Goal: Task Accomplishment & Management: Manage account settings

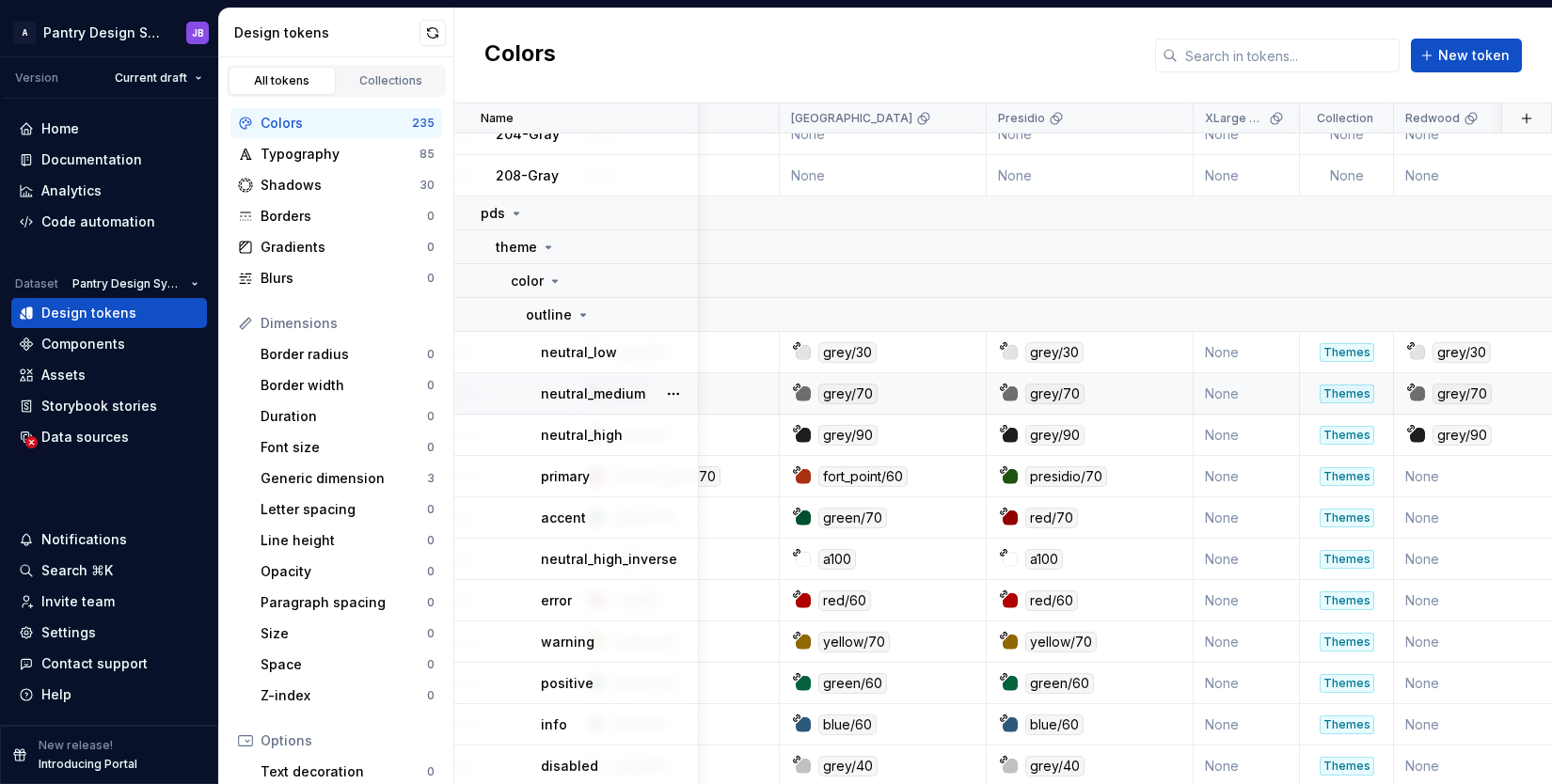
scroll to position [404, 758]
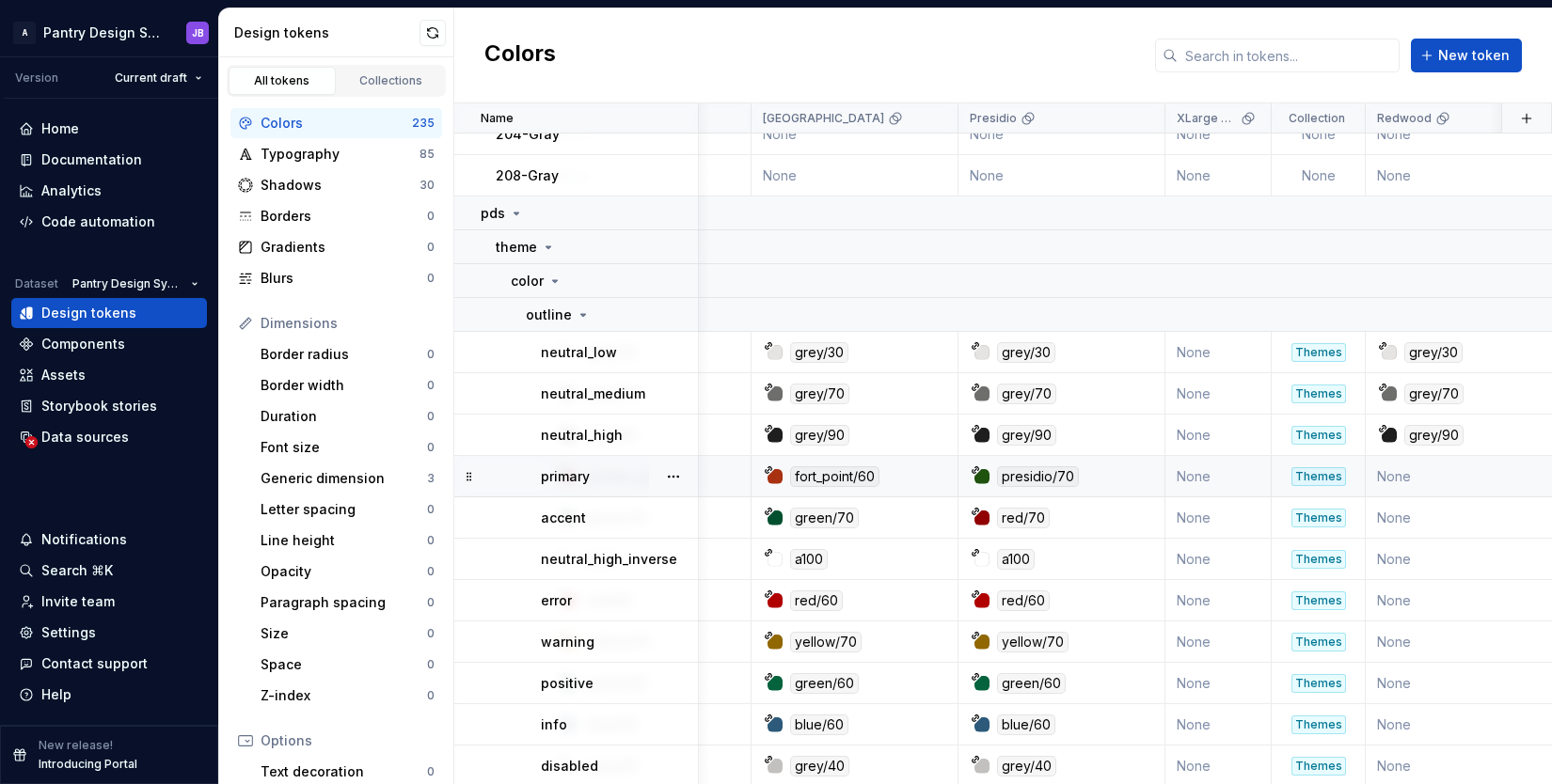
click at [1435, 475] on td "None" at bounding box center [1469, 477] width 207 height 41
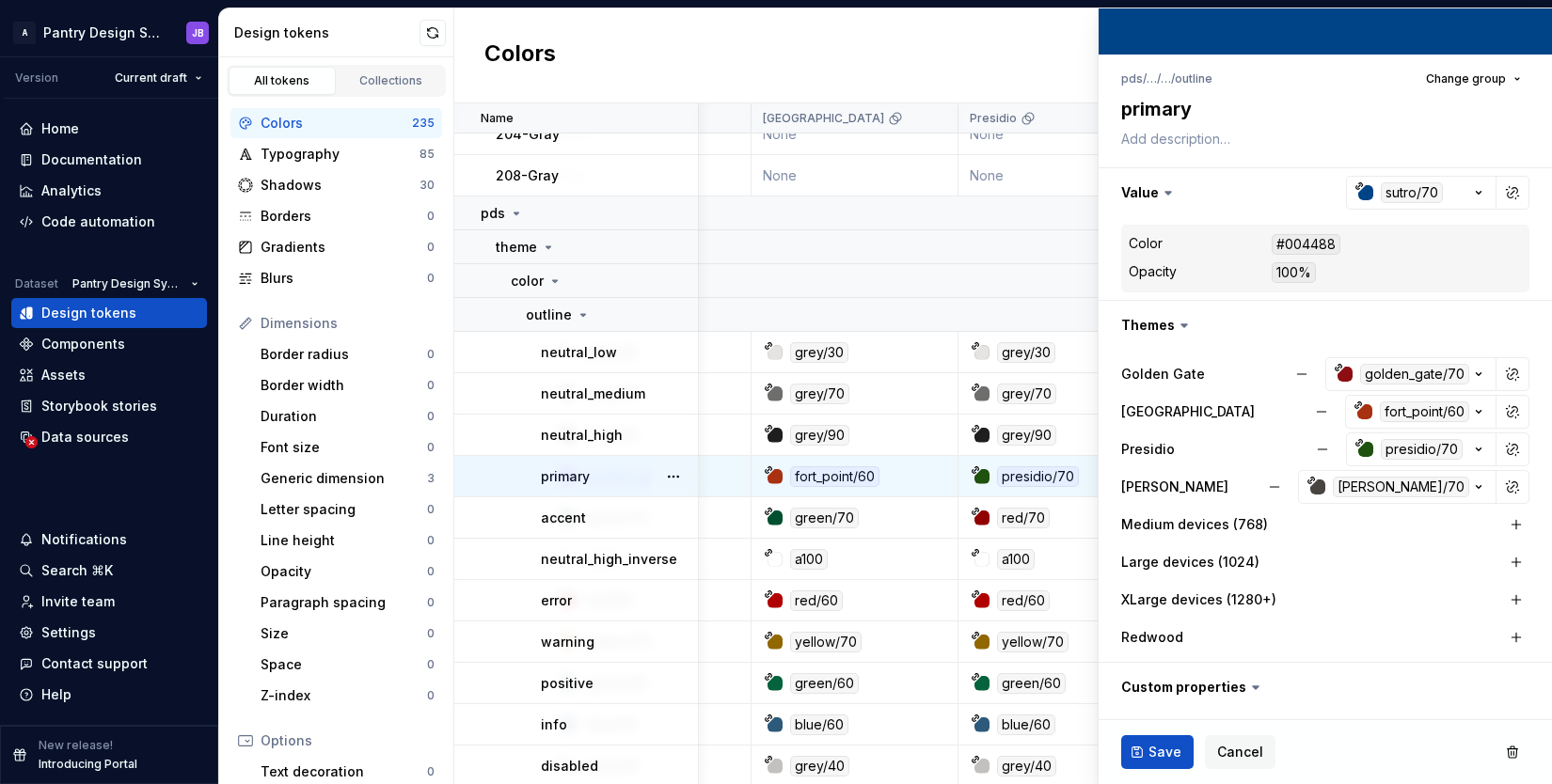
scroll to position [137, 0]
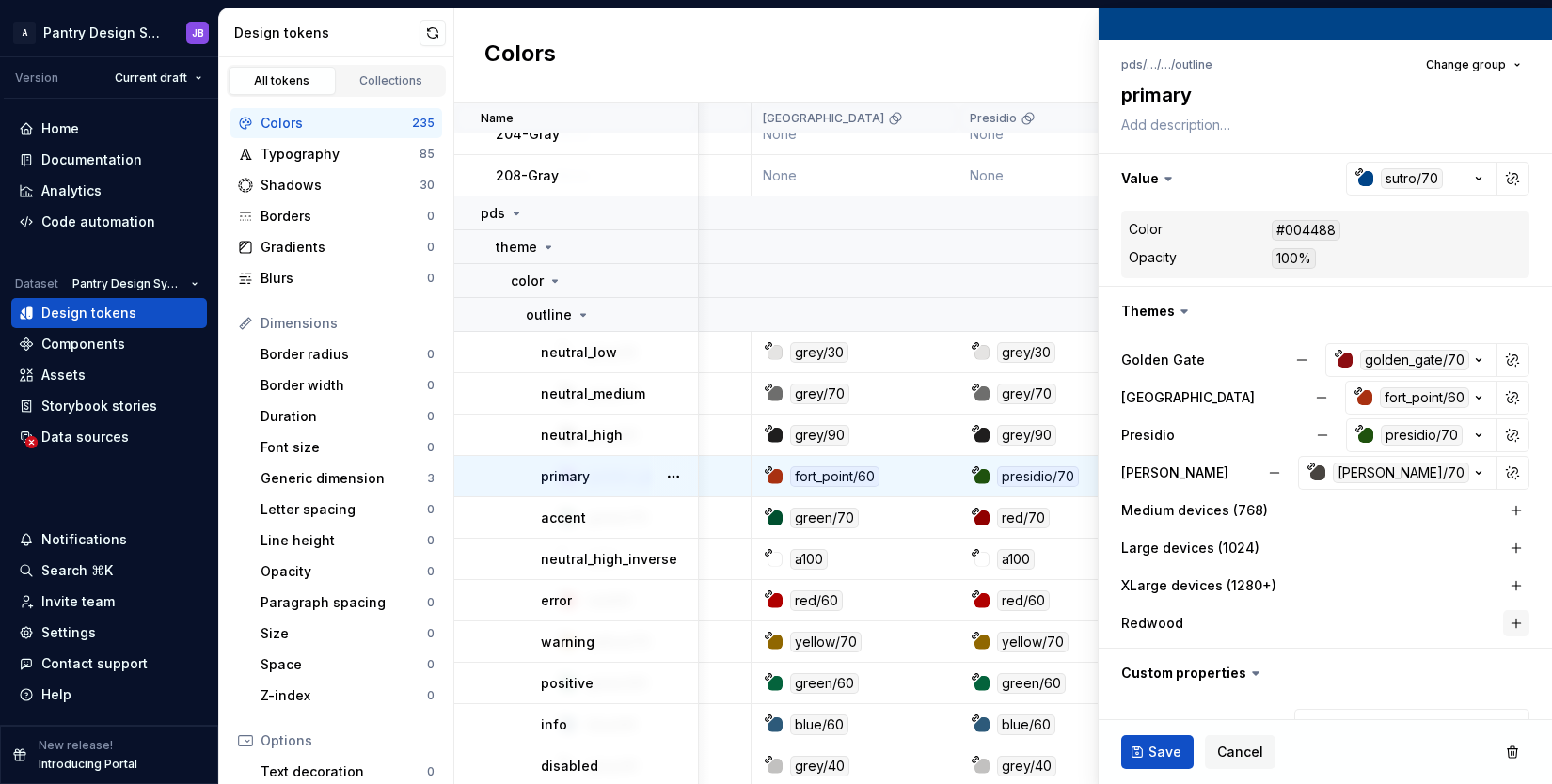
click at [1504, 618] on button "button" at bounding box center [1515, 623] width 26 height 26
click at [1397, 621] on div "sutro/70" at bounding box center [1412, 623] width 62 height 20
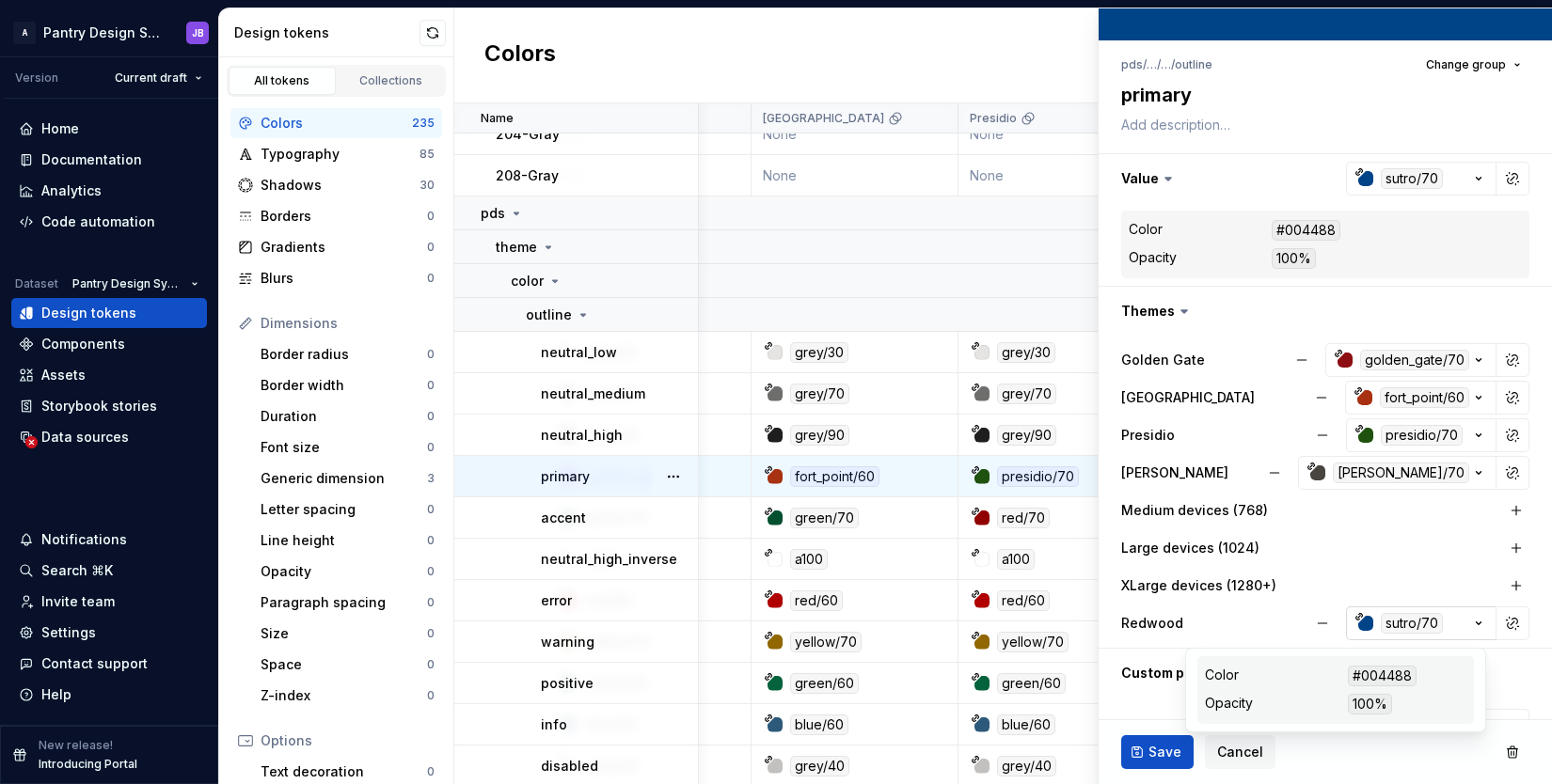
click at [1397, 621] on div "sutro/70" at bounding box center [1412, 623] width 62 height 20
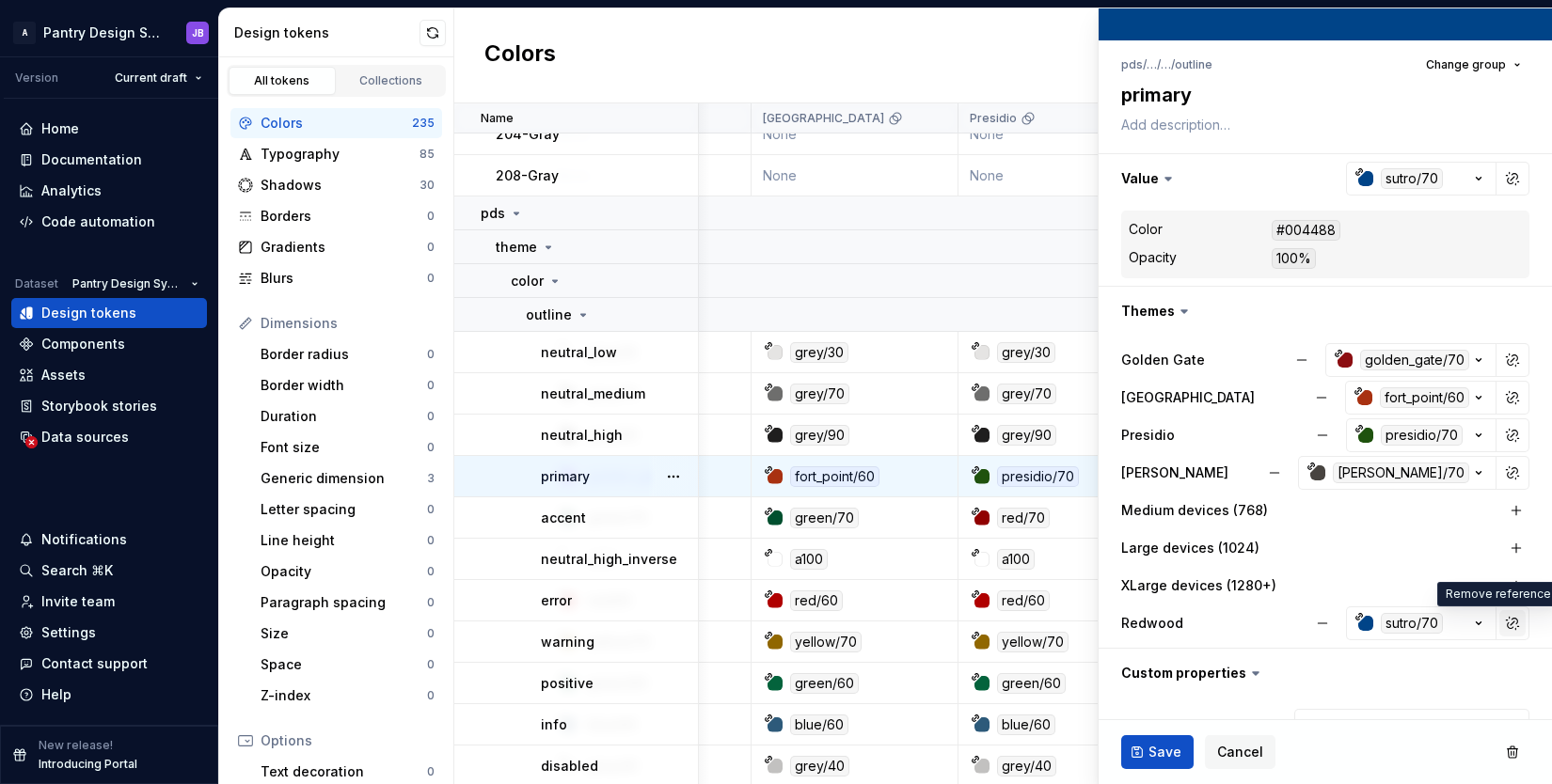
click at [1499, 622] on button "button" at bounding box center [1512, 623] width 26 height 26
type textarea "*"
click at [1499, 622] on button "button" at bounding box center [1512, 623] width 26 height 26
type input "Redwood"
click at [1264, 657] on input "Redwood" at bounding box center [1364, 661] width 299 height 34
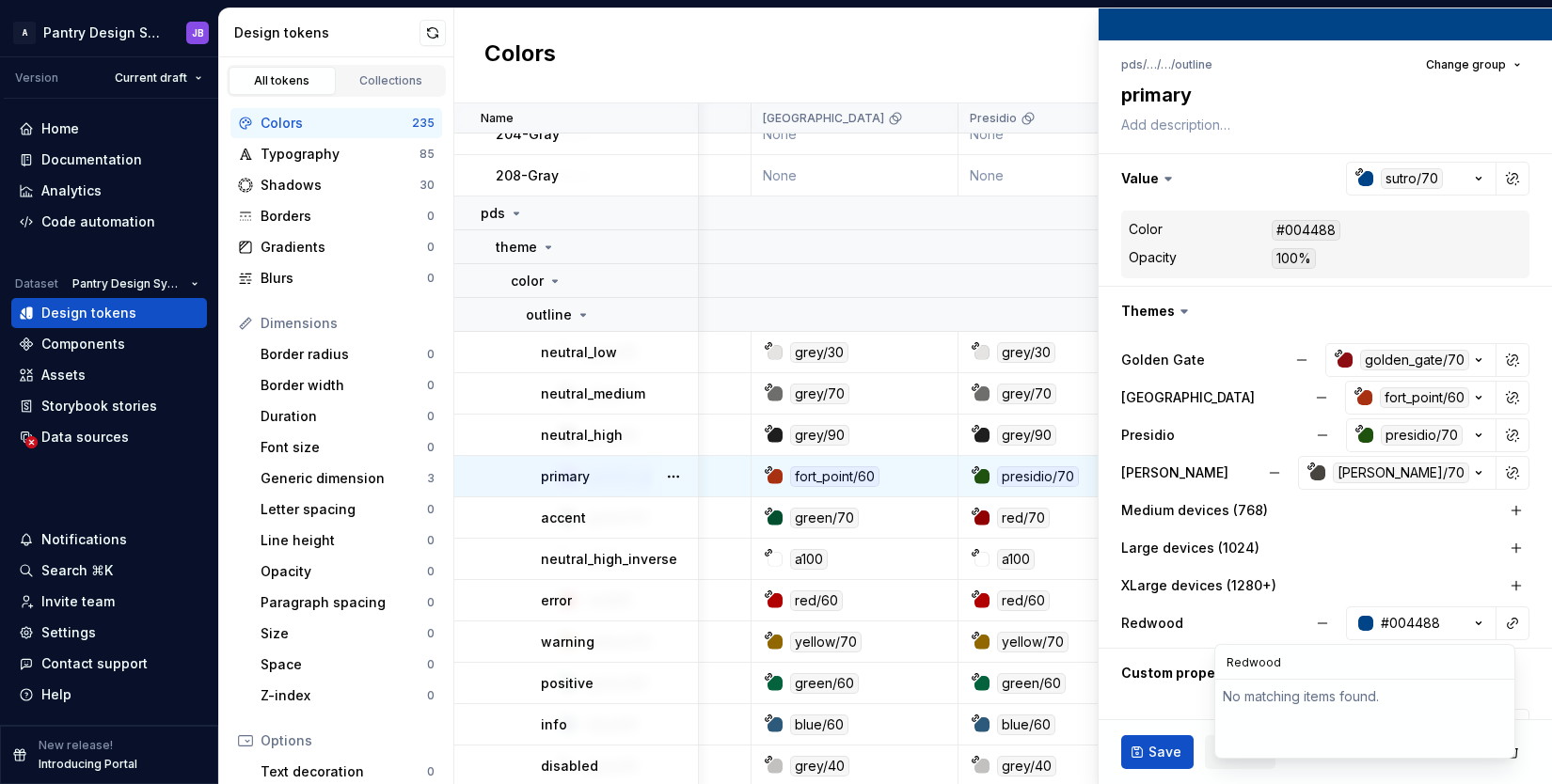
click at [1264, 657] on input "Redwood" at bounding box center [1364, 661] width 299 height 34
click at [1371, 521] on html "A Pantry Design System JB Version Current draft Home Documentation Analytics Co…" at bounding box center [776, 392] width 1552 height 784
click at [1476, 622] on icon "button" at bounding box center [1478, 623] width 5 height 3
click at [1469, 622] on icon "button" at bounding box center [1478, 622] width 19 height 19
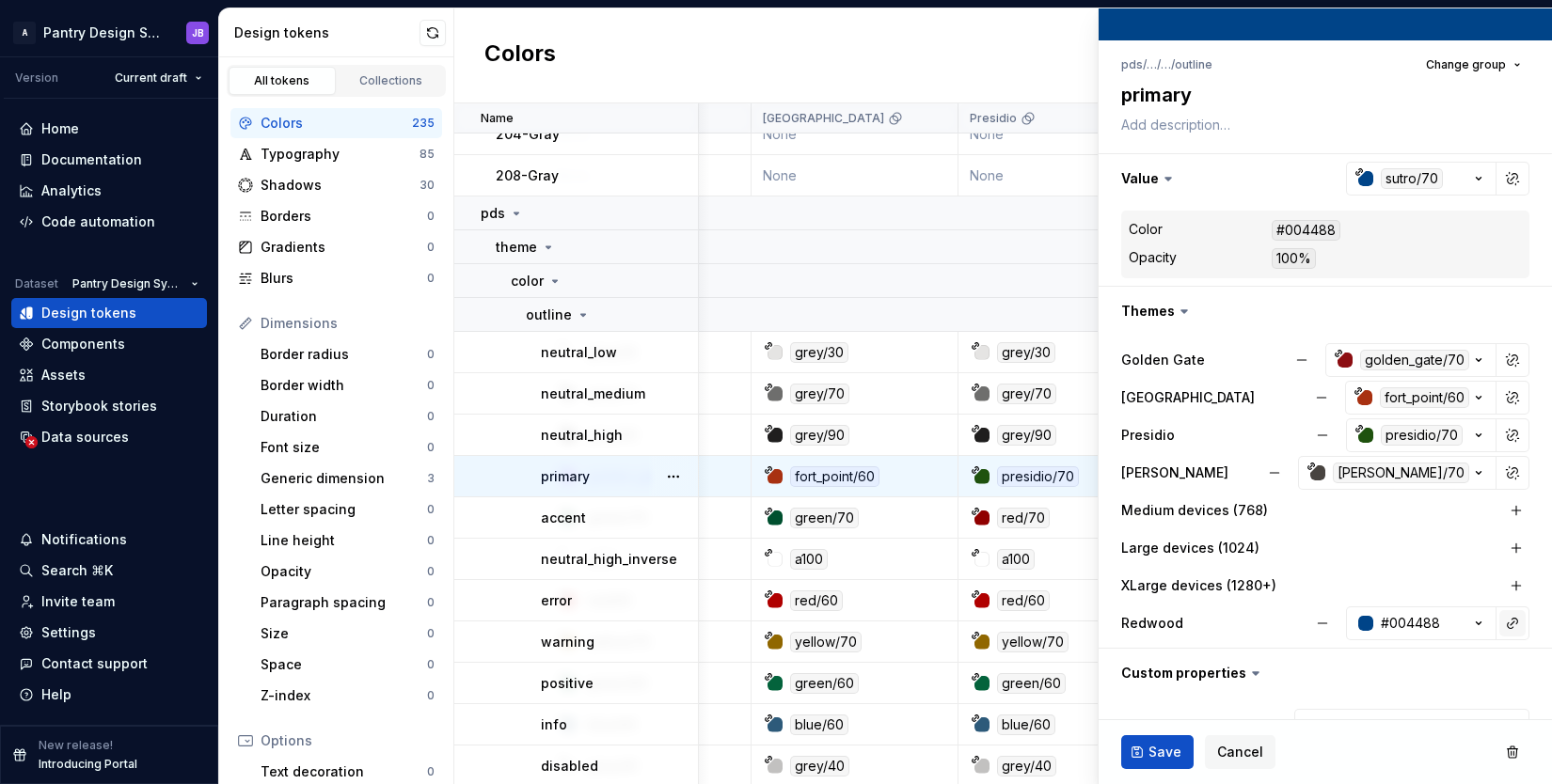
click at [1503, 622] on button "button" at bounding box center [1512, 623] width 26 height 26
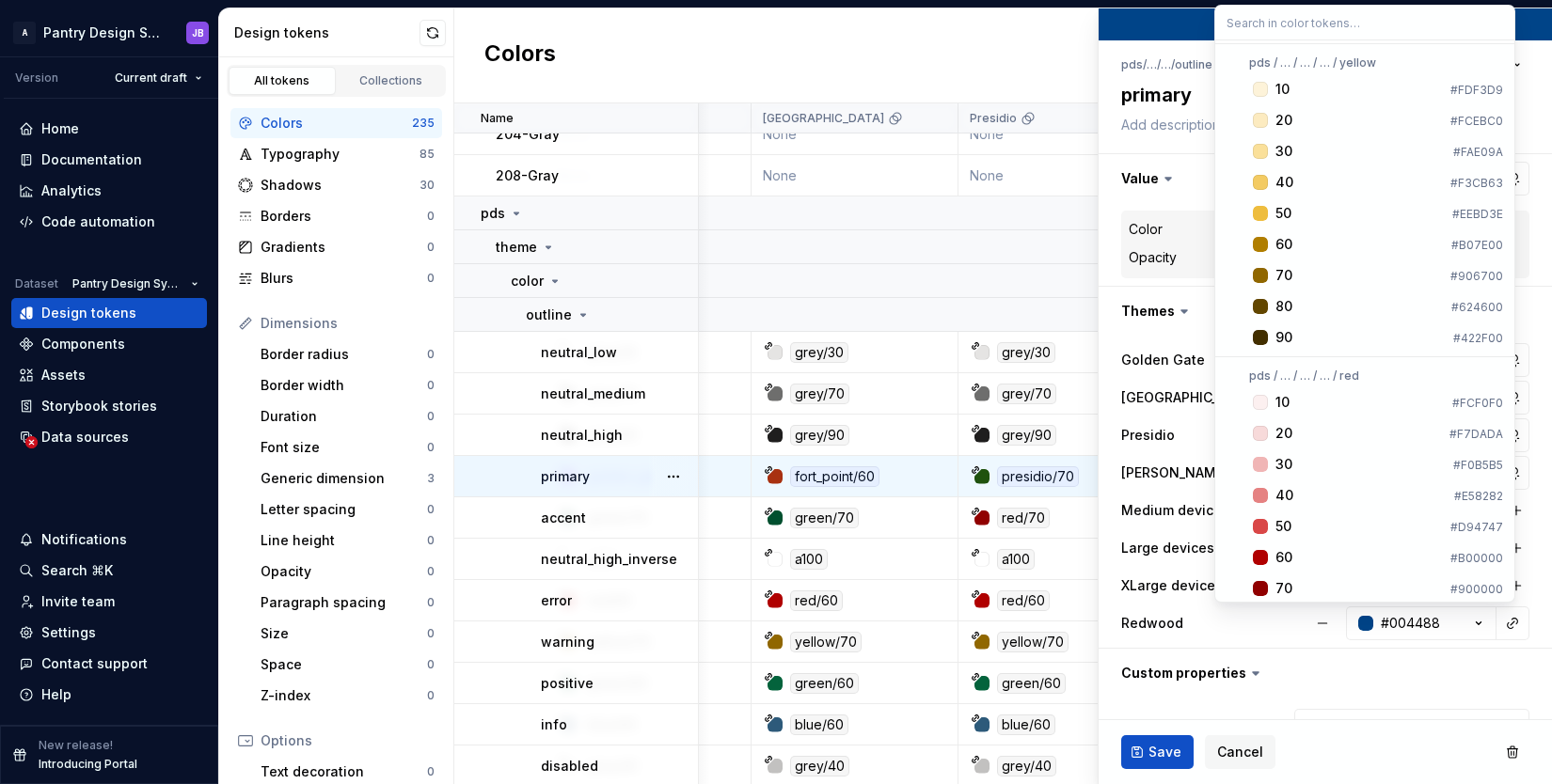
scroll to position [3012, 0]
type textarea "*"
click at [1333, 686] on html "A Pantry Design System JB Version Current draft Home Documentation Analytics Co…" at bounding box center [776, 392] width 1552 height 784
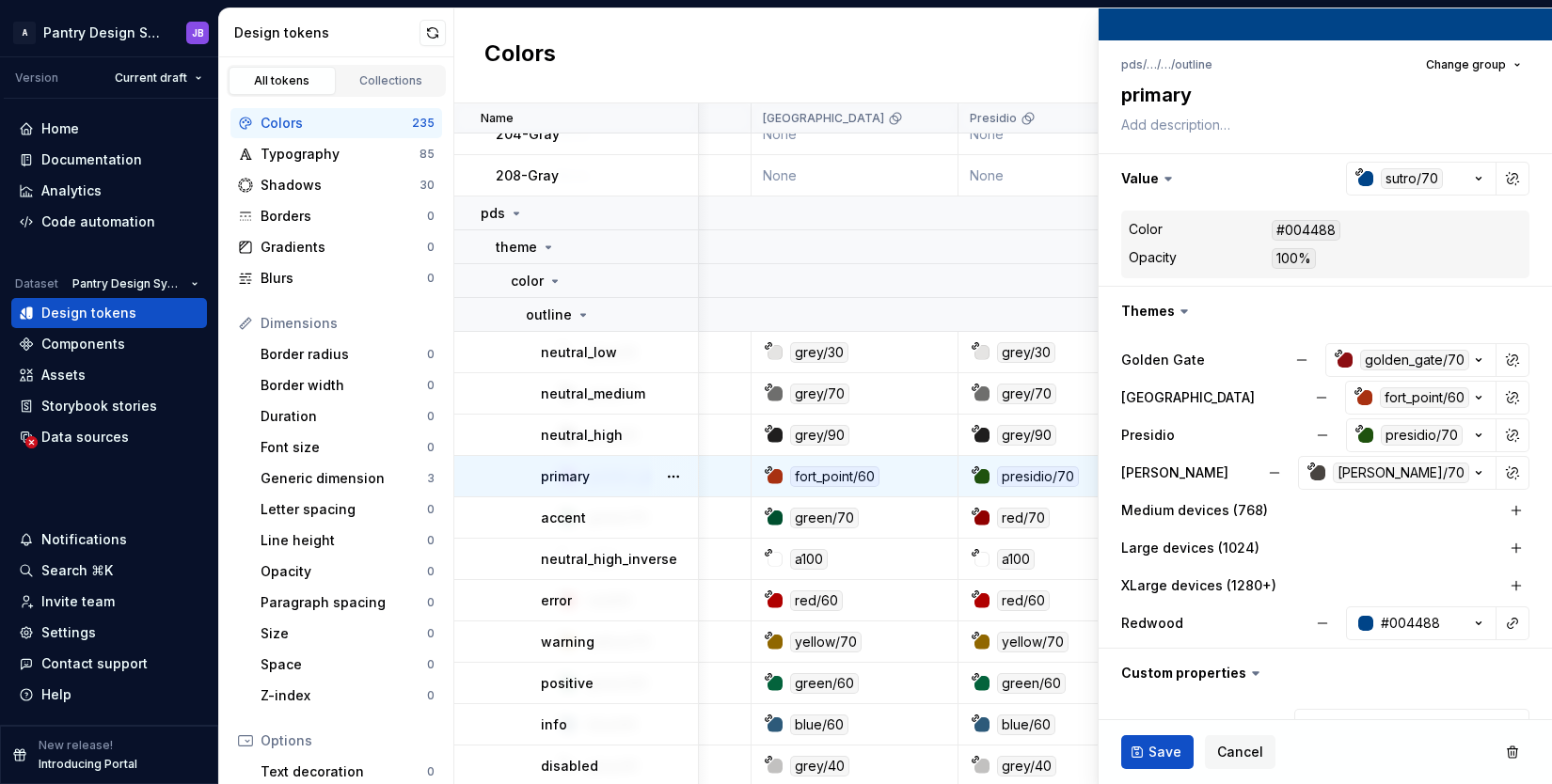
click at [1249, 676] on icon at bounding box center [1254, 673] width 19 height 19
click at [1501, 617] on button "button" at bounding box center [1512, 621] width 26 height 26
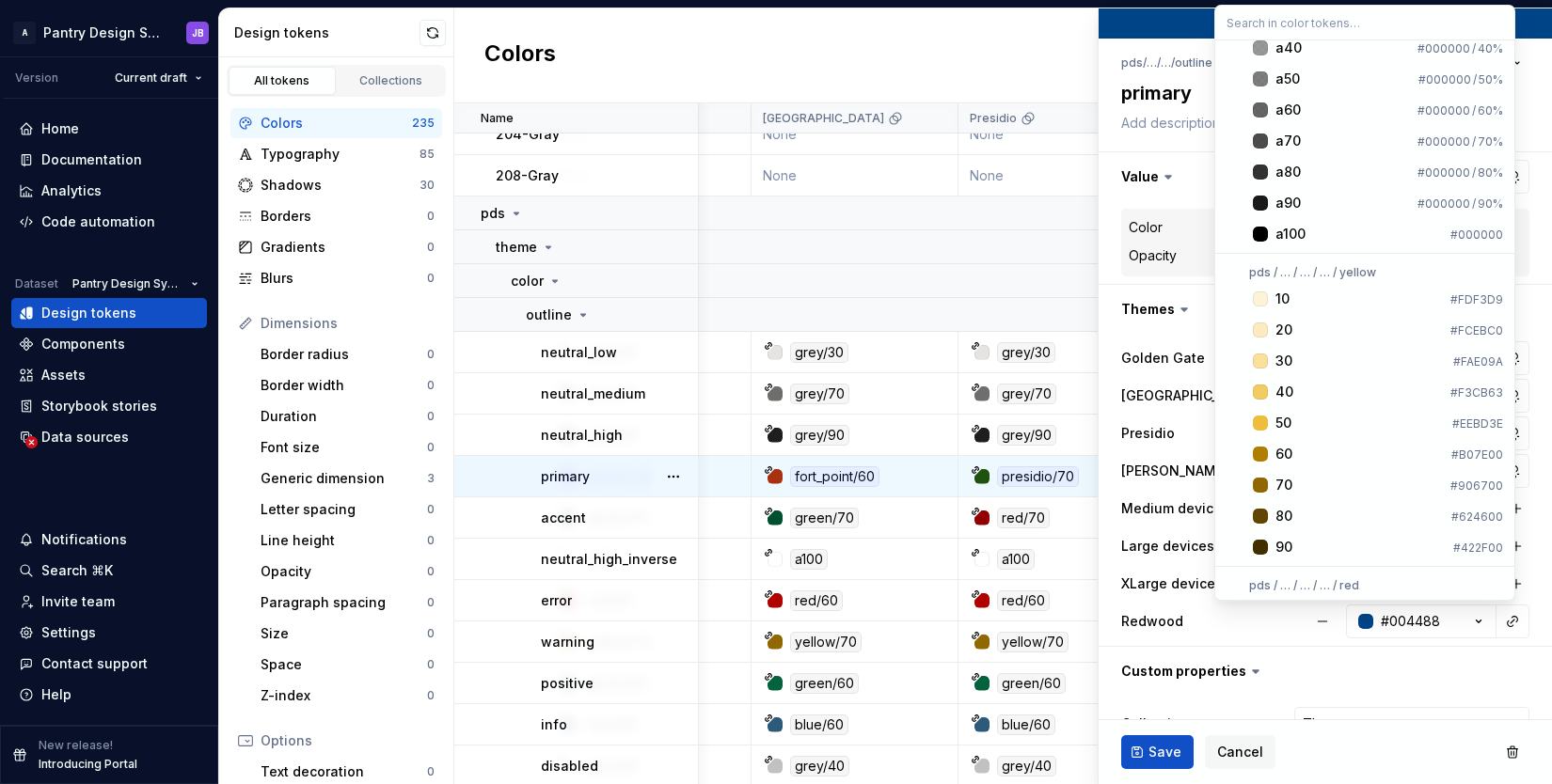
scroll to position [2801, 0]
click at [1248, 19] on input "text" at bounding box center [1364, 22] width 299 height 34
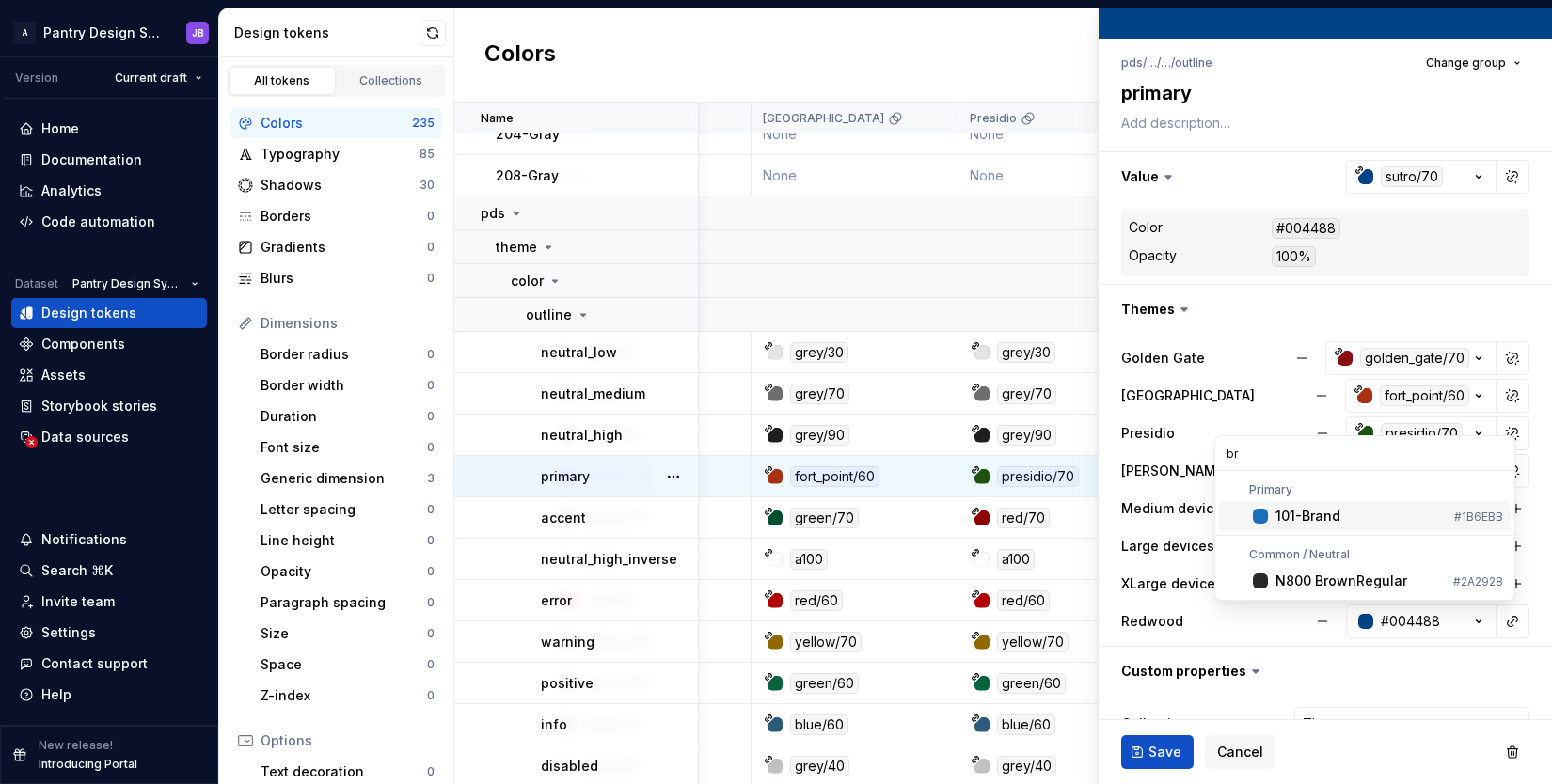
scroll to position [0, 0]
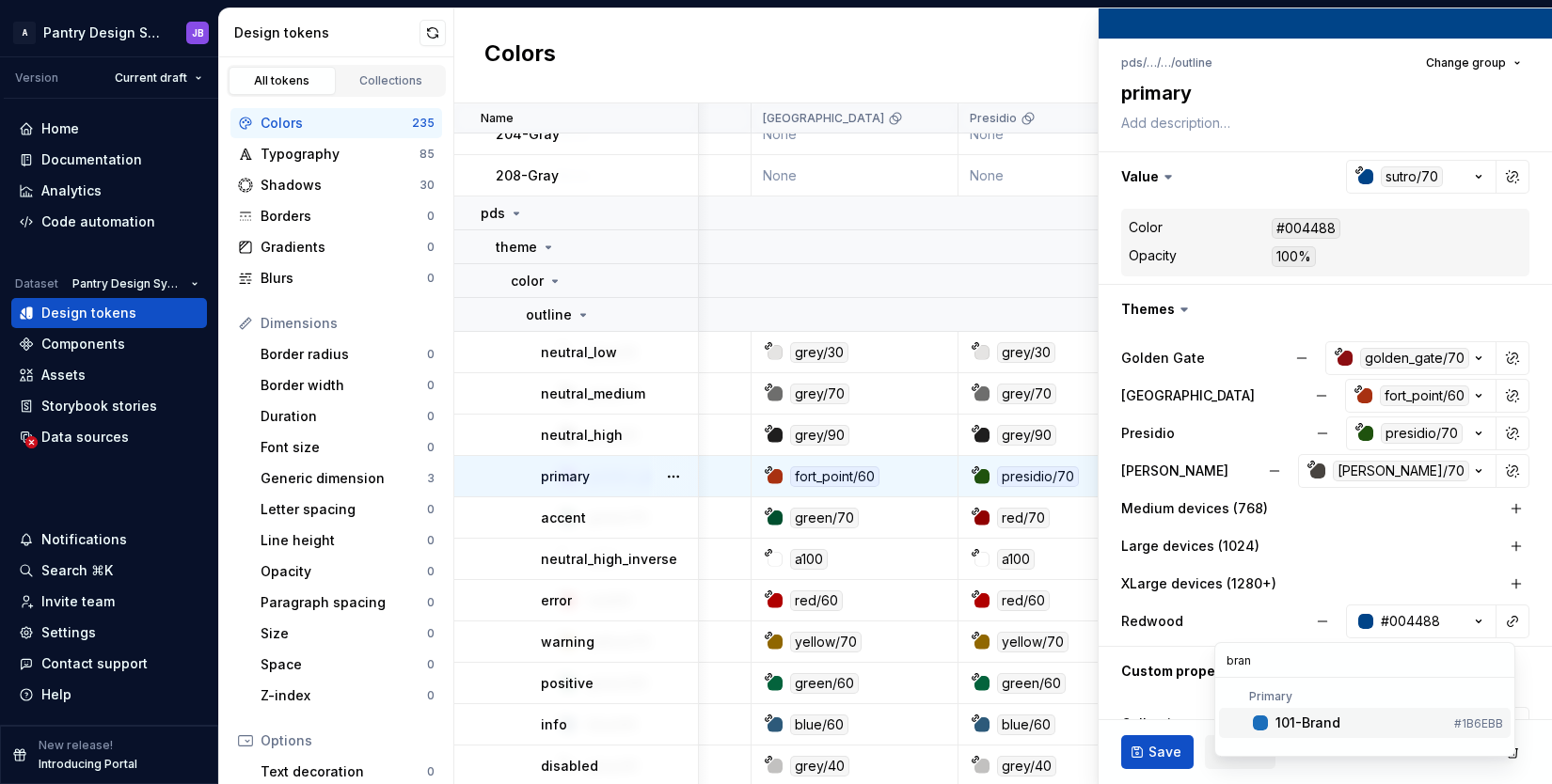
type input "brand"
click at [1254, 663] on input "brand" at bounding box center [1364, 659] width 299 height 34
click at [1378, 561] on html "A Pantry Design System JB Version Current draft Home Documentation Analytics Co…" at bounding box center [776, 392] width 1552 height 784
click at [1231, 748] on span "Cancel" at bounding box center [1239, 752] width 46 height 19
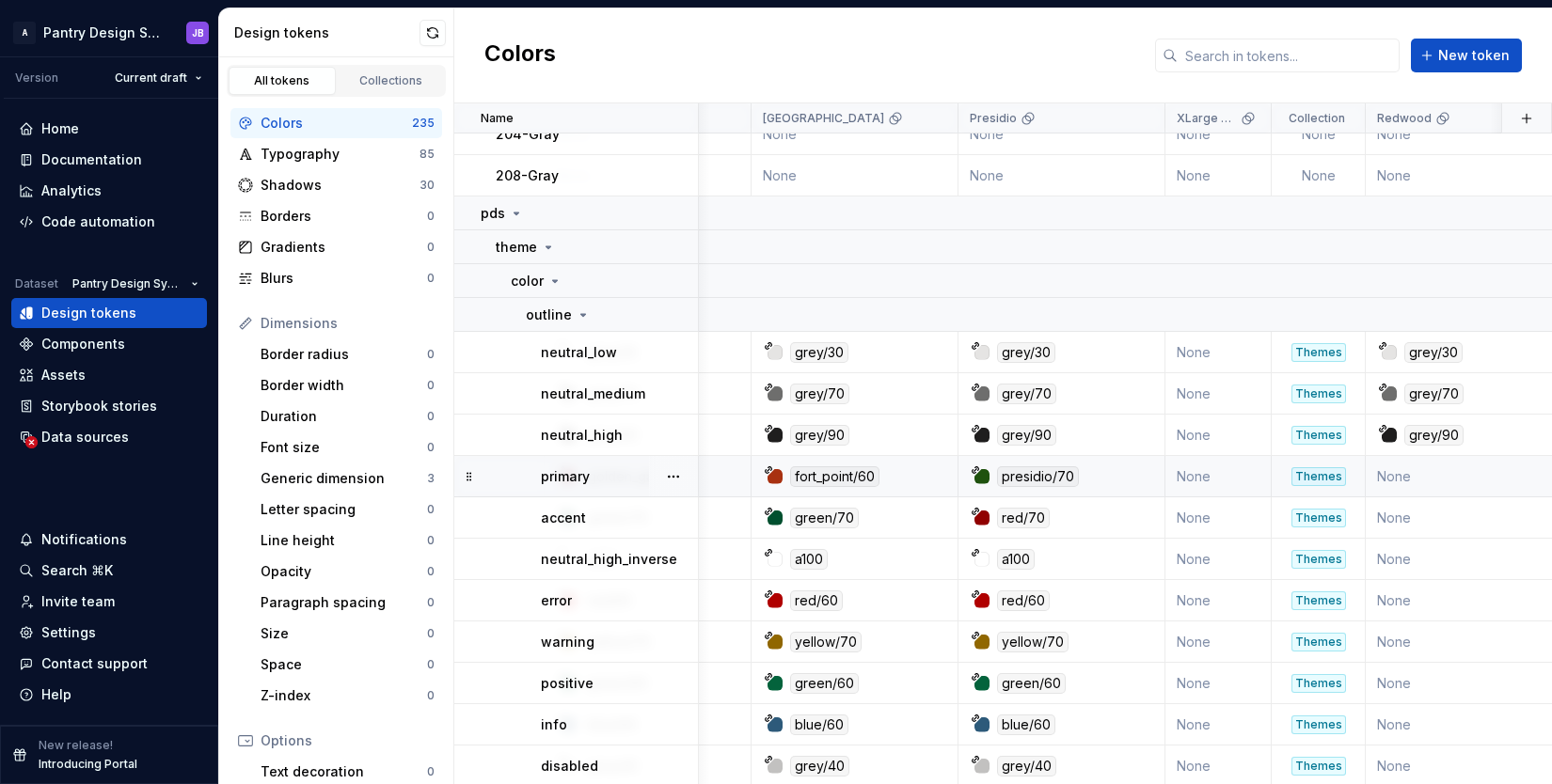
click at [1246, 754] on ul "No internet connection. Reconnect to ensure all of your changes are synced. Suc…" at bounding box center [1320, 768] width 462 height 30
click at [1460, 552] on td "None" at bounding box center [1469, 559] width 207 height 41
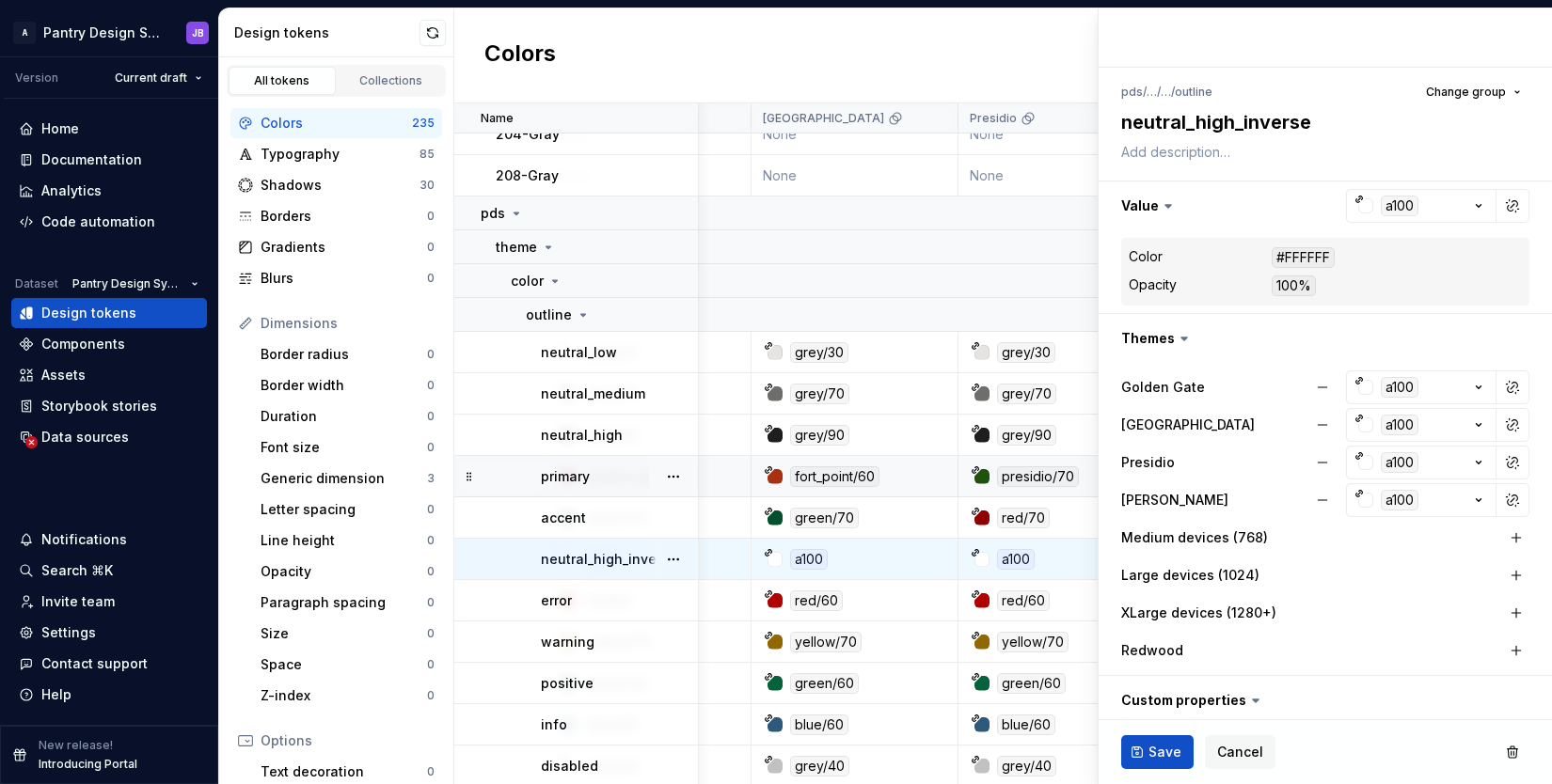
scroll to position [117, 0]
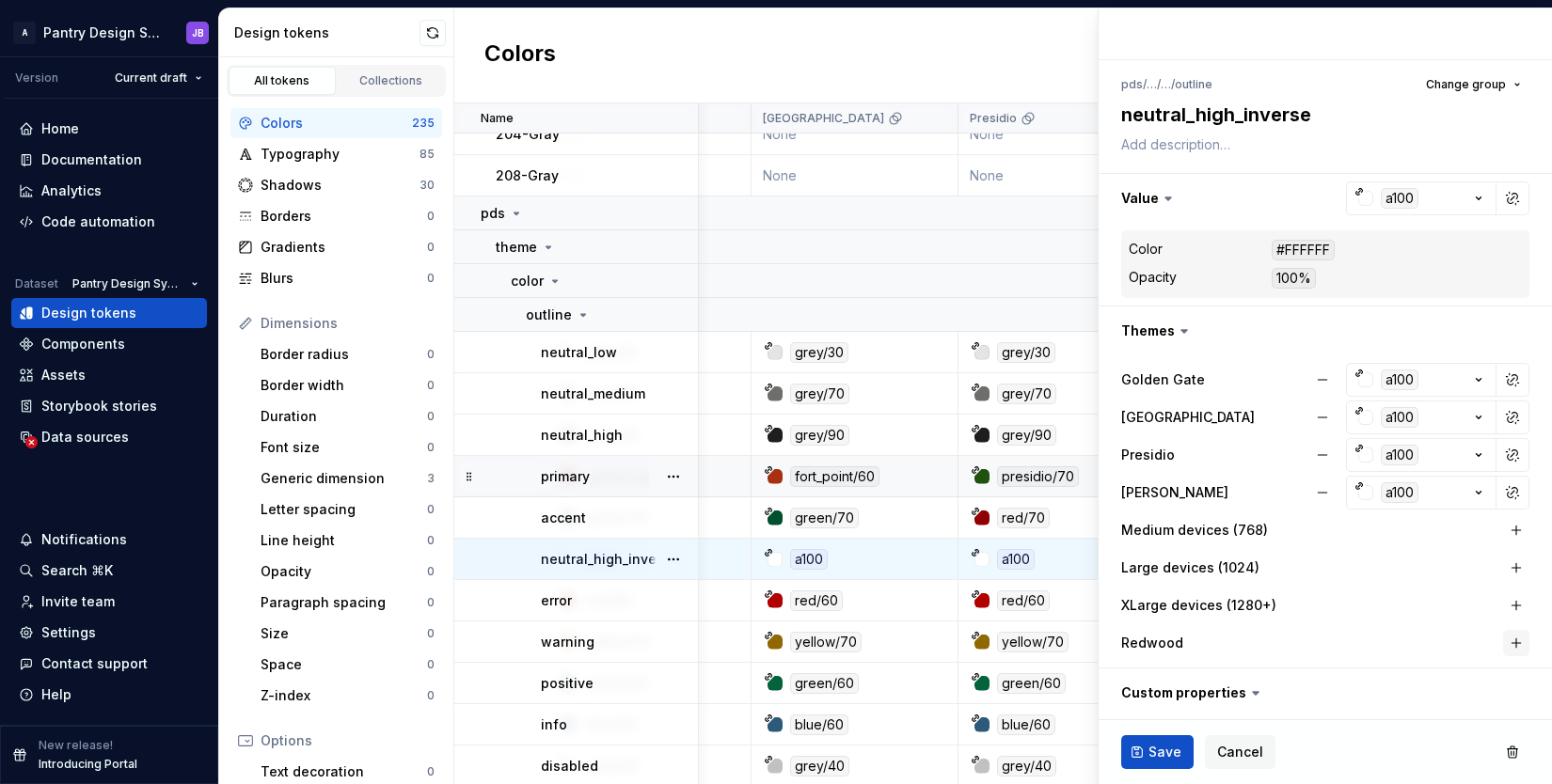
click at [1502, 643] on button "button" at bounding box center [1515, 643] width 26 height 26
click at [1506, 643] on button "button" at bounding box center [1515, 643] width 26 height 26
click at [1165, 754] on ul "No internet connection. Reconnect to ensure all of your changes are synced. Suc…" at bounding box center [1320, 768] width 462 height 30
click at [1152, 754] on ul "No internet connection. Reconnect to ensure all of your changes are synced. Suc…" at bounding box center [1320, 768] width 462 height 30
click at [1140, 750] on button "Save" at bounding box center [1157, 752] width 72 height 34
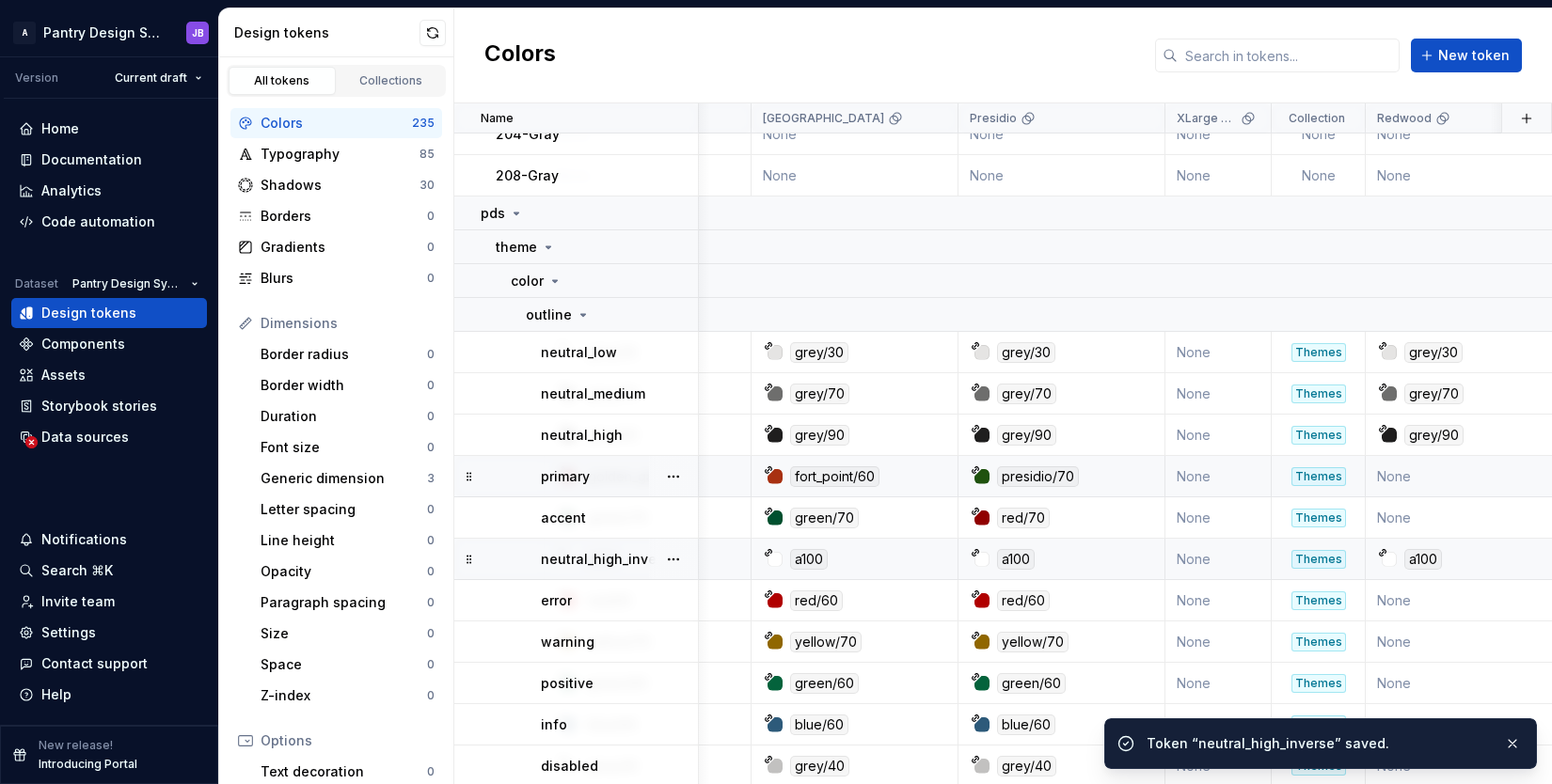
click at [1423, 472] on td "None" at bounding box center [1469, 477] width 207 height 41
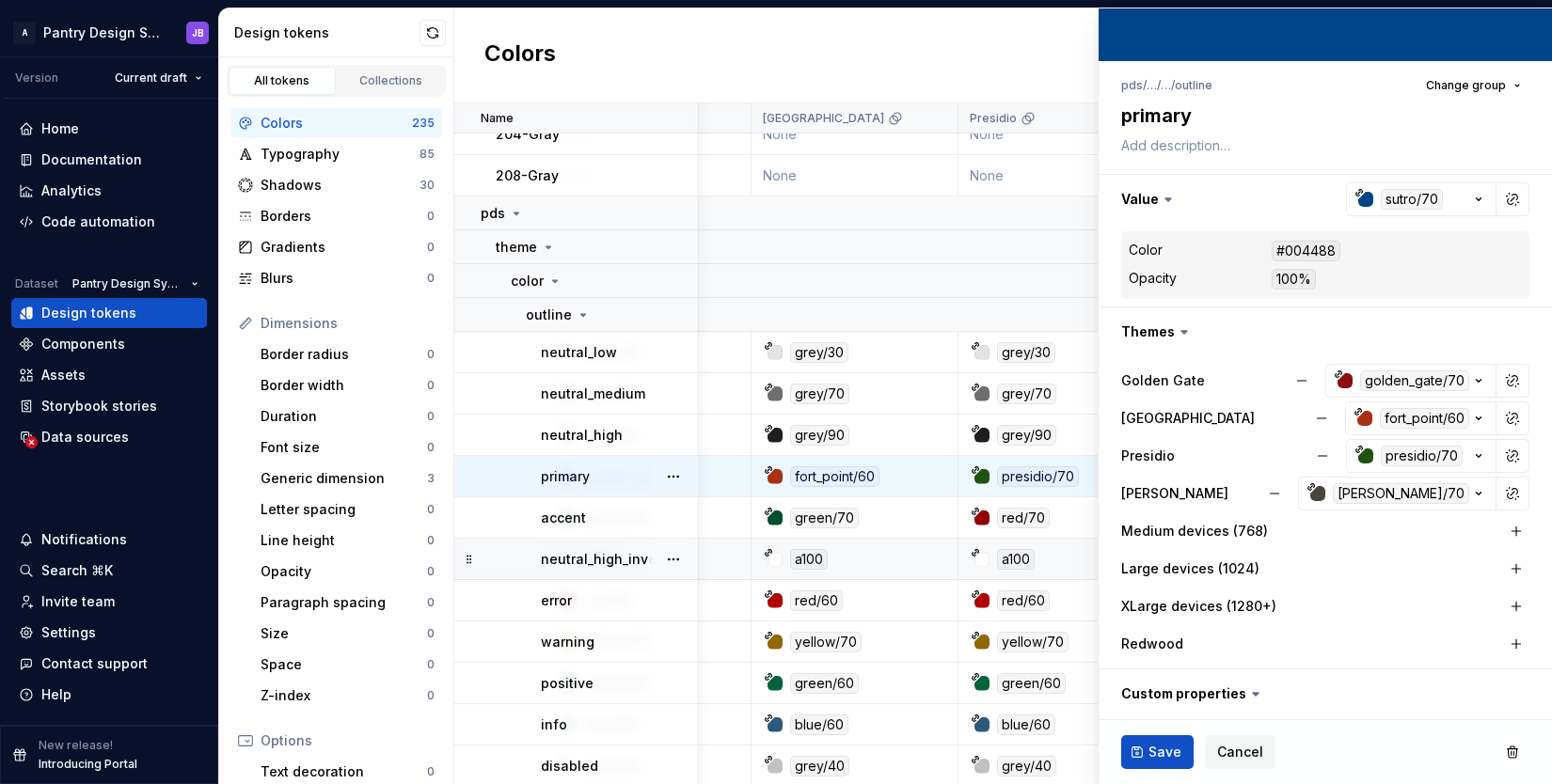
scroll to position [126, 0]
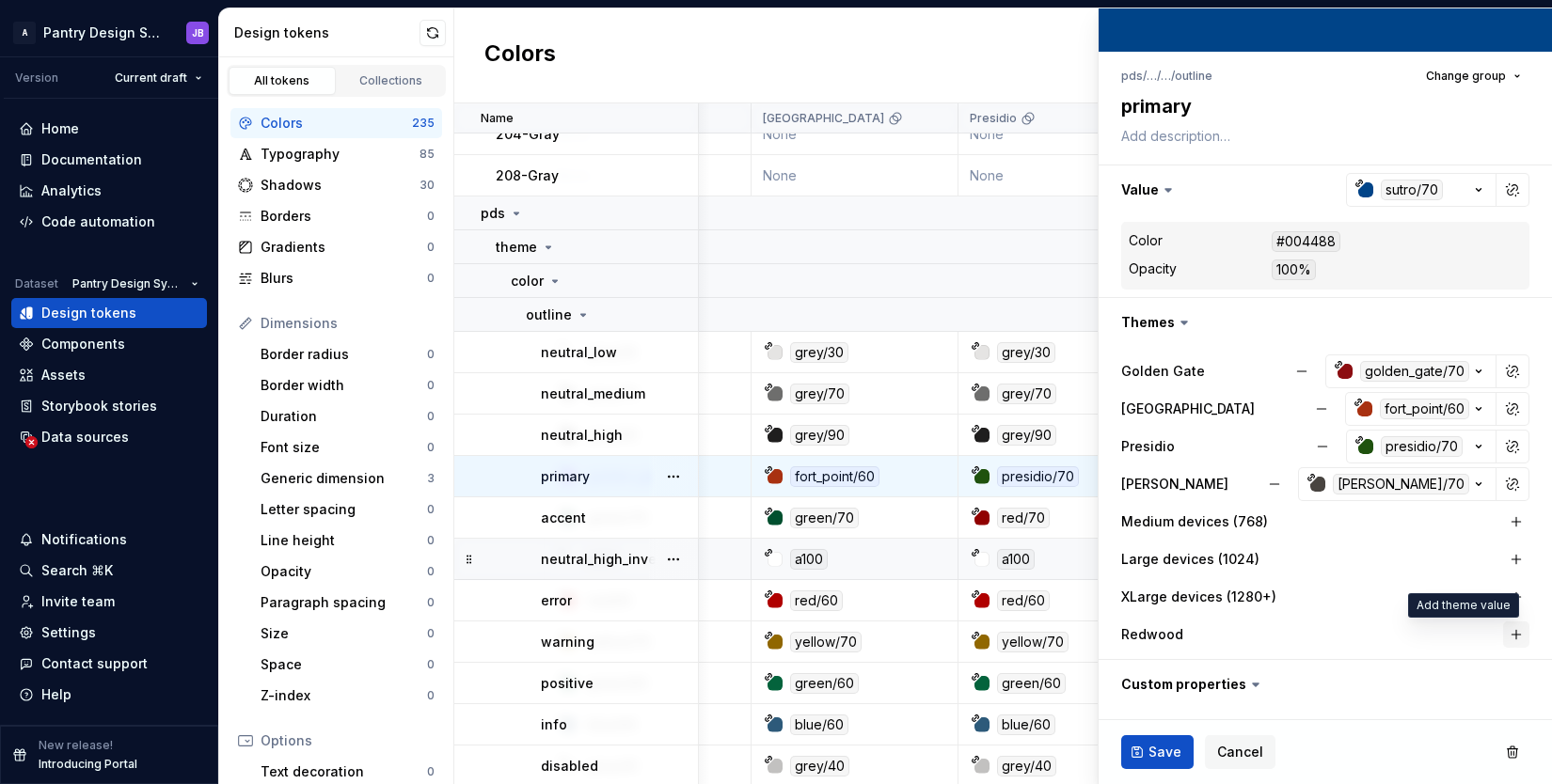
click at [1505, 637] on button "button" at bounding box center [1515, 634] width 26 height 26
click at [1499, 633] on button "button" at bounding box center [1512, 634] width 26 height 26
type textarea "*"
click at [1499, 633] on button "button" at bounding box center [1512, 634] width 26 height 26
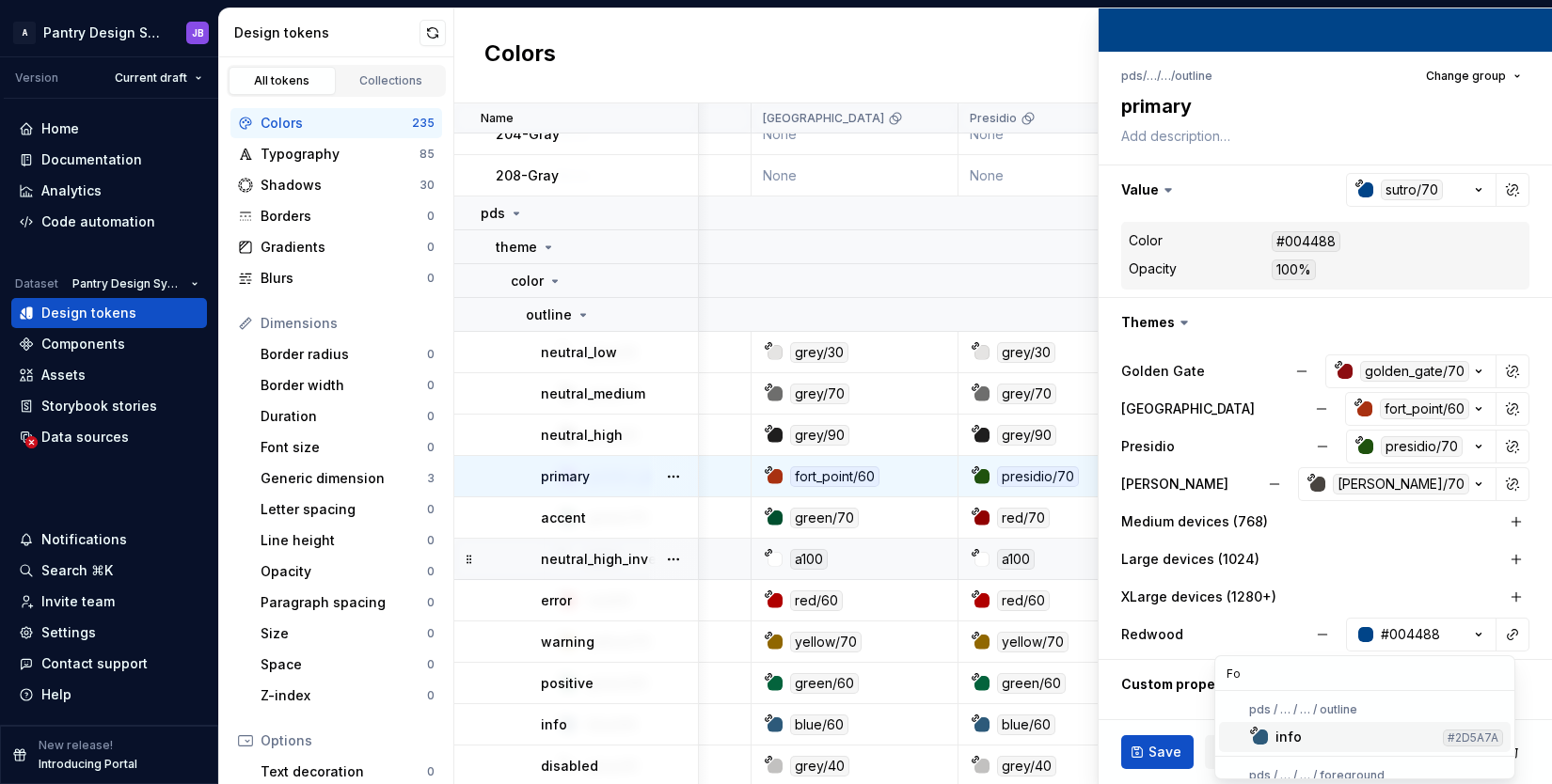
type input "F"
type input "fort"
click at [1241, 672] on input "fort" at bounding box center [1364, 673] width 299 height 34
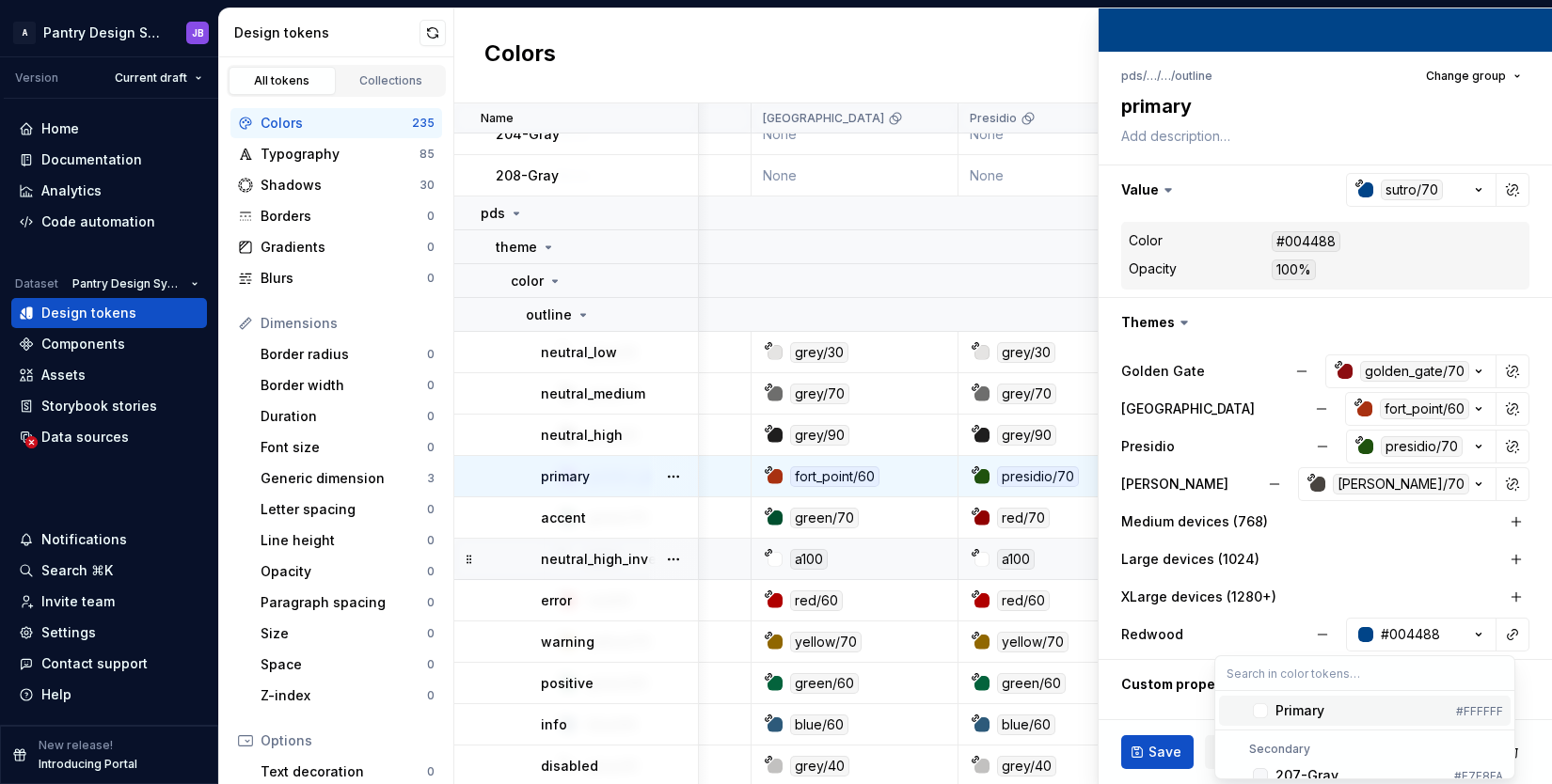
scroll to position [175, 0]
click at [1379, 551] on html "A Pantry Design System JB Version Current draft Home Documentation Analytics Co…" at bounding box center [776, 392] width 1552 height 784
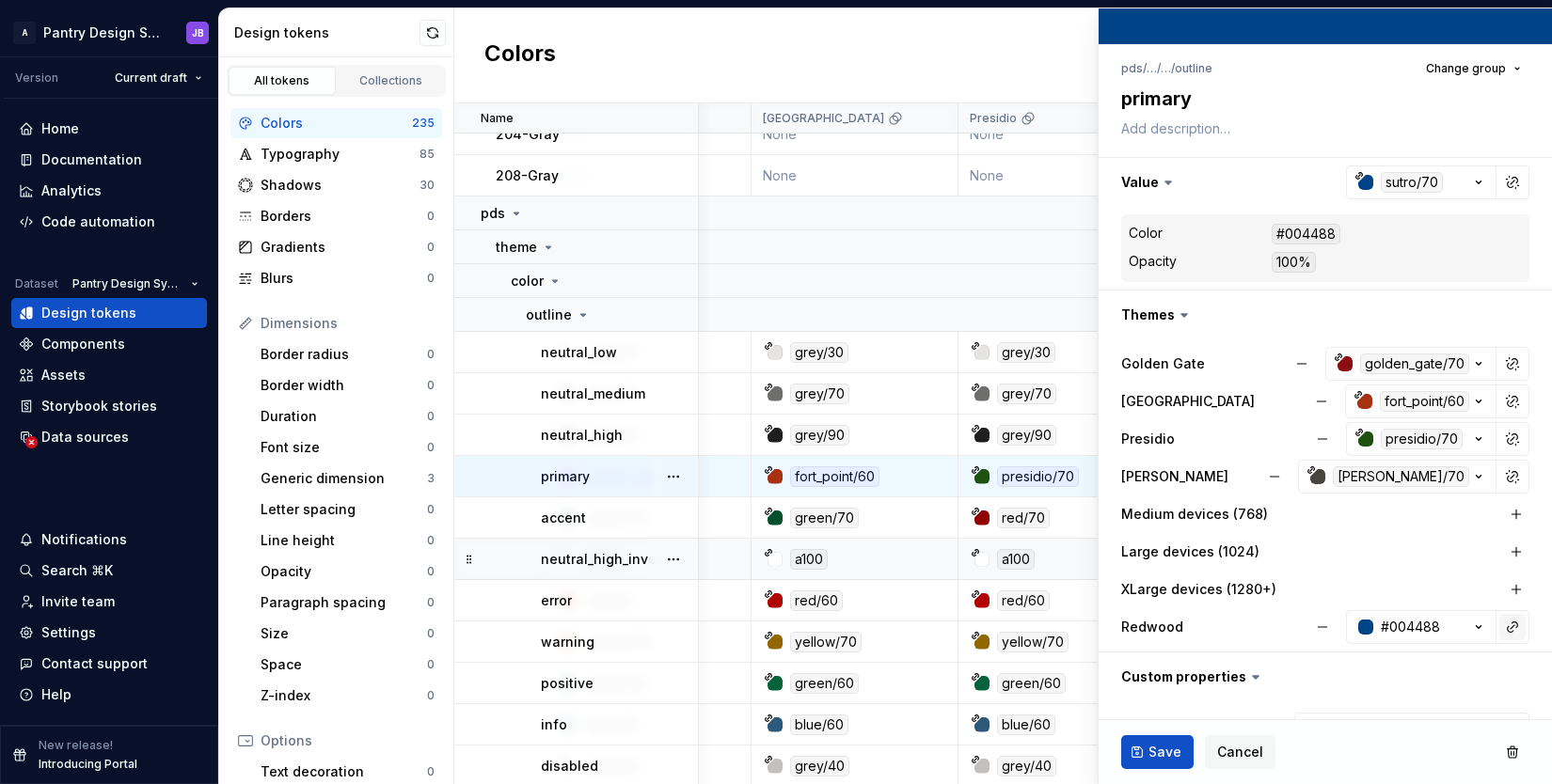
click at [1499, 622] on button "button" at bounding box center [1512, 626] width 26 height 26
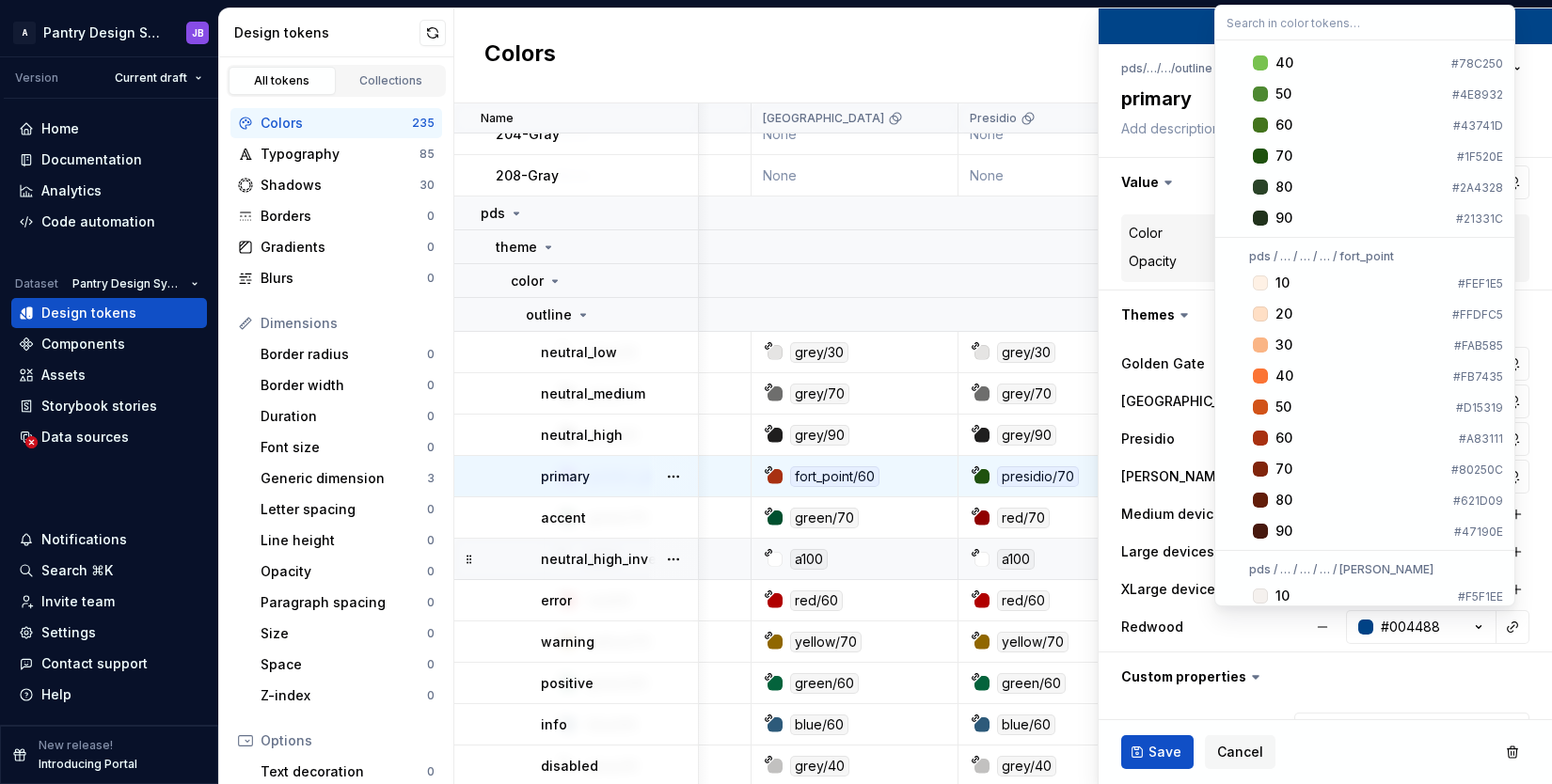
scroll to position [5980, 0]
click at [1292, 431] on div "60" at bounding box center [1283, 433] width 17 height 19
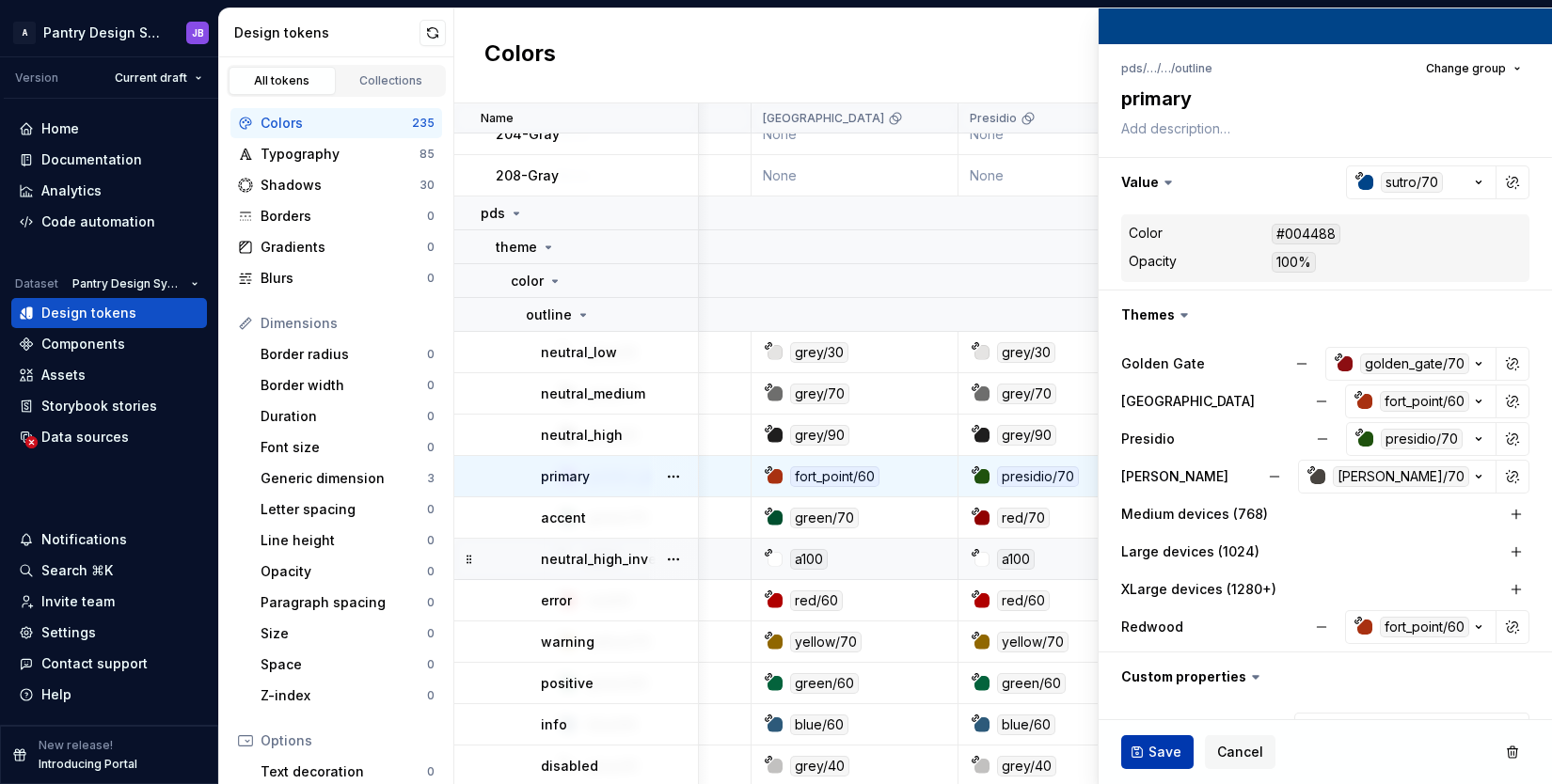
click at [1146, 749] on button "Save" at bounding box center [1157, 752] width 72 height 34
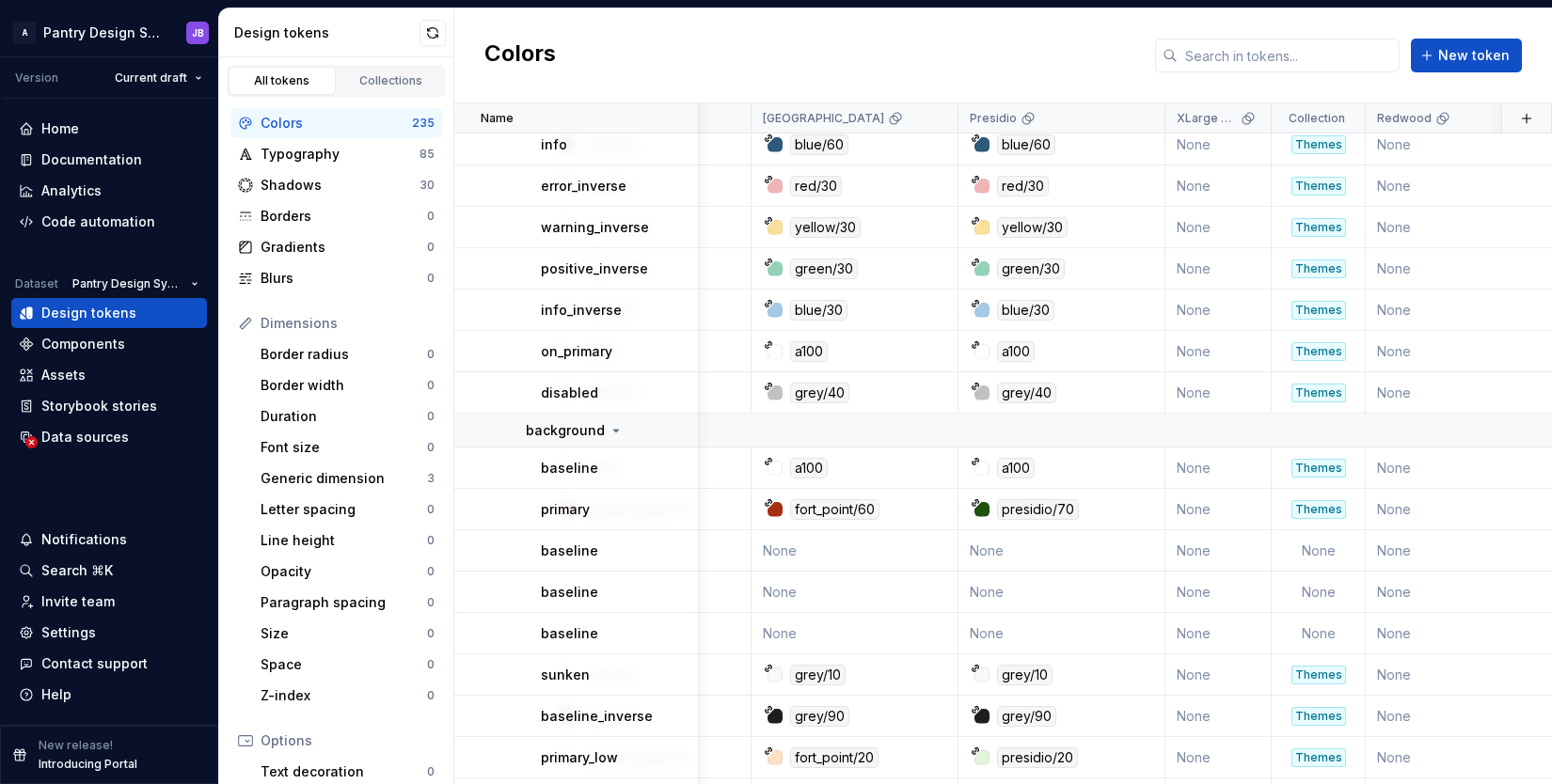
scroll to position [1510, 758]
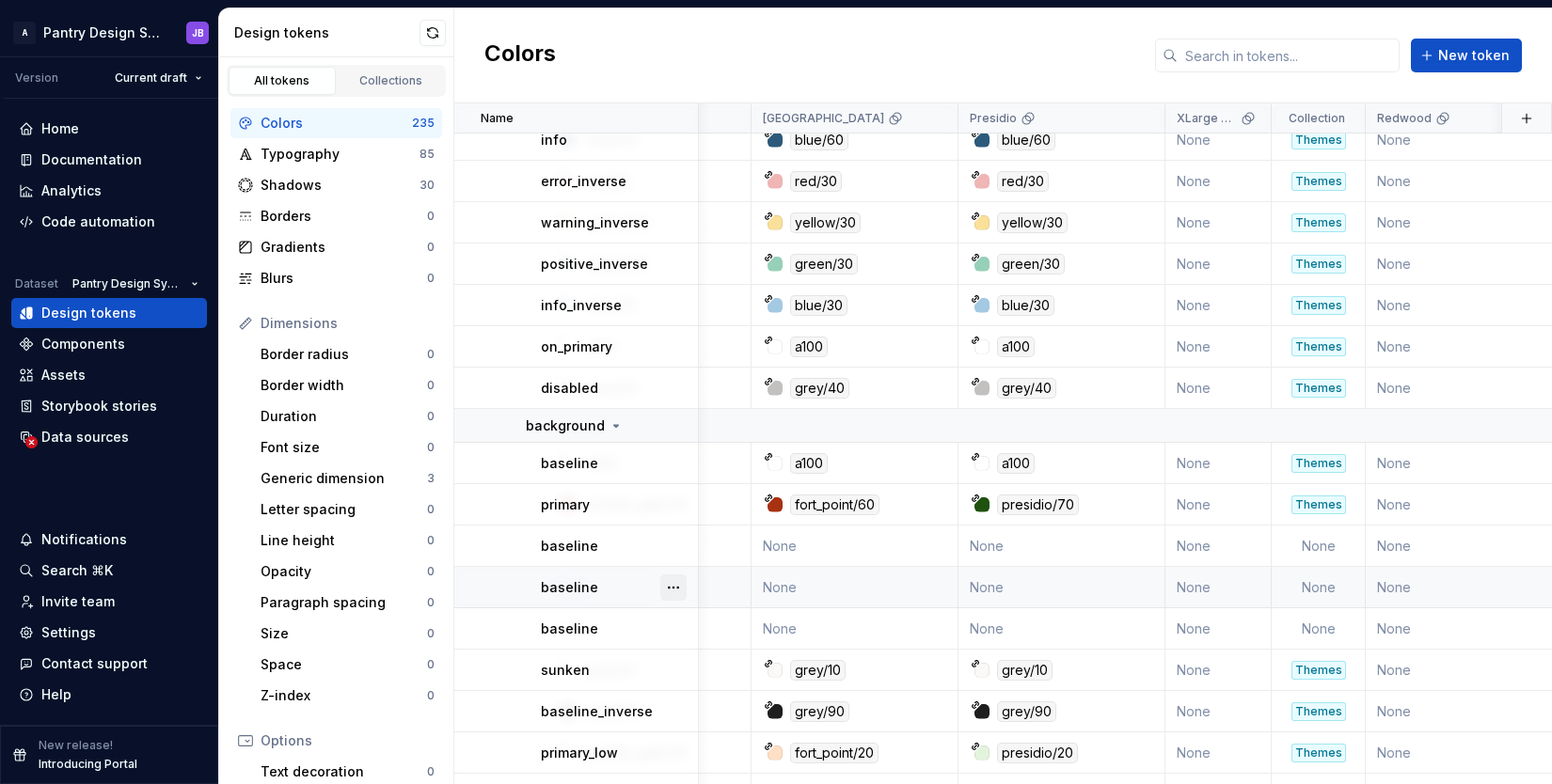
click at [674, 582] on button "button" at bounding box center [673, 587] width 26 height 26
click at [612, 593] on html "A Pantry Design System JB Version Current draft Home Documentation Analytics Co…" at bounding box center [776, 392] width 1552 height 784
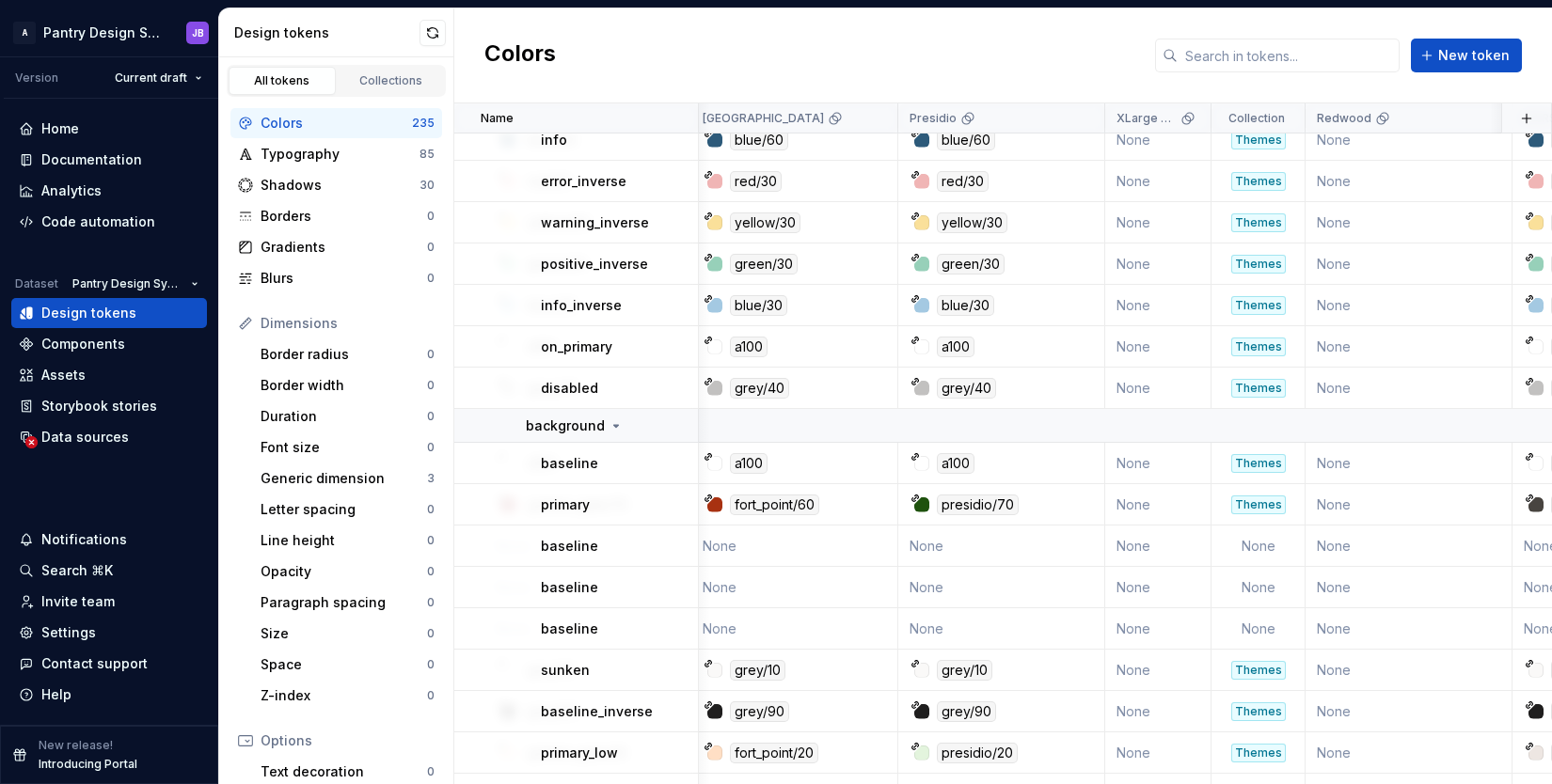
scroll to position [1510, 826]
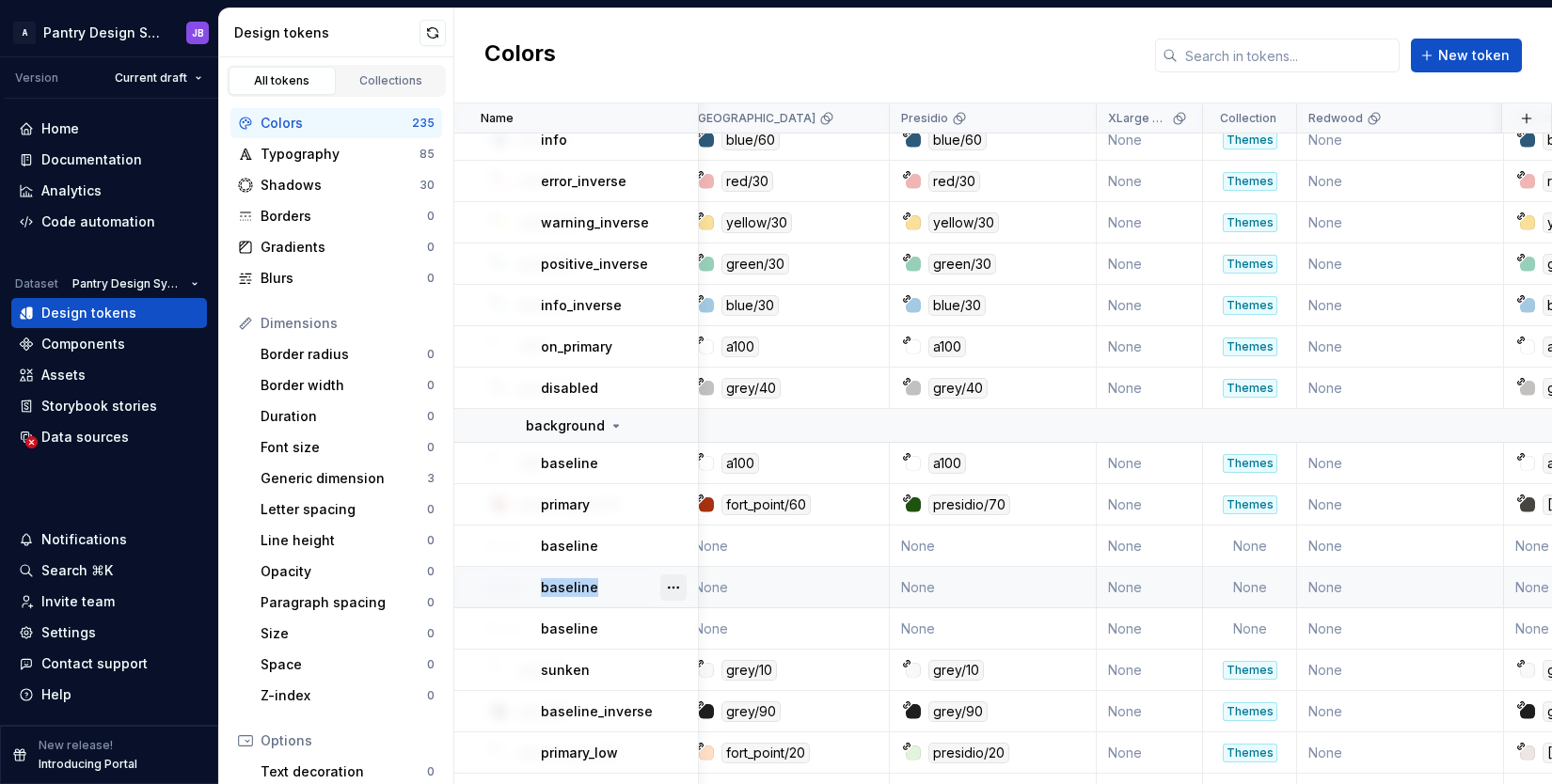
click at [677, 587] on button "button" at bounding box center [673, 587] width 26 height 26
click at [624, 588] on html "A Pantry Design System JB Version Current draft Home Documentation Analytics Co…" at bounding box center [776, 392] width 1552 height 784
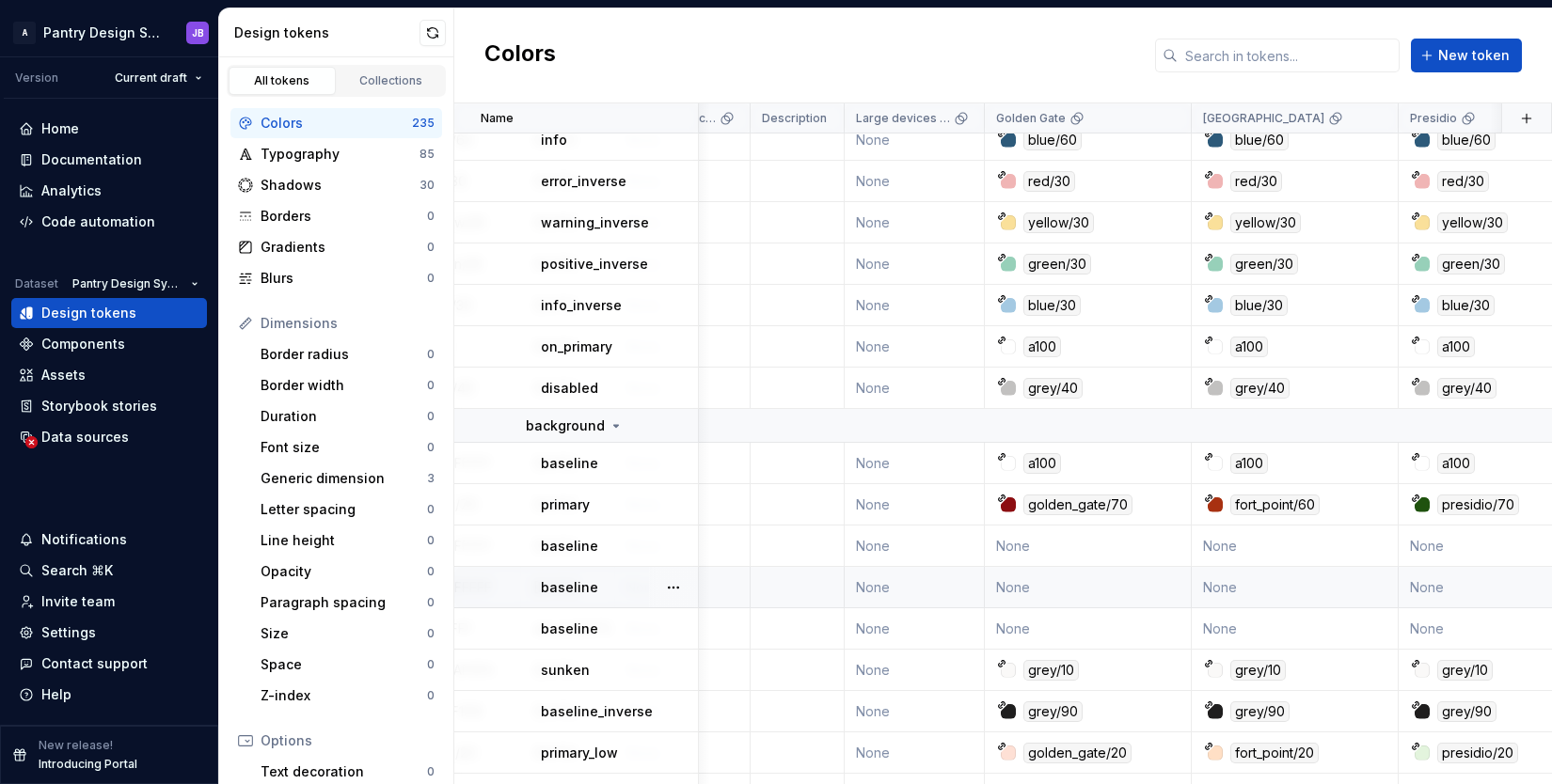
scroll to position [1510, 0]
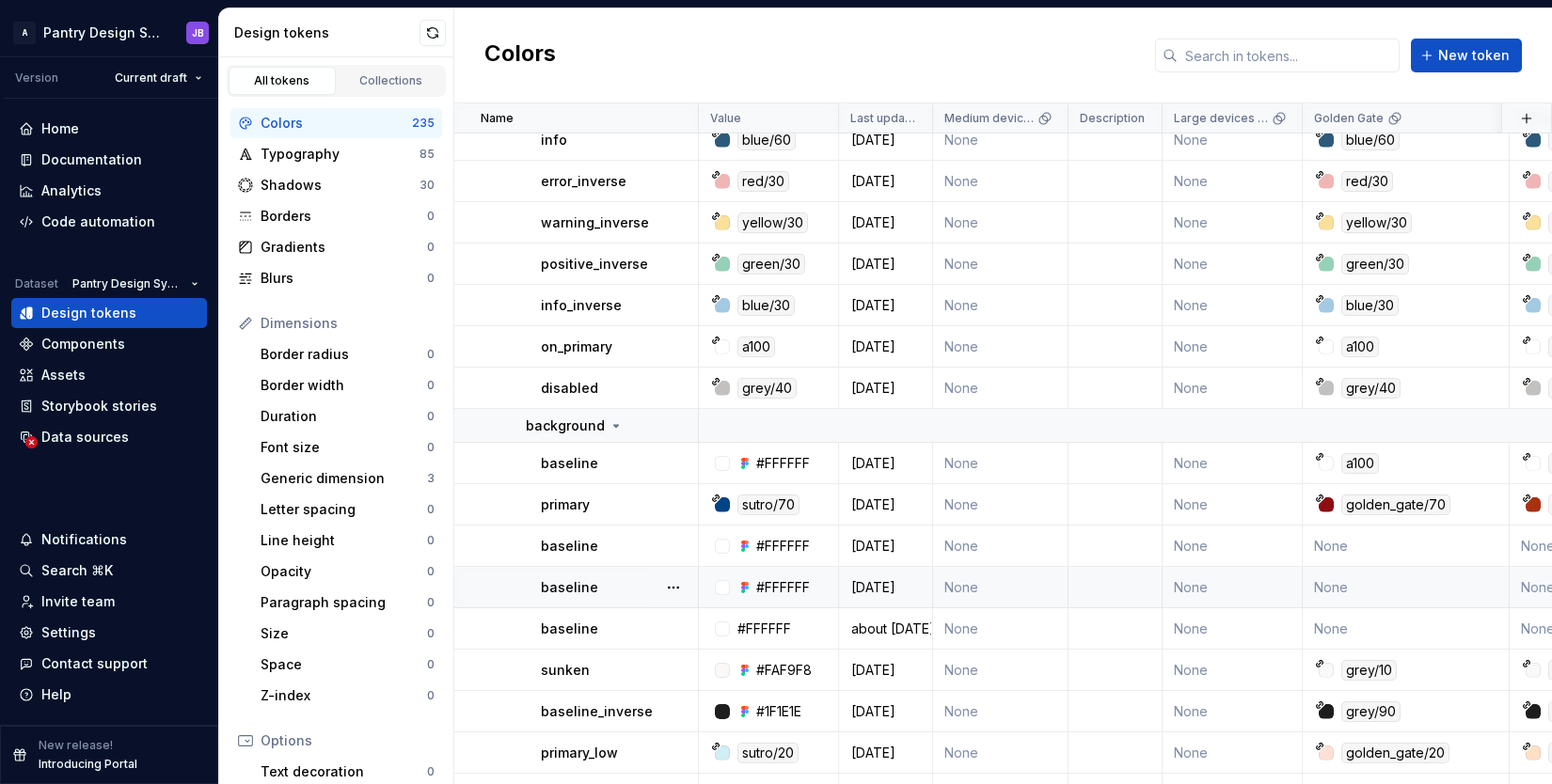
click at [781, 587] on div "#FFFFFF" at bounding box center [782, 587] width 54 height 19
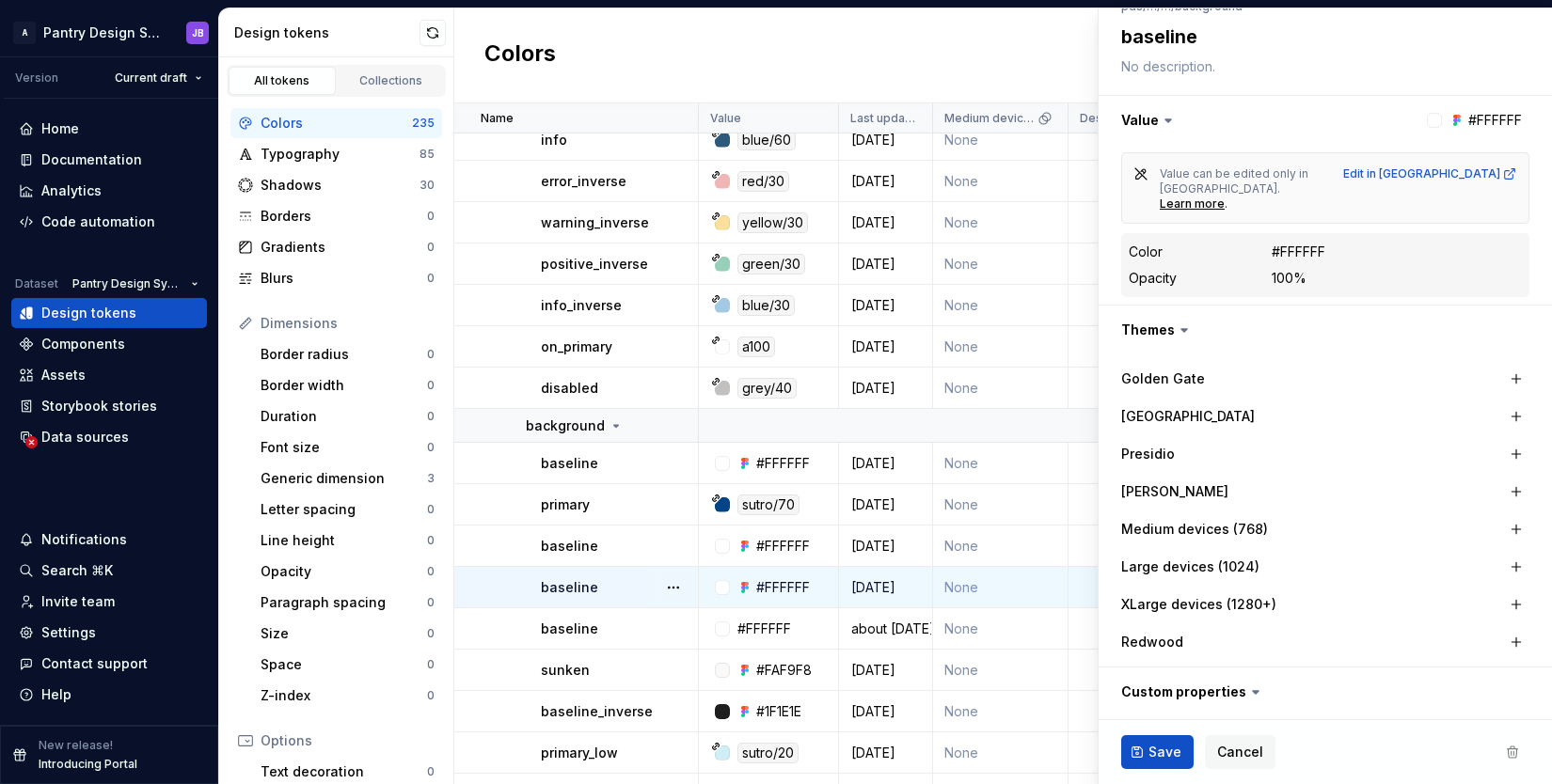
scroll to position [277, 0]
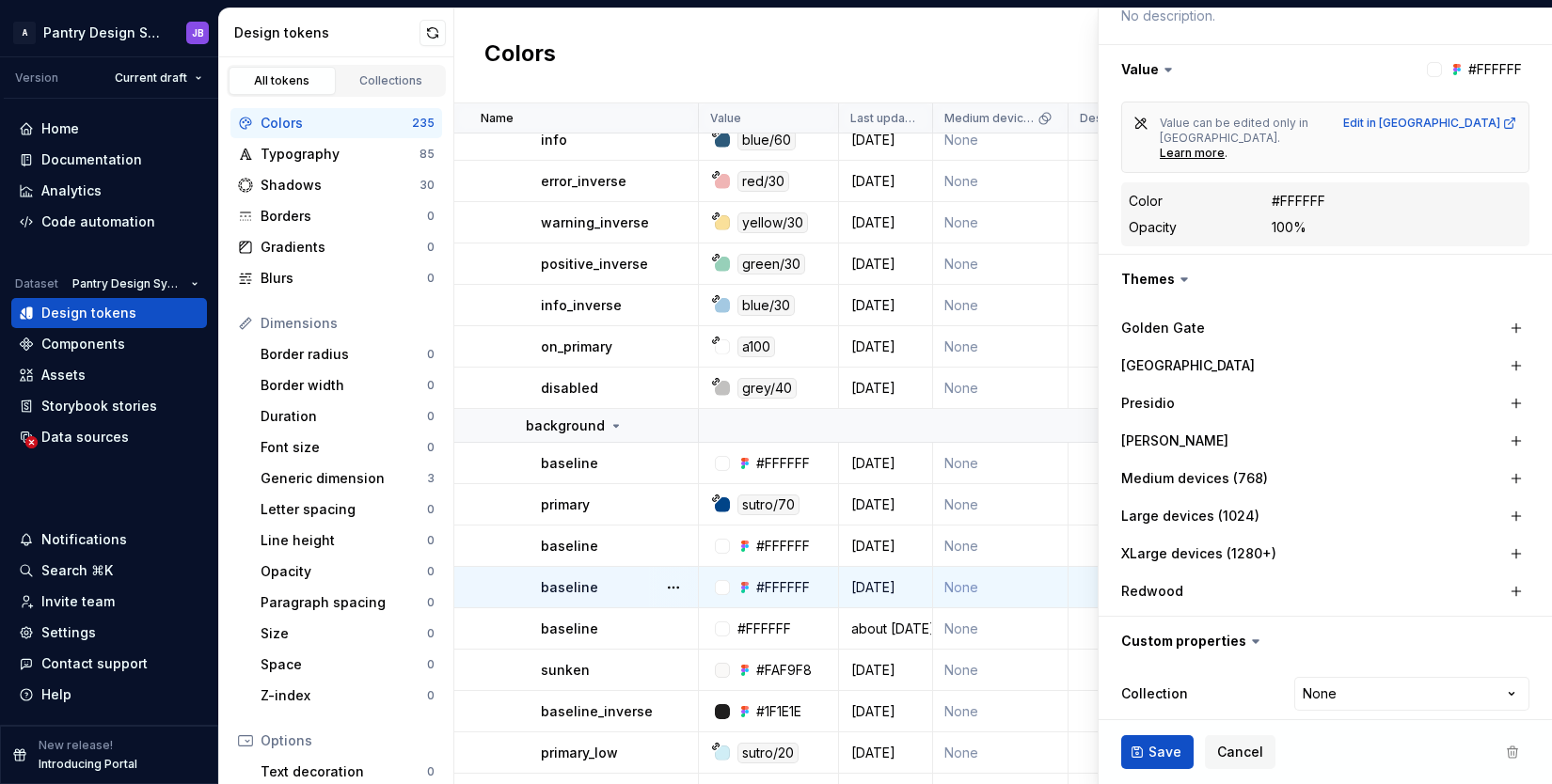
click at [1498, 754] on ul "No internet connection. Reconnect to ensure all of your changes are synced. Suc…" at bounding box center [1320, 768] width 462 height 30
click at [775, 622] on div "#FFFFFF" at bounding box center [764, 628] width 54 height 19
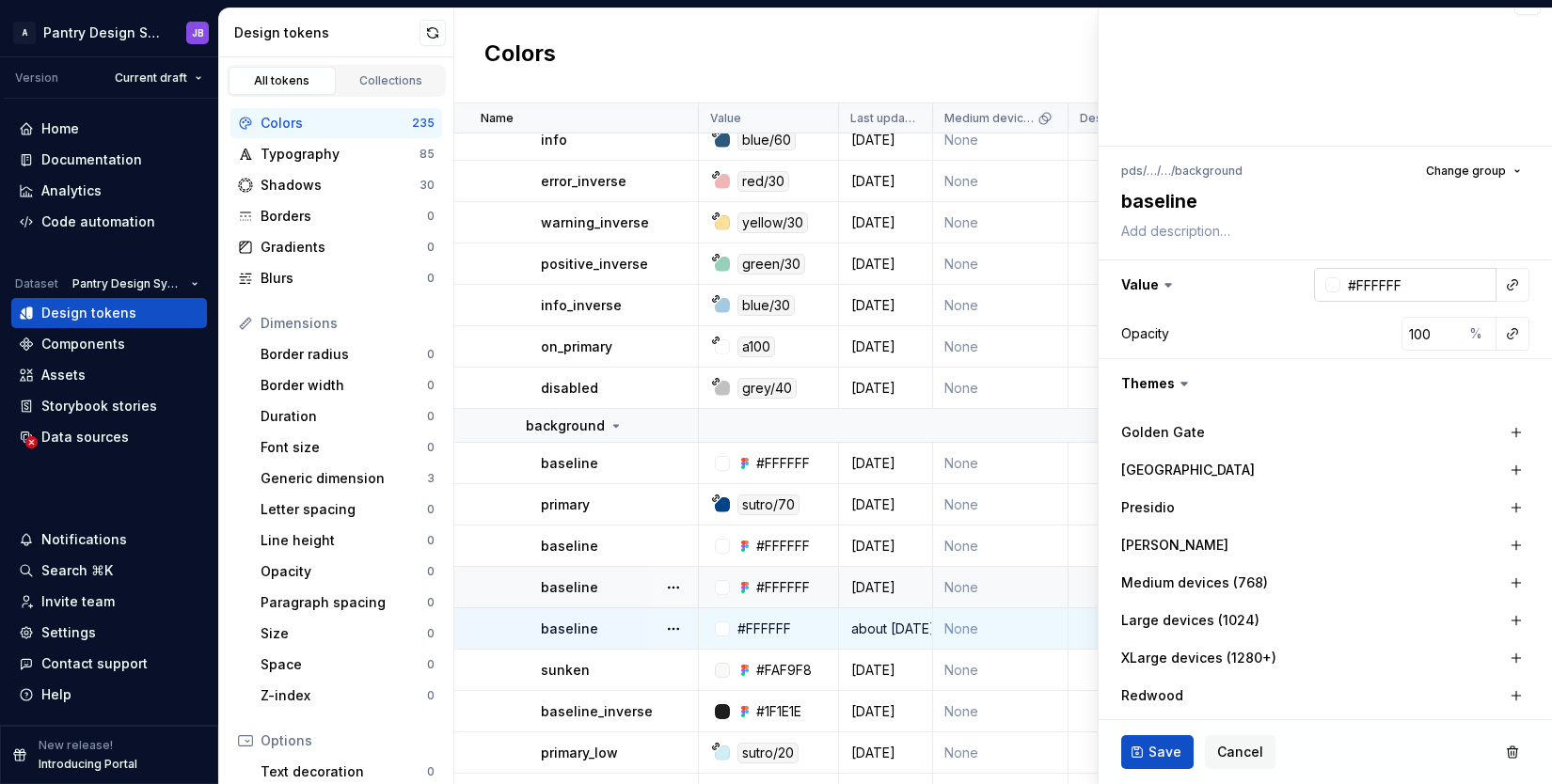
scroll to position [150, 0]
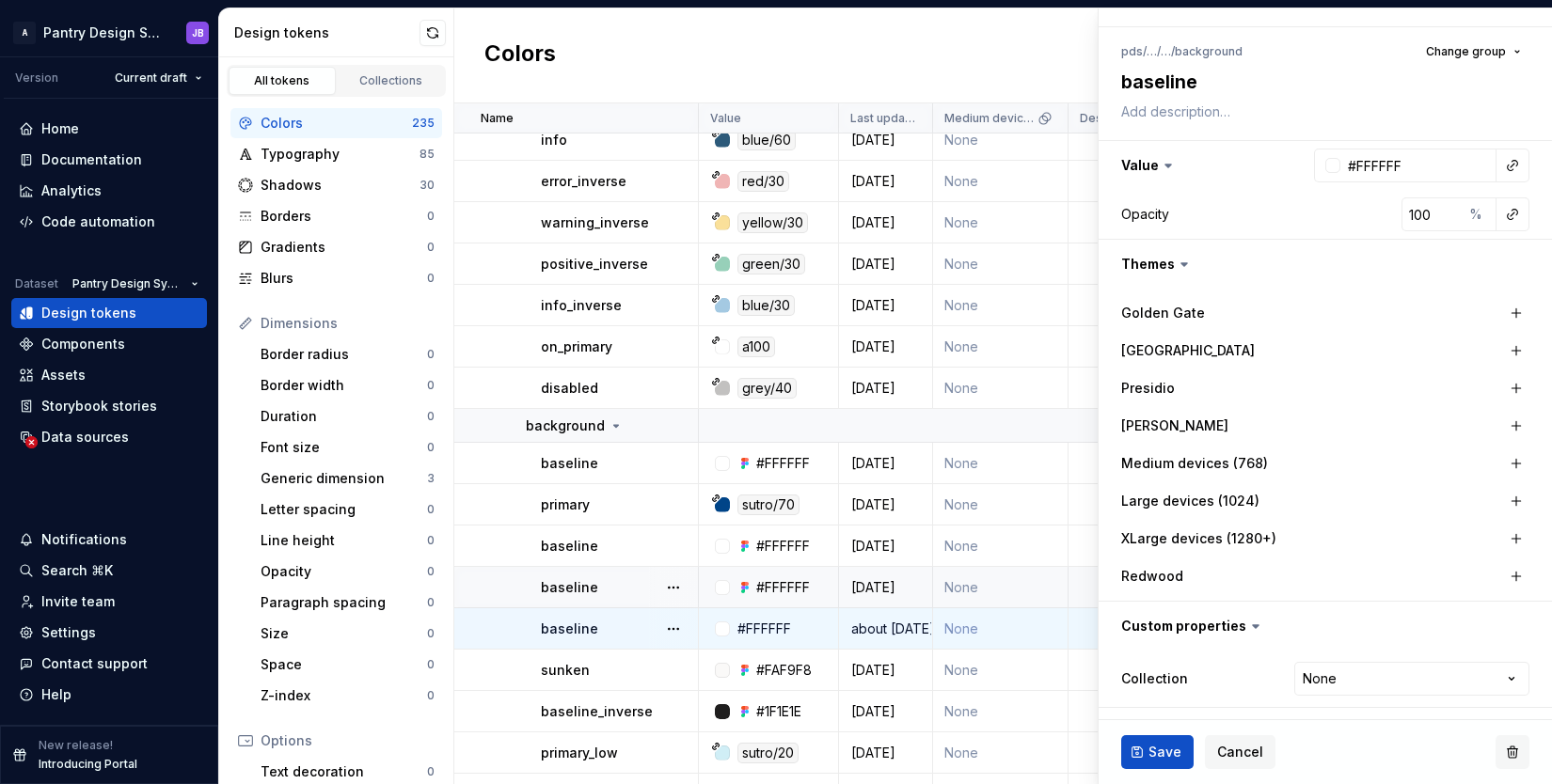
click at [1500, 751] on button "button" at bounding box center [1512, 752] width 34 height 34
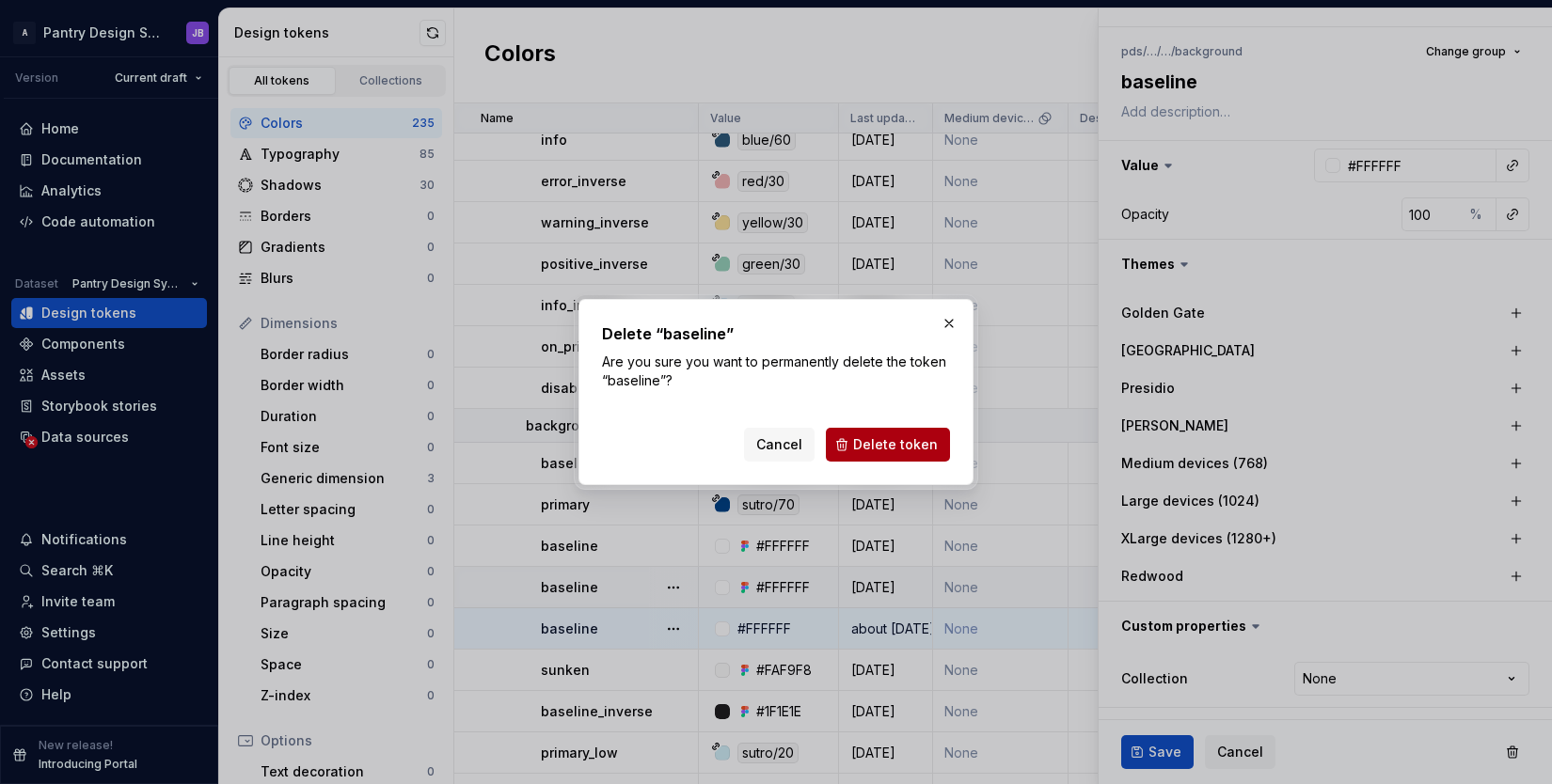
click at [895, 449] on span "Delete token" at bounding box center [895, 444] width 85 height 19
click at [869, 447] on span "Delete token" at bounding box center [895, 444] width 85 height 19
click at [951, 324] on button "button" at bounding box center [948, 323] width 26 height 26
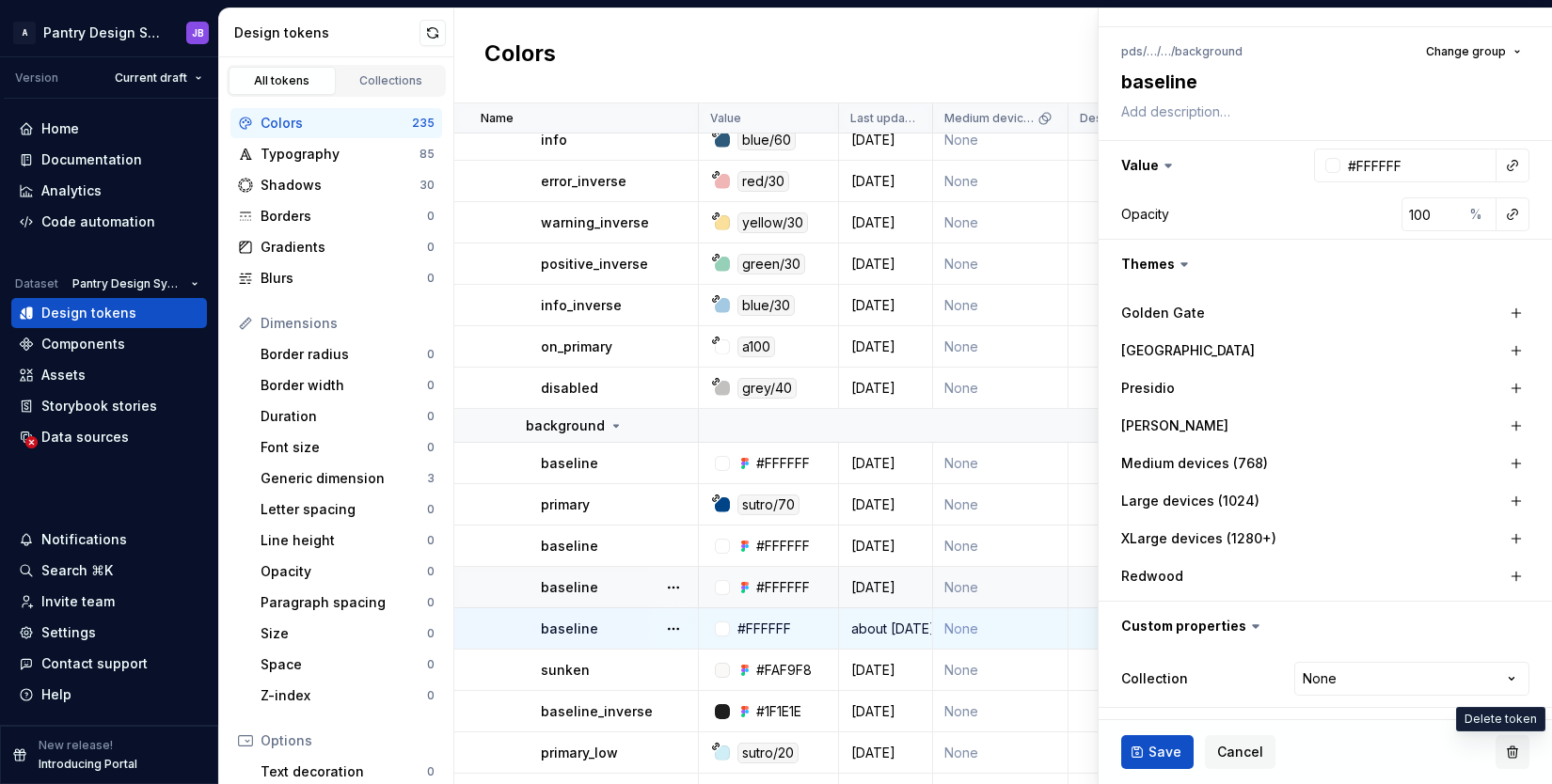
click at [1500, 744] on button "button" at bounding box center [1512, 752] width 34 height 34
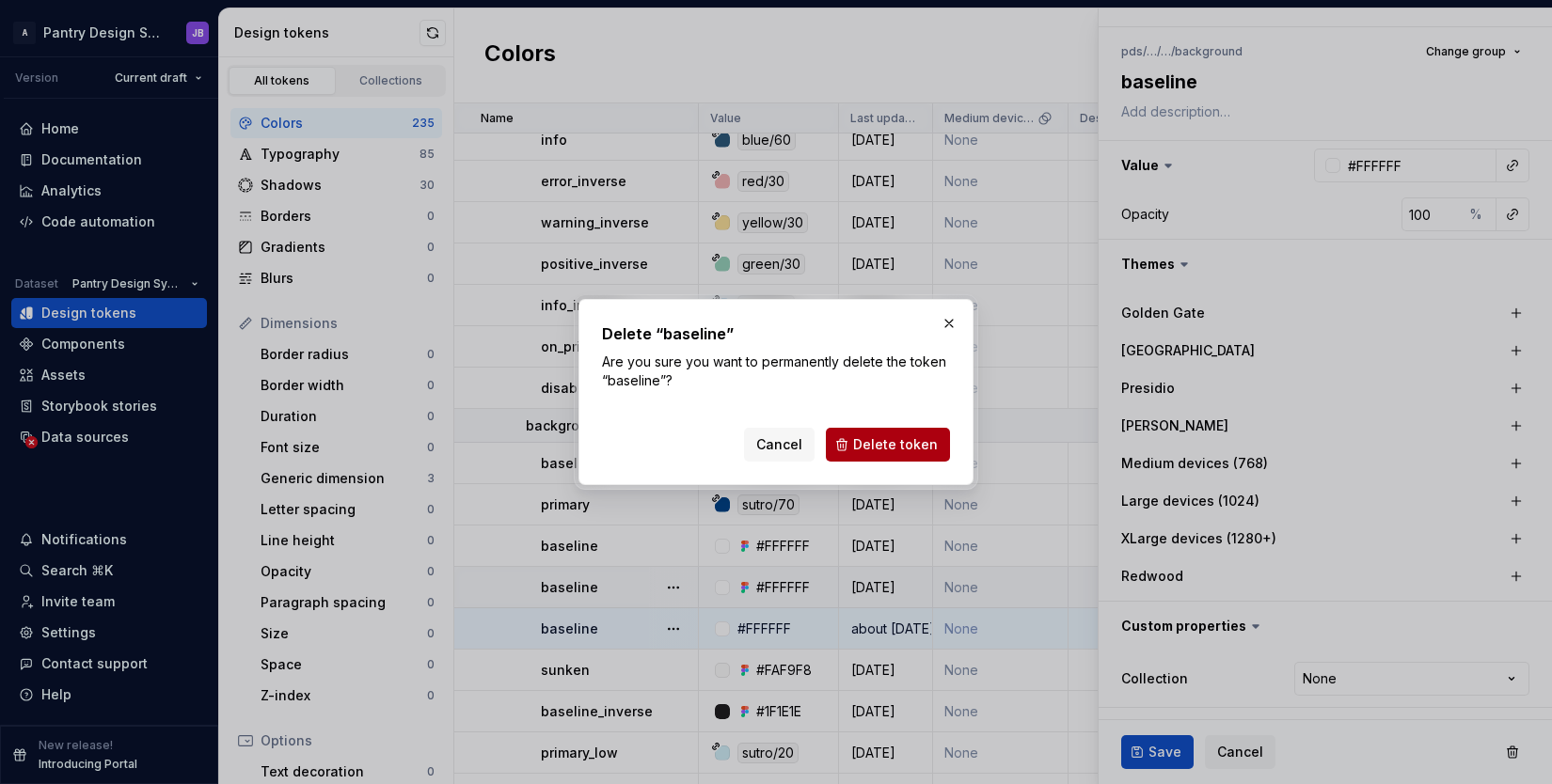
click at [909, 438] on span "Delete token" at bounding box center [895, 444] width 85 height 19
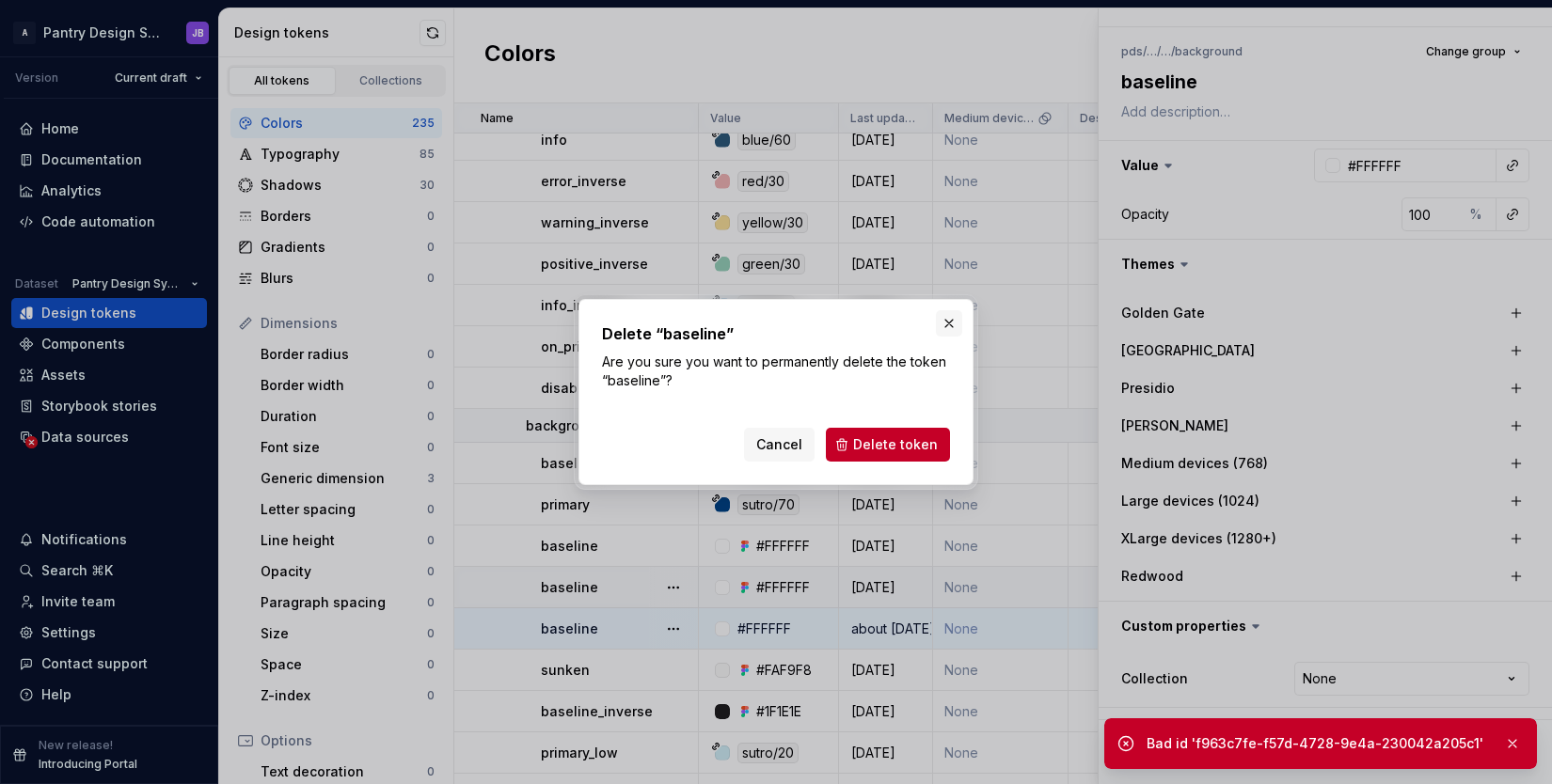
click at [953, 323] on button "button" at bounding box center [948, 323] width 26 height 26
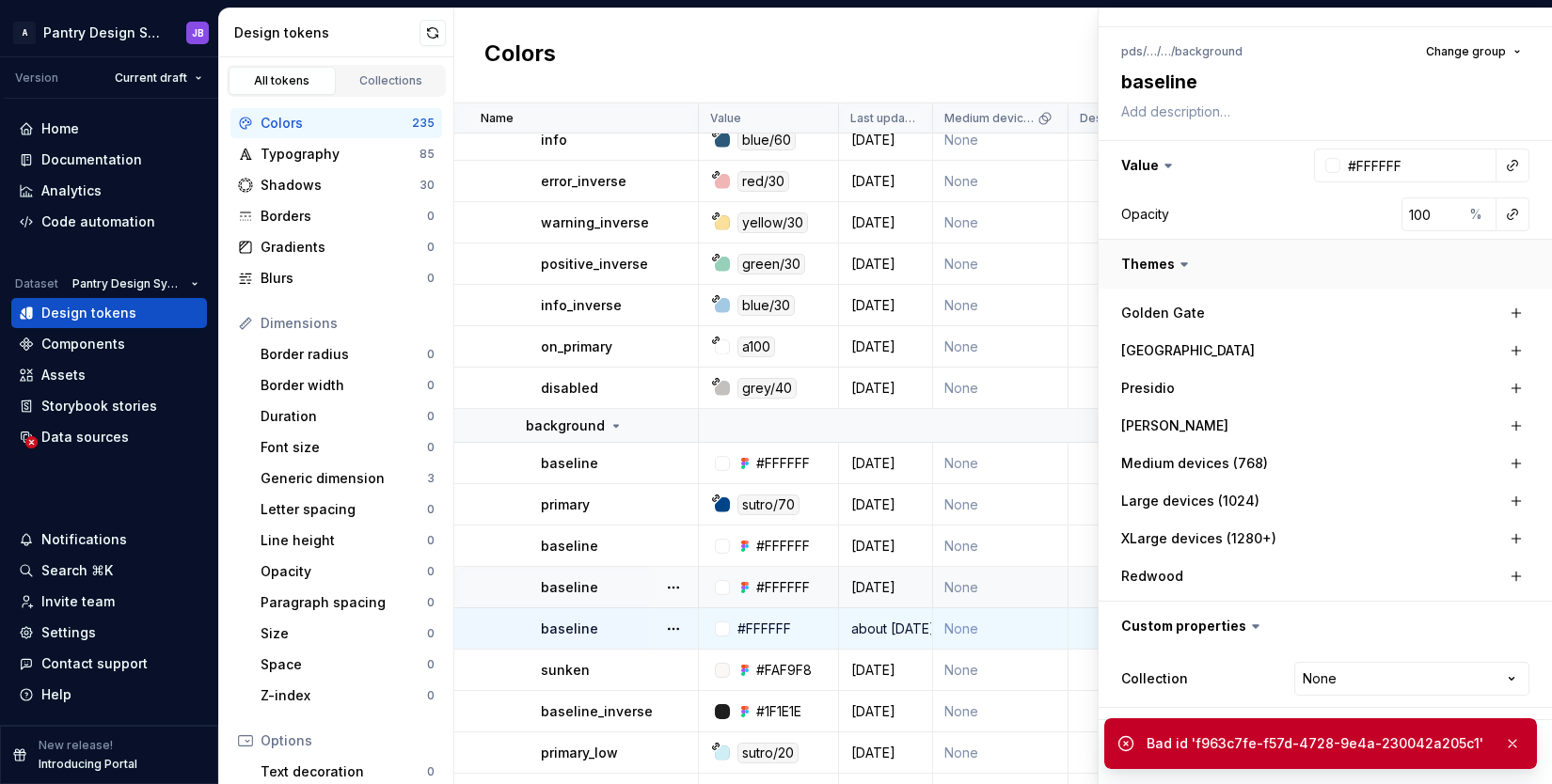
scroll to position [0, 0]
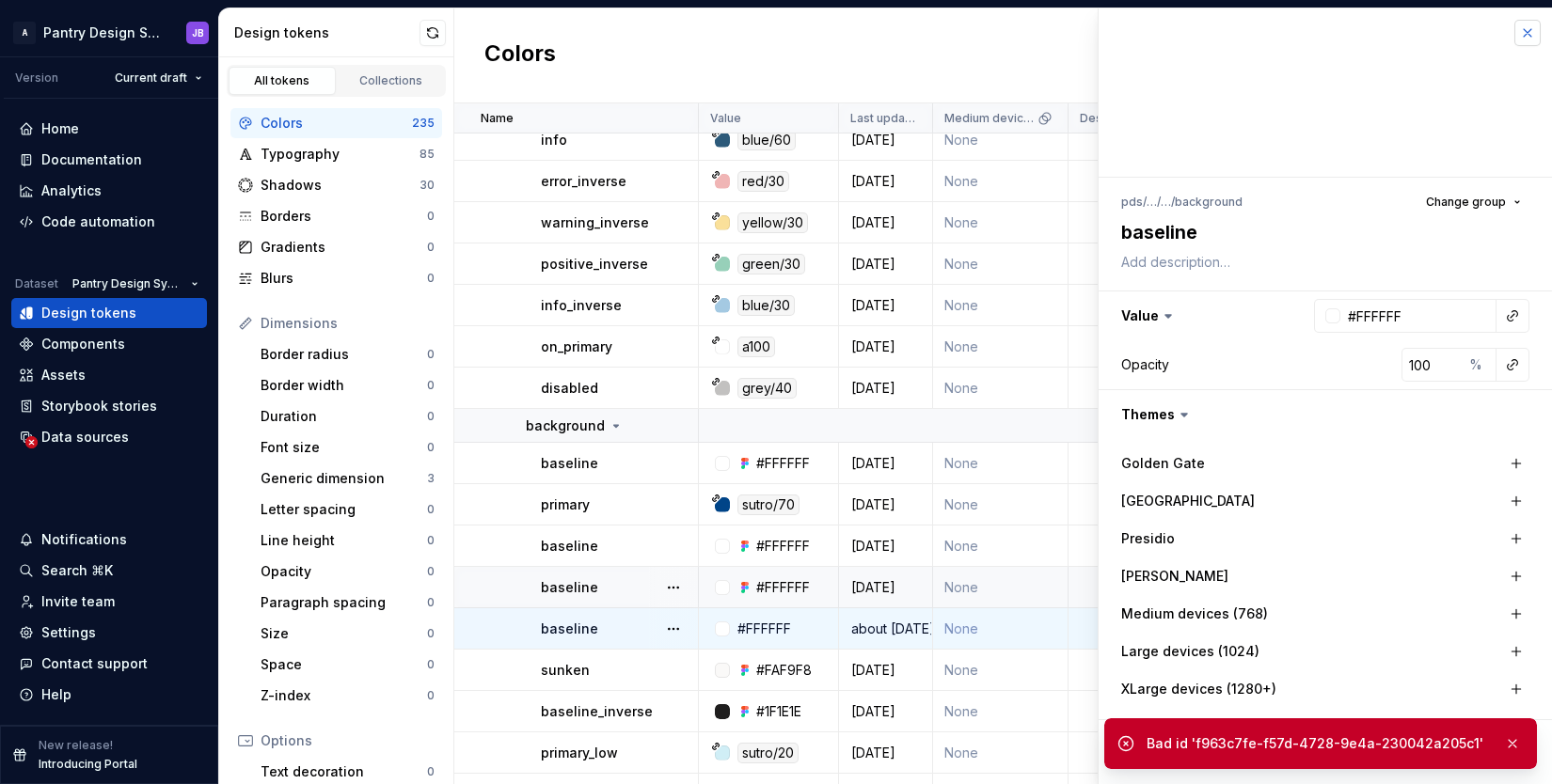
click at [1514, 30] on button "button" at bounding box center [1527, 32] width 26 height 26
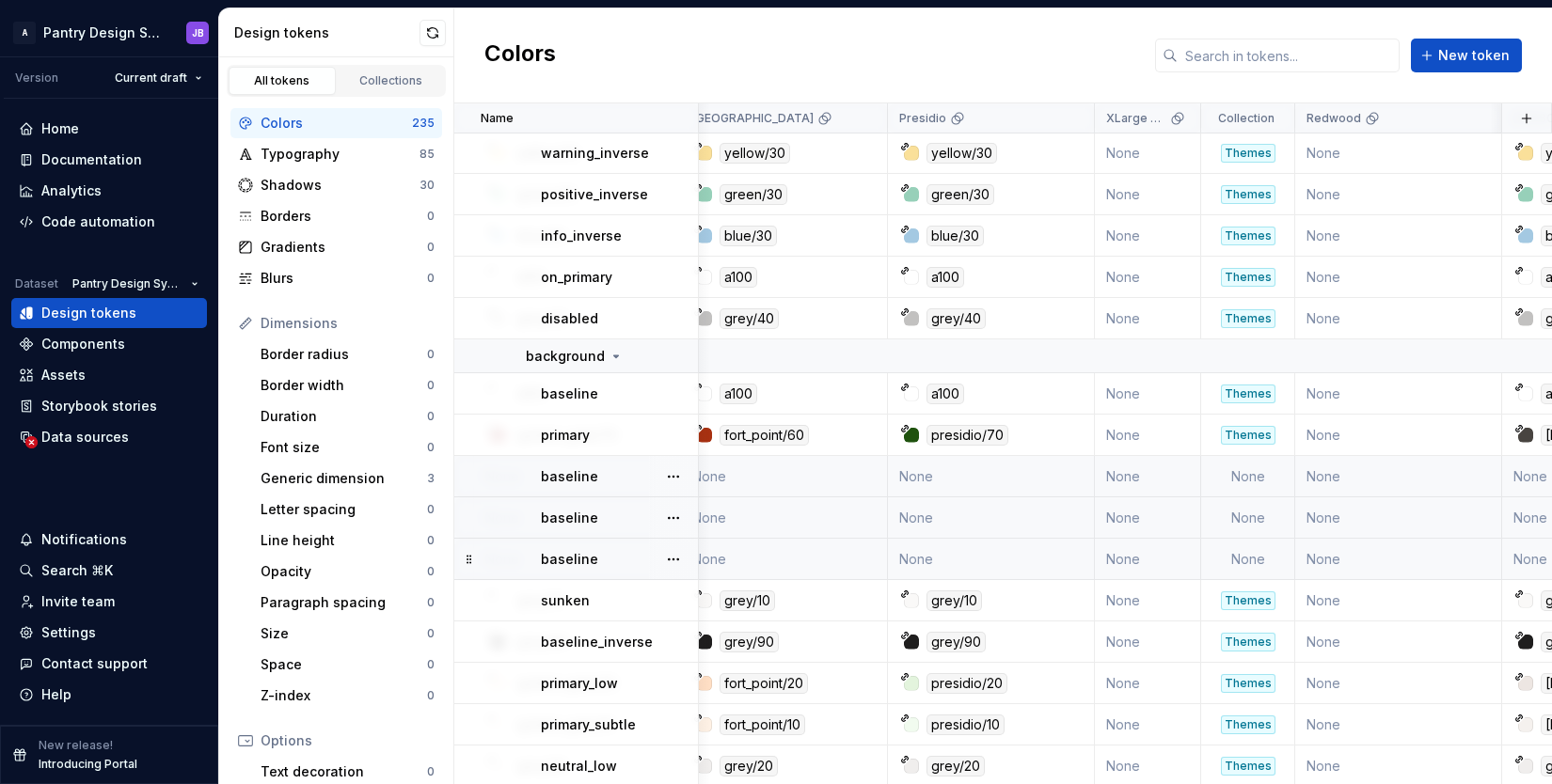
scroll to position [1580, 0]
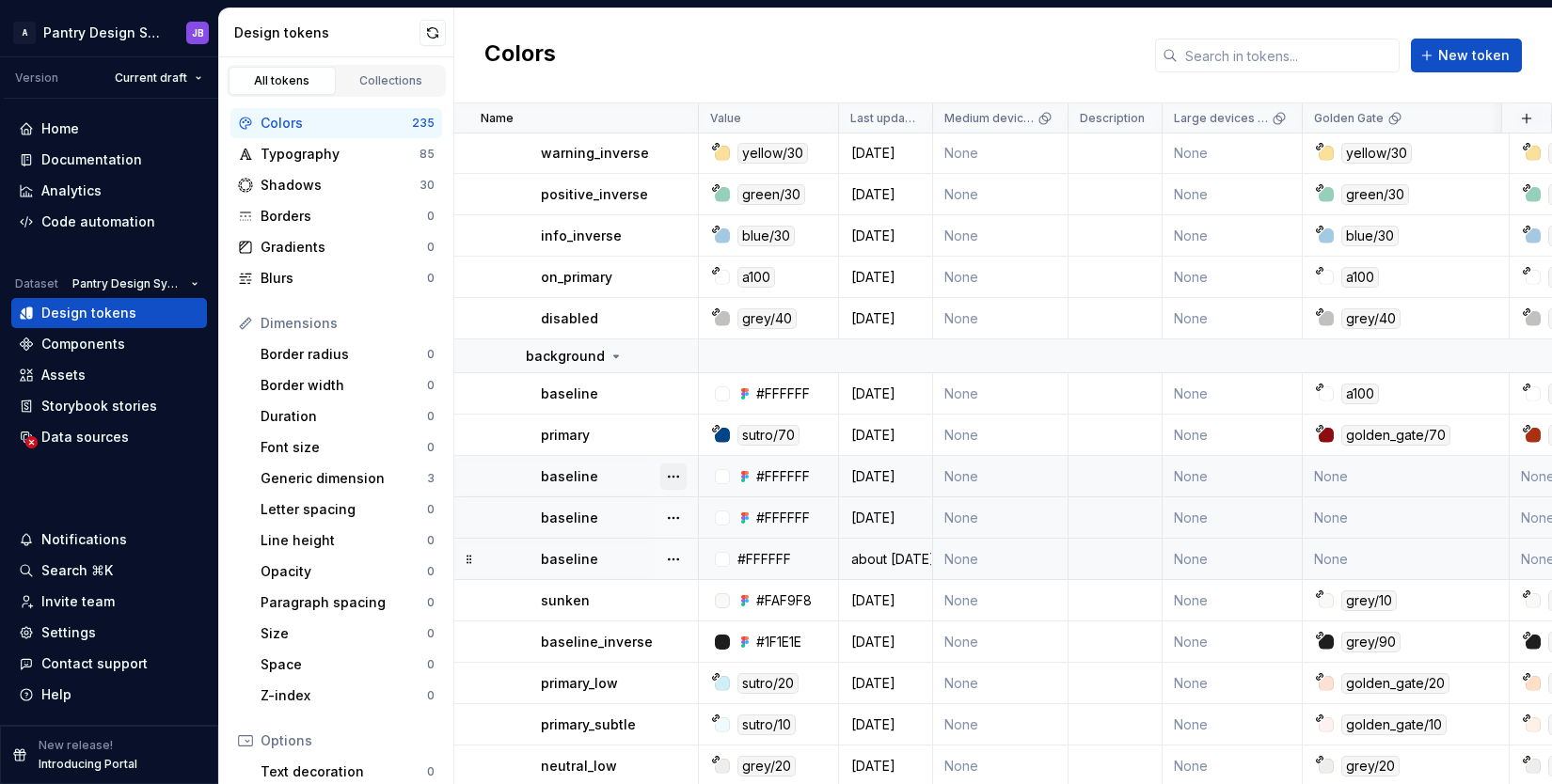
click at [673, 479] on button "button" at bounding box center [673, 476] width 26 height 26
click at [729, 512] on div "Open detail" at bounding box center [755, 513] width 122 height 19
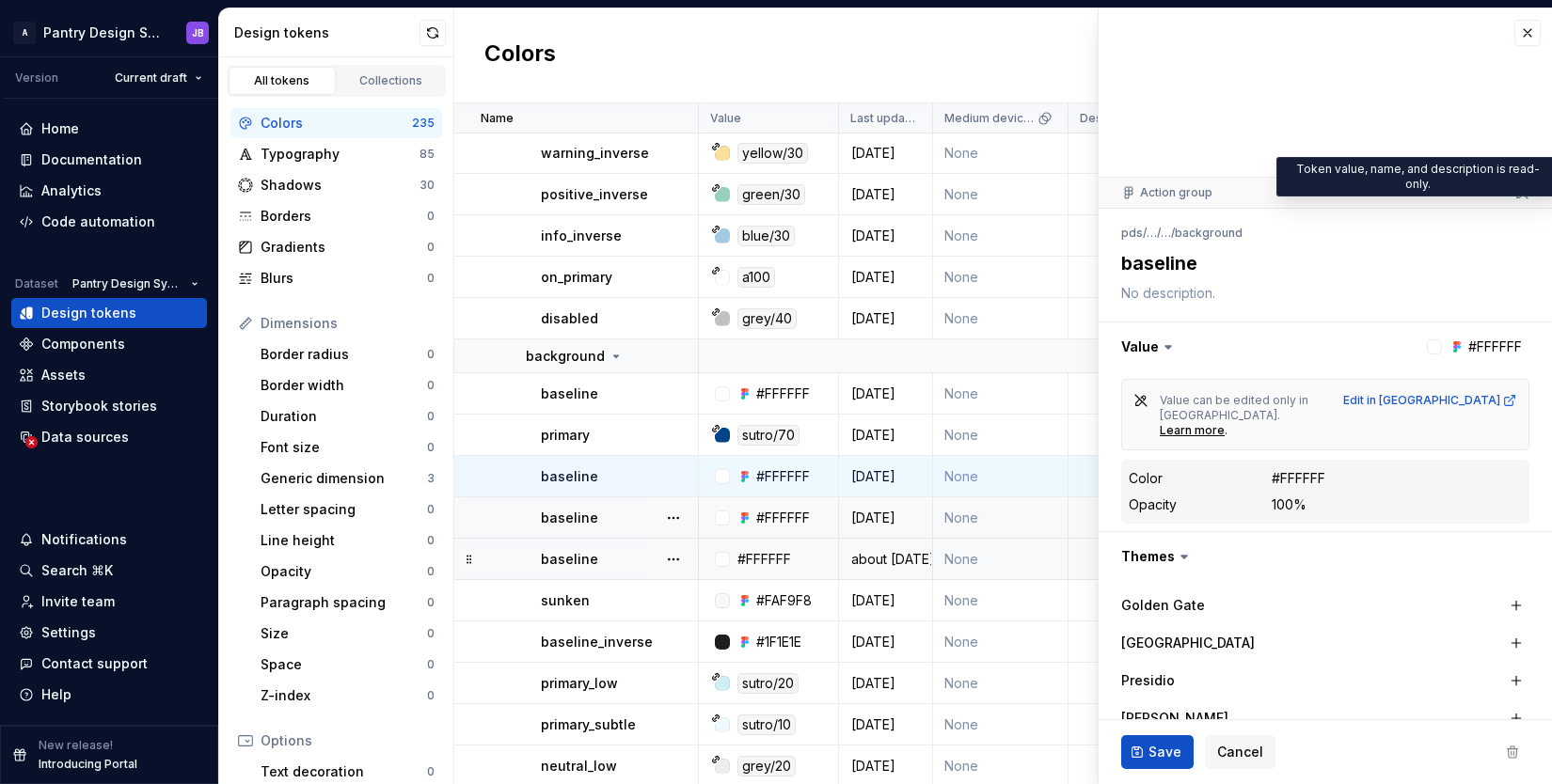
click at [1514, 194] on icon at bounding box center [1521, 192] width 15 height 15
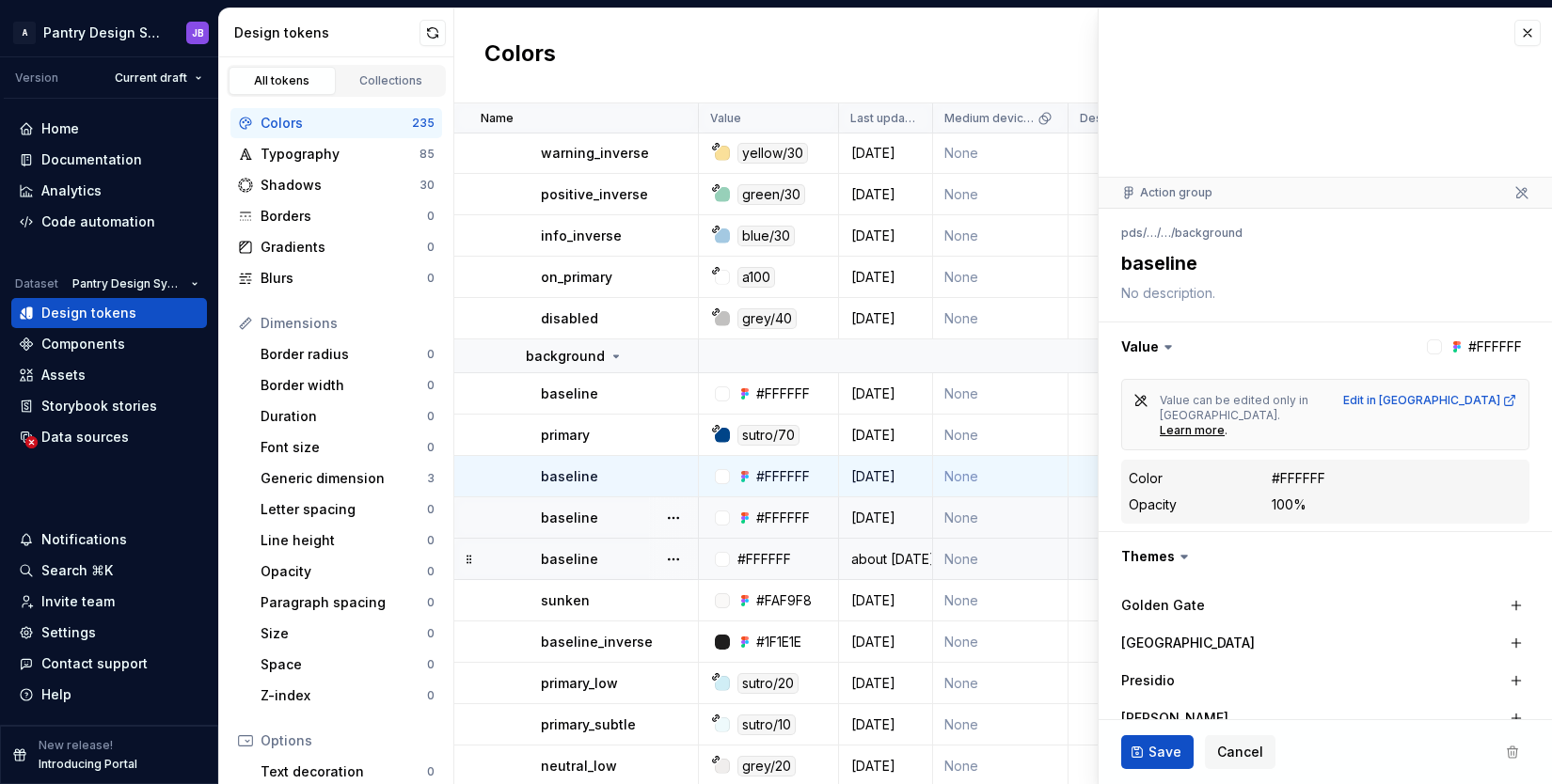
click at [1516, 193] on icon at bounding box center [1522, 193] width 12 height 12
click at [1469, 349] on button "button" at bounding box center [1325, 347] width 454 height 49
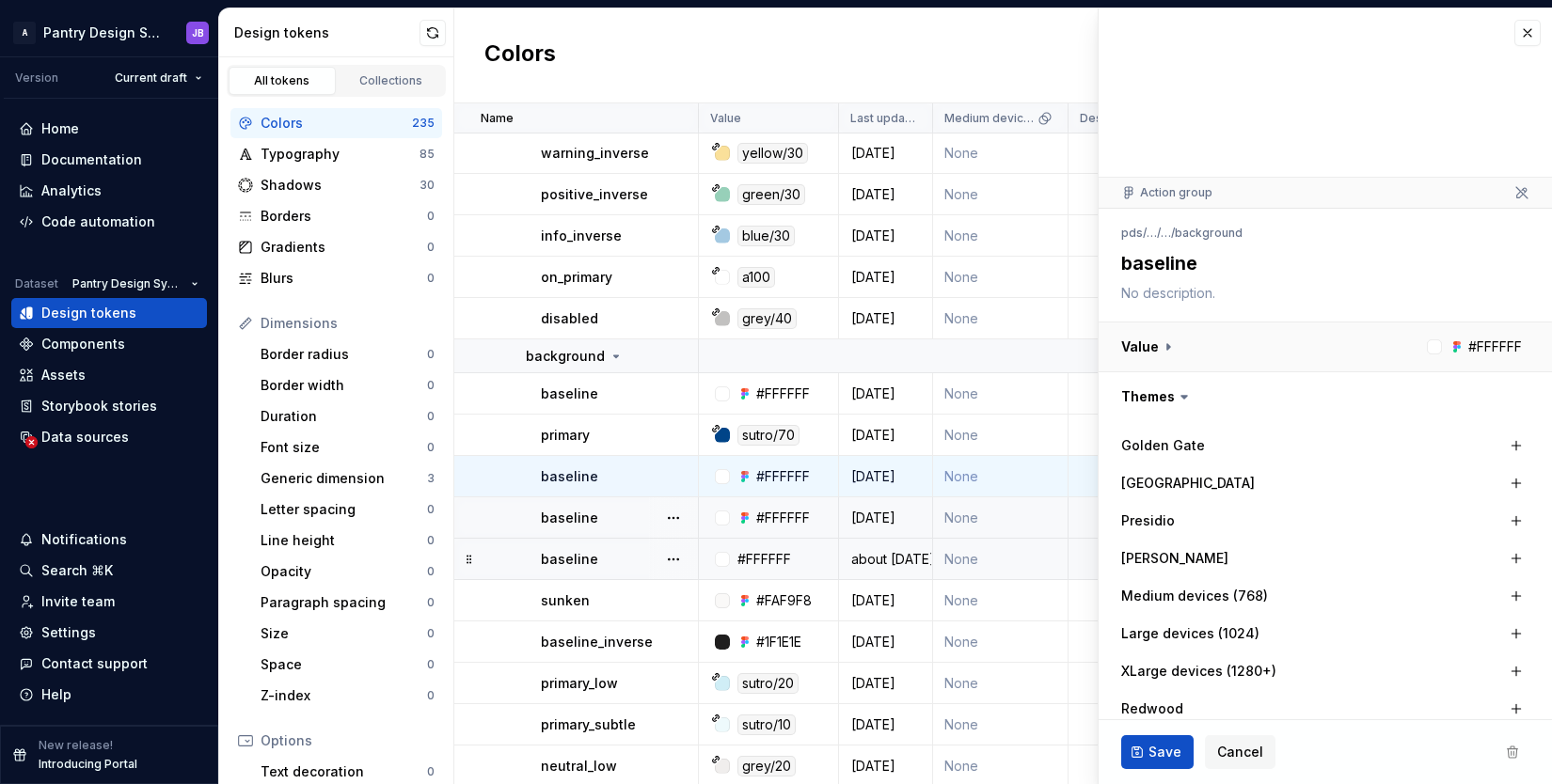
click at [1469, 349] on button "button" at bounding box center [1325, 347] width 454 height 49
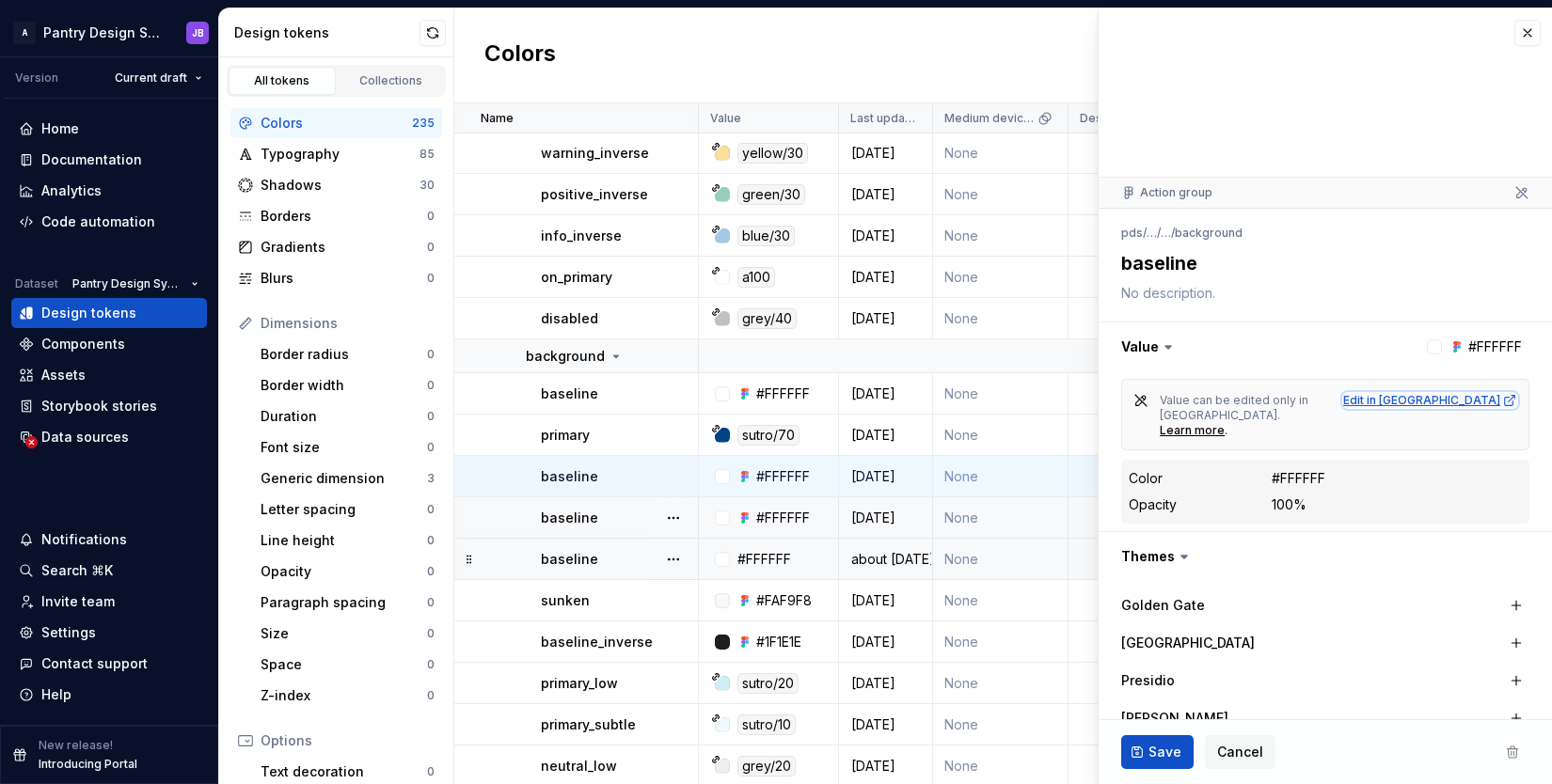
click at [1472, 403] on div "Edit in [GEOGRAPHIC_DATA]" at bounding box center [1430, 400] width 174 height 15
click at [1514, 37] on button "button" at bounding box center [1527, 32] width 26 height 26
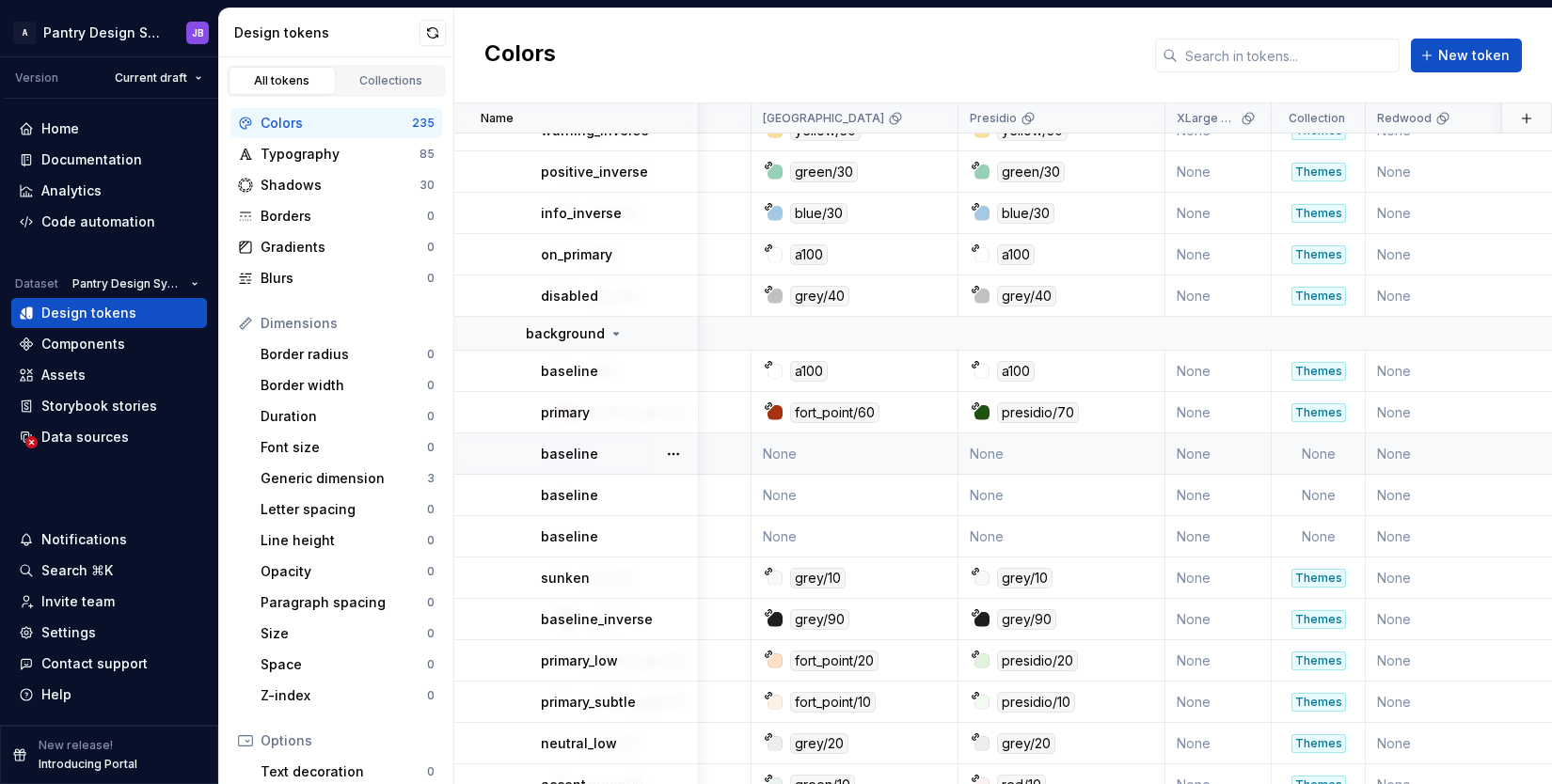
scroll to position [1690, 758]
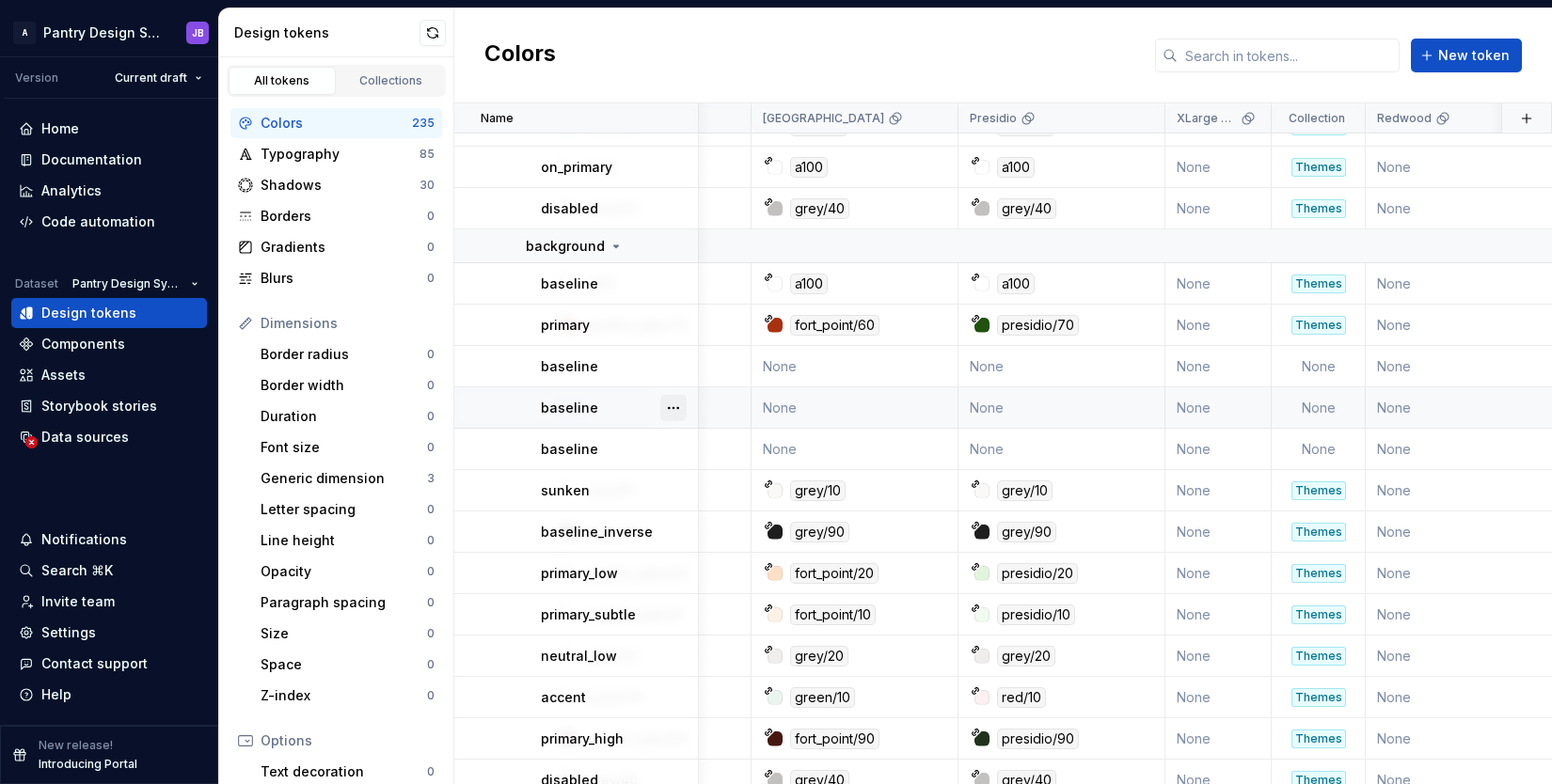
click at [677, 409] on button "button" at bounding box center [673, 408] width 26 height 26
click at [679, 285] on html "A Pantry Design System JB Version Current draft Home Documentation Analytics Co…" at bounding box center [776, 392] width 1552 height 784
click at [678, 285] on button "button" at bounding box center [673, 284] width 26 height 26
click at [620, 420] on html "A Pantry Design System JB Version Current draft Home Documentation Analytics Co…" at bounding box center [776, 392] width 1552 height 784
click at [669, 406] on button "button" at bounding box center [673, 408] width 26 height 26
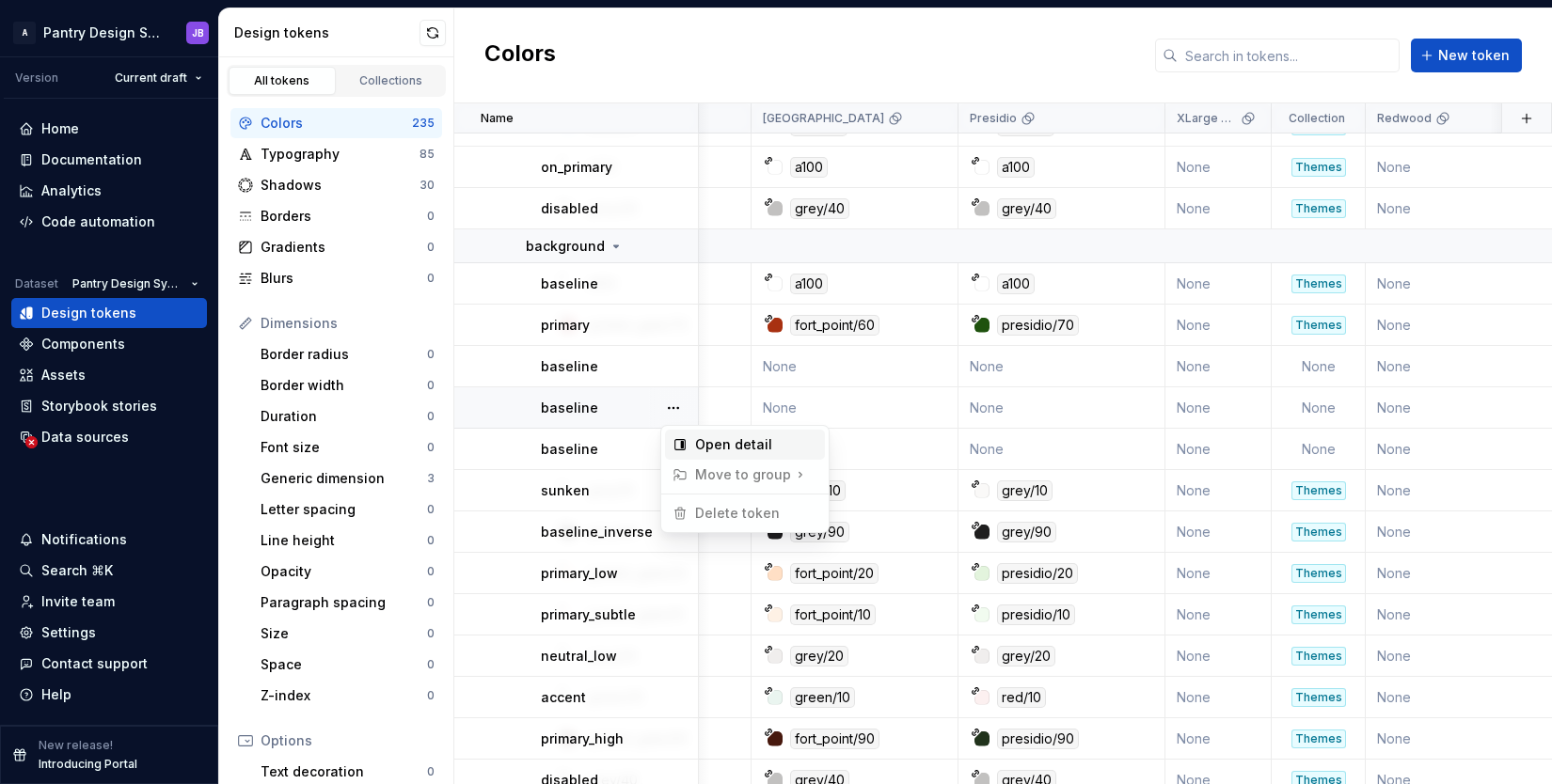
click at [708, 448] on div "Open detail" at bounding box center [755, 444] width 122 height 19
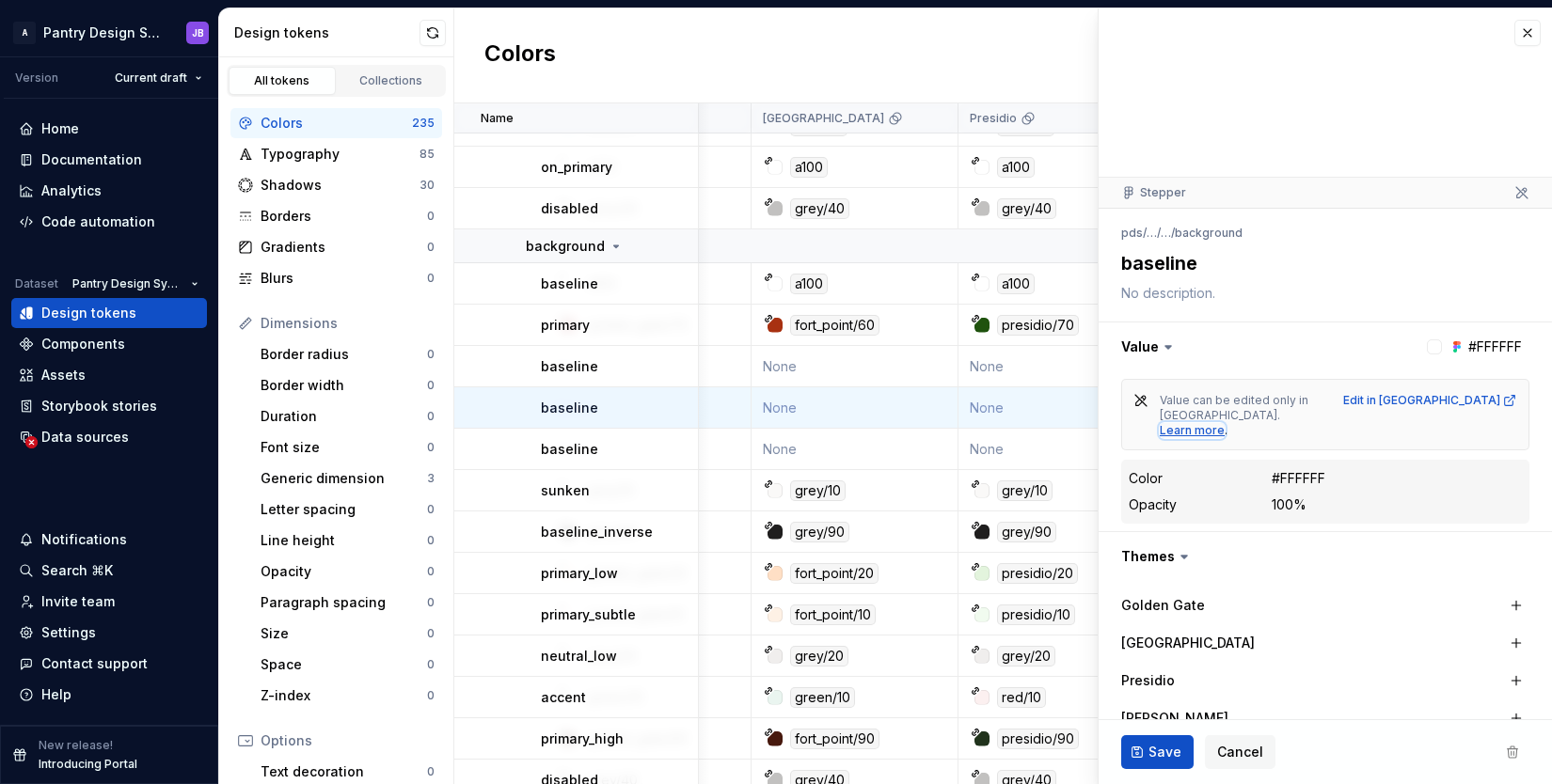
click at [1207, 423] on div "Learn more" at bounding box center [1192, 430] width 65 height 15
click at [1514, 34] on button "button" at bounding box center [1527, 32] width 26 height 26
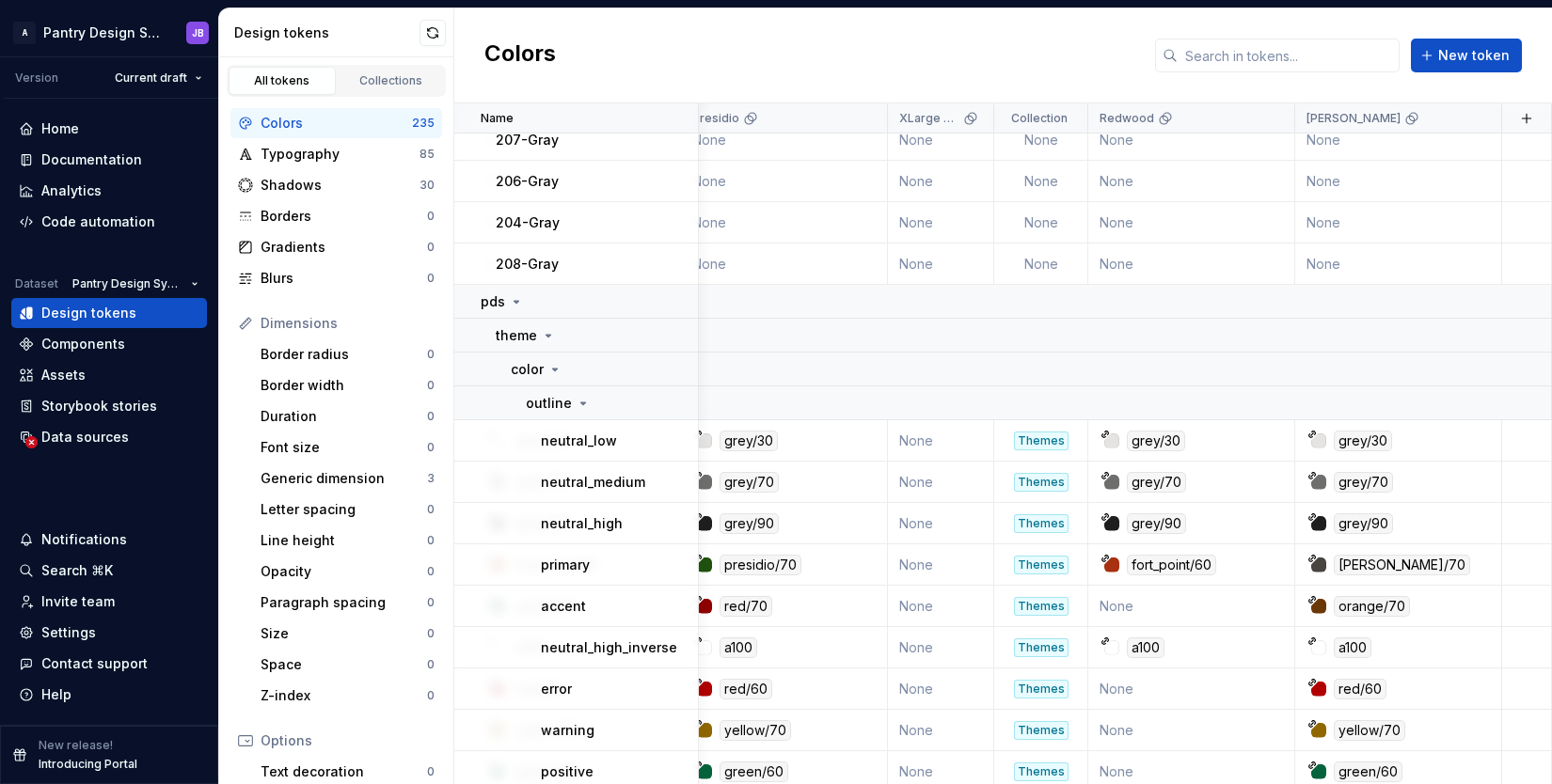
scroll to position [307, 1046]
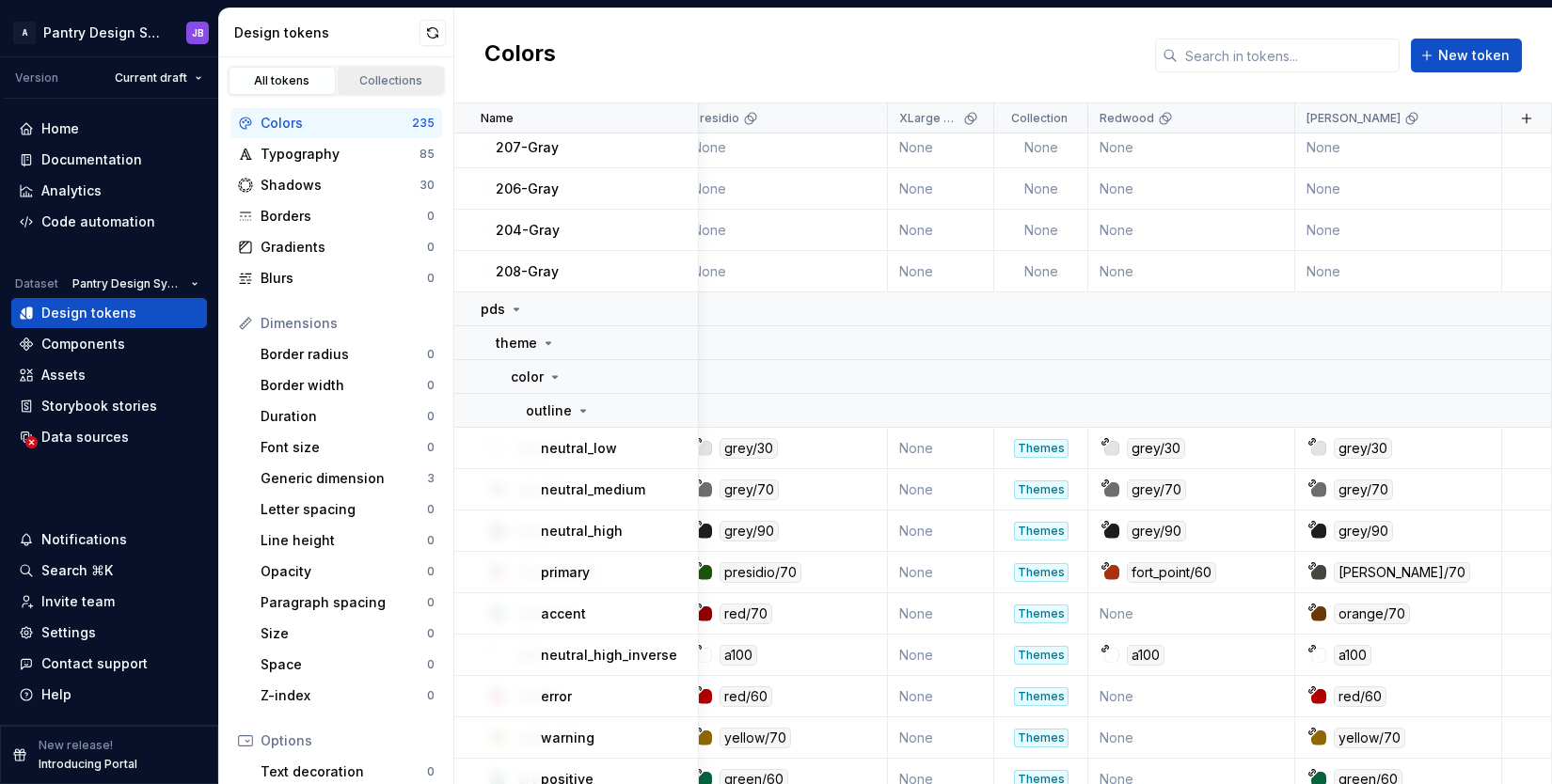
click at [387, 76] on div "Collections" at bounding box center [391, 80] width 94 height 15
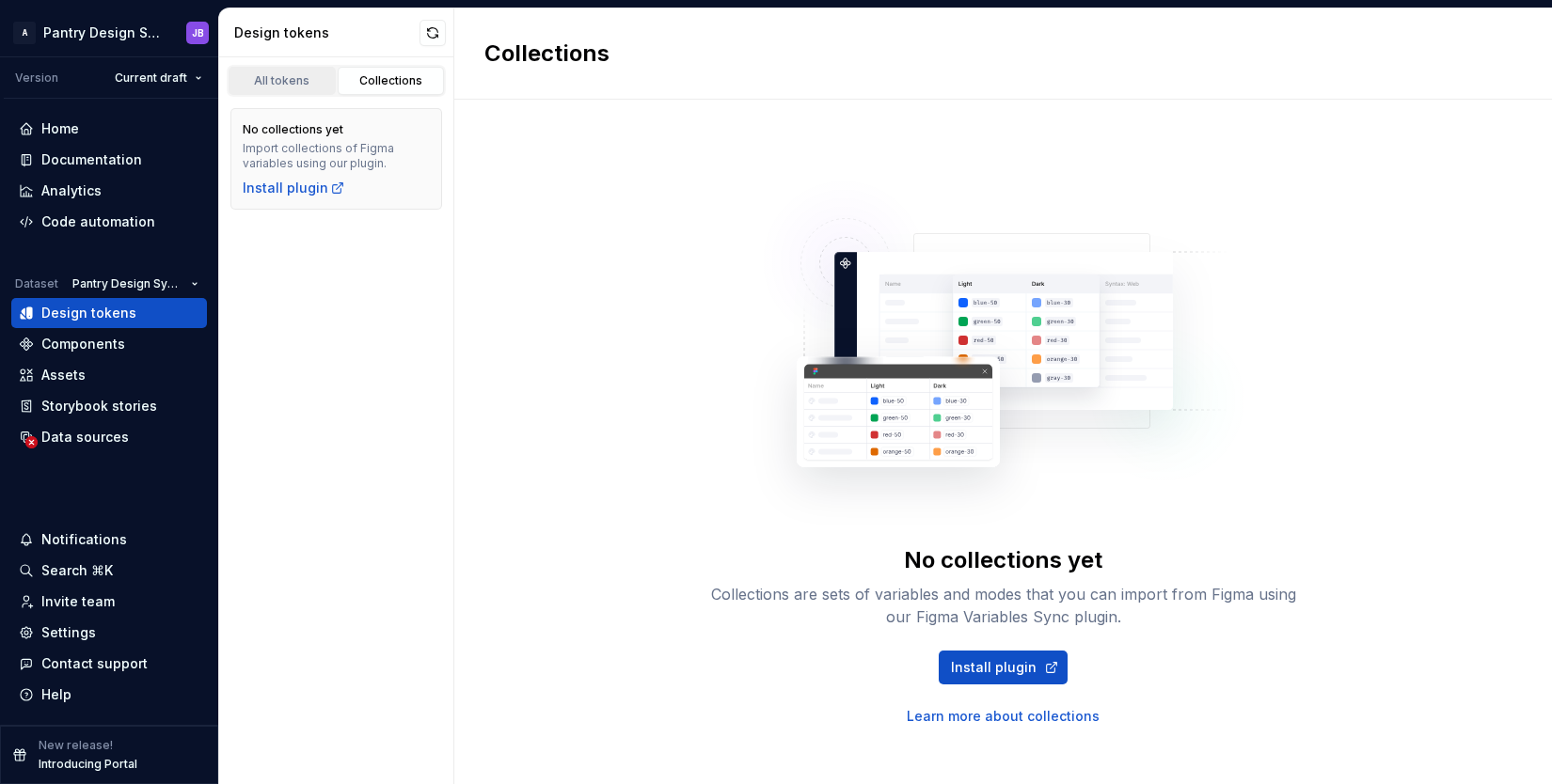
click at [296, 77] on div "All tokens" at bounding box center [282, 80] width 94 height 15
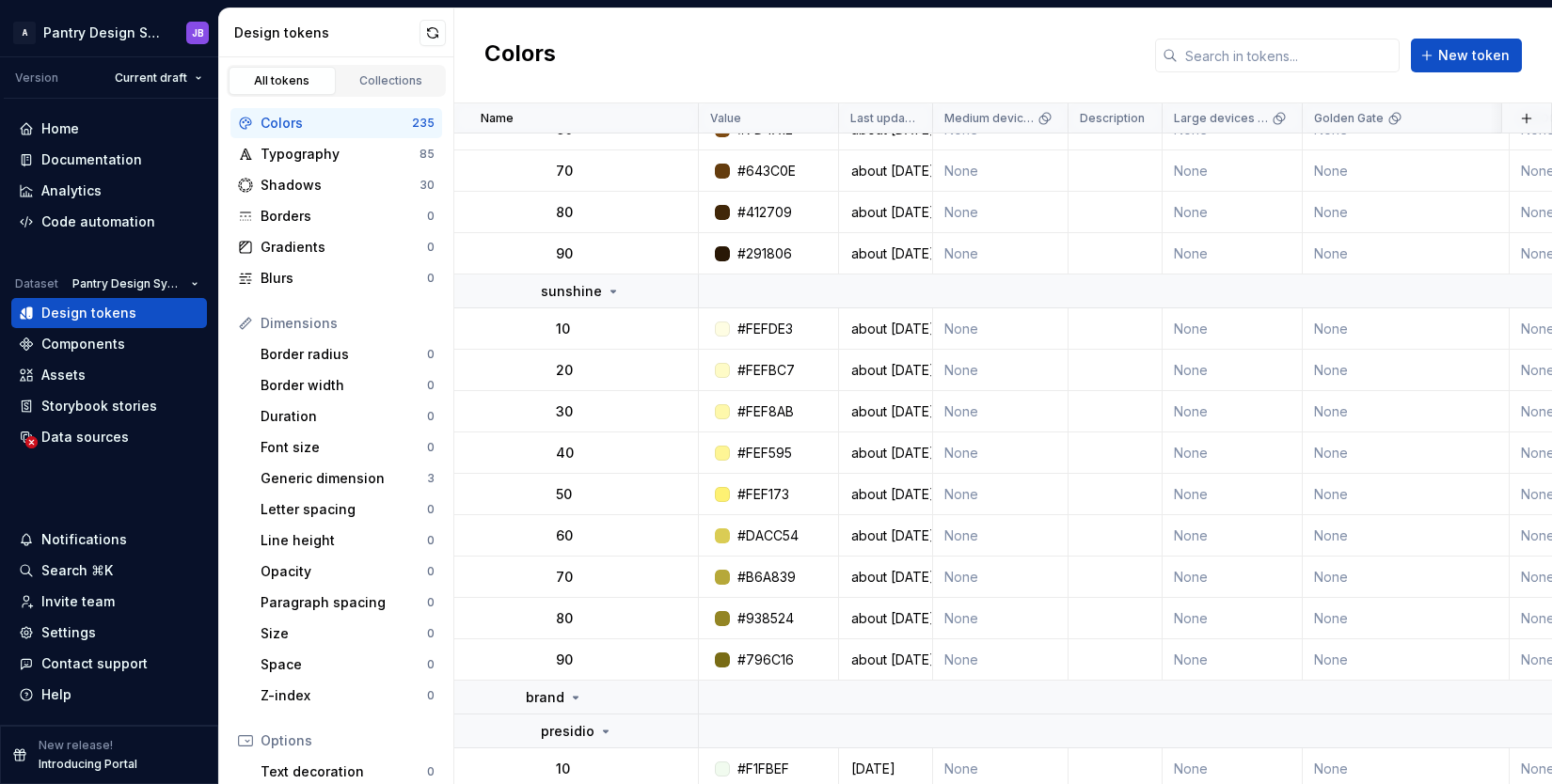
scroll to position [7122, 0]
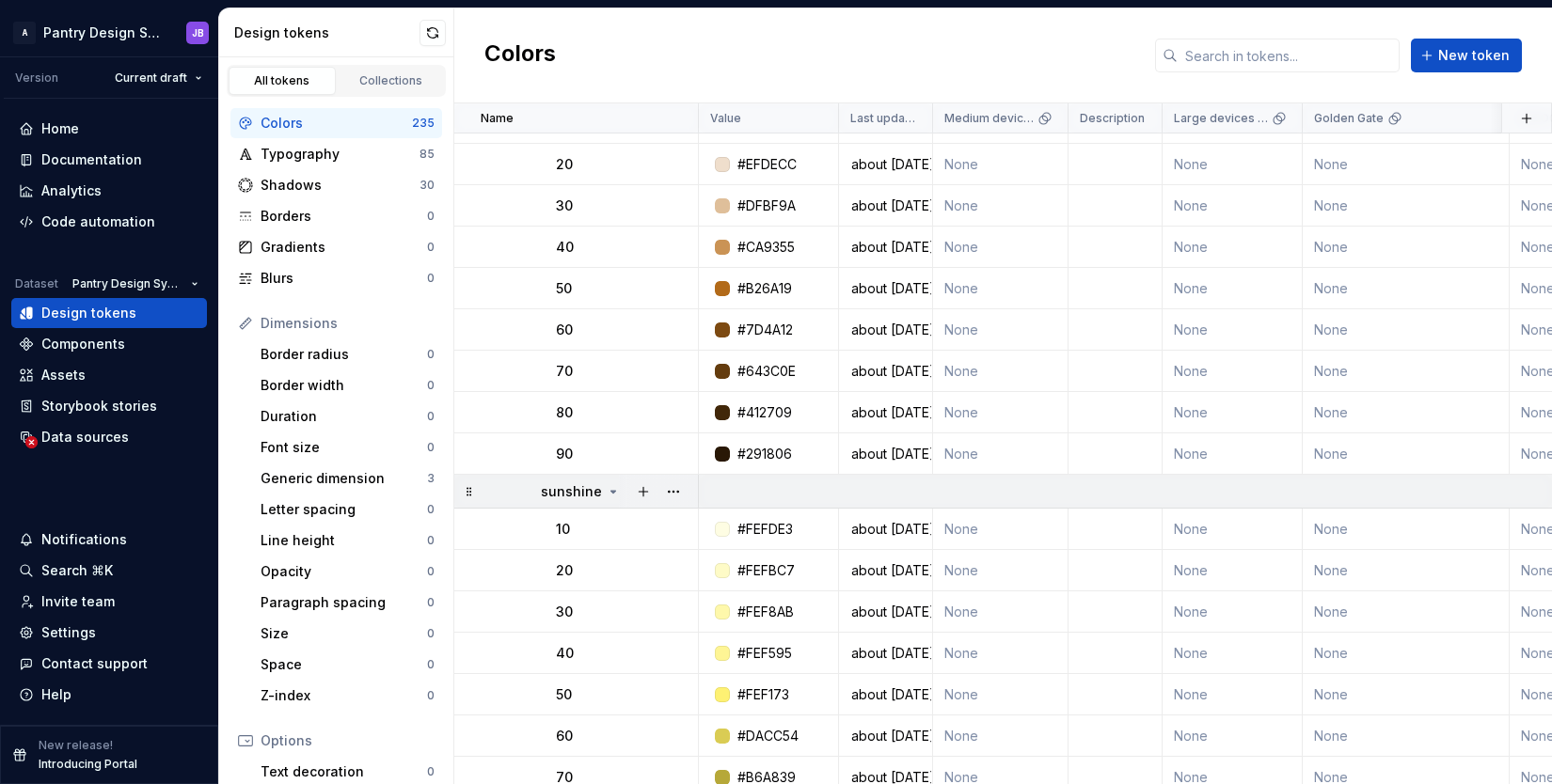
click at [611, 493] on icon at bounding box center [613, 490] width 15 height 15
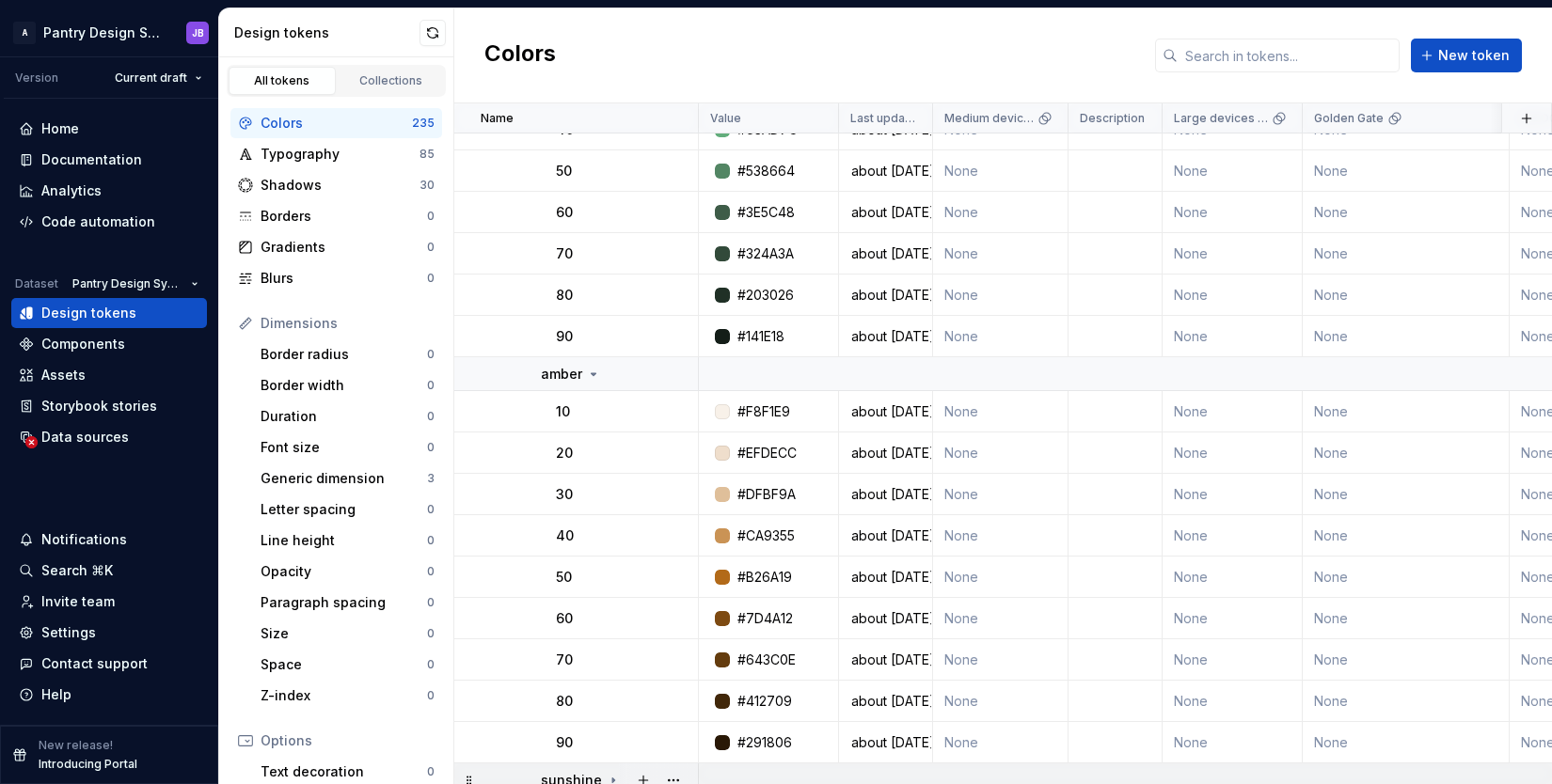
scroll to position [6812, 0]
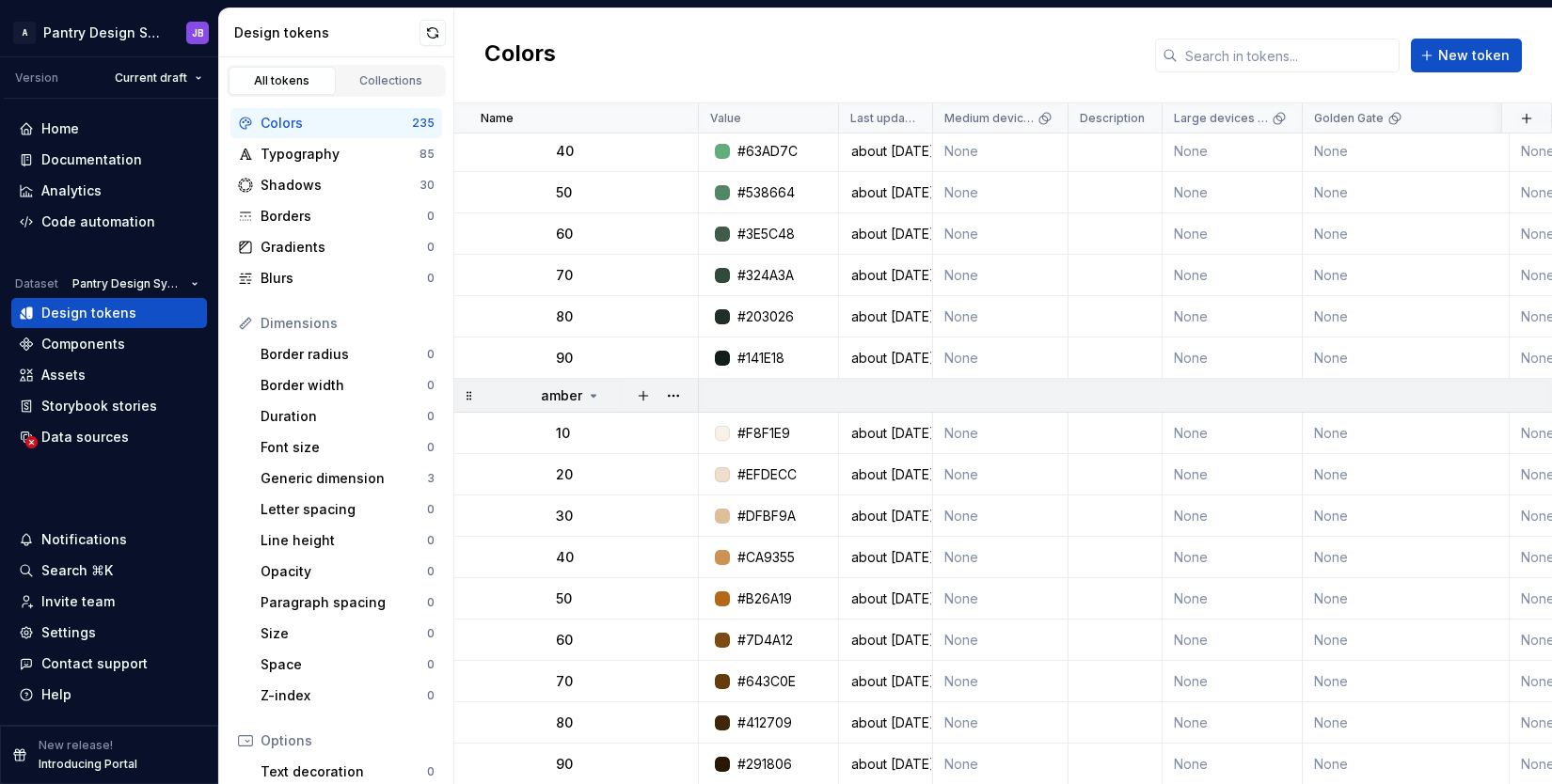
click at [589, 399] on icon at bounding box center [593, 395] width 15 height 15
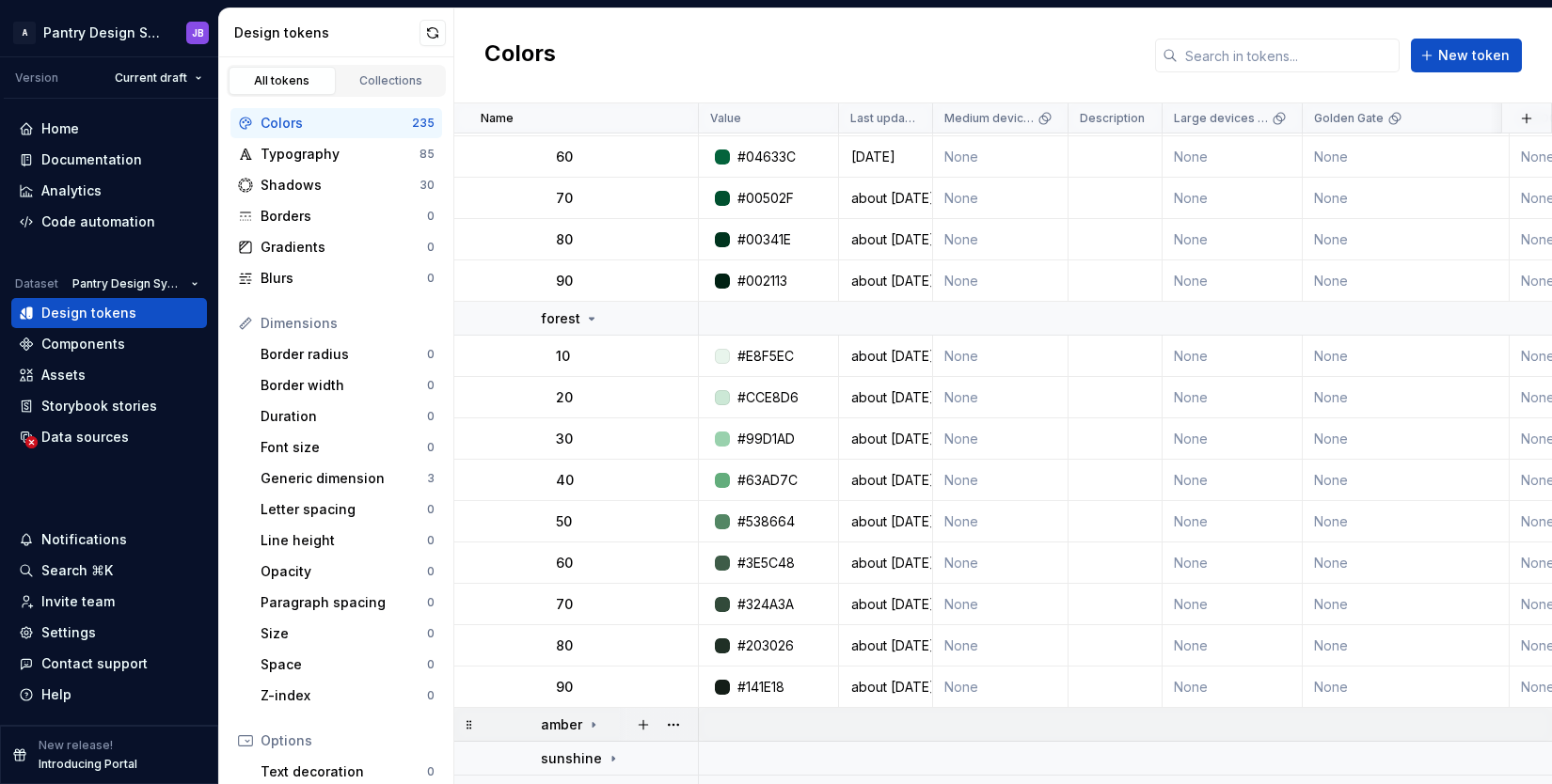
scroll to position [6463, 0]
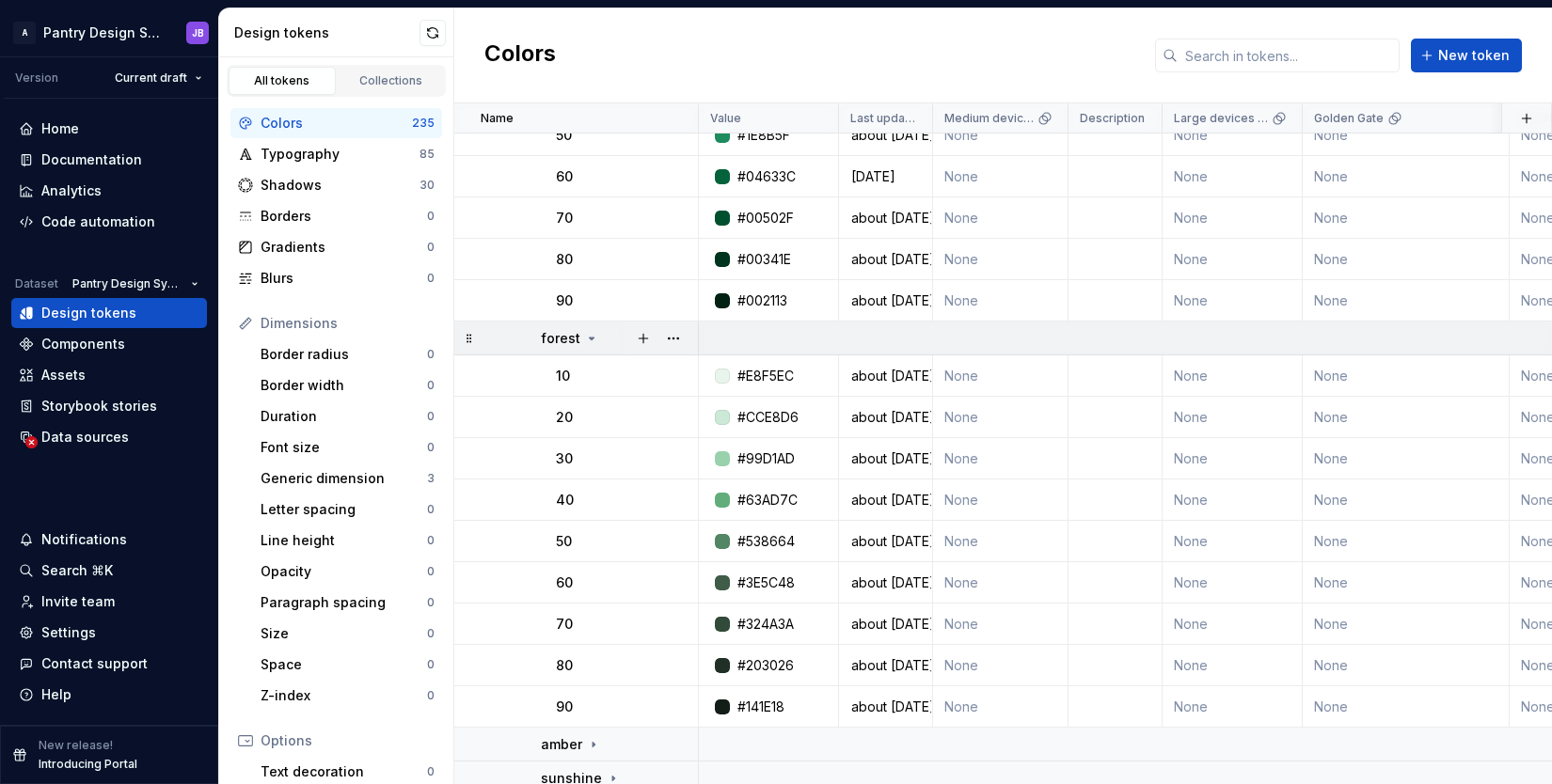
click at [589, 341] on icon at bounding box center [591, 337] width 15 height 15
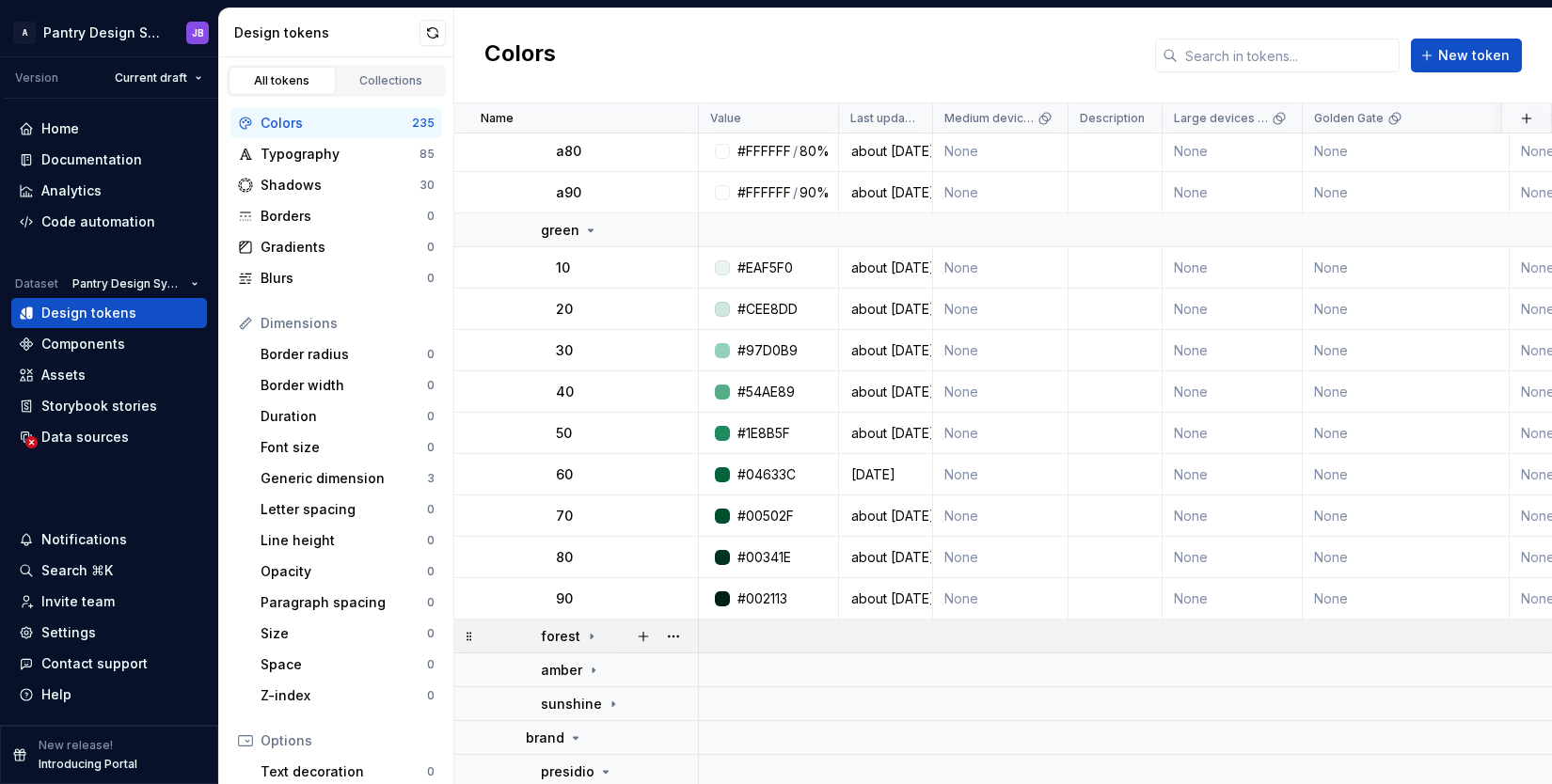
scroll to position [6109, 0]
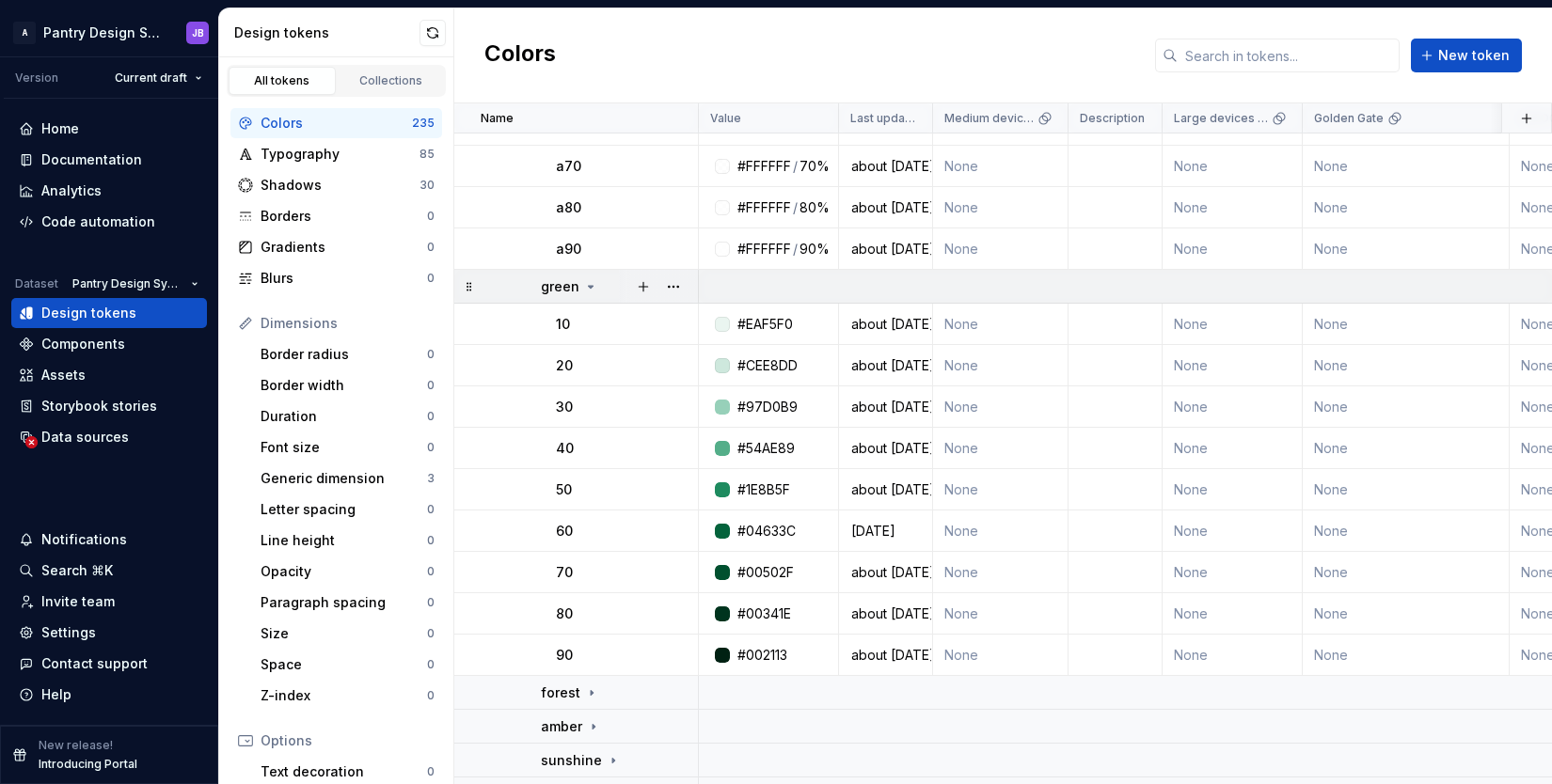
click at [588, 288] on icon at bounding box center [590, 287] width 5 height 2
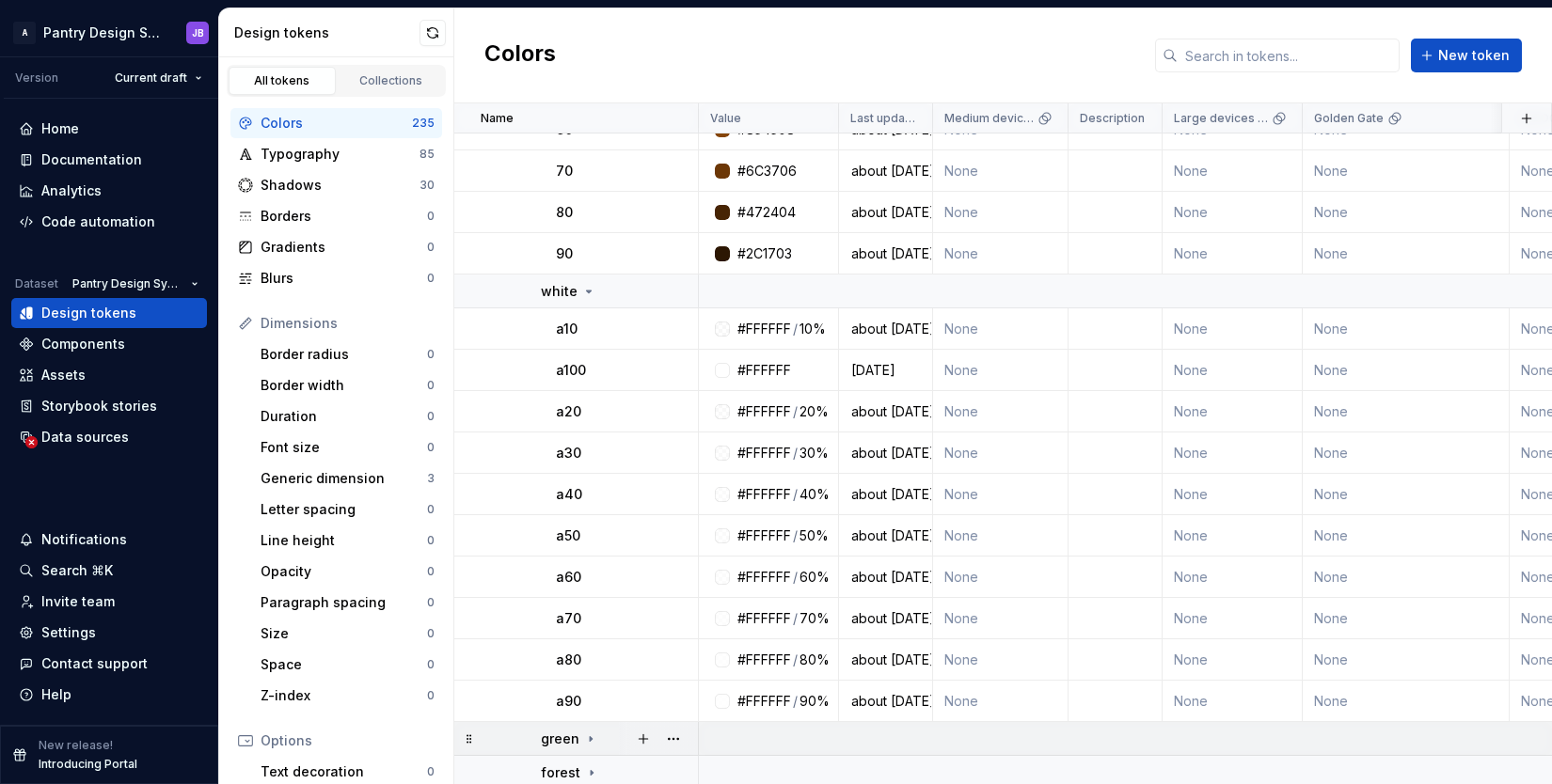
scroll to position [5638, 0]
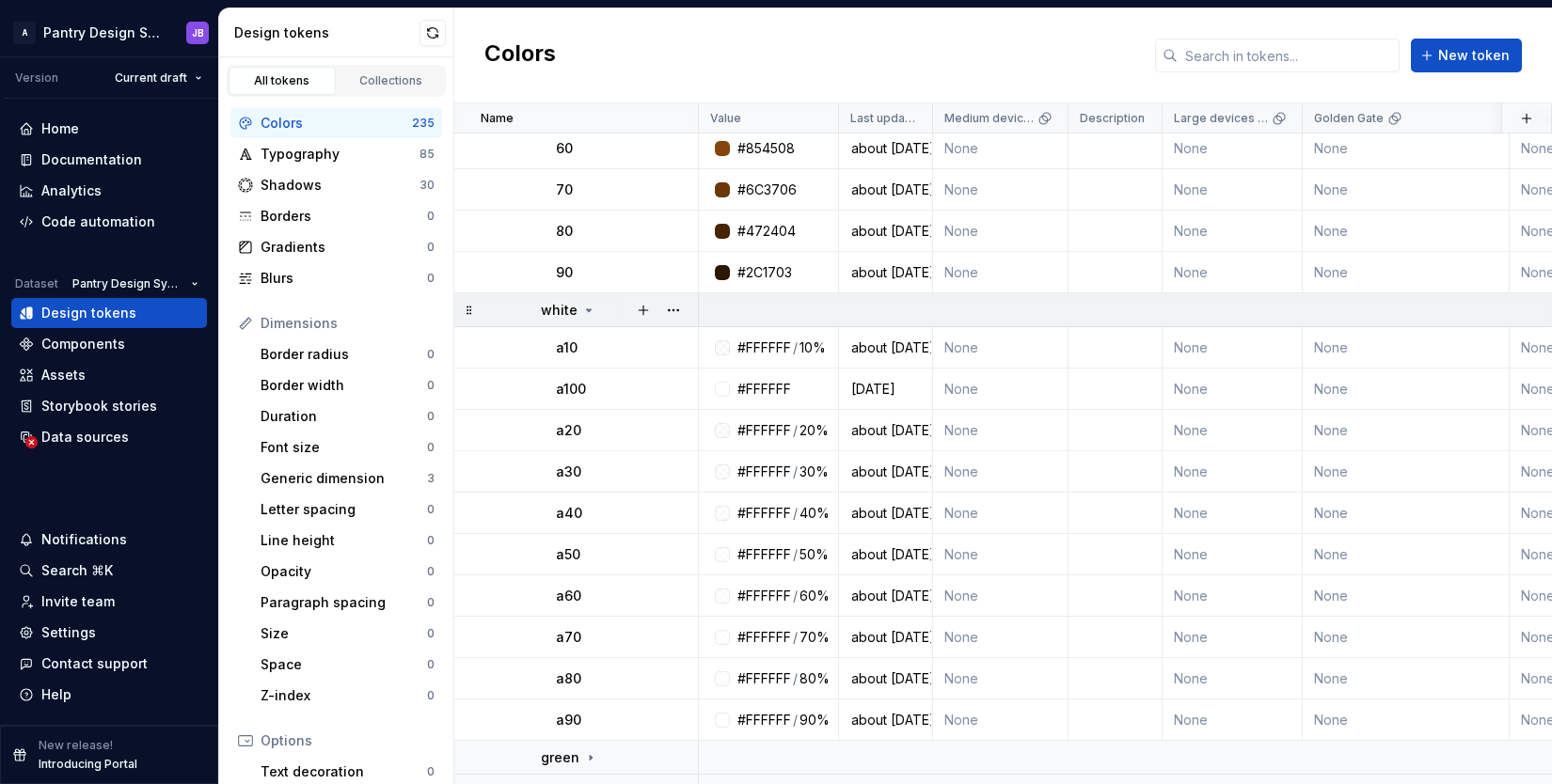
click at [584, 313] on icon at bounding box center [588, 309] width 15 height 15
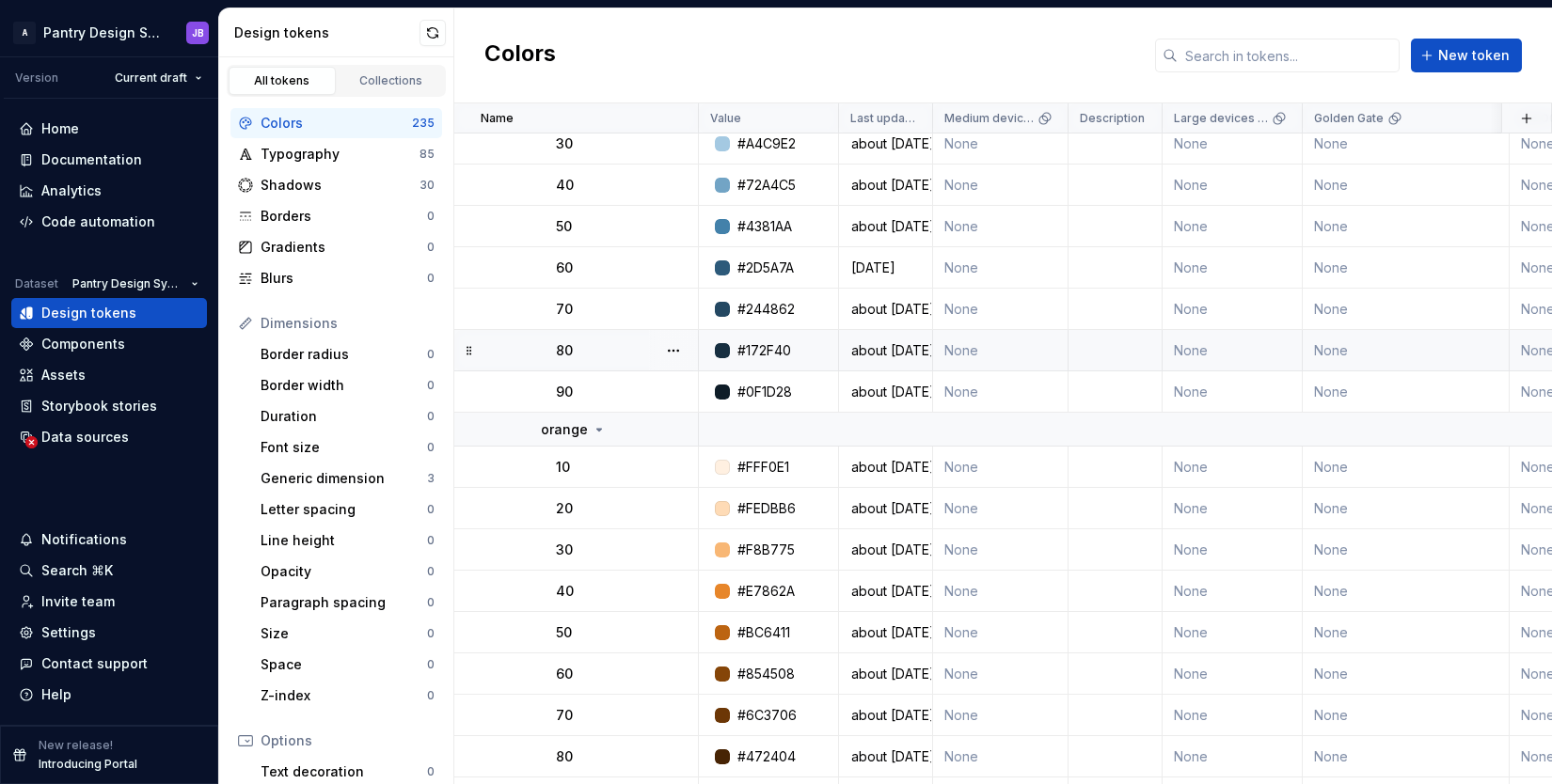
scroll to position [5104, 0]
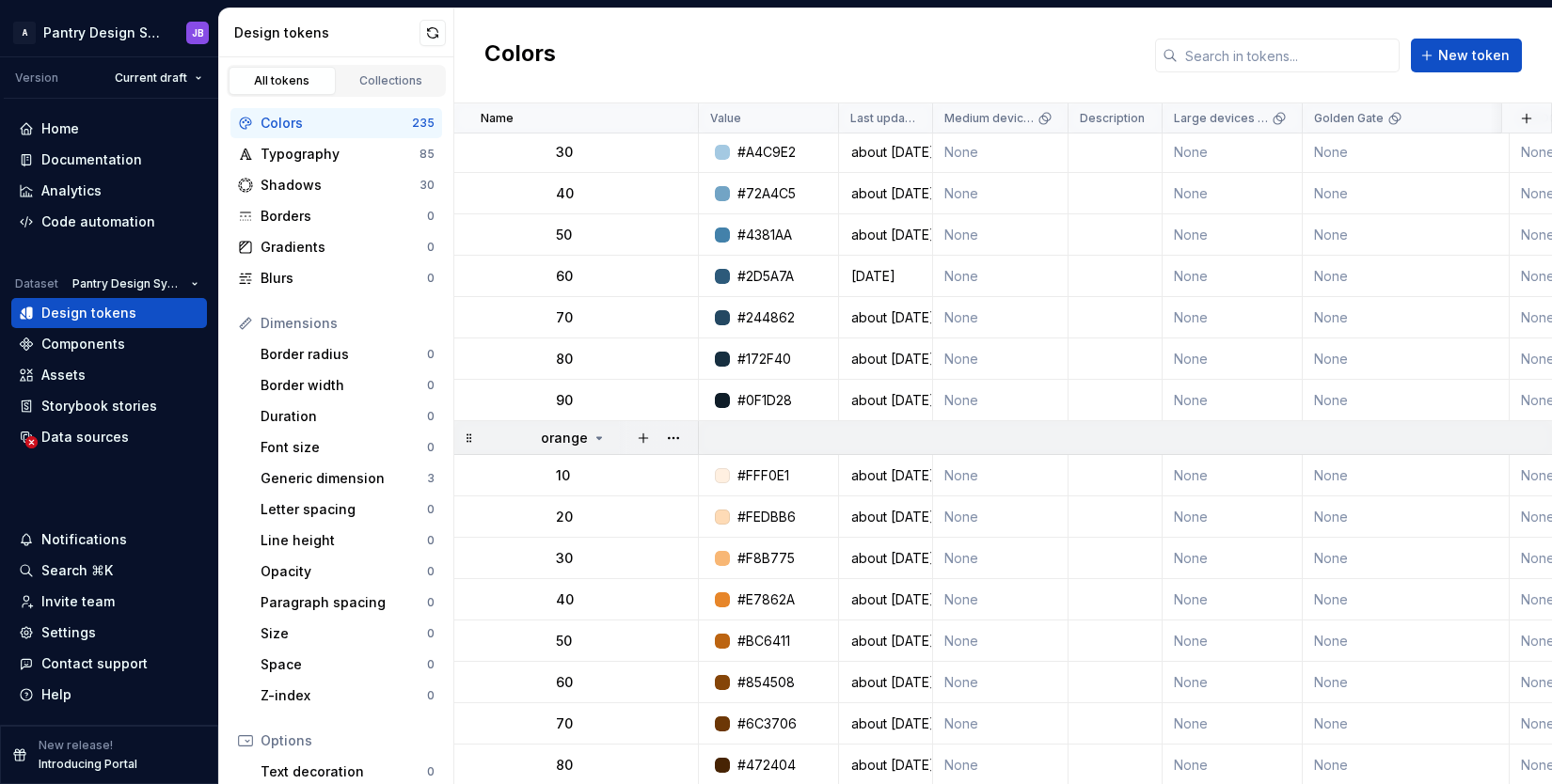
click at [597, 439] on icon at bounding box center [598, 438] width 15 height 15
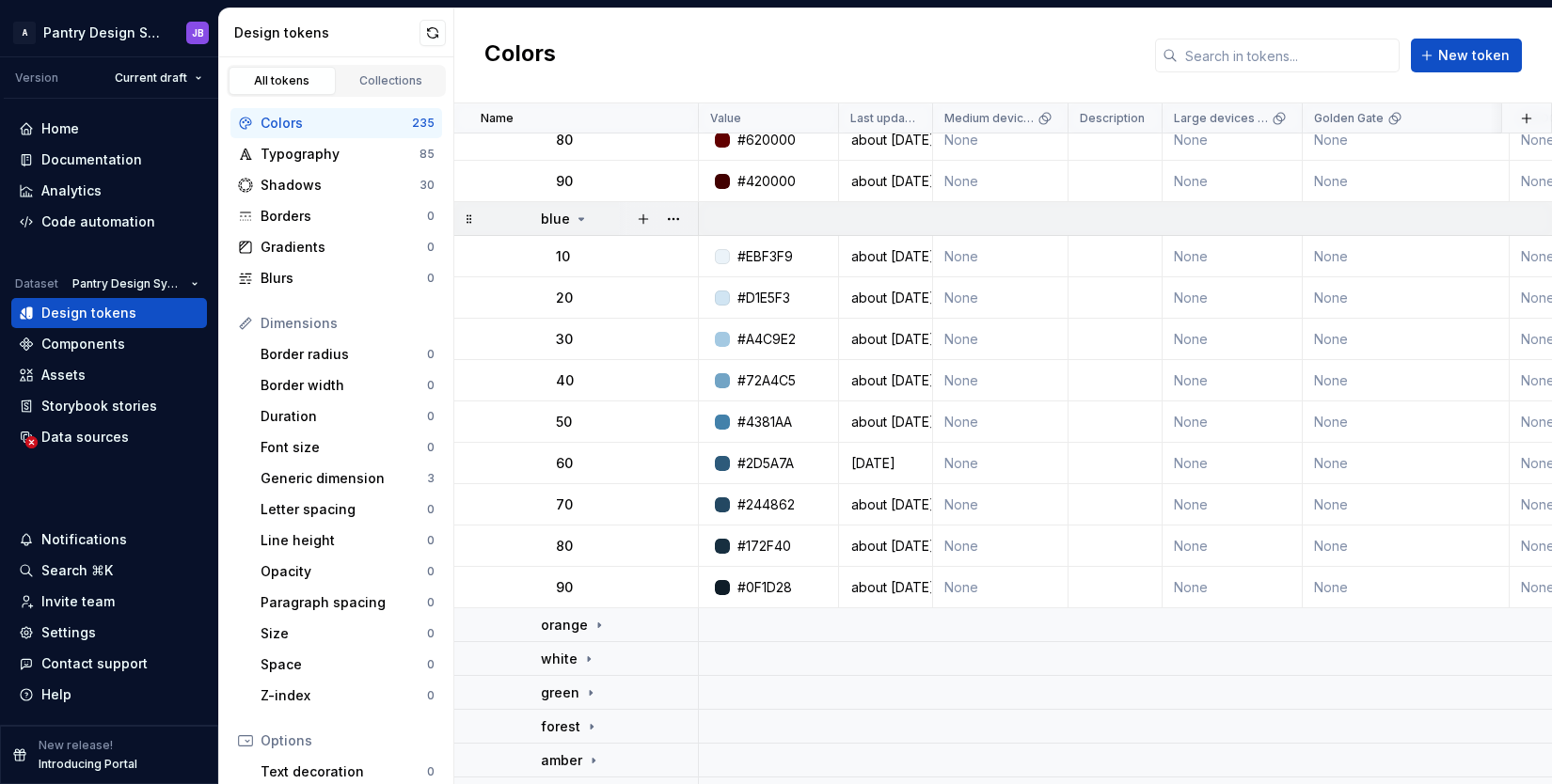
scroll to position [4914, 0]
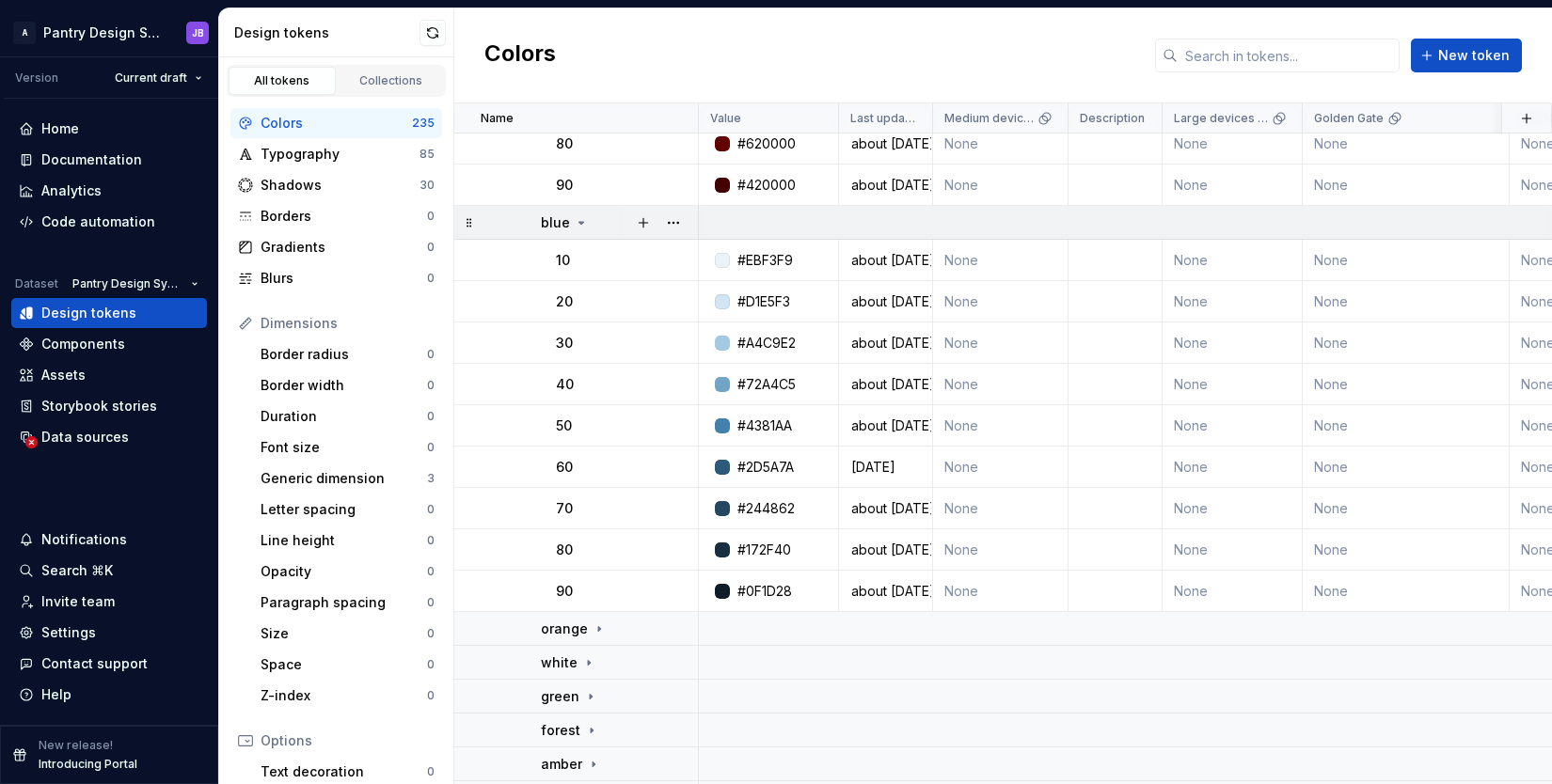
click at [585, 222] on icon at bounding box center [580, 222] width 15 height 15
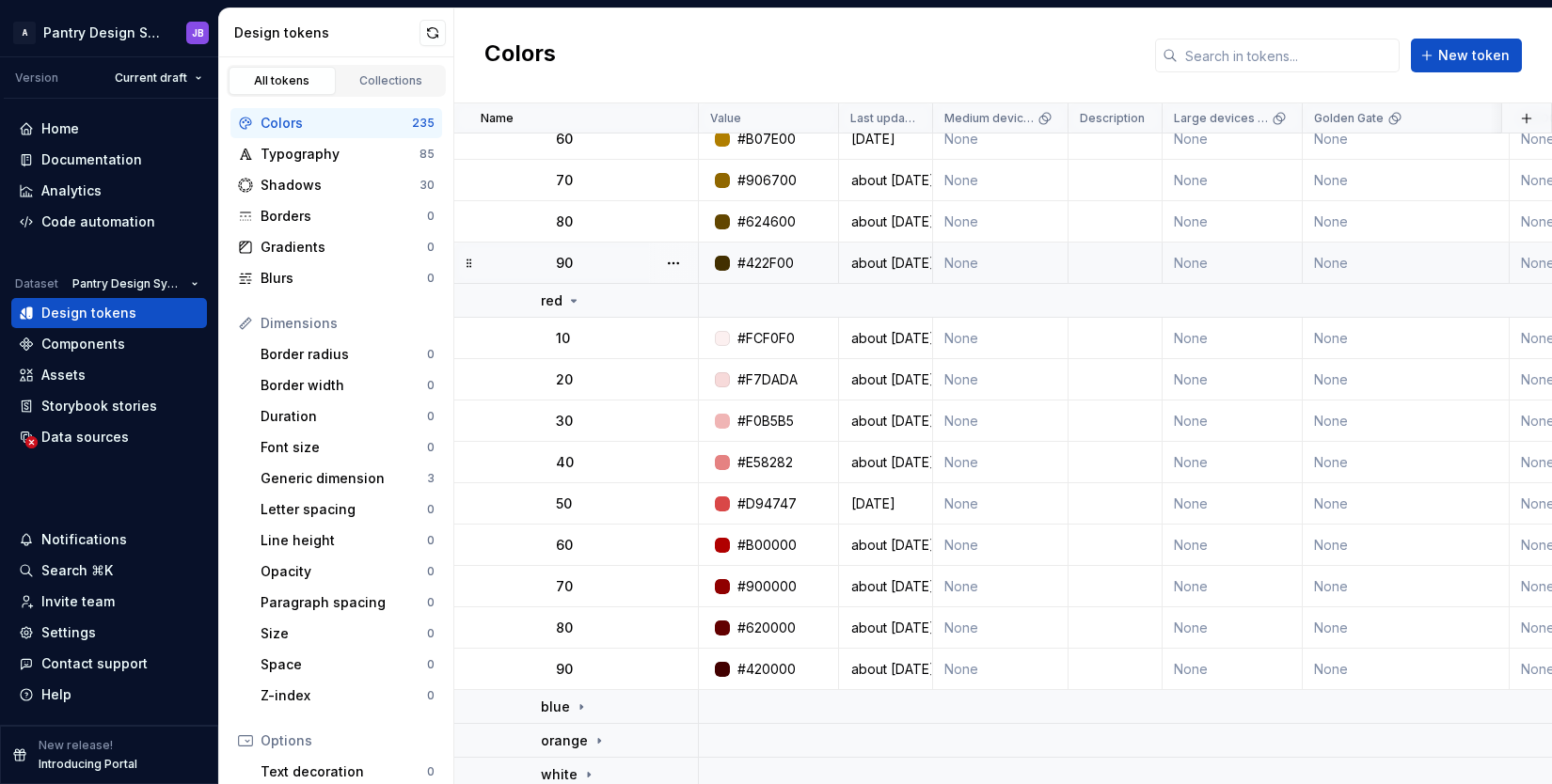
scroll to position [4385, 0]
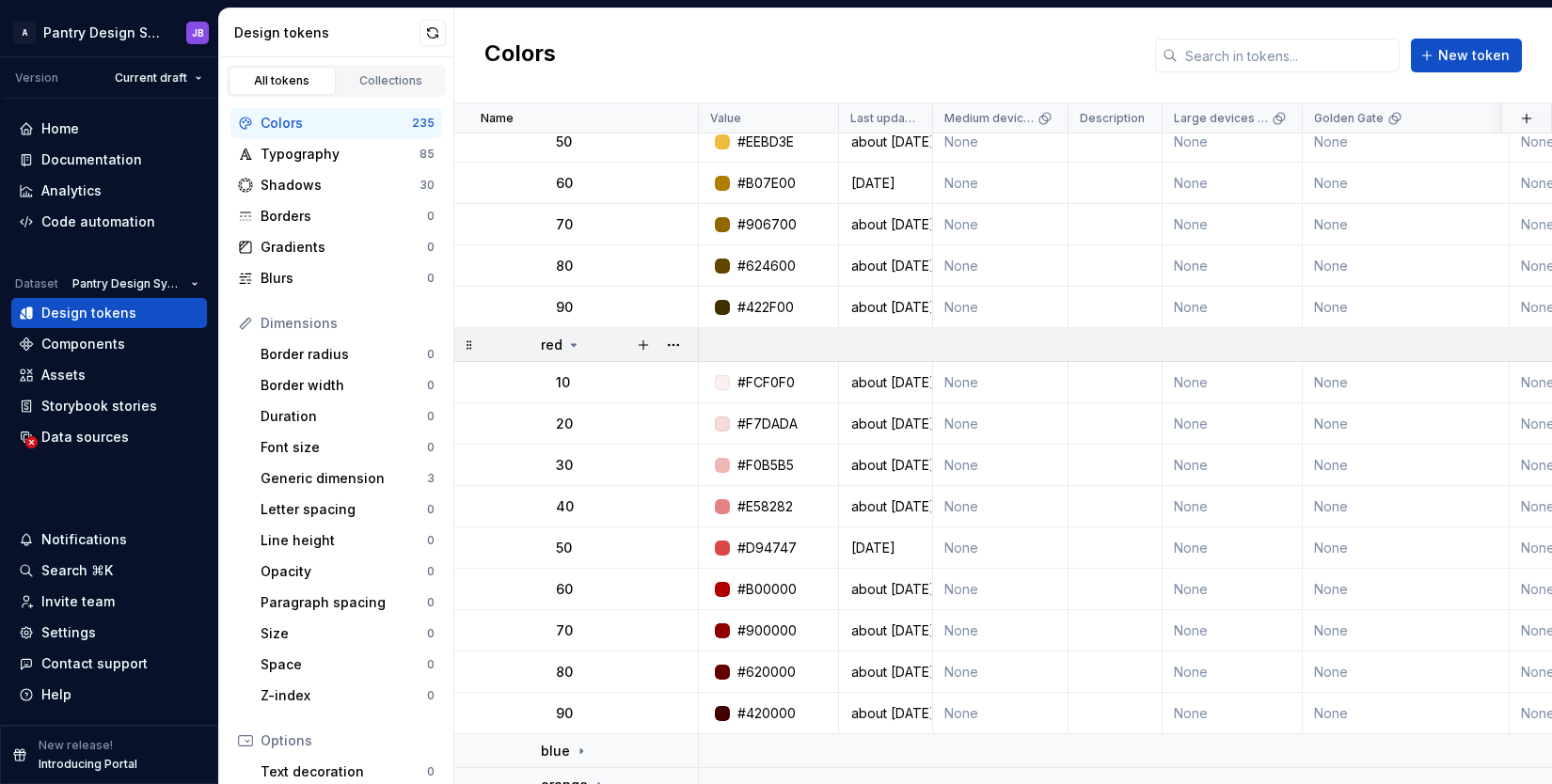
click at [576, 344] on icon at bounding box center [573, 344] width 15 height 15
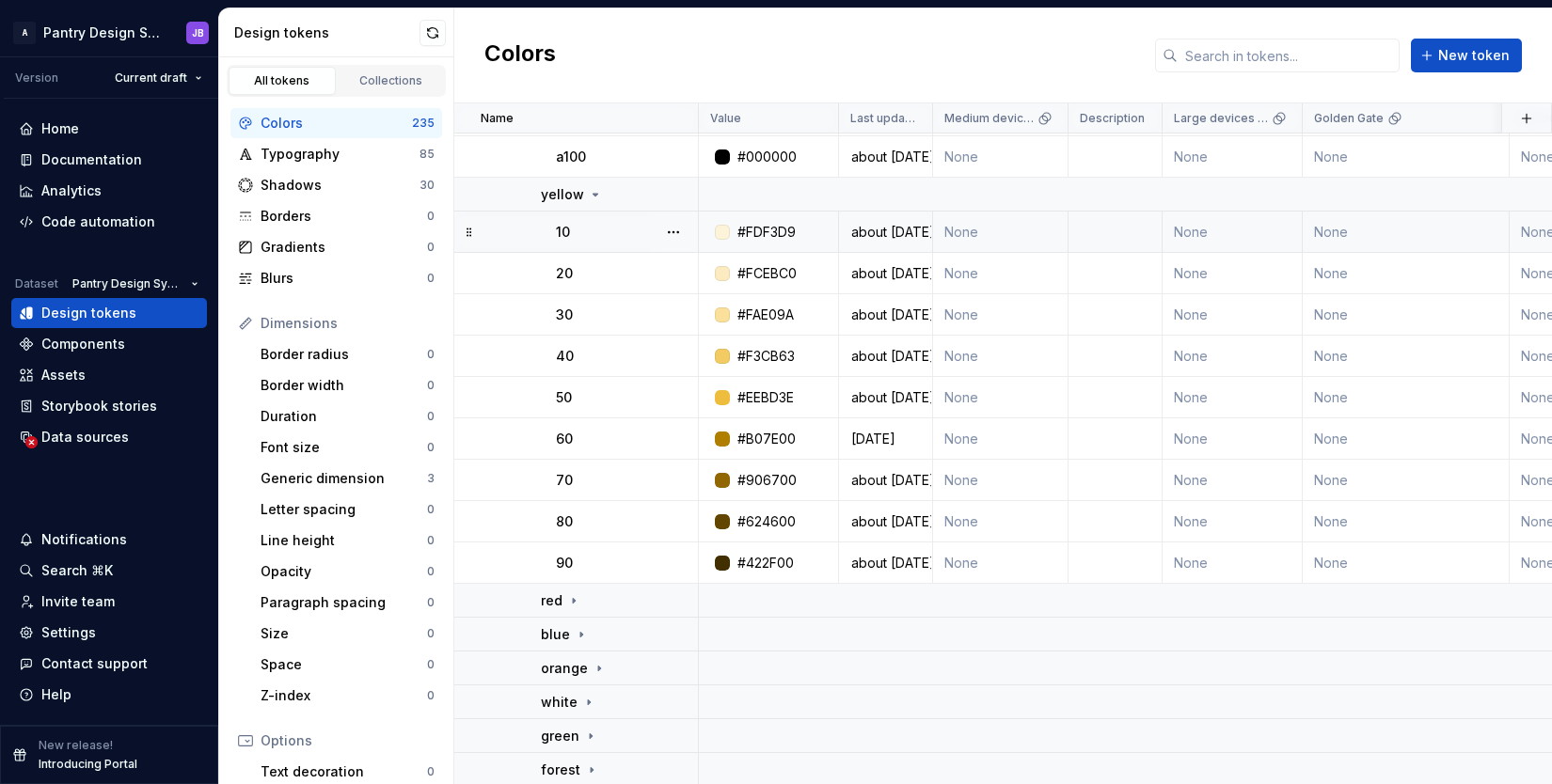
scroll to position [4113, 0]
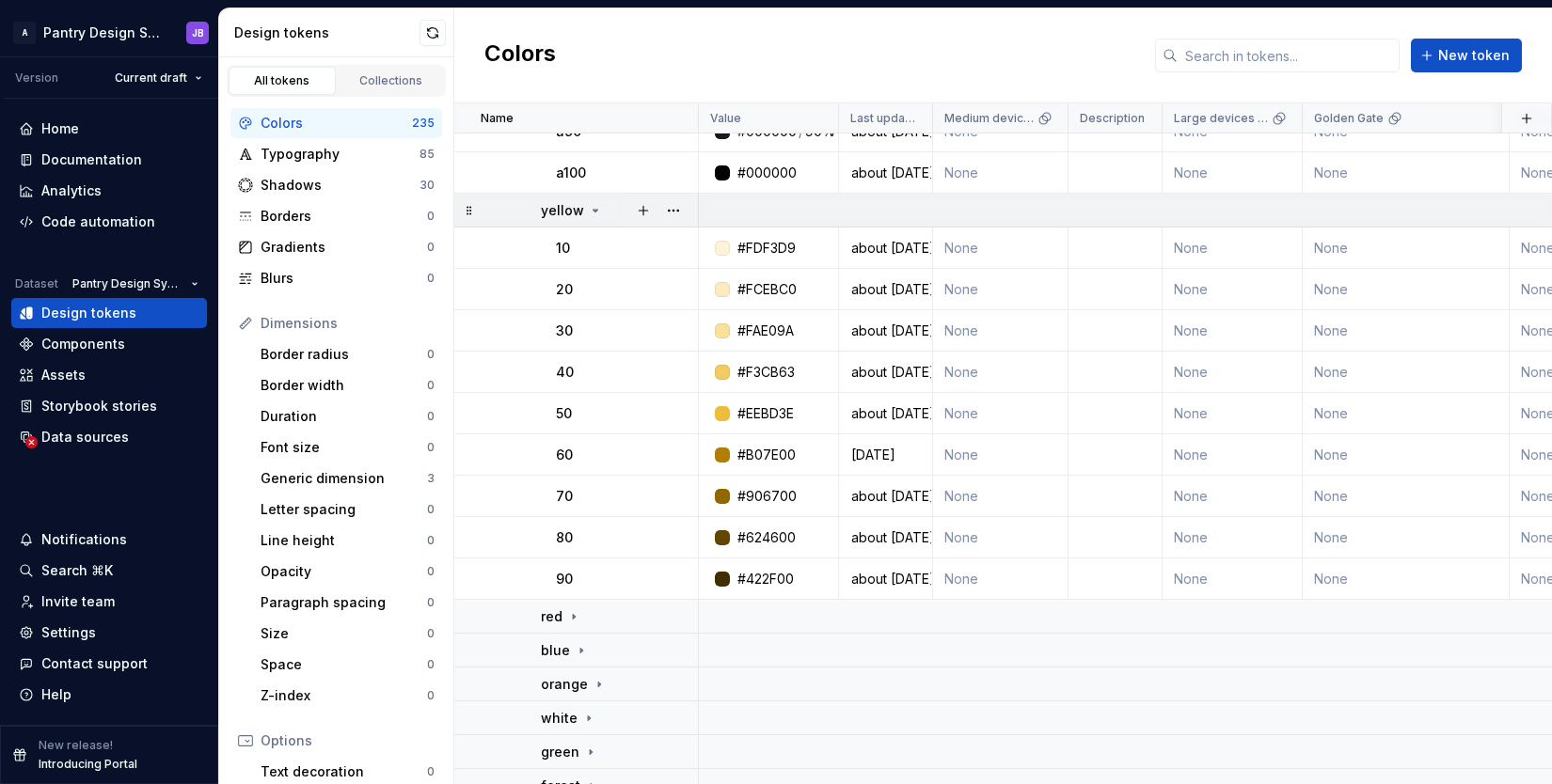
click at [599, 209] on icon at bounding box center [594, 210] width 15 height 15
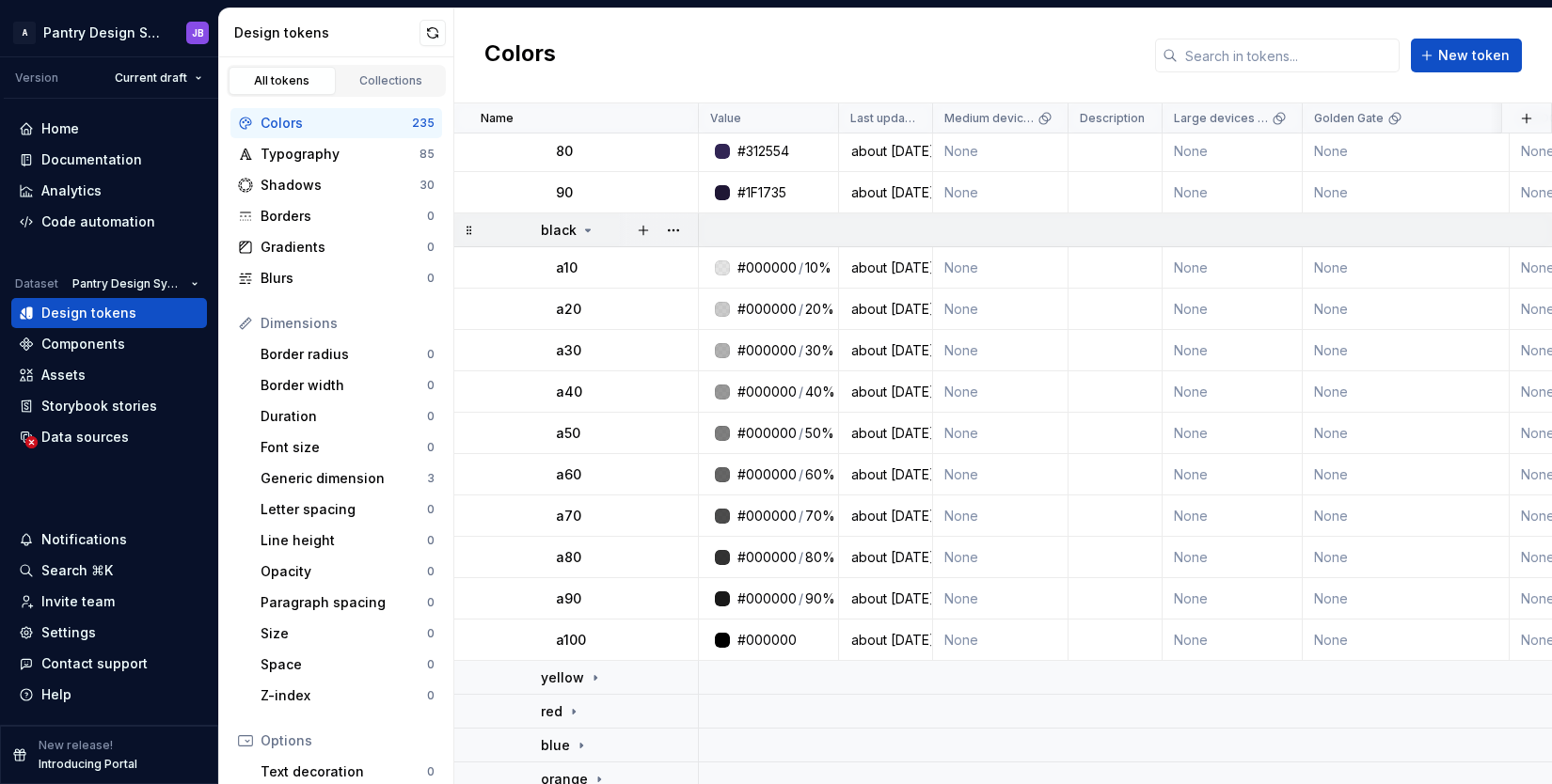
scroll to position [3642, 0]
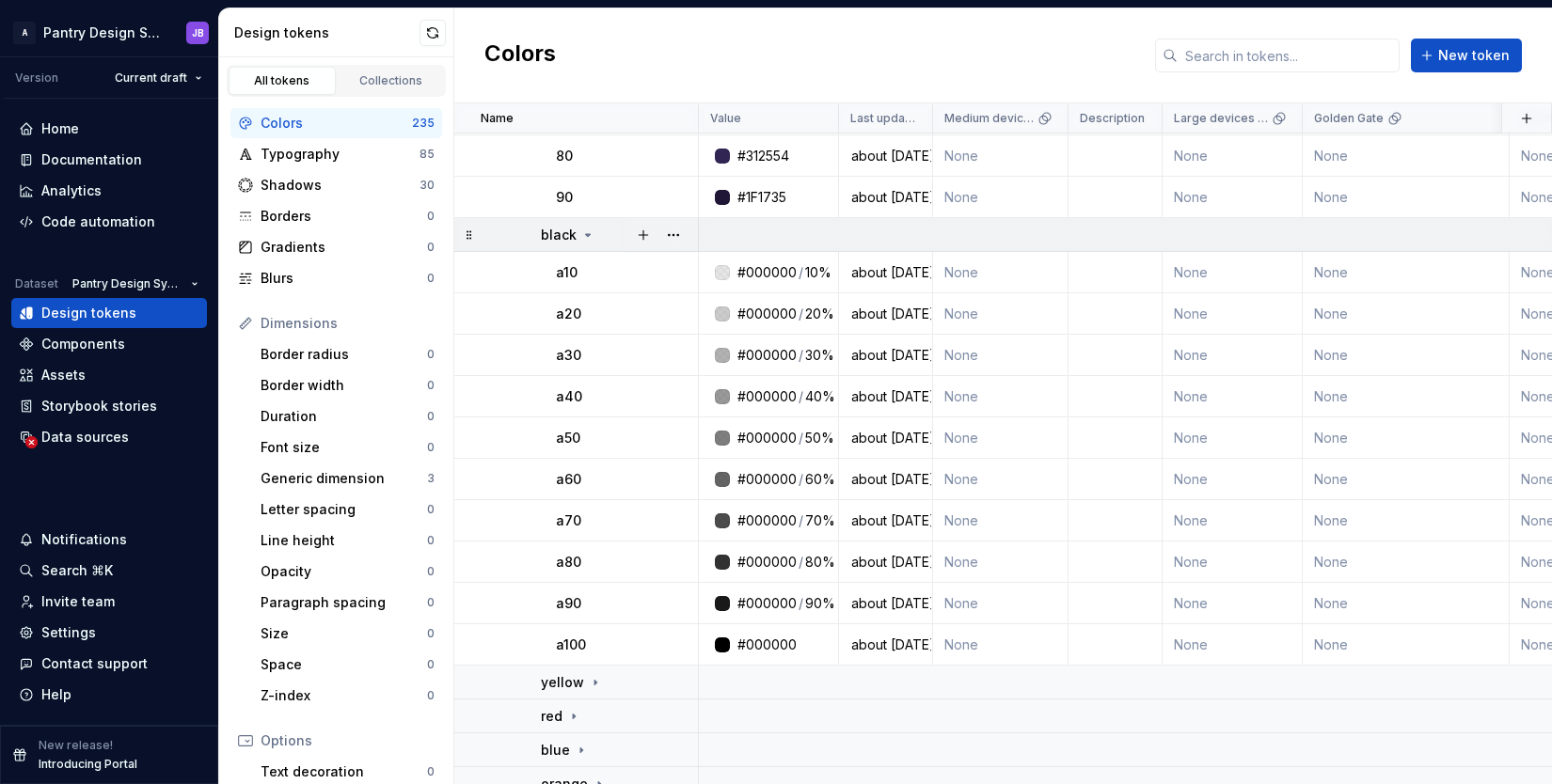
click at [589, 238] on icon at bounding box center [587, 234] width 15 height 15
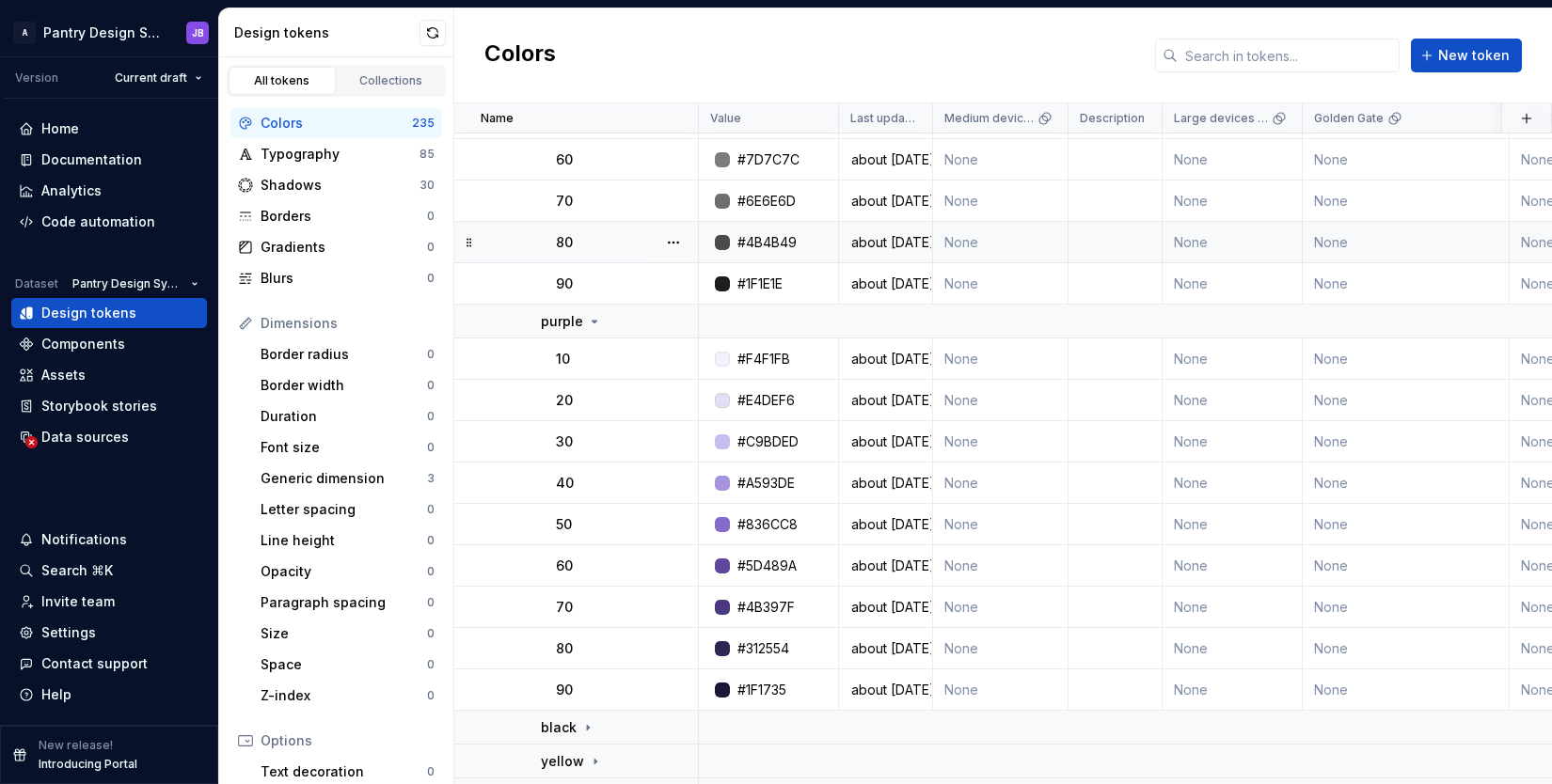
scroll to position [3077, 0]
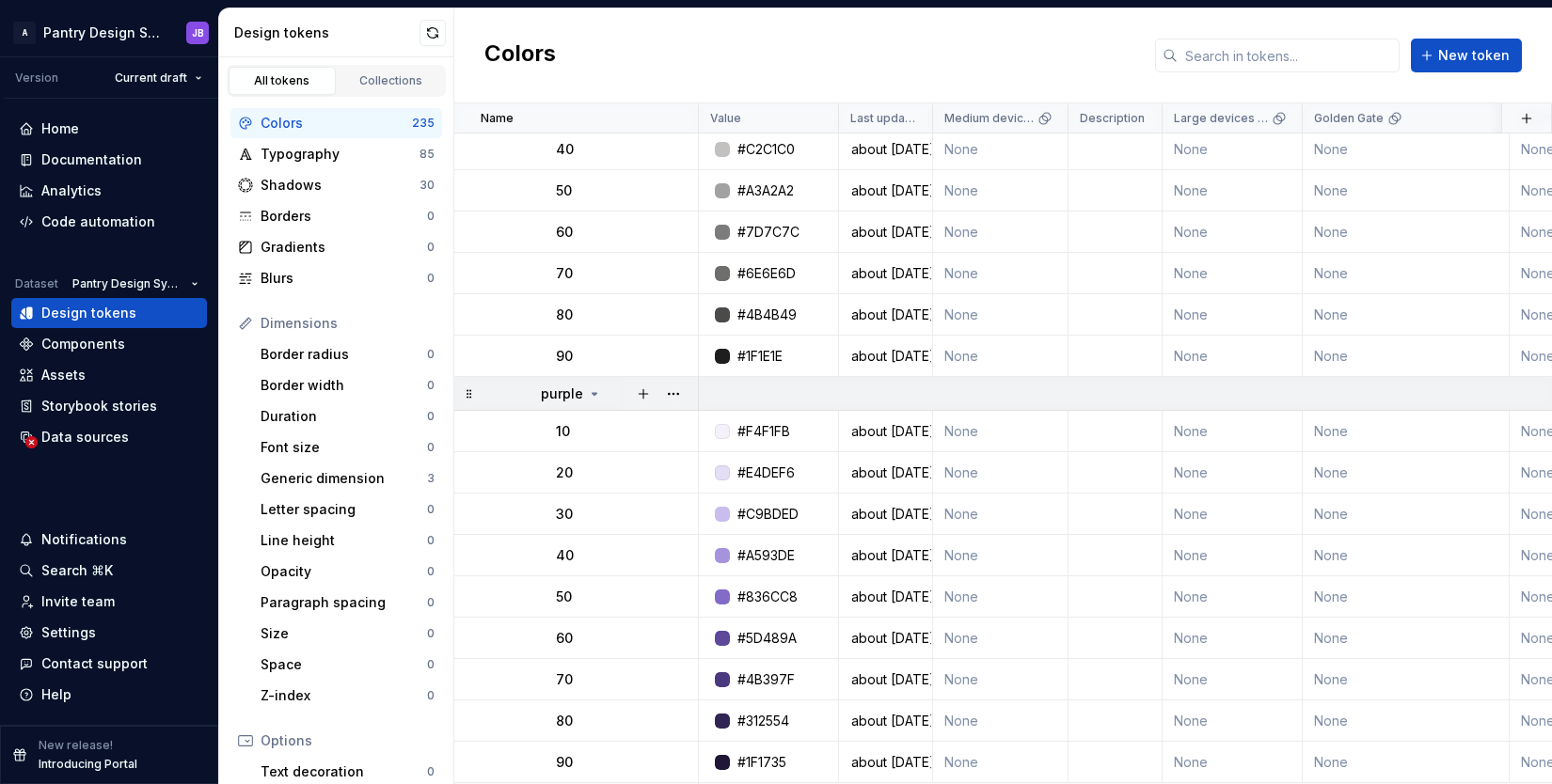
click at [596, 393] on icon at bounding box center [594, 393] width 15 height 15
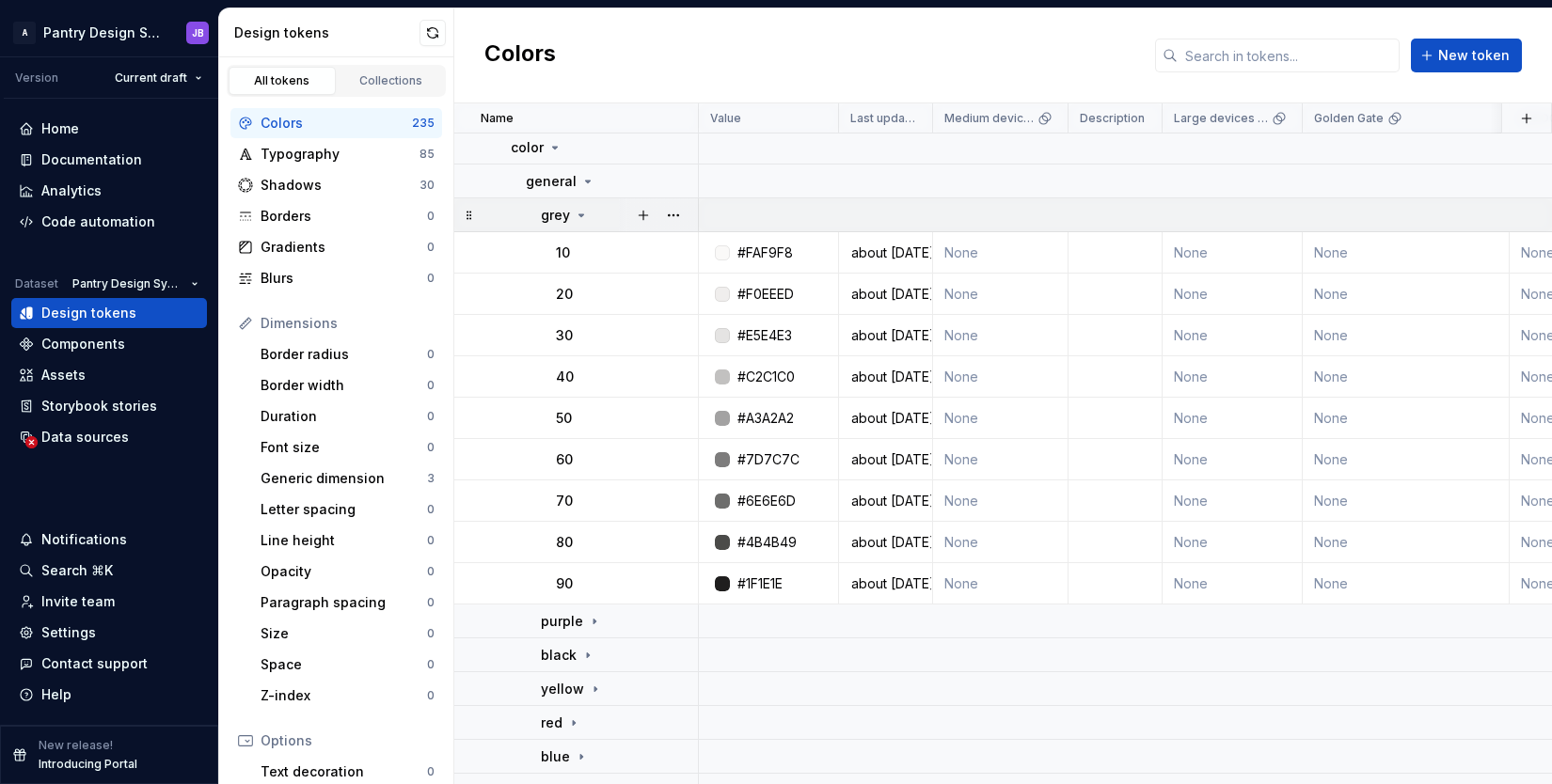
scroll to position [2815, 0]
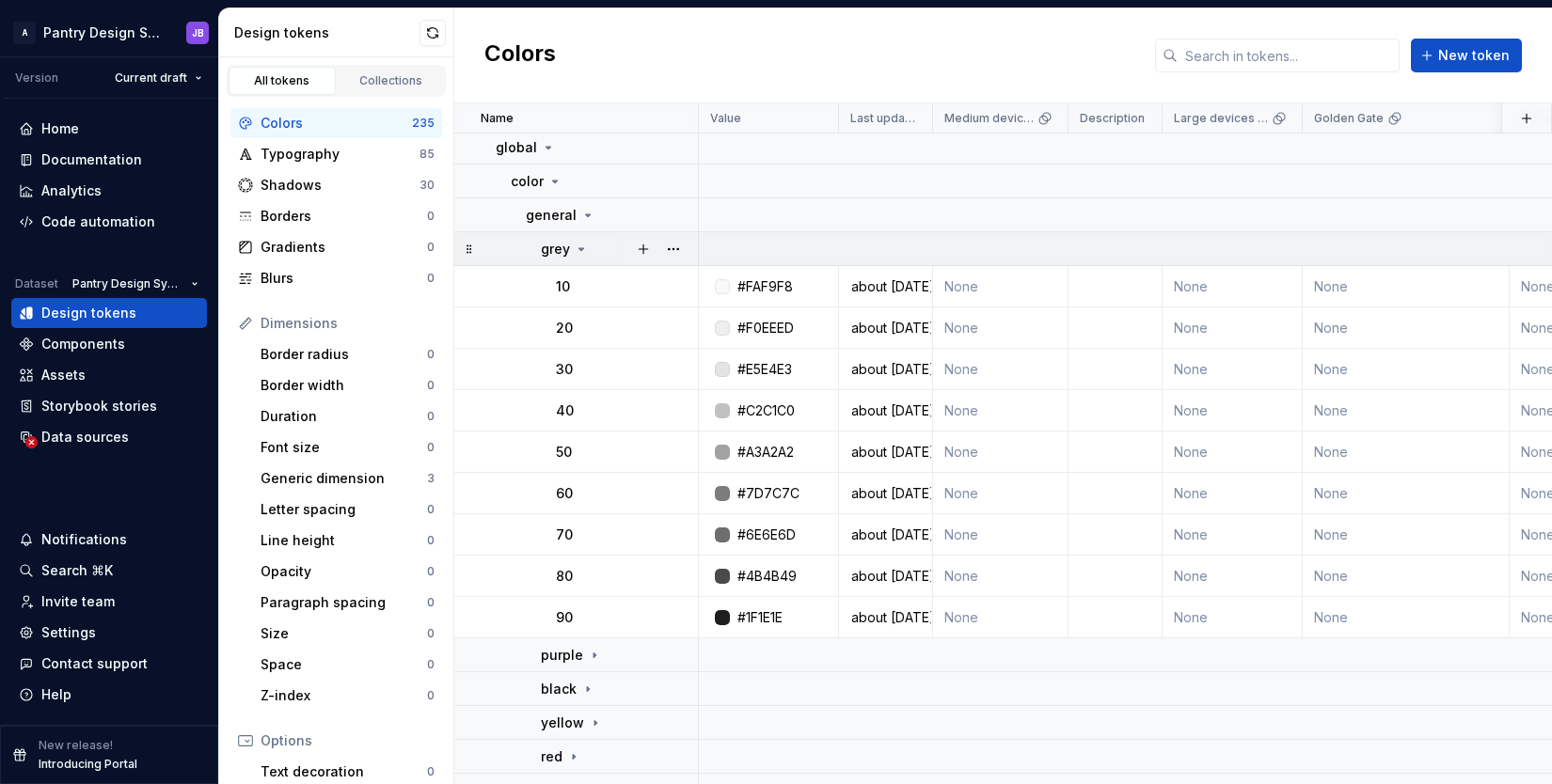
click at [581, 249] on icon at bounding box center [580, 249] width 15 height 15
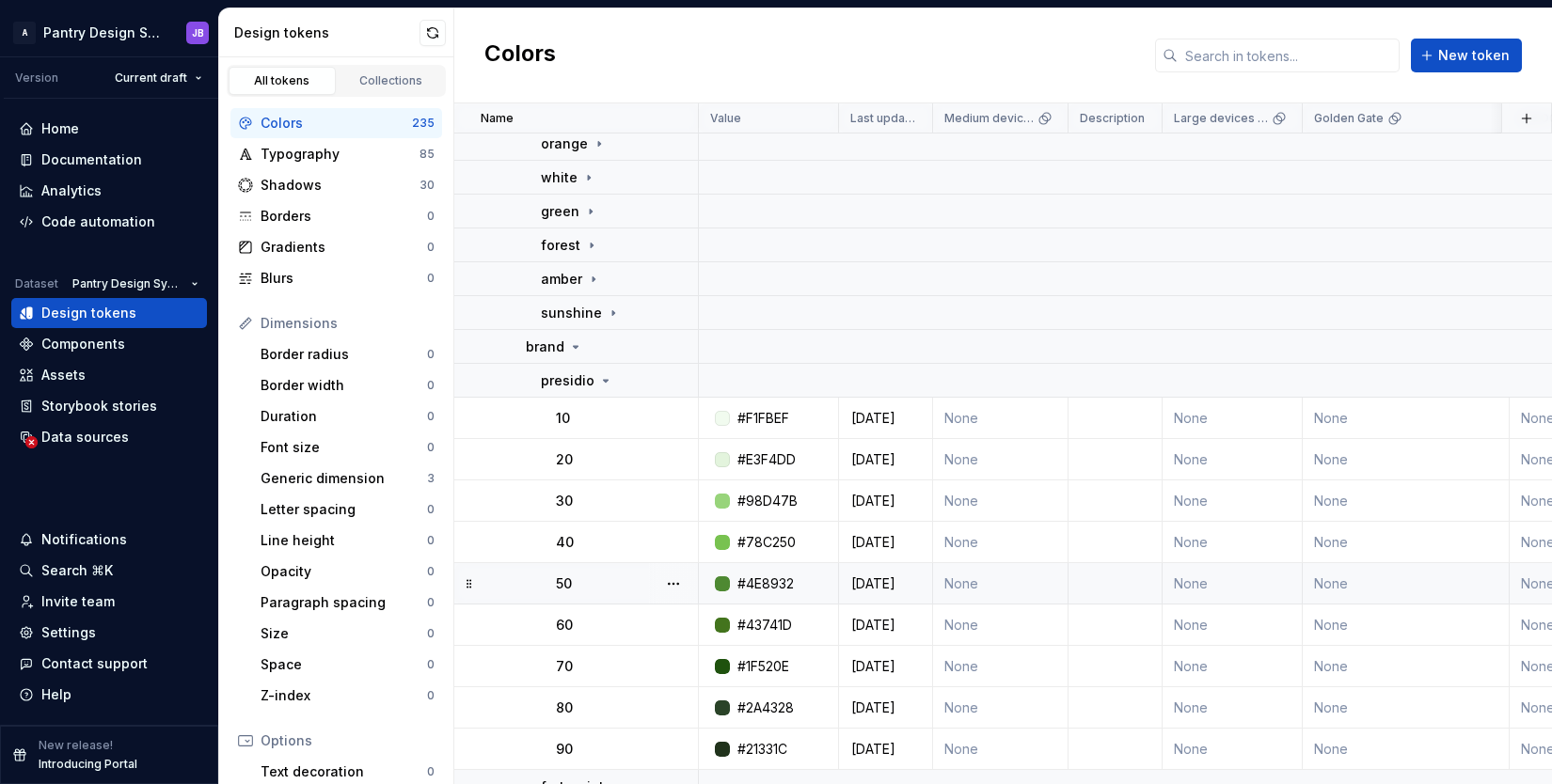
scroll to position [3126, 0]
click at [607, 378] on icon at bounding box center [605, 377] width 15 height 15
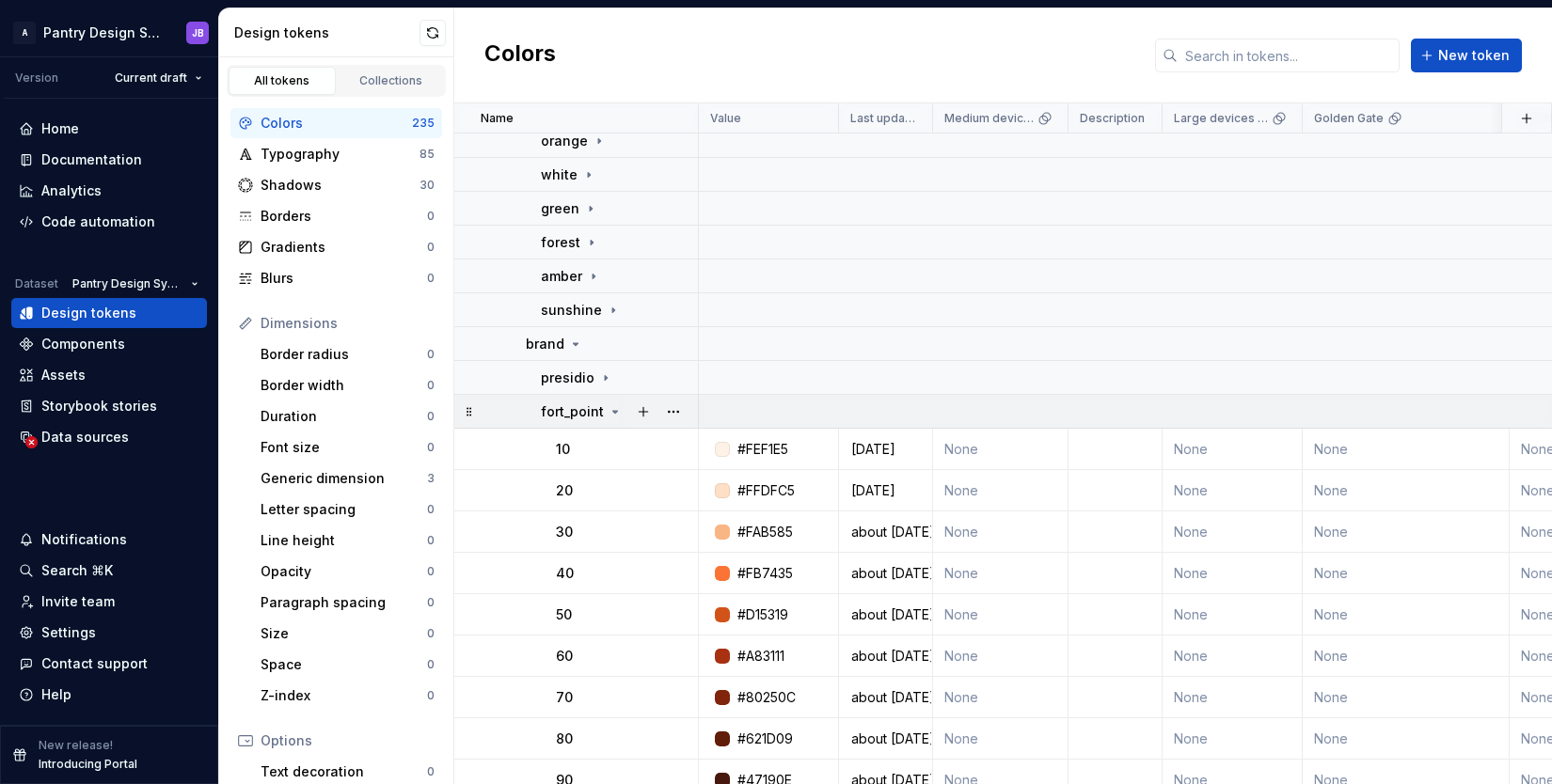
click at [614, 410] on icon at bounding box center [615, 412] width 15 height 15
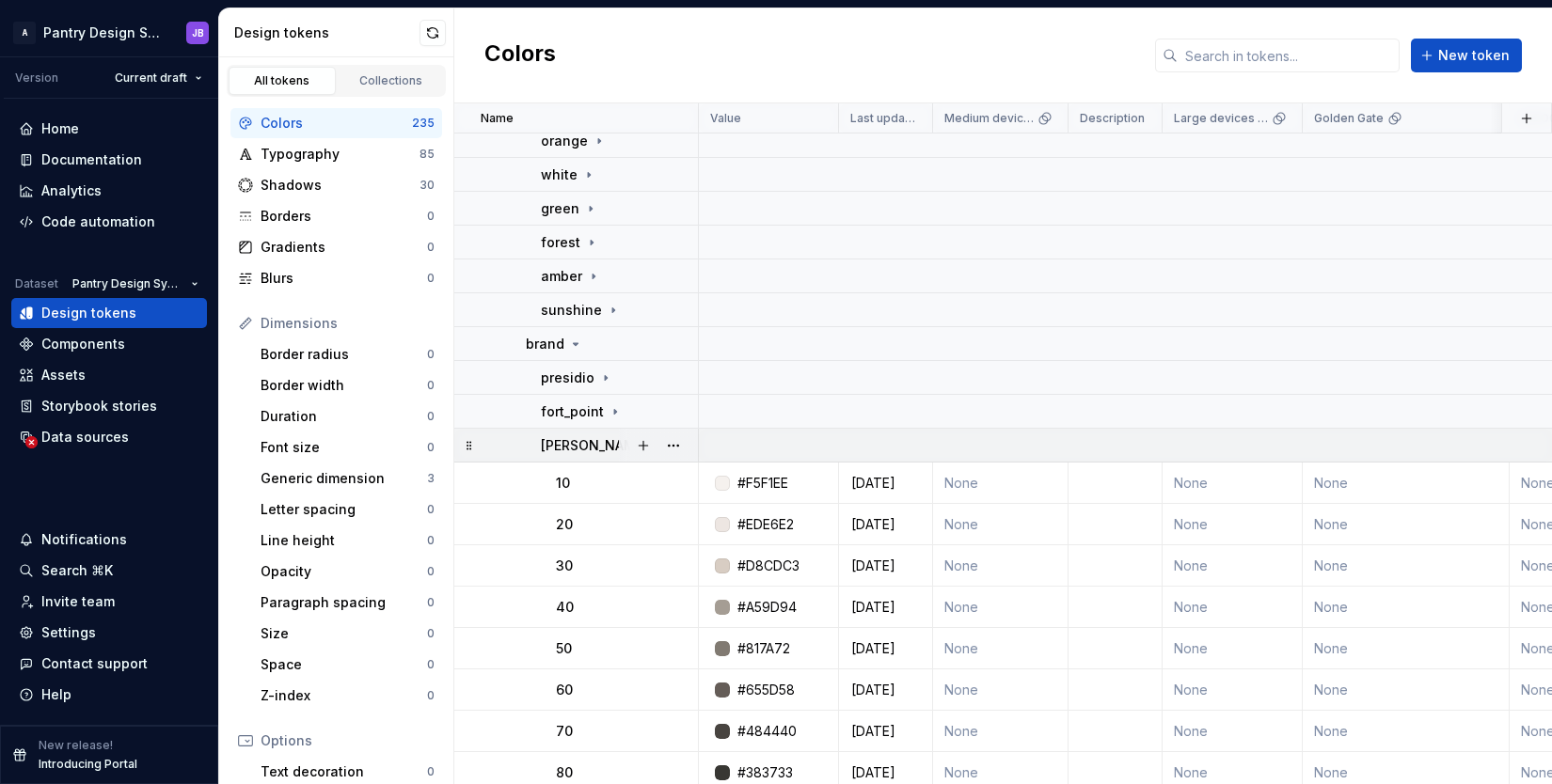
click at [652, 444] on icon at bounding box center [658, 445] width 15 height 15
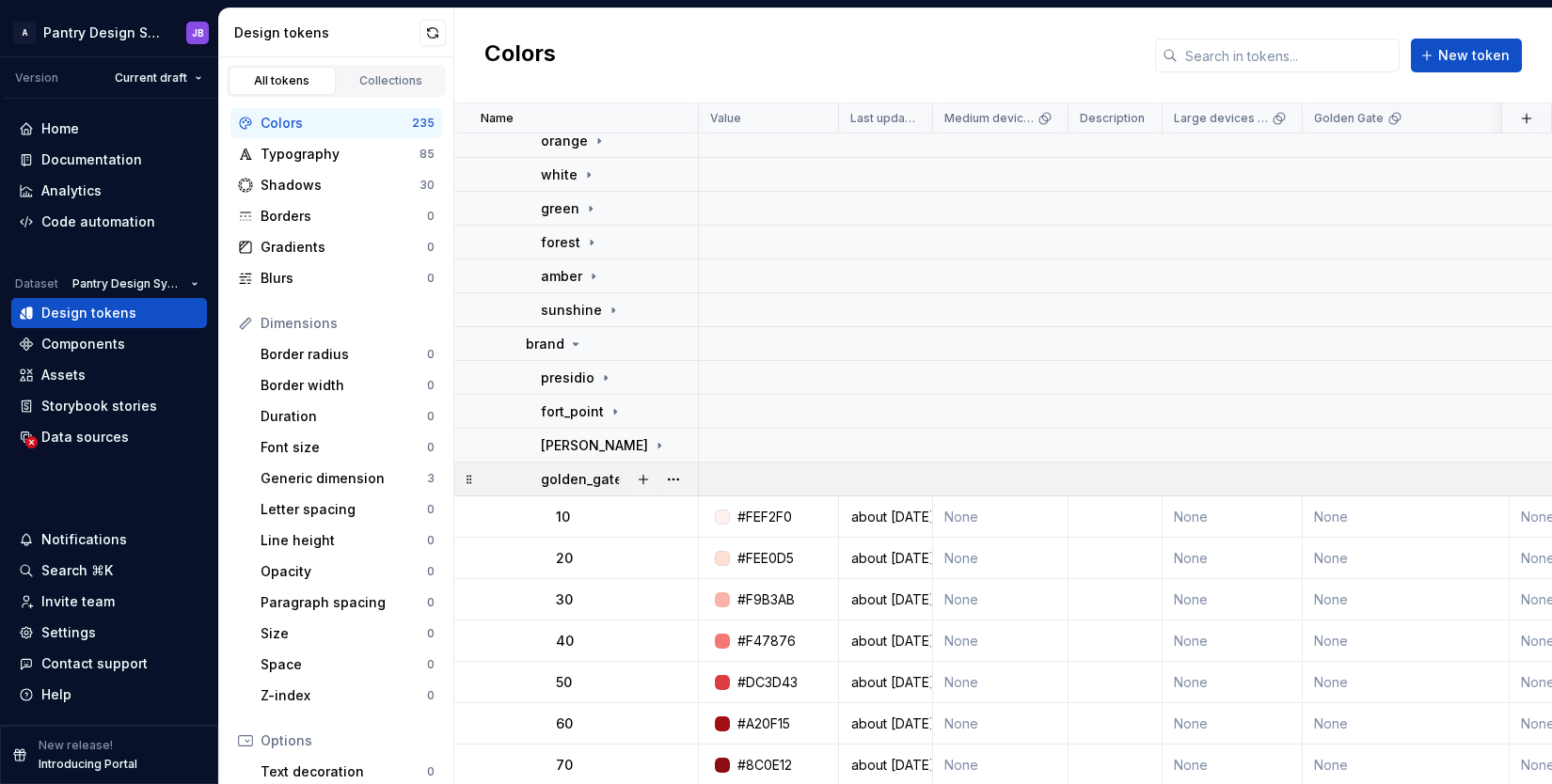
click at [621, 477] on div at bounding box center [657, 479] width 79 height 33
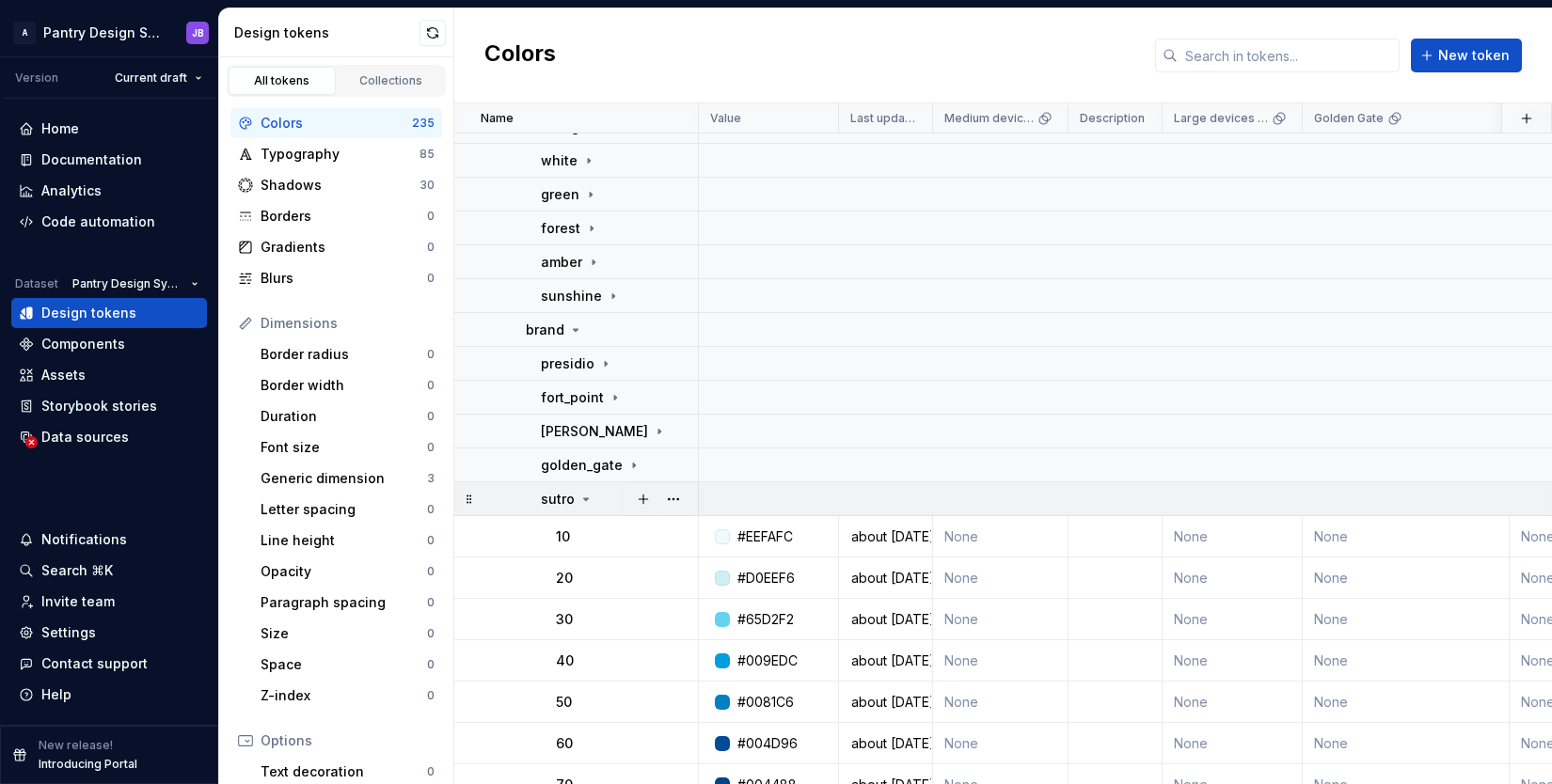
scroll to position [3143, 0]
click at [586, 494] on icon at bounding box center [585, 496] width 15 height 15
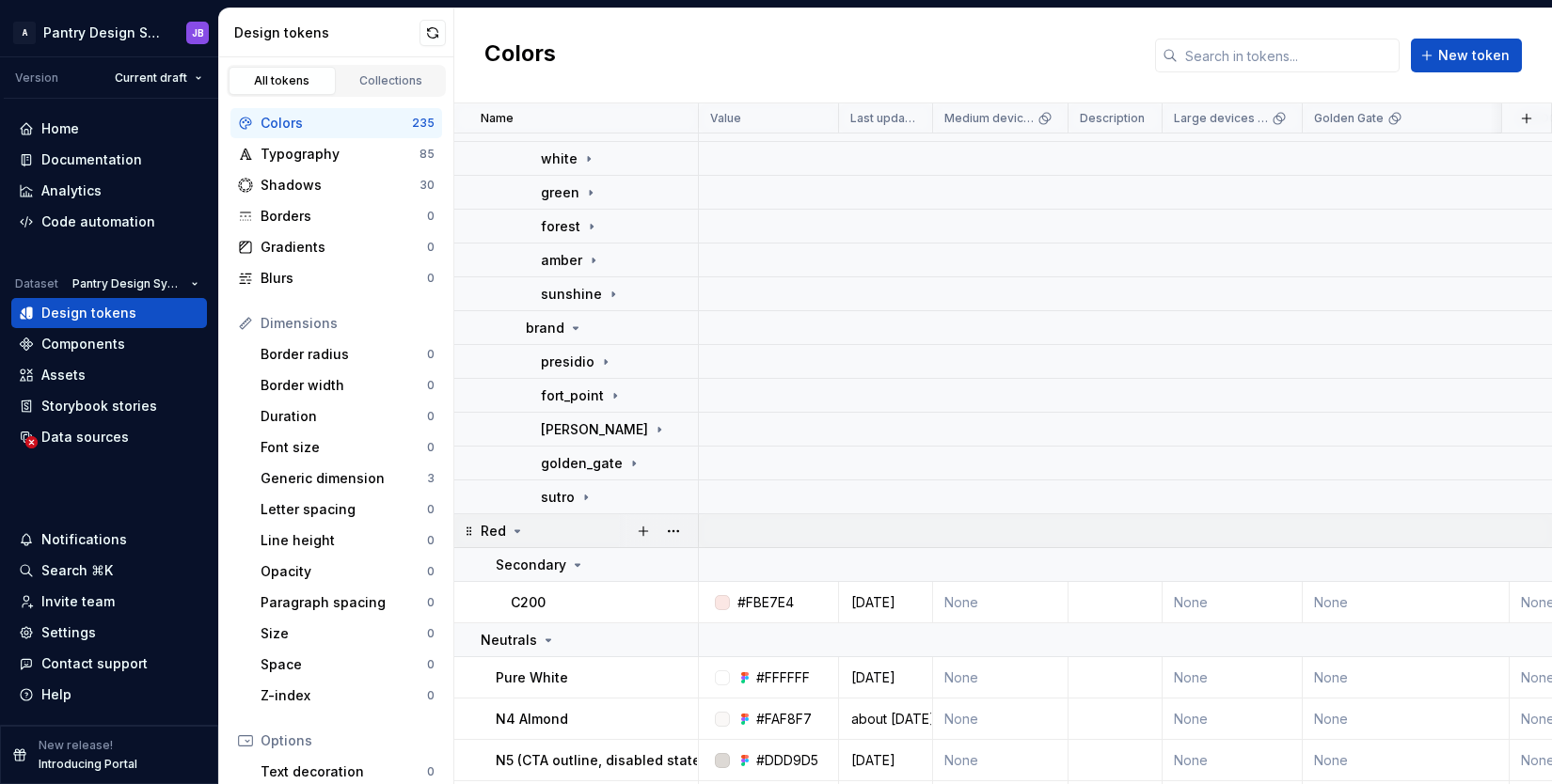
click at [520, 529] on icon at bounding box center [516, 530] width 15 height 15
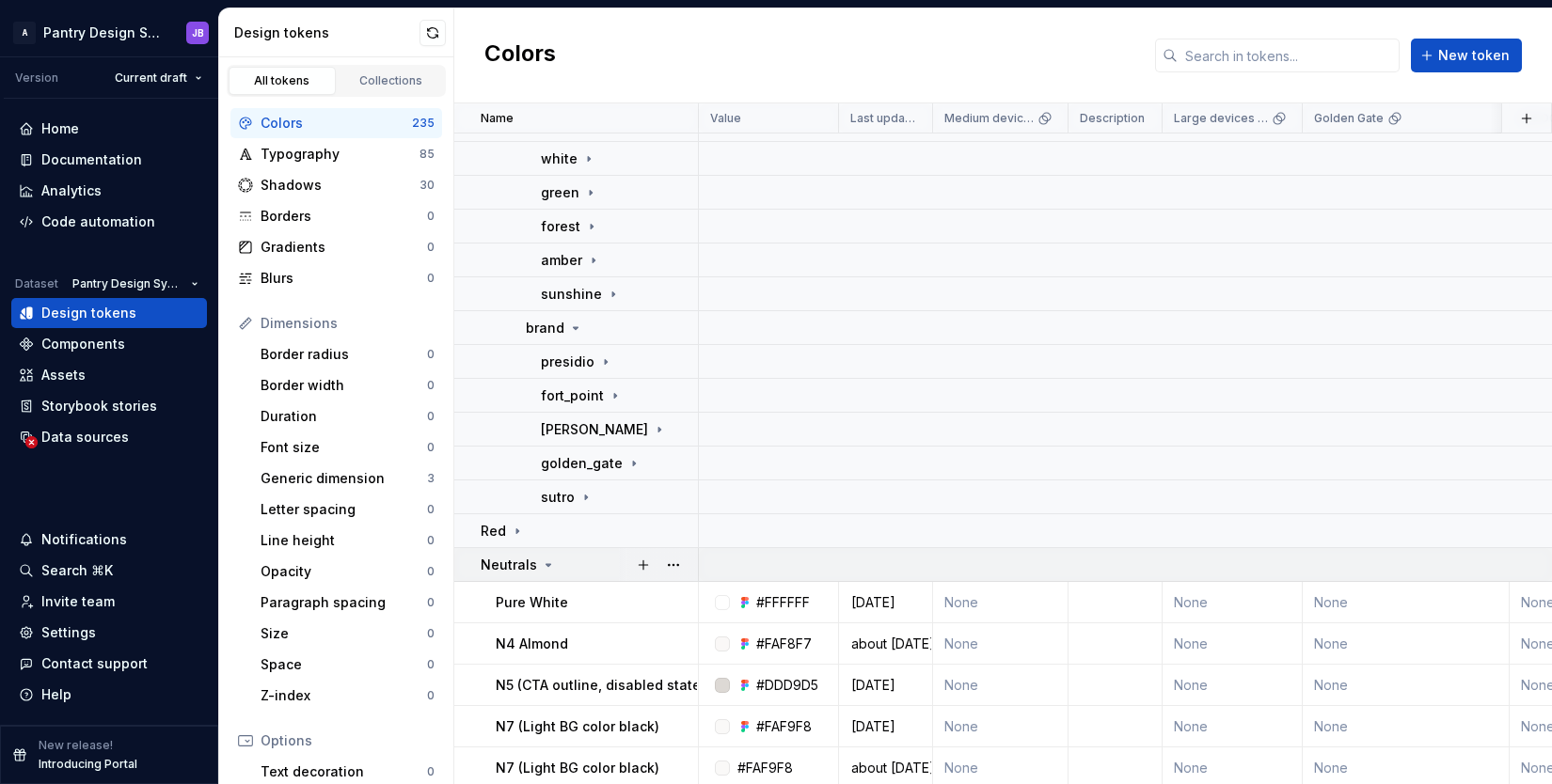
click at [548, 562] on icon at bounding box center [547, 565] width 15 height 15
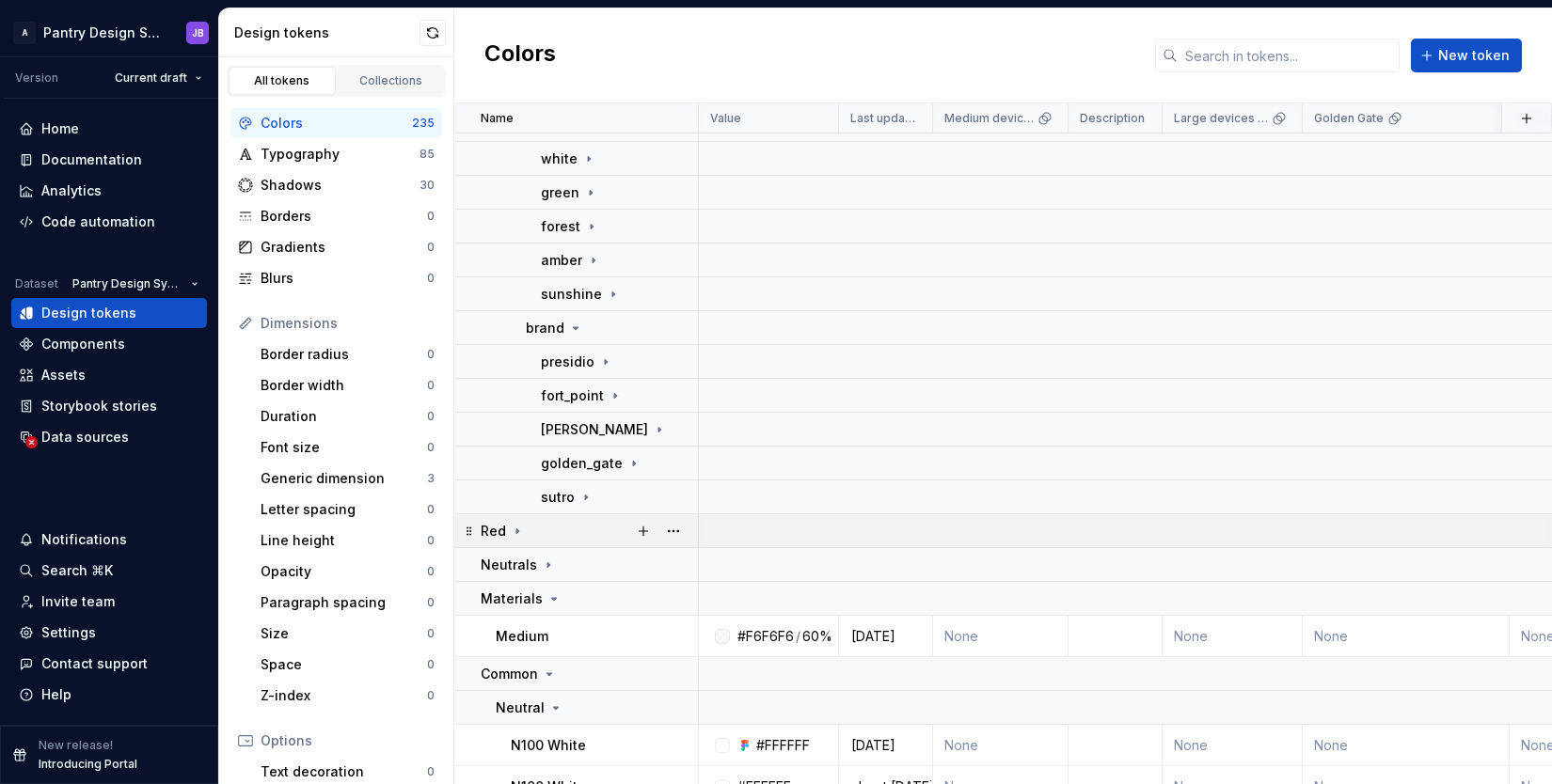
click at [519, 529] on icon at bounding box center [516, 530] width 15 height 15
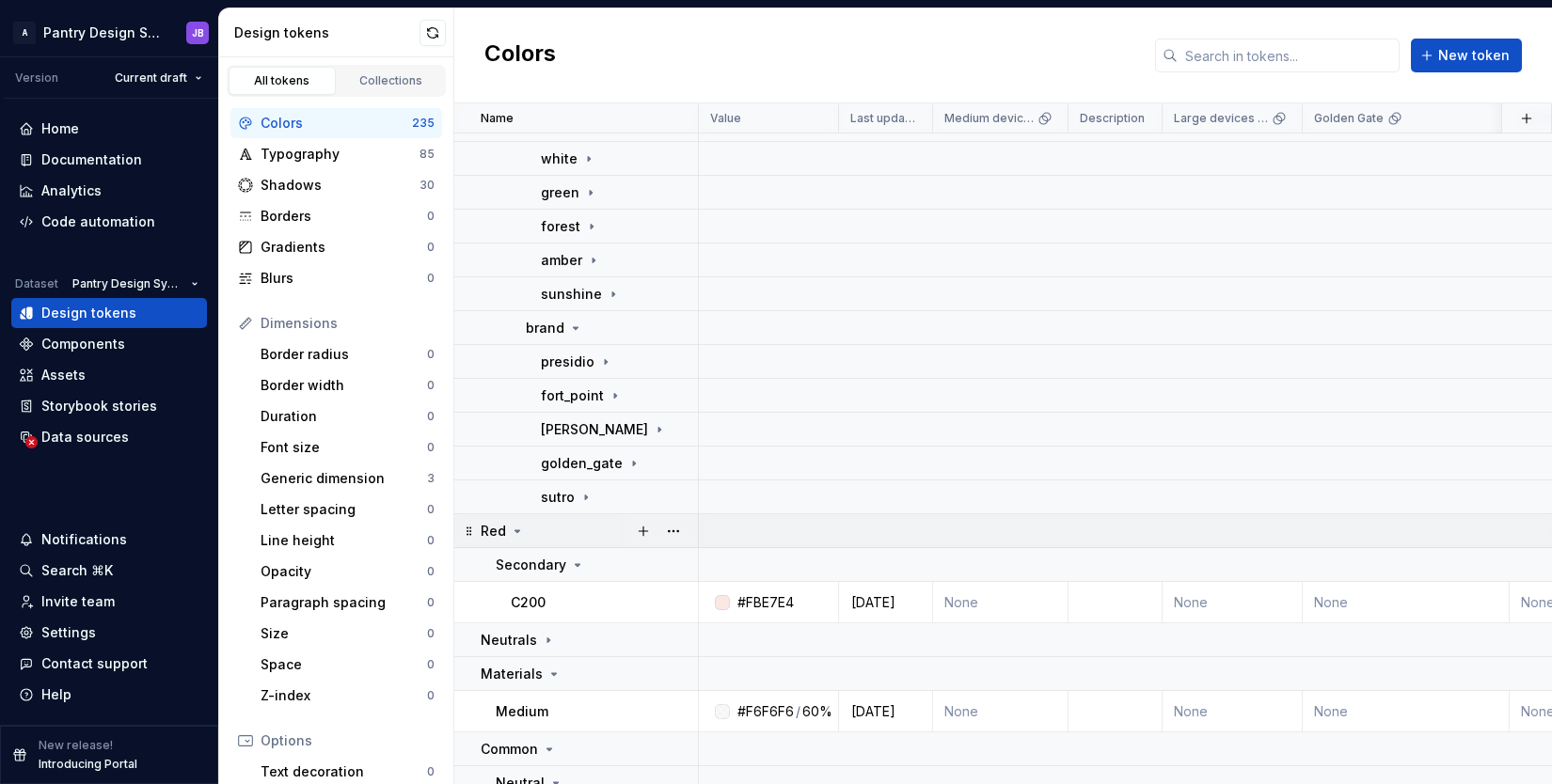
click at [516, 530] on icon at bounding box center [517, 531] width 5 height 2
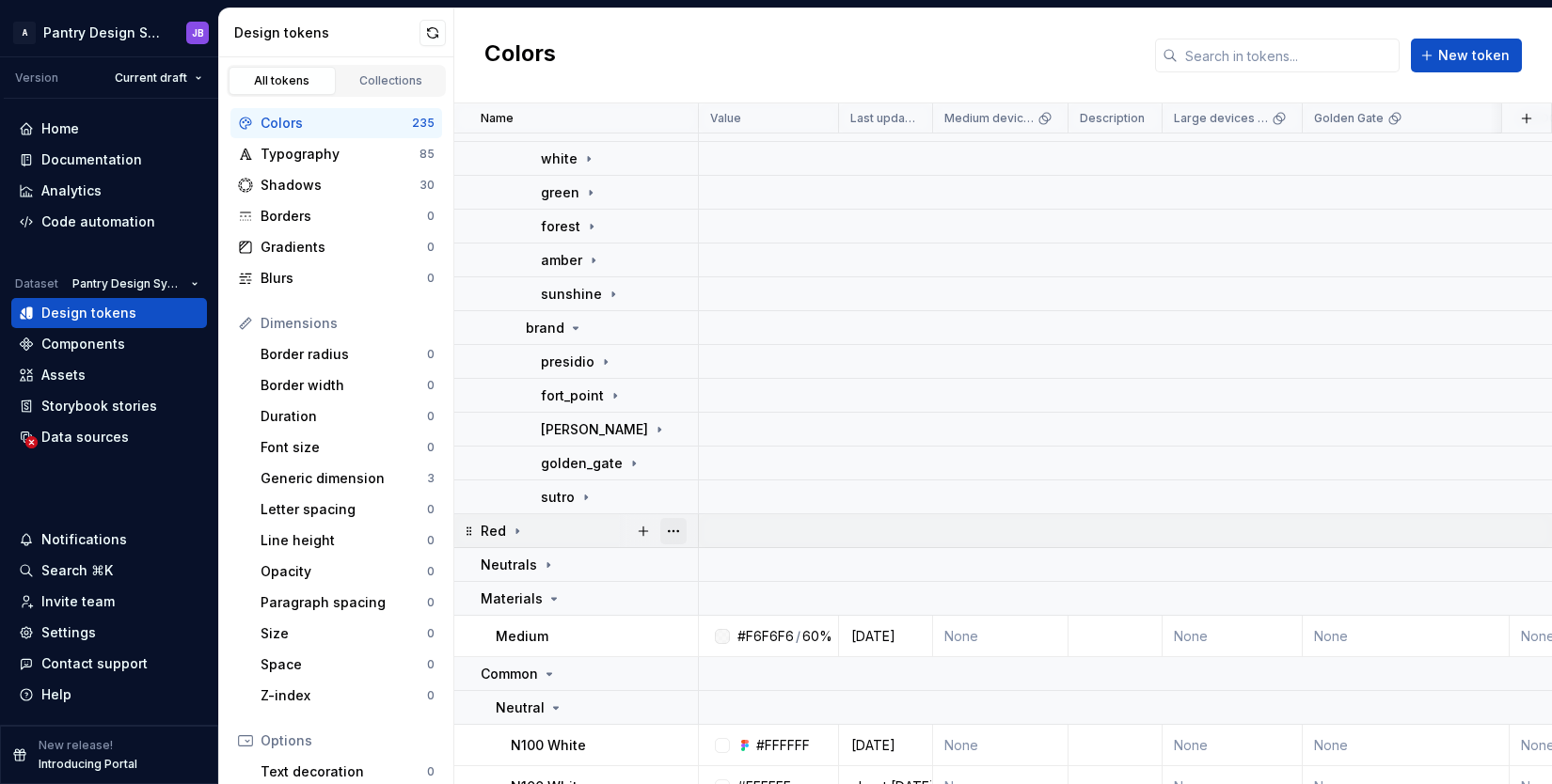
click at [676, 526] on button "button" at bounding box center [673, 530] width 26 height 26
click at [550, 568] on html "A Pantry Design System JB Version Current draft Home Documentation Analytics Co…" at bounding box center [776, 392] width 1552 height 784
click at [547, 566] on icon at bounding box center [548, 564] width 2 height 5
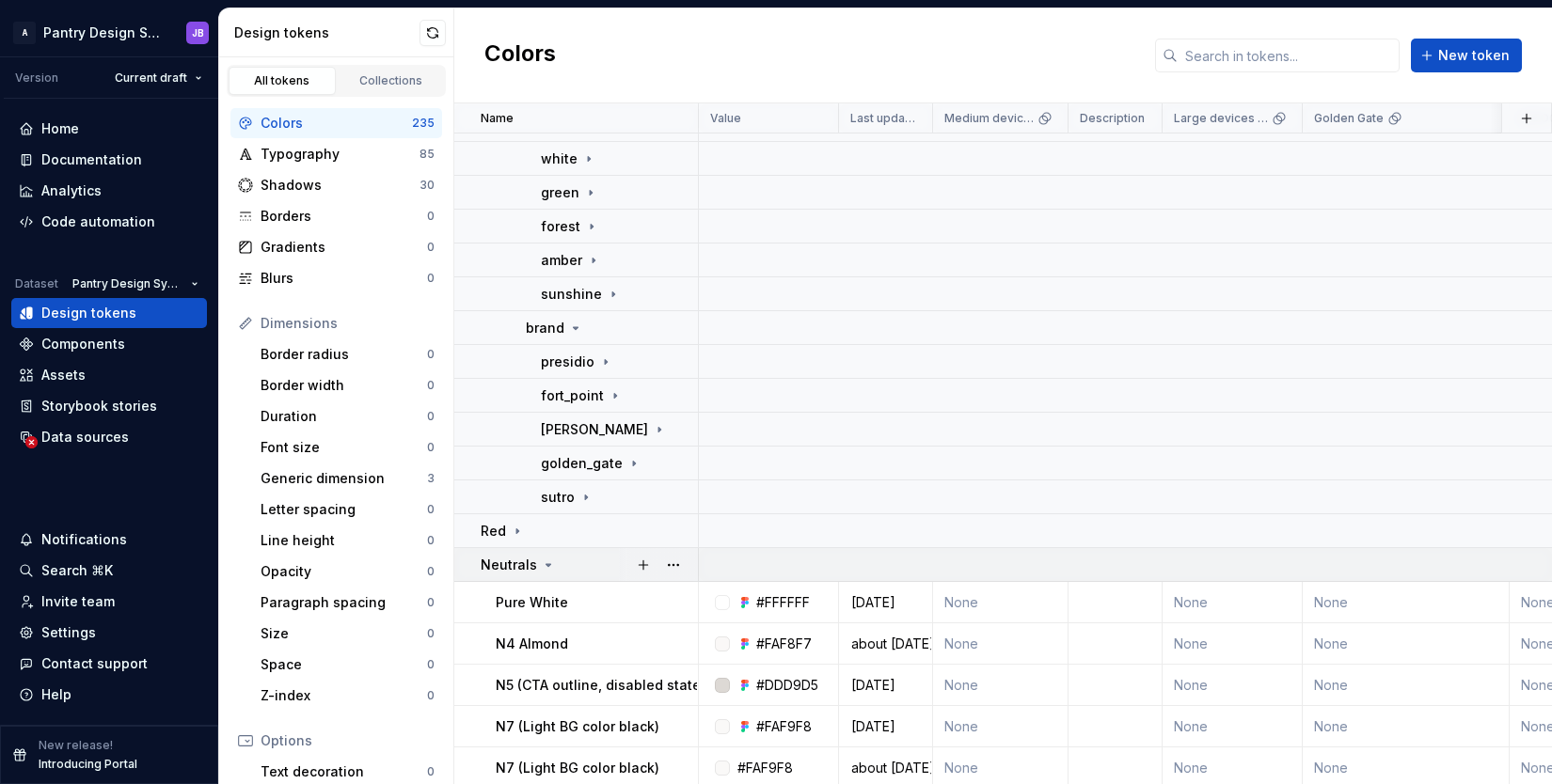
click at [546, 566] on icon at bounding box center [548, 565] width 5 height 2
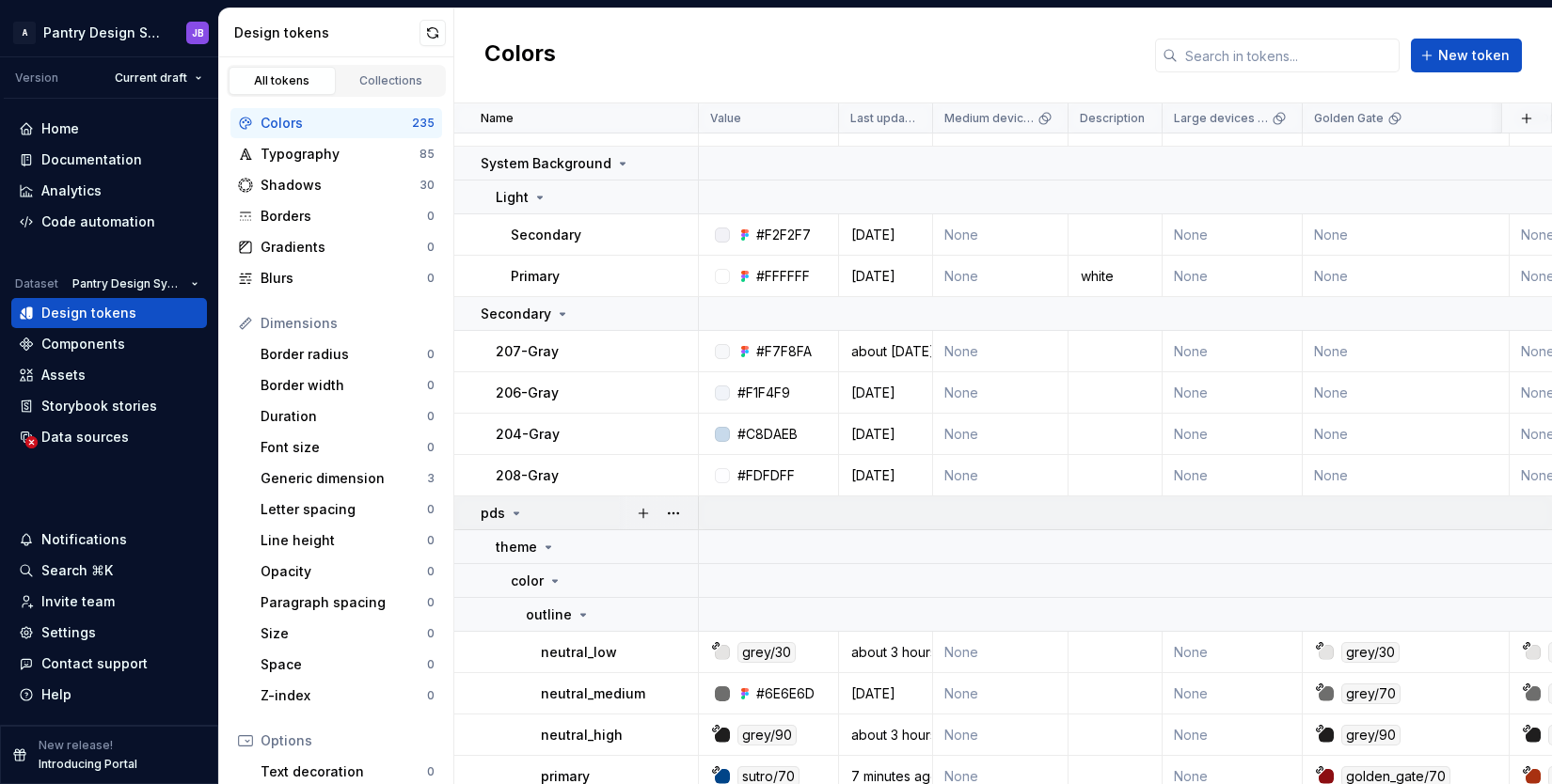
scroll to position [0, 0]
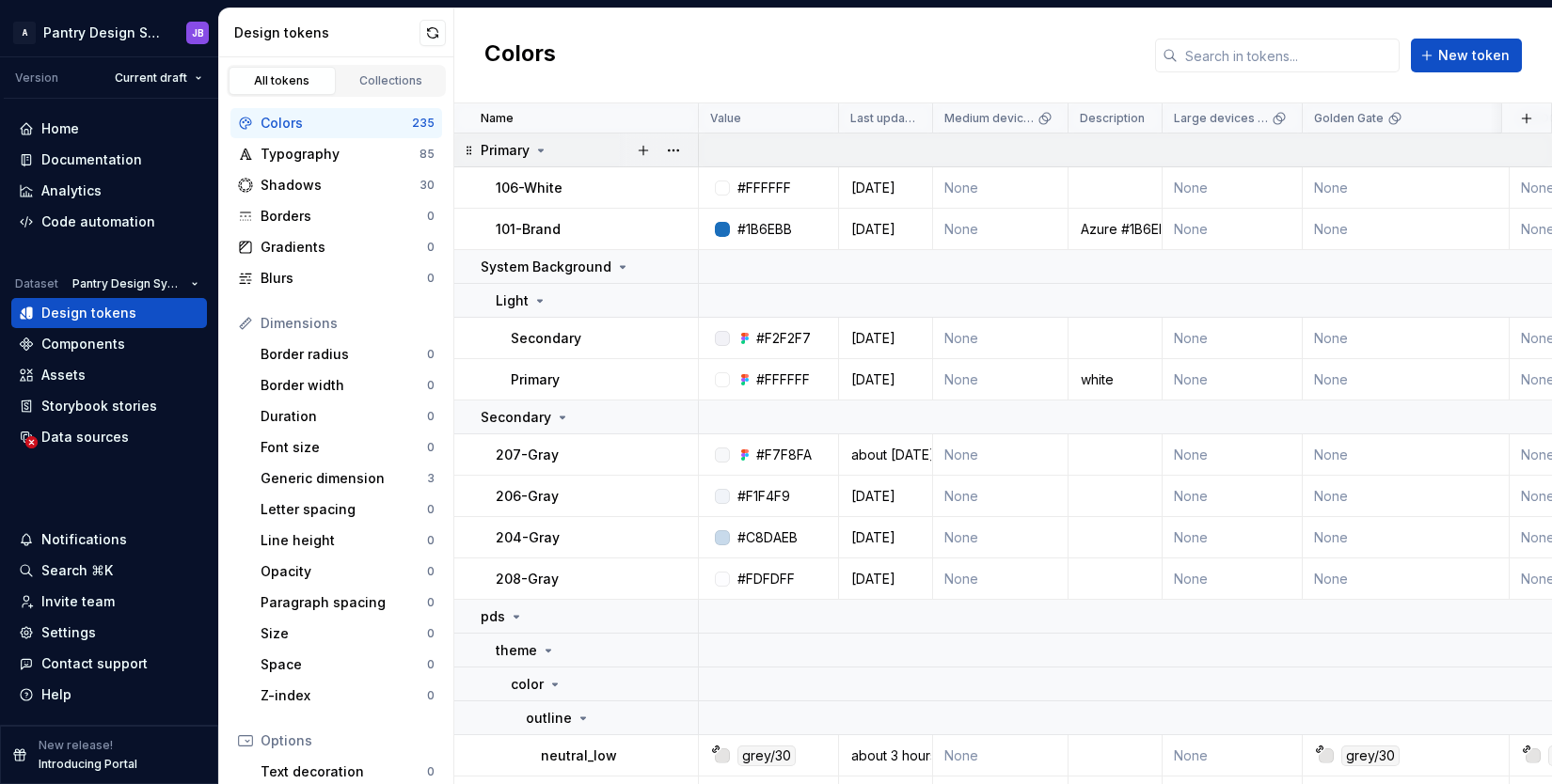
click at [541, 150] on icon at bounding box center [540, 150] width 5 height 2
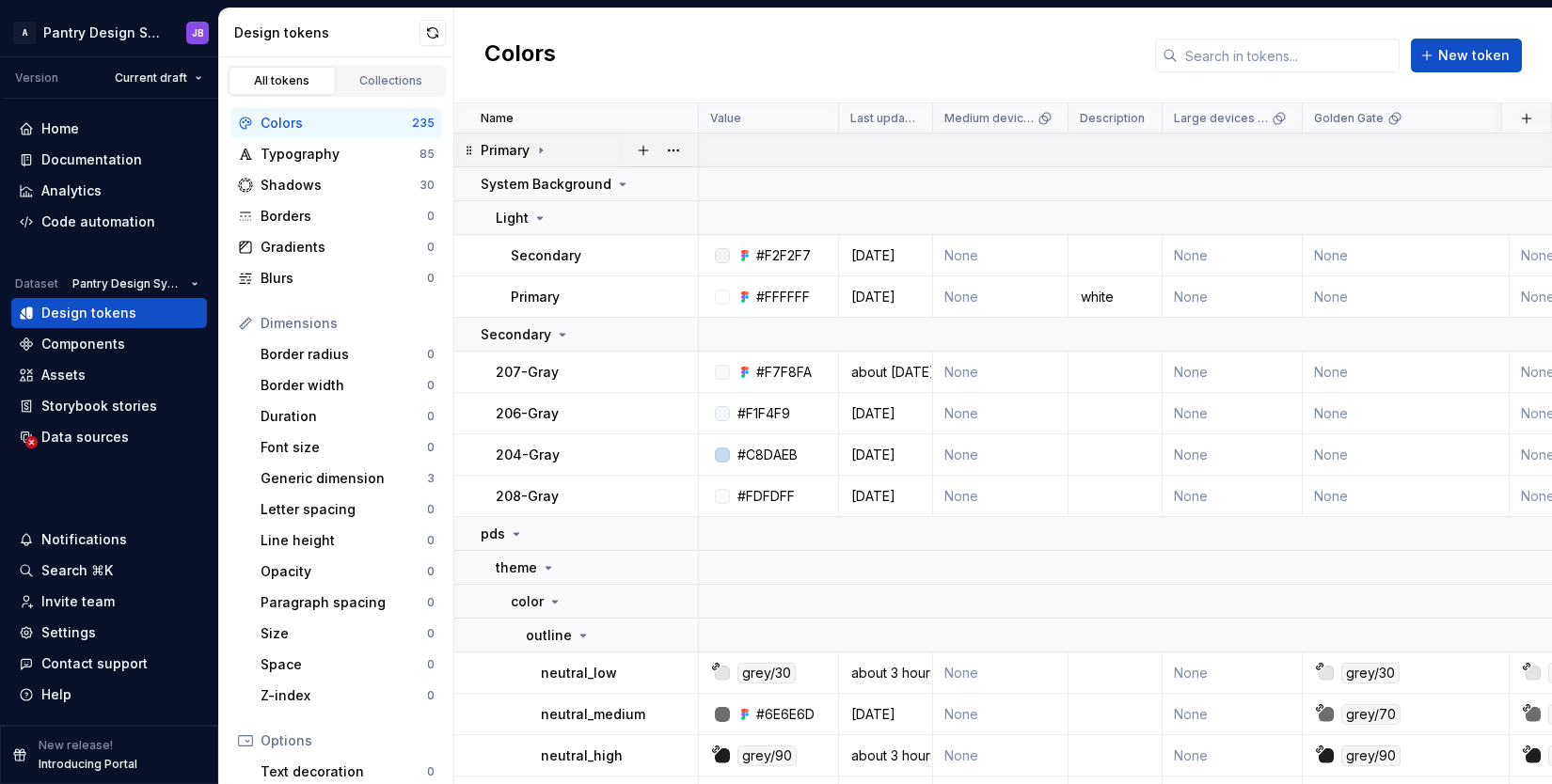
click at [541, 150] on icon at bounding box center [540, 150] width 15 height 15
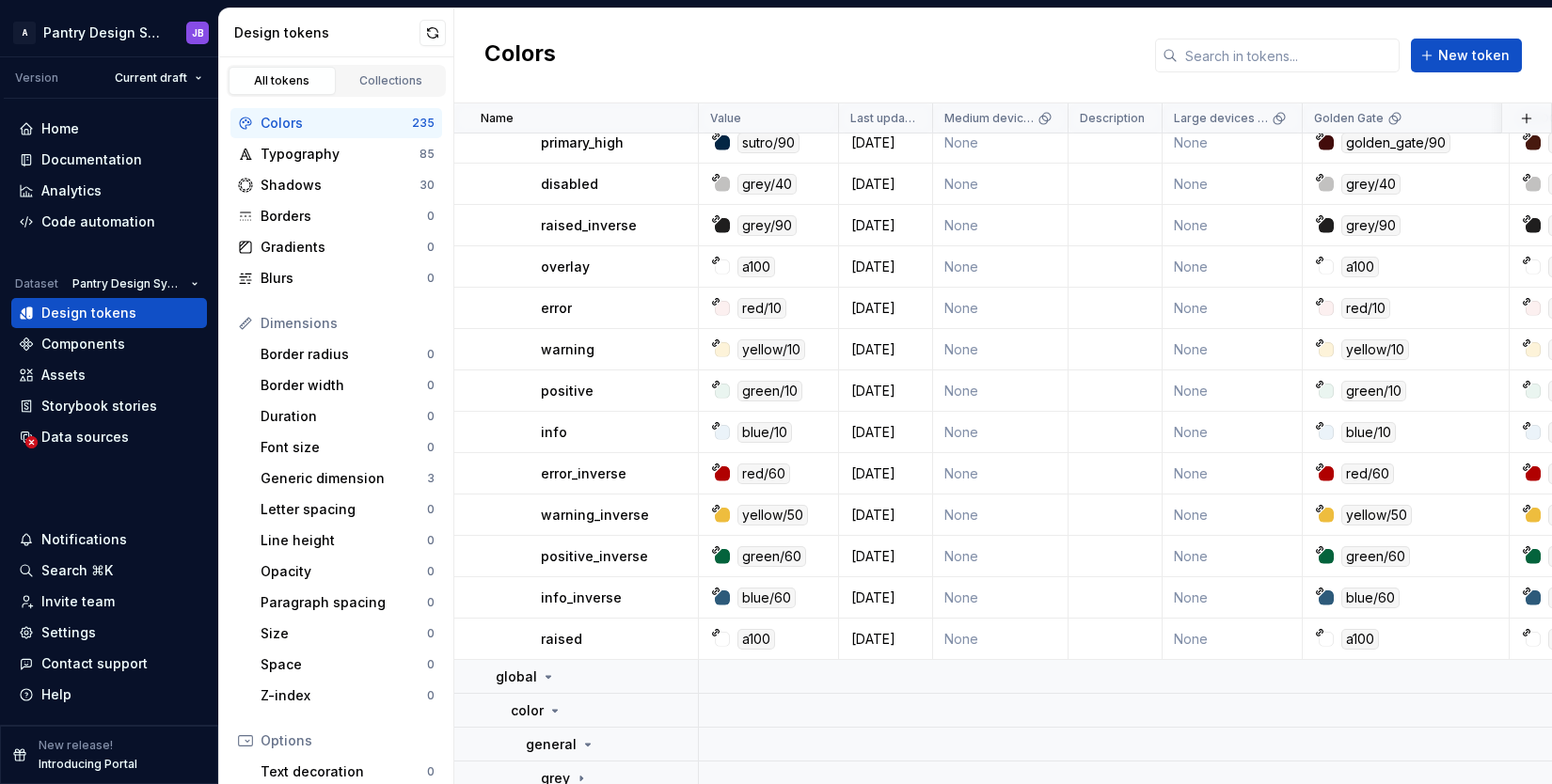
scroll to position [2301, 0]
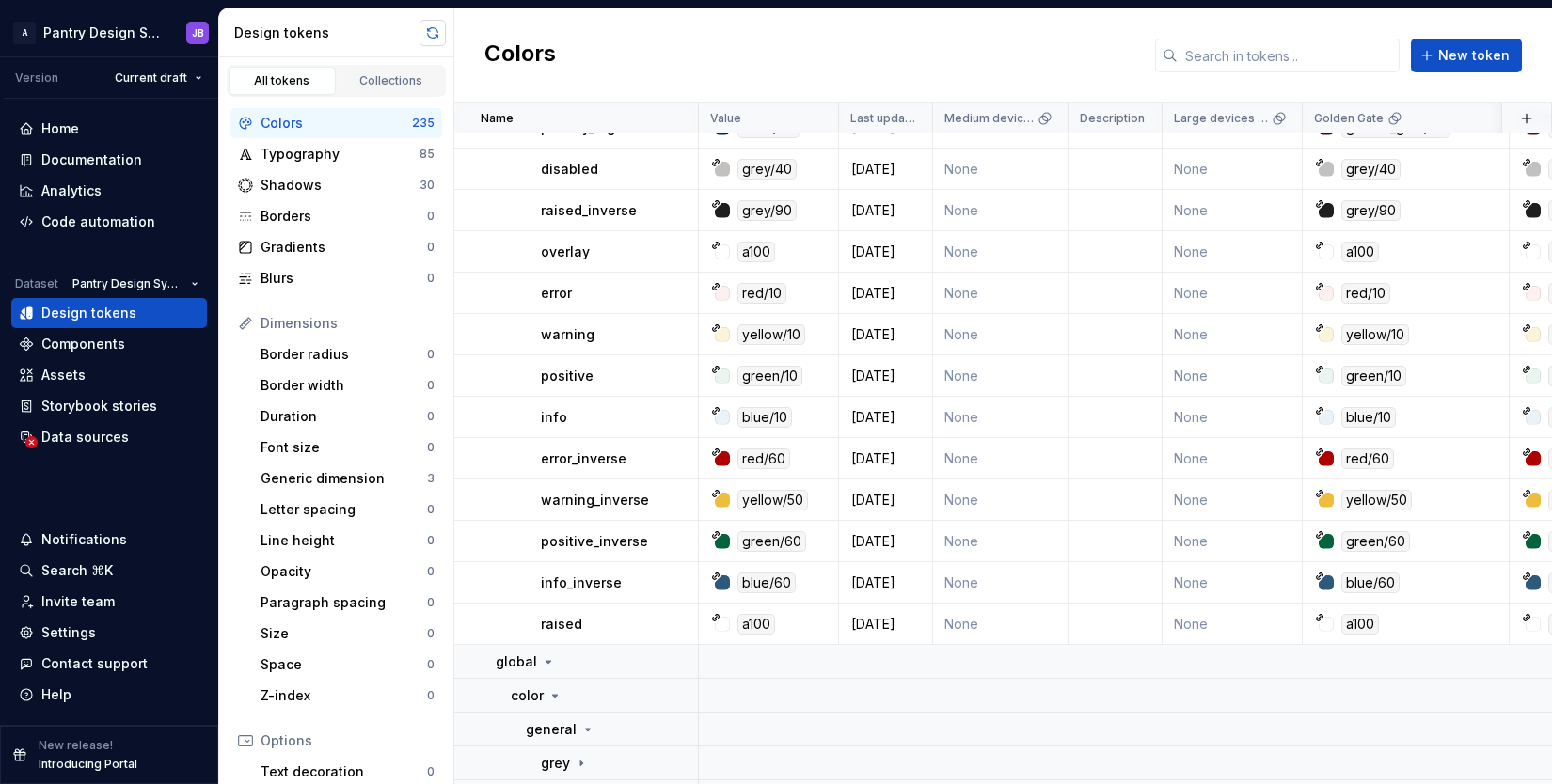
click at [435, 36] on button "button" at bounding box center [432, 32] width 26 height 26
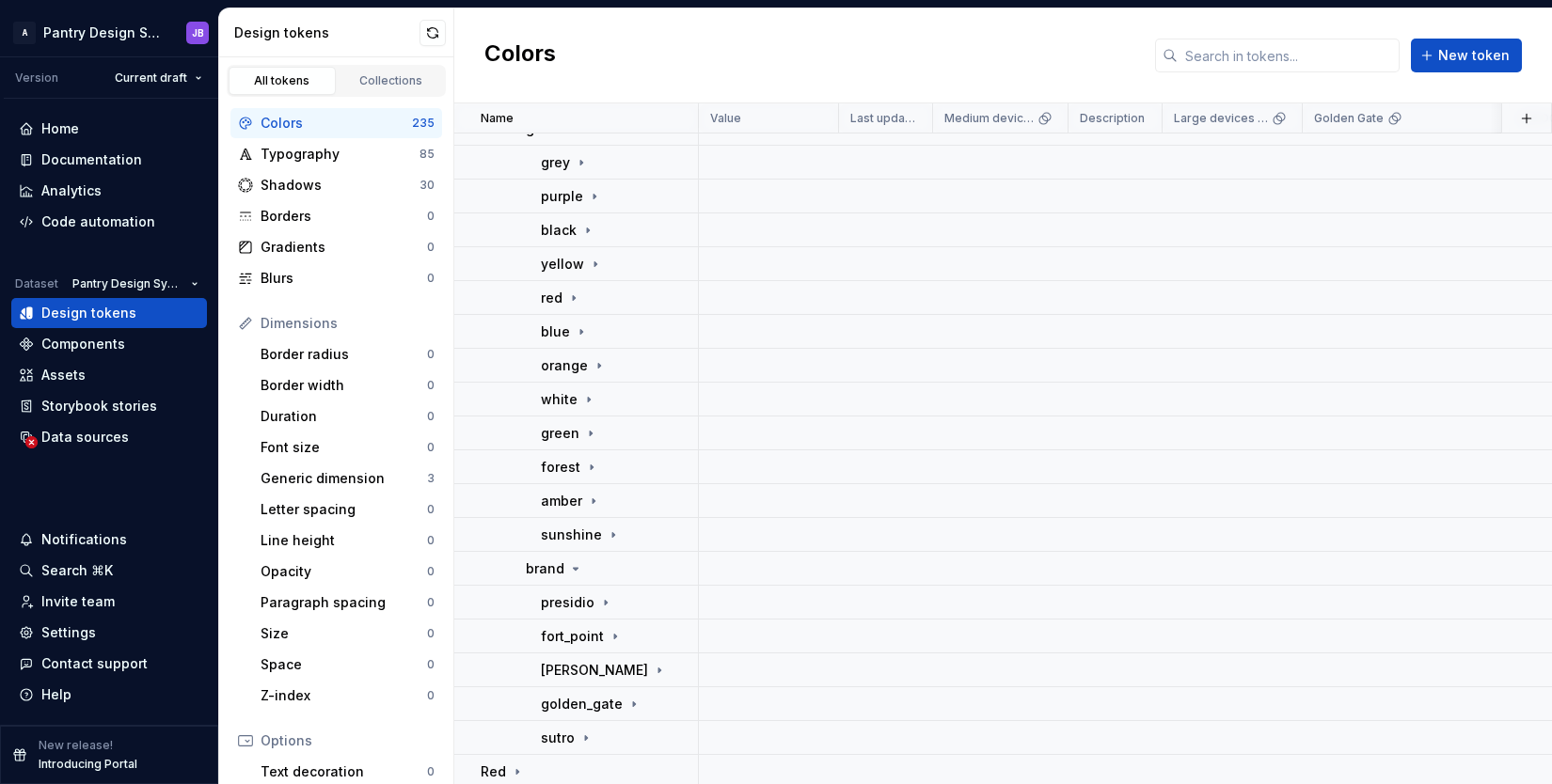
scroll to position [3124, 0]
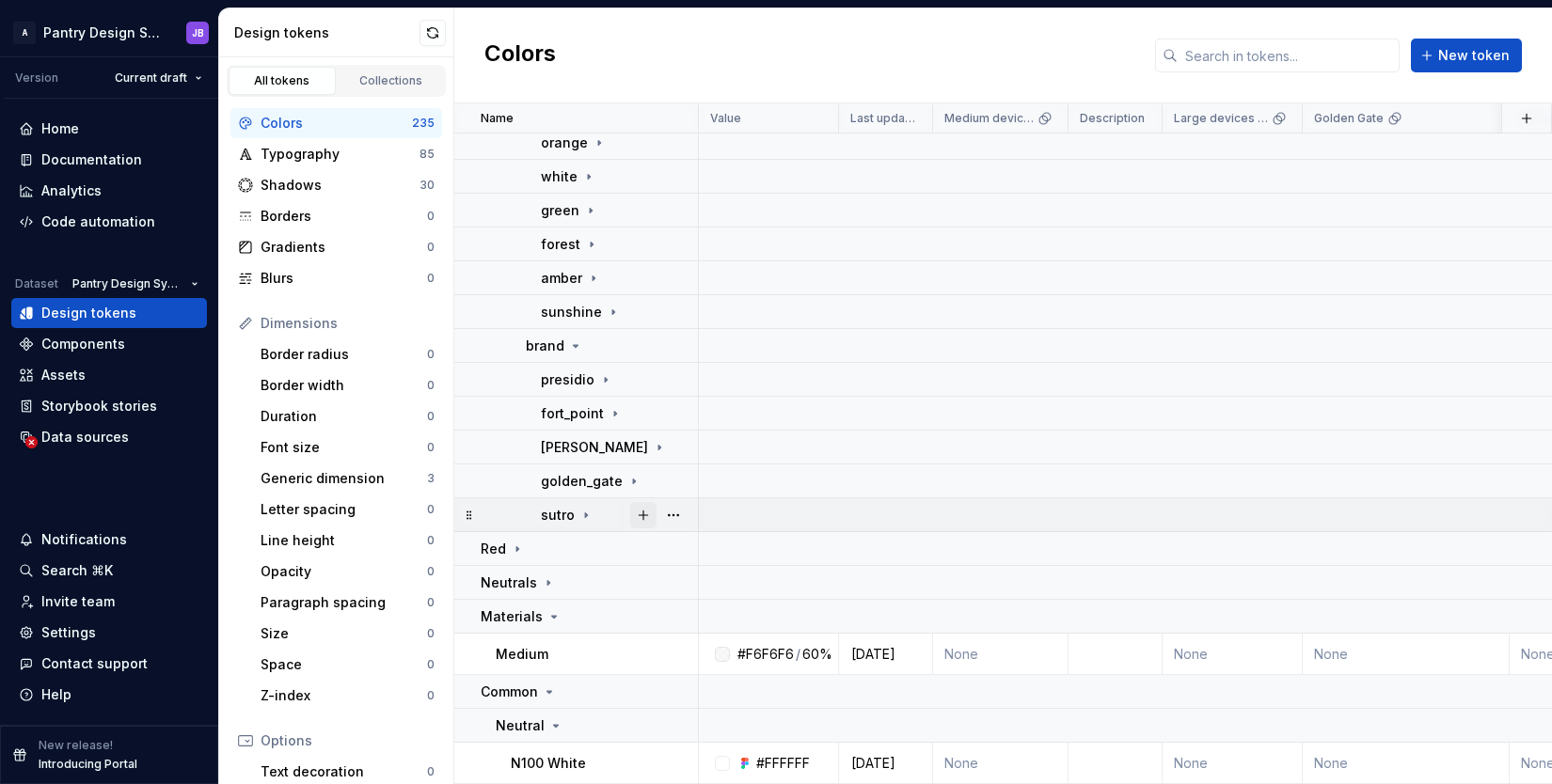
click at [641, 514] on button "button" at bounding box center [643, 515] width 26 height 26
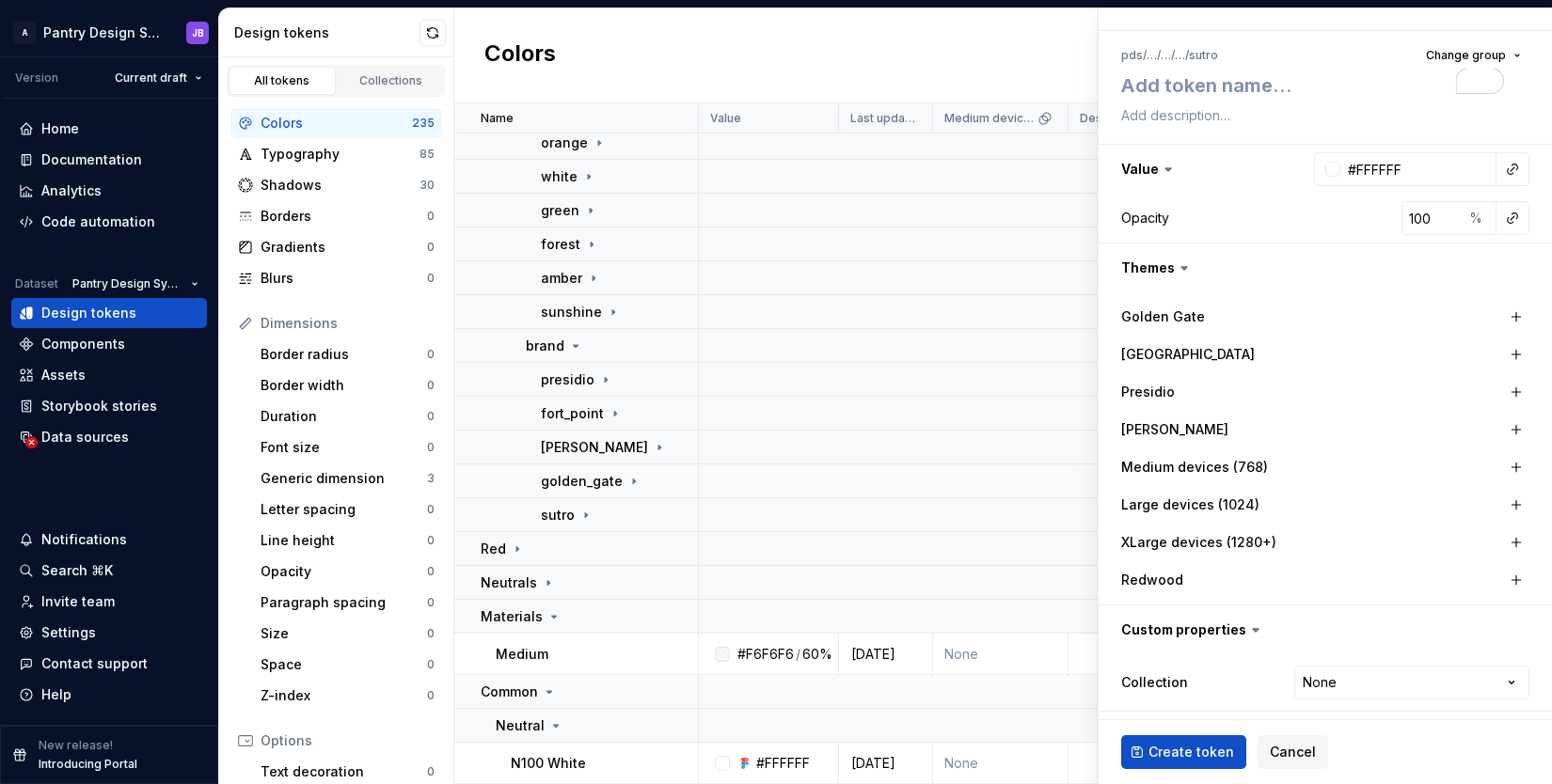
scroll to position [150, 0]
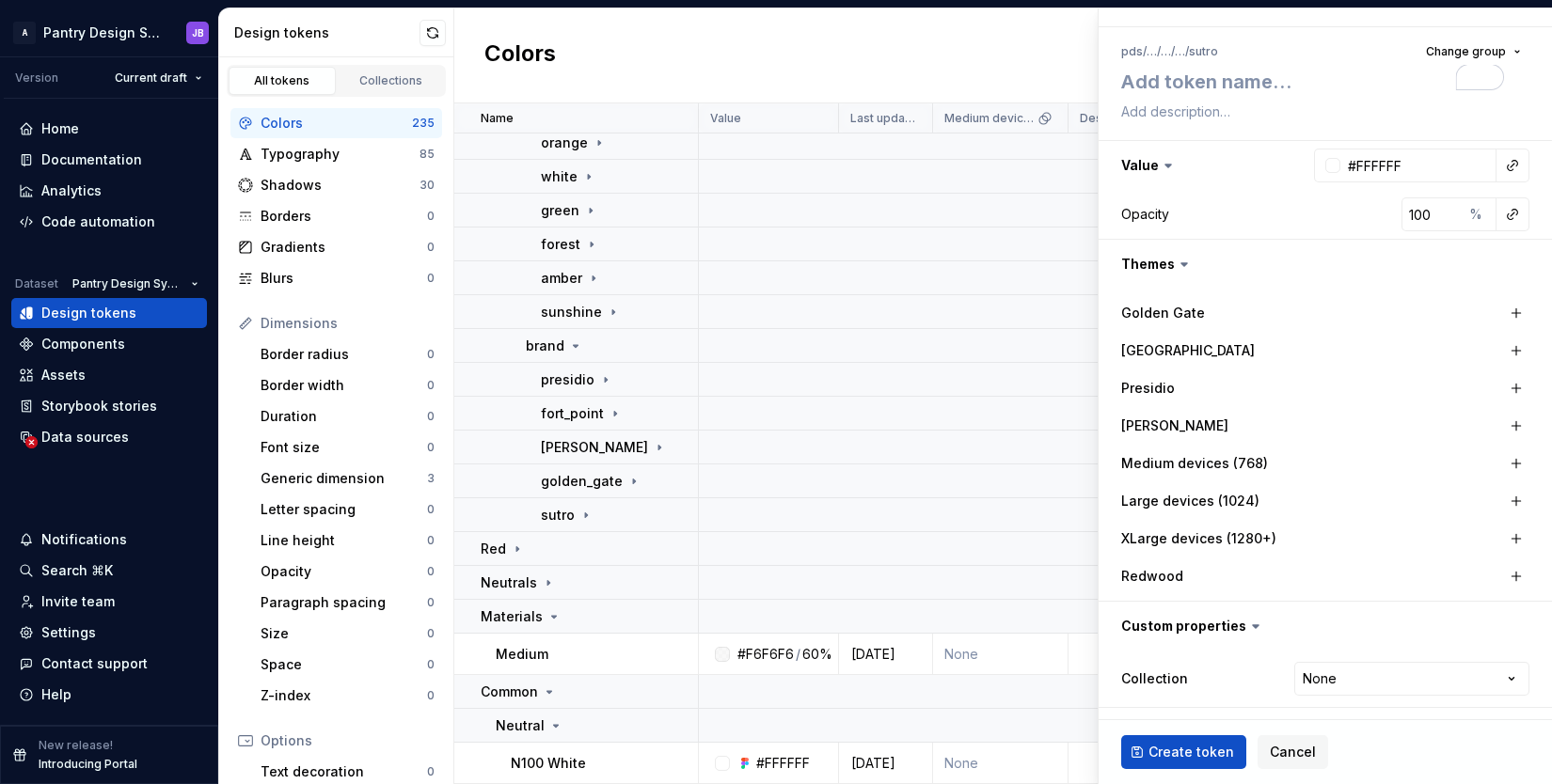
click at [1175, 578] on label "Redwood" at bounding box center [1152, 575] width 62 height 19
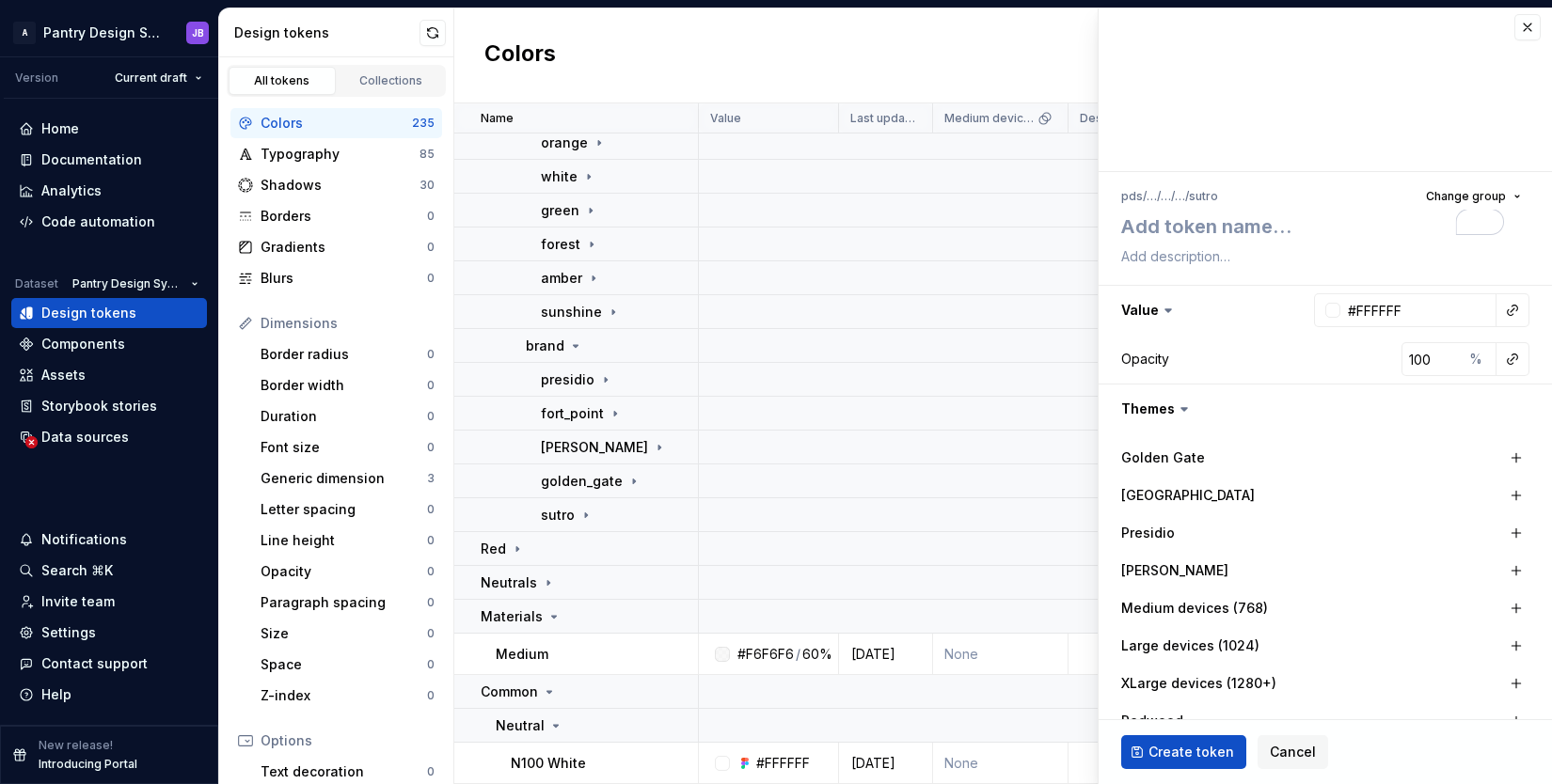
scroll to position [0, 0]
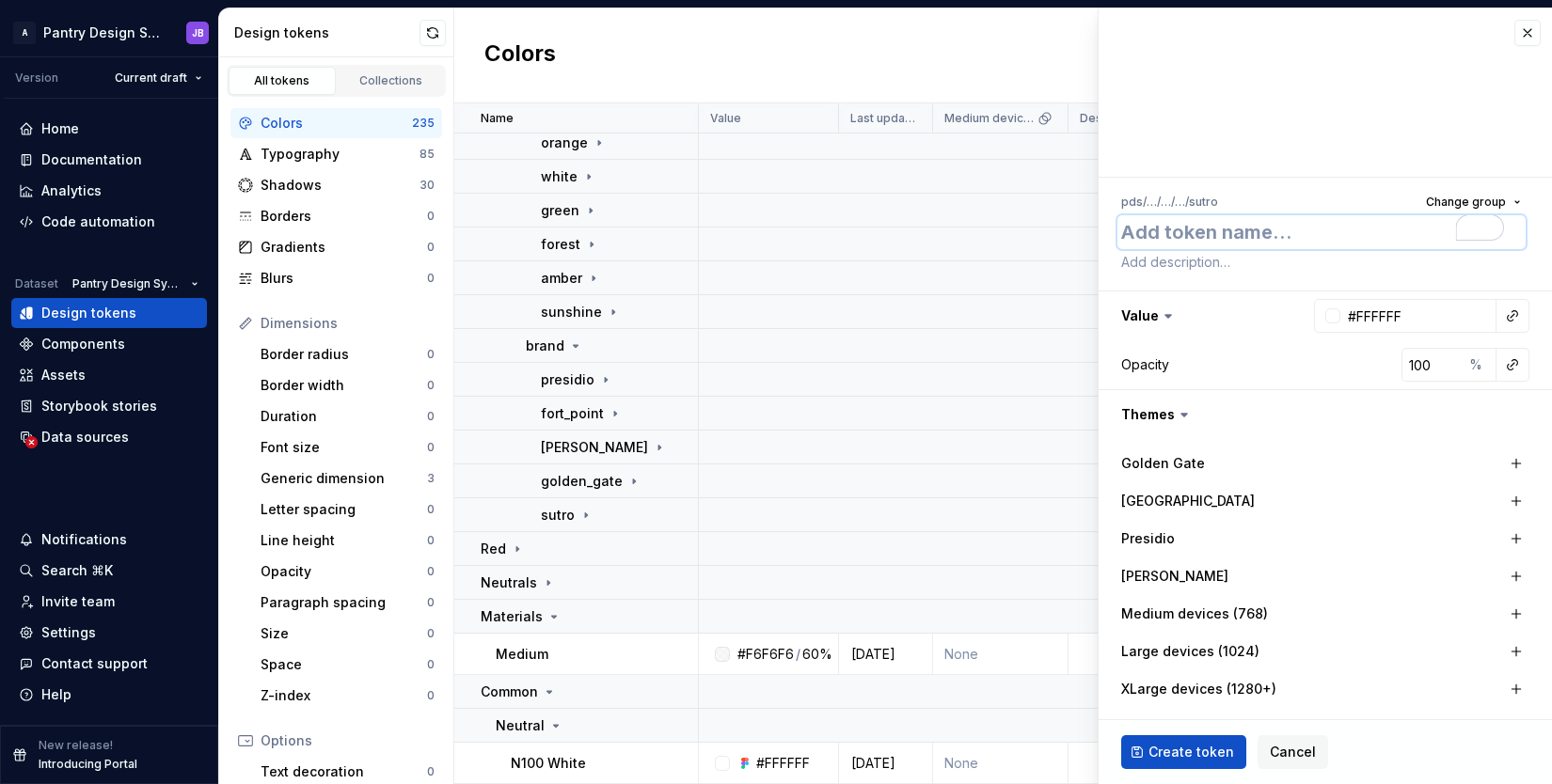
click at [1169, 235] on textarea "To enrich screen reader interactions, please activate Accessibility in Grammarl…" at bounding box center [1321, 232] width 408 height 34
type textarea "*"
type textarea "r"
type textarea "*"
type textarea "re"
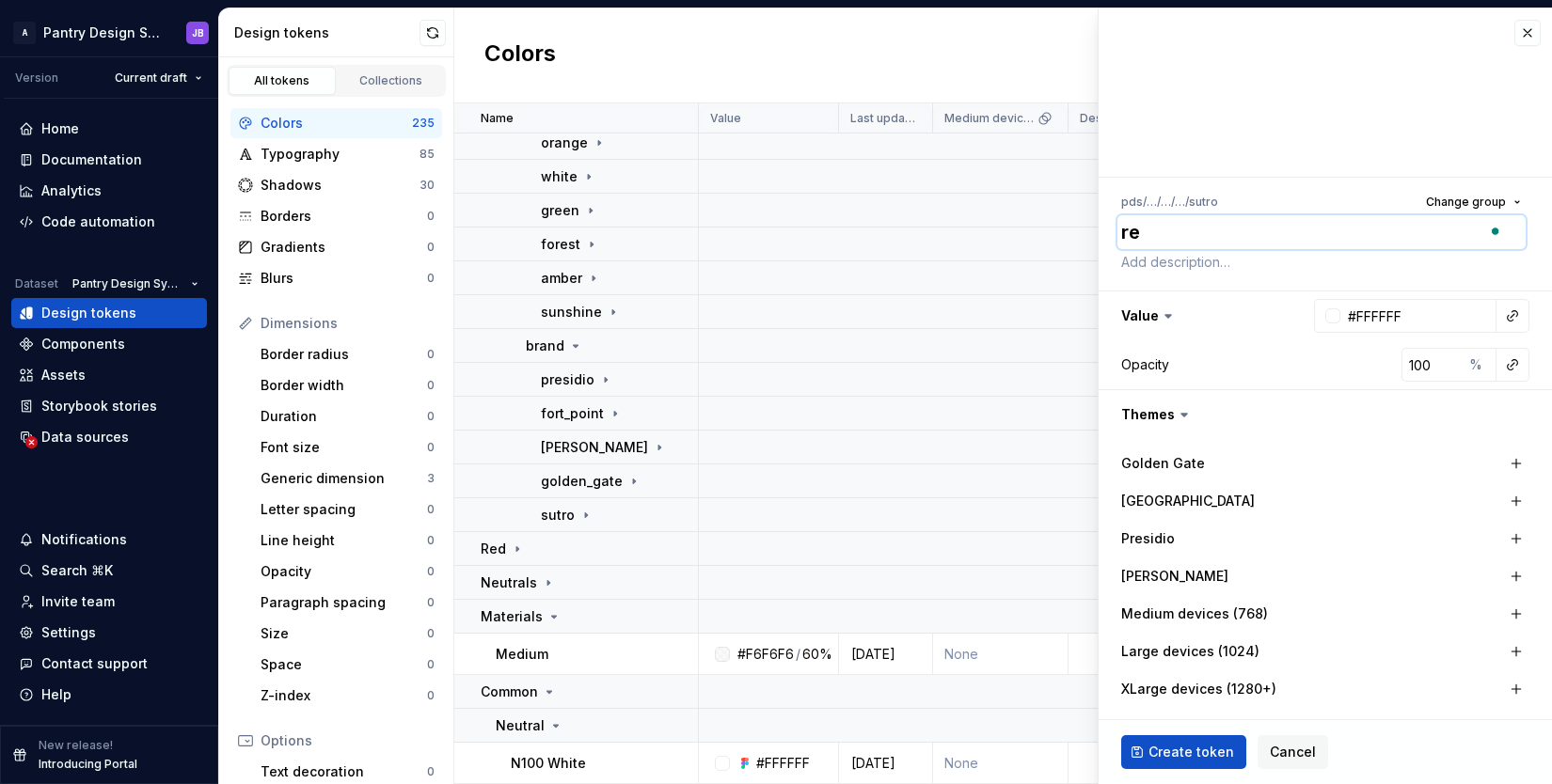
type textarea "*"
type textarea "red"
type textarea "*"
type textarea "redw"
type textarea "*"
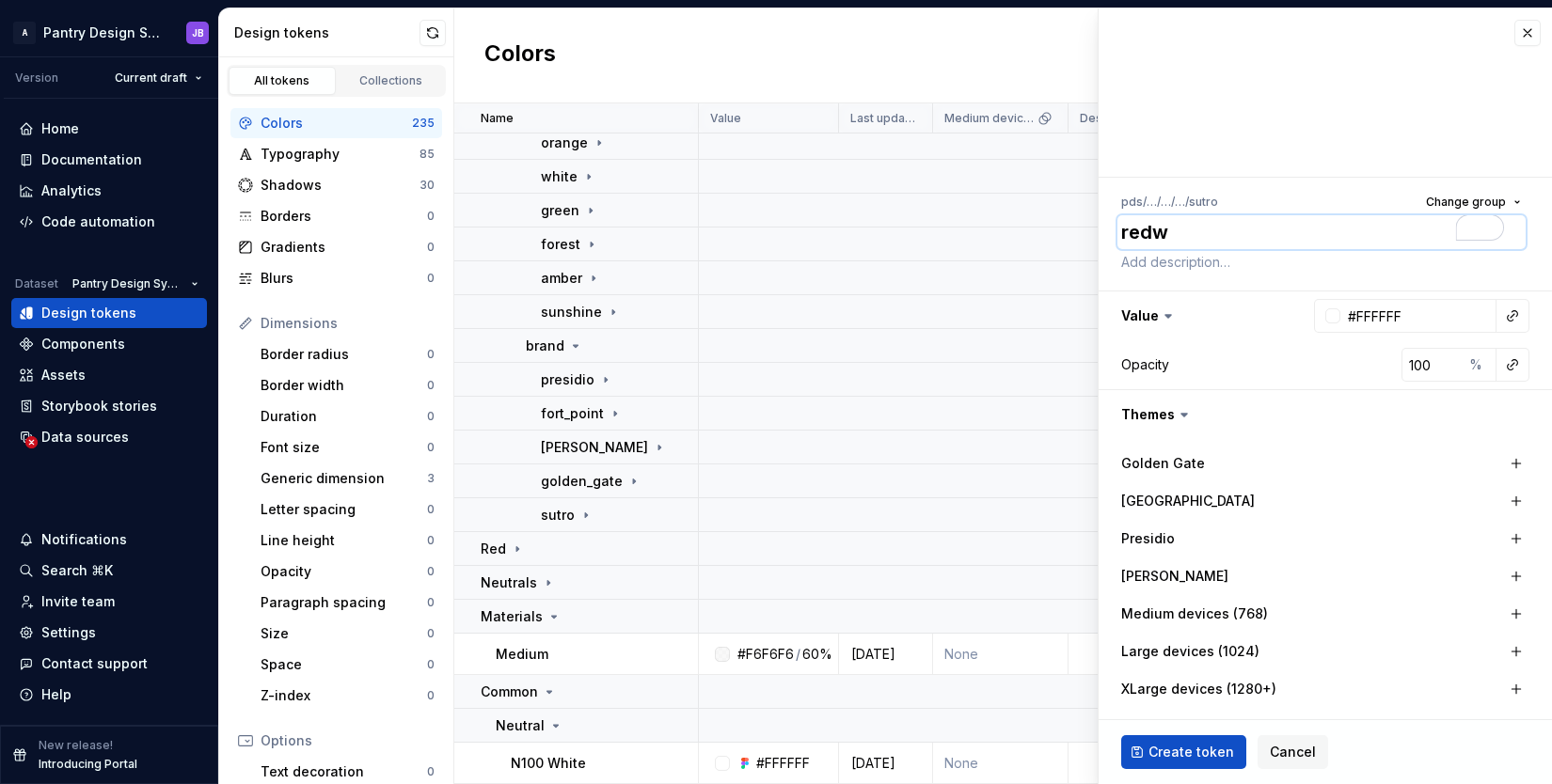
type textarea "redwo"
type textarea "*"
type textarea "redwoo"
type textarea "*"
type textarea "redwood"
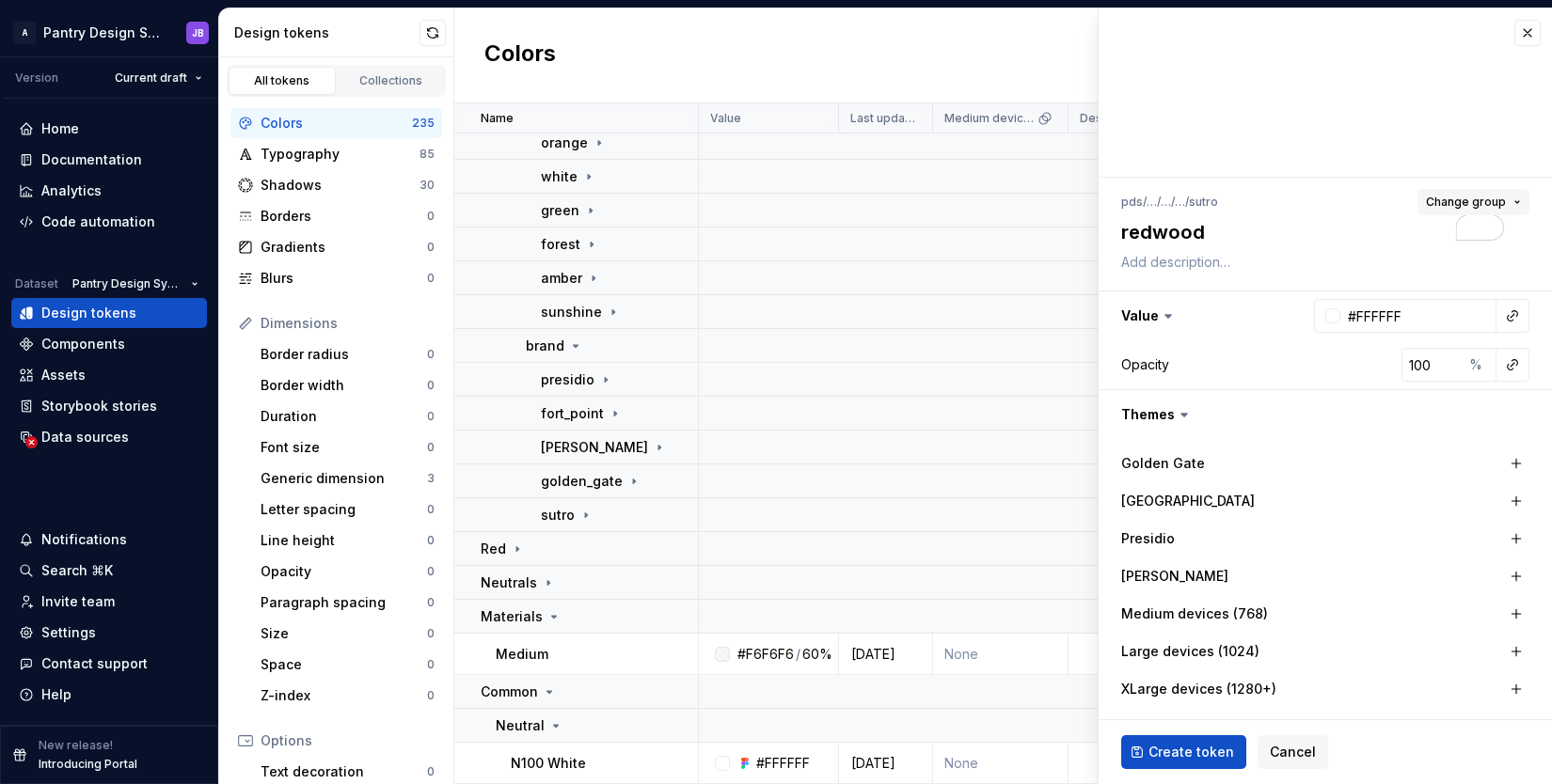
click at [1452, 204] on span "Change group" at bounding box center [1465, 202] width 80 height 15
click at [1288, 196] on div "pds / … / … / … / sutro Change group" at bounding box center [1325, 202] width 408 height 26
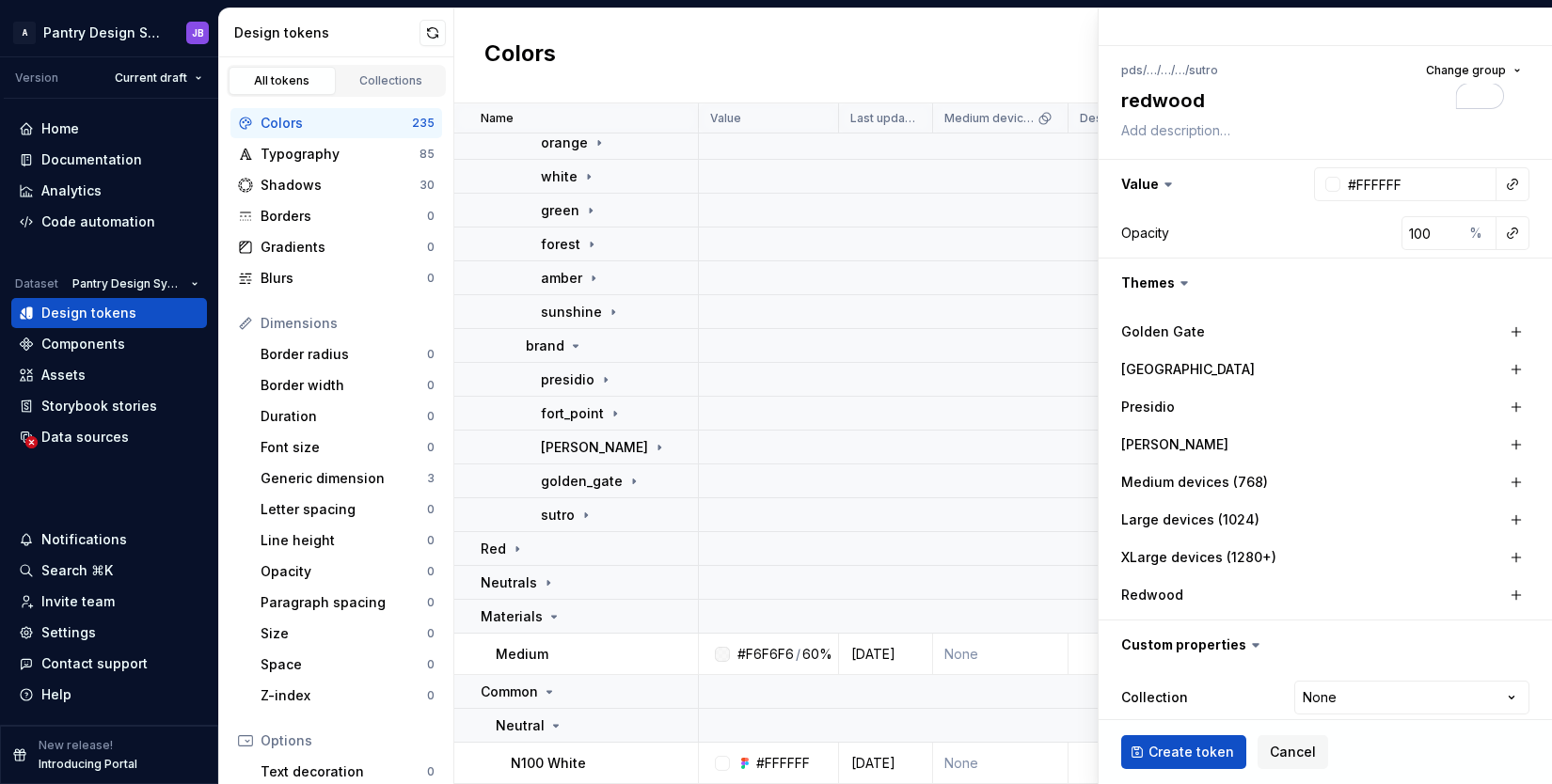
scroll to position [150, 0]
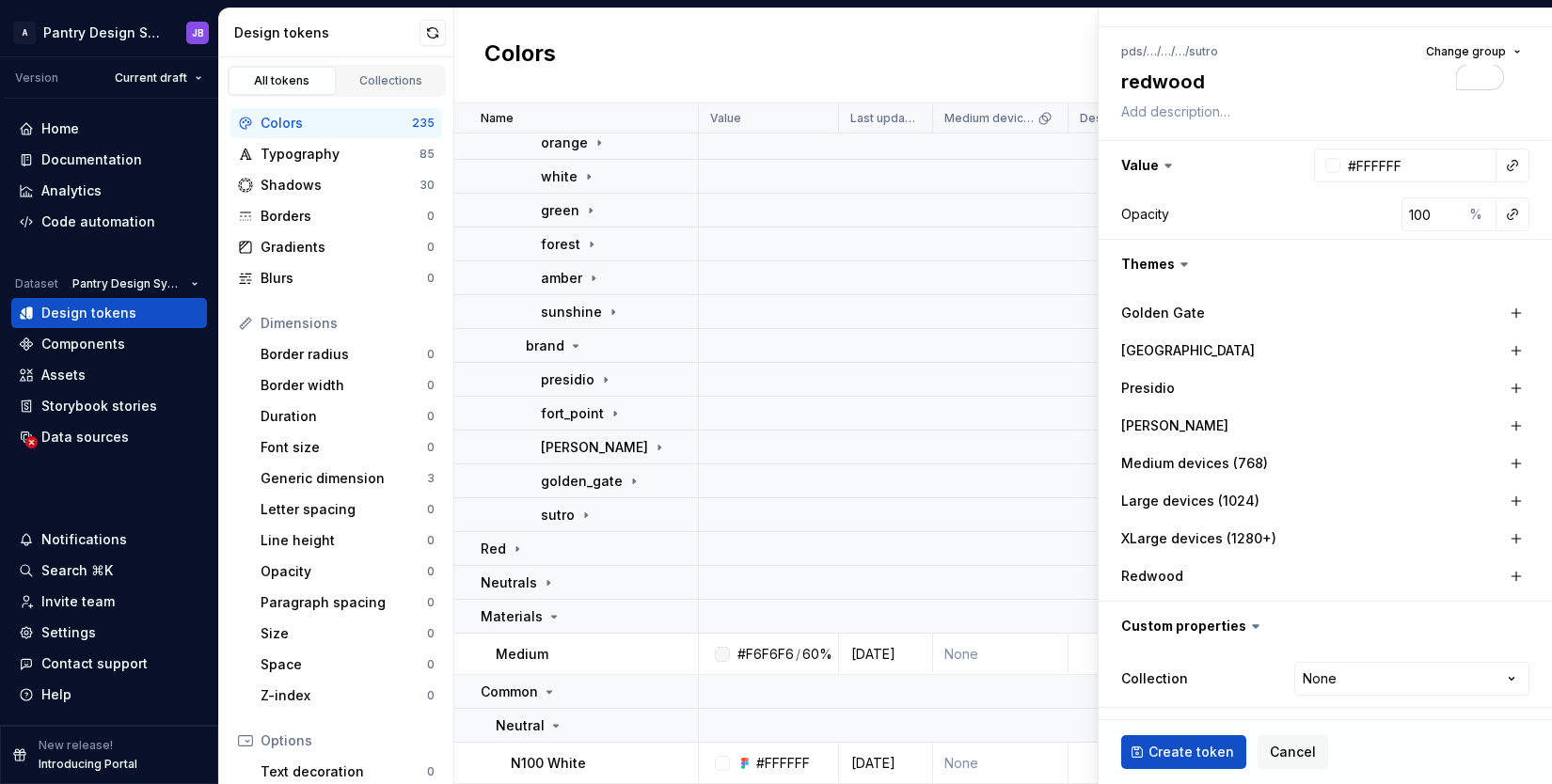
click at [1253, 627] on icon at bounding box center [1255, 626] width 6 height 3
click at [1220, 629] on button "button" at bounding box center [1325, 626] width 454 height 49
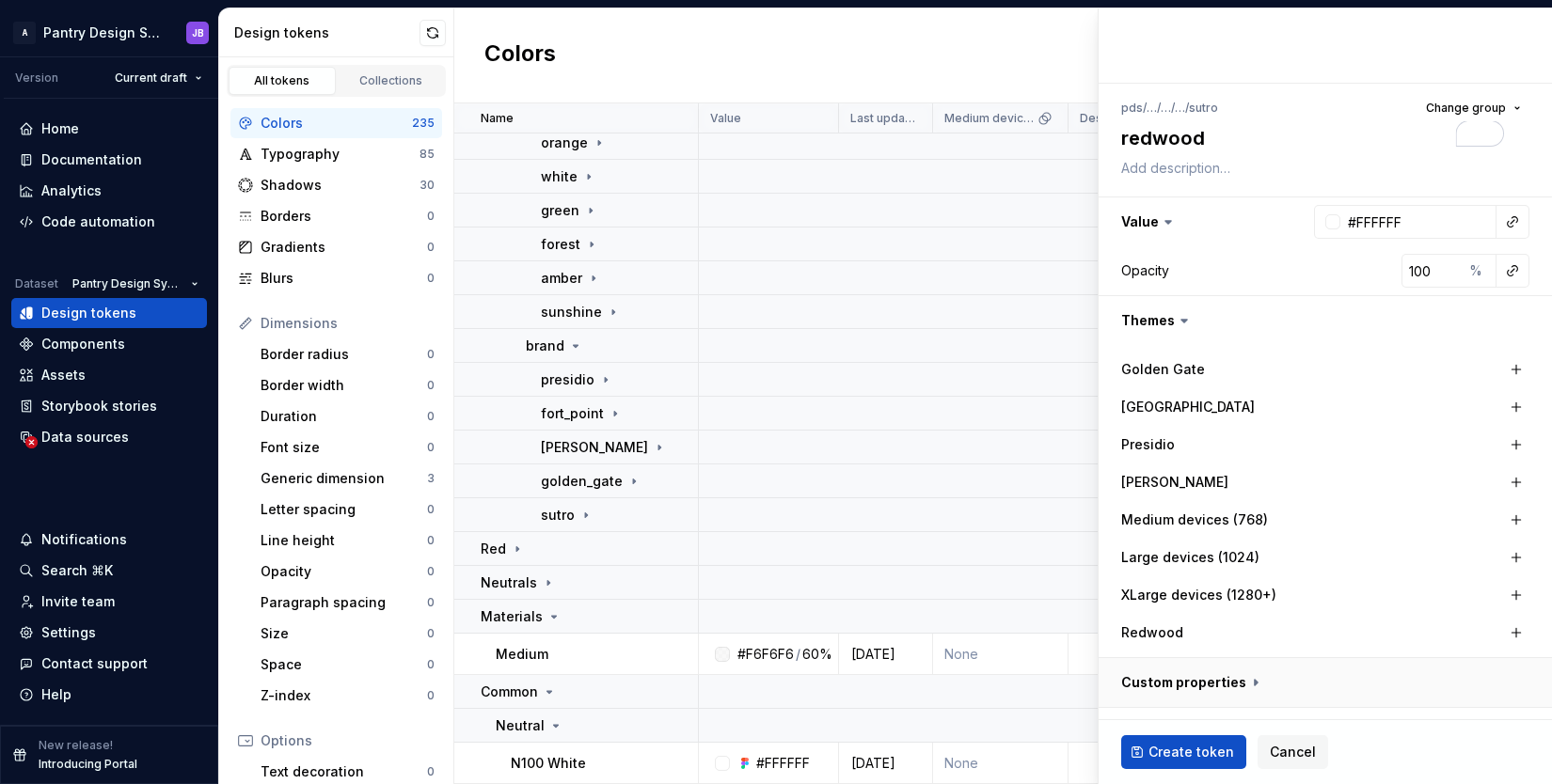
click at [1254, 683] on button "button" at bounding box center [1325, 683] width 454 height 49
type textarea "*"
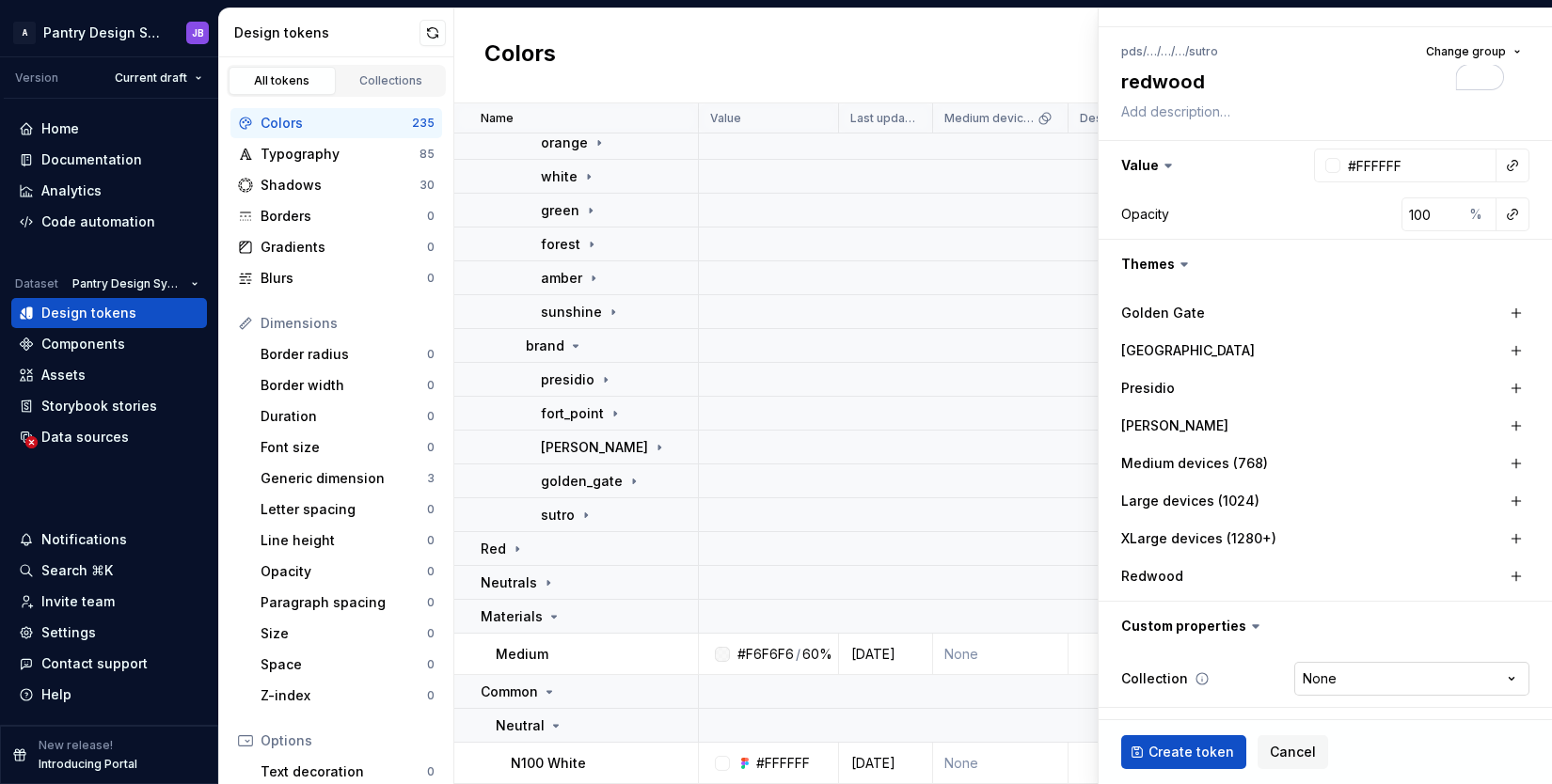
click at [1317, 680] on html "A Pantry Design System JB Version Current draft Home Documentation Analytics Co…" at bounding box center [776, 392] width 1552 height 784
select select "**********"
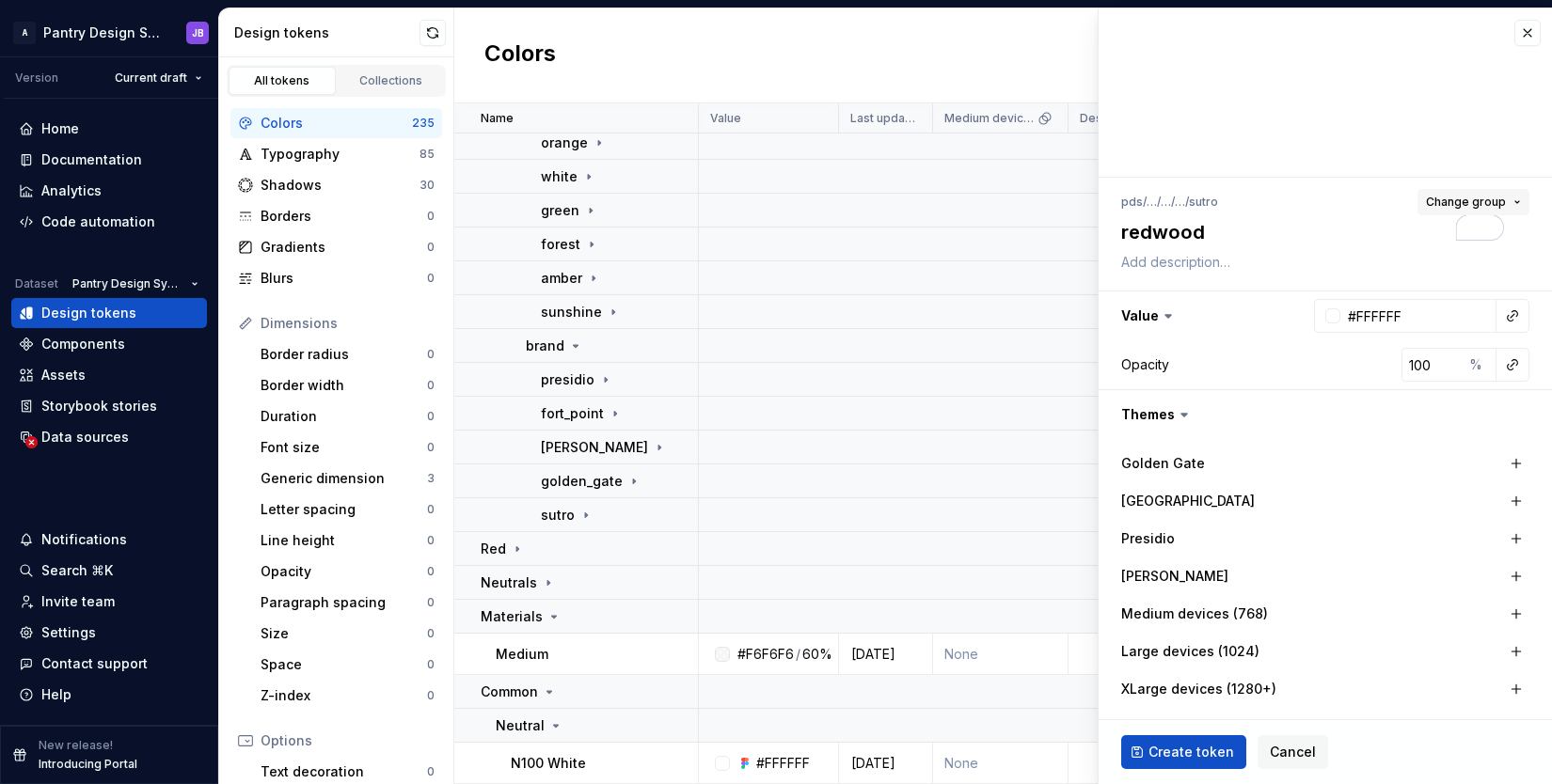
click at [1440, 195] on span "Change group" at bounding box center [1465, 202] width 80 height 15
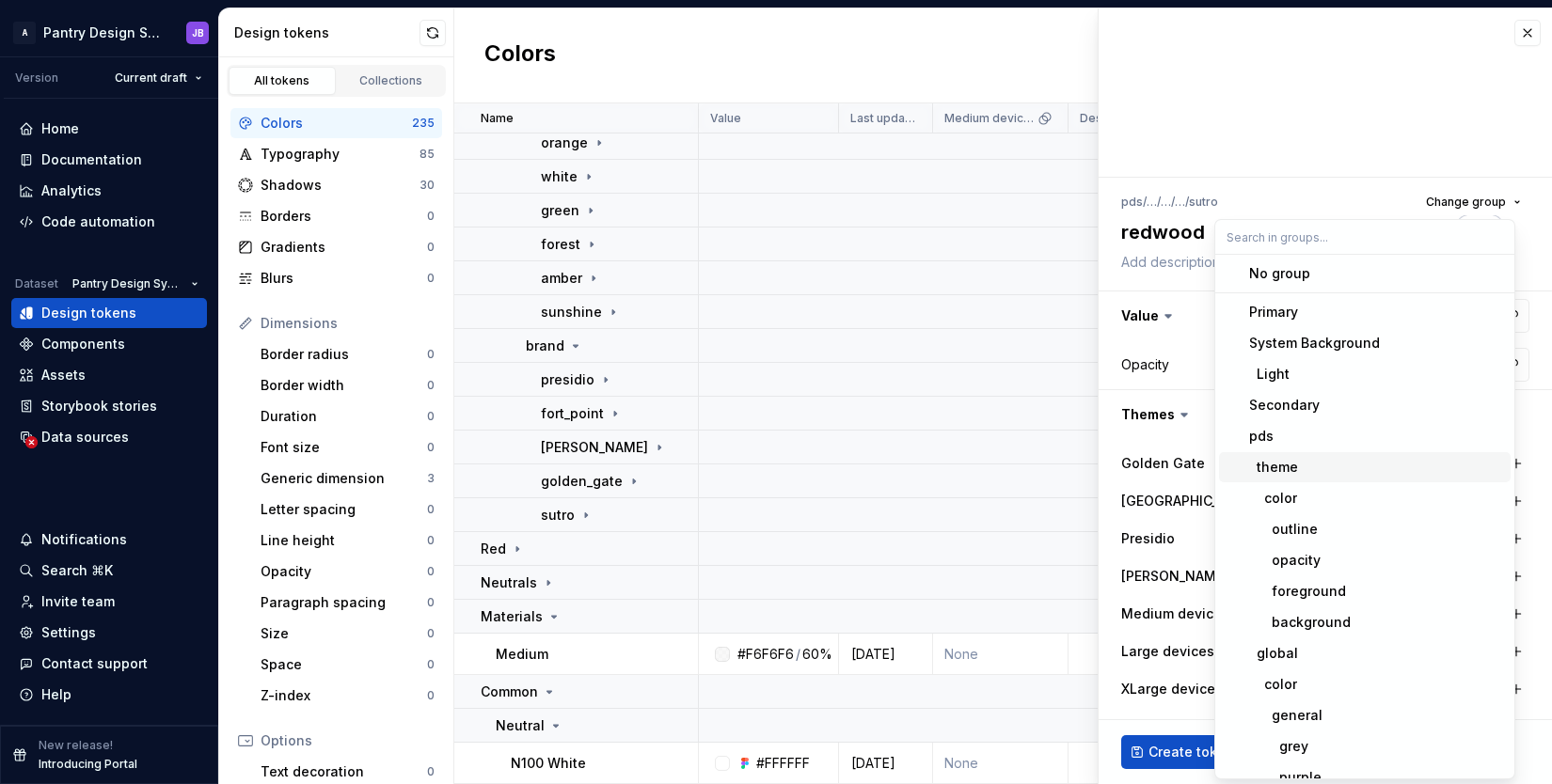
click at [1298, 461] on div "theme" at bounding box center [1375, 466] width 254 height 19
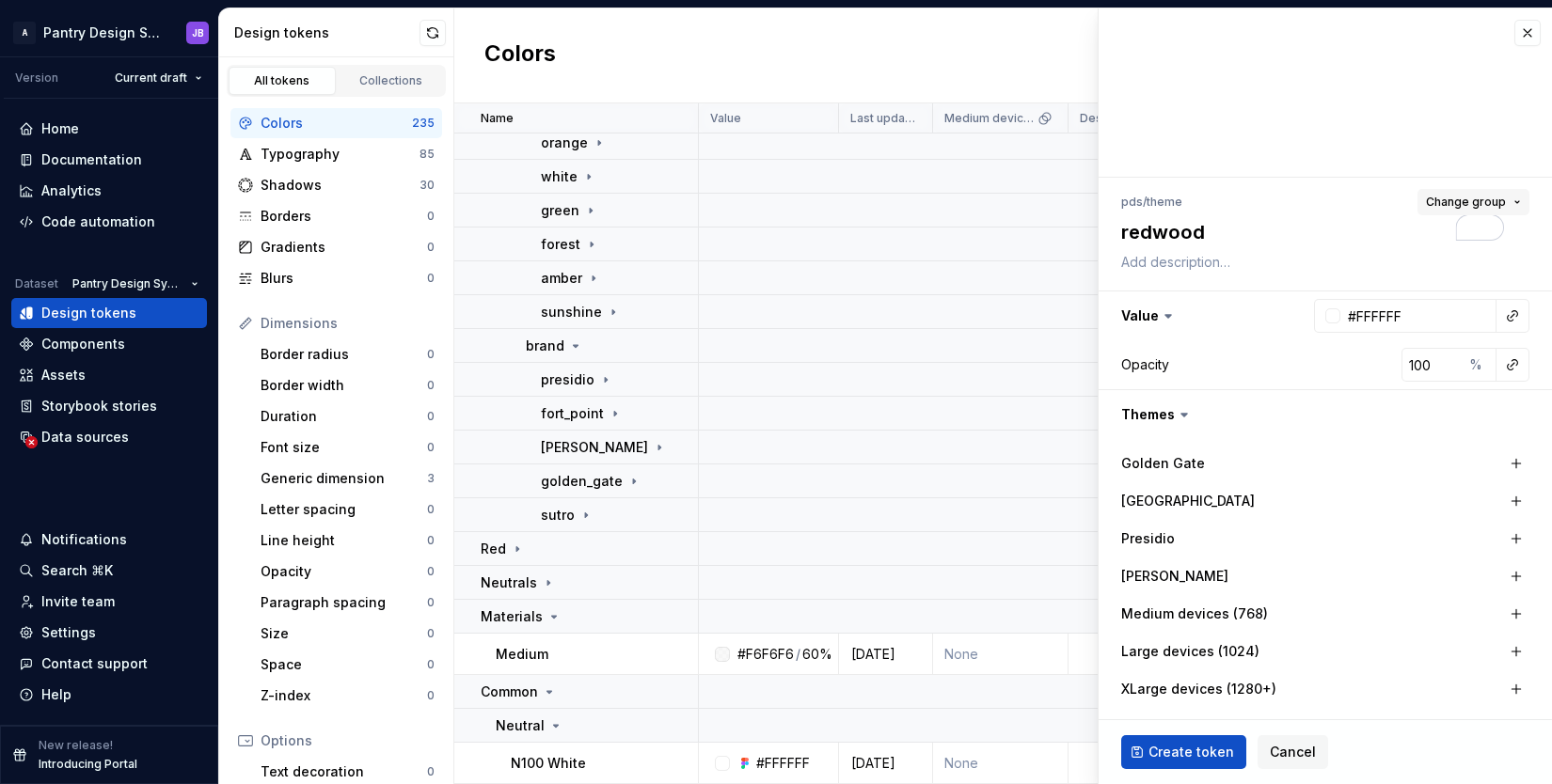
click at [1448, 200] on span "Change group" at bounding box center [1465, 202] width 80 height 15
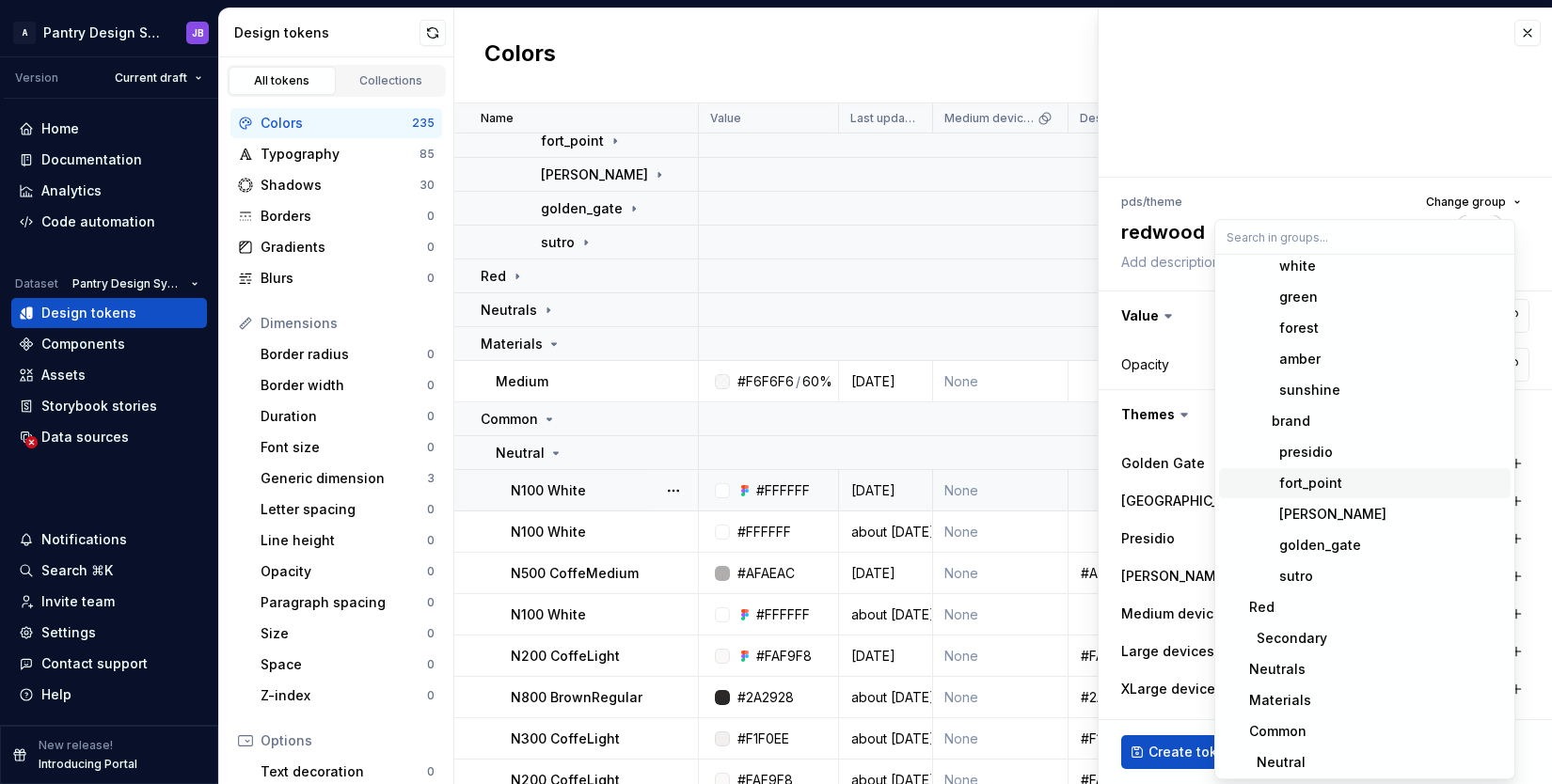
scroll to position [3418, 0]
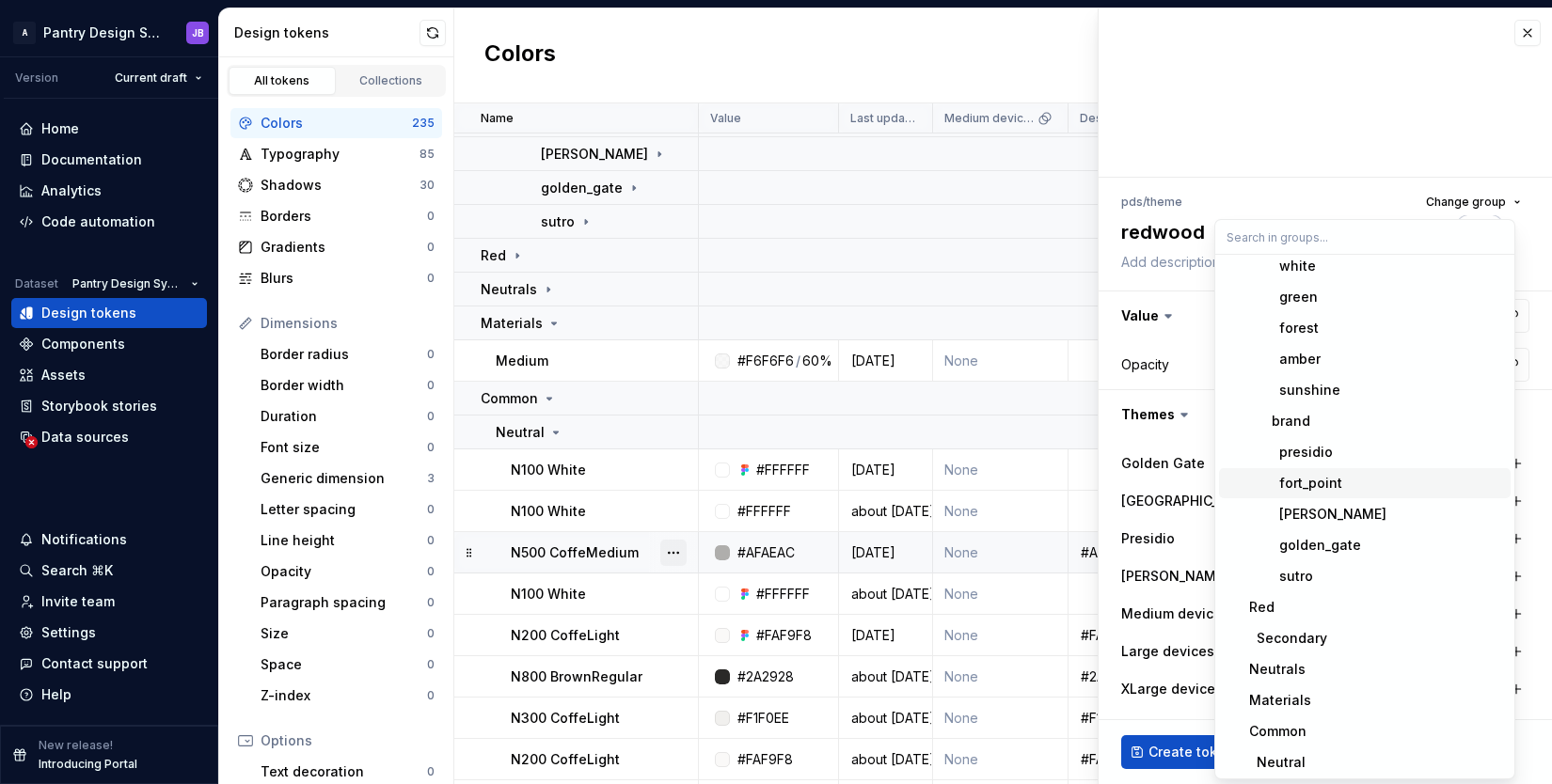
click at [671, 553] on button "button" at bounding box center [673, 552] width 26 height 26
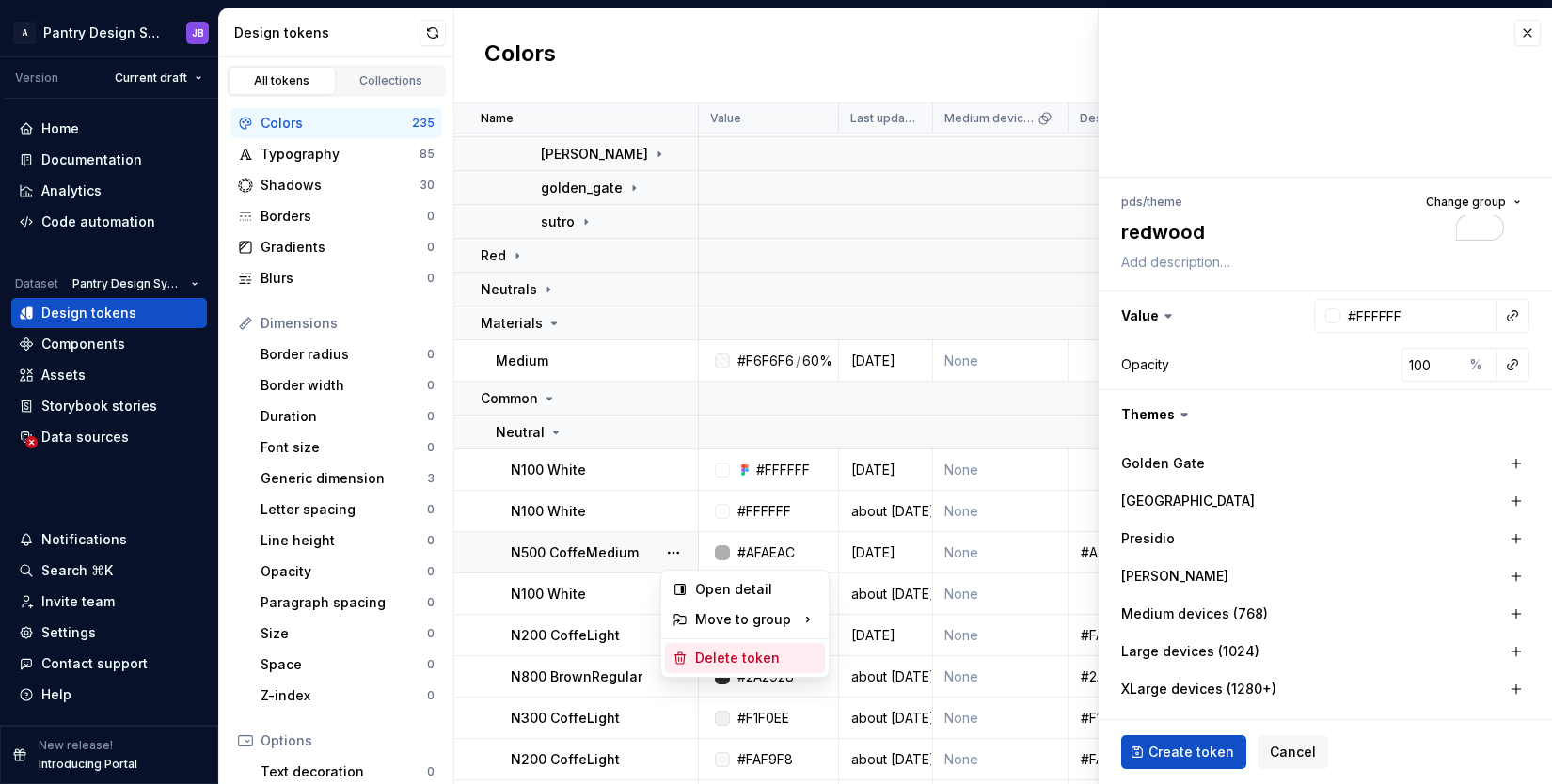
click at [733, 654] on div "Delete token" at bounding box center [755, 657] width 122 height 19
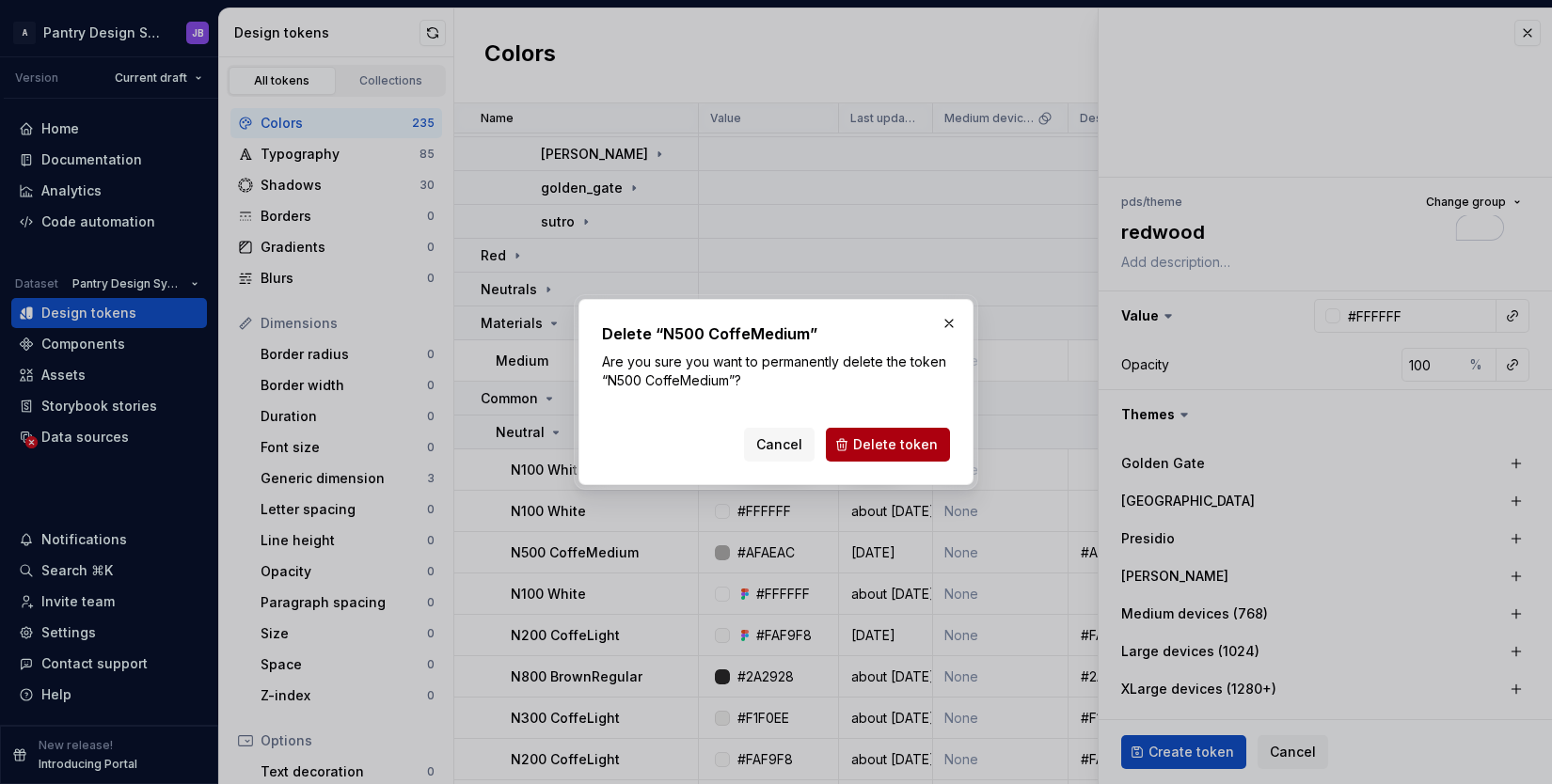
click at [879, 448] on span "Delete token" at bounding box center [895, 444] width 85 height 19
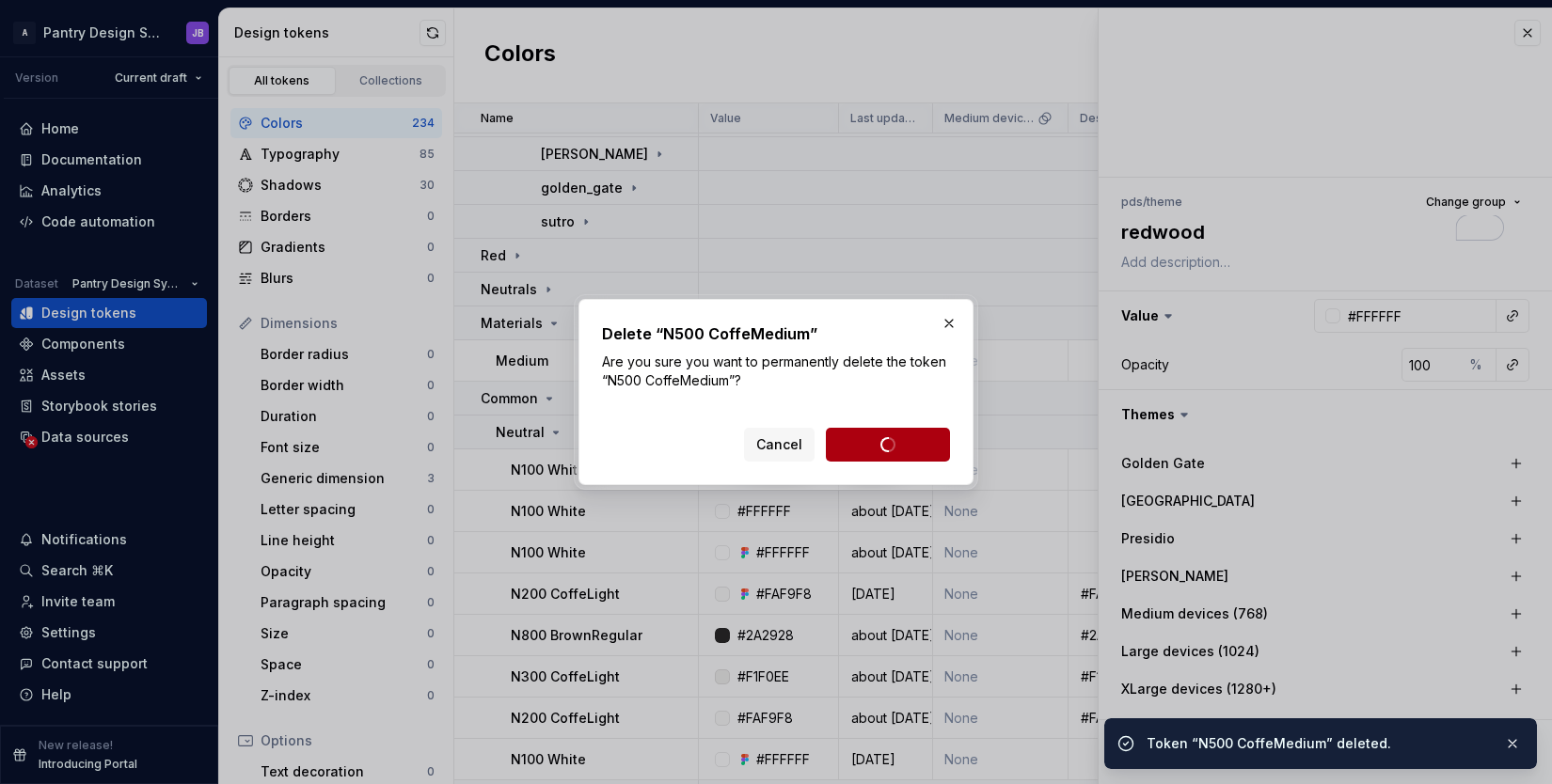
type textarea "*"
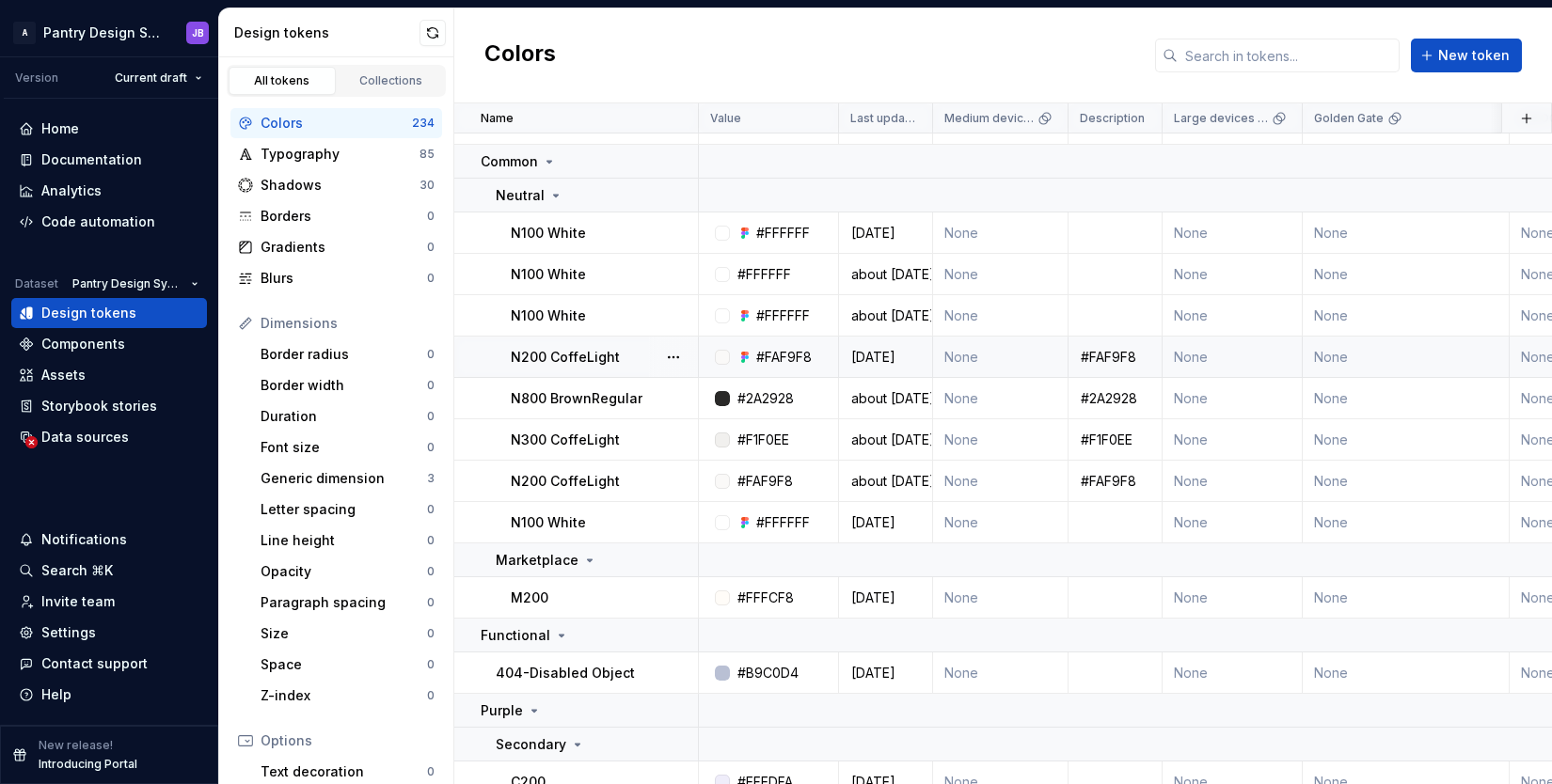
scroll to position [3591, 0]
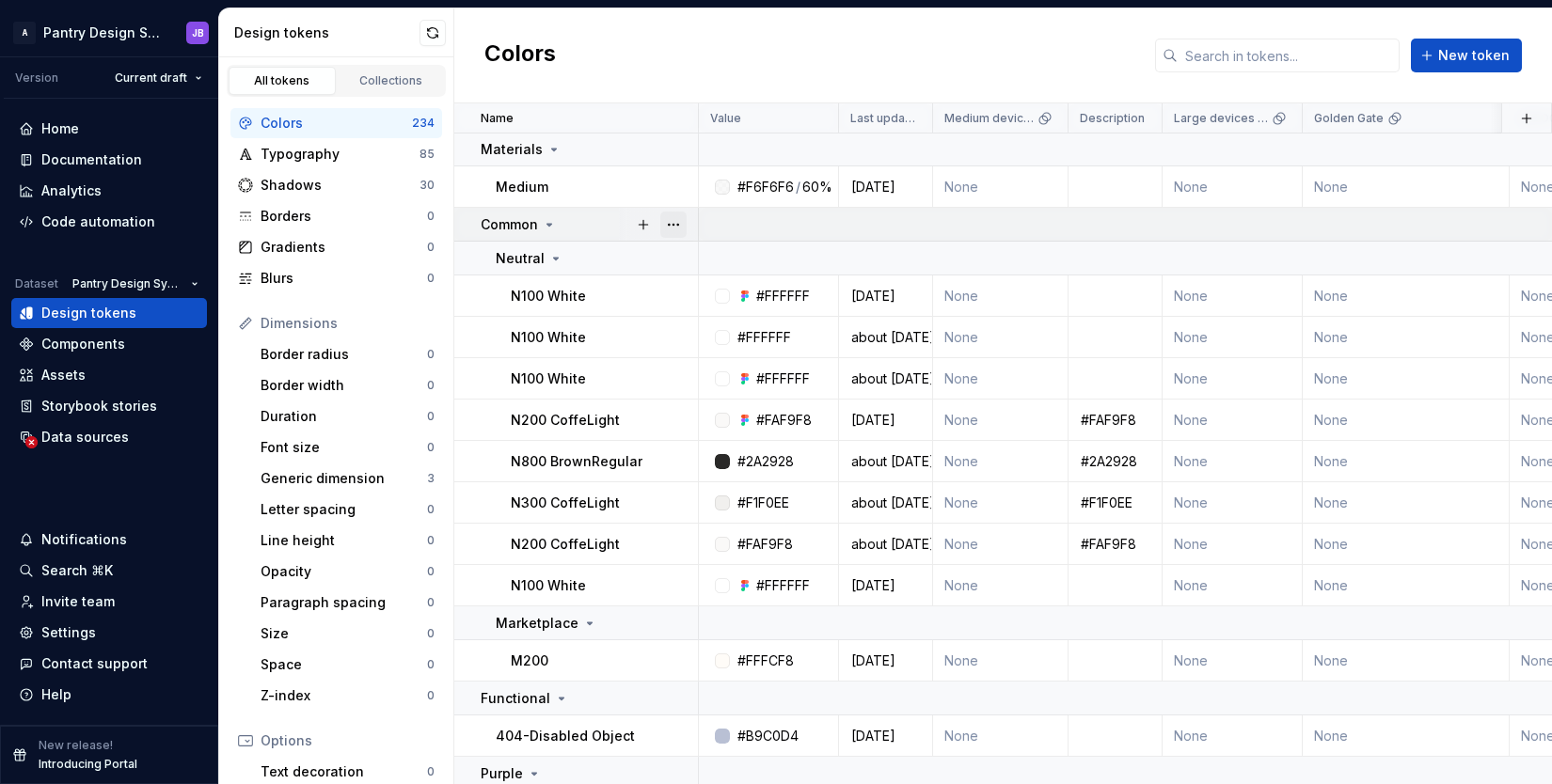
click at [675, 223] on button "button" at bounding box center [673, 224] width 26 height 26
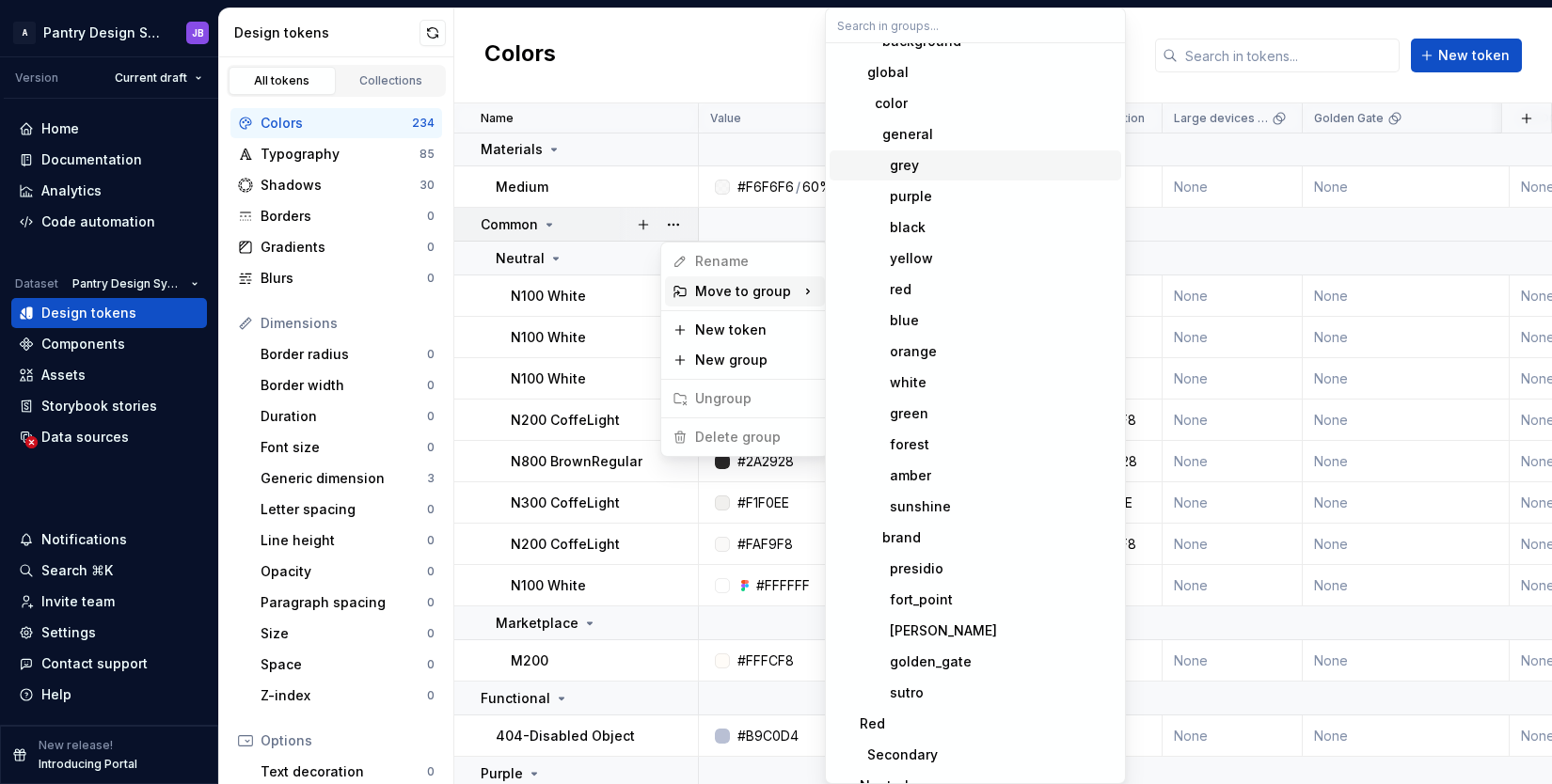
scroll to position [372, 0]
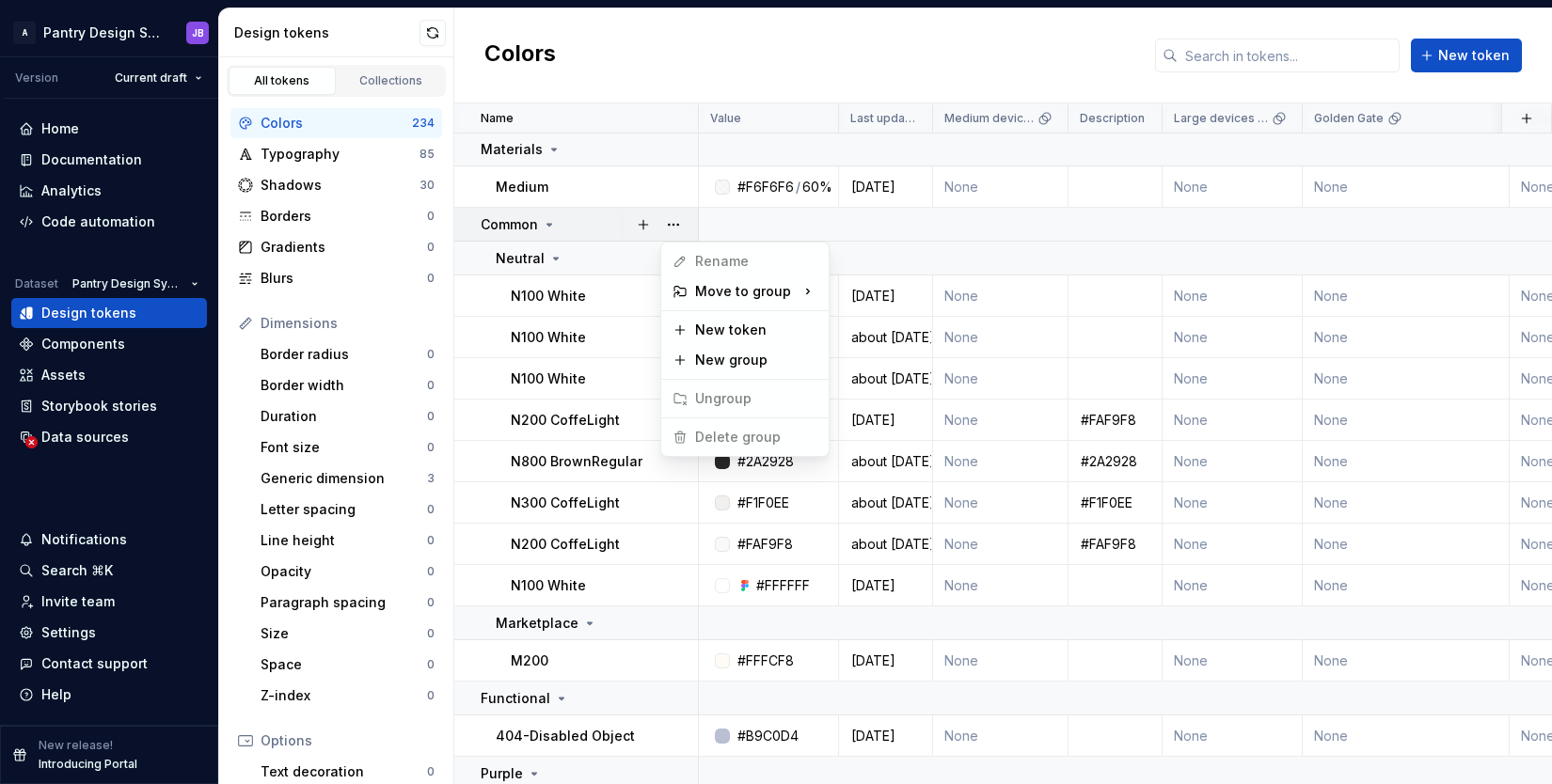
click at [616, 185] on html "A Pantry Design System JB Version Current draft Home Documentation Analytics Co…" at bounding box center [776, 392] width 1552 height 784
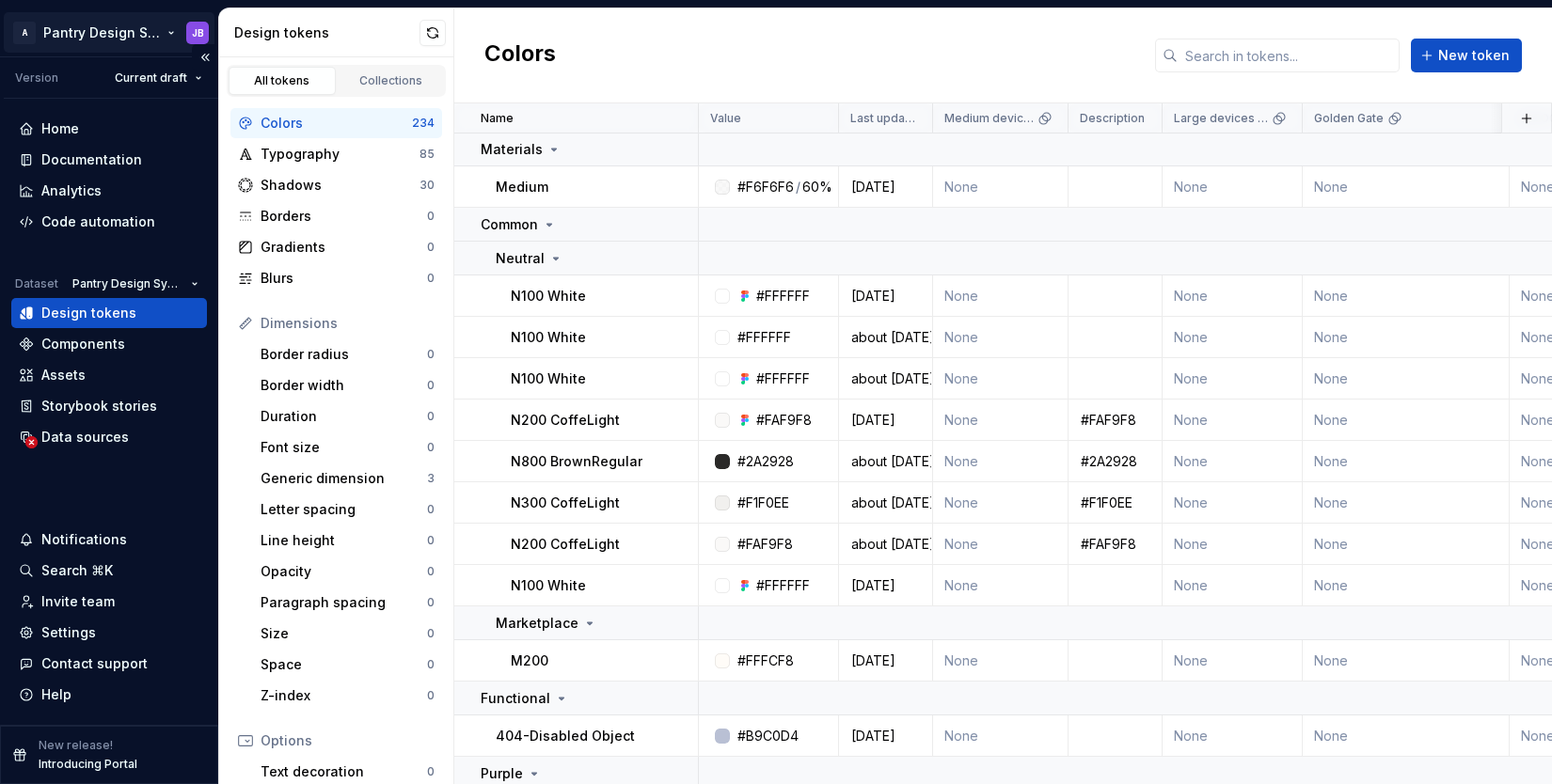
click at [125, 27] on html "A Pantry Design System JB Version Current draft Home Documentation Analytics Co…" at bounding box center [776, 392] width 1552 height 784
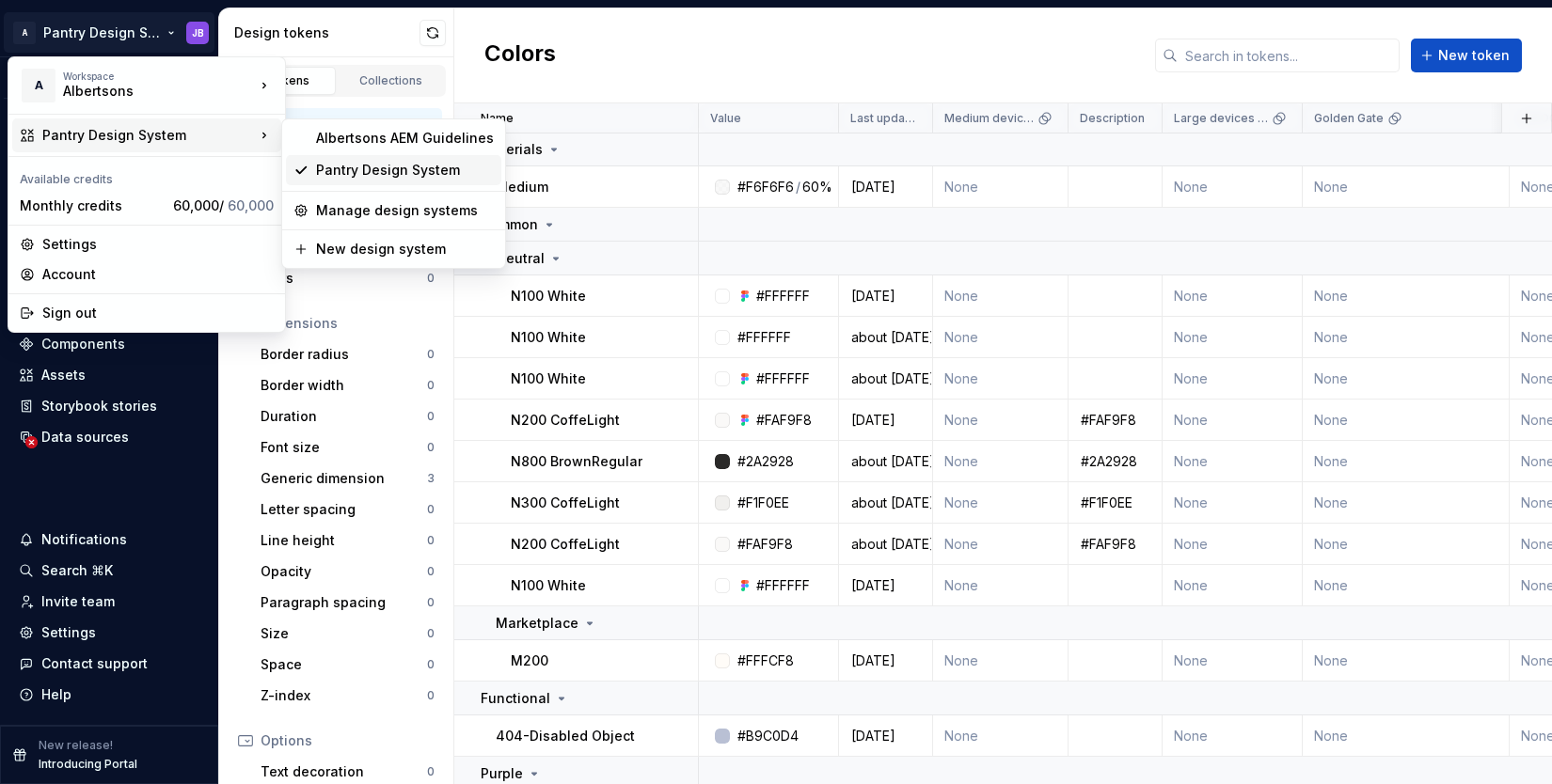
click at [345, 170] on div "Pantry Design System" at bounding box center [405, 170] width 178 height 19
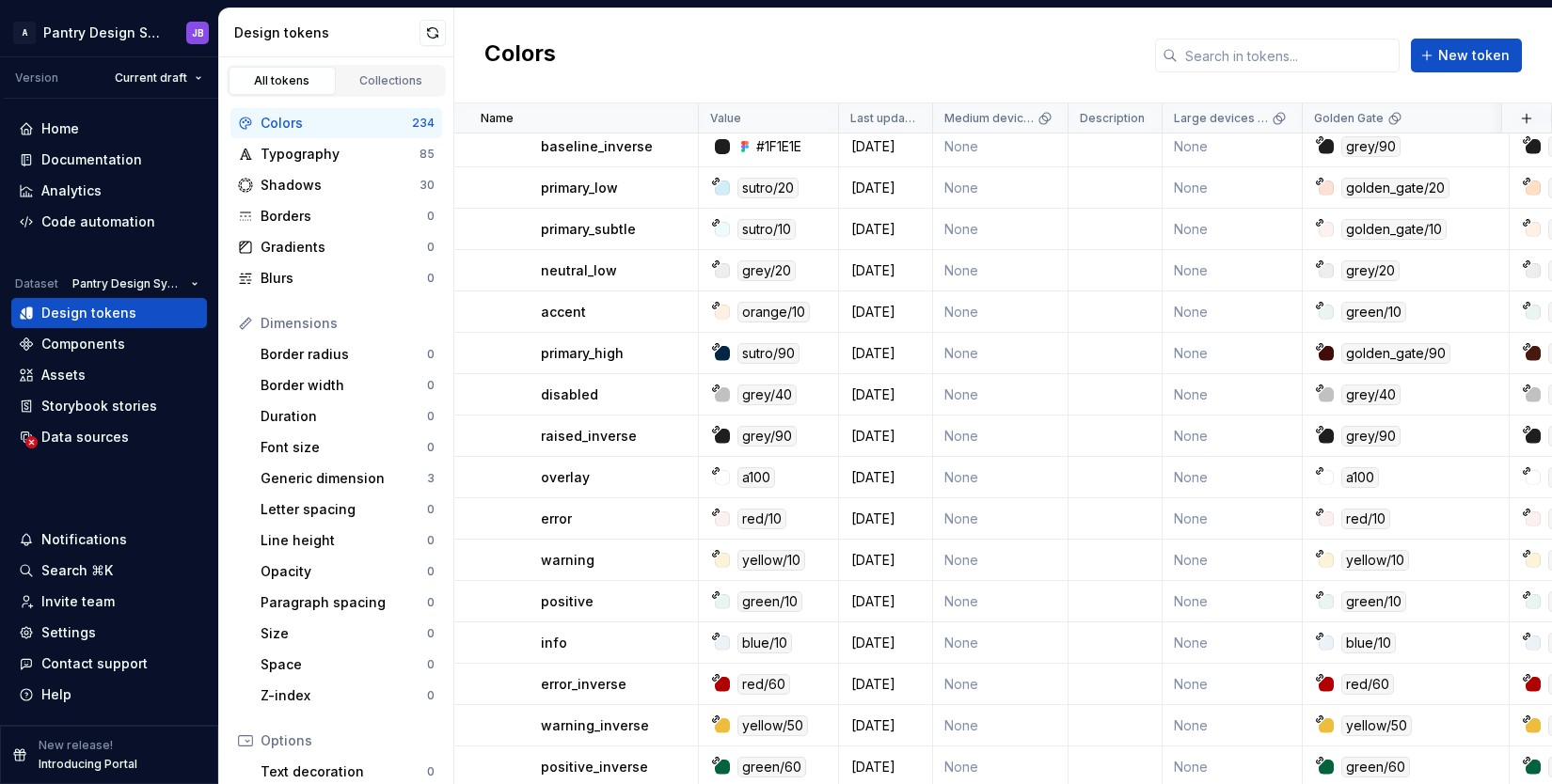
scroll to position [2075, 0]
click at [187, 77] on html "A Pantry Design System JB Version Current draft Home Documentation Analytics Co…" at bounding box center [776, 392] width 1552 height 784
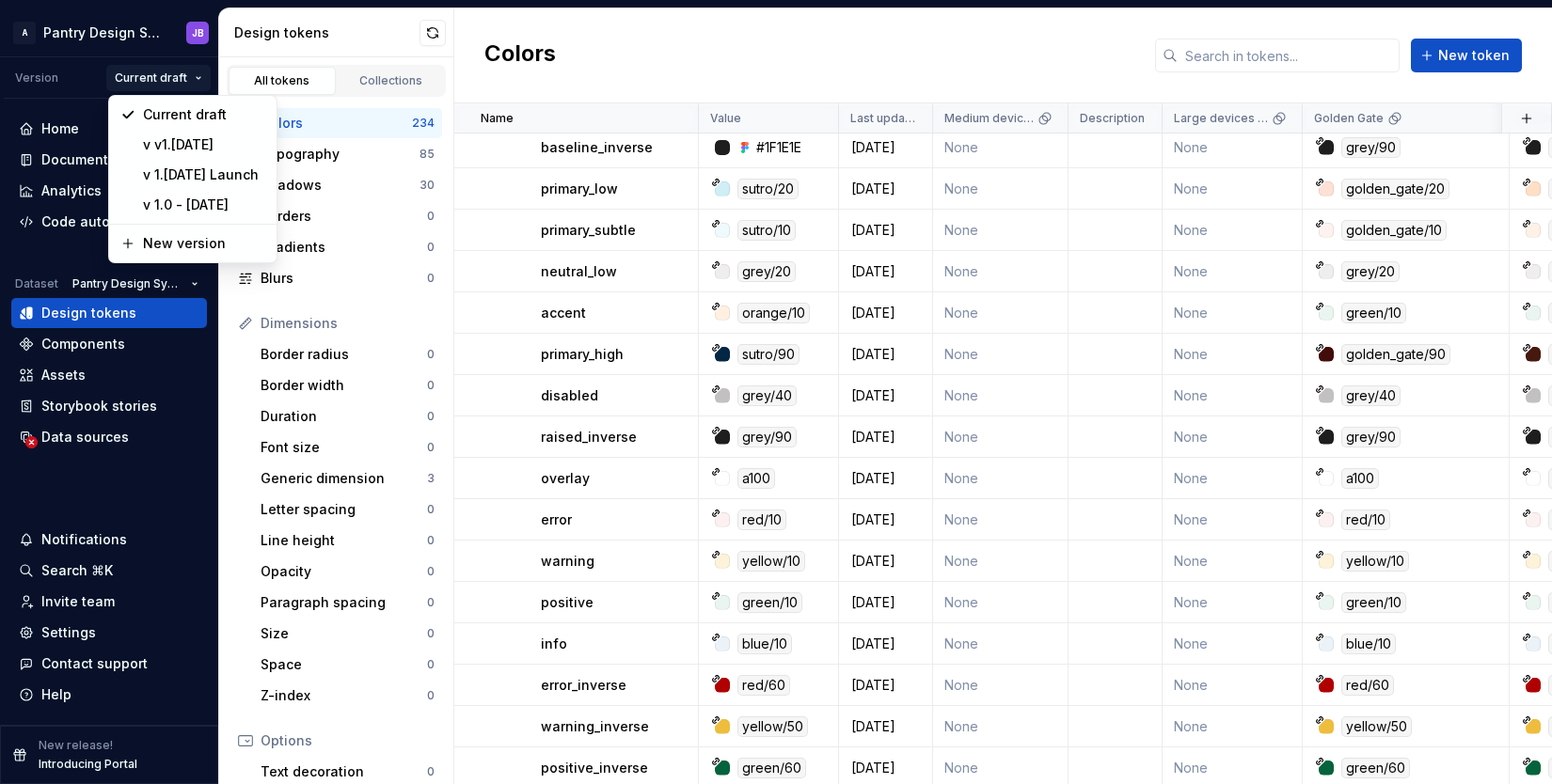
click at [131, 75] on html "A Pantry Design System JB Version Current draft Home Documentation Analytics Co…" at bounding box center [776, 392] width 1552 height 784
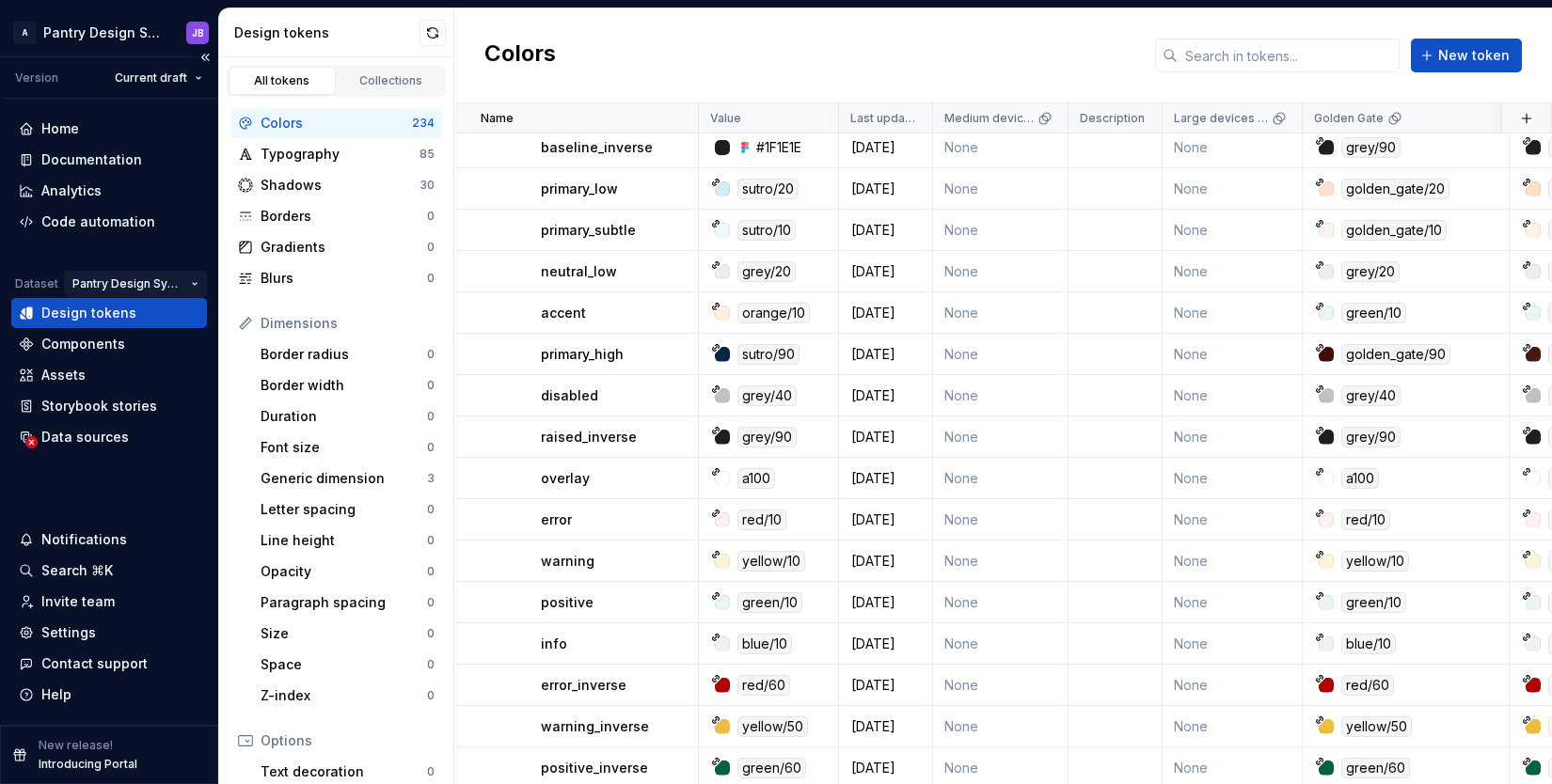
click at [166, 284] on html "A Pantry Design System JB Version Current draft Home Documentation Analytics Co…" at bounding box center [776, 392] width 1552 height 784
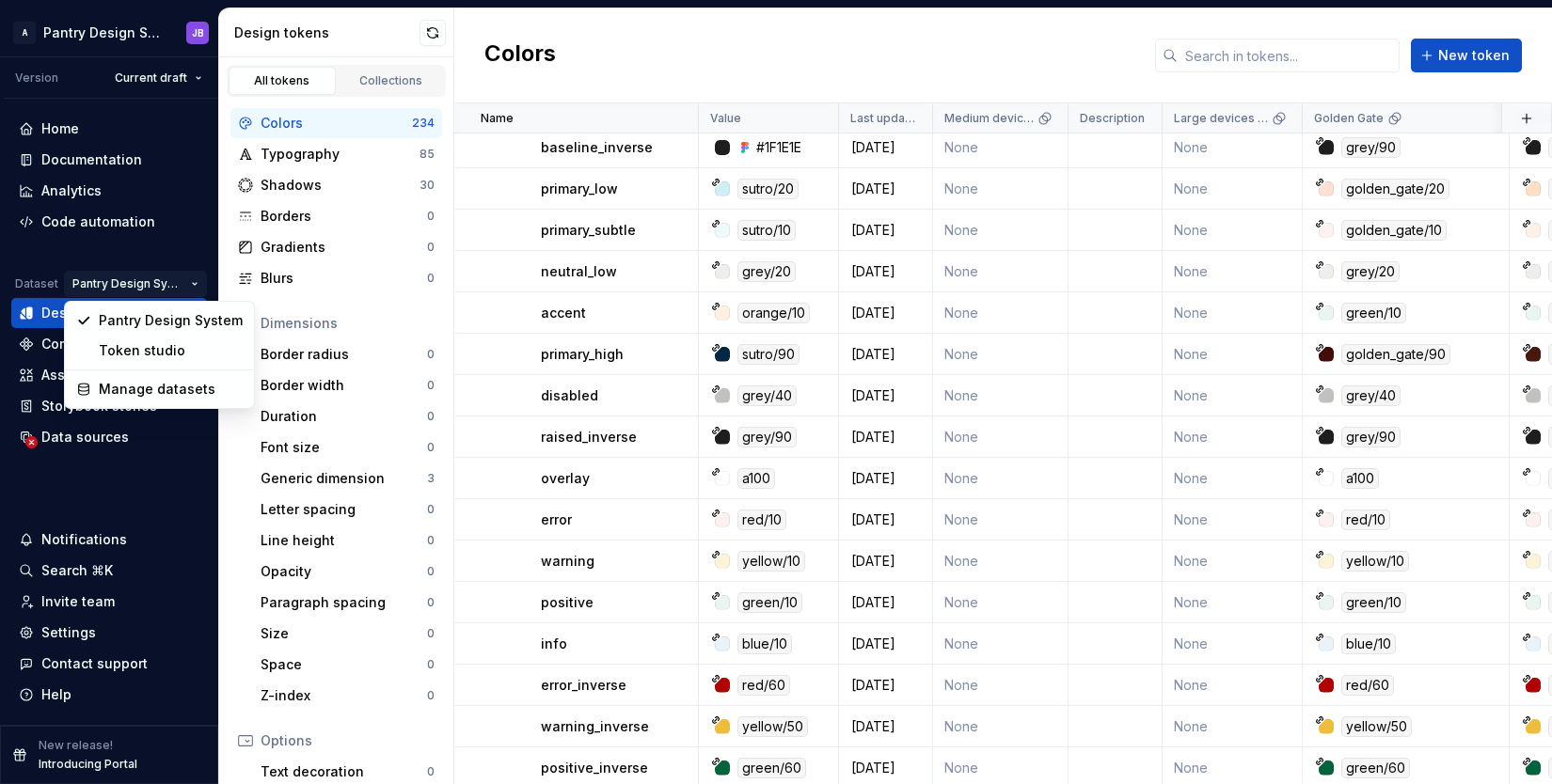
click at [93, 259] on html "A Pantry Design System JB Version Current draft Home Documentation Analytics Co…" at bounding box center [776, 392] width 1552 height 784
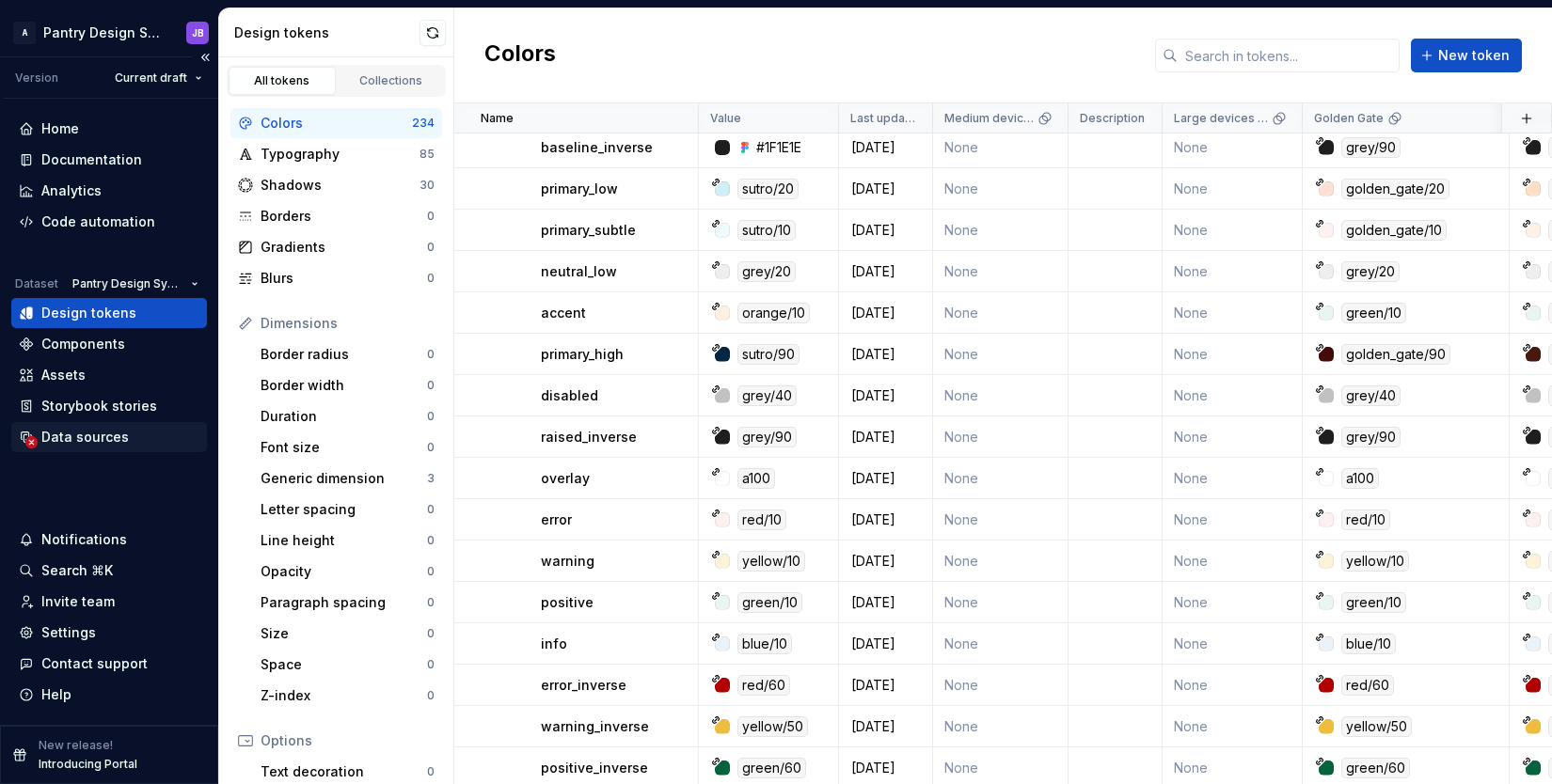
click at [73, 438] on div "Data sources" at bounding box center [85, 437] width 88 height 19
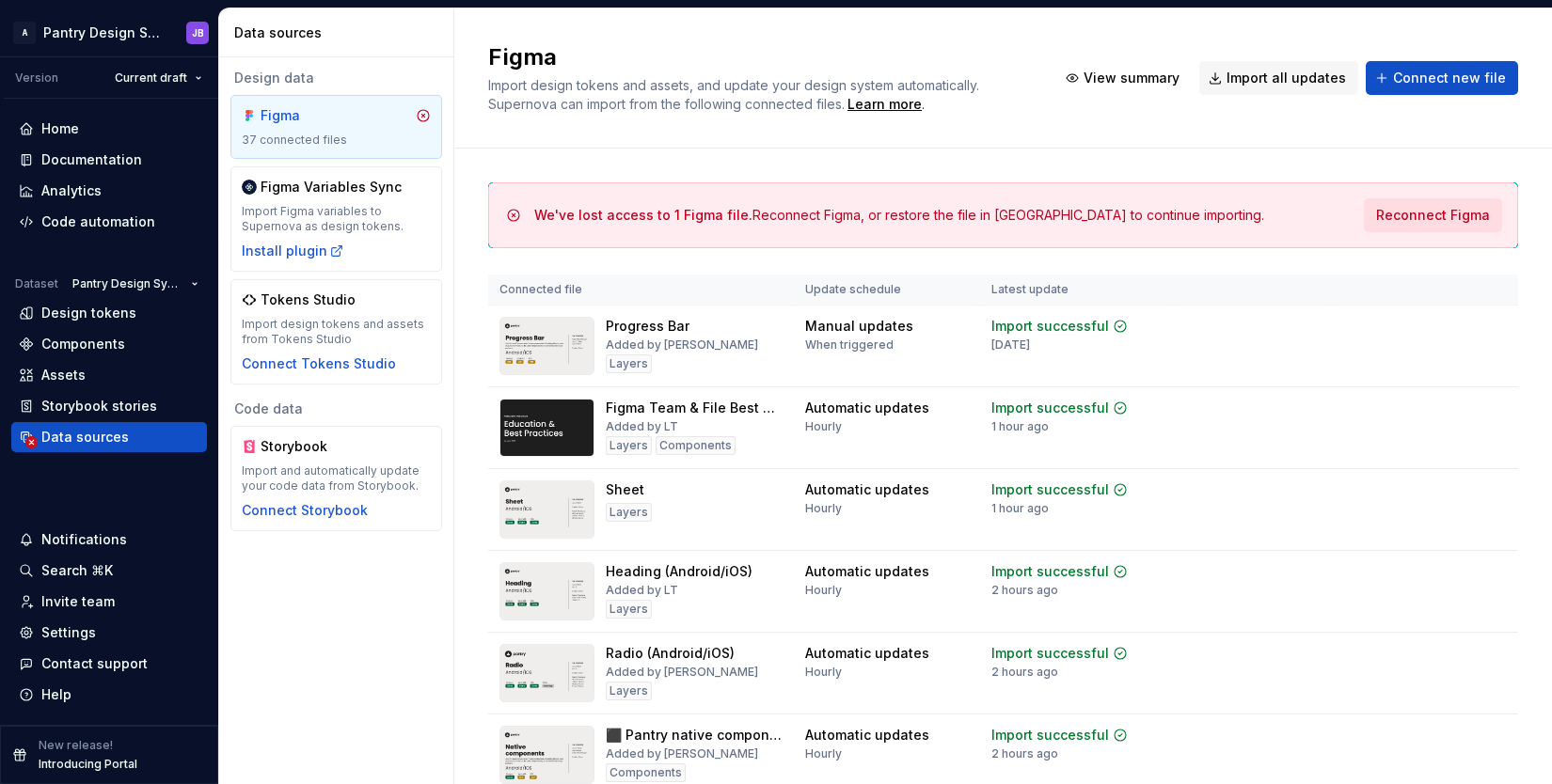
click at [1423, 218] on span "Reconnect Figma" at bounding box center [1432, 215] width 114 height 19
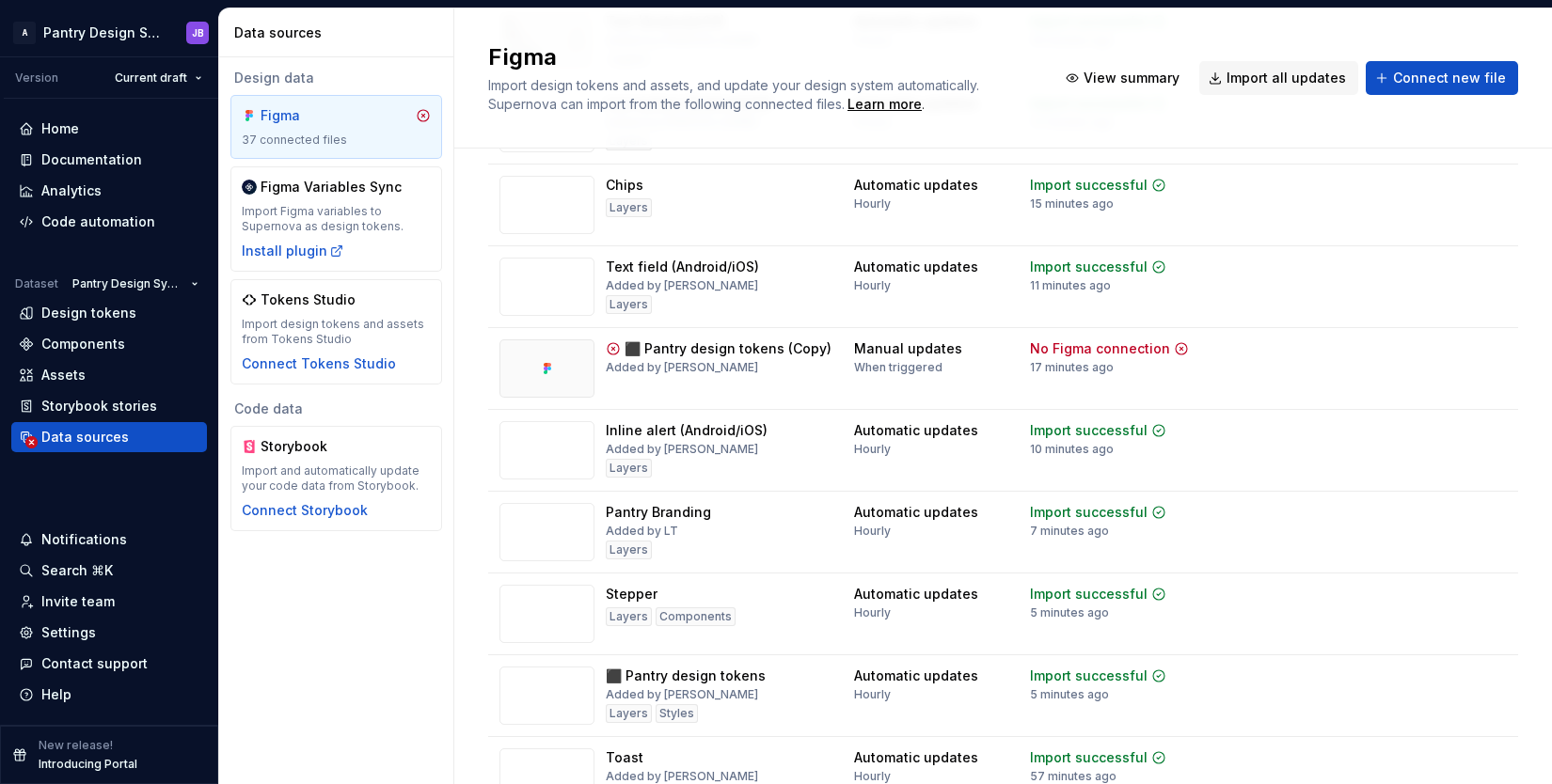
scroll to position [2272, 0]
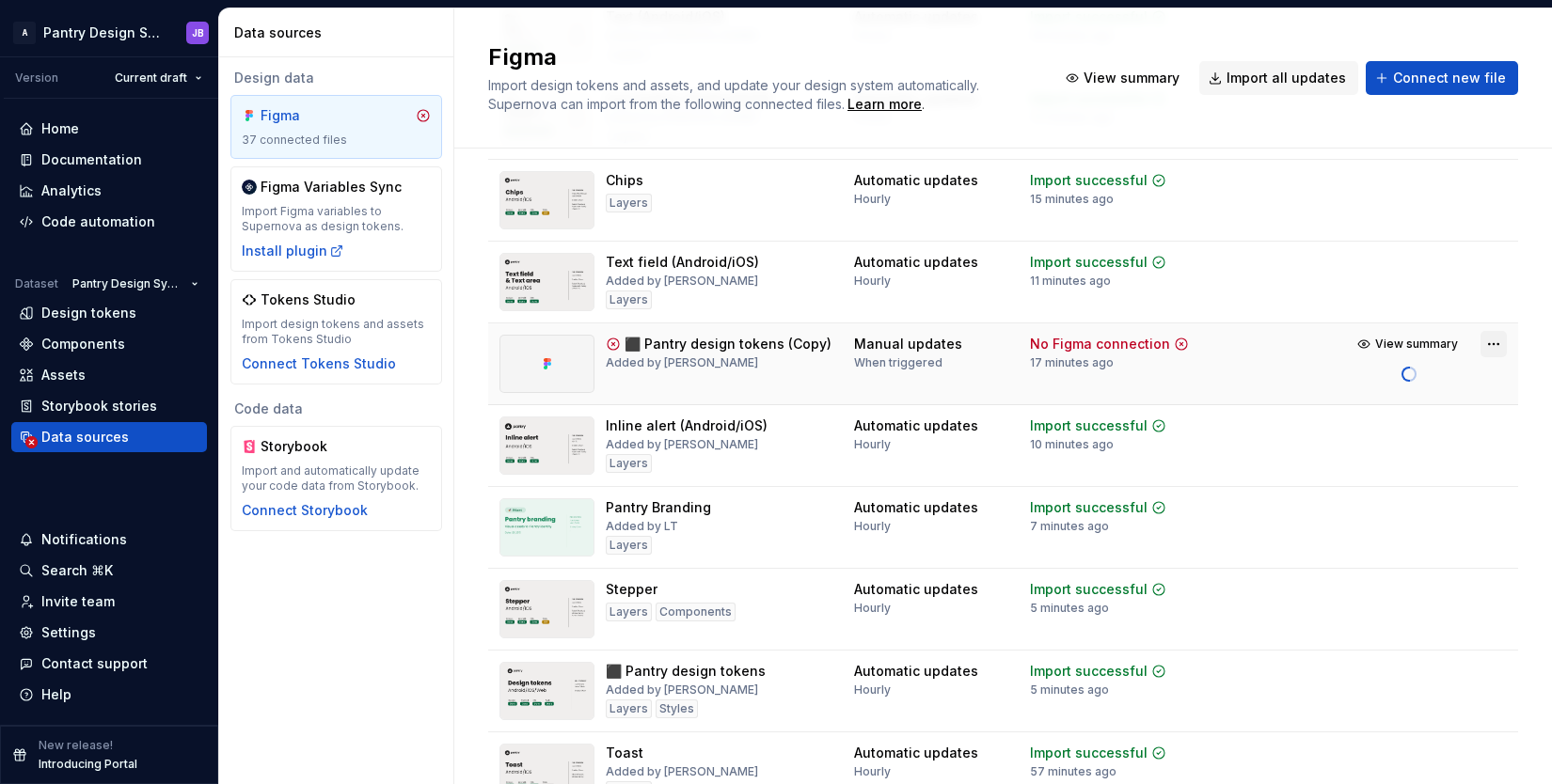
click at [1481, 344] on html "A Pantry Design System JB Version Current draft Home Documentation Analytics Co…" at bounding box center [776, 392] width 1552 height 784
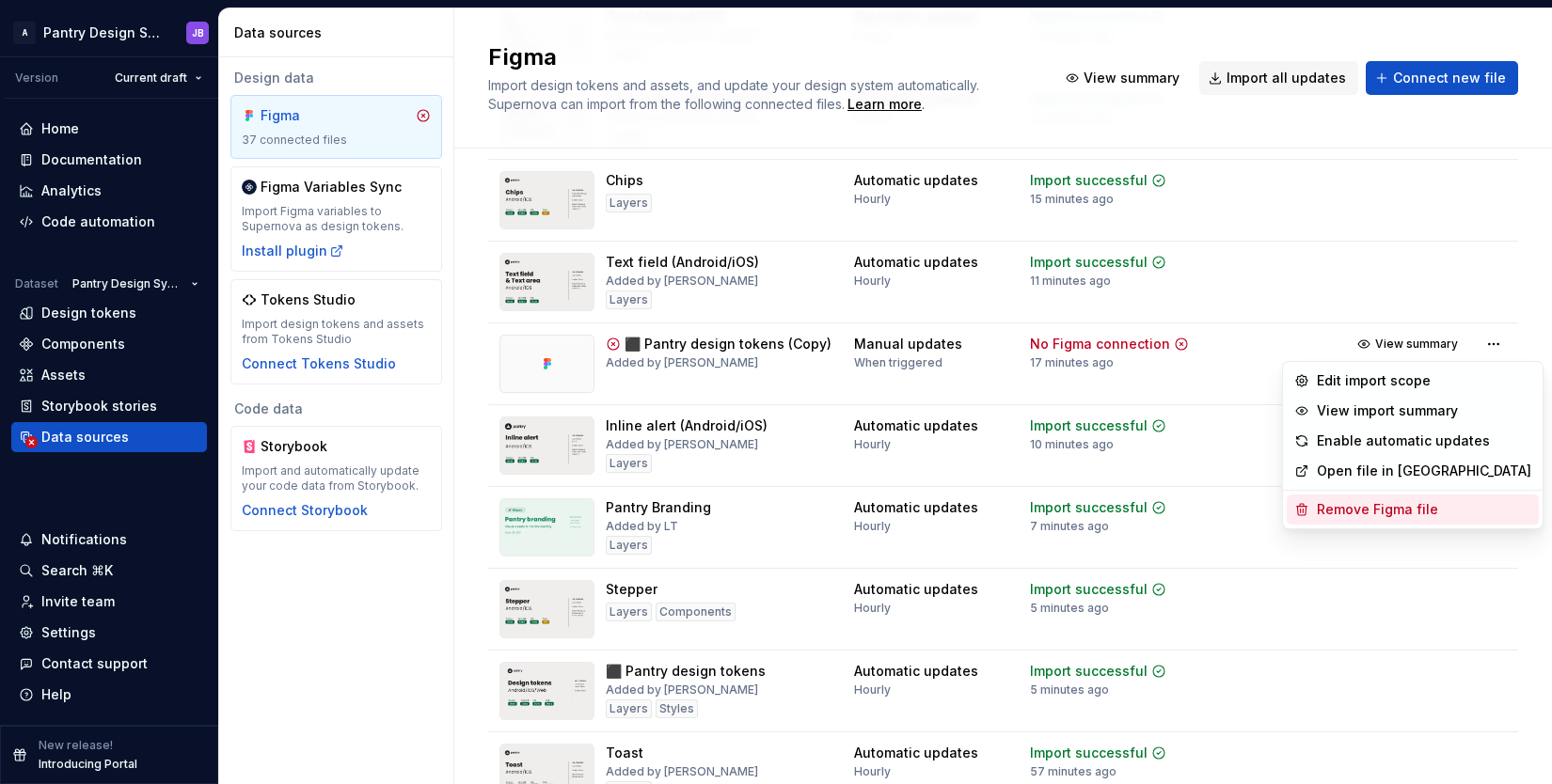
click at [1358, 510] on div "Remove Figma file" at bounding box center [1424, 509] width 215 height 19
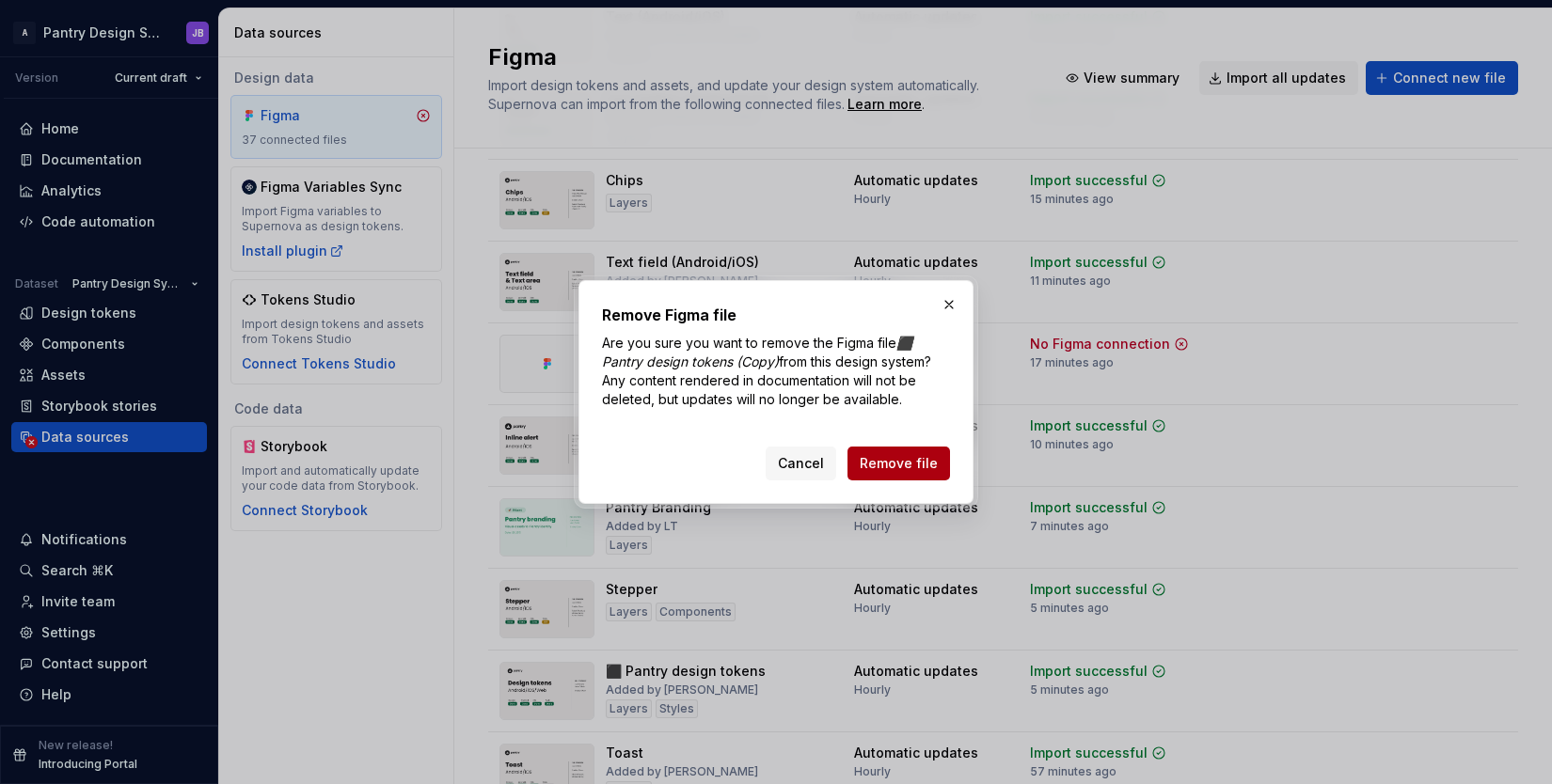
click at [905, 472] on span "Remove file" at bounding box center [898, 463] width 78 height 19
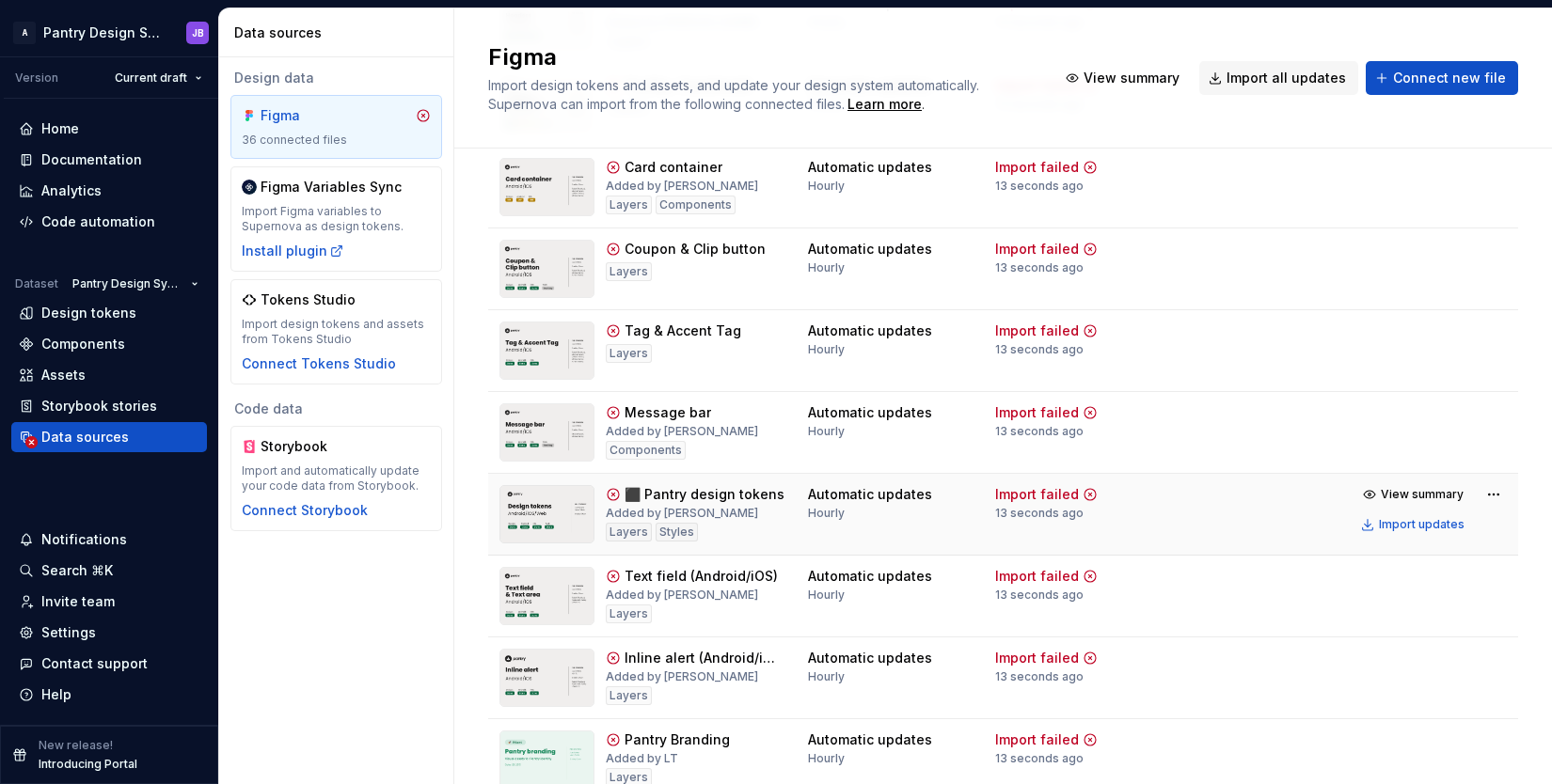
scroll to position [2051, 0]
click at [1476, 491] on html "A Pantry Design System JB Version Current draft Home Documentation Analytics Co…" at bounding box center [776, 392] width 1552 height 784
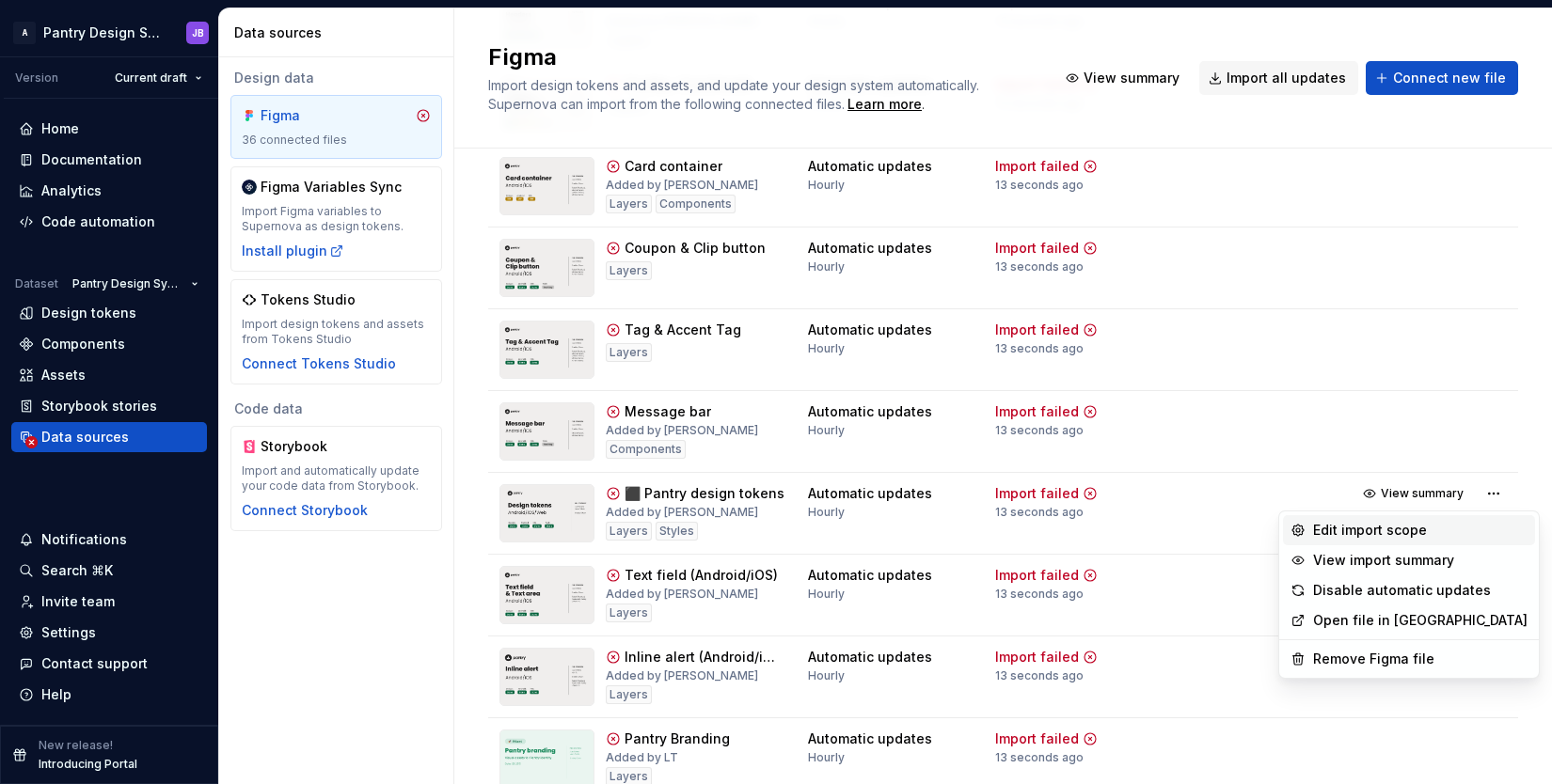
click at [1357, 531] on div "Edit import scope" at bounding box center [1420, 529] width 215 height 19
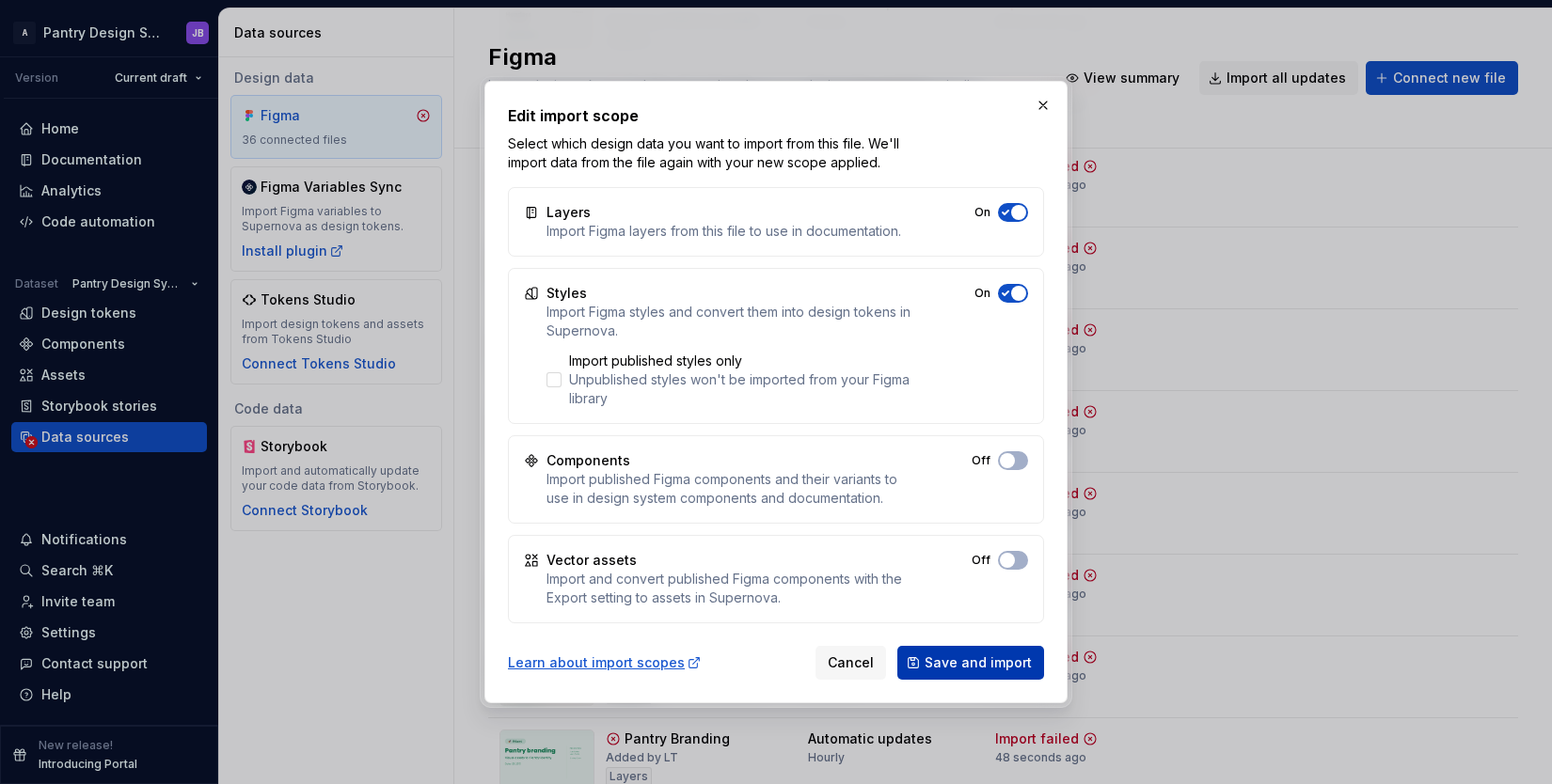
click at [958, 663] on span "Save and import" at bounding box center [978, 662] width 107 height 19
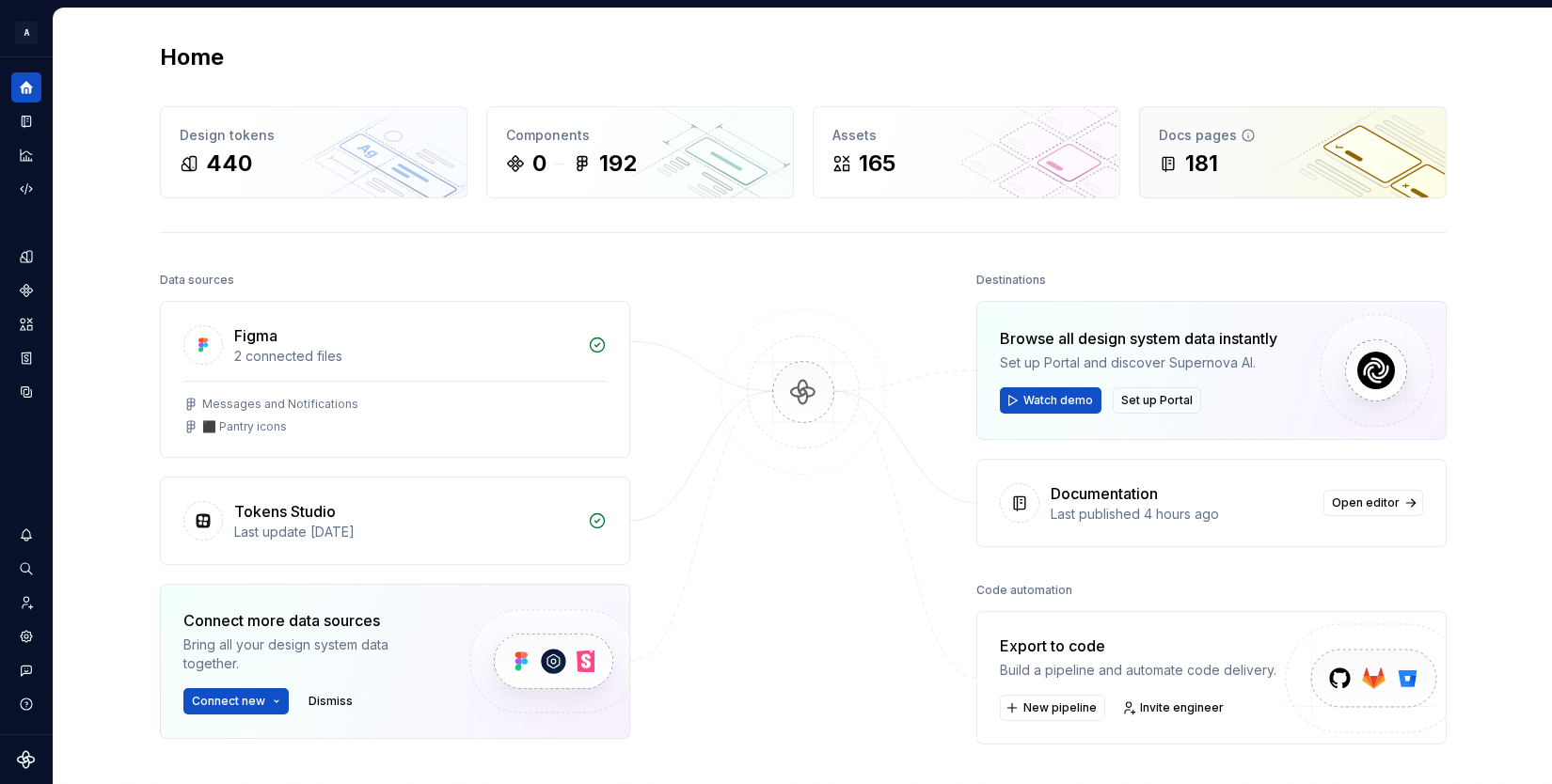
click at [1267, 154] on div "181" at bounding box center [1293, 163] width 268 height 30
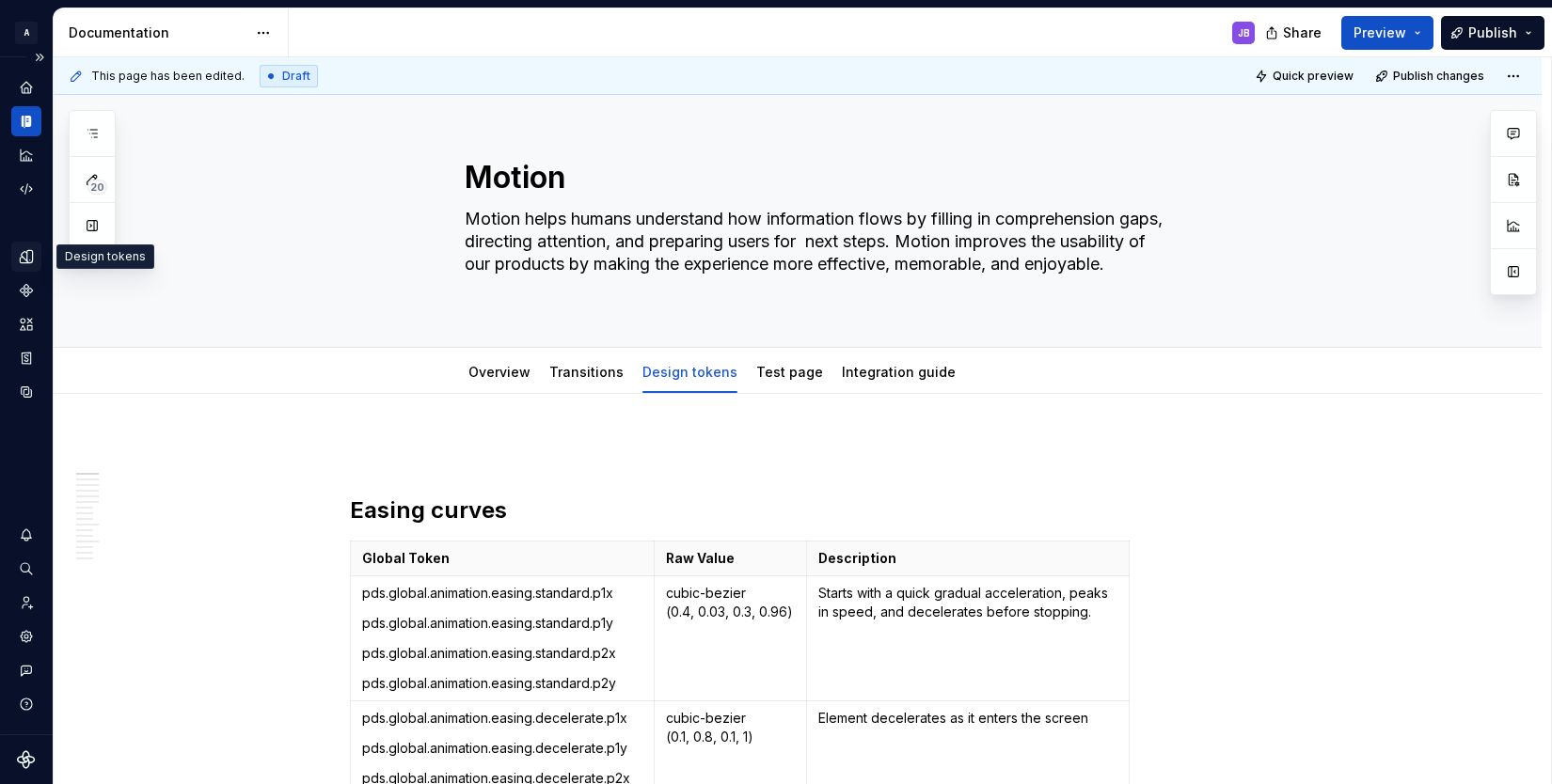
click at [26, 262] on icon "Design tokens" at bounding box center [25, 255] width 13 height 13
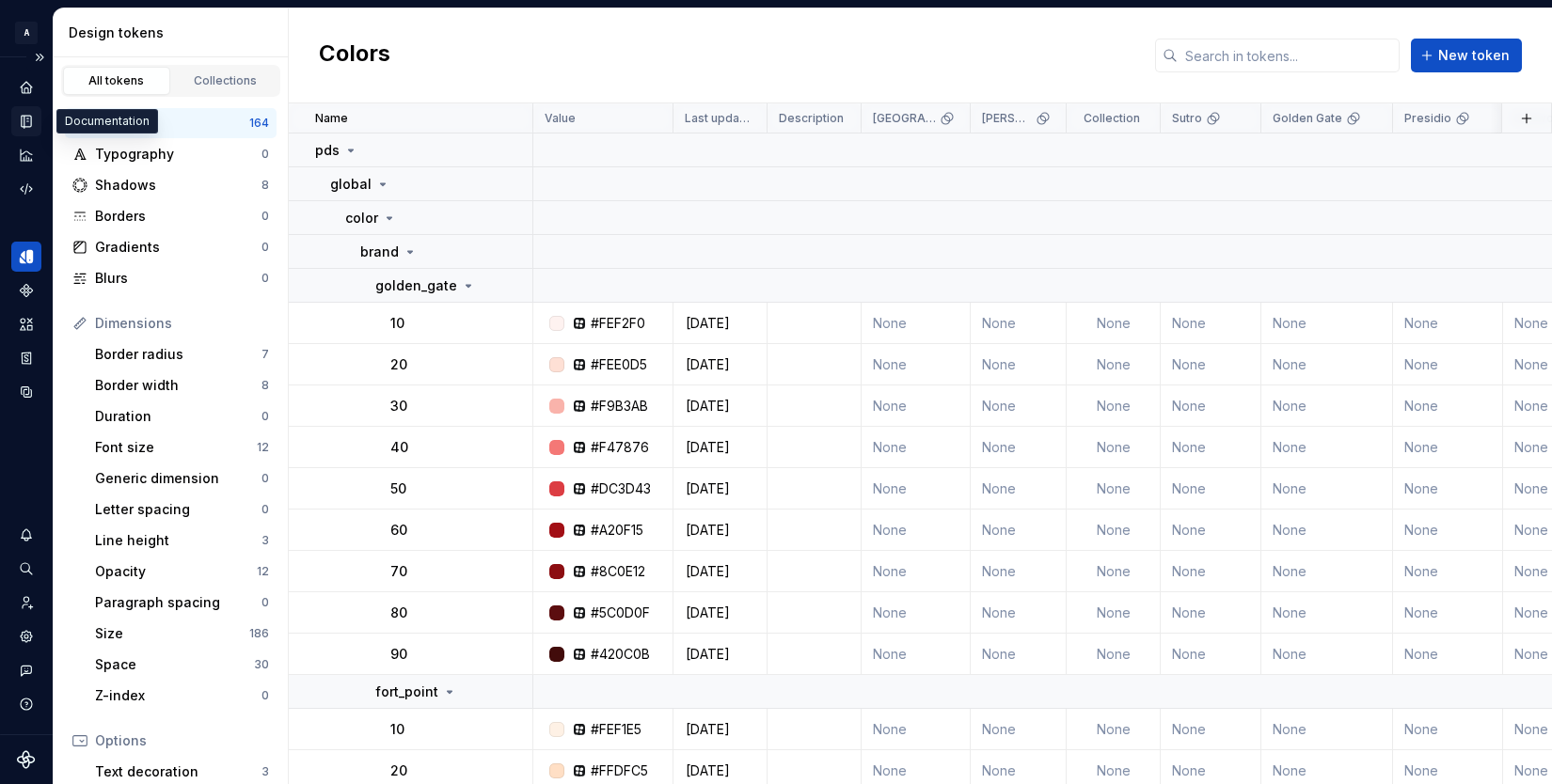
click at [28, 123] on icon "Documentation" at bounding box center [28, 122] width 8 height 11
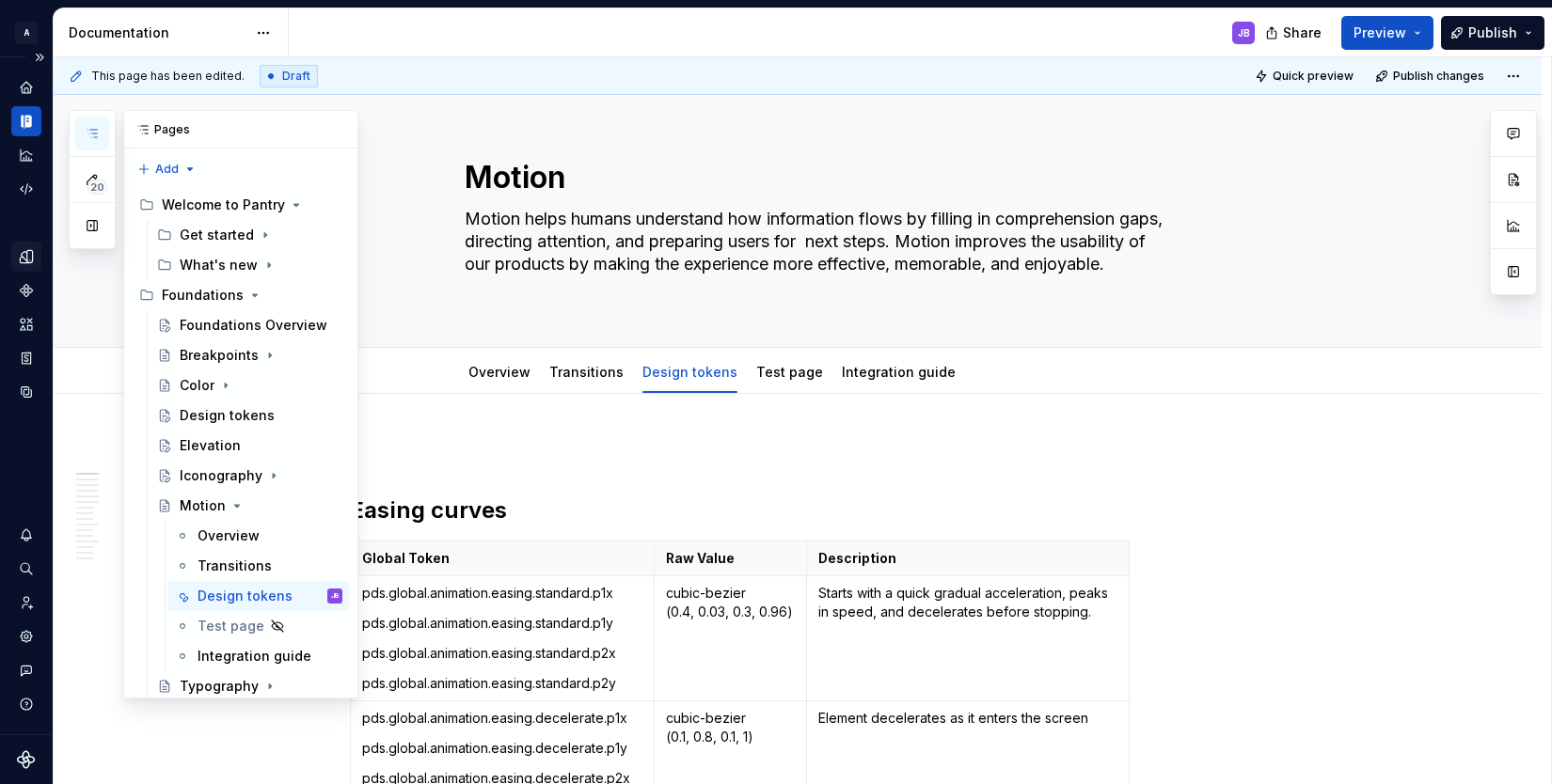
click at [98, 137] on icon "button" at bounding box center [92, 133] width 15 height 15
click at [228, 387] on icon "Page tree" at bounding box center [225, 385] width 15 height 15
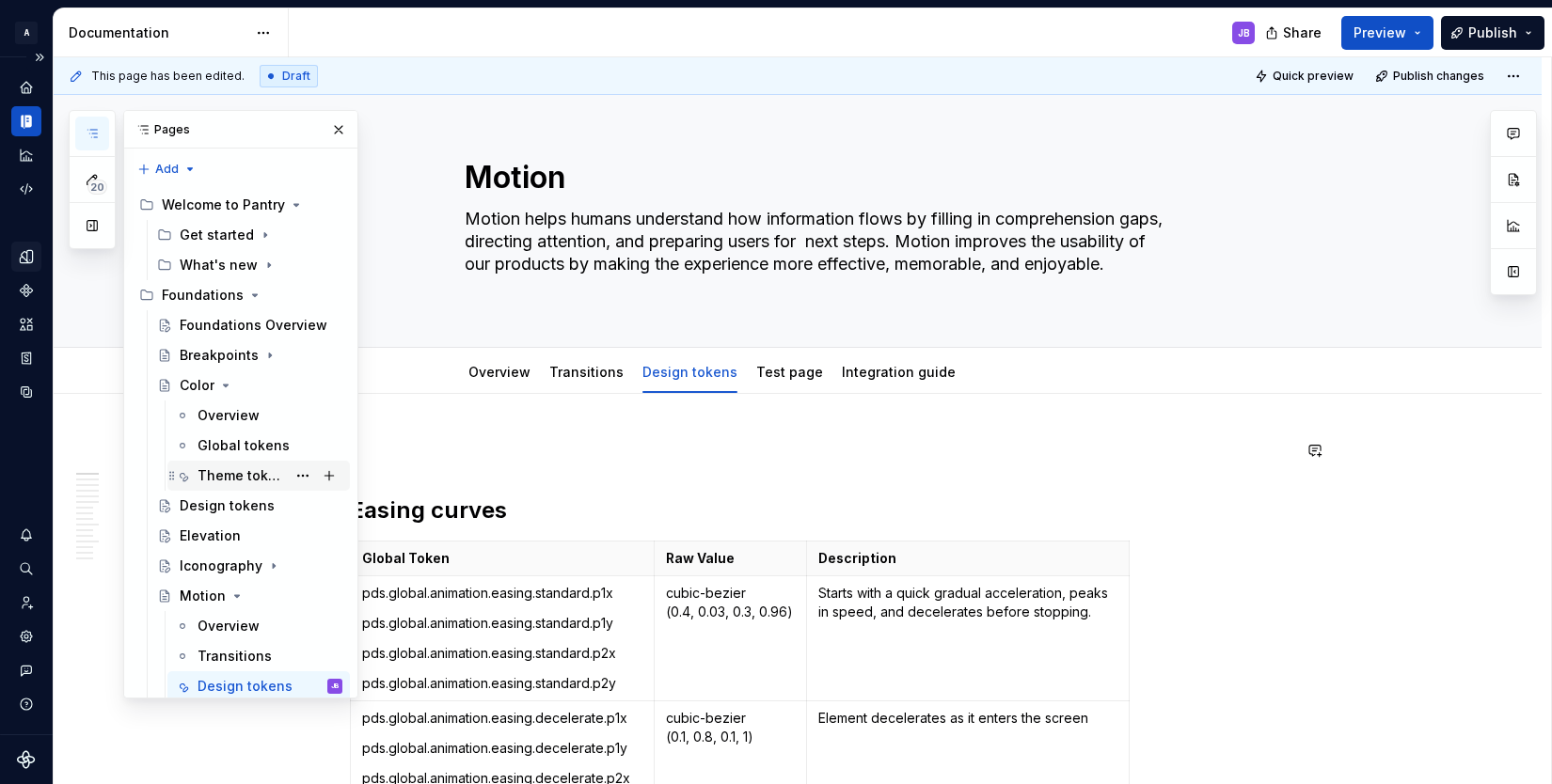
click at [225, 470] on div "Theme tokens" at bounding box center [241, 475] width 89 height 19
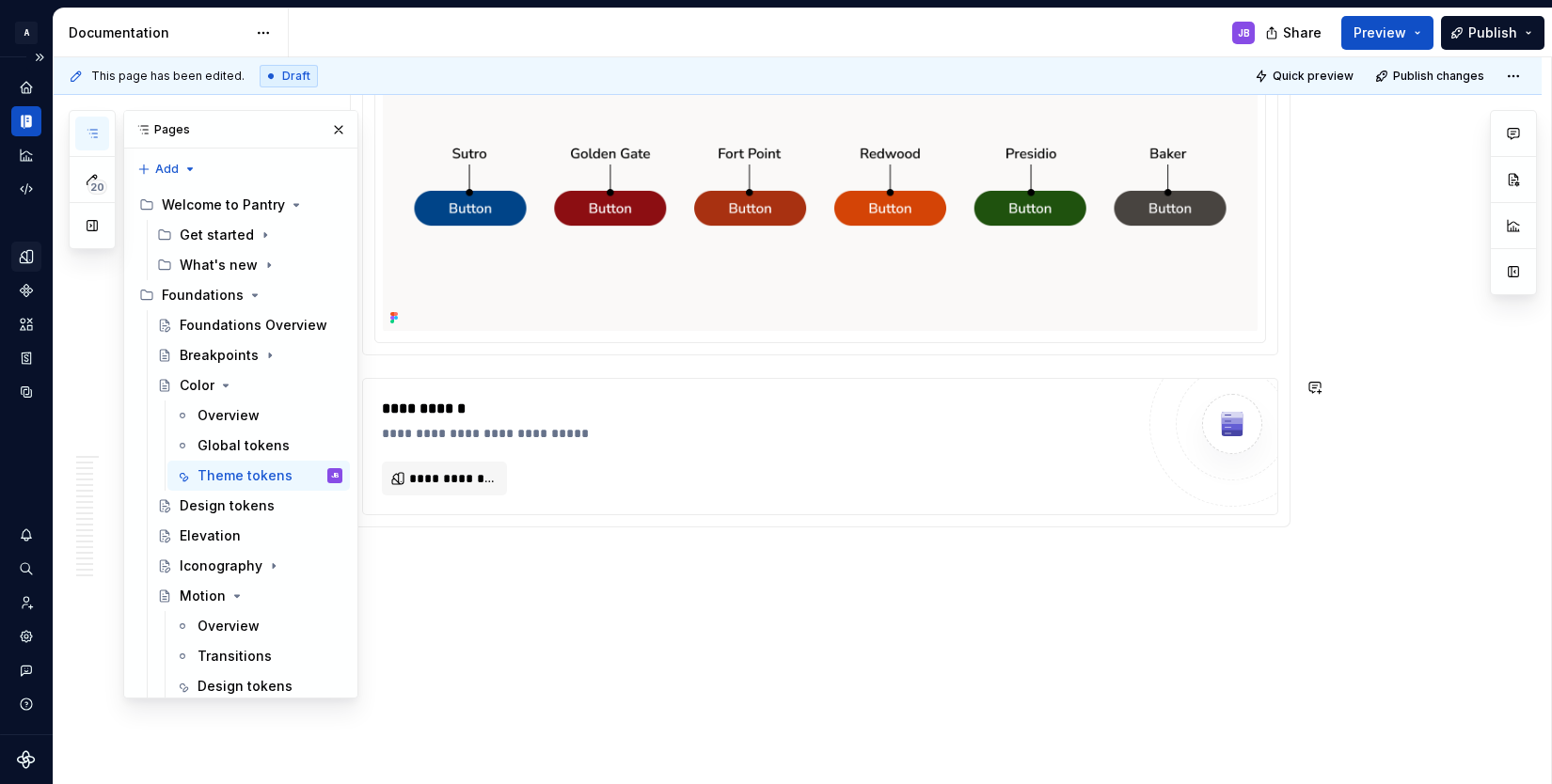
scroll to position [1471, 0]
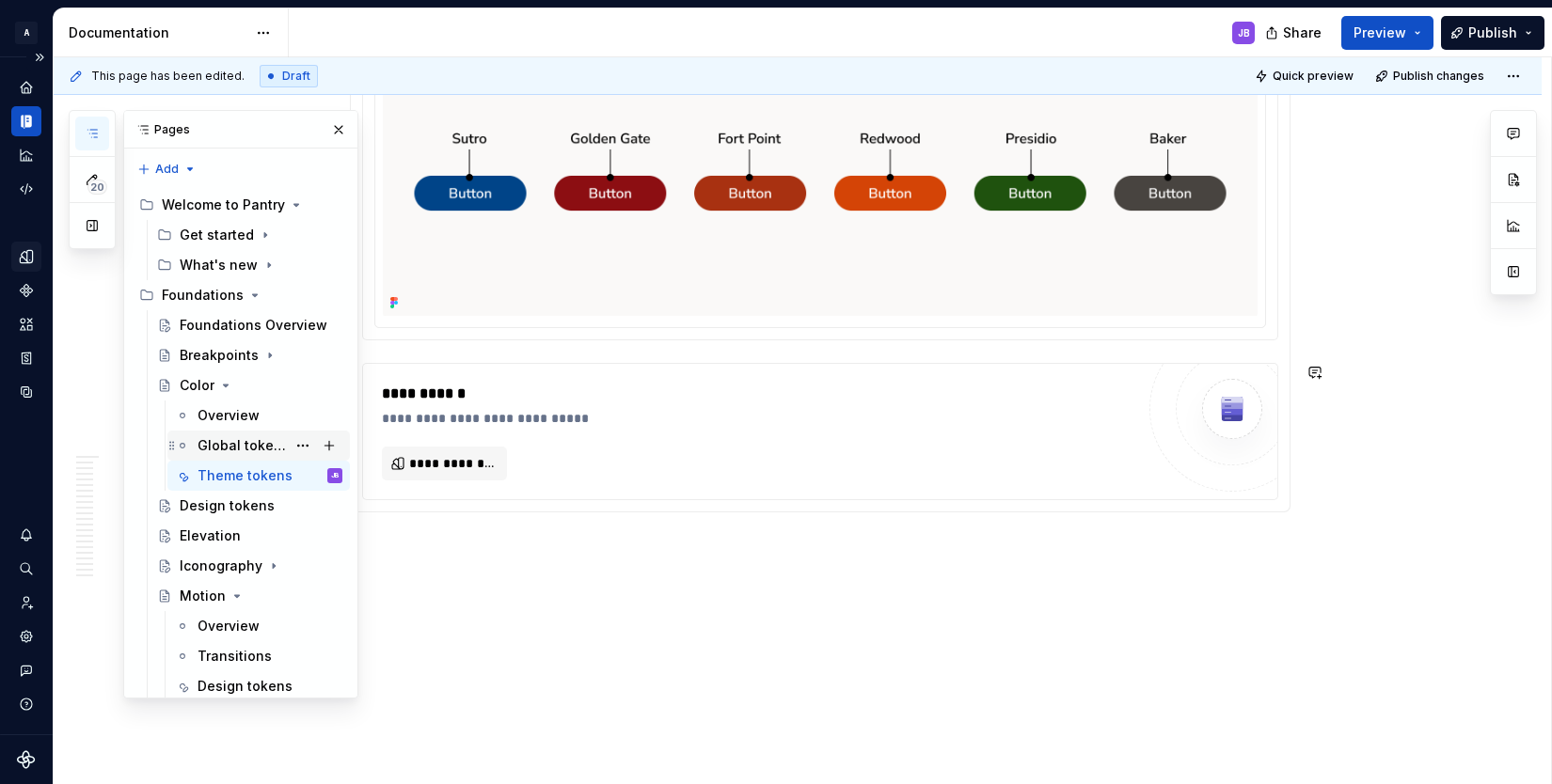
click at [233, 440] on div "Global tokens" at bounding box center [241, 445] width 89 height 19
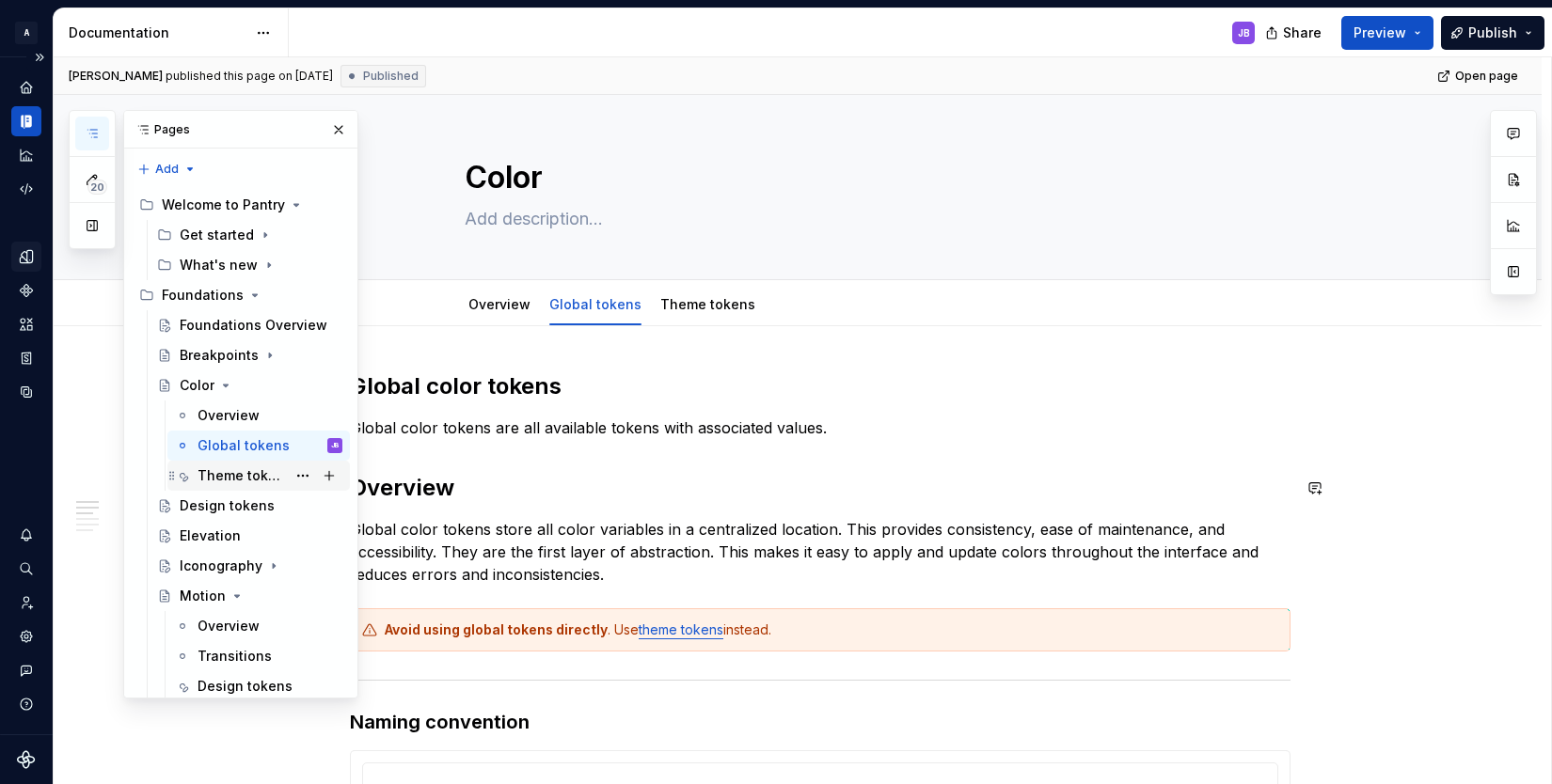
click at [234, 478] on div "Theme tokens" at bounding box center [241, 475] width 89 height 19
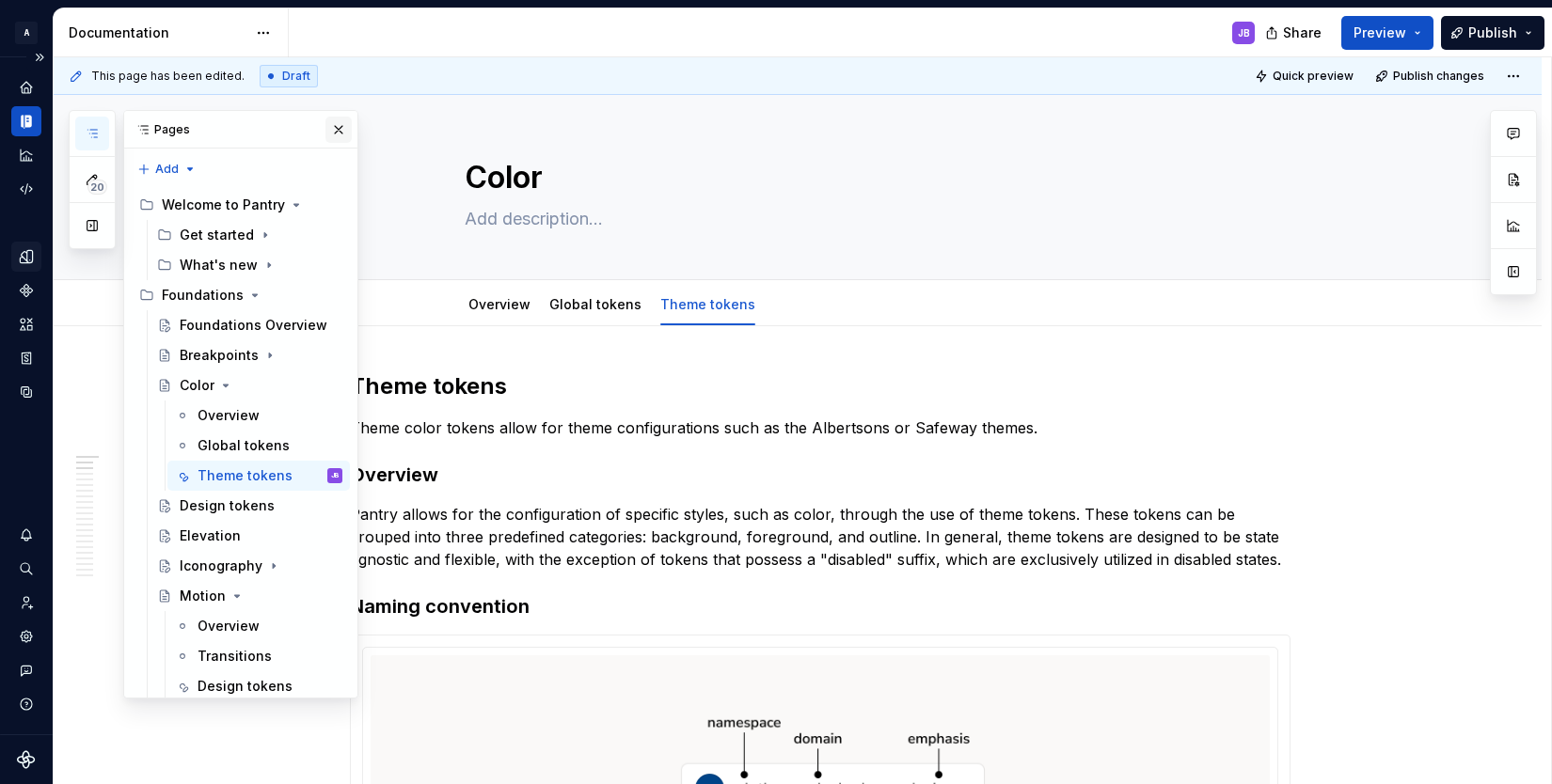
click at [331, 132] on button "button" at bounding box center [338, 130] width 26 height 26
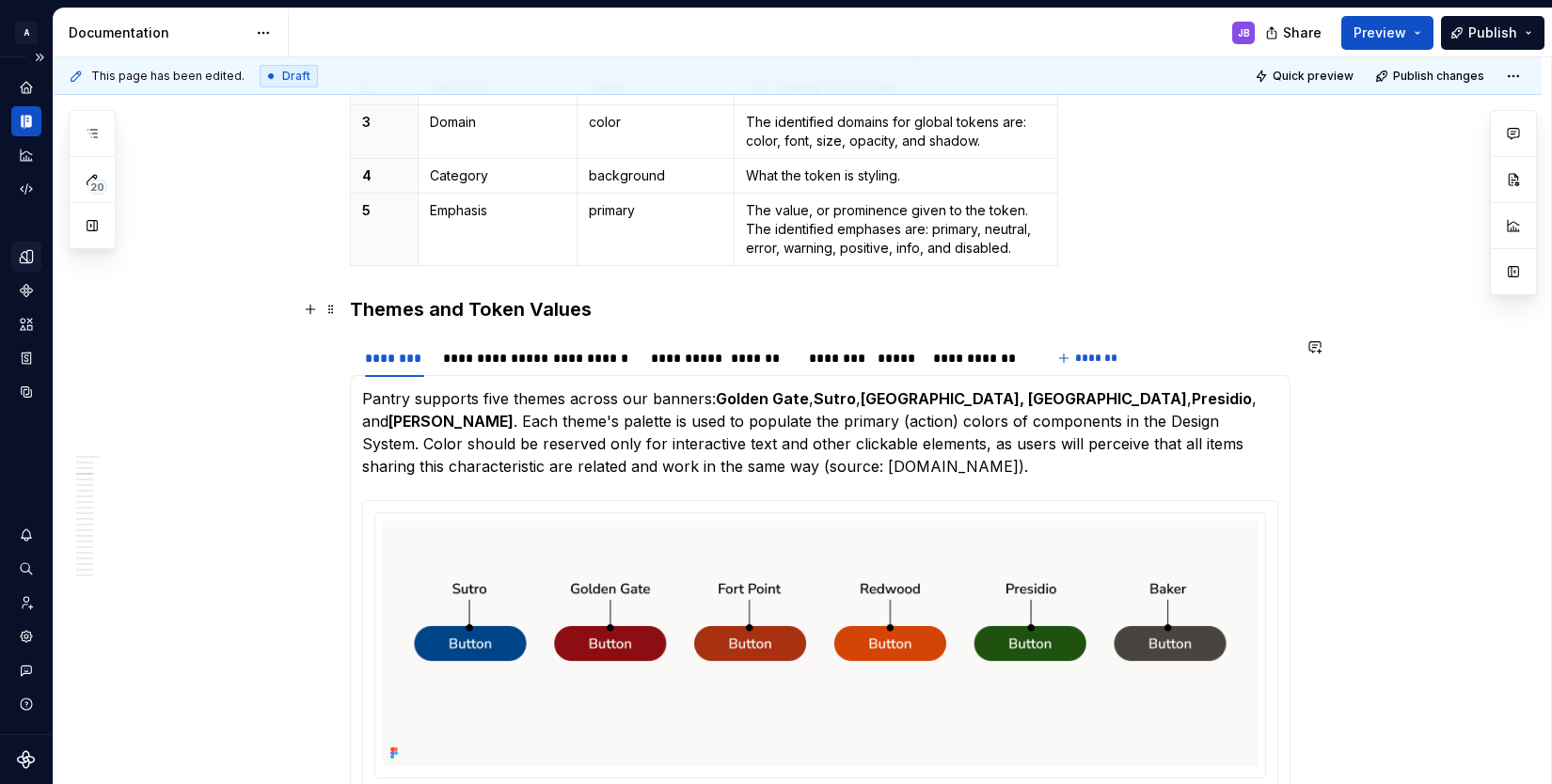
scroll to position [872, 0]
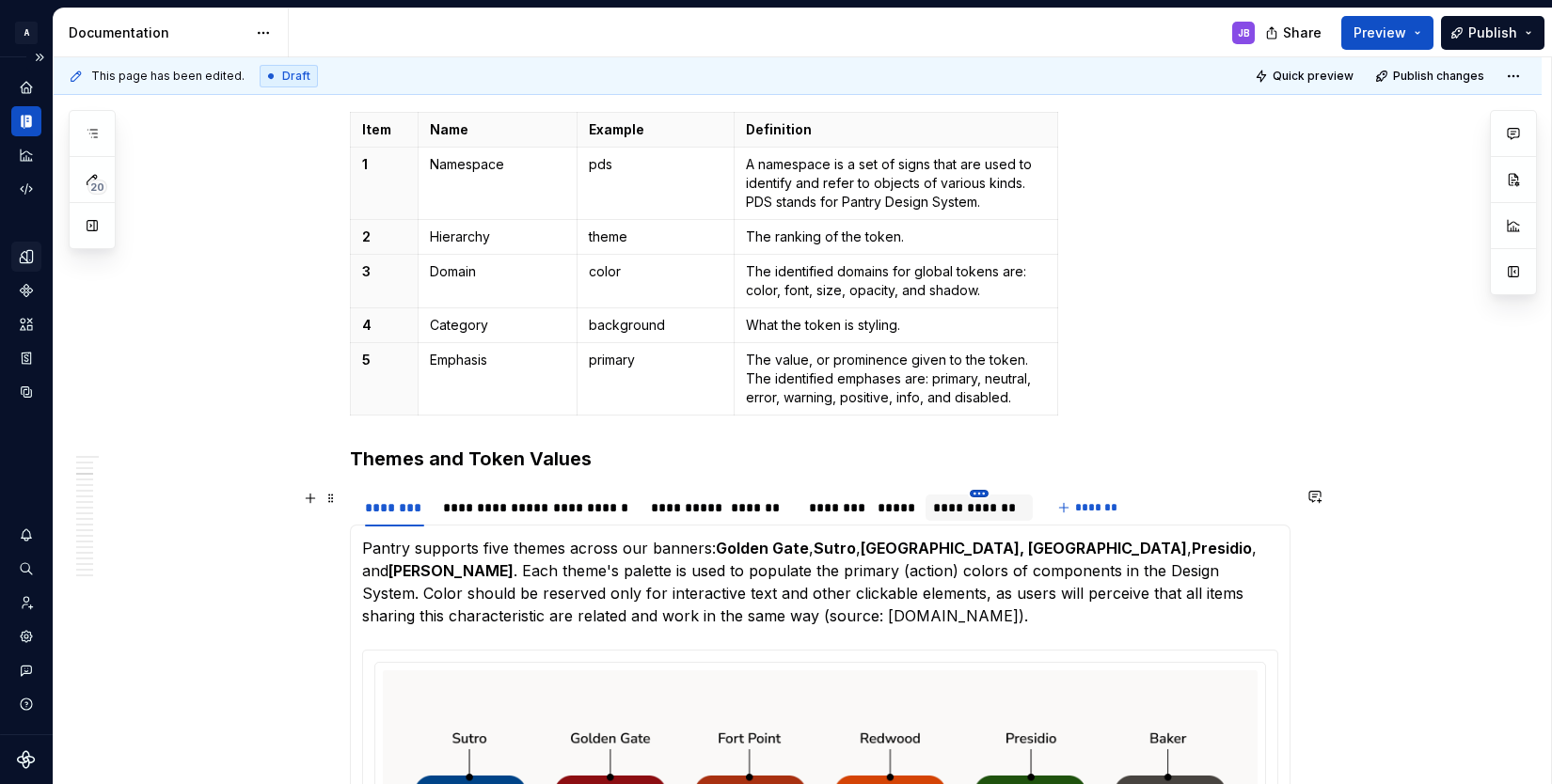
click at [981, 490] on html "A Pantry Design System JB Dataset Token studio Documentation JB Share Preview P…" at bounding box center [776, 392] width 1552 height 784
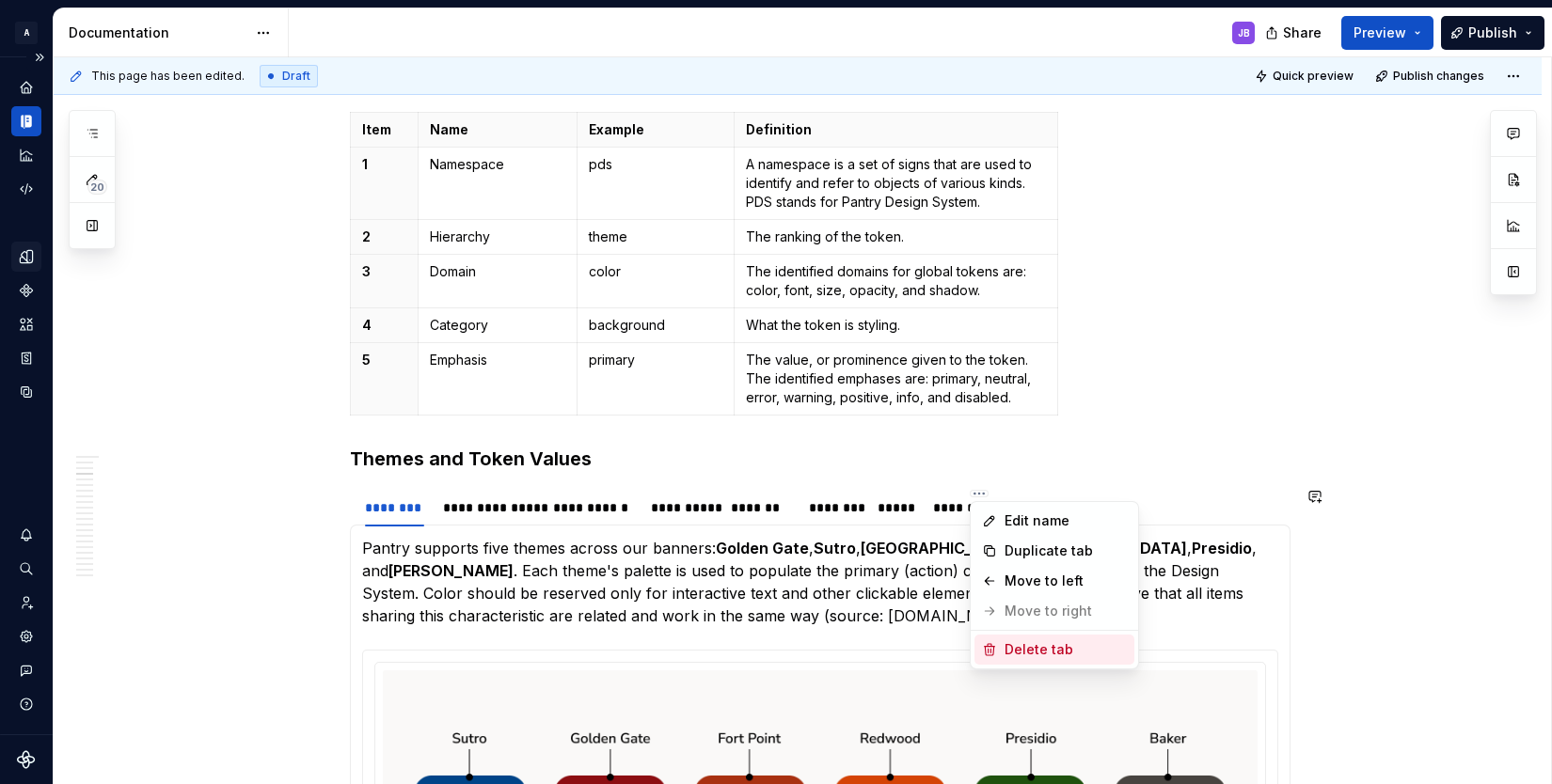
click at [1016, 652] on div "Delete tab" at bounding box center [1065, 648] width 122 height 19
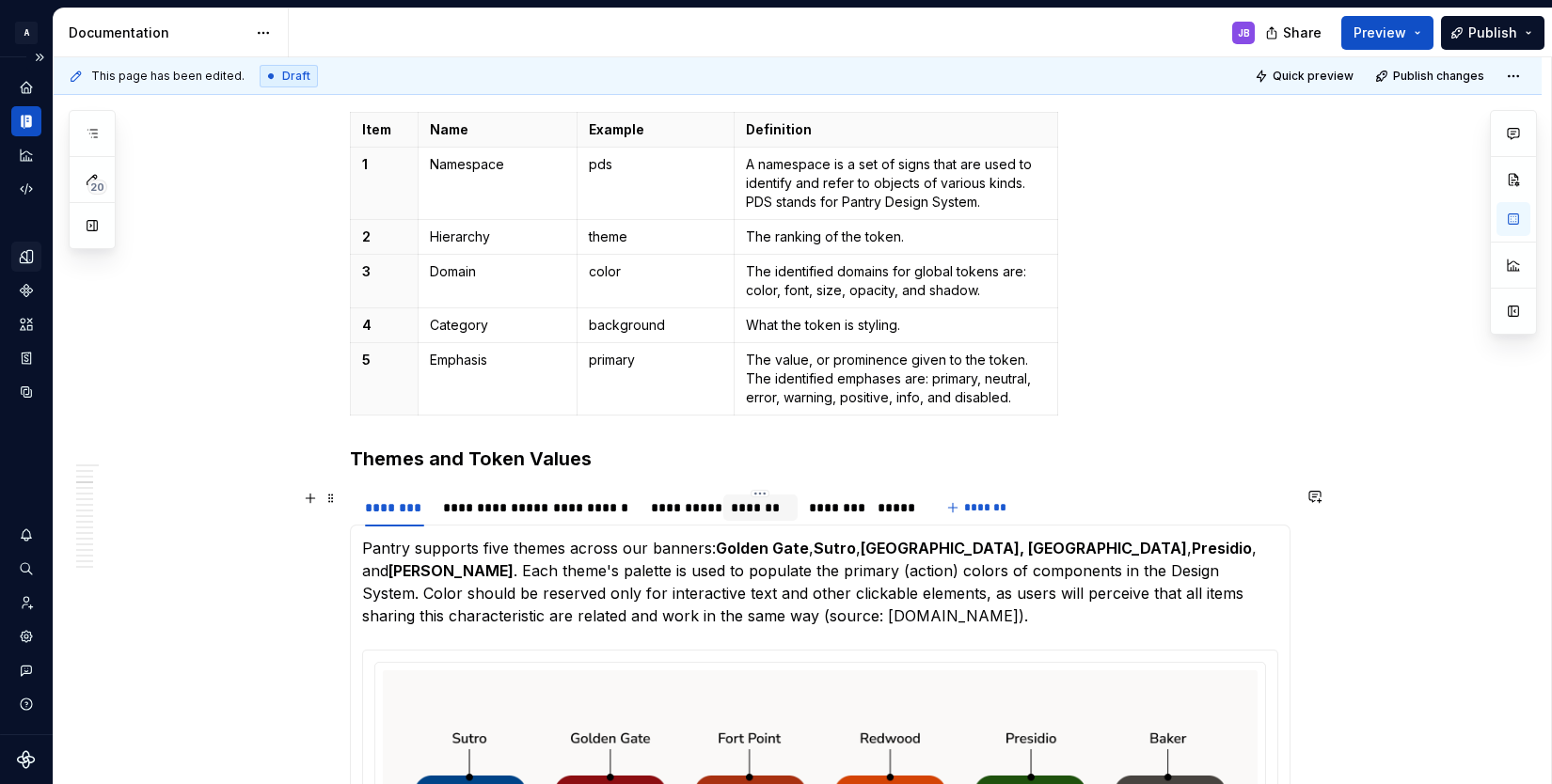
click at [747, 513] on div "*******" at bounding box center [760, 507] width 60 height 19
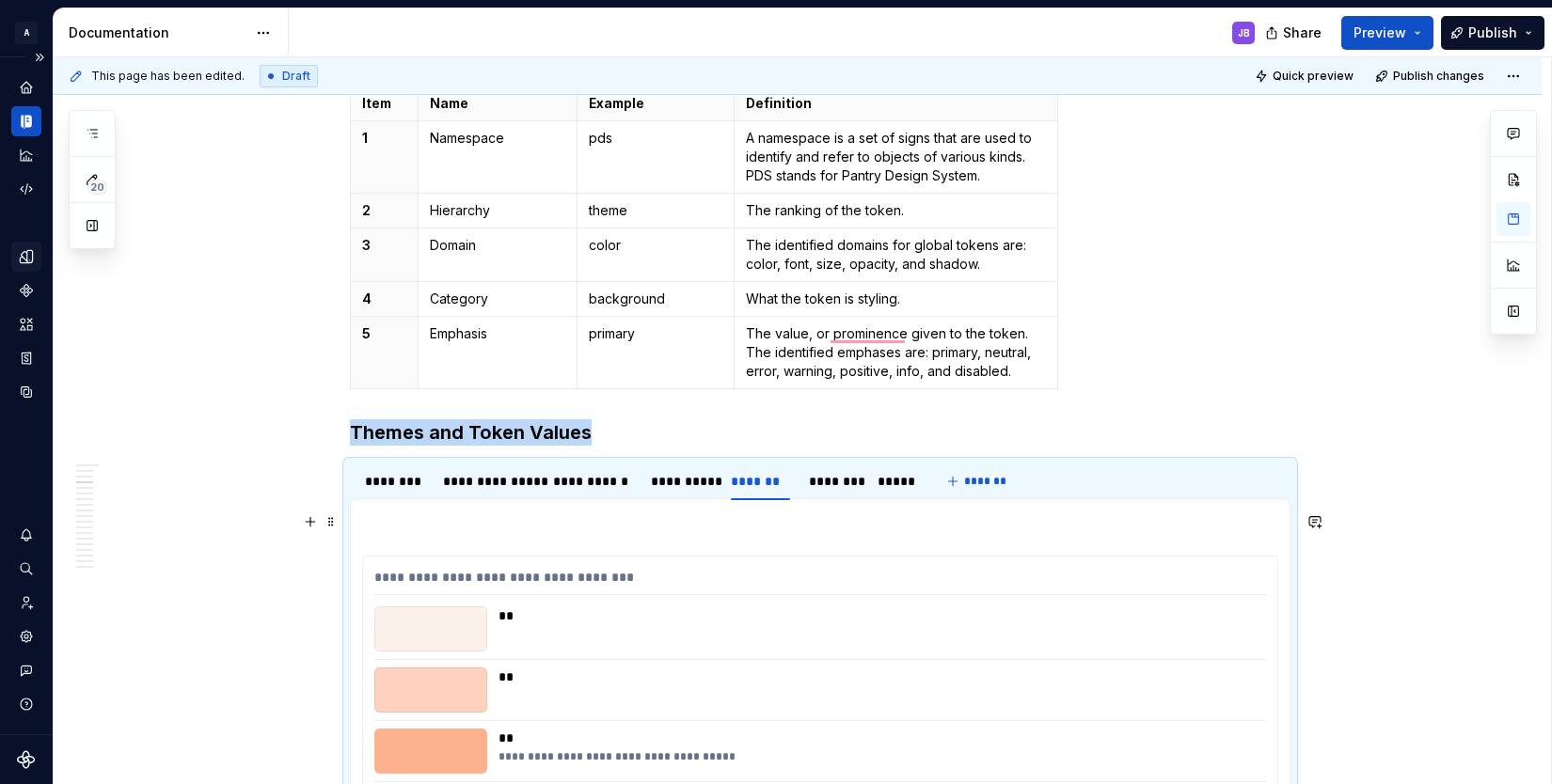
scroll to position [898, 0]
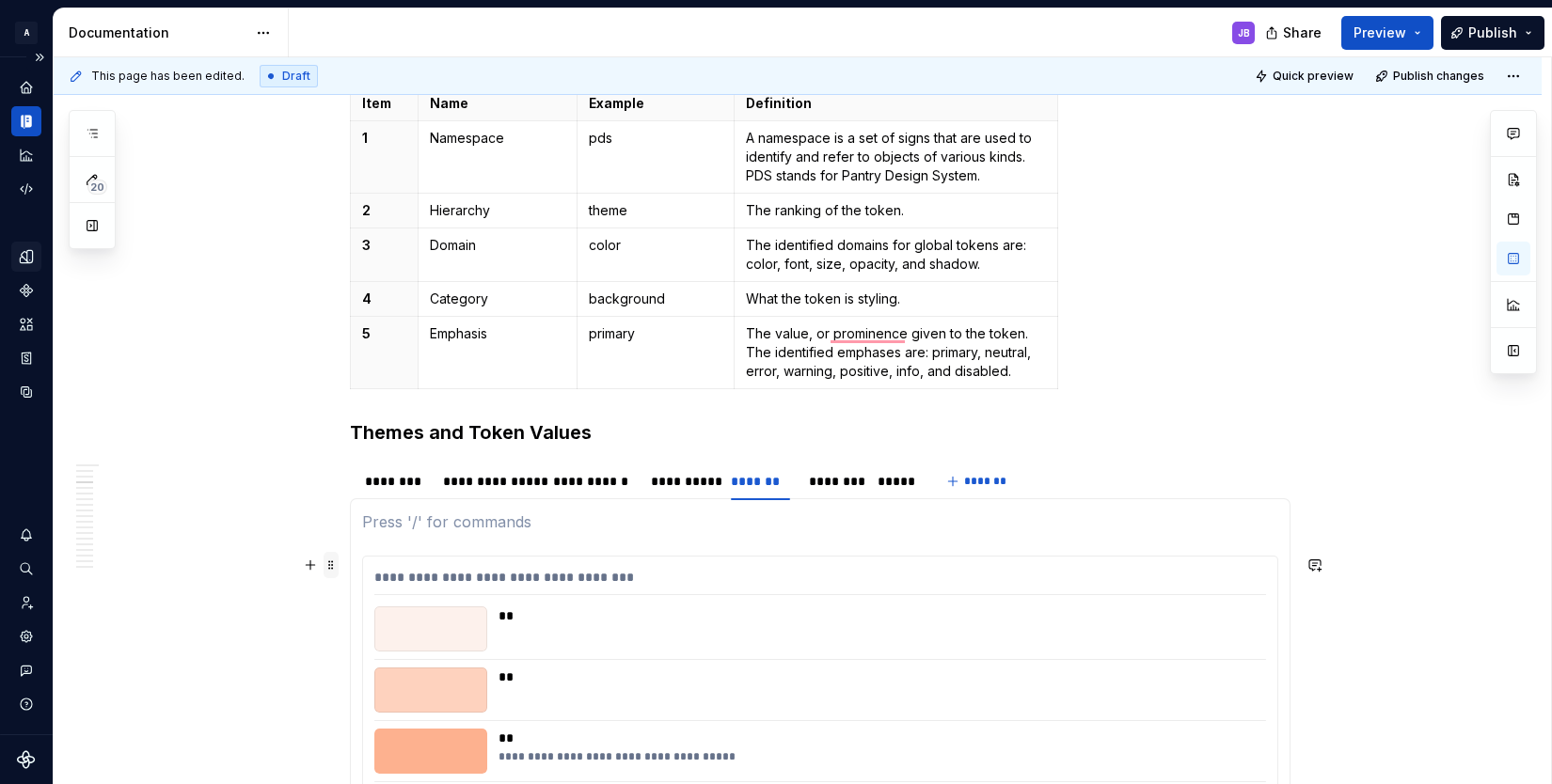
click at [330, 562] on span at bounding box center [331, 565] width 15 height 26
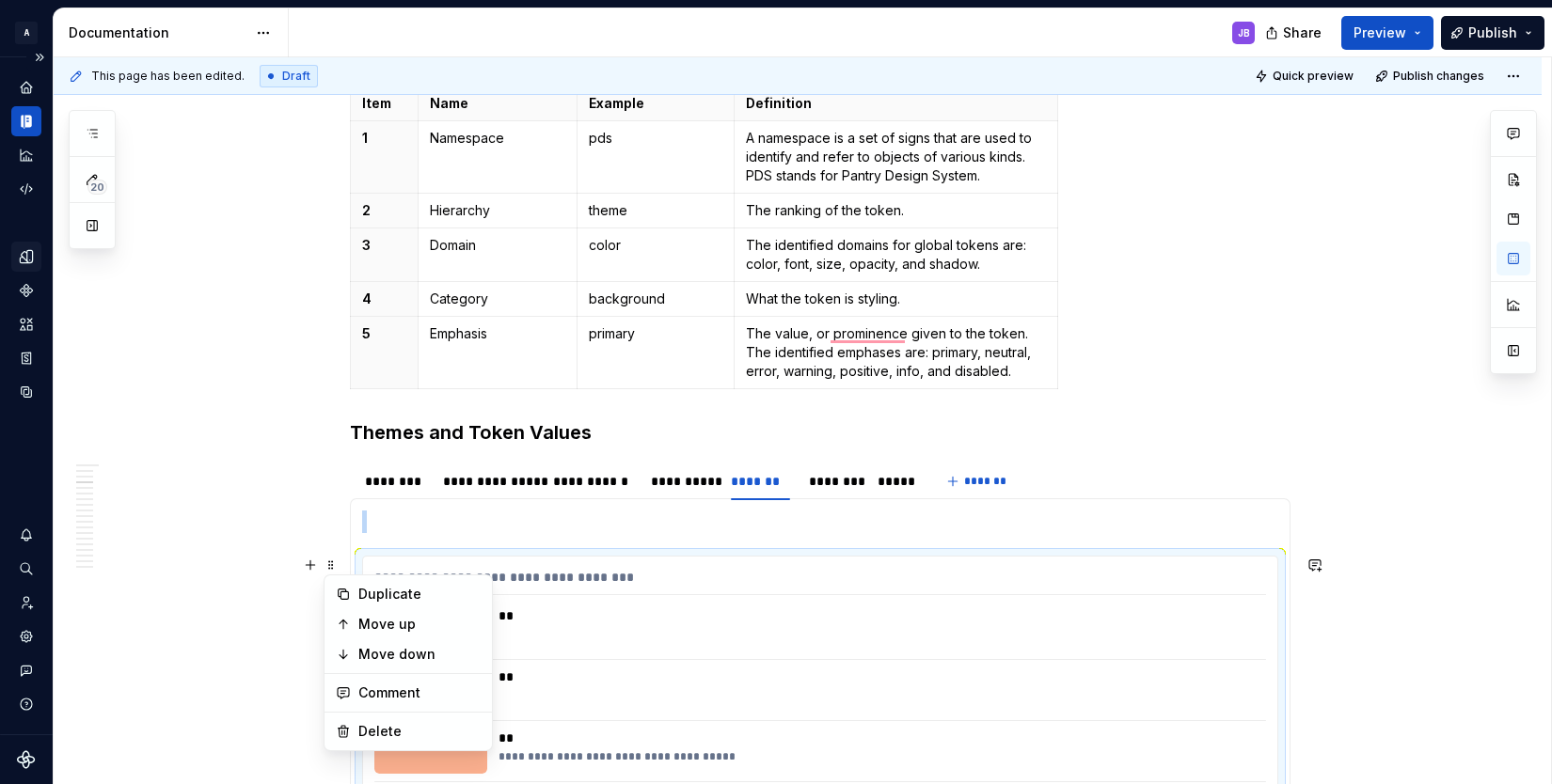
click at [1087, 608] on div "**" at bounding box center [876, 615] width 756 height 19
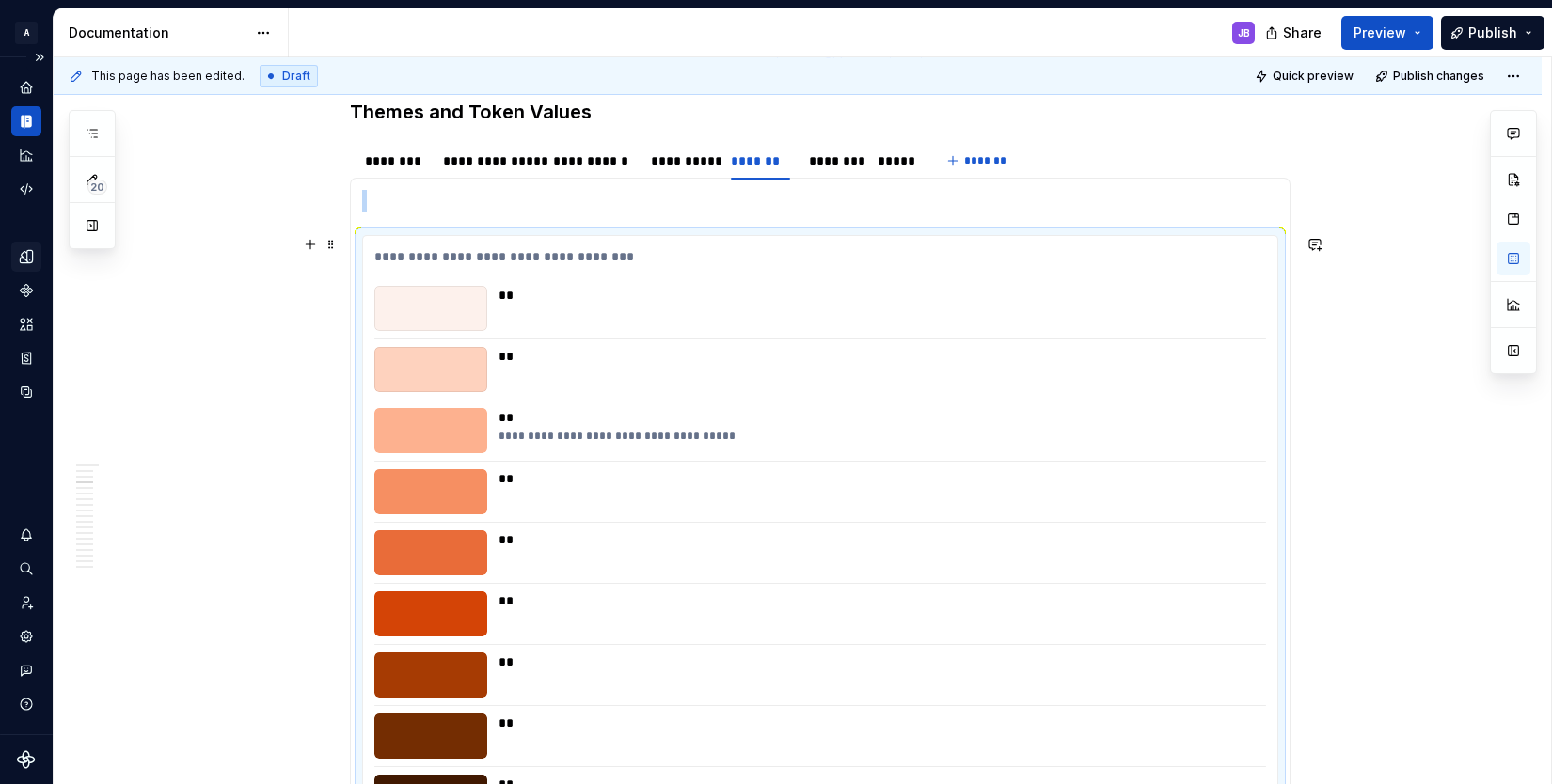
scroll to position [1166, 0]
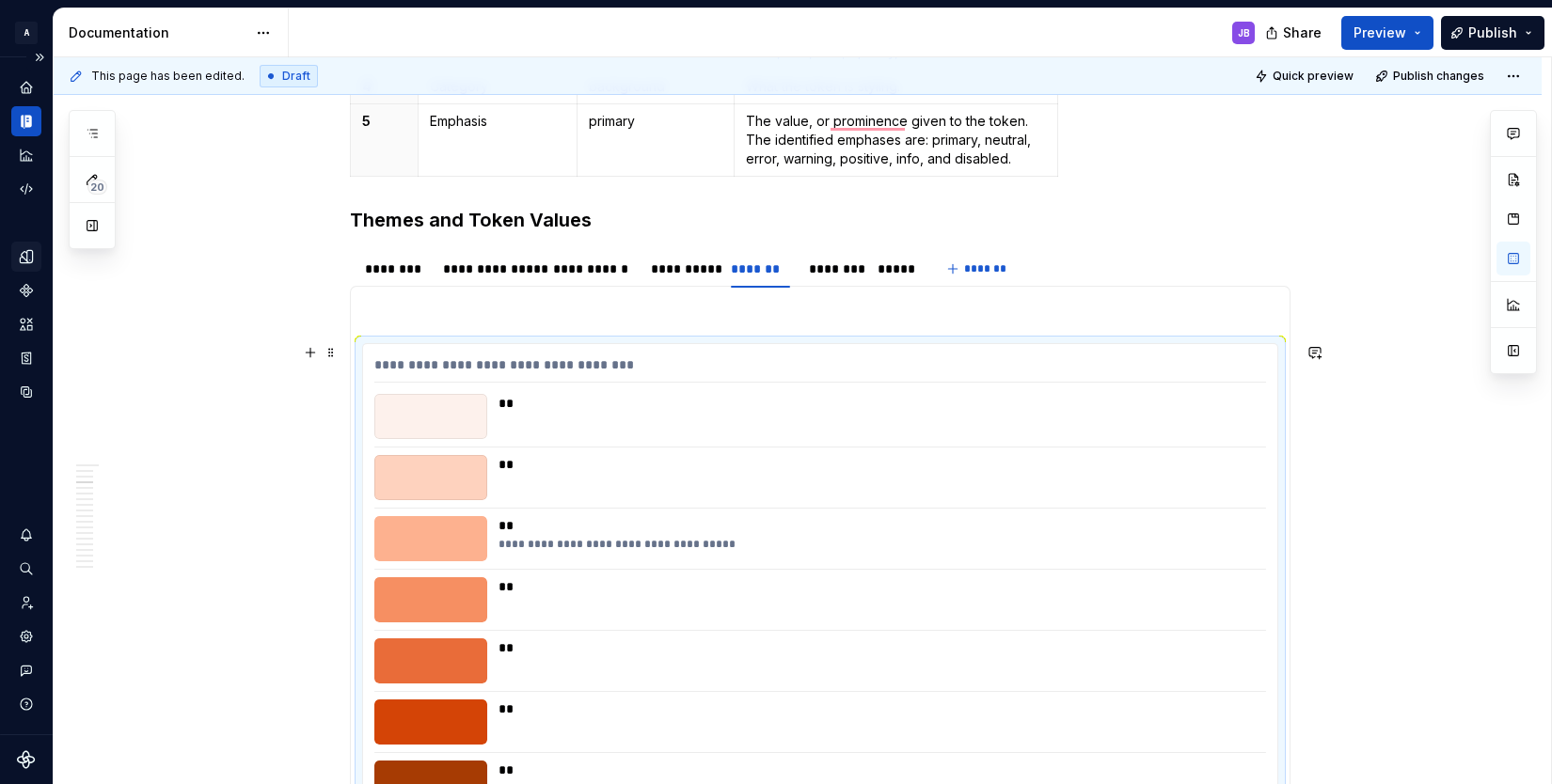
click at [362, 343] on div "**********" at bounding box center [819, 642] width 916 height 597
type textarea "*"
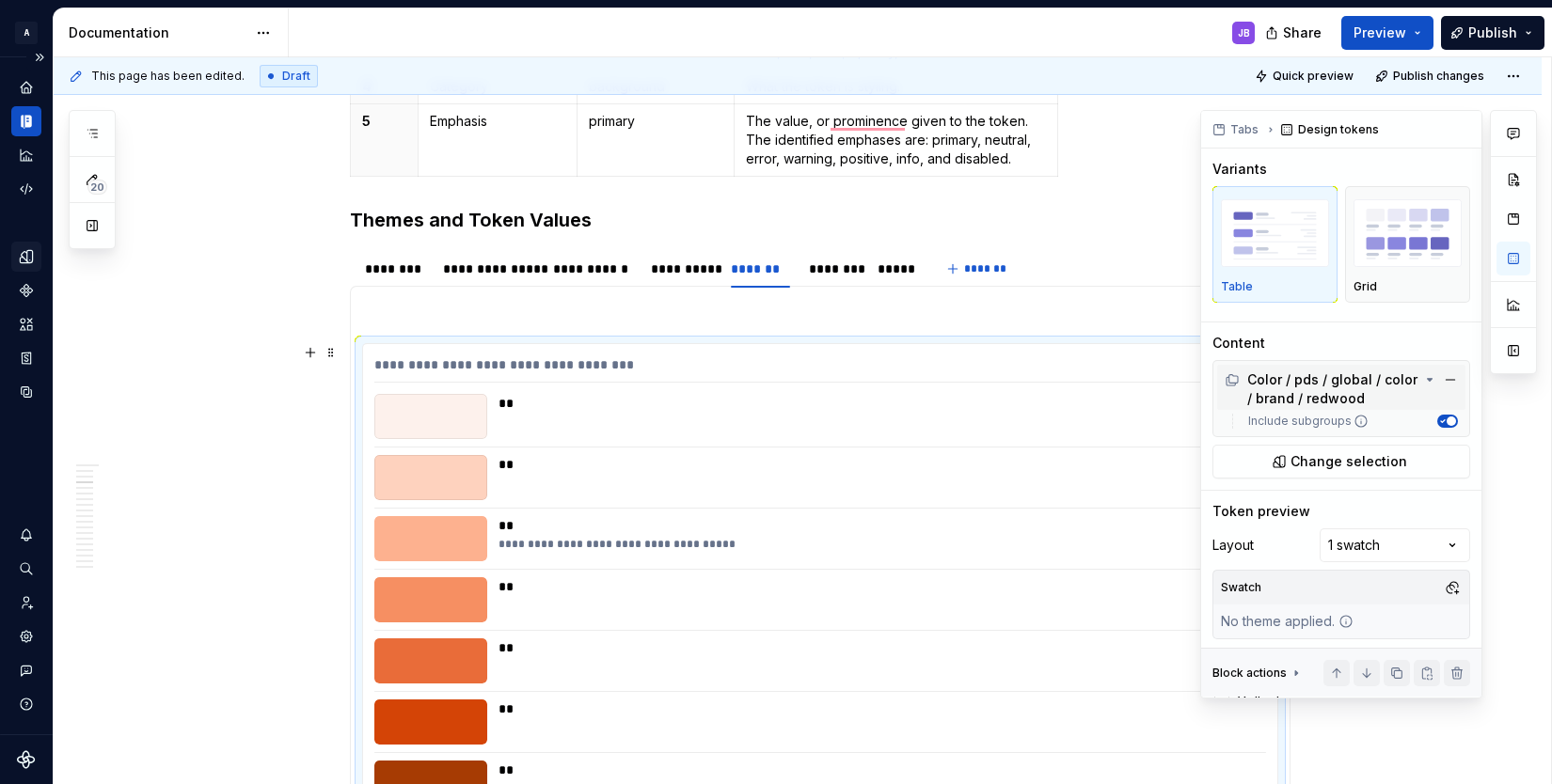
click at [1320, 400] on div "Color / pds / global / color / brand / redwood" at bounding box center [1322, 389] width 196 height 38
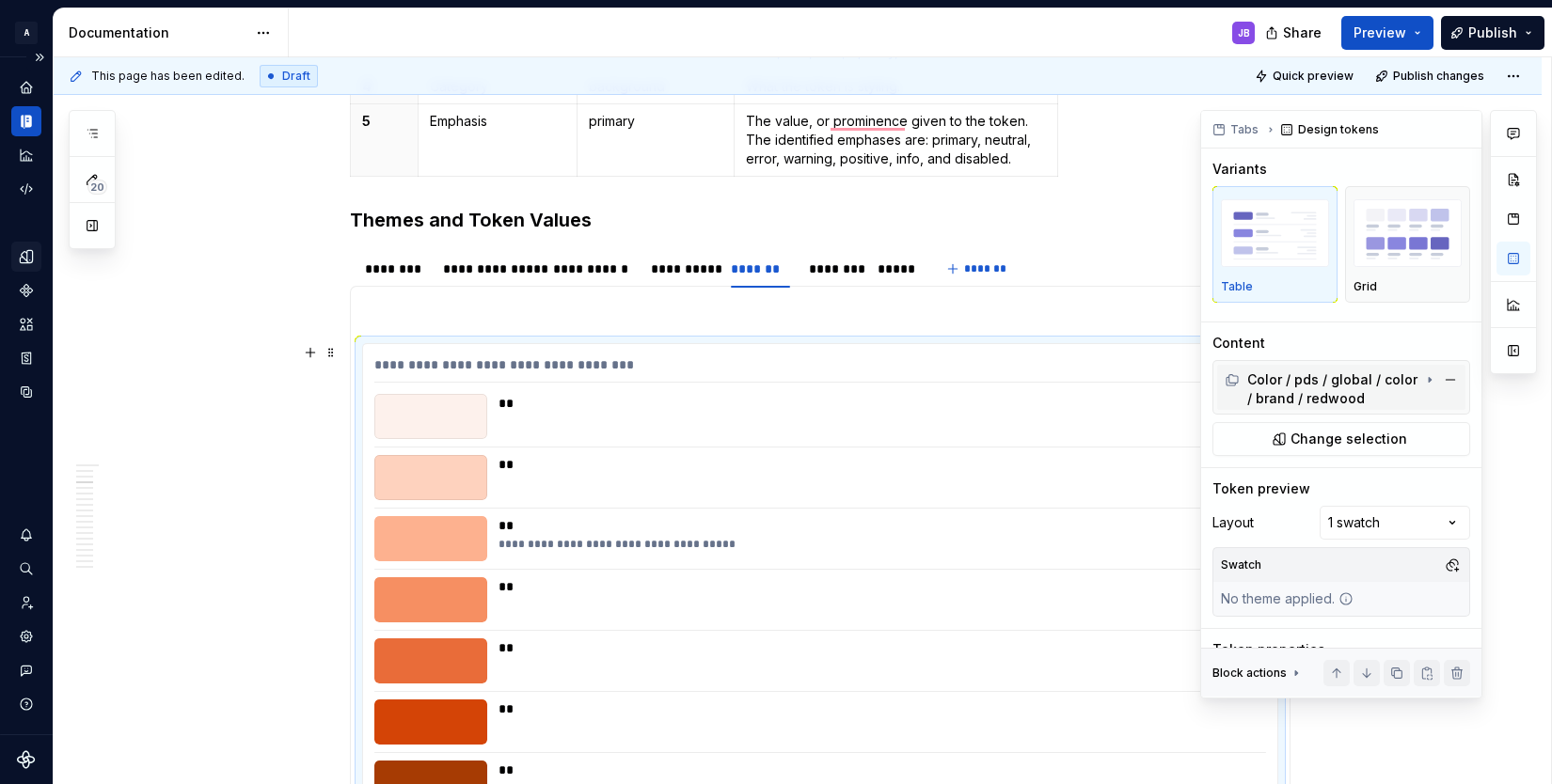
click at [1320, 400] on div "Color / pds / global / color / brand / redwood" at bounding box center [1322, 389] width 196 height 38
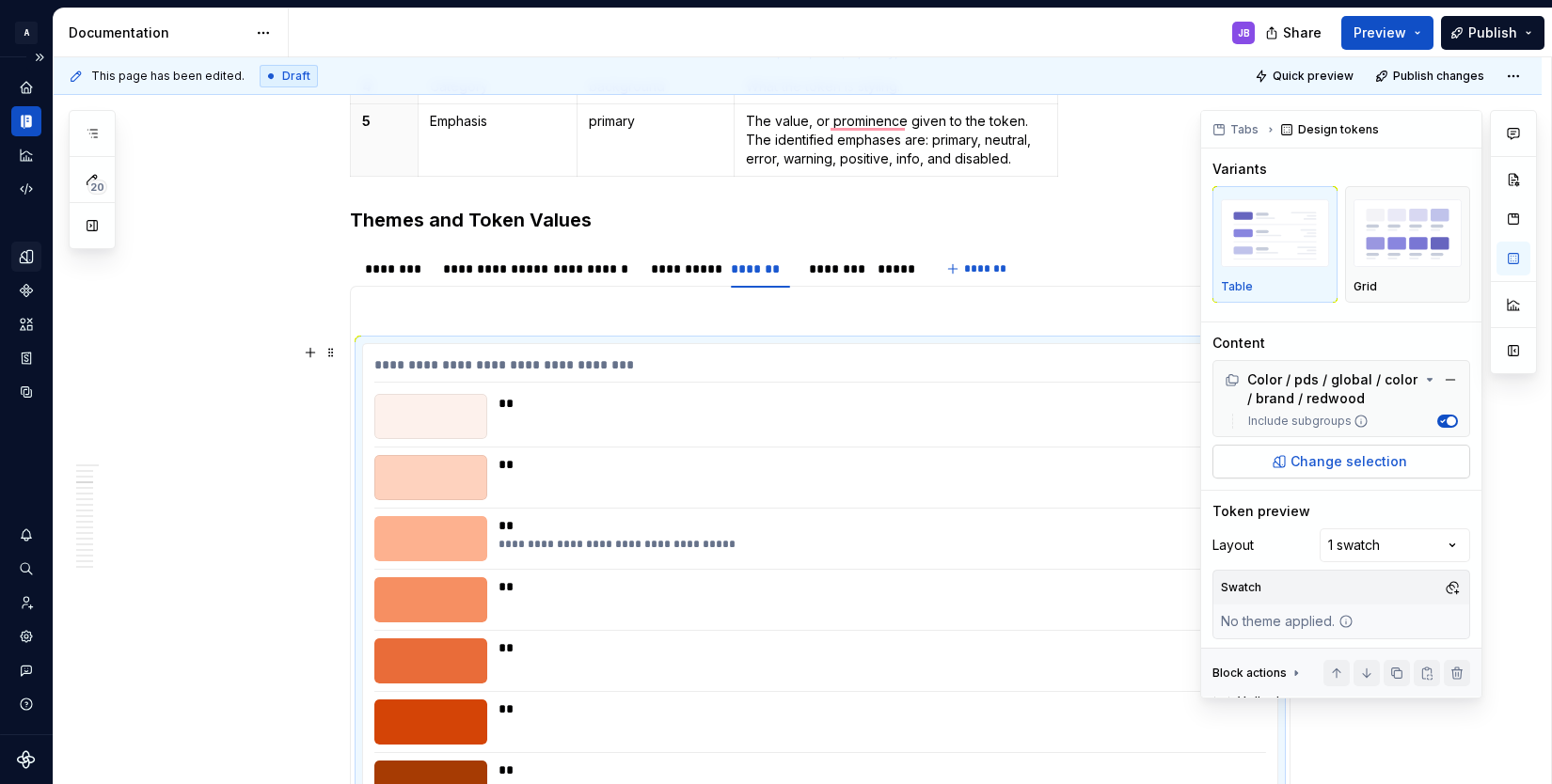
click at [1339, 462] on span "Change selection" at bounding box center [1349, 461] width 117 height 19
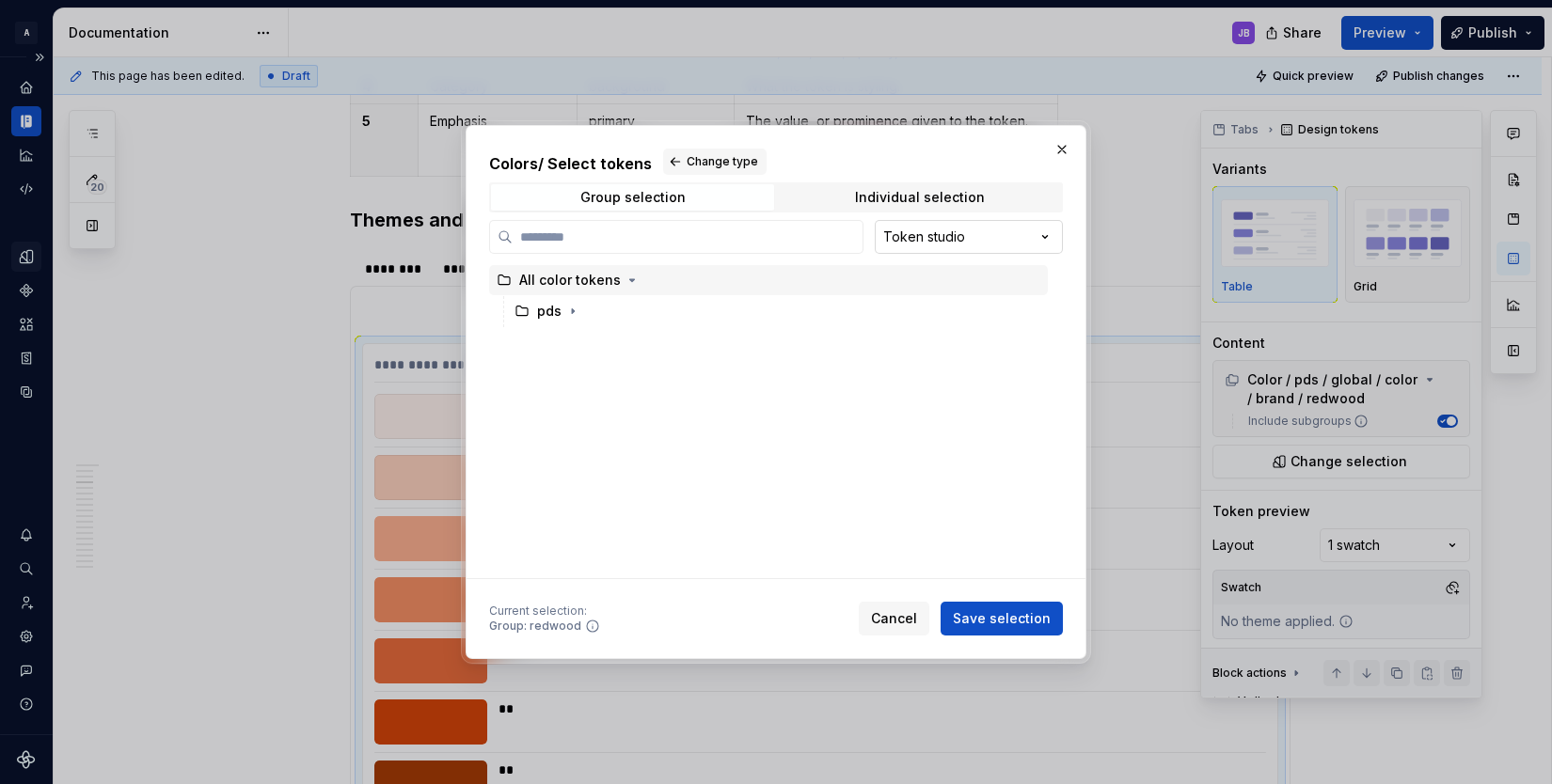
click at [906, 230] on div "Token studio" at bounding box center [924, 236] width 82 height 19
click at [1038, 241] on div "Colors / Select tokens Change type Group selection Individual selection Token s…" at bounding box center [776, 392] width 1552 height 784
click at [628, 278] on icon "button" at bounding box center [631, 280] width 15 height 15
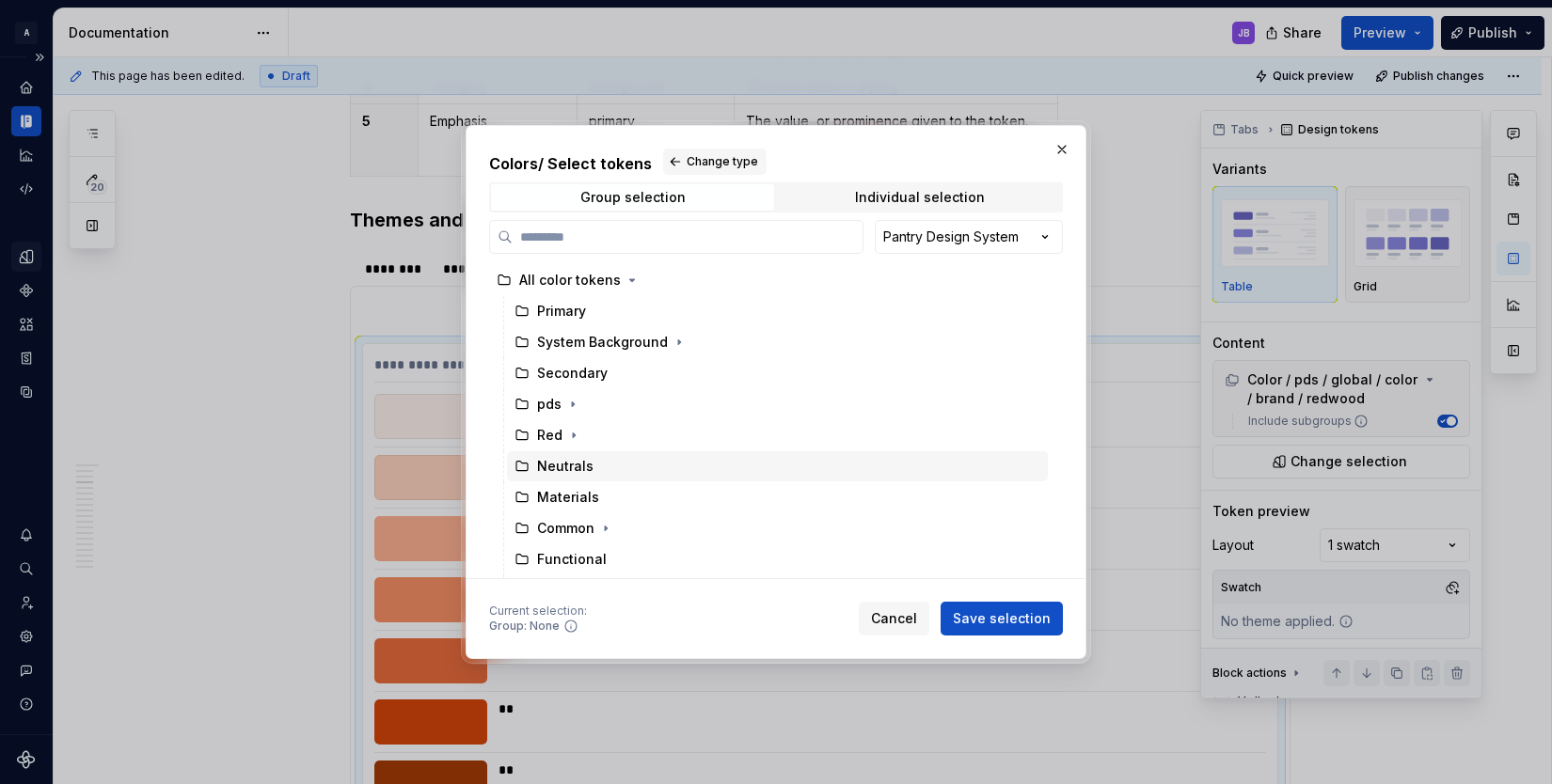
scroll to position [59, 0]
click at [620, 190] on div "Group selection" at bounding box center [633, 197] width 105 height 15
click at [879, 193] on div "Individual selection" at bounding box center [919, 197] width 130 height 15
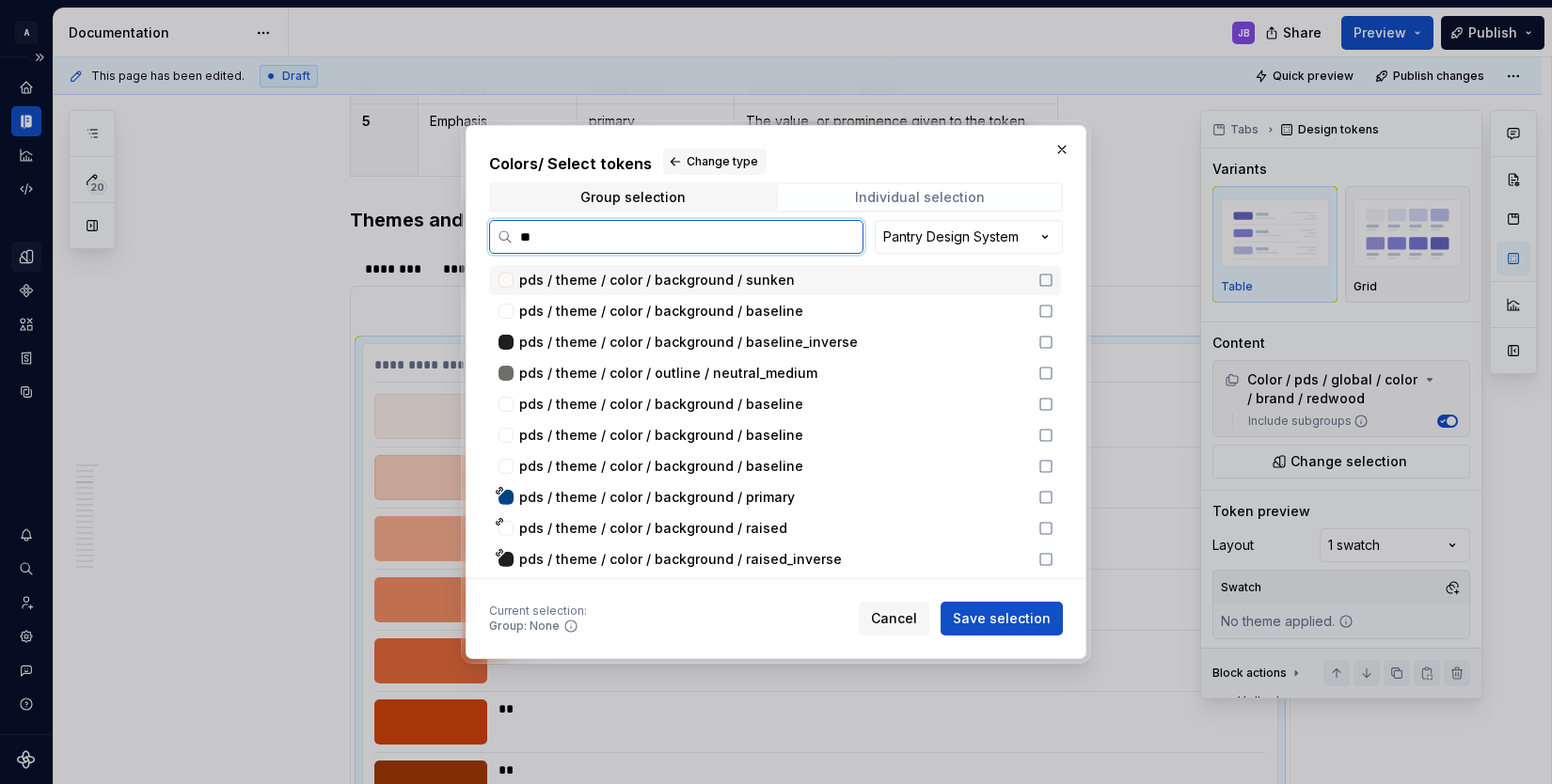
type input "***"
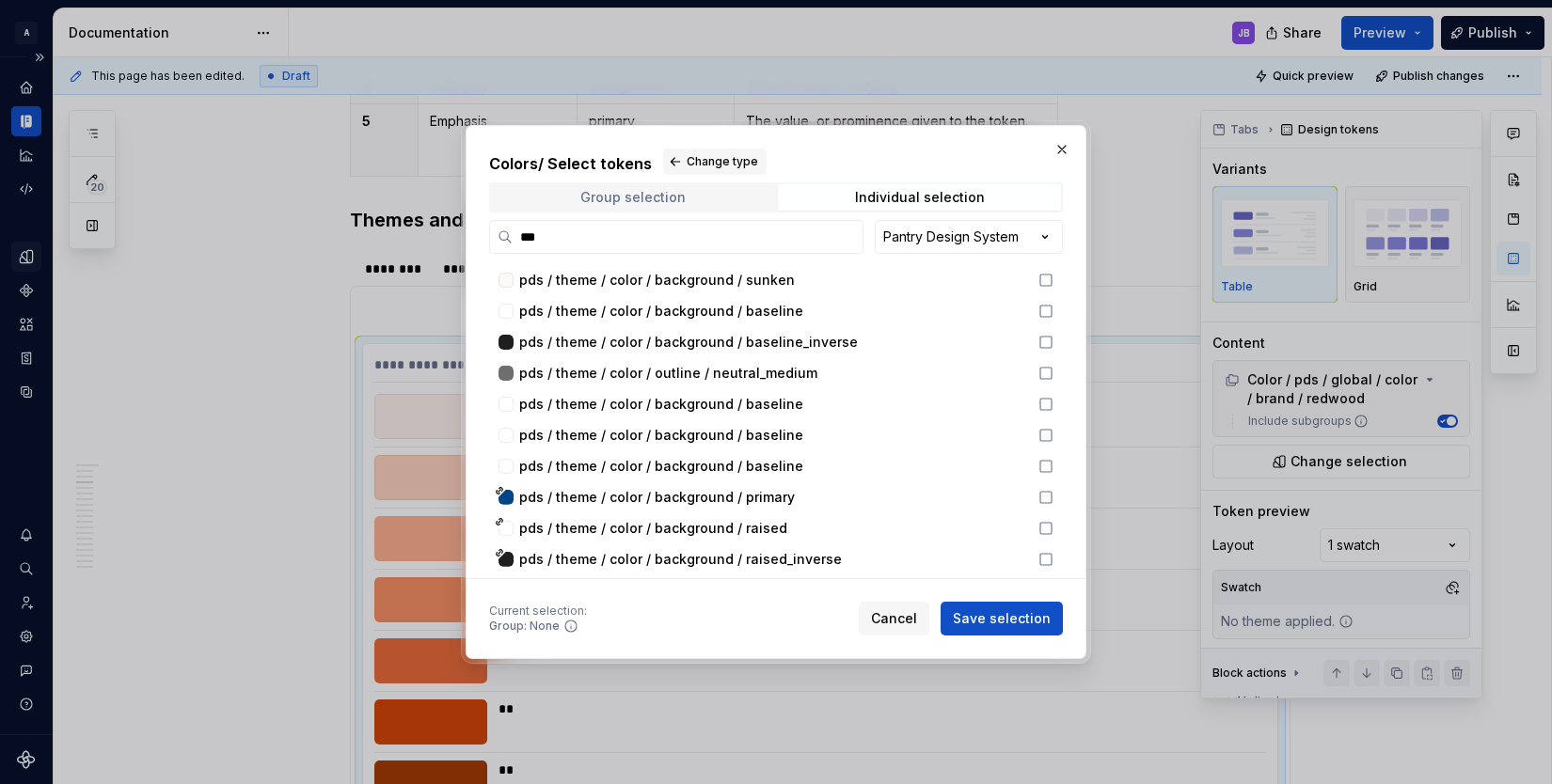
click at [653, 194] on div "Group selection" at bounding box center [633, 197] width 105 height 15
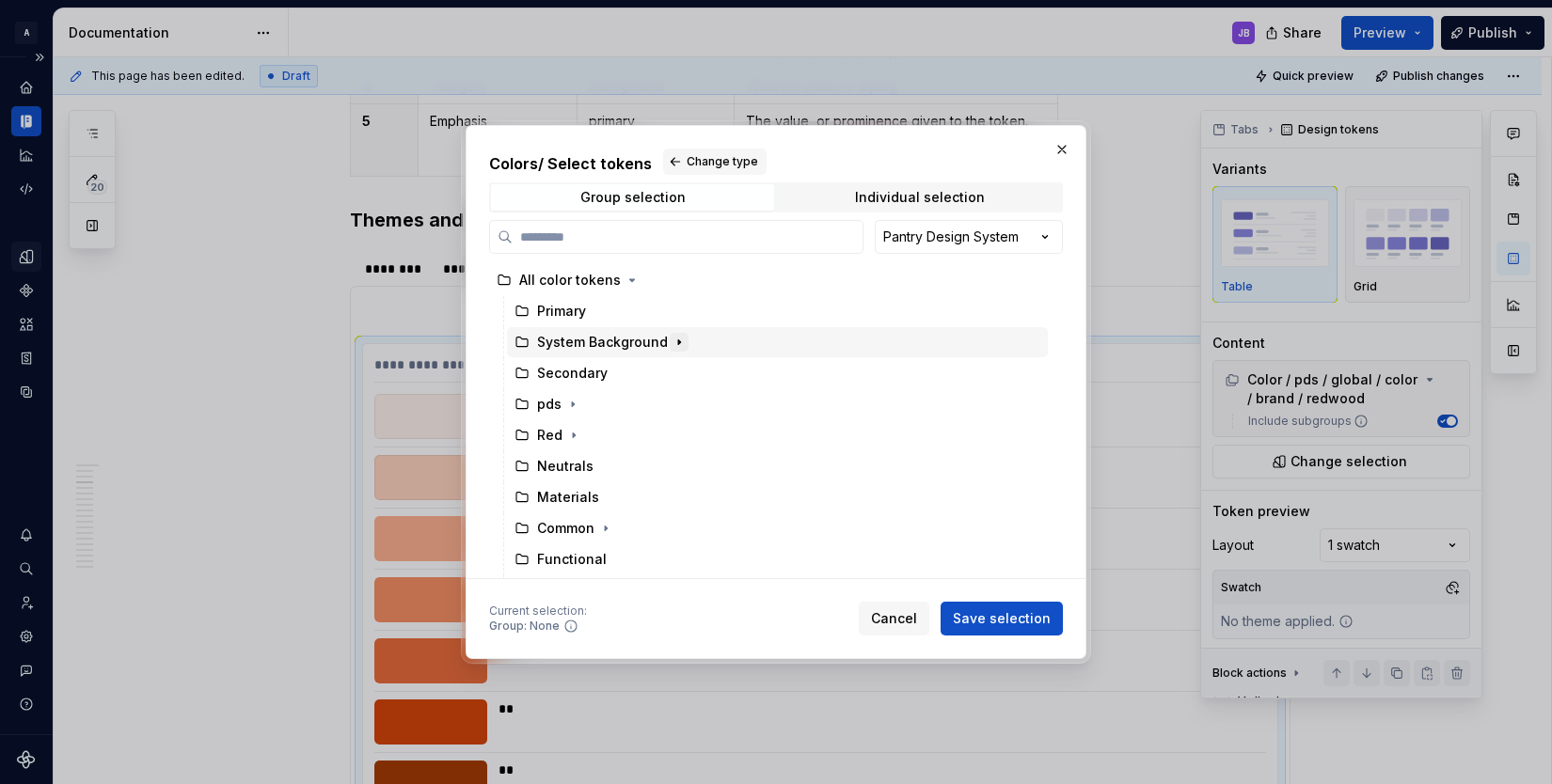
click at [676, 342] on icon "button" at bounding box center [678, 341] width 15 height 15
click at [974, 239] on div "Colors / Select tokens Change type Group selection Individual selection Pantry …" at bounding box center [776, 392] width 1552 height 784
click at [852, 194] on span "Individual selection" at bounding box center [919, 197] width 283 height 26
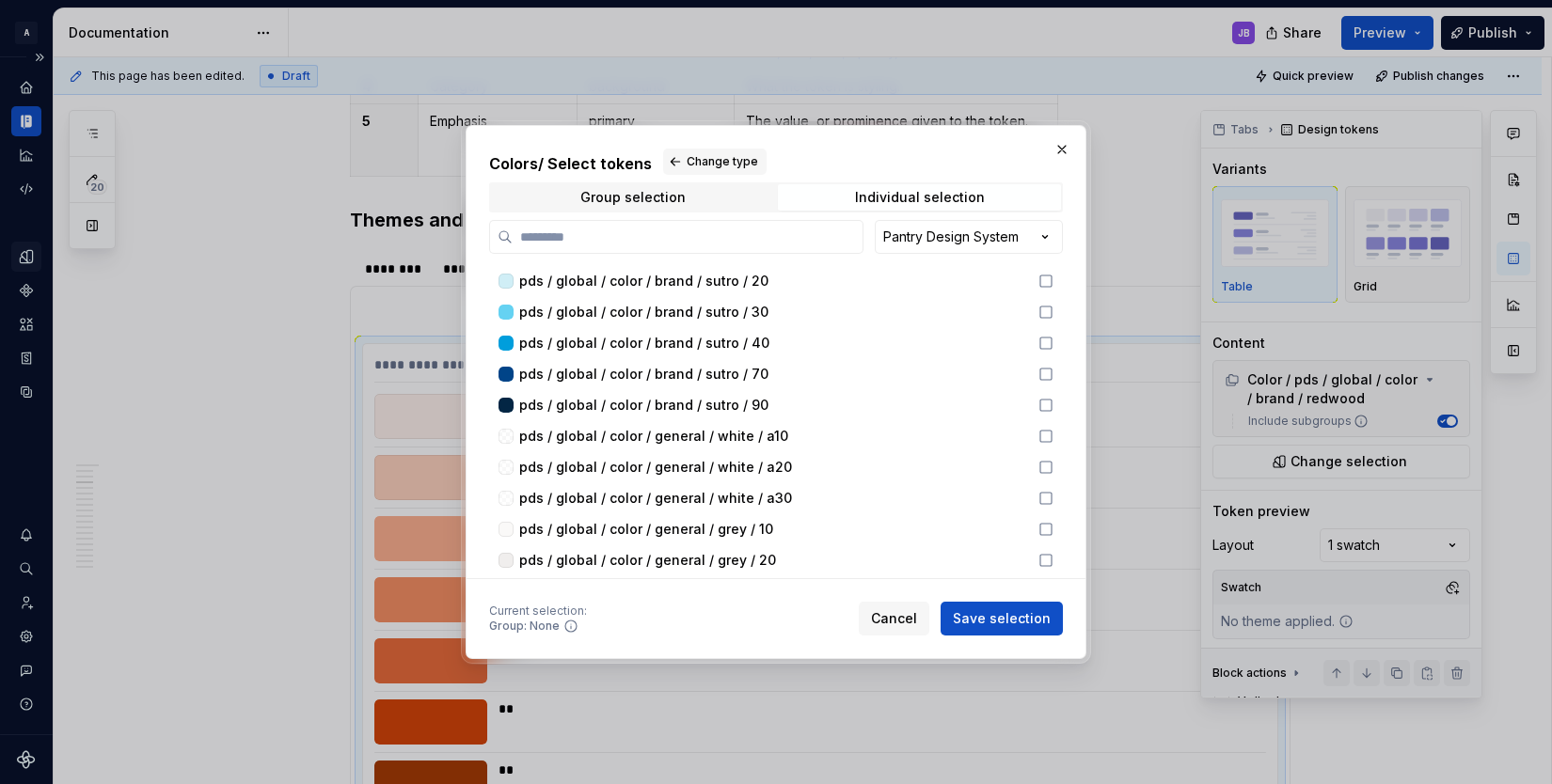
scroll to position [3257, 0]
click at [887, 199] on div "Individual selection" at bounding box center [919, 197] width 130 height 15
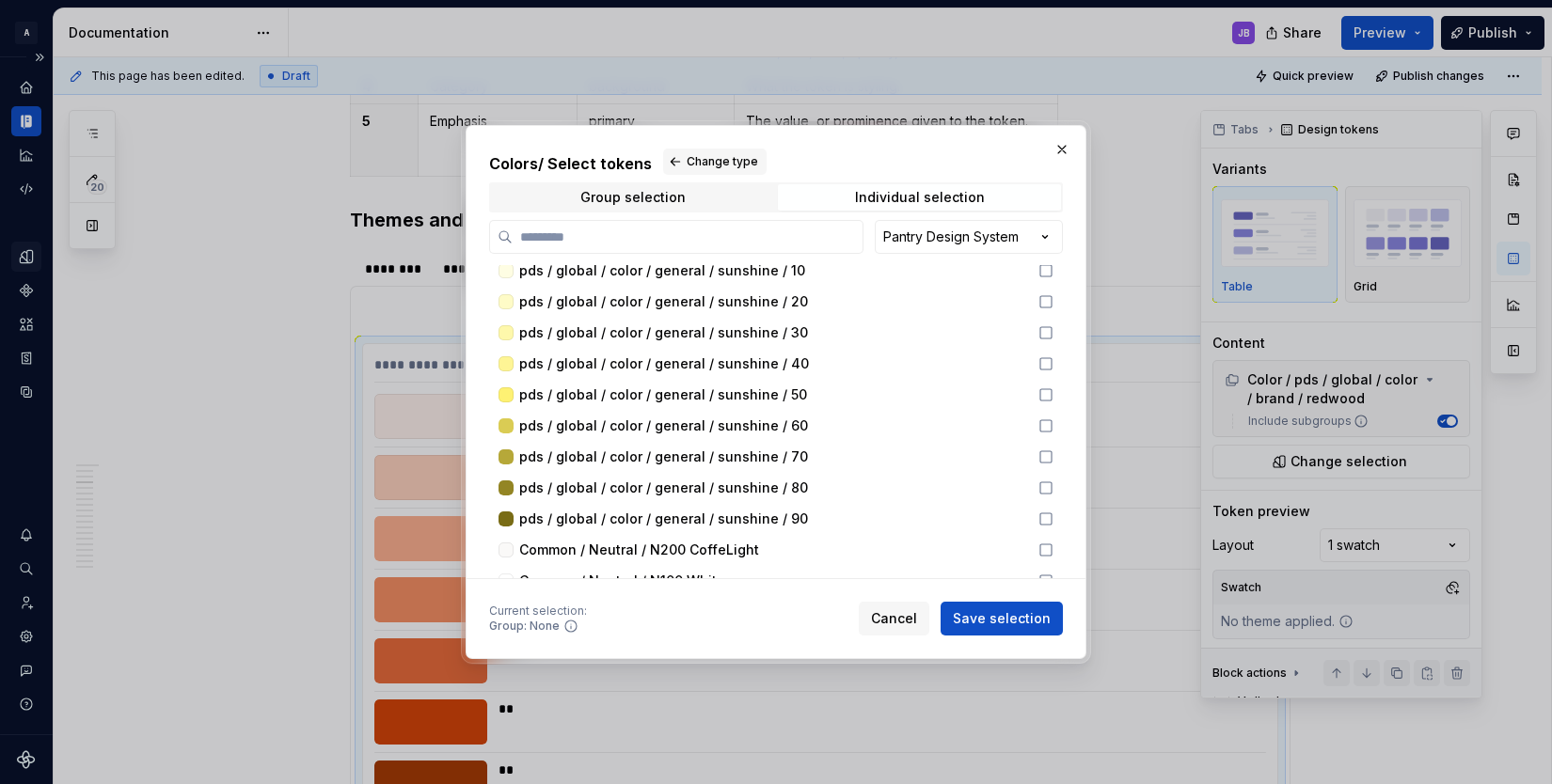
scroll to position [4520, 0]
click at [635, 197] on div "Group selection" at bounding box center [633, 197] width 105 height 15
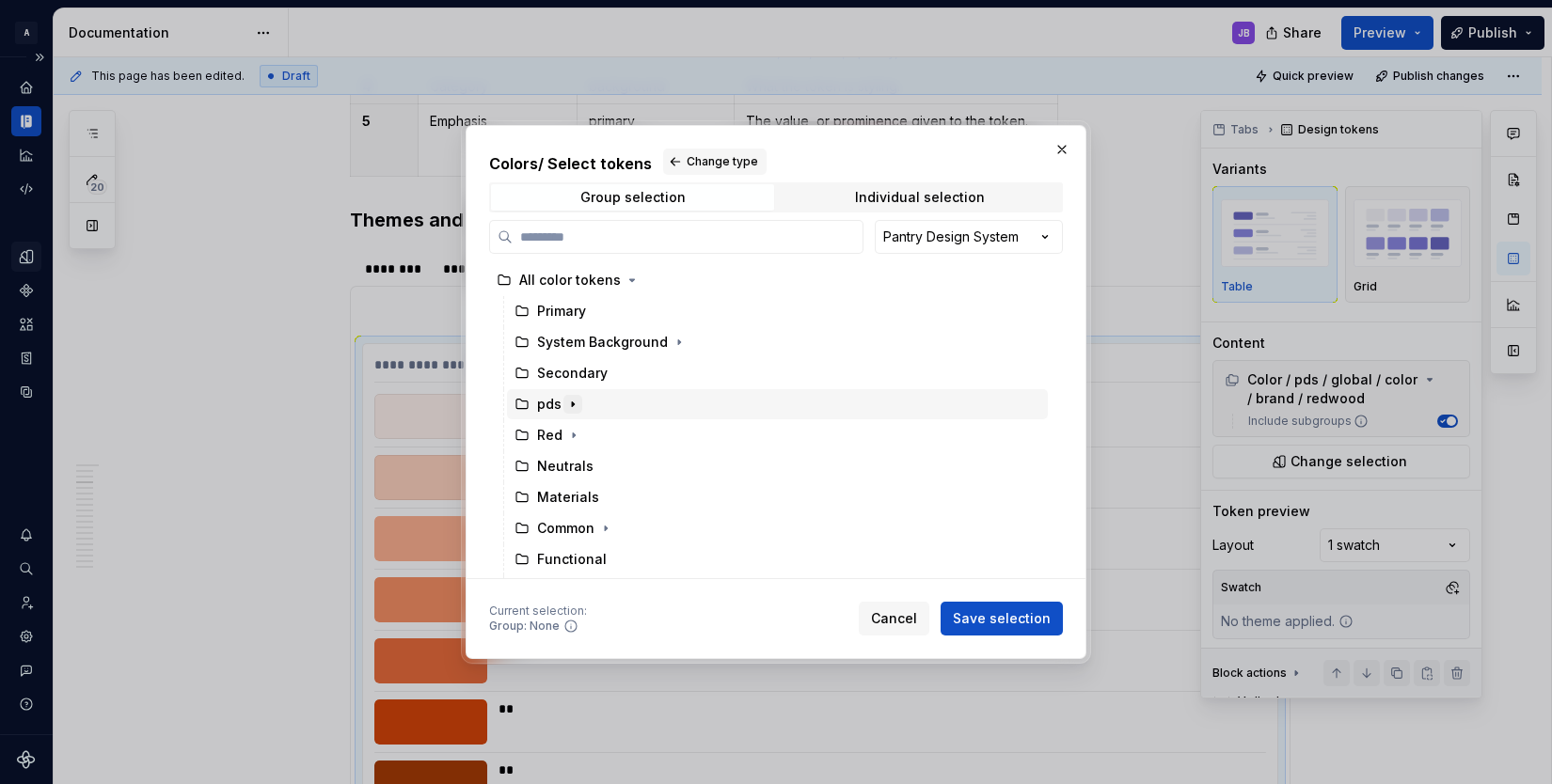
click at [572, 405] on icon "button" at bounding box center [573, 404] width 2 height 5
click at [612, 435] on icon "button" at bounding box center [607, 435] width 15 height 15
click at [618, 464] on icon "button" at bounding box center [617, 465] width 15 height 15
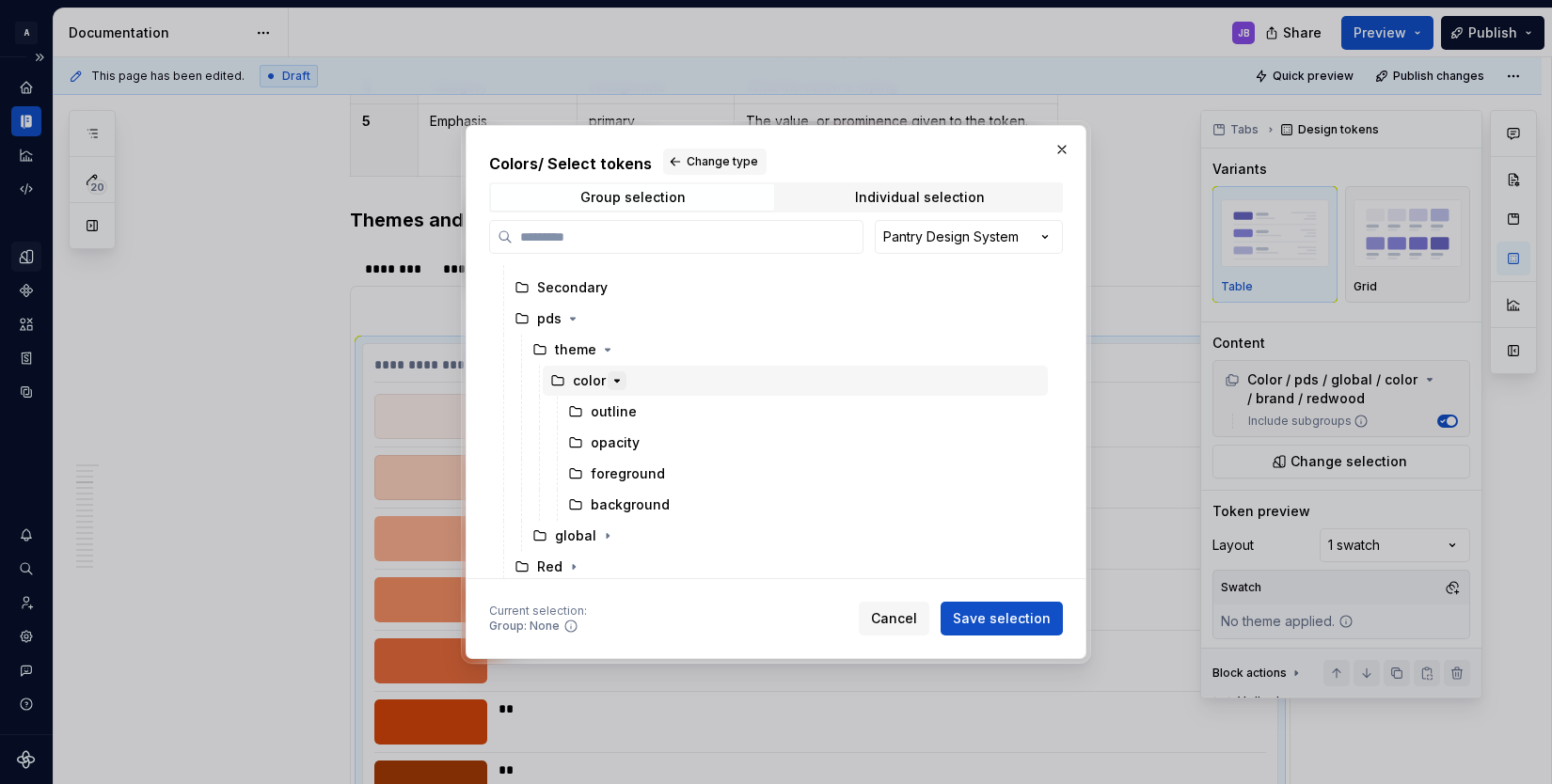
scroll to position [92, 0]
click at [1016, 618] on span "Save selection" at bounding box center [1002, 618] width 98 height 19
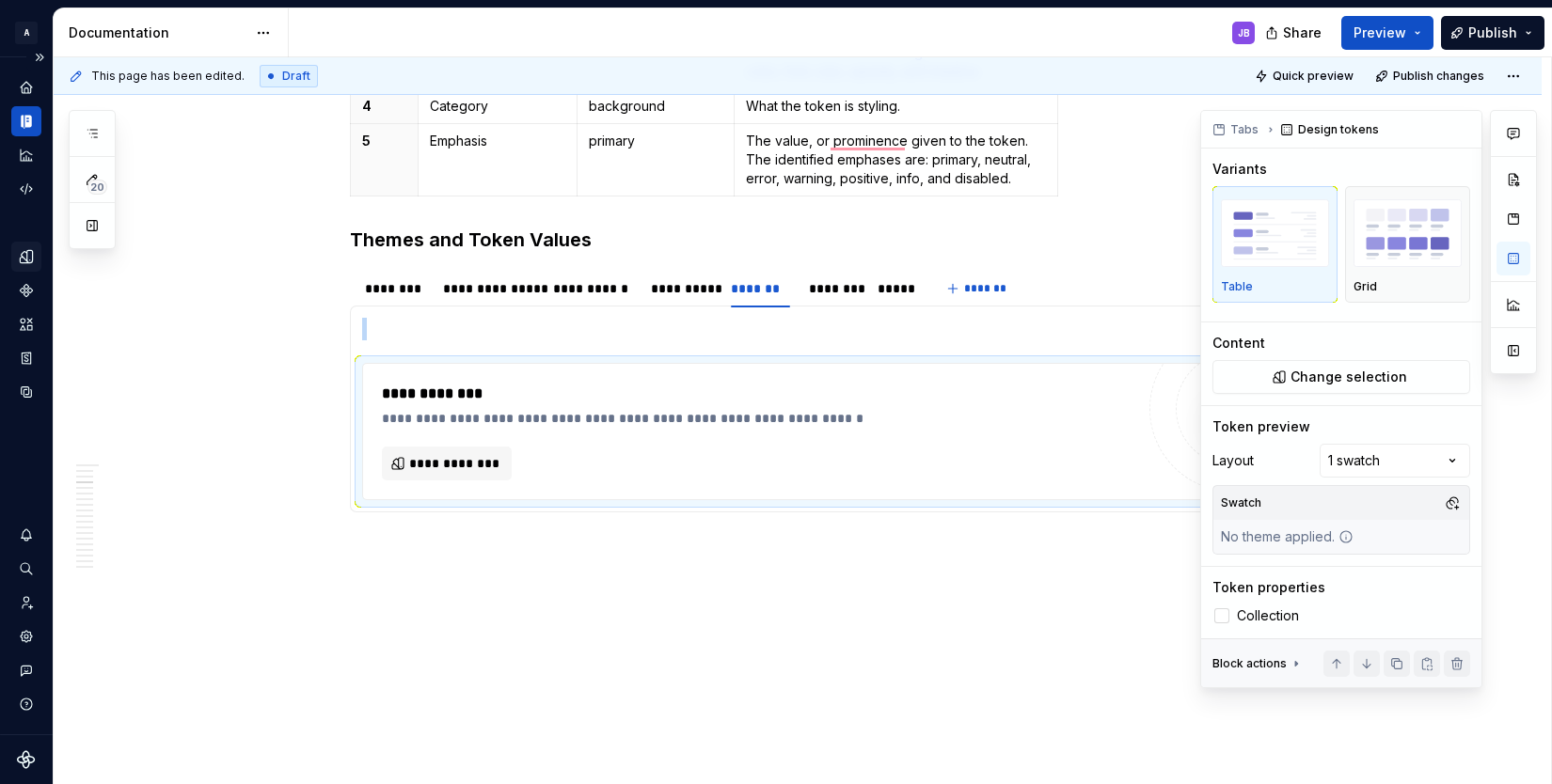
scroll to position [1090, 0]
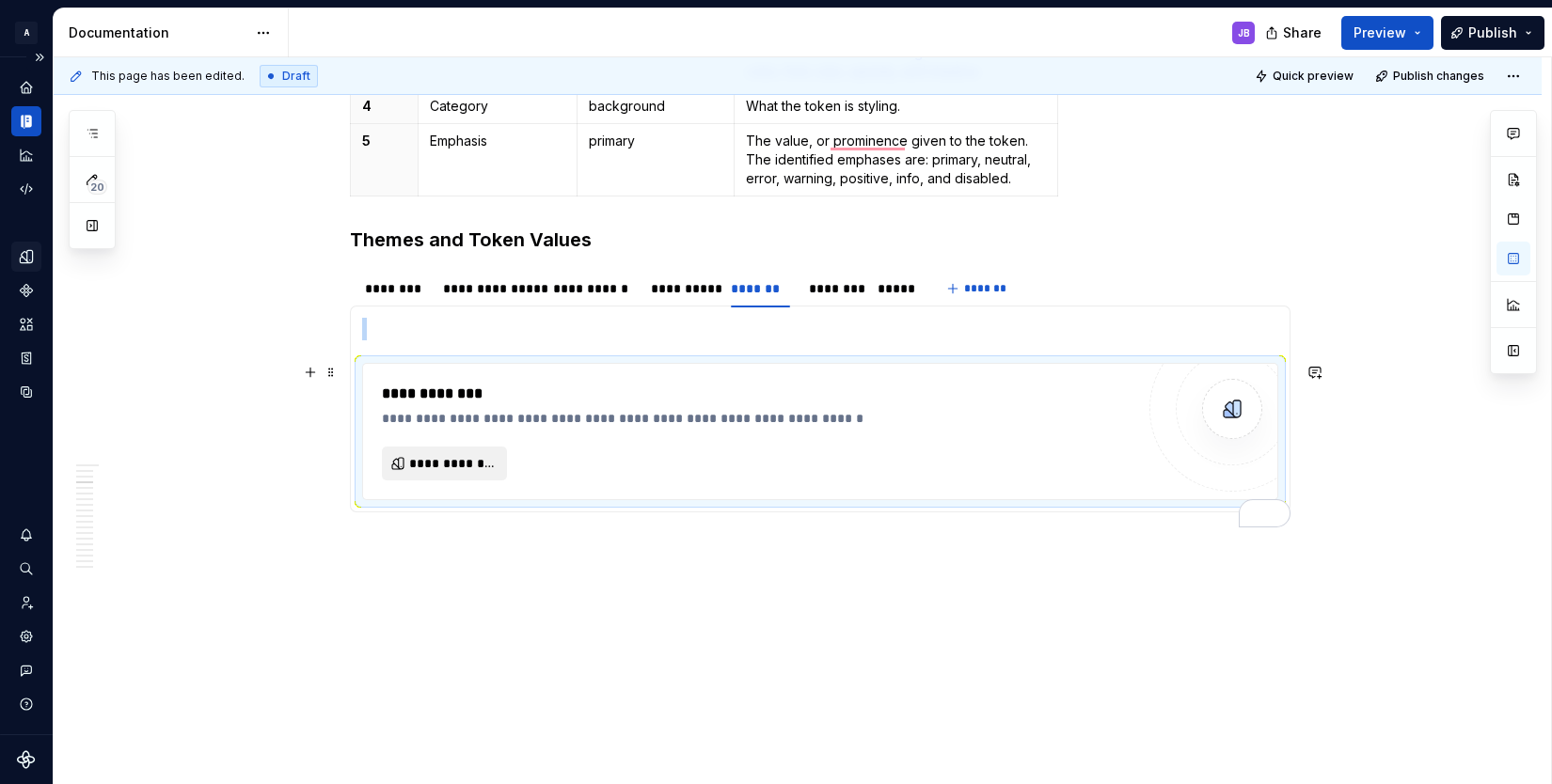
click at [461, 456] on span "**********" at bounding box center [452, 463] width 86 height 19
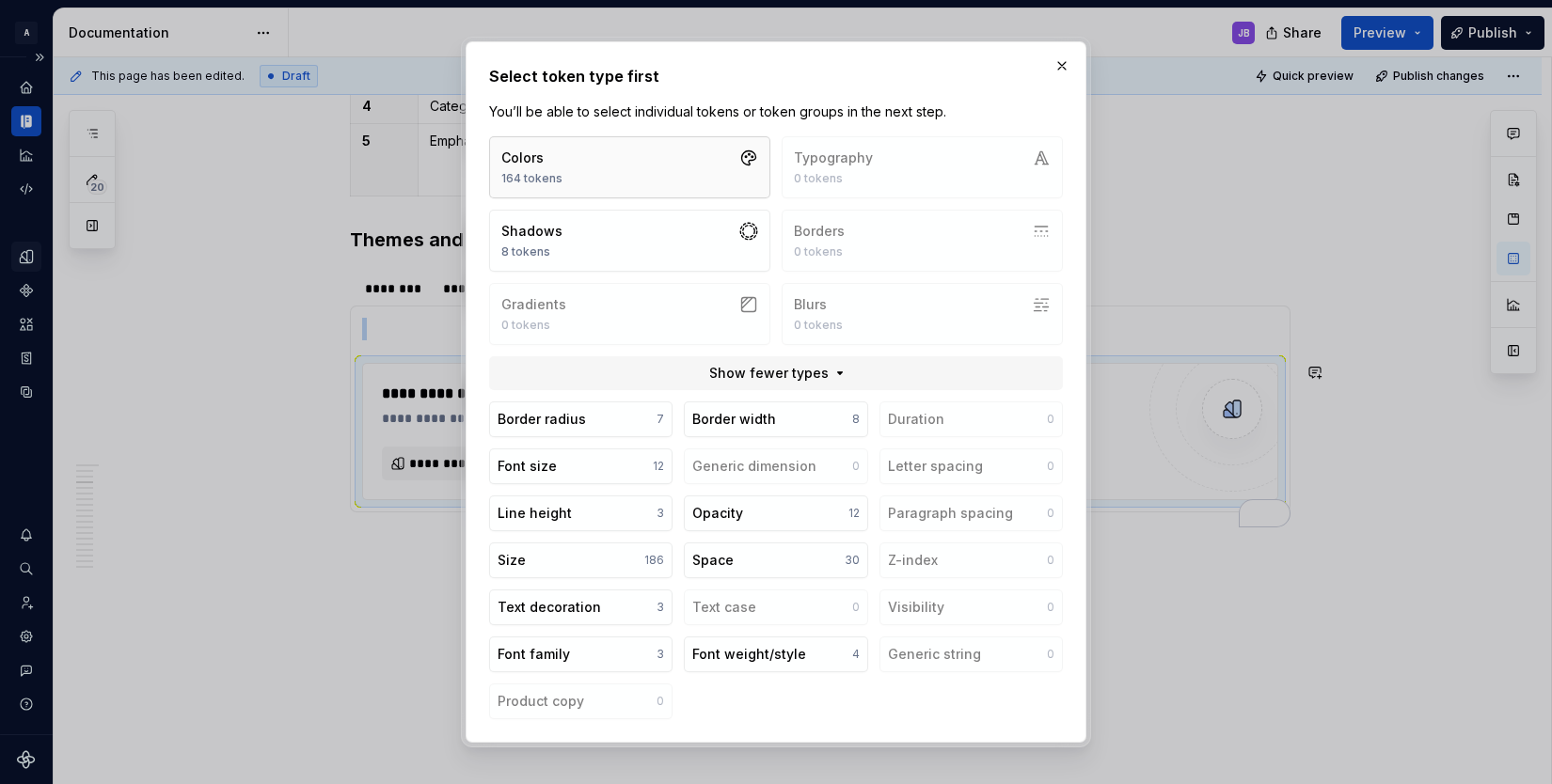
click at [692, 154] on button "Colors 164 tokens" at bounding box center [629, 168] width 281 height 62
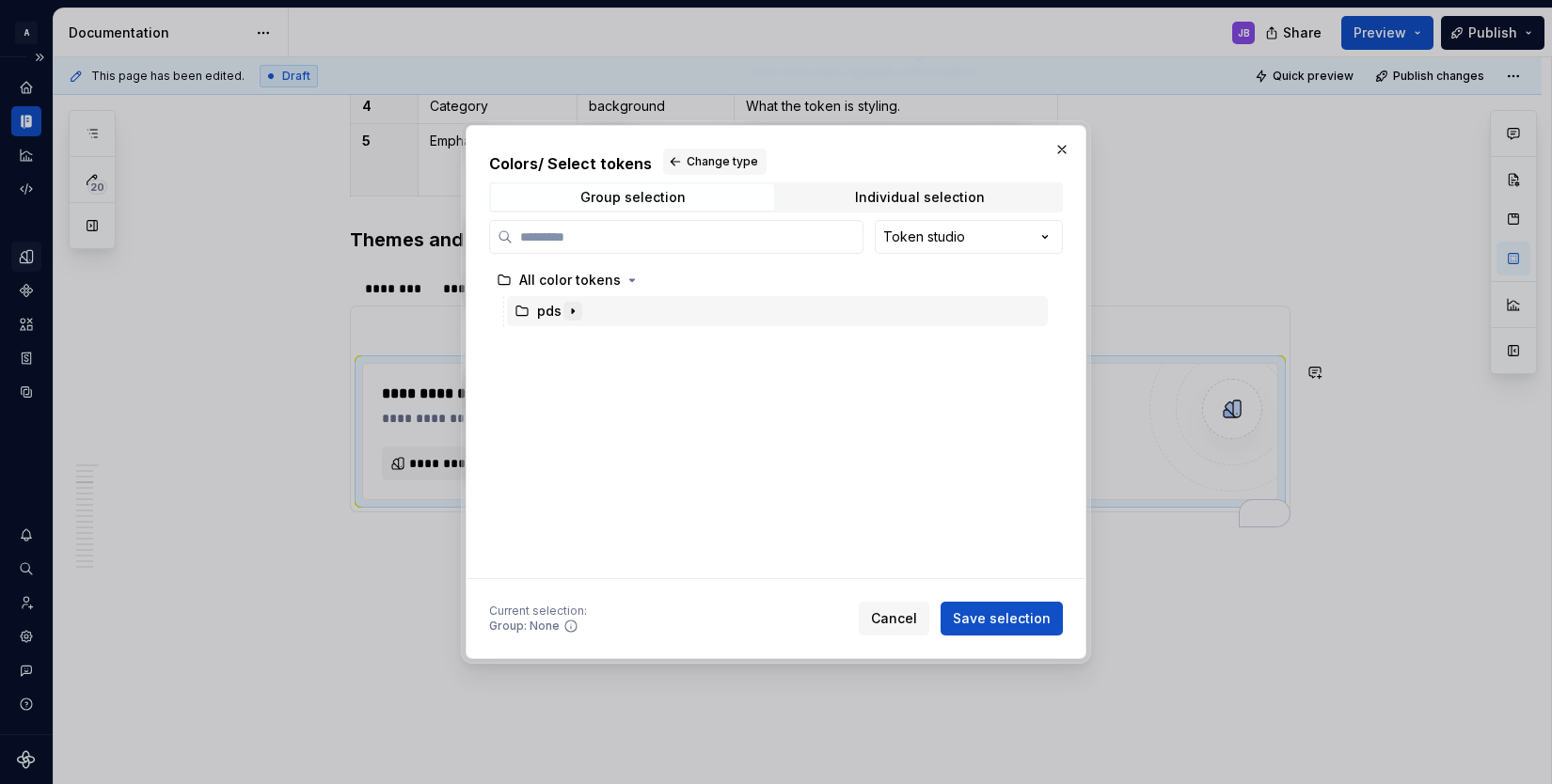
click at [574, 313] on icon "button" at bounding box center [572, 310] width 15 height 15
click at [605, 338] on icon "button" at bounding box center [607, 341] width 15 height 15
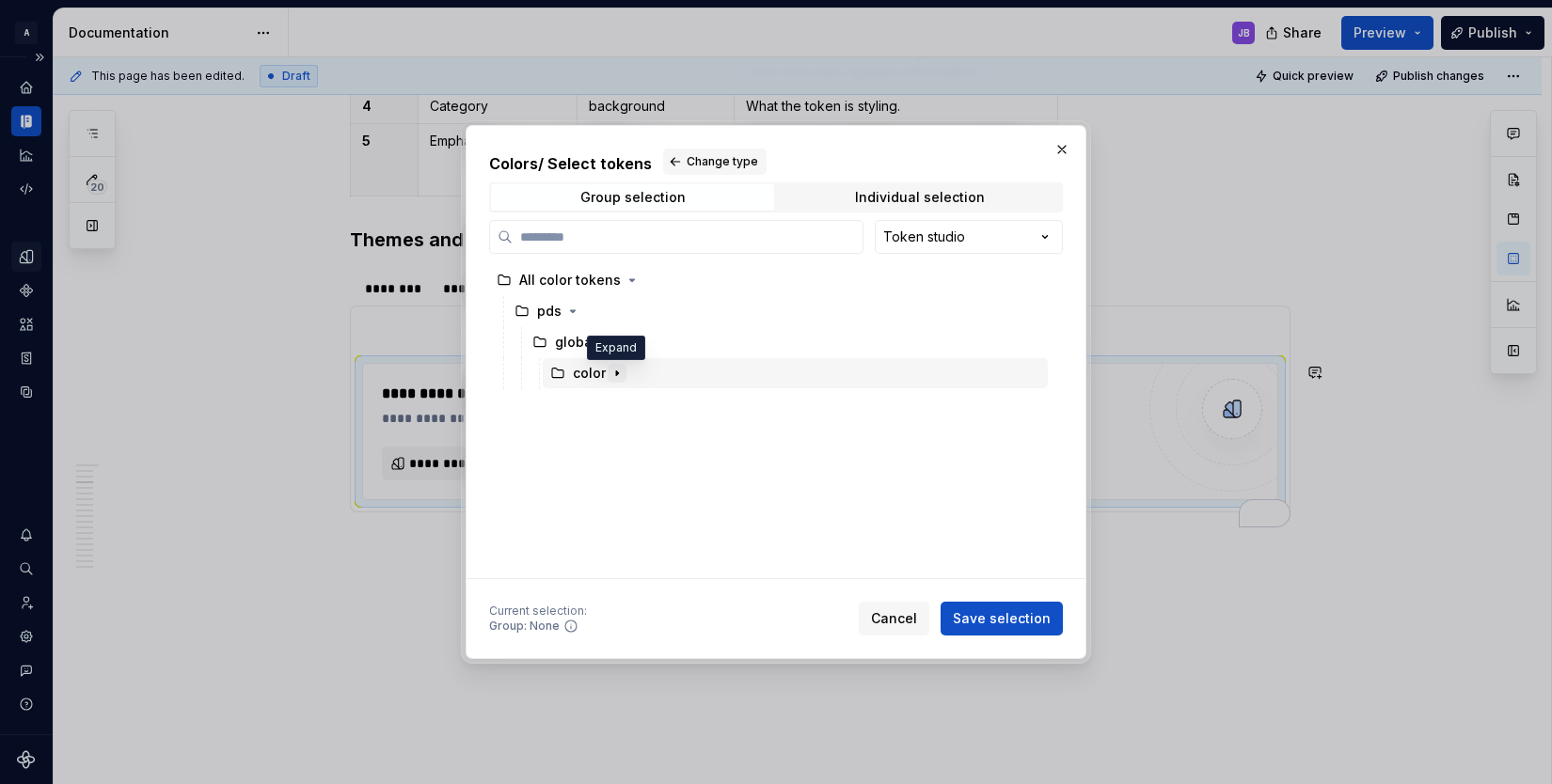
click at [617, 369] on icon "button" at bounding box center [617, 372] width 15 height 15
click at [617, 371] on icon "button" at bounding box center [617, 372] width 15 height 15
click at [606, 339] on icon "button" at bounding box center [607, 341] width 15 height 15
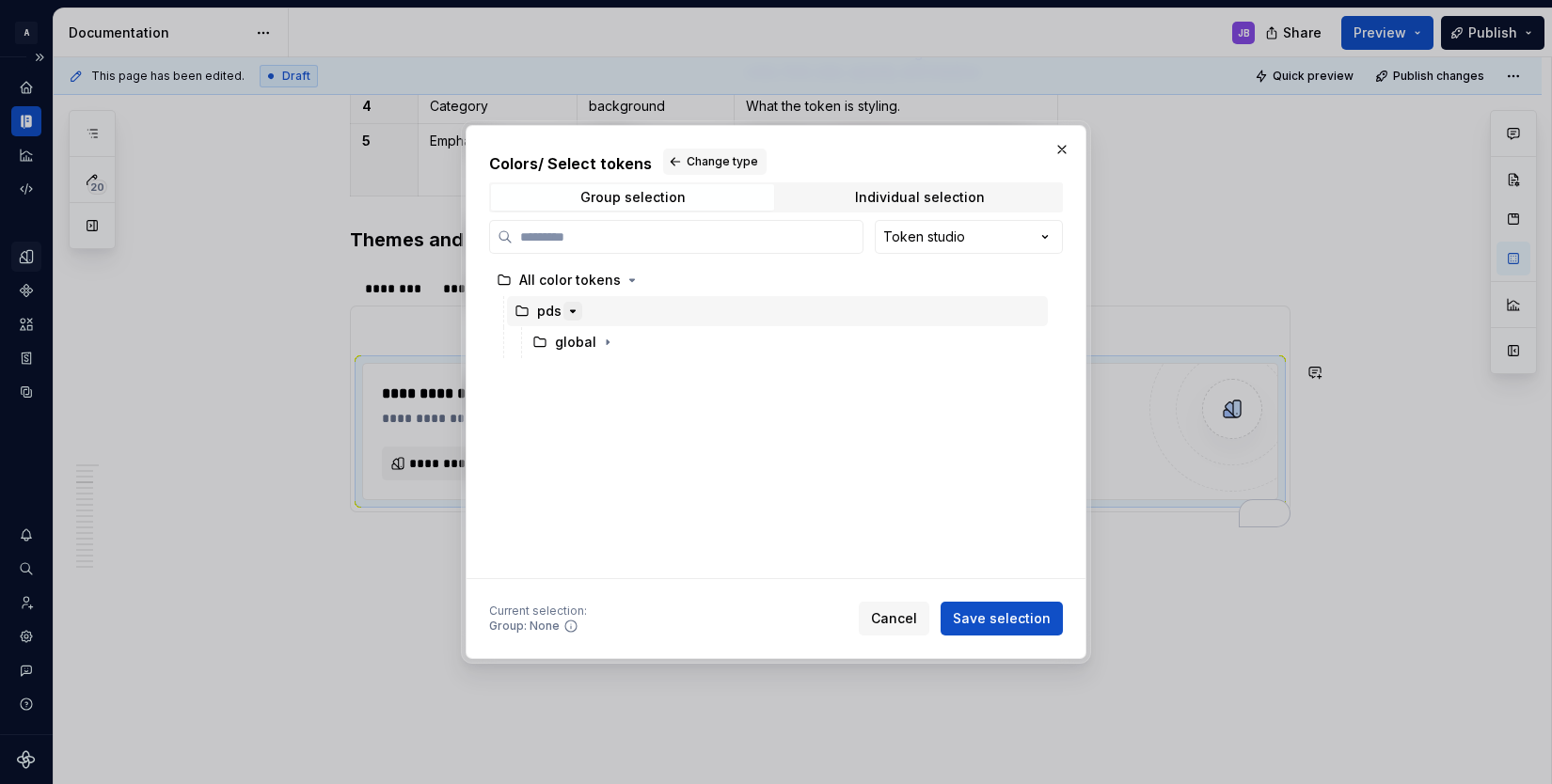
click at [574, 312] on icon "button" at bounding box center [572, 310] width 15 height 15
click at [629, 282] on icon "button" at bounding box center [631, 280] width 15 height 15
click at [961, 240] on div "Colors / Select tokens Change type Group selection Individual selection Token s…" at bounding box center [776, 392] width 1552 height 784
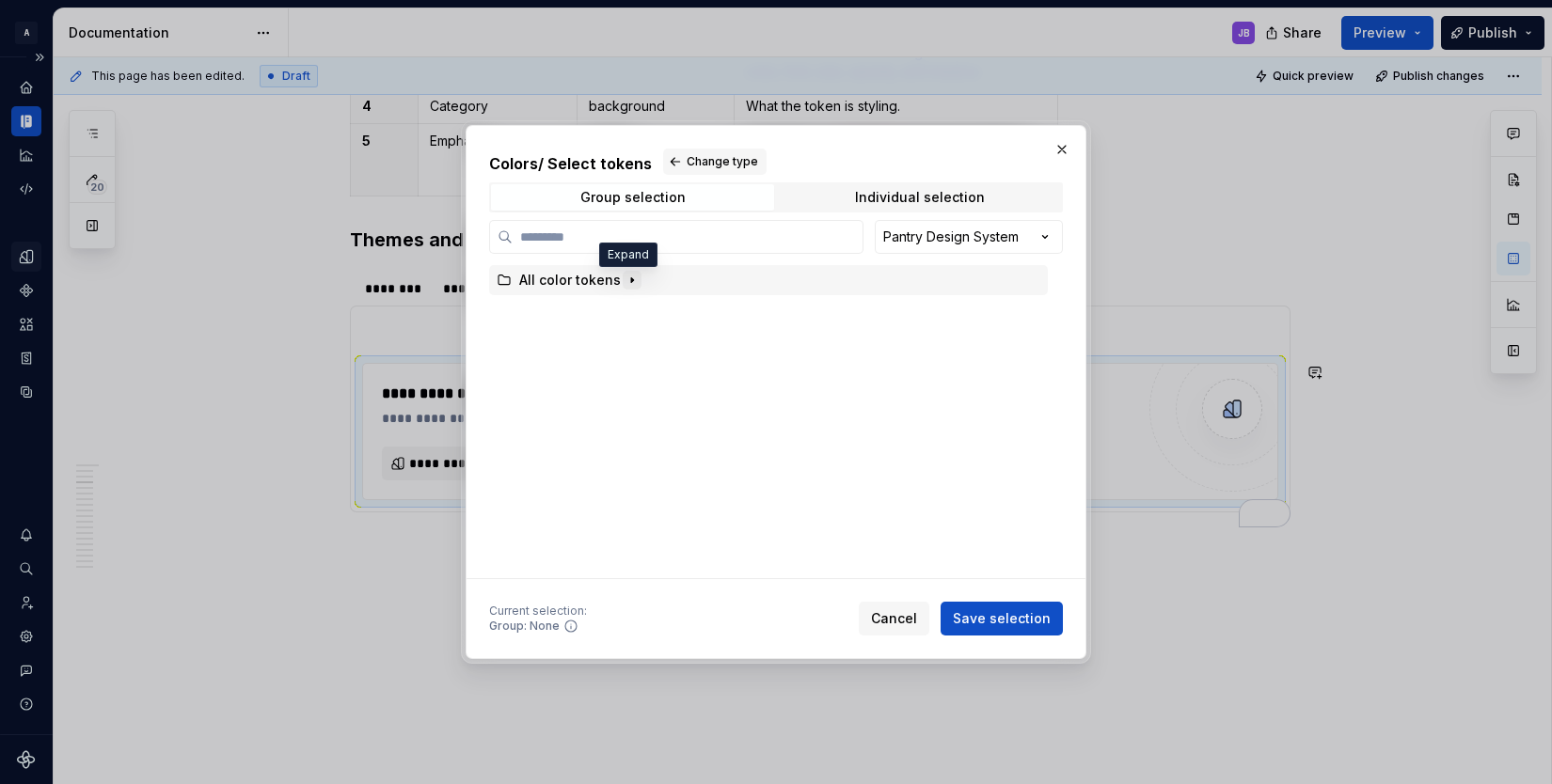
click at [628, 282] on icon "button" at bounding box center [631, 280] width 15 height 15
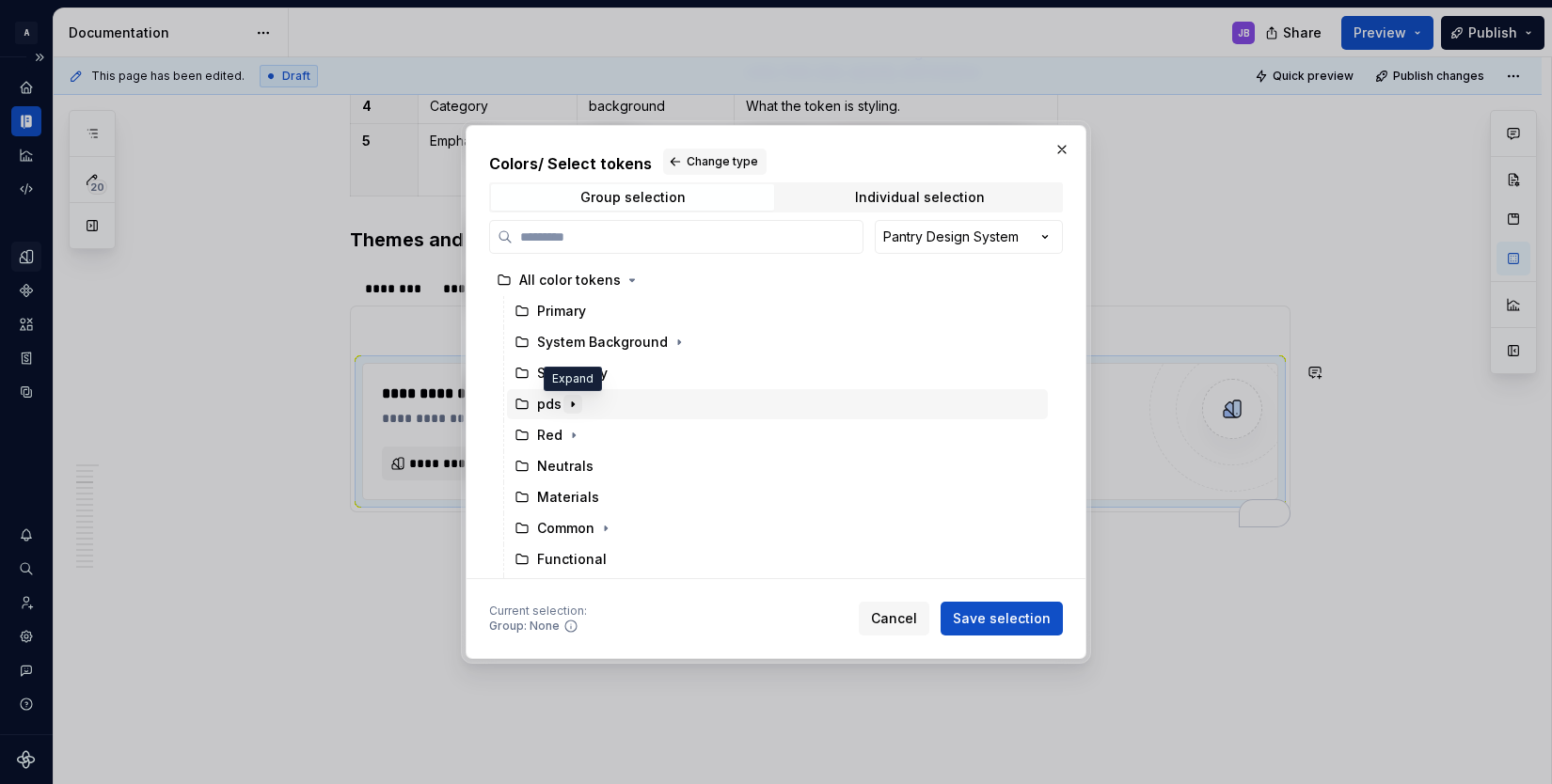
click at [577, 404] on icon "button" at bounding box center [572, 404] width 15 height 15
click at [609, 434] on icon "button" at bounding box center [607, 435] width 15 height 15
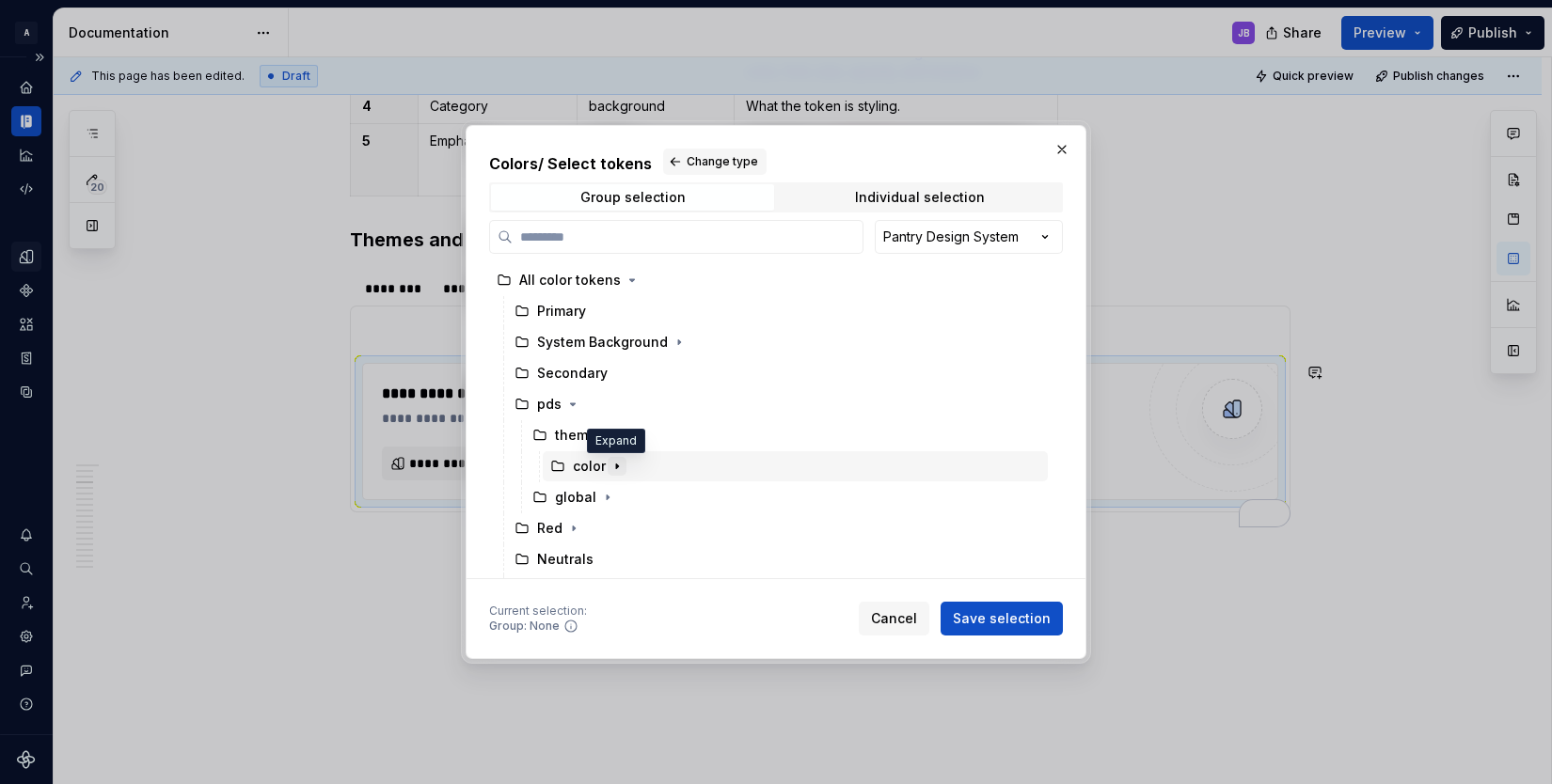
click at [618, 466] on icon "button" at bounding box center [617, 465] width 15 height 15
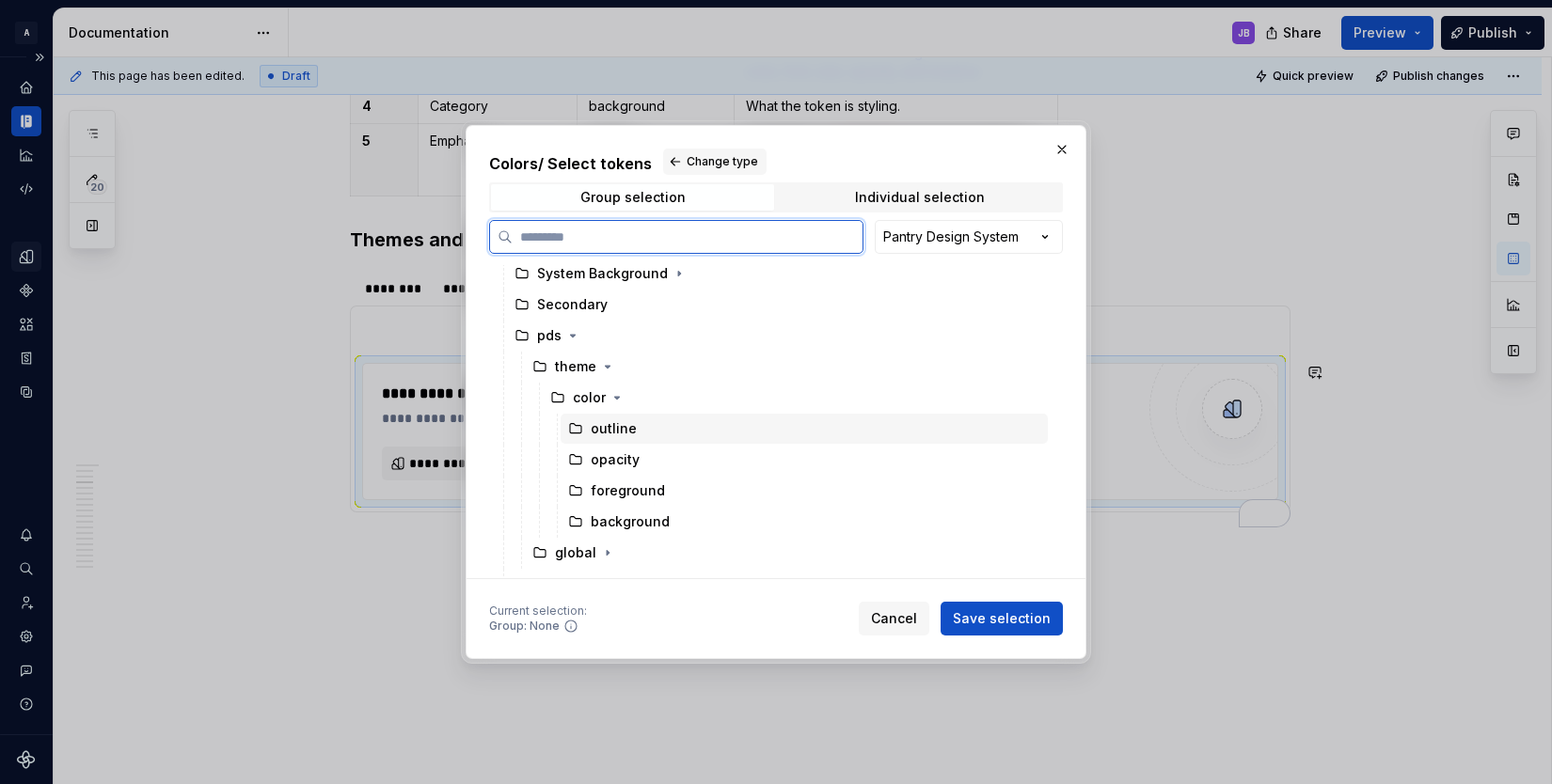
scroll to position [72, 0]
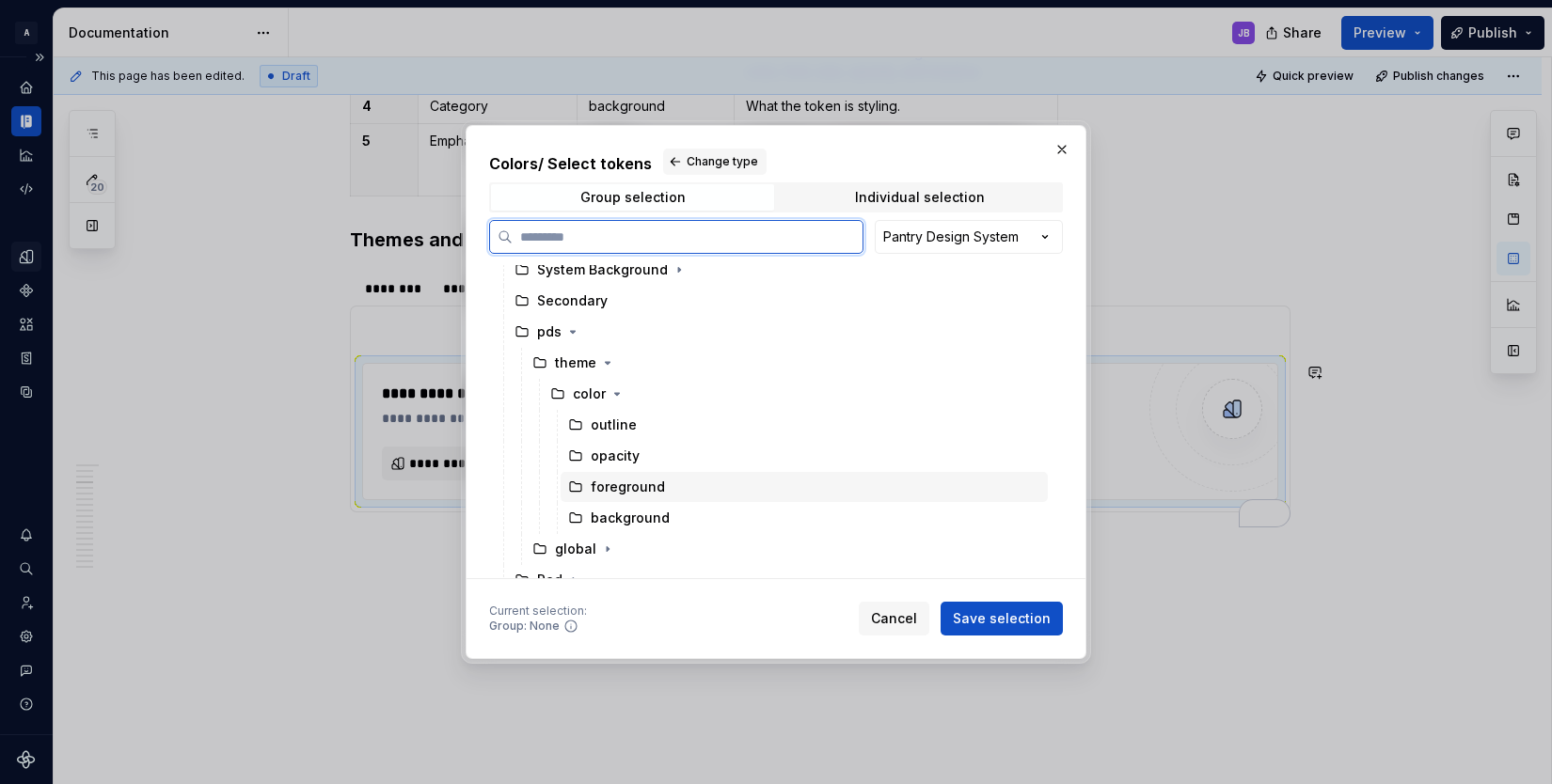
click at [636, 490] on div "foreground" at bounding box center [627, 487] width 74 height 19
click at [652, 521] on div "background" at bounding box center [629, 518] width 79 height 19
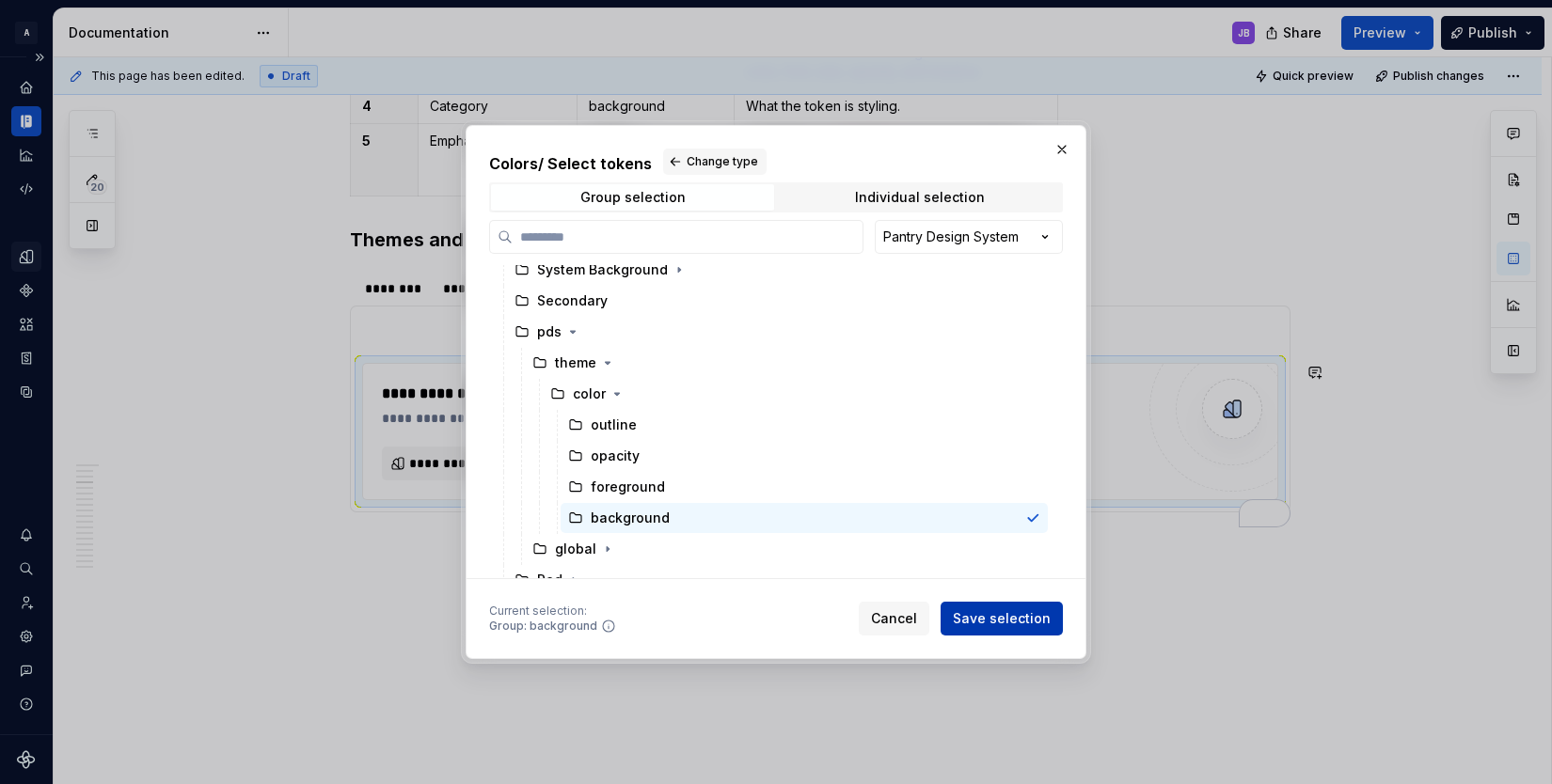
click at [1015, 620] on span "Save selection" at bounding box center [1002, 618] width 98 height 19
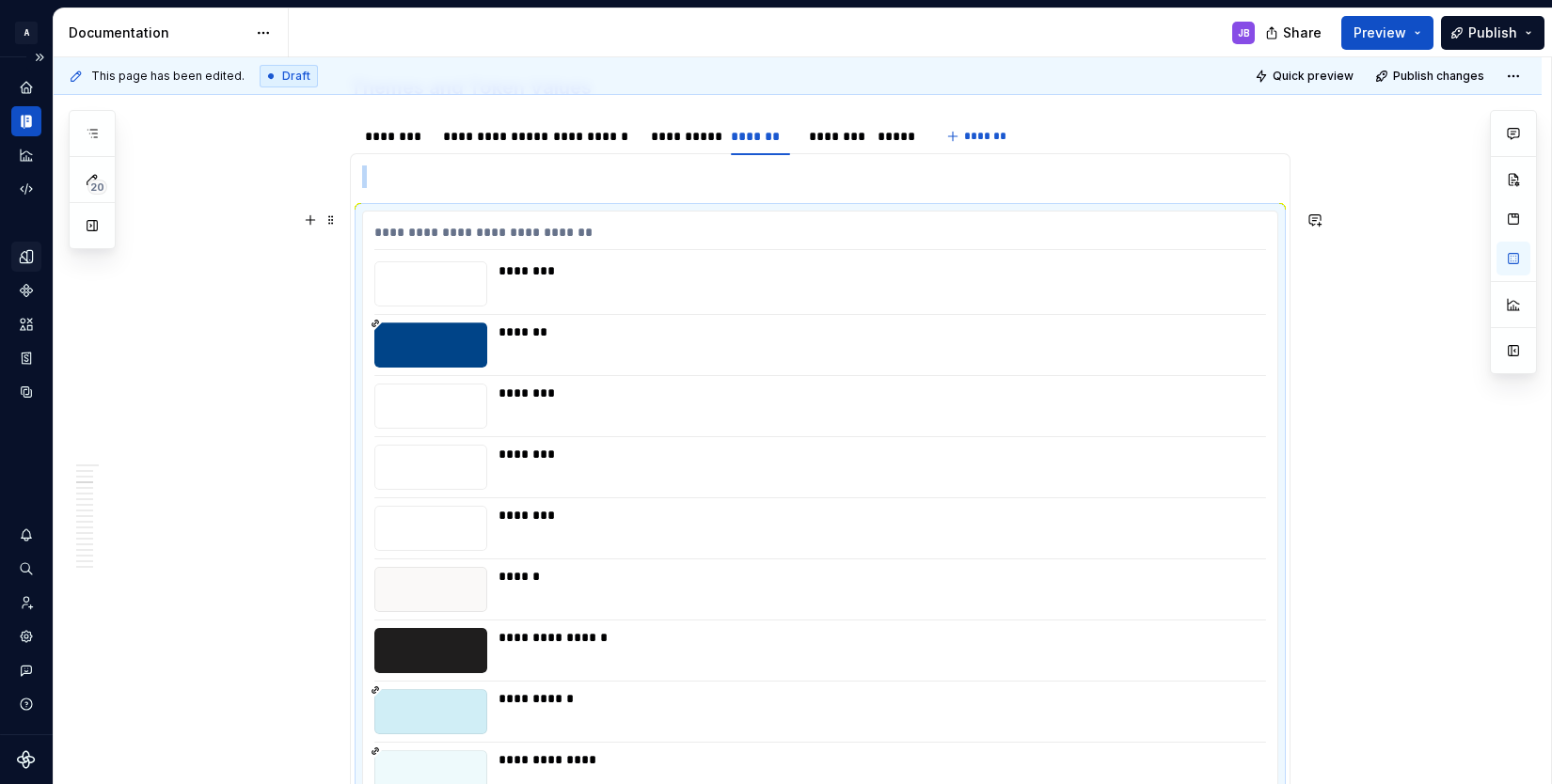
scroll to position [1234, 0]
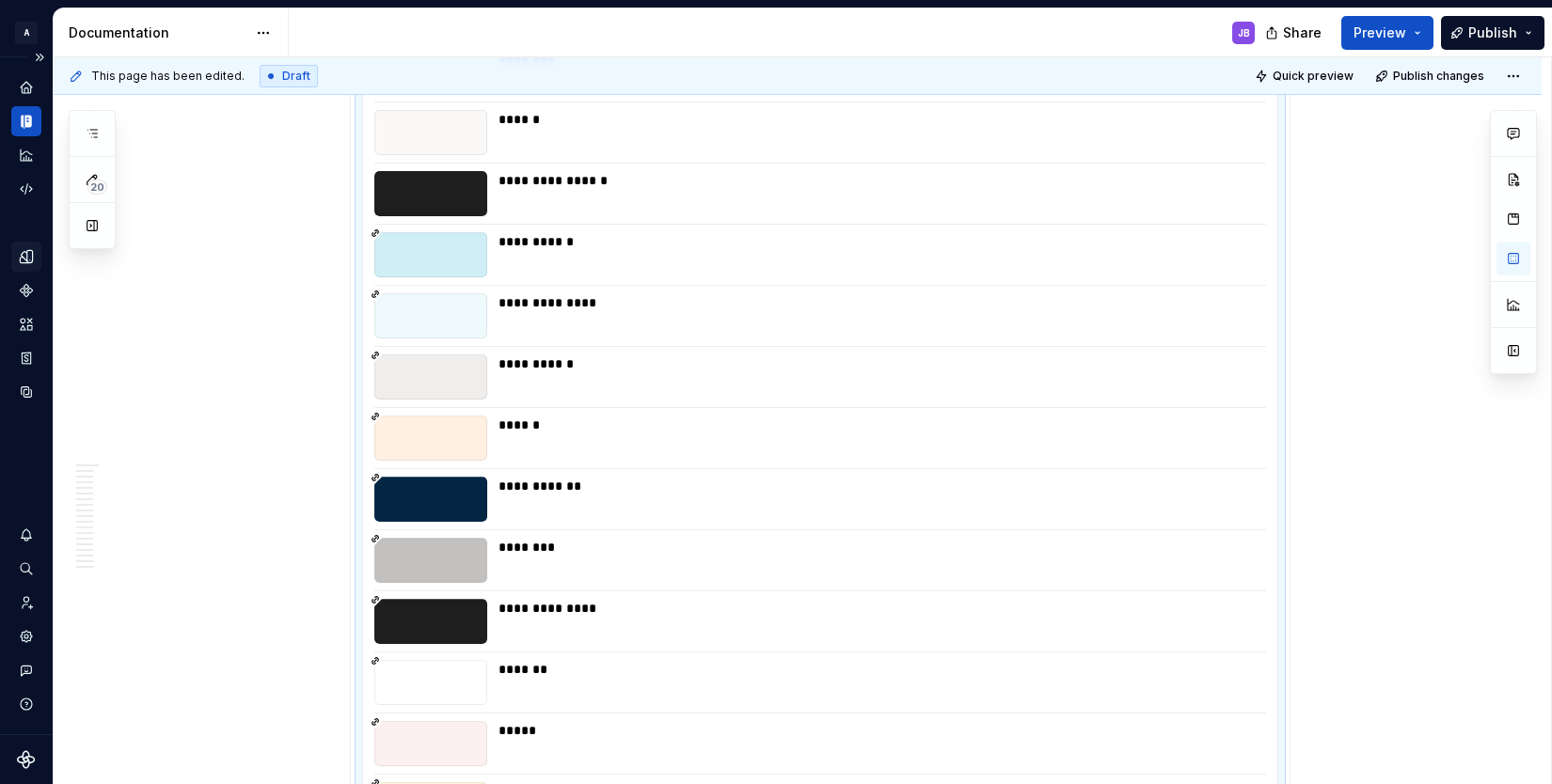
scroll to position [1700, 0]
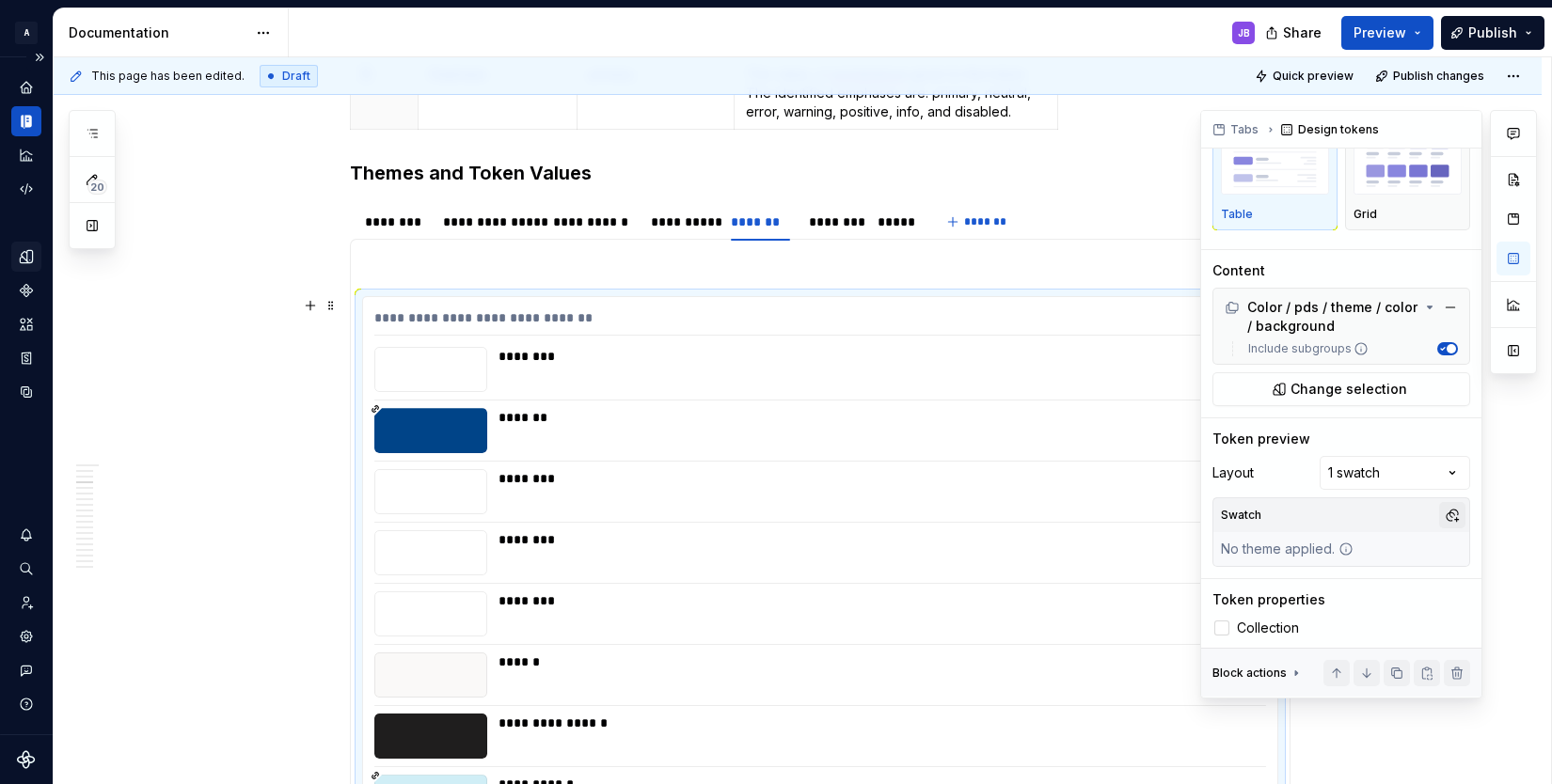
click at [1445, 514] on button "button" at bounding box center [1452, 515] width 26 height 26
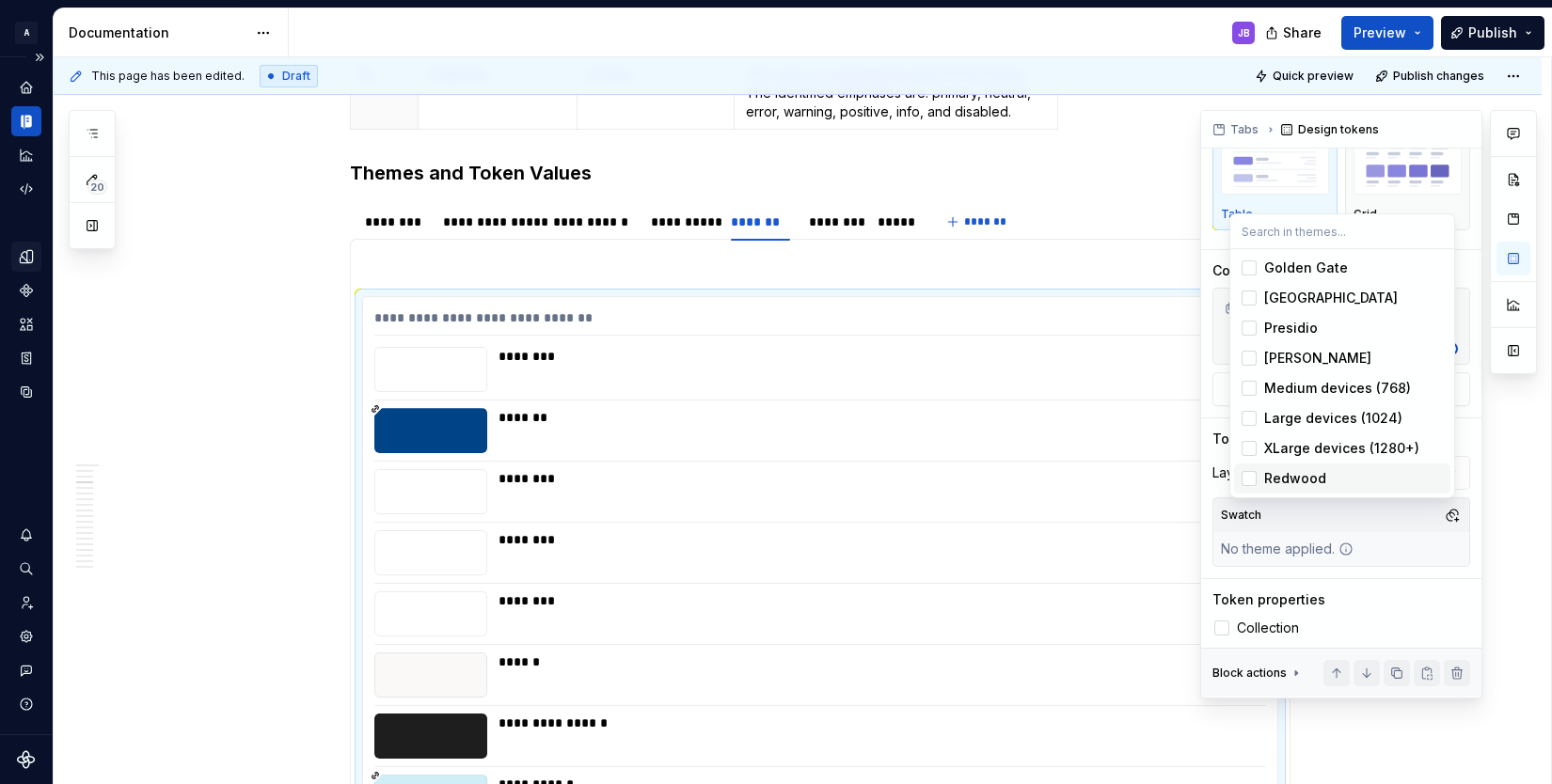
click at [1246, 482] on div "Suggestions" at bounding box center [1248, 478] width 15 height 15
click at [1352, 600] on div "Comments Open comments No comments yet Select ‘Comment’ from the block context …" at bounding box center [1368, 404] width 337 height 588
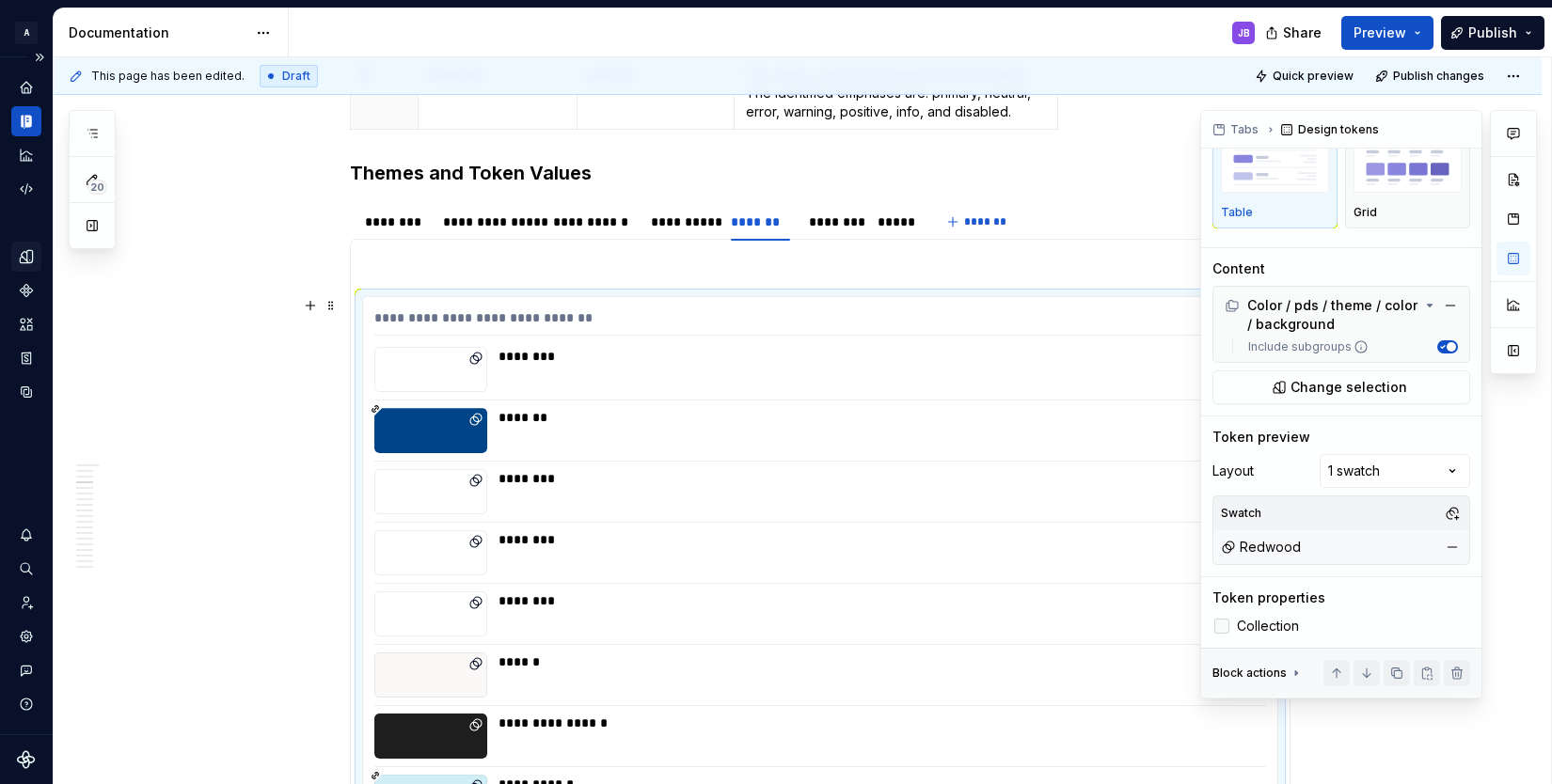
click at [1222, 625] on div at bounding box center [1221, 625] width 15 height 15
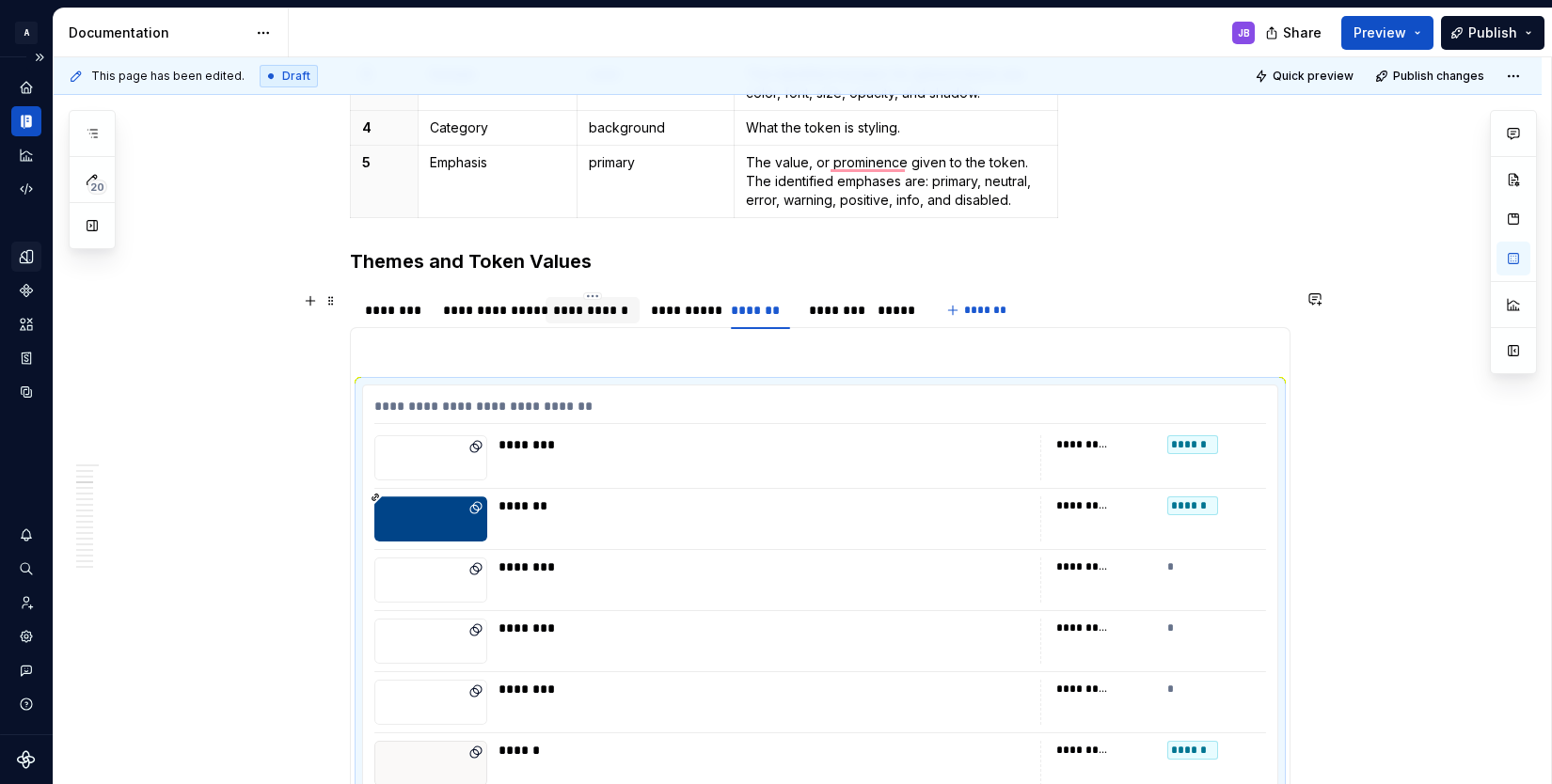
click at [596, 313] on div "**********" at bounding box center [592, 309] width 78 height 19
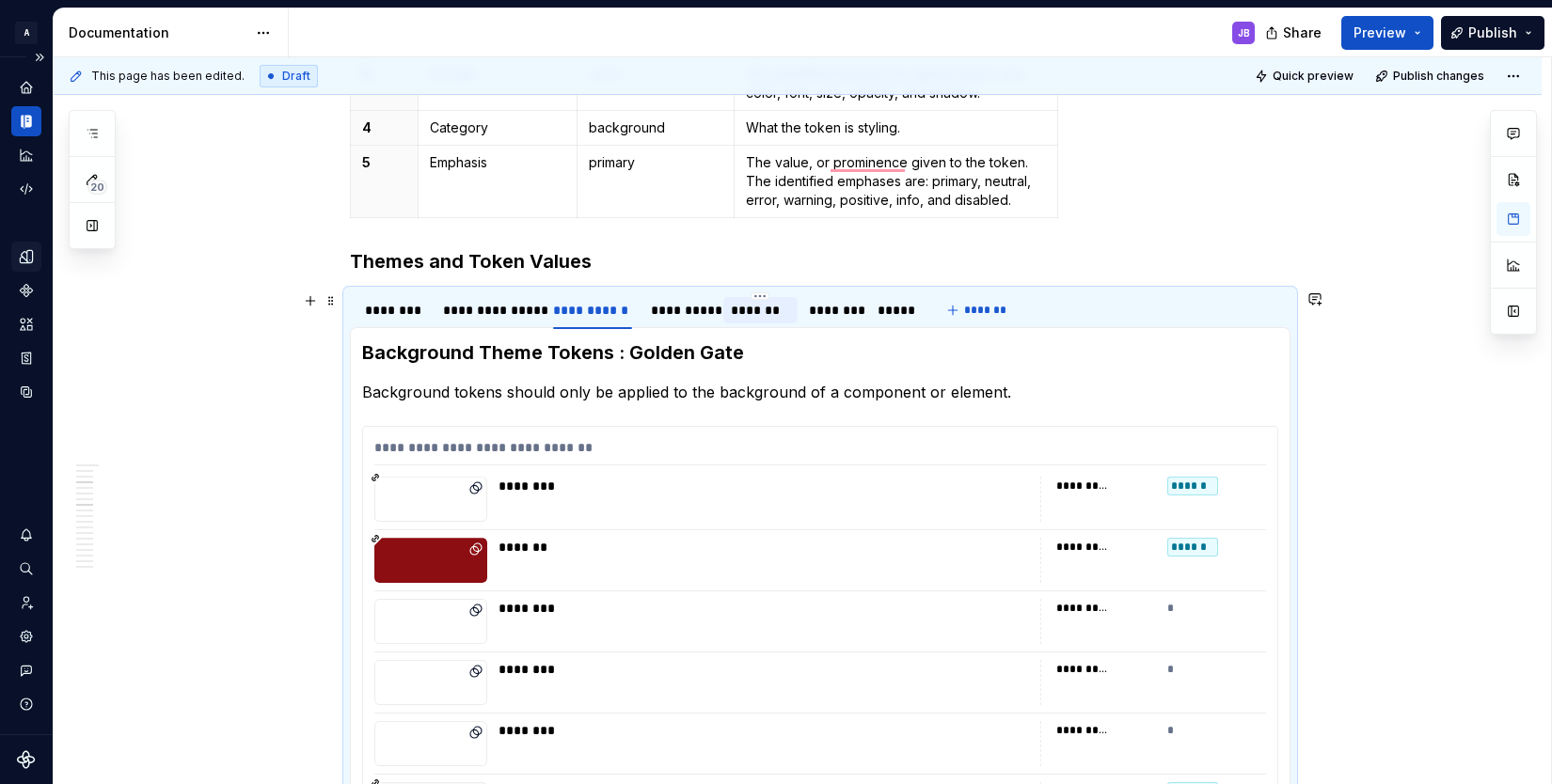
click at [766, 314] on div "*******" at bounding box center [760, 309] width 60 height 19
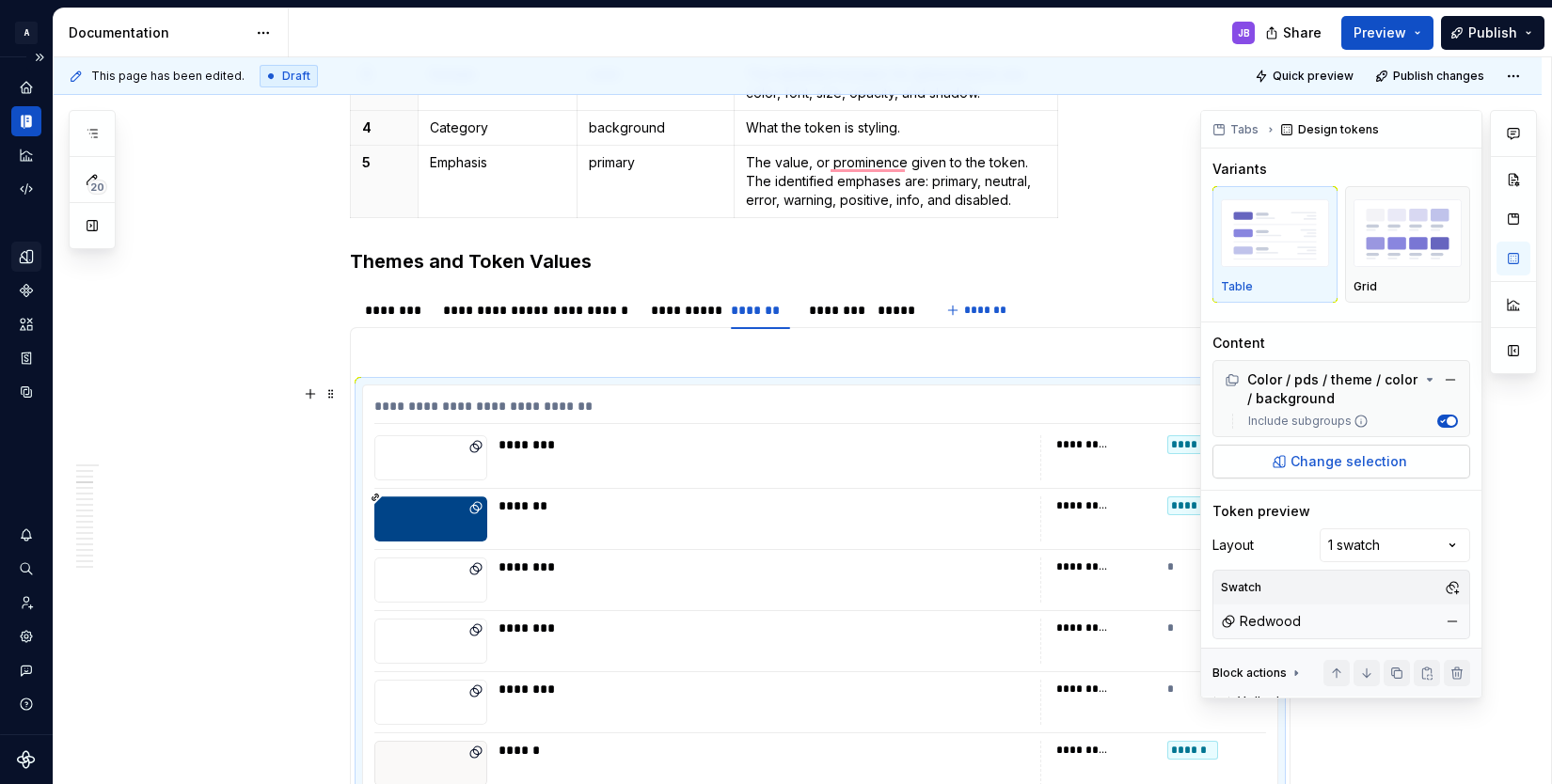
click at [1358, 456] on span "Change selection" at bounding box center [1349, 461] width 117 height 19
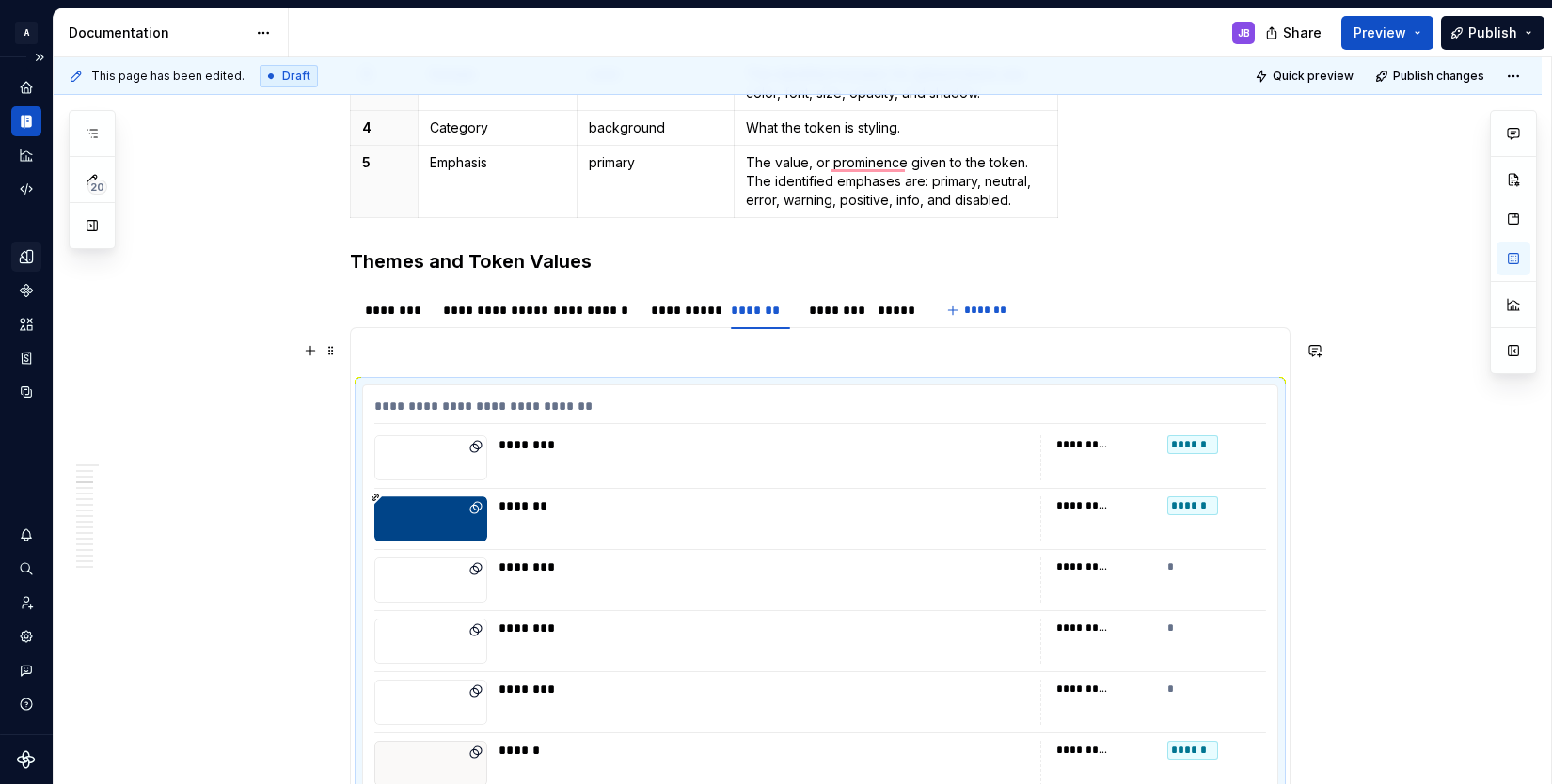
click at [908, 357] on p "To enrich screen reader interactions, please activate Accessibility in Grammarl…" at bounding box center [819, 350] width 916 height 22
click at [1393, 29] on span "Preview" at bounding box center [1379, 32] width 53 height 19
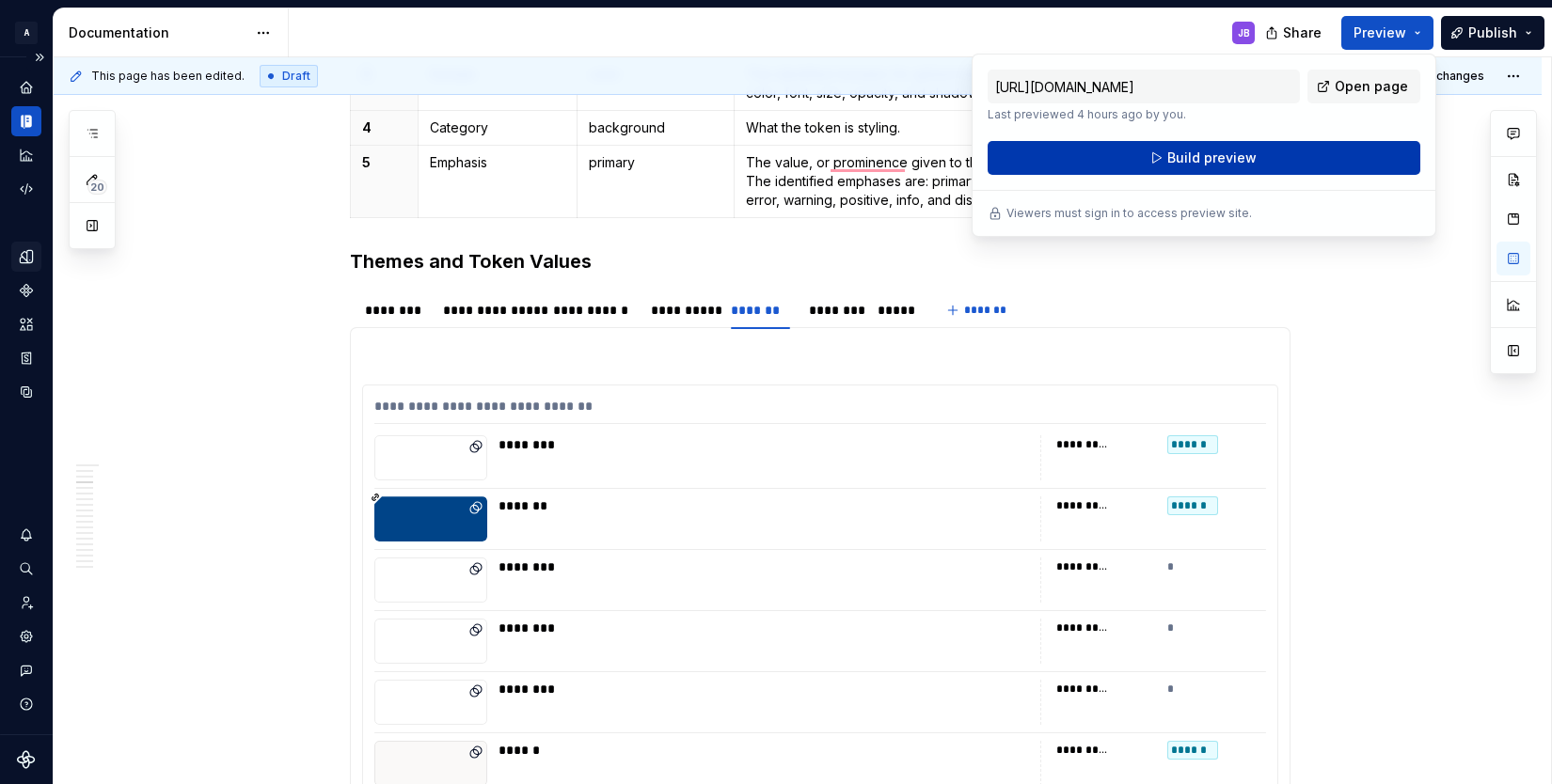
click at [1227, 158] on span "Build preview" at bounding box center [1212, 157] width 90 height 19
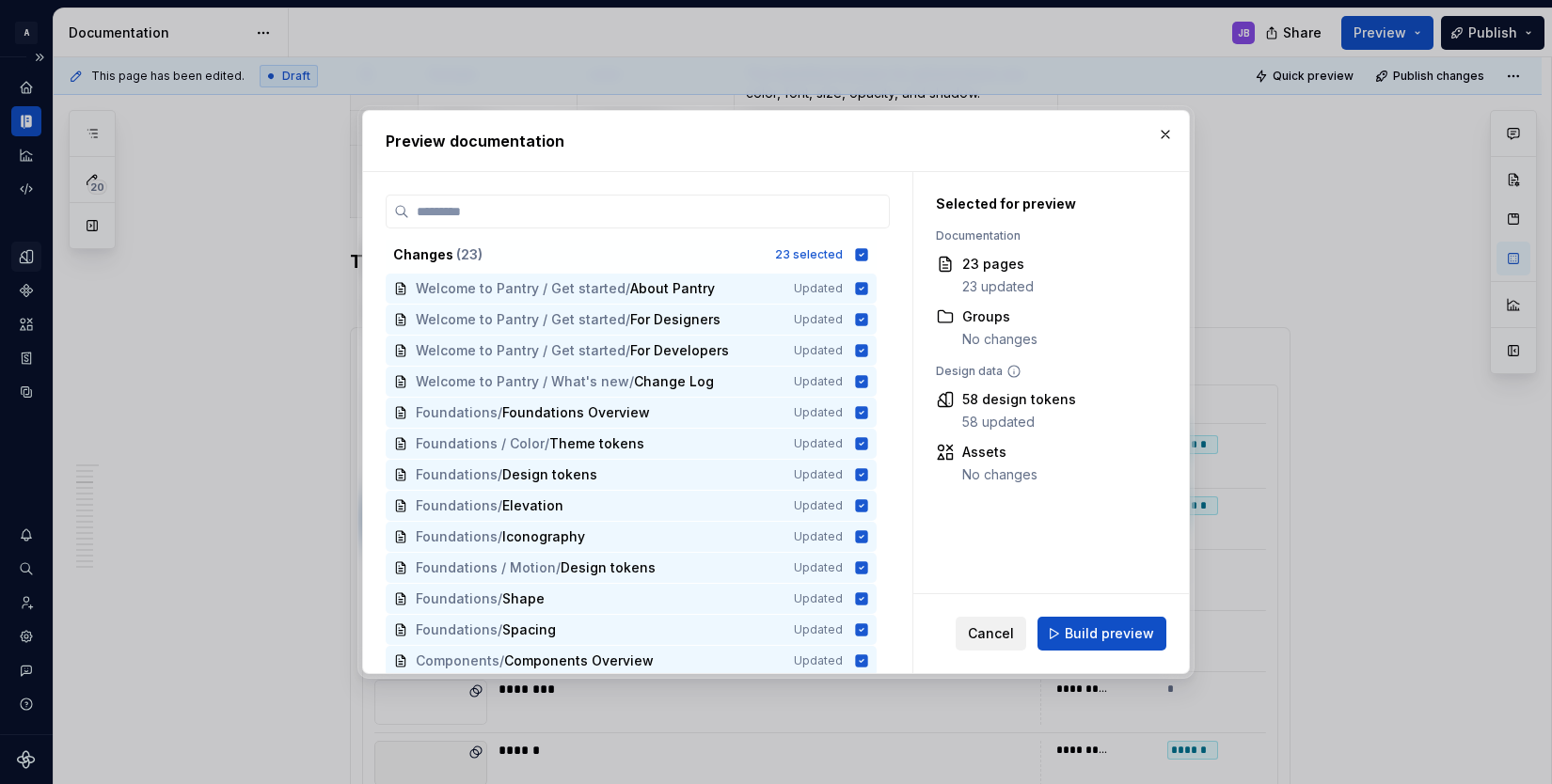
click at [995, 636] on span "Cancel" at bounding box center [990, 633] width 46 height 19
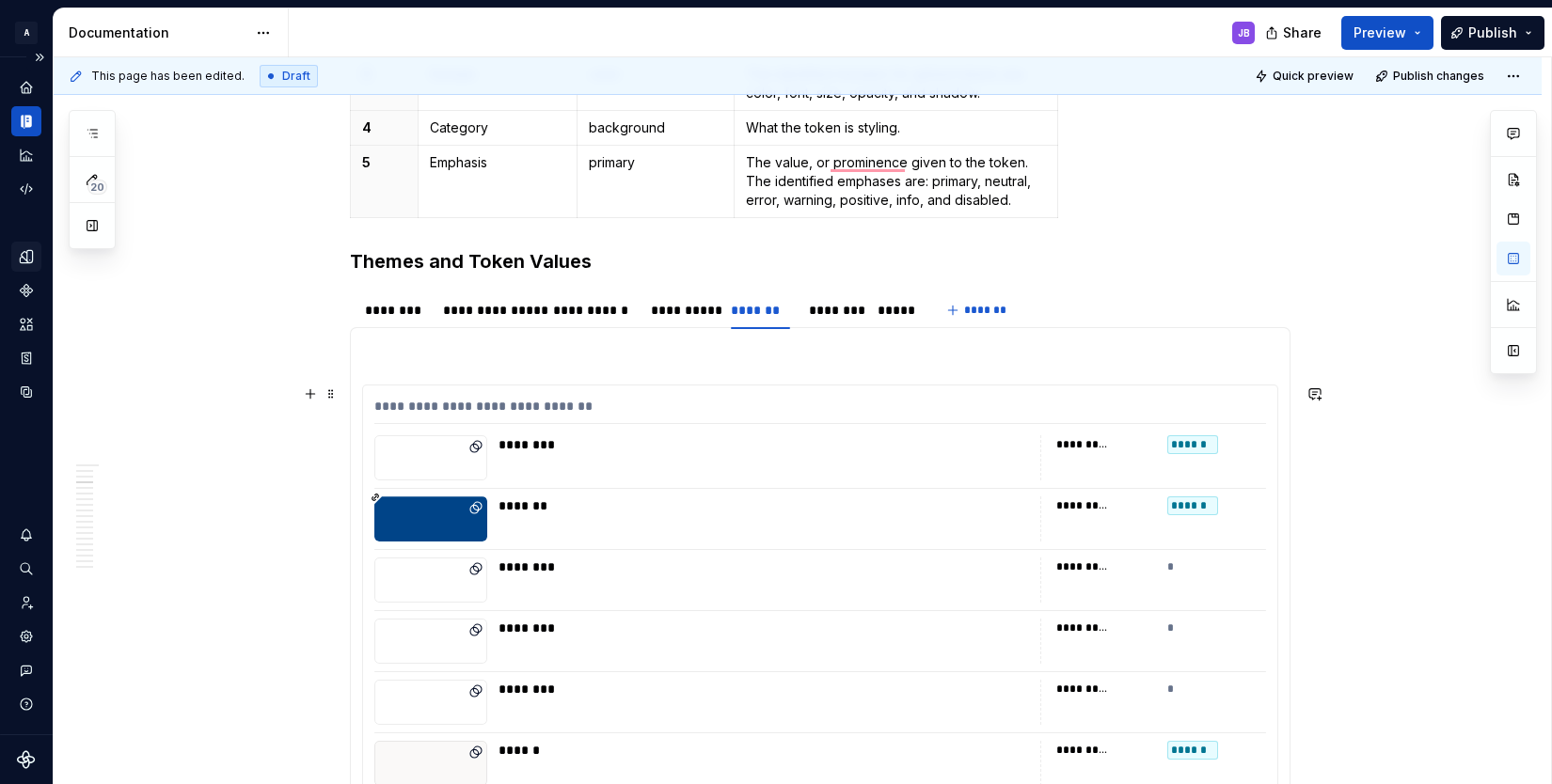
click at [686, 313] on div "**********" at bounding box center [681, 309] width 61 height 19
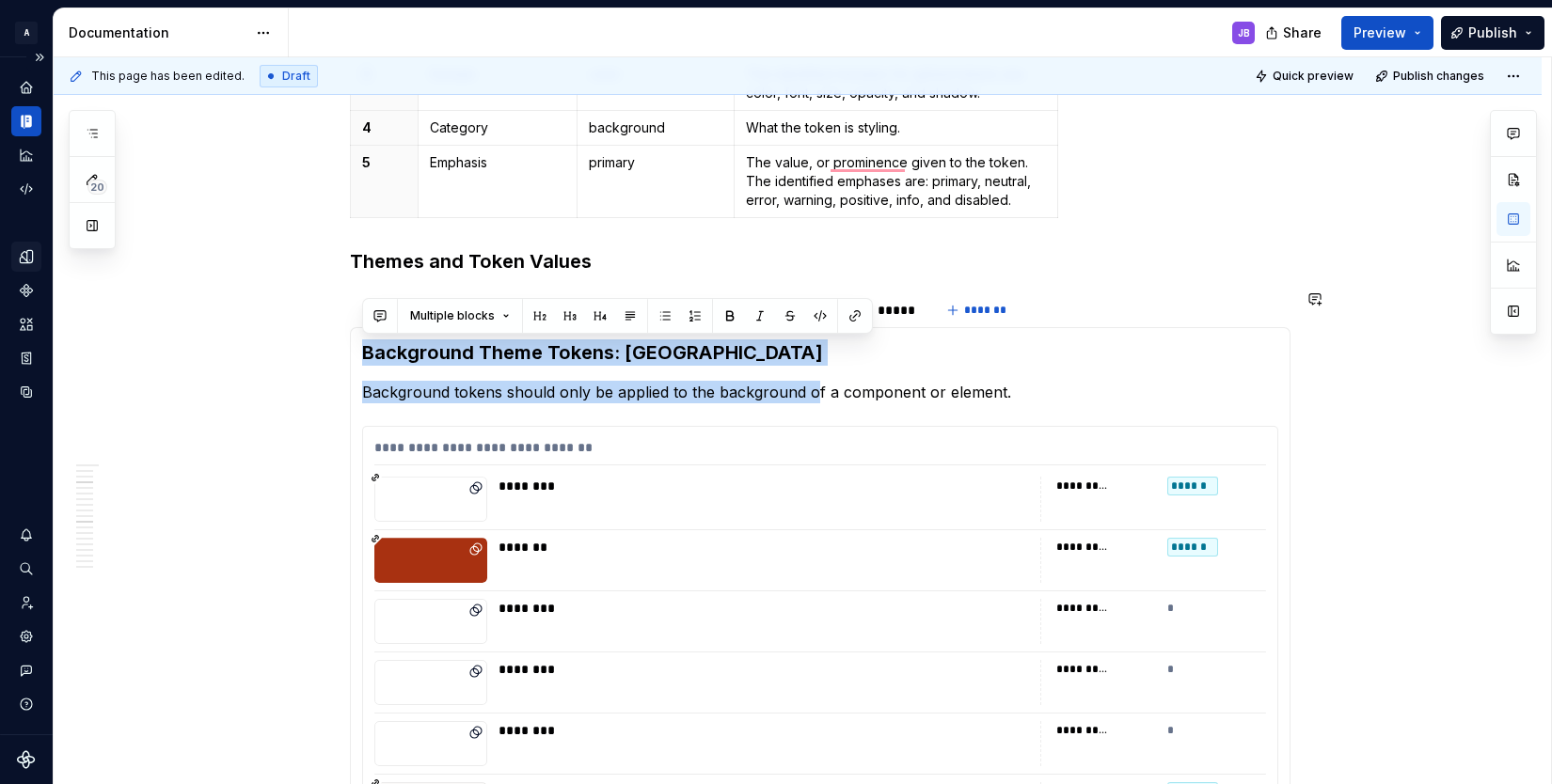
drag, startPoint x: 358, startPoint y: 348, endPoint x: 1000, endPoint y: 405, distance: 644.5
click at [735, 362] on h3 "Background Theme Tokens: Fort Point" at bounding box center [819, 352] width 916 height 26
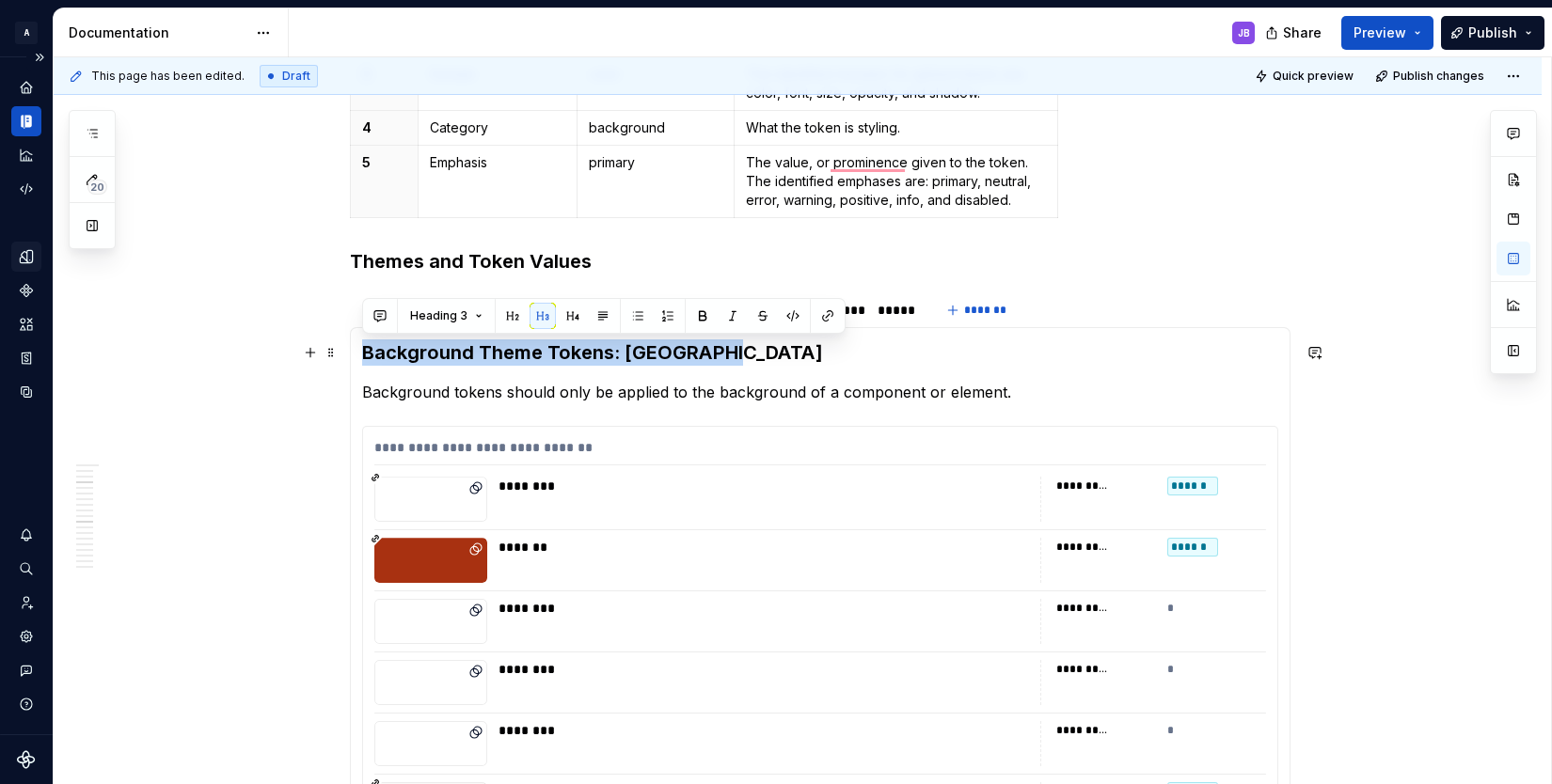
drag, startPoint x: 362, startPoint y: 349, endPoint x: 706, endPoint y: 347, distance: 344.0
click at [710, 350] on h3 "Background Theme Tokens: Fort Point" at bounding box center [819, 352] width 916 height 26
copy h3 "Background Theme Tokens: Fort Point"
click at [915, 271] on h3 "Themes and Token Values" at bounding box center [820, 260] width 940 height 26
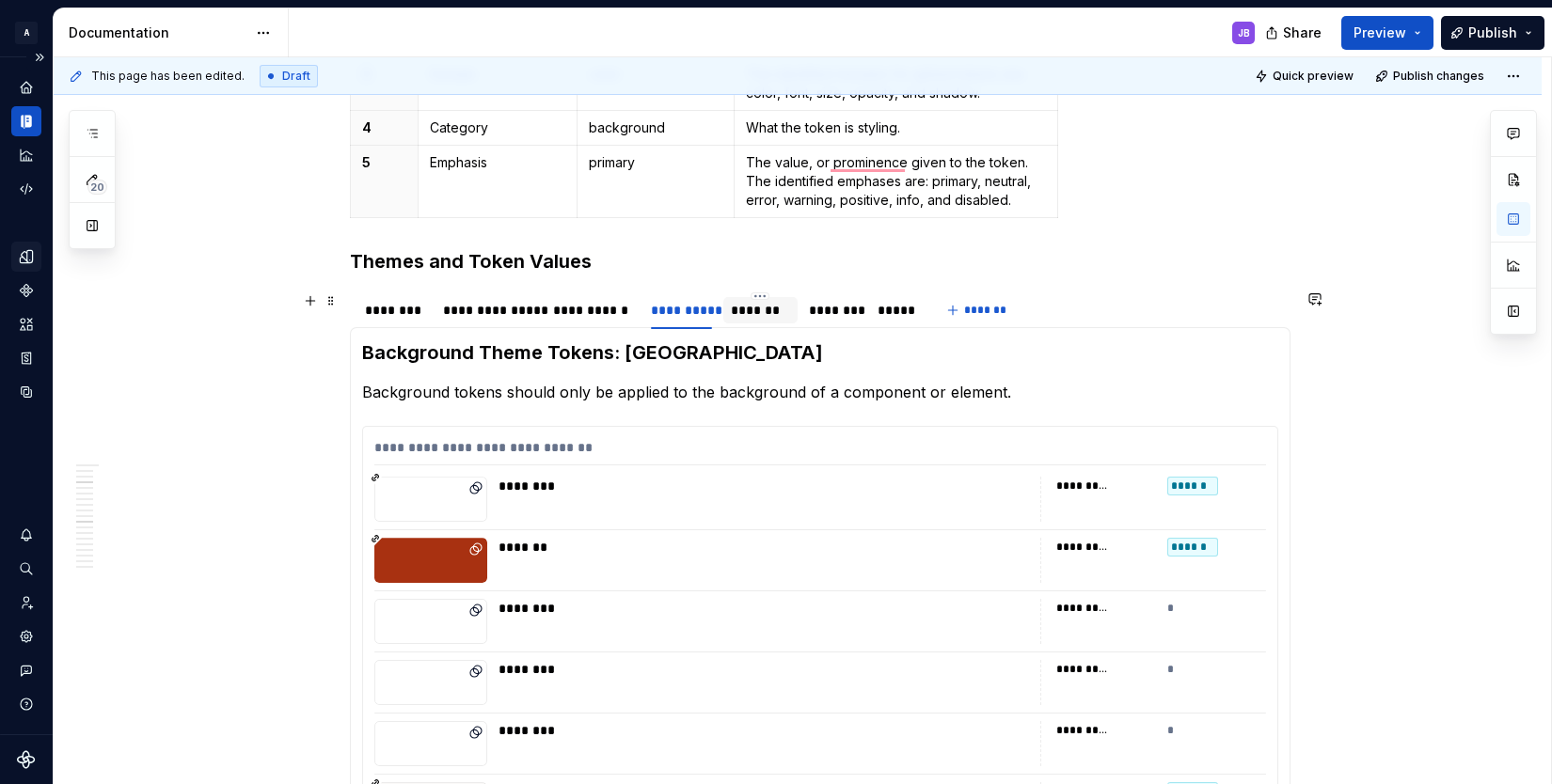
click at [768, 311] on div "*******" at bounding box center [760, 309] width 60 height 19
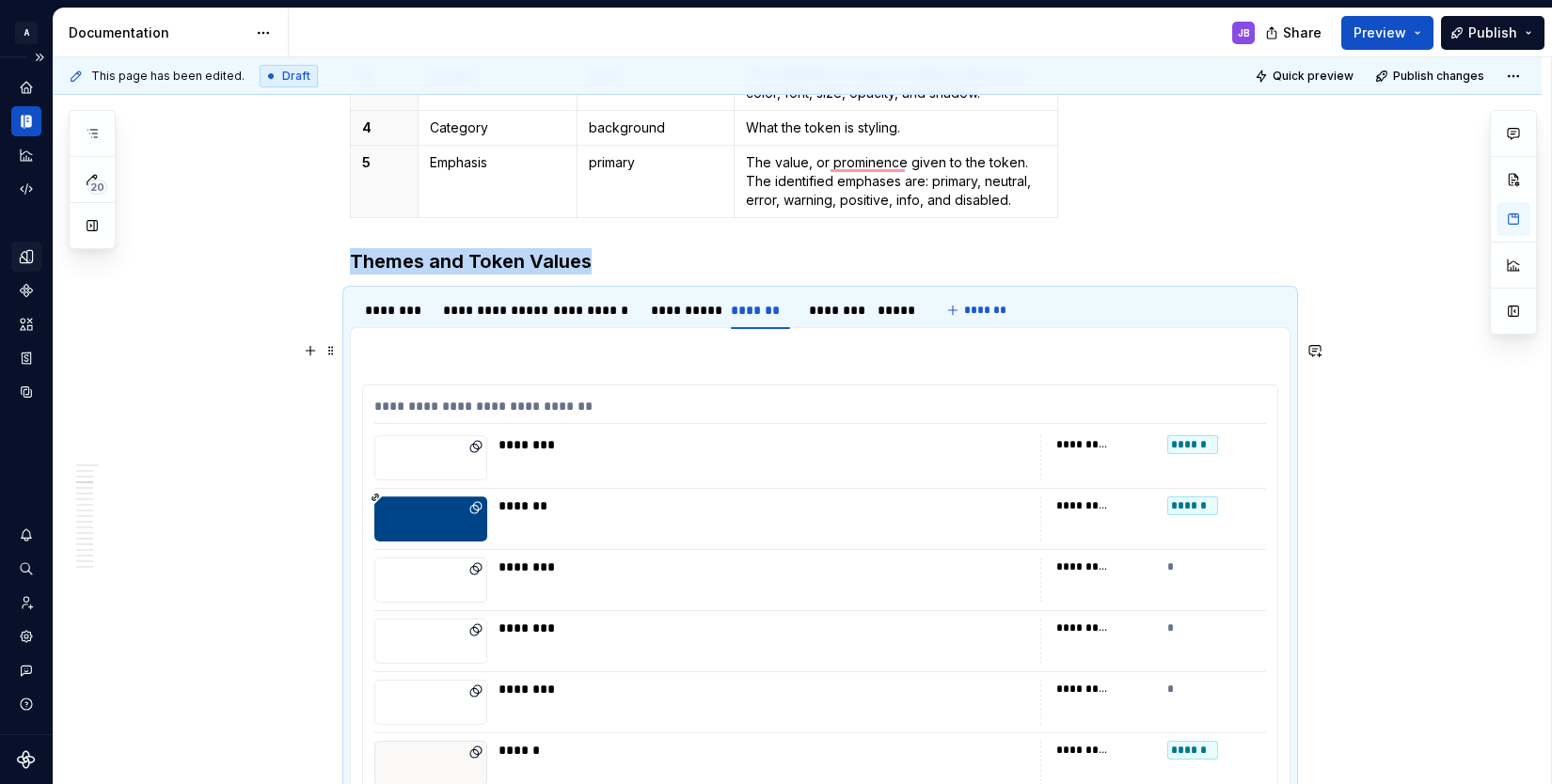
click at [440, 349] on p "To enrich screen reader interactions, please activate Accessibility in Grammarl…" at bounding box center [819, 350] width 916 height 22
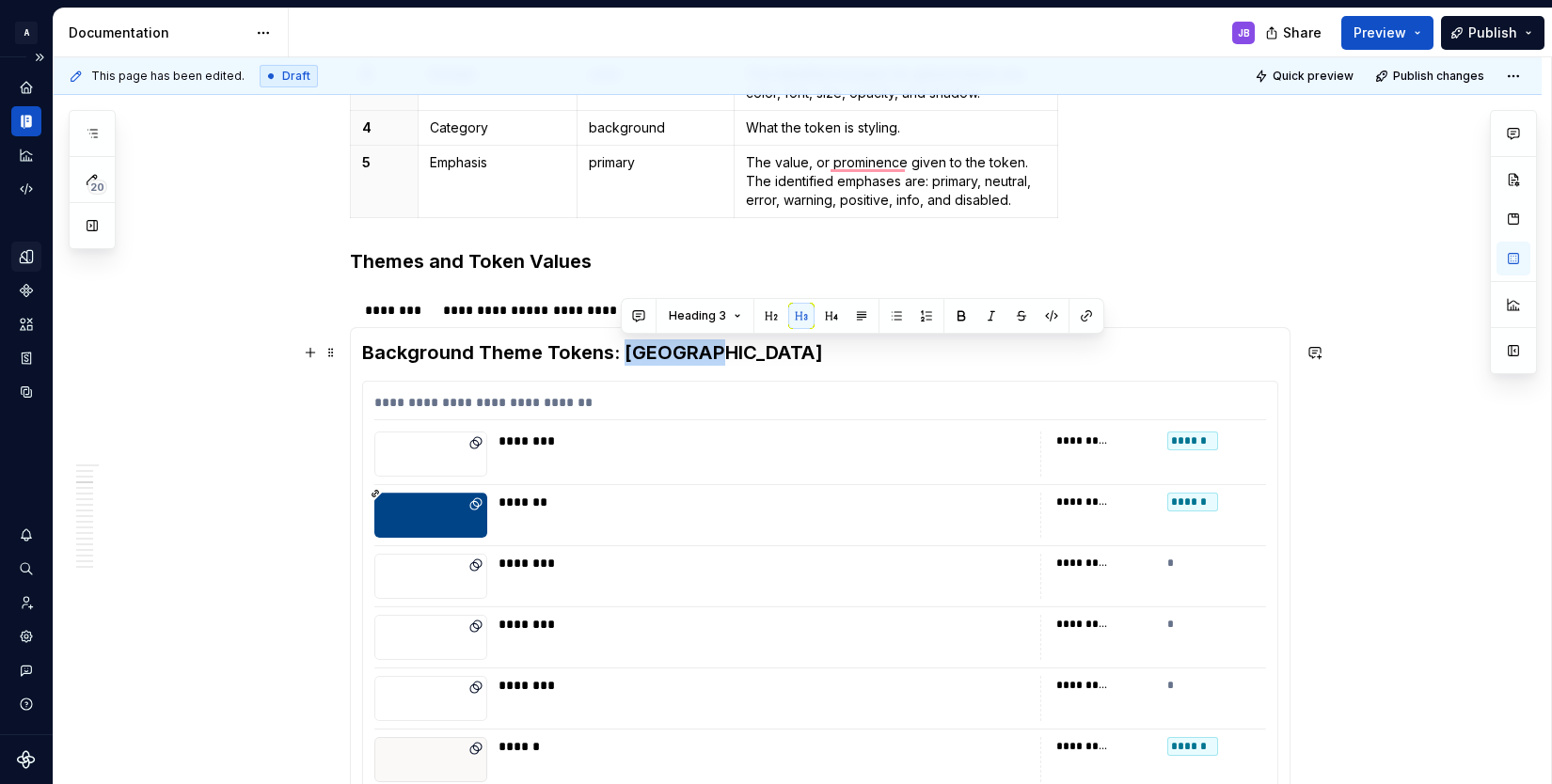
drag, startPoint x: 624, startPoint y: 352, endPoint x: 712, endPoint y: 350, distance: 88.0
click at [712, 350] on h3 "Background Theme Tokens: Fort Point" at bounding box center [819, 352] width 916 height 26
type textarea "*"
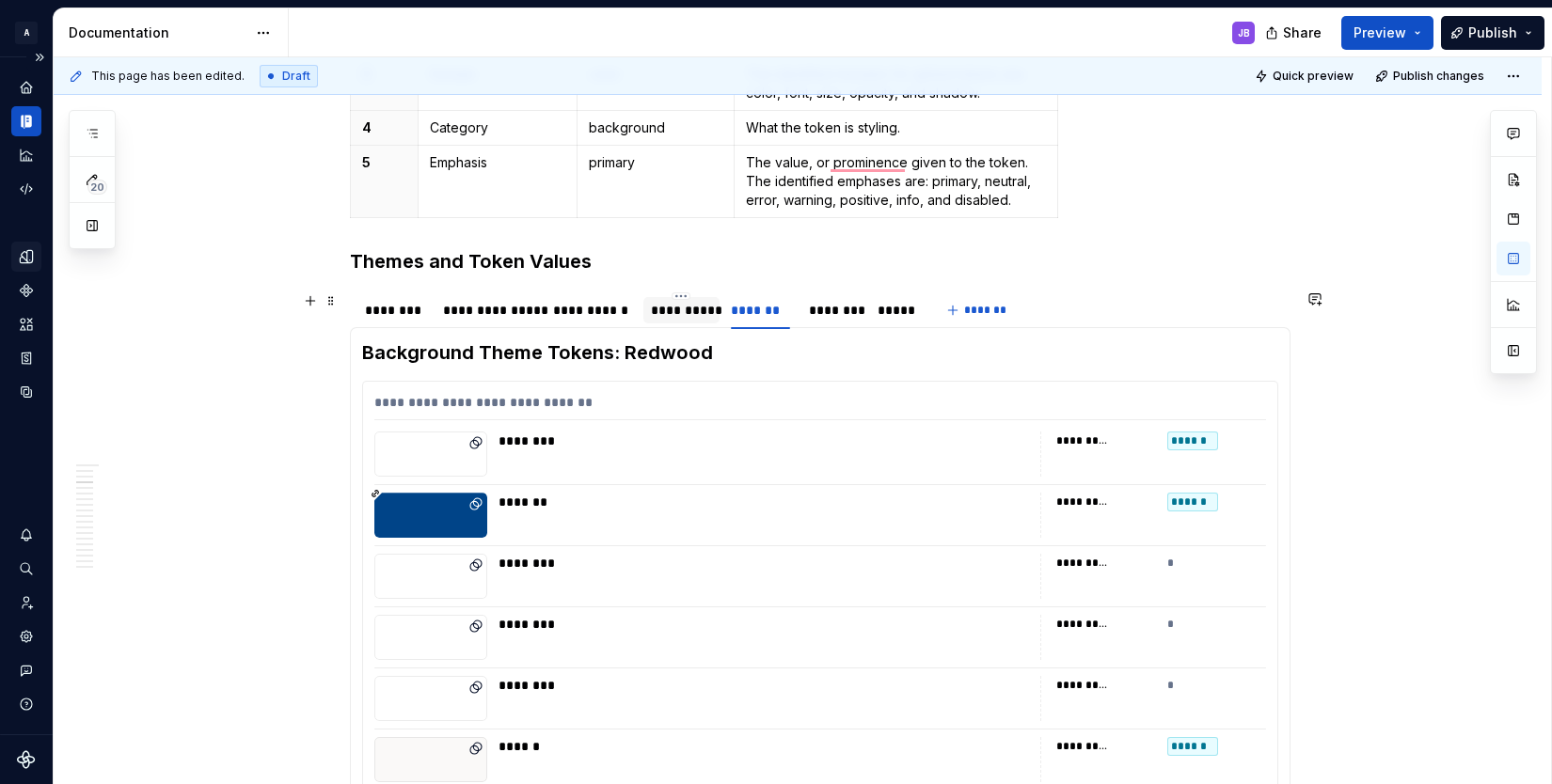
click at [689, 319] on div "**********" at bounding box center [681, 309] width 61 height 19
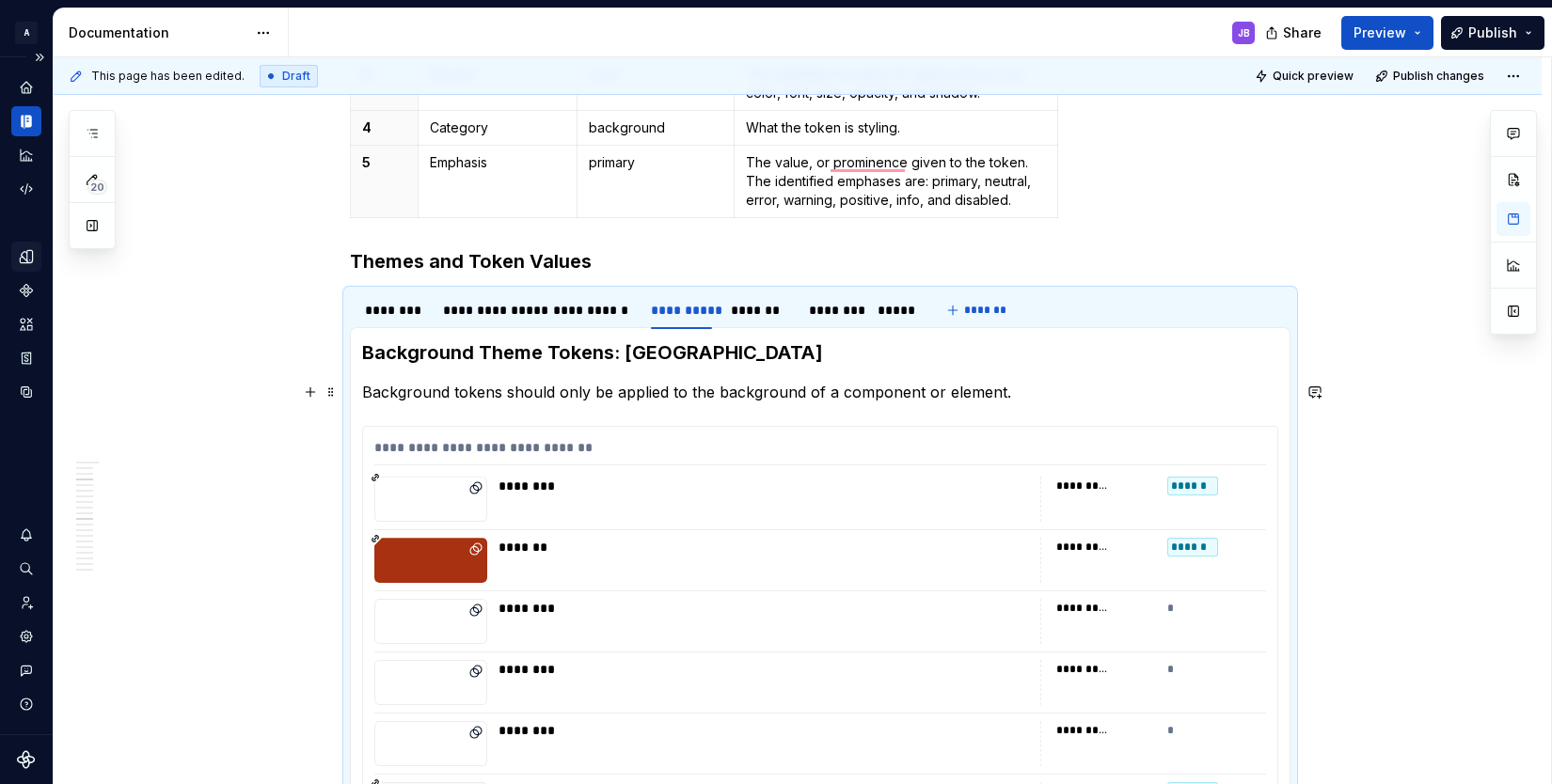
click at [555, 390] on p "Background tokens should only be applied to the background of a component or el…" at bounding box center [819, 391] width 916 height 22
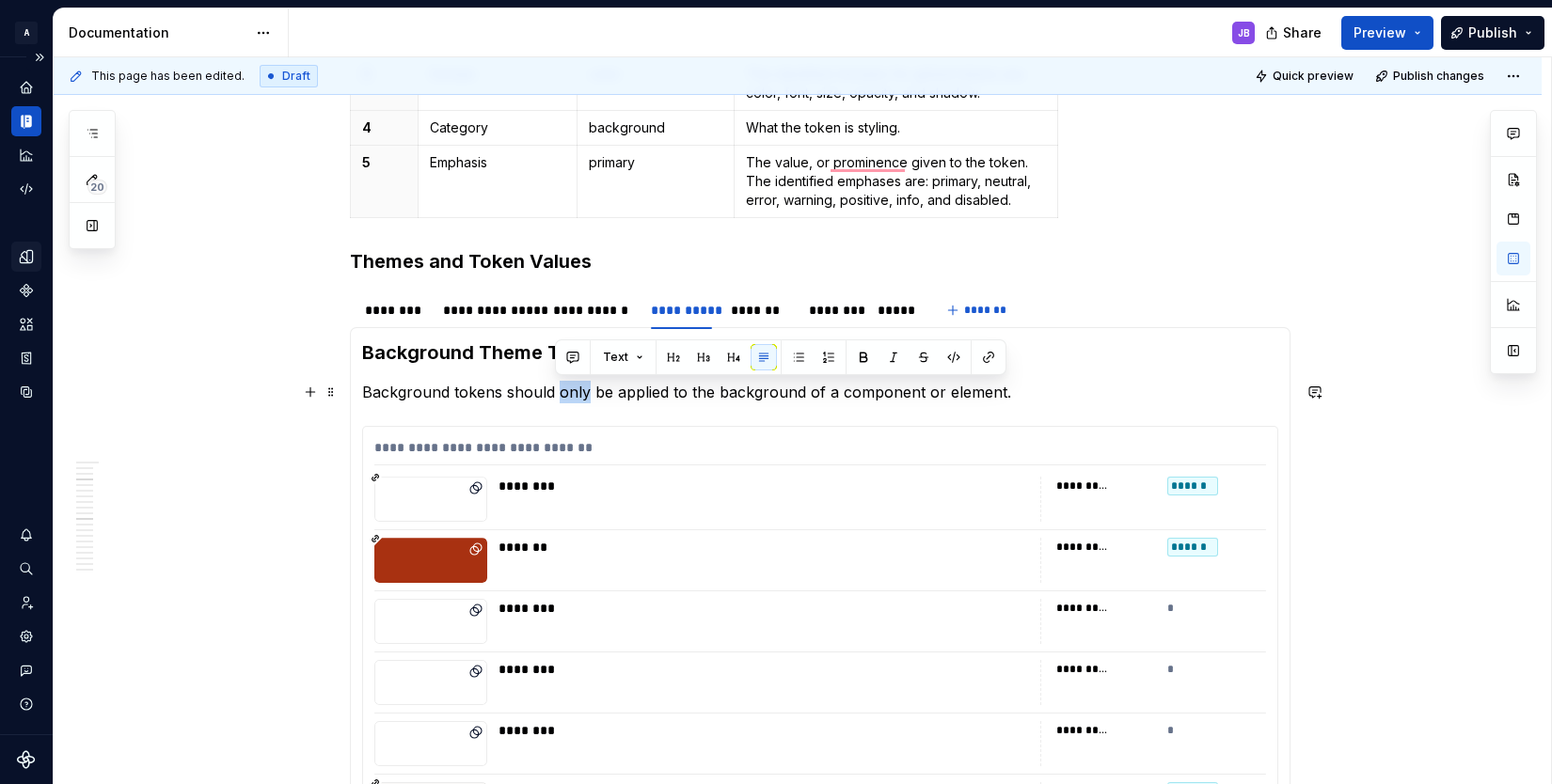
click at [555, 390] on p "Background tokens should only be applied to the background of a component or el…" at bounding box center [819, 391] width 916 height 22
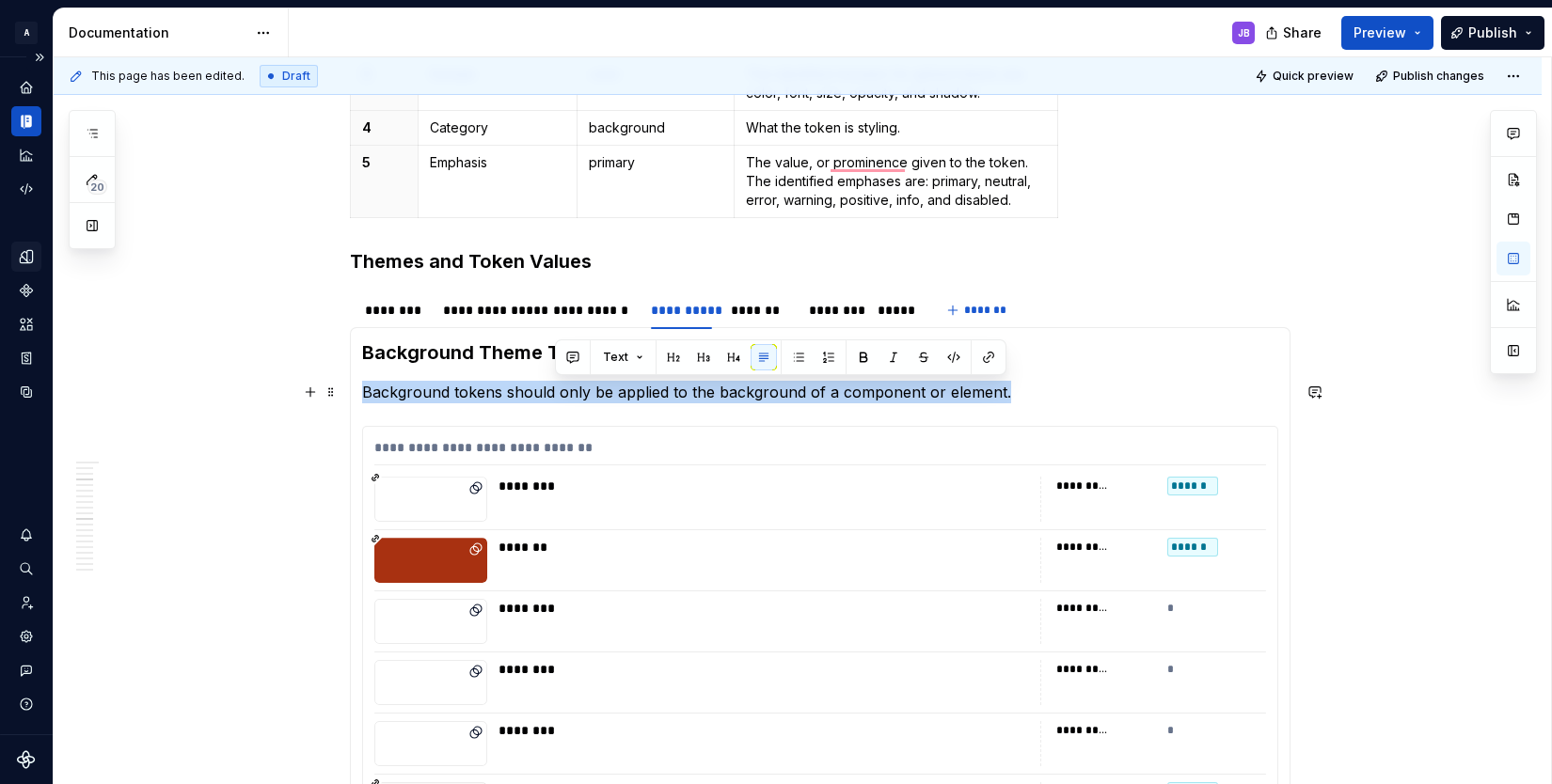
click at [555, 390] on p "Background tokens should only be applied to the background of a component or el…" at bounding box center [819, 391] width 916 height 22
copy p "Background tokens should only be applied to the background of a component or el…"
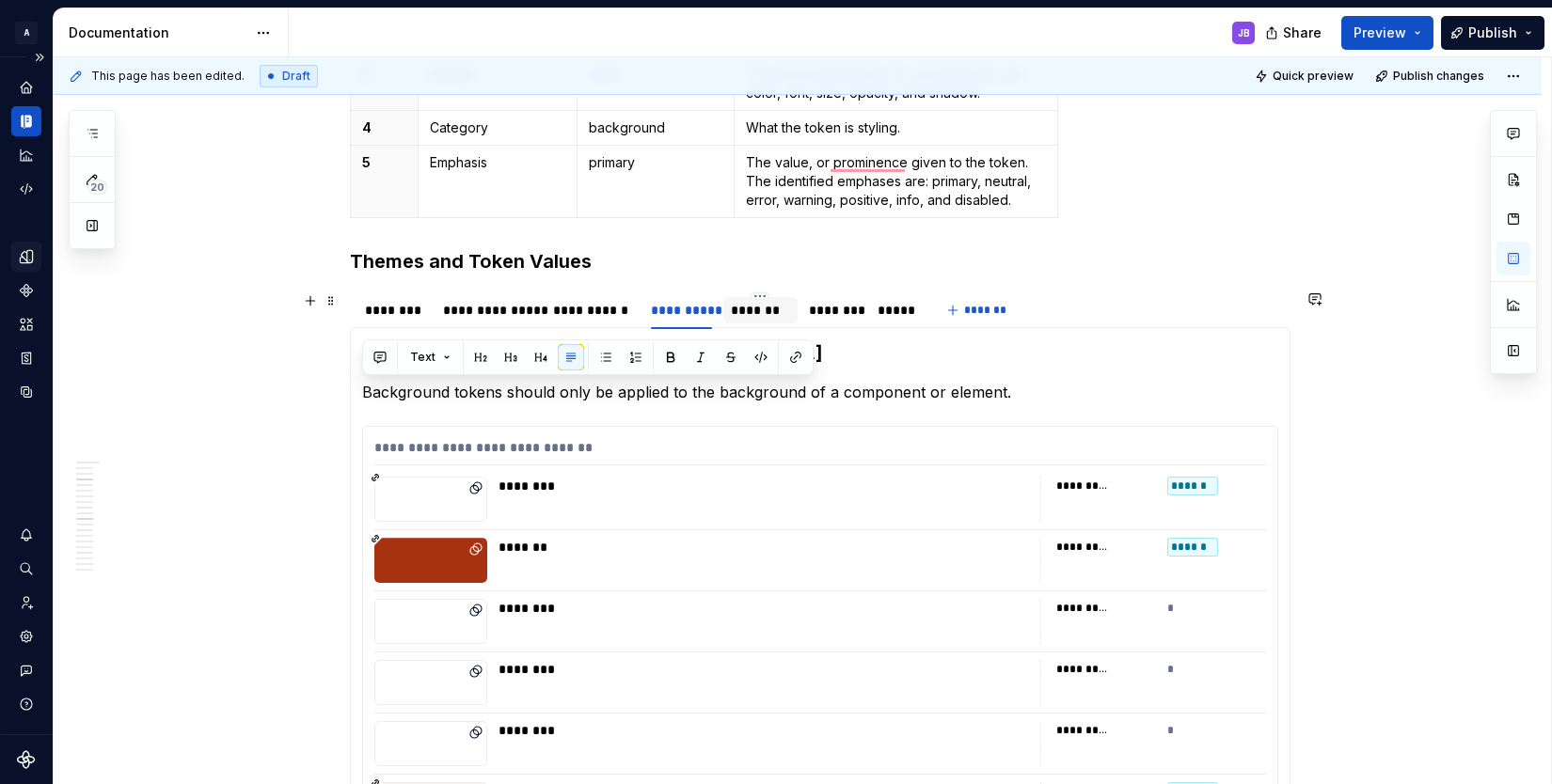
click at [745, 314] on div "*******" at bounding box center [760, 309] width 60 height 19
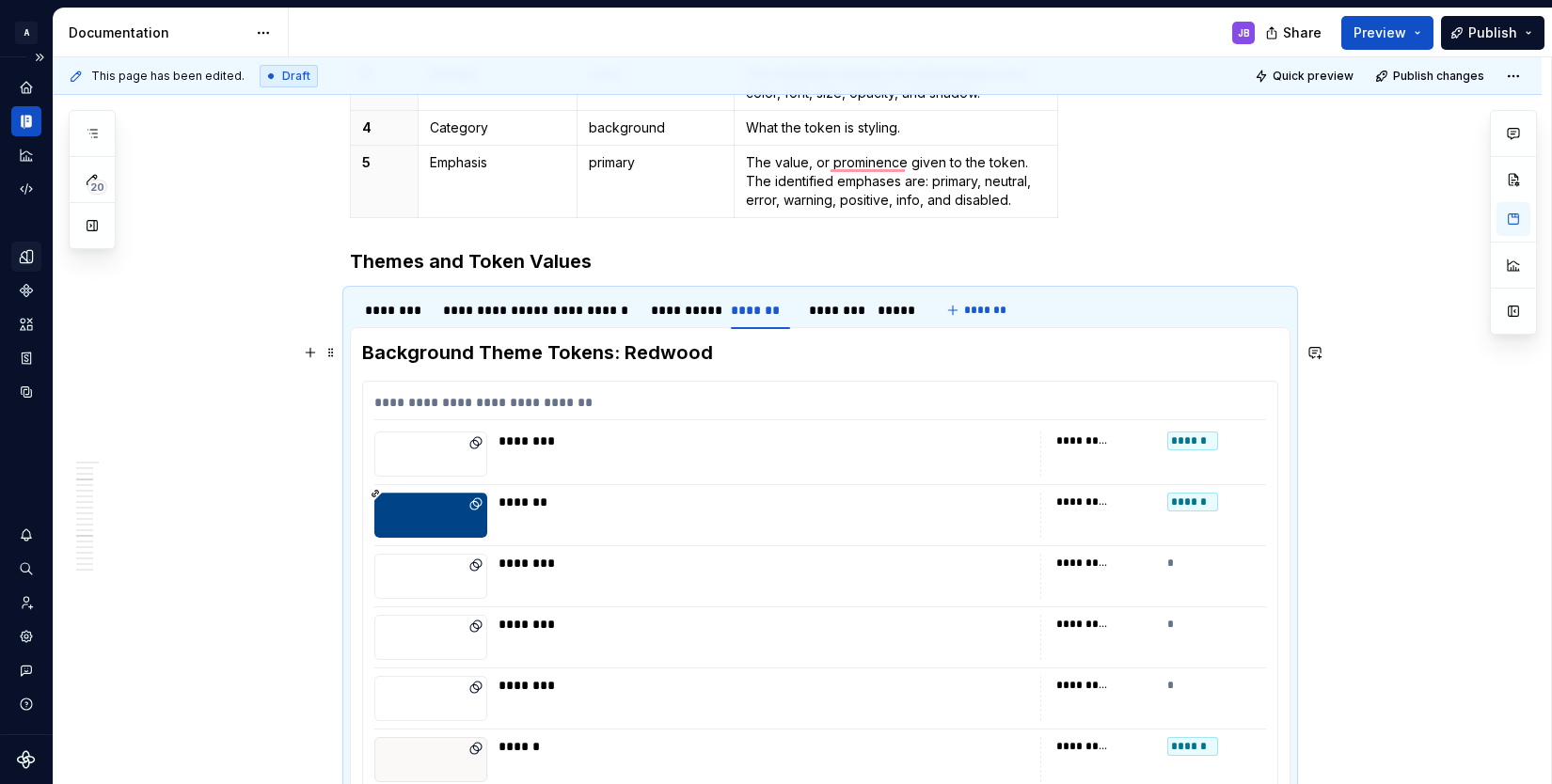
click at [724, 360] on h3 "Background Theme Tokens: Redwood" at bounding box center [819, 352] width 916 height 26
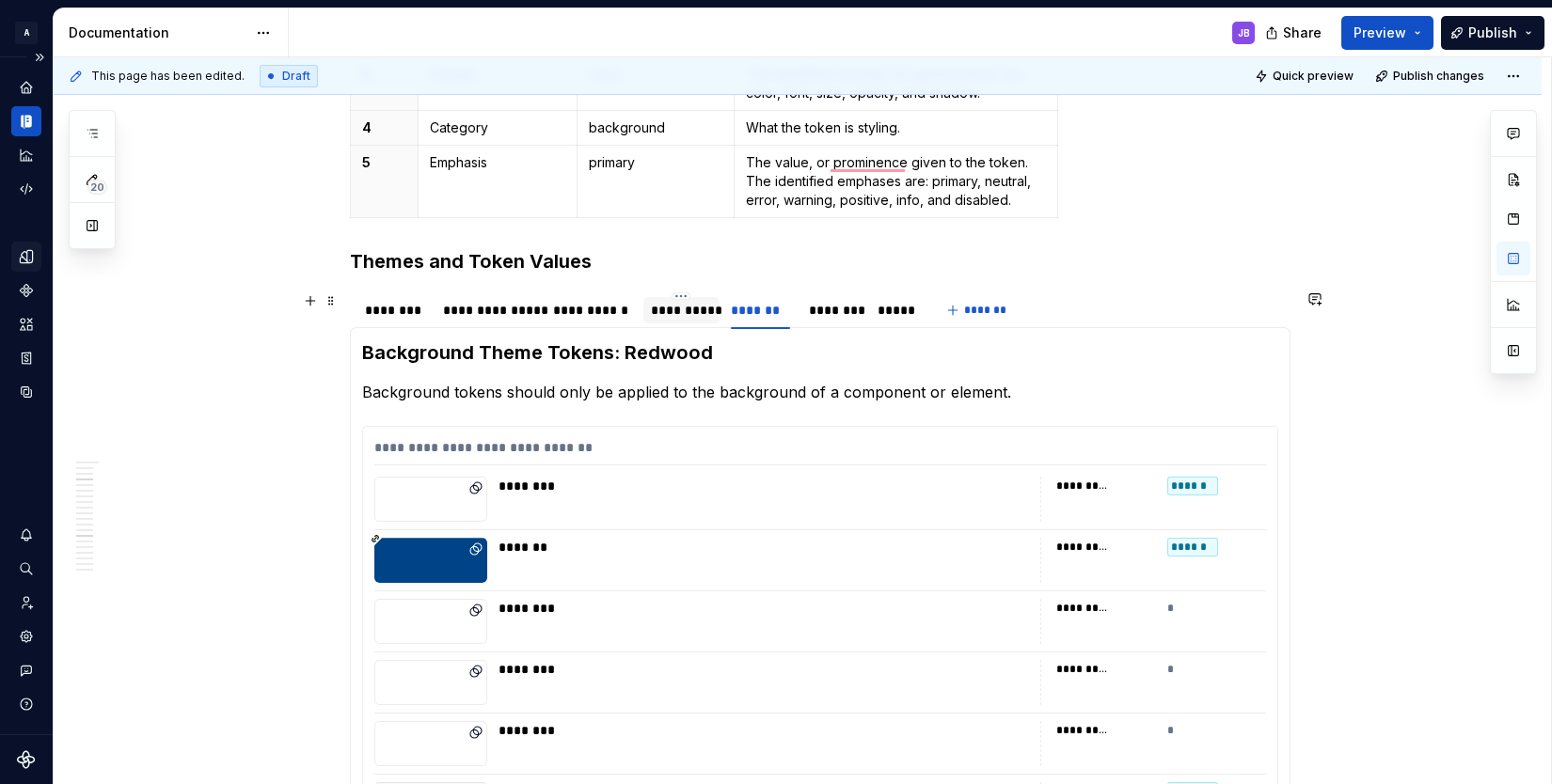
click at [656, 314] on div "**********" at bounding box center [681, 309] width 61 height 19
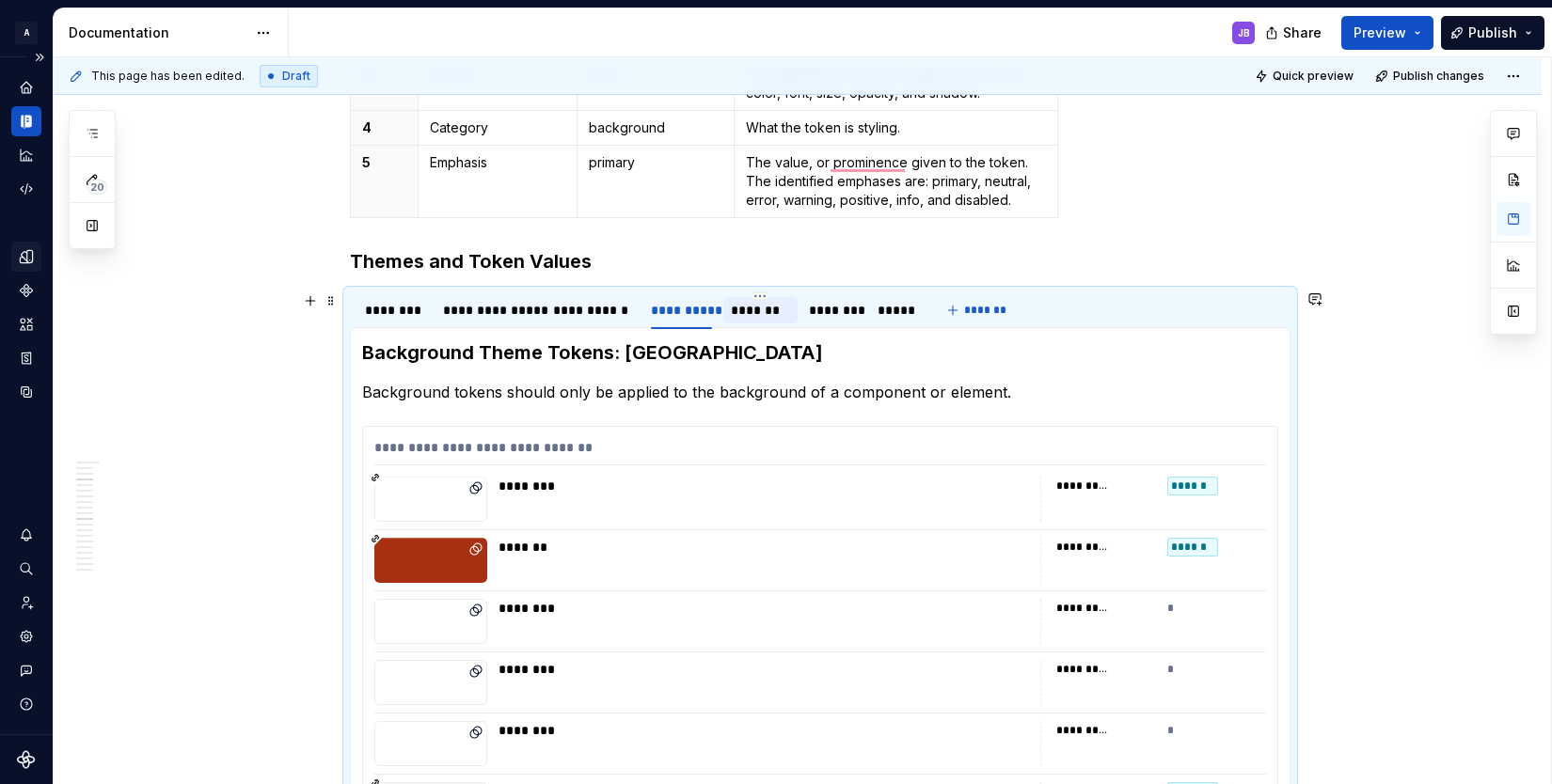
click at [746, 314] on div "*******" at bounding box center [760, 309] width 60 height 19
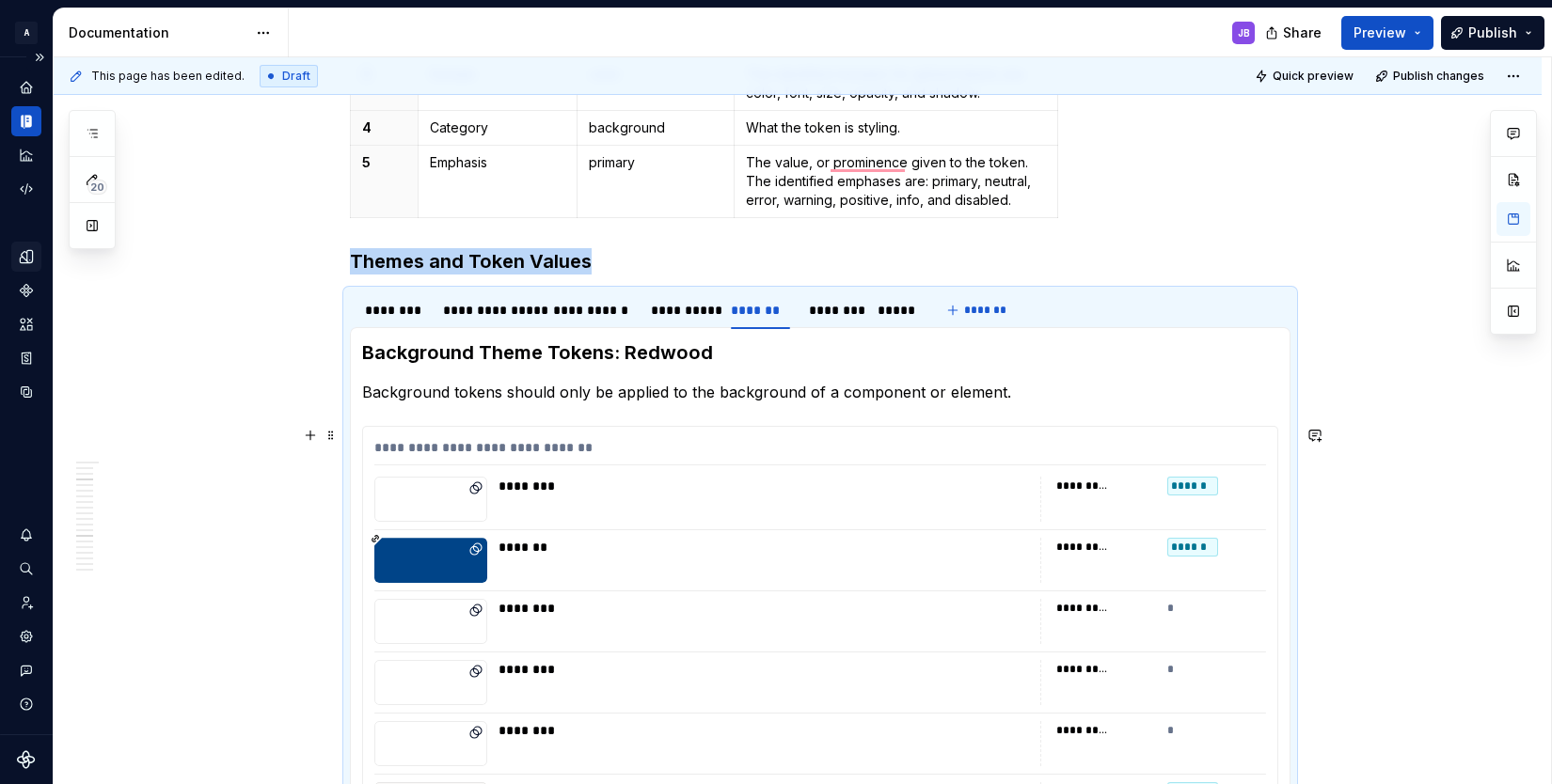
click at [482, 557] on div "To enrich screen reader interactions, please activate Accessibility in Grammarl…" at bounding box center [431, 560] width 113 height 45
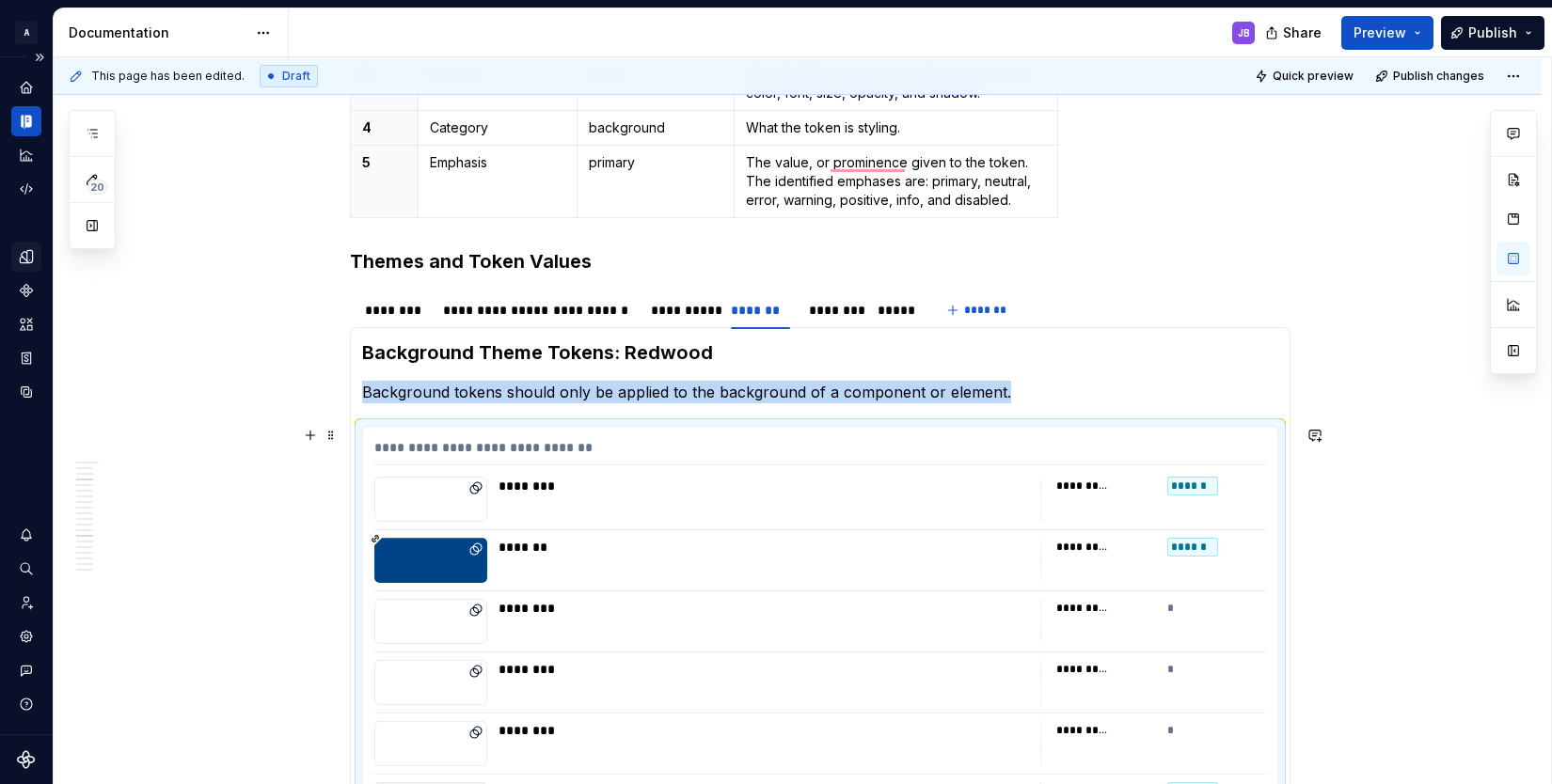
click at [1178, 547] on div "******" at bounding box center [1192, 546] width 51 height 19
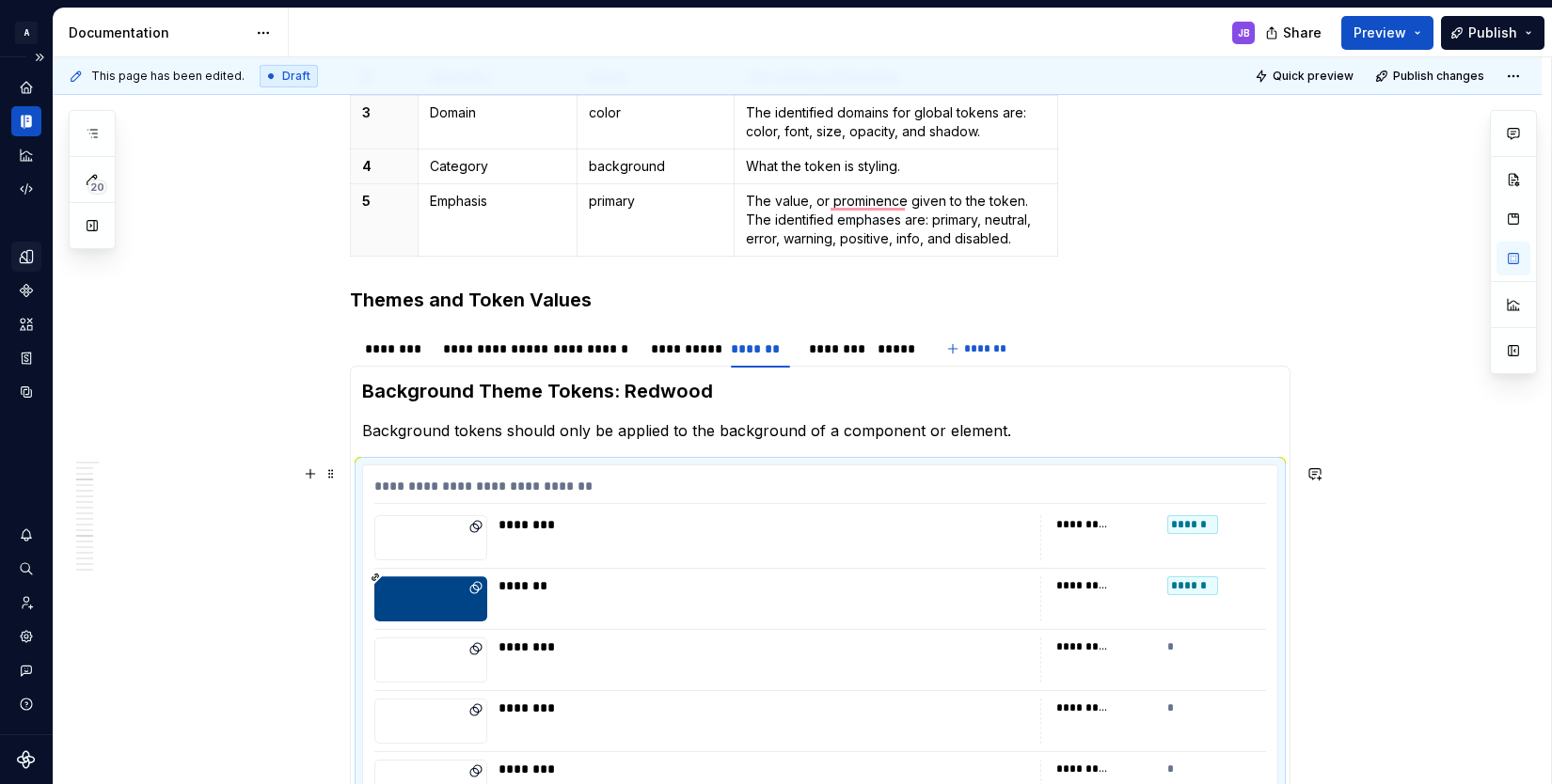
scroll to position [1014, 0]
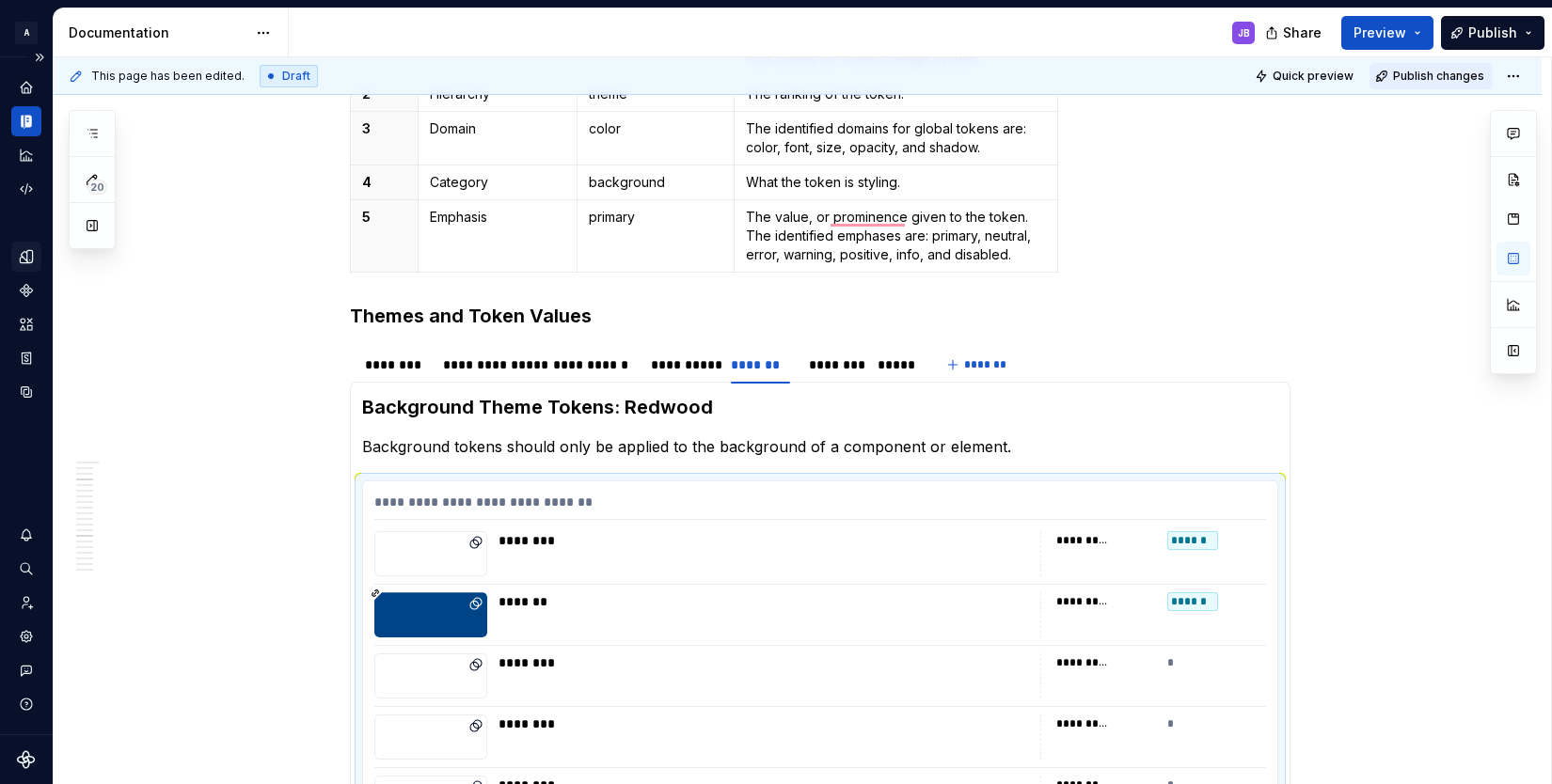
click at [1429, 74] on span "Publish changes" at bounding box center [1439, 75] width 92 height 15
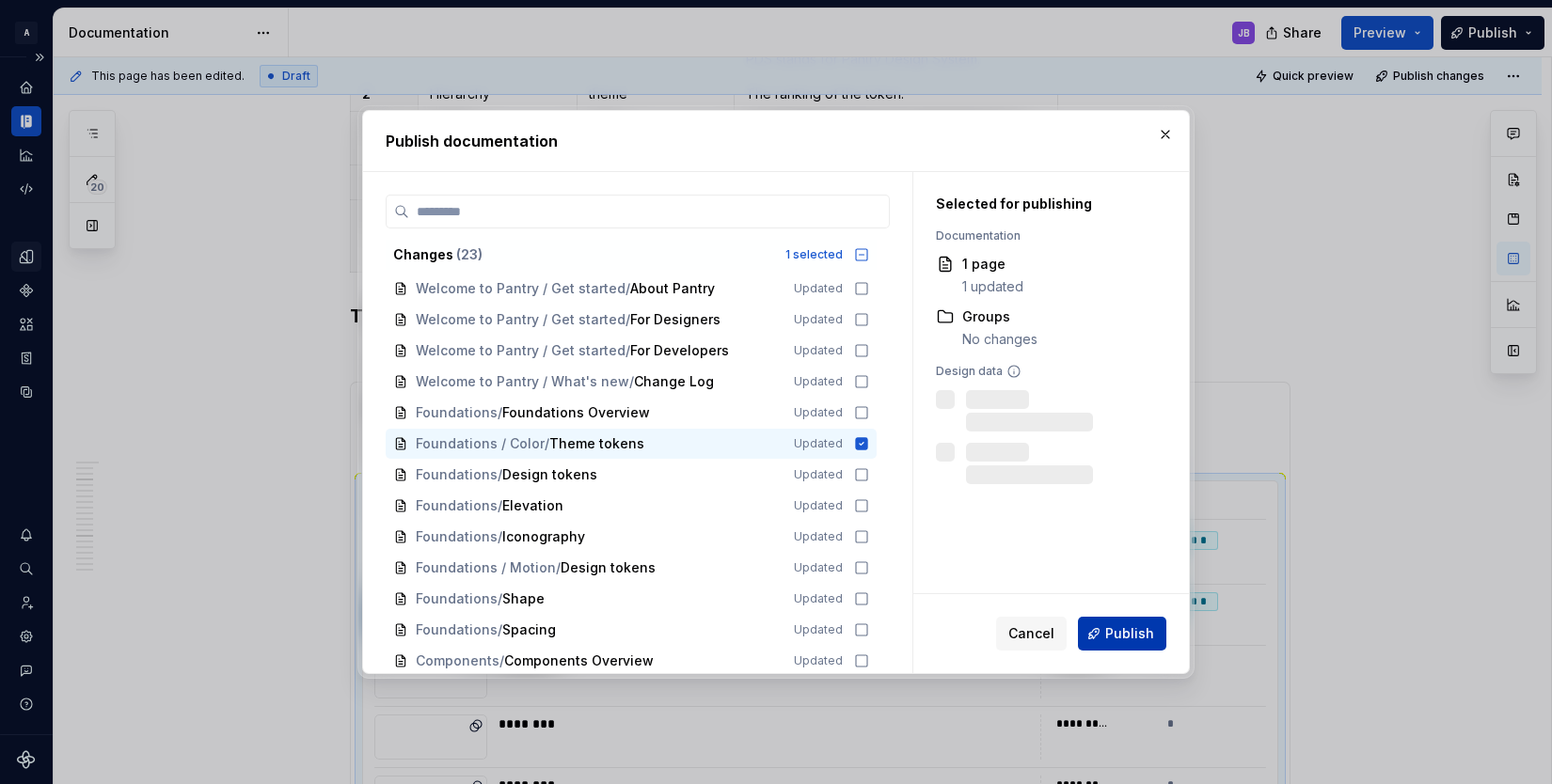
click at [1131, 637] on span "Publish" at bounding box center [1130, 633] width 49 height 19
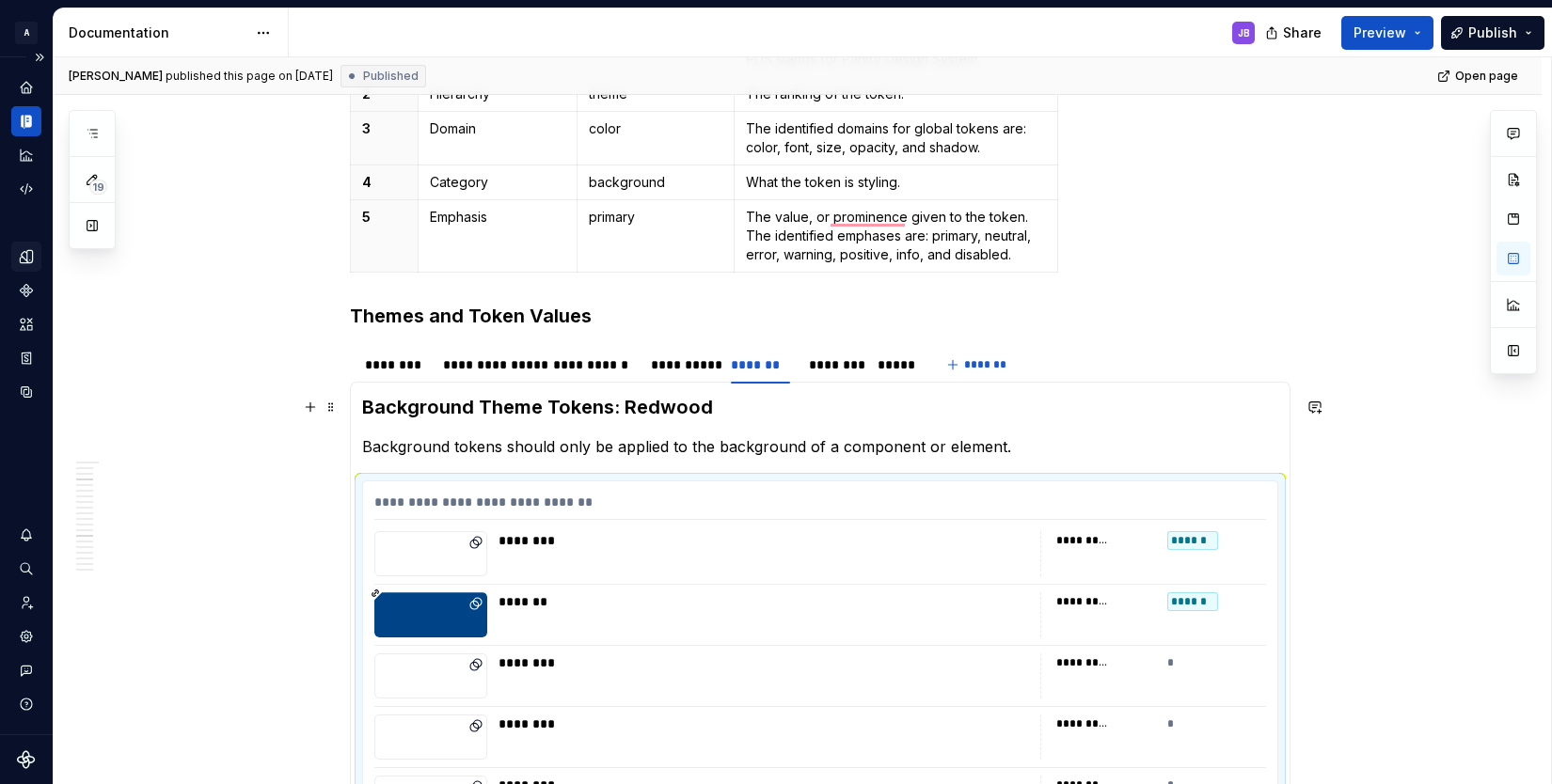
scroll to position [1115, 0]
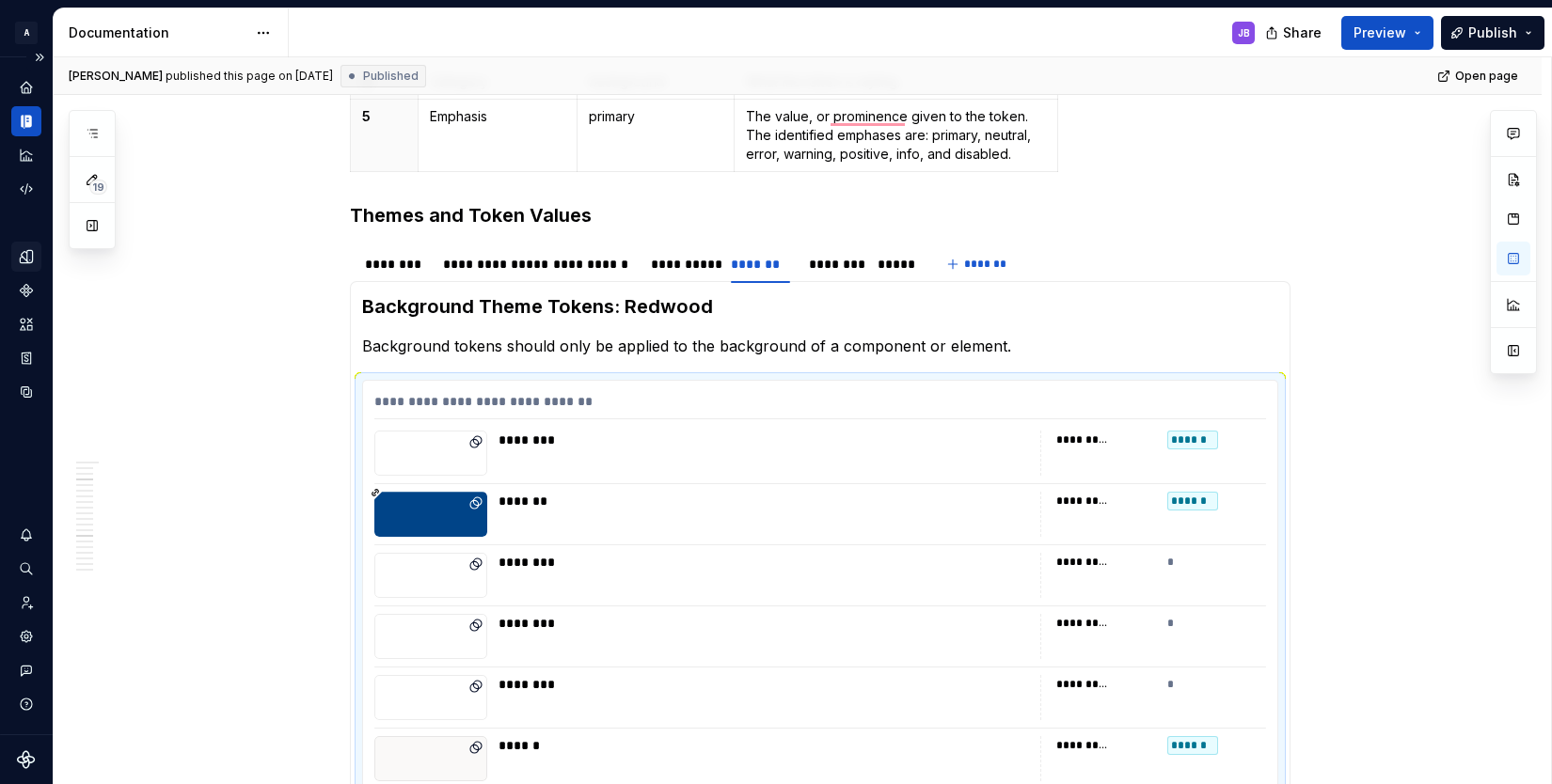
type textarea "*"
click at [26, 256] on icon "Design tokens" at bounding box center [25, 255] width 17 height 17
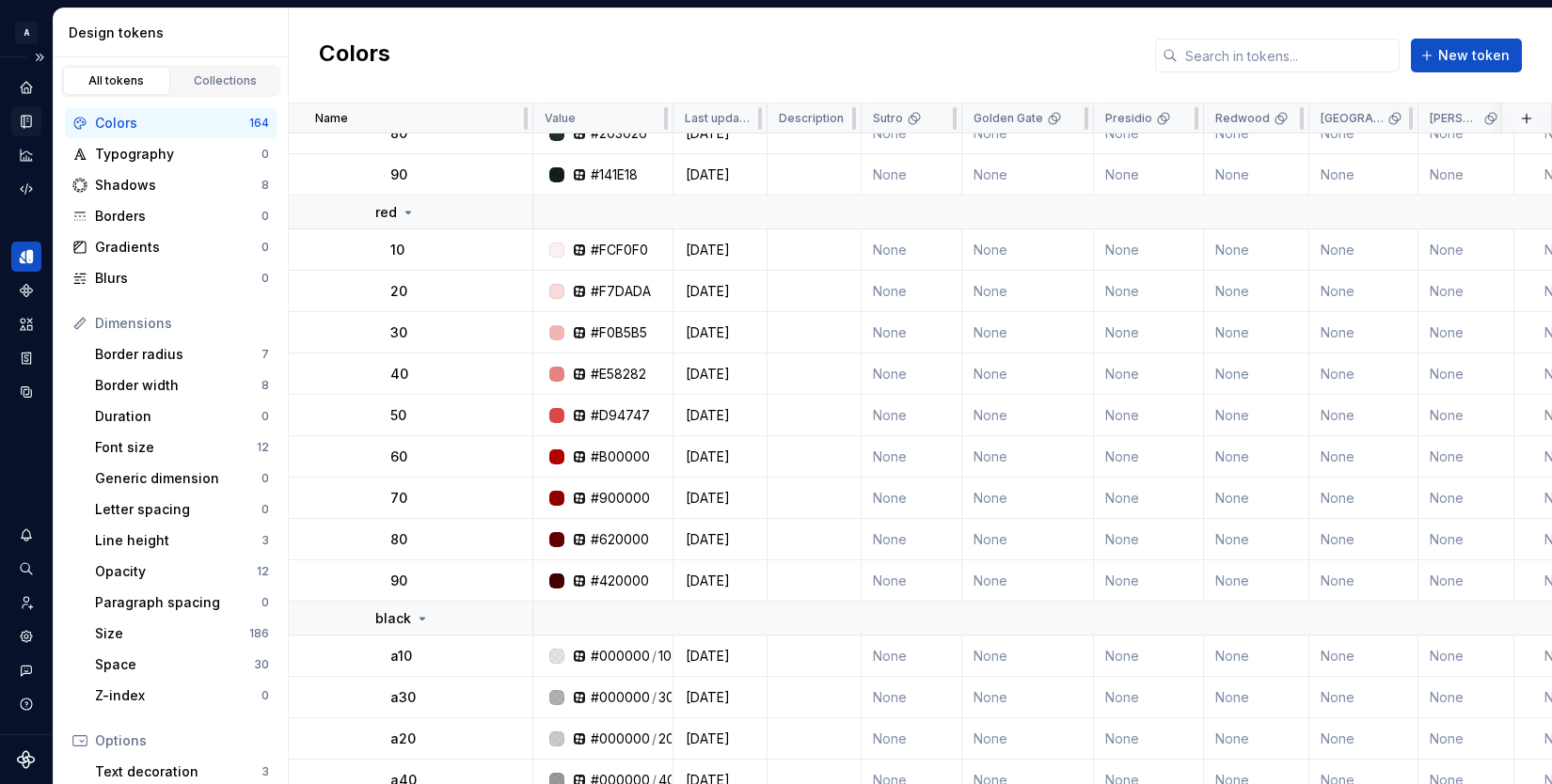
scroll to position [6921, 0]
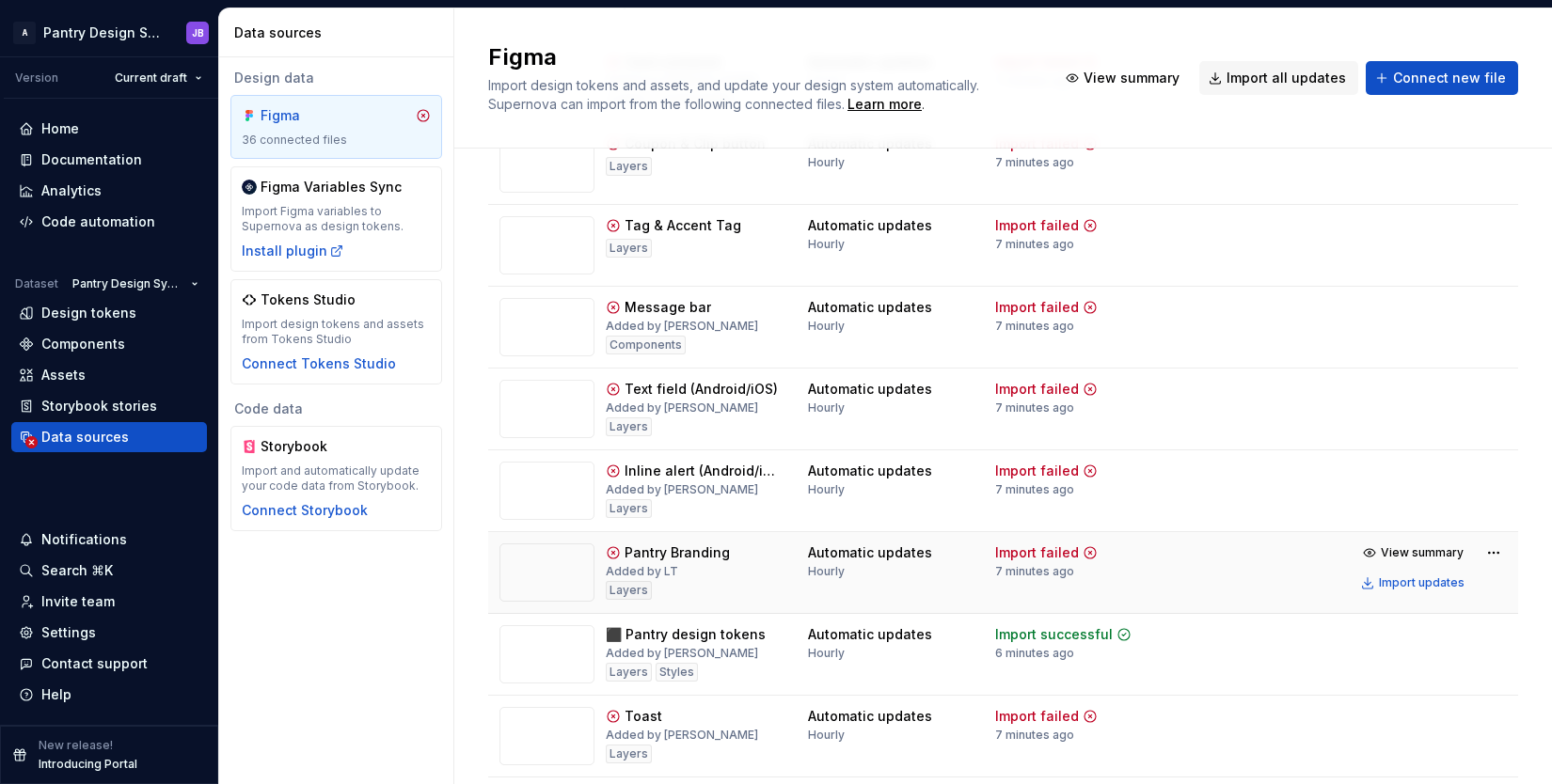
scroll to position [2222, 0]
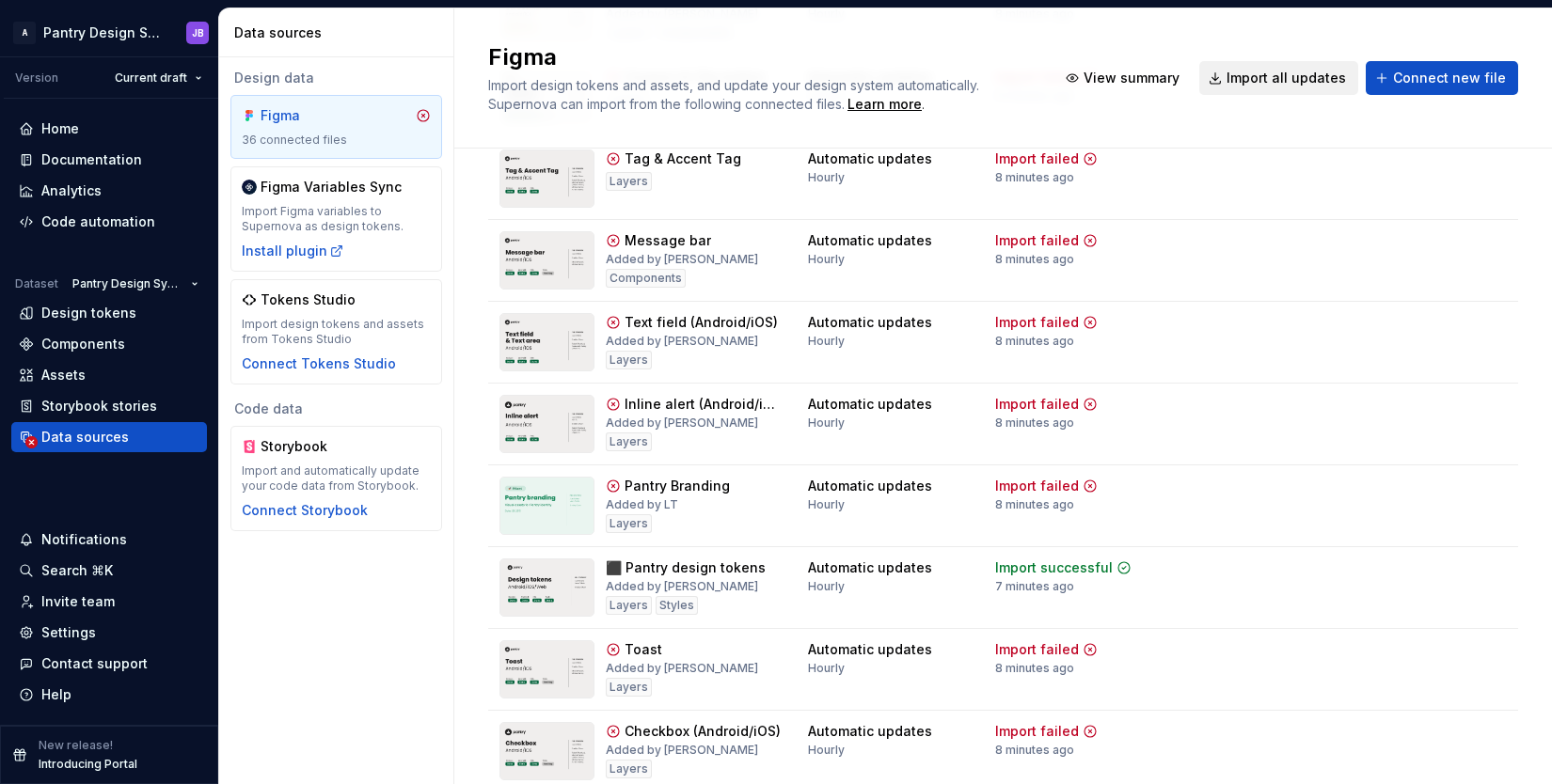
click at [1275, 79] on span "Import all updates" at bounding box center [1286, 77] width 119 height 19
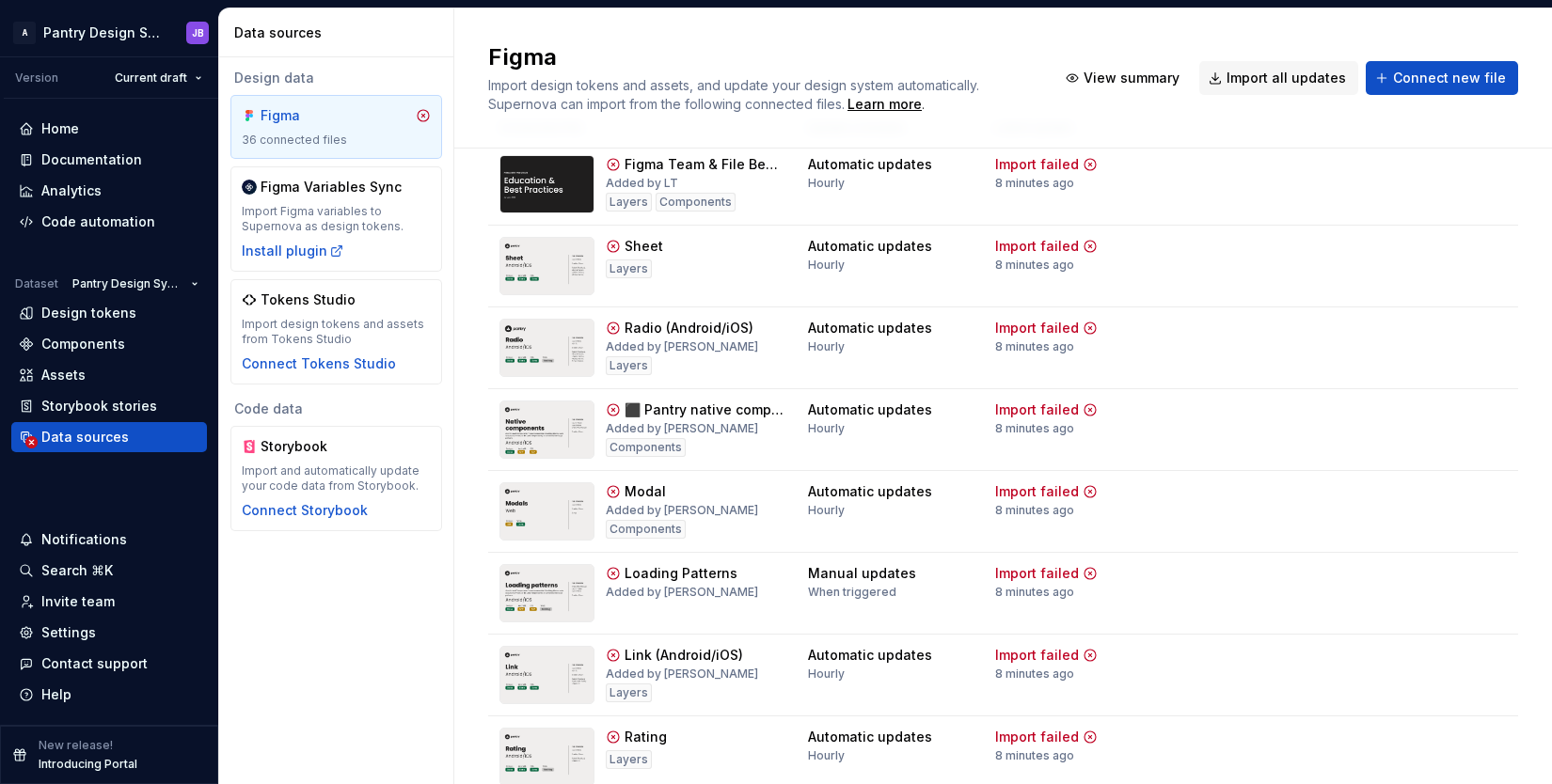
scroll to position [0, 0]
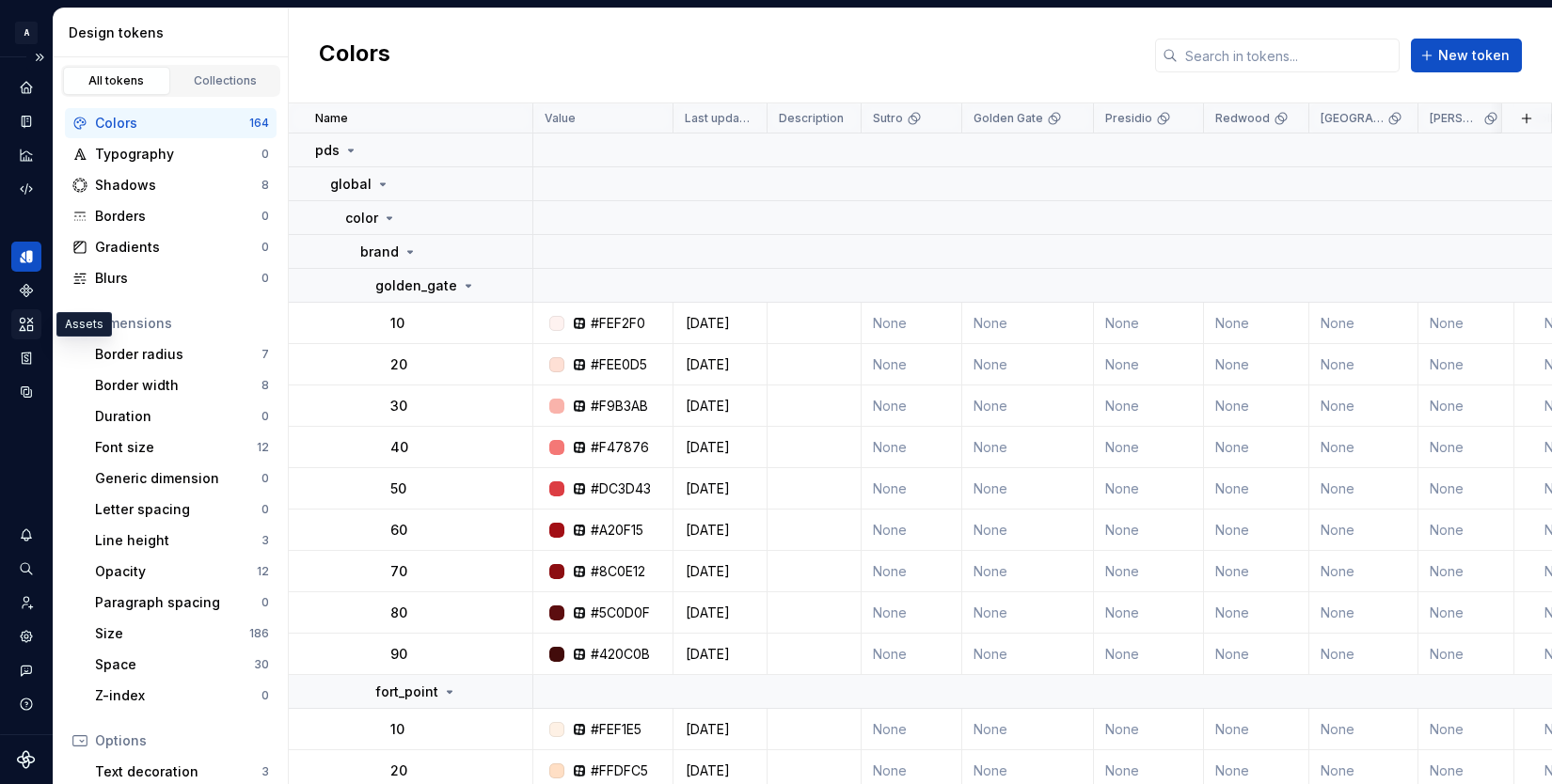
click at [24, 325] on icon "Assets" at bounding box center [25, 324] width 17 height 17
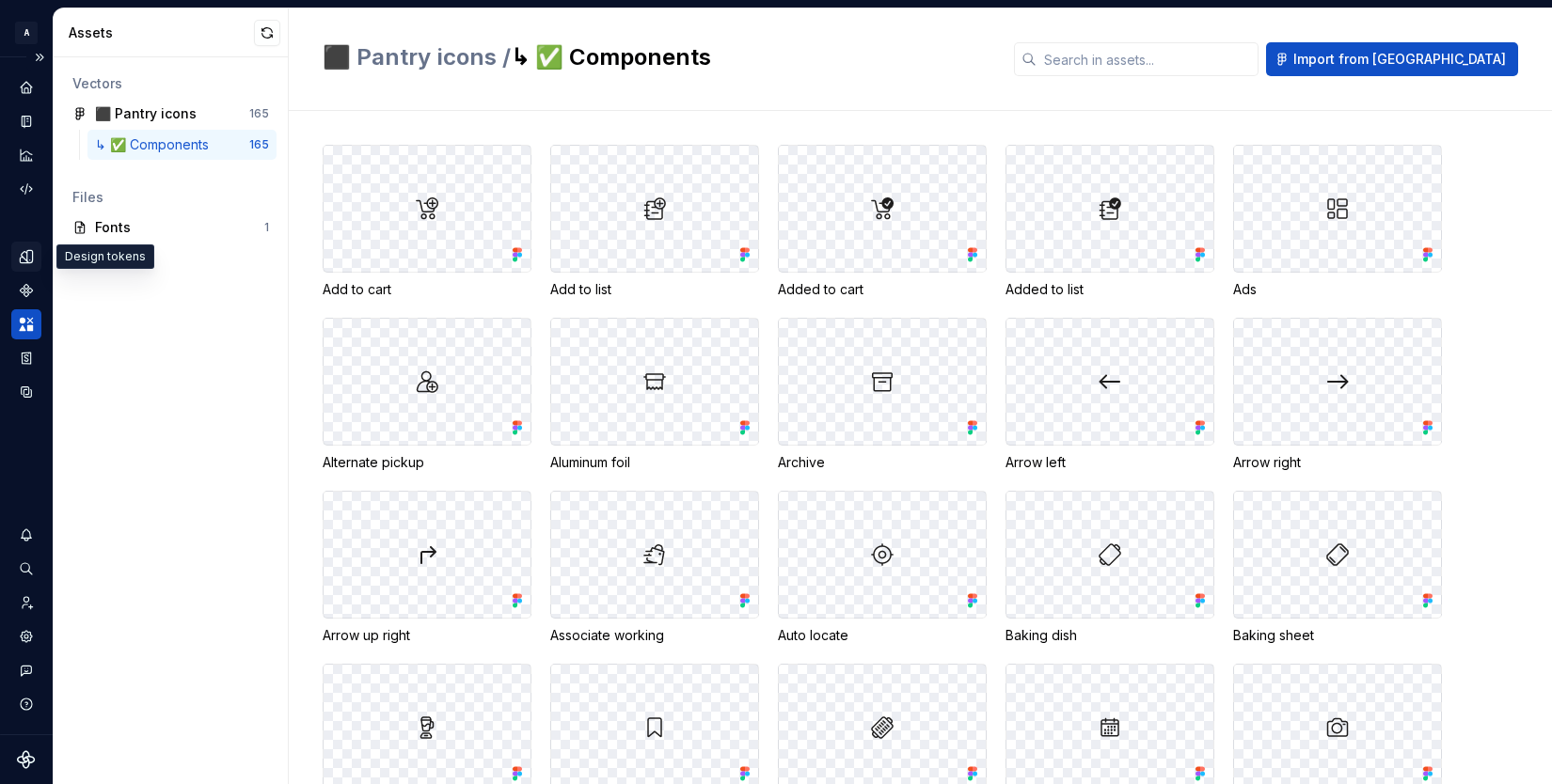
click at [25, 252] on icon "Design tokens" at bounding box center [25, 255] width 17 height 17
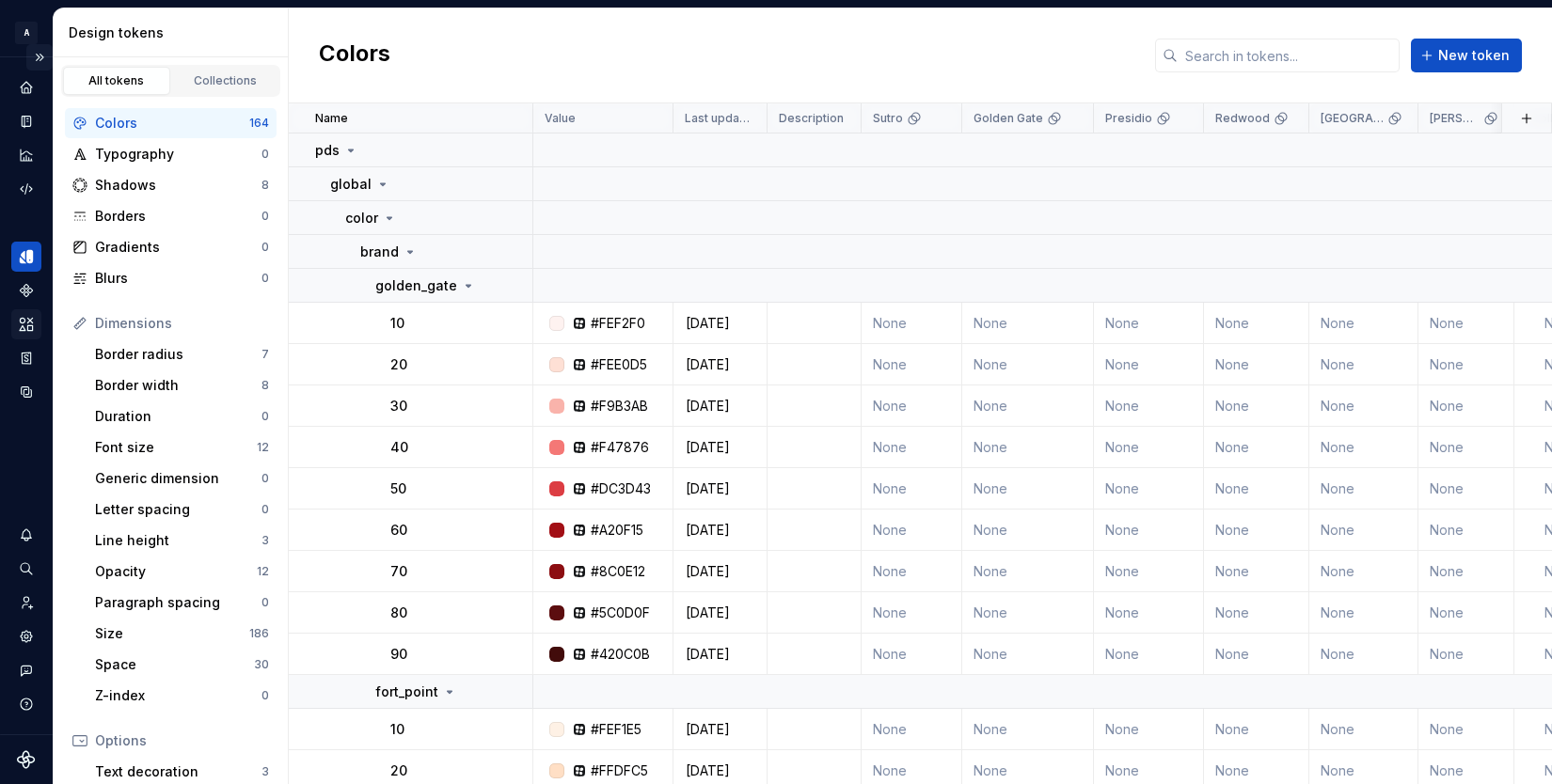
click at [40, 58] on button "Expand sidebar" at bounding box center [39, 57] width 26 height 26
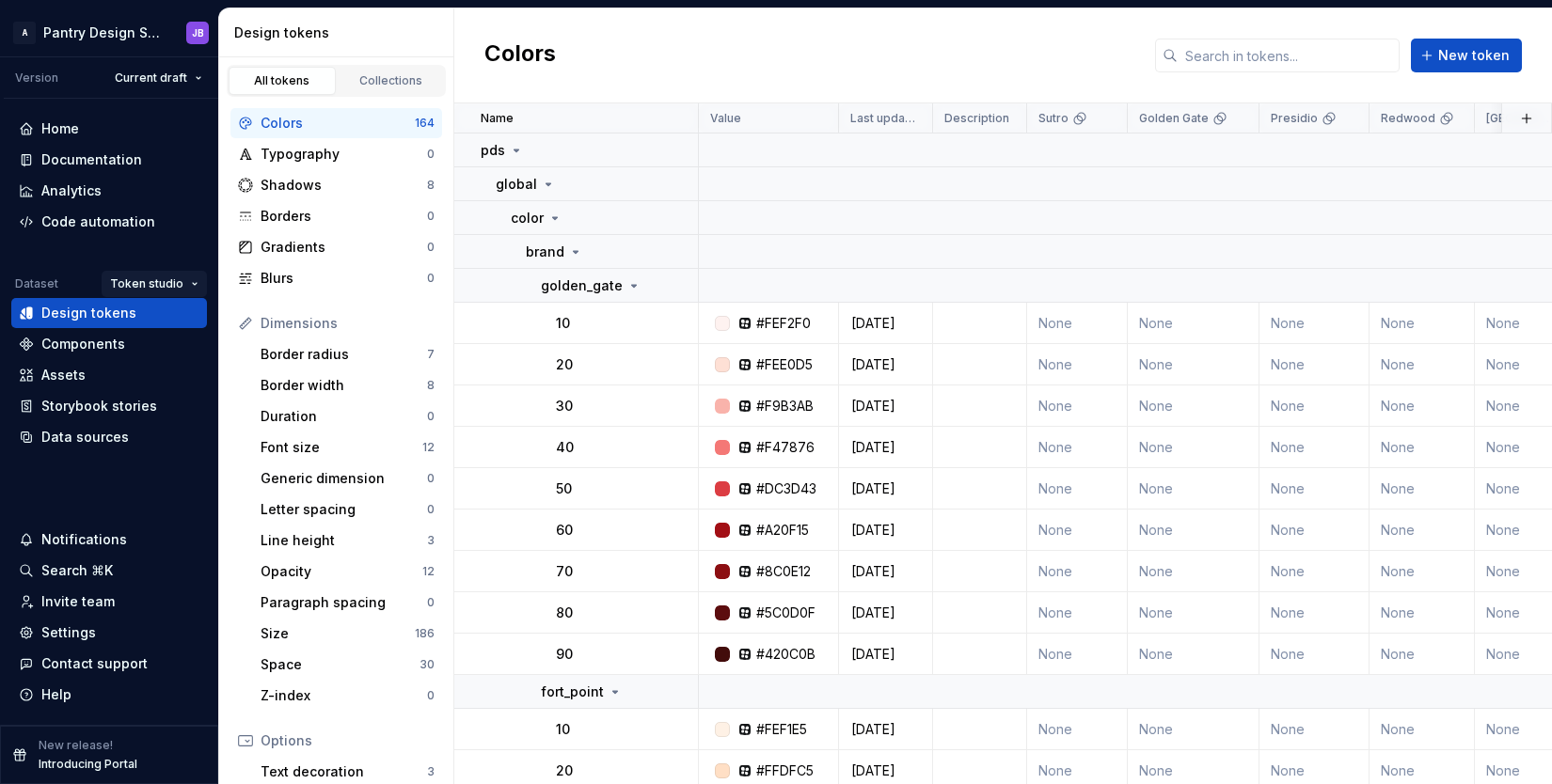
click at [154, 285] on html "A Pantry Design System JB Version Current draft Home Documentation Analytics Co…" at bounding box center [776, 392] width 1552 height 784
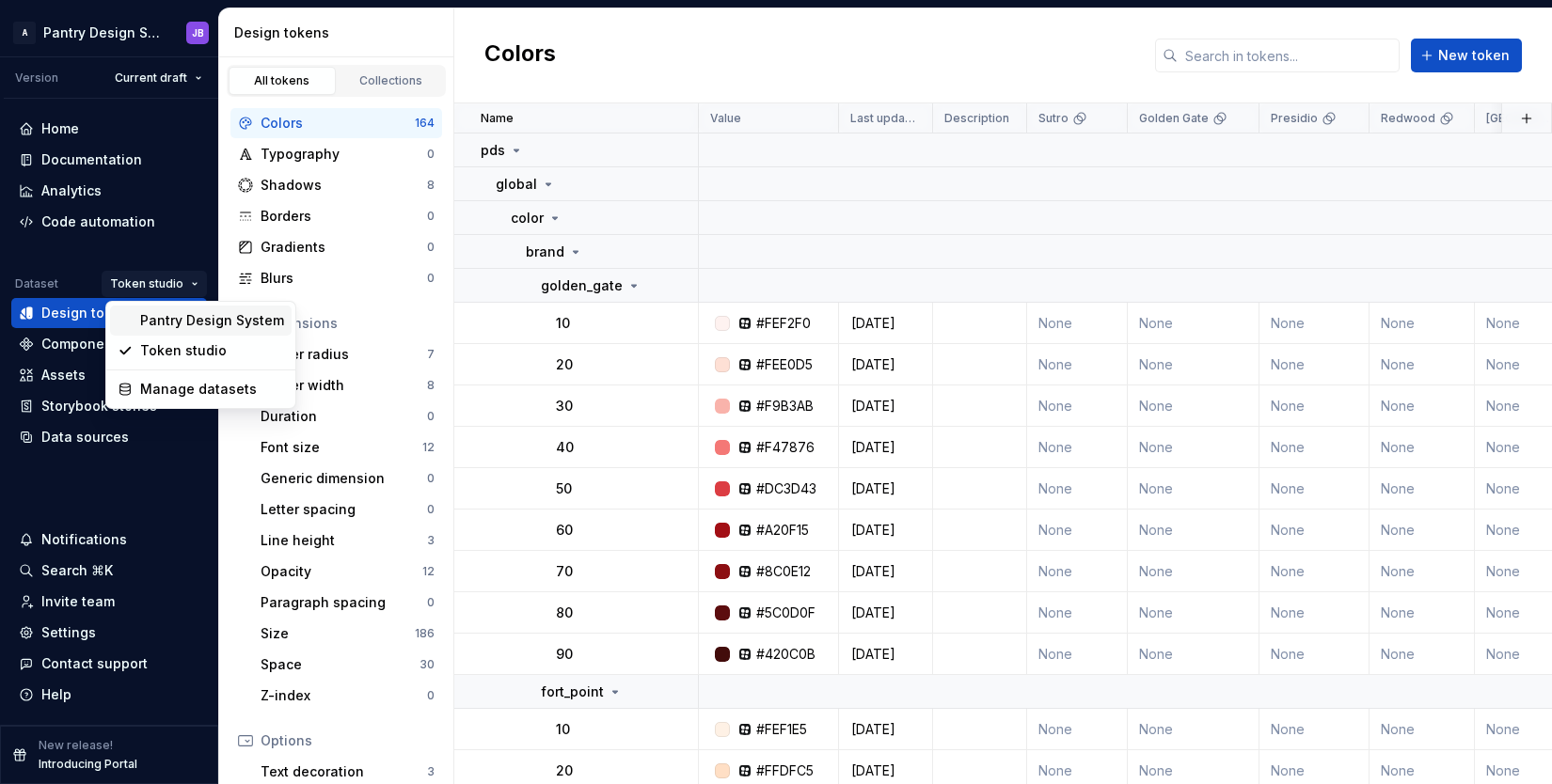
click at [173, 327] on div "Pantry Design System" at bounding box center [212, 320] width 143 height 19
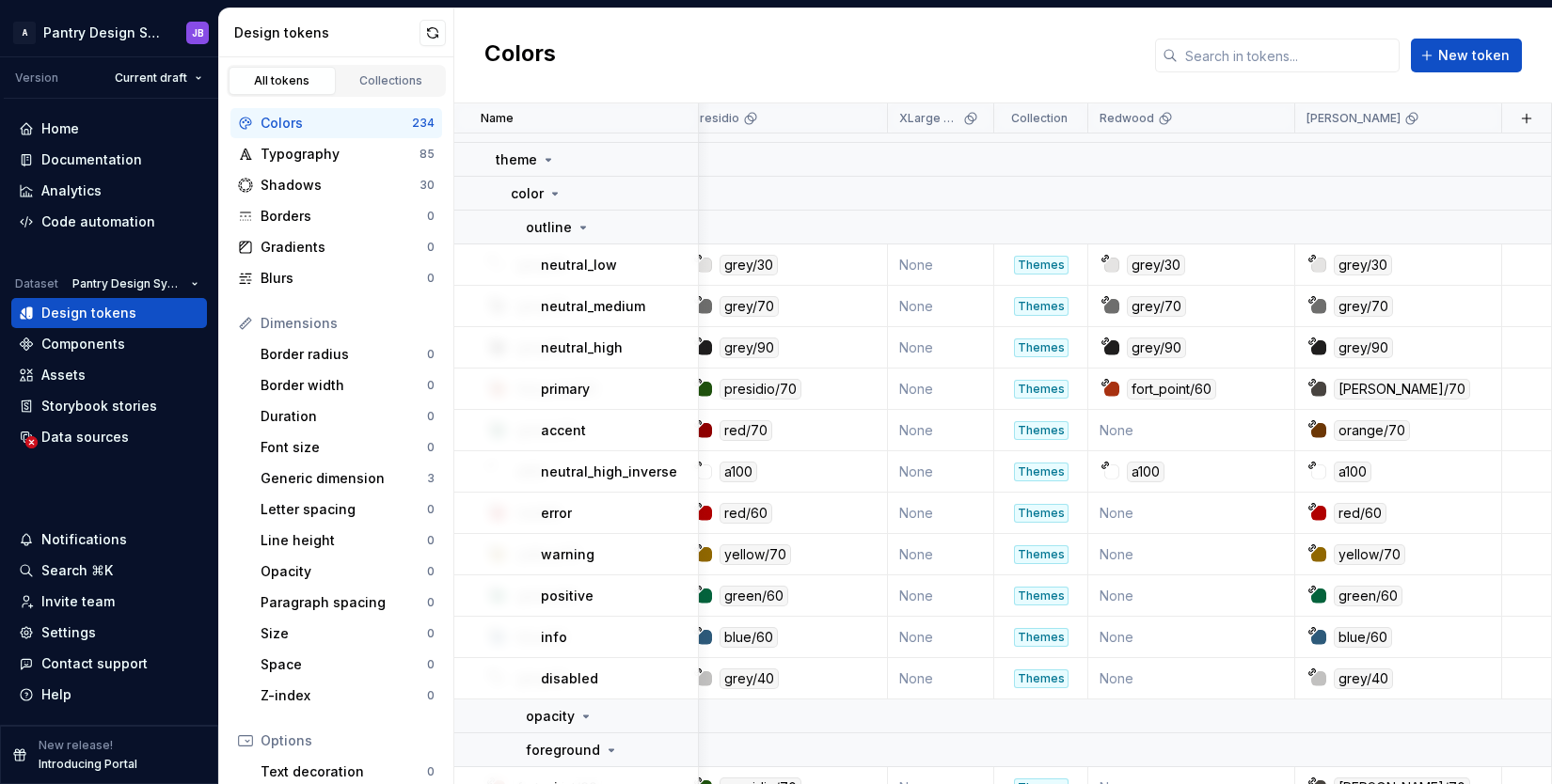
scroll to position [503, 1046]
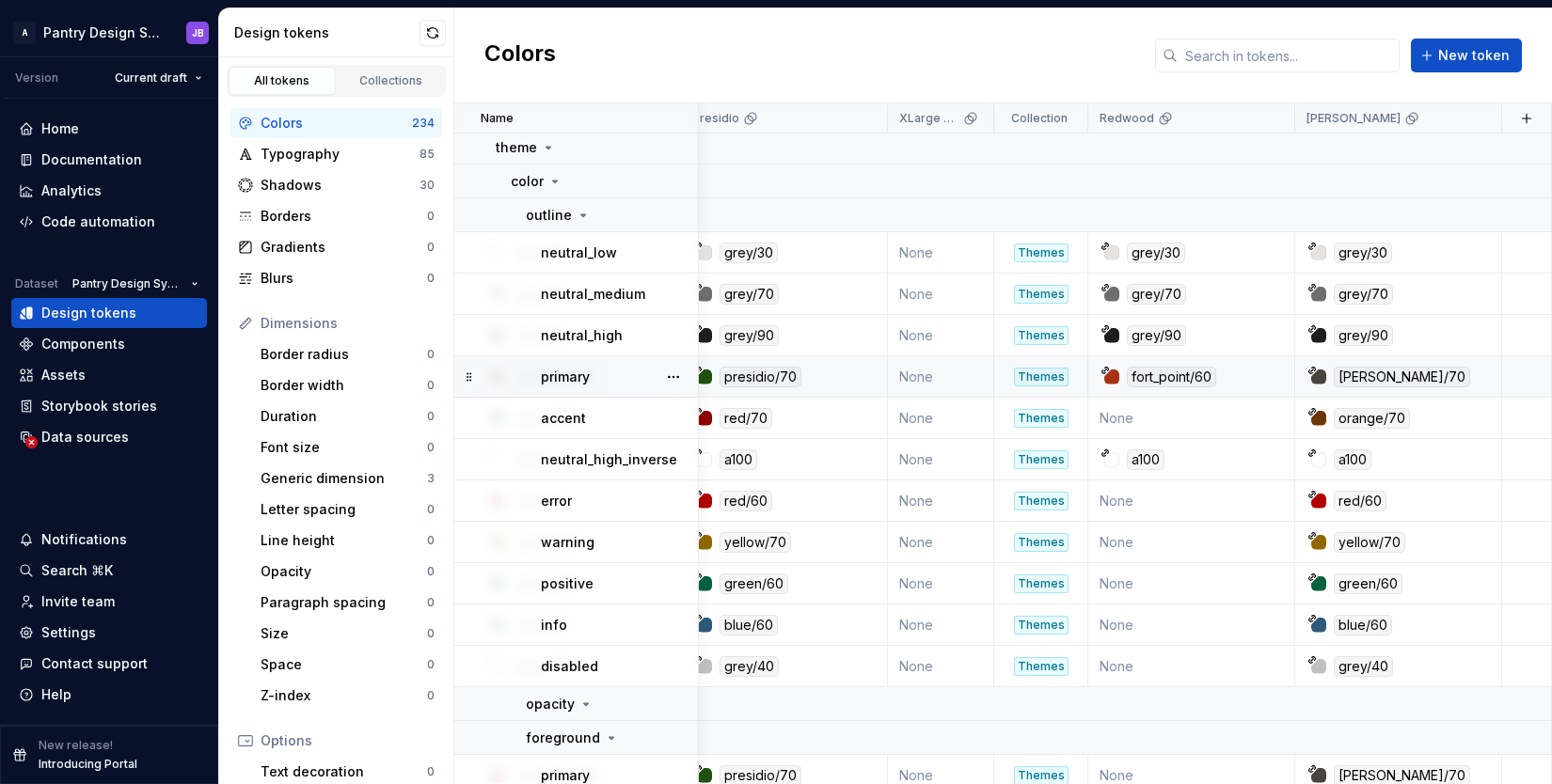
click at [1162, 377] on div "fort_point/60" at bounding box center [1172, 376] width 90 height 20
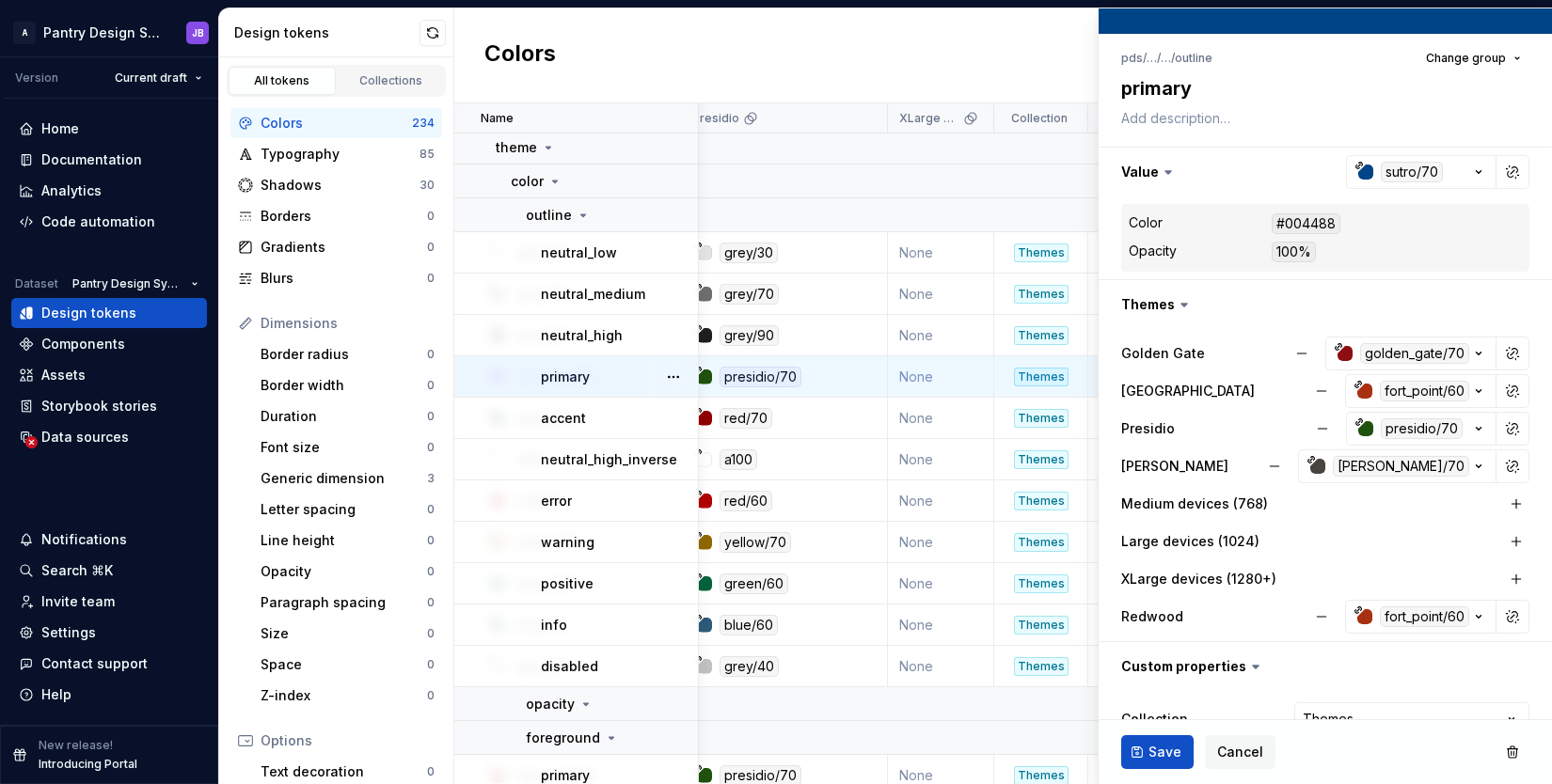
scroll to position [147, 0]
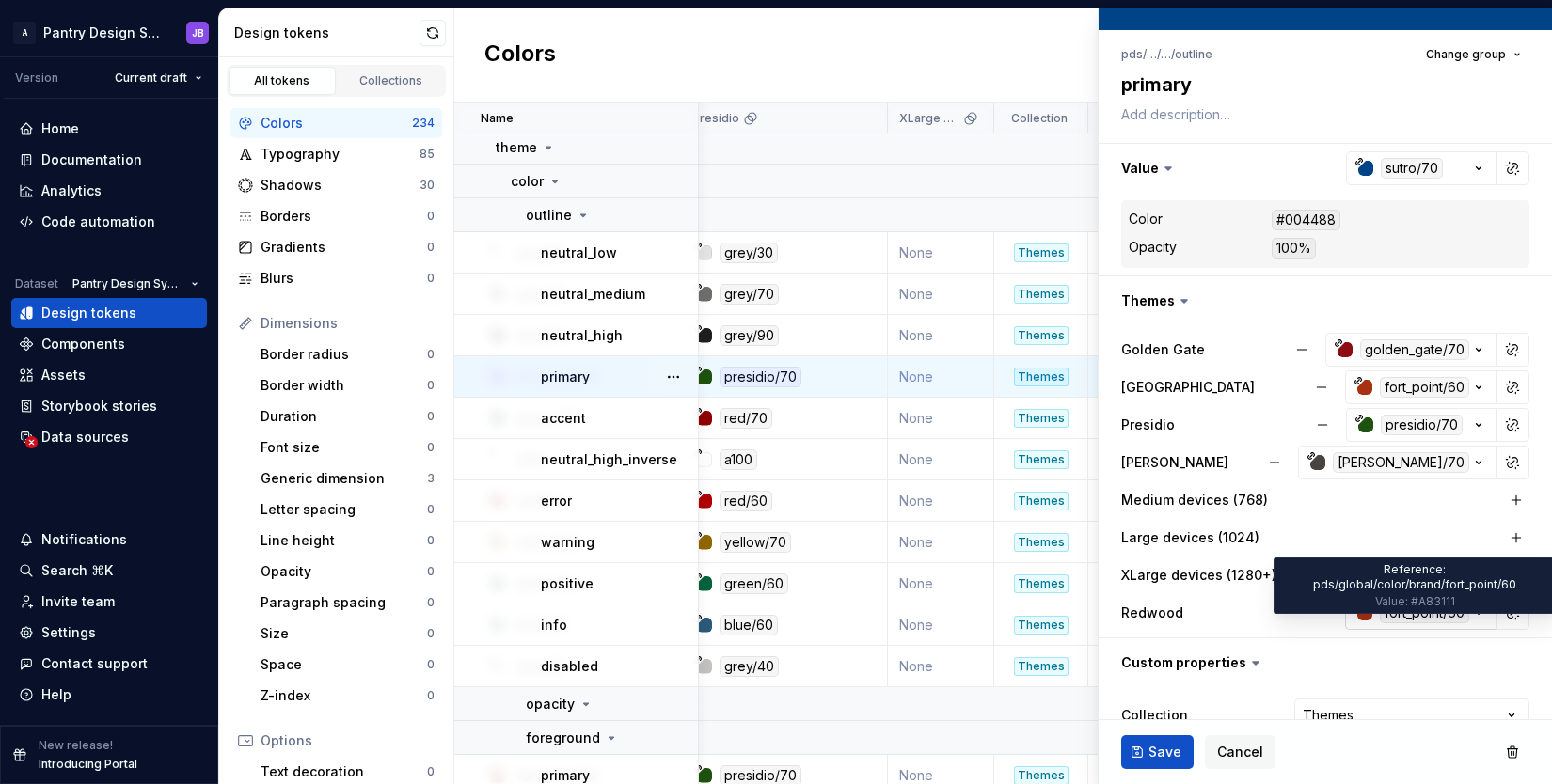
click at [1387, 615] on div "fort_point/60" at bounding box center [1424, 612] width 90 height 20
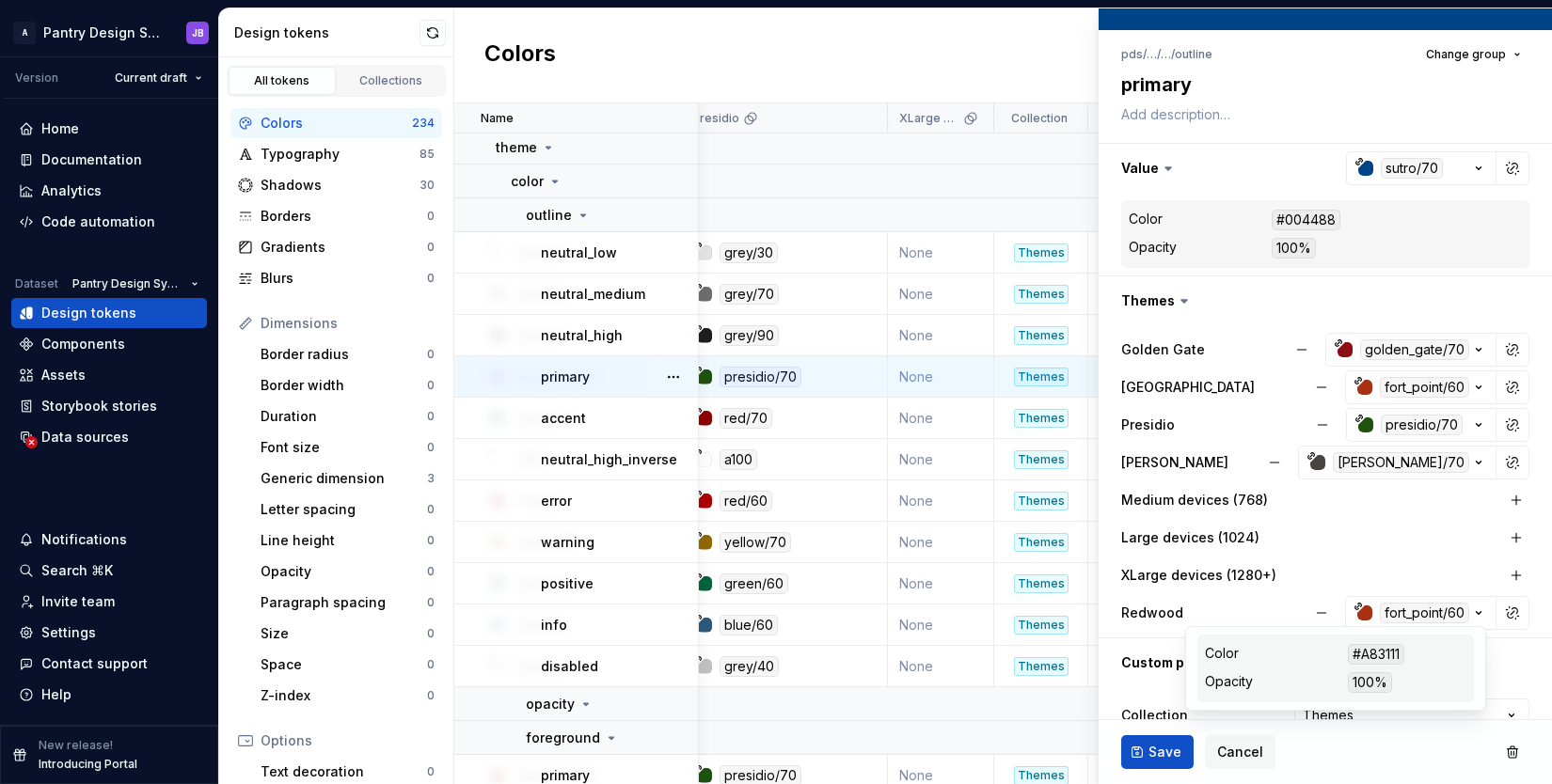
scroll to position [165, 0]
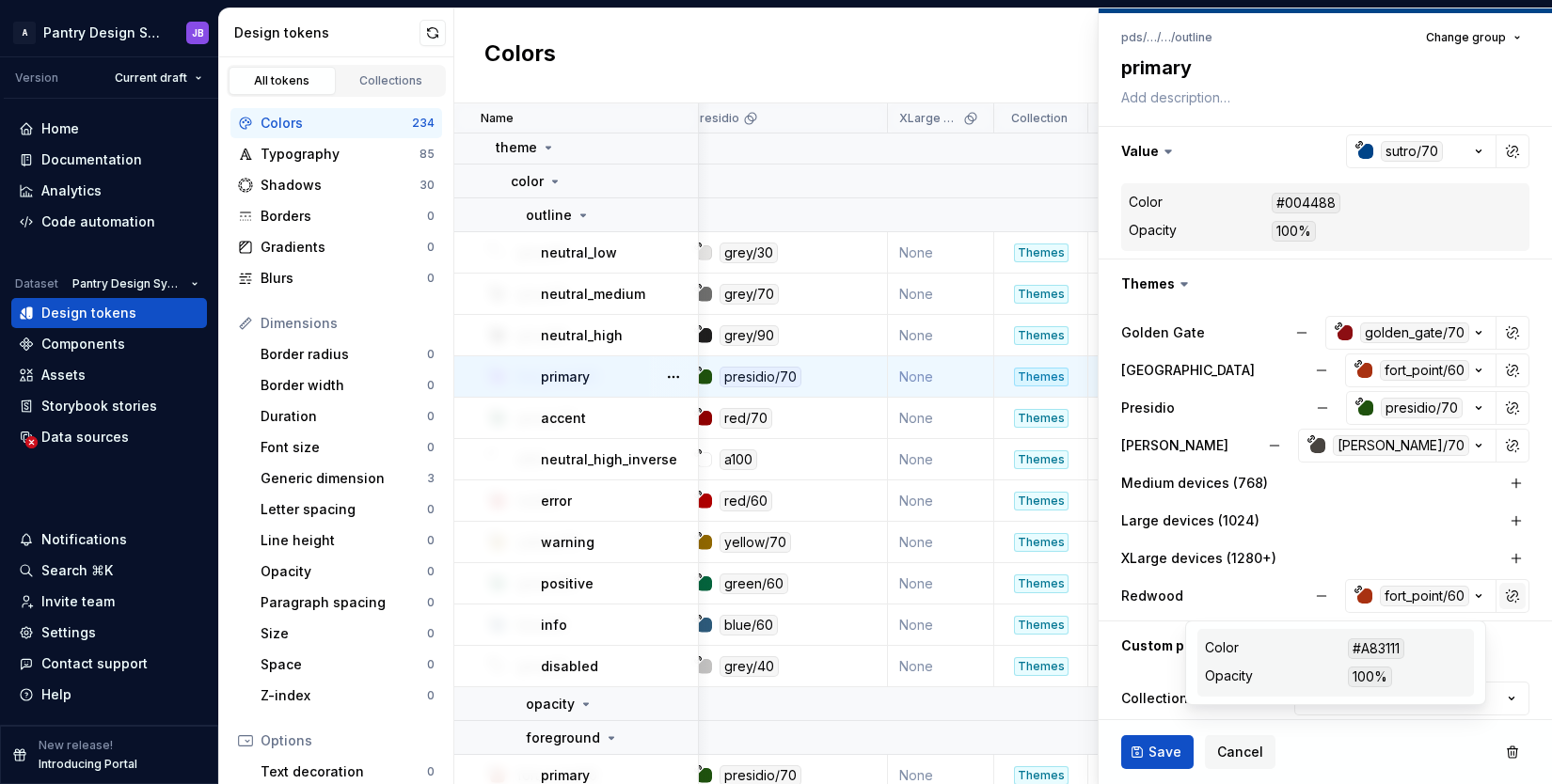
click at [1500, 598] on button "button" at bounding box center [1512, 596] width 26 height 26
type textarea "*"
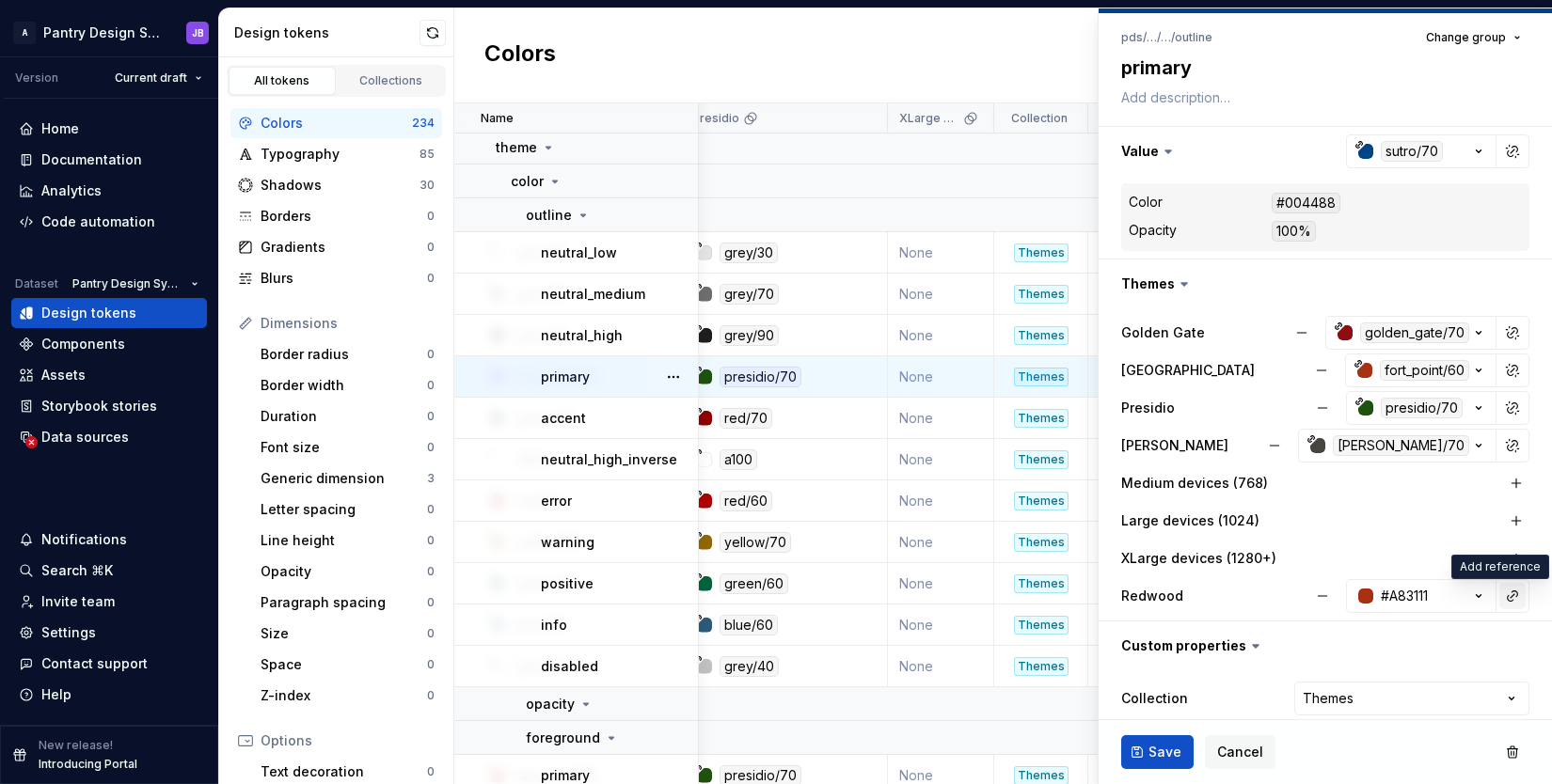
click at [1500, 598] on button "button" at bounding box center [1512, 596] width 26 height 26
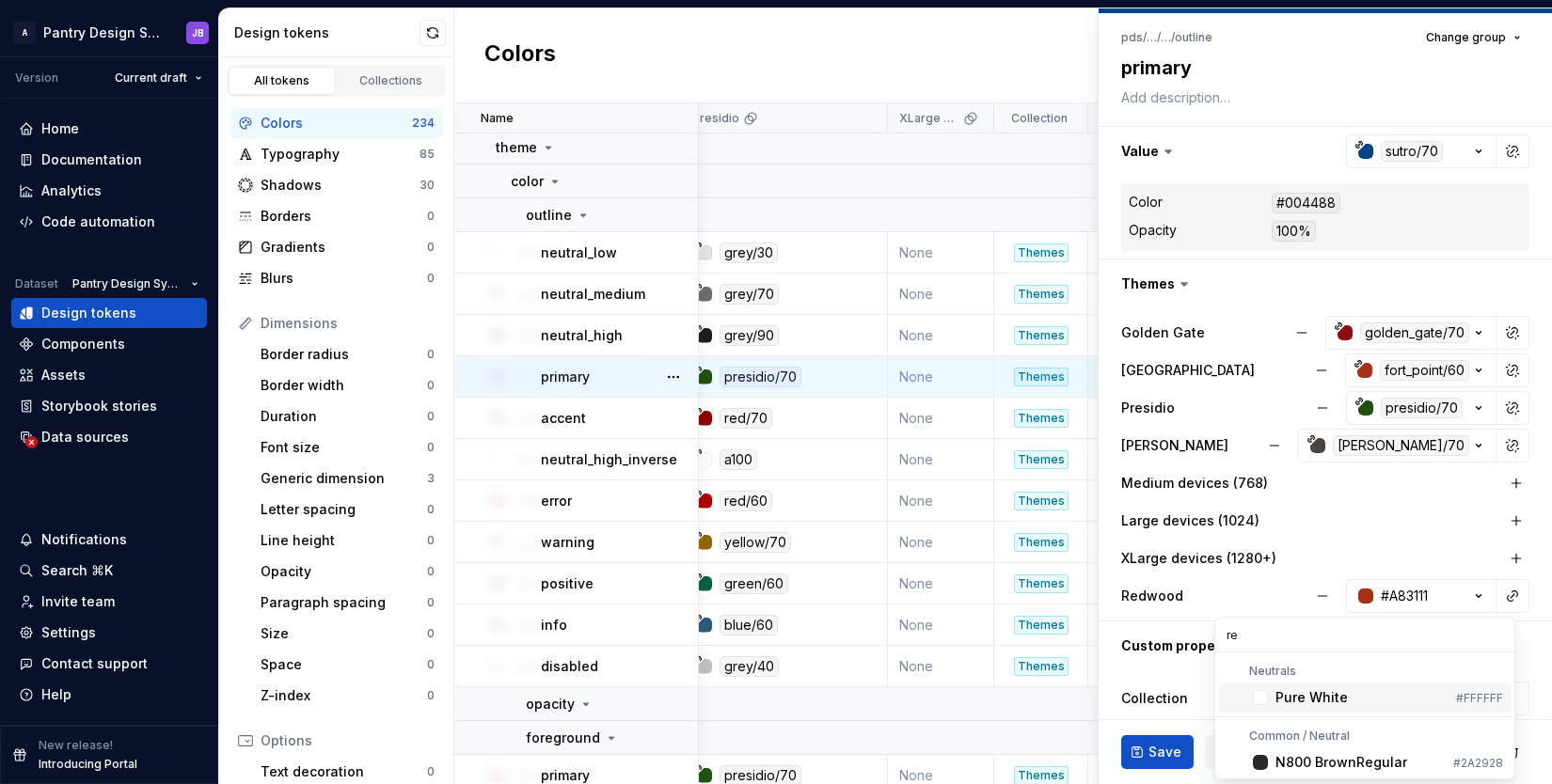
type input "r"
click at [1495, 592] on html "A Pantry Design System JB Version Current draft Home Documentation Analytics Co…" at bounding box center [776, 392] width 1552 height 784
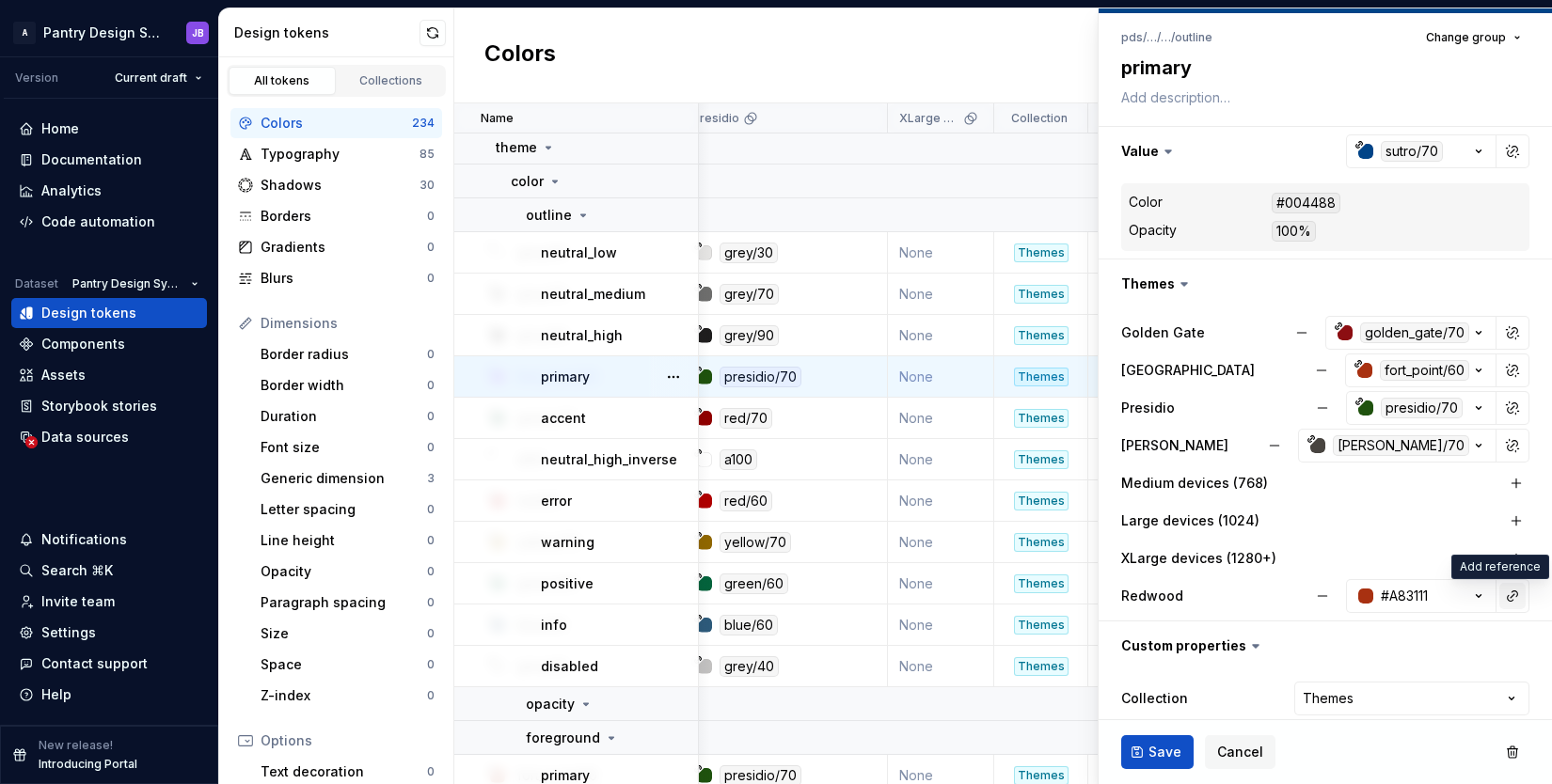
click at [1499, 598] on button "button" at bounding box center [1512, 596] width 26 height 26
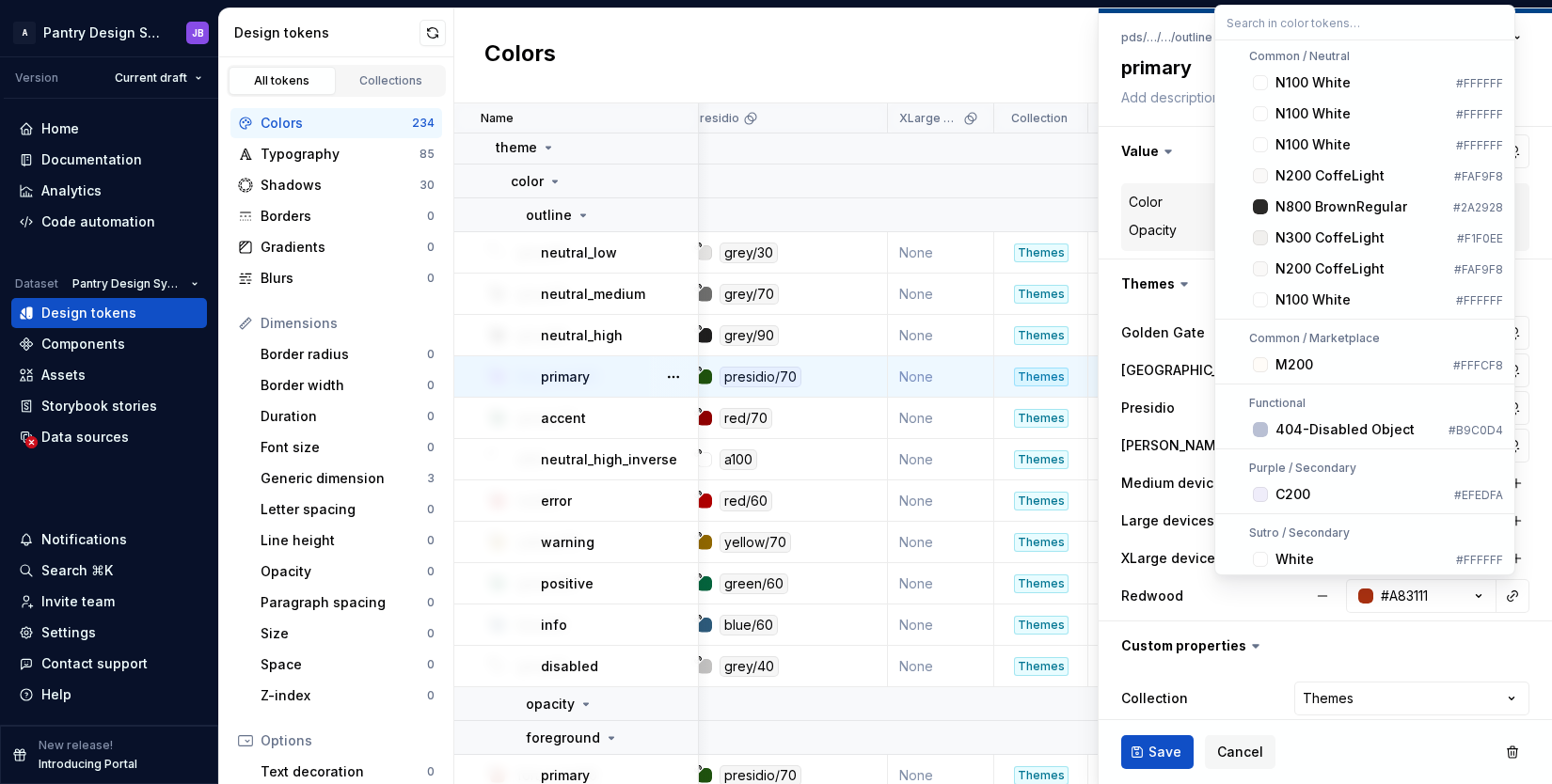
scroll to position [7800, 0]
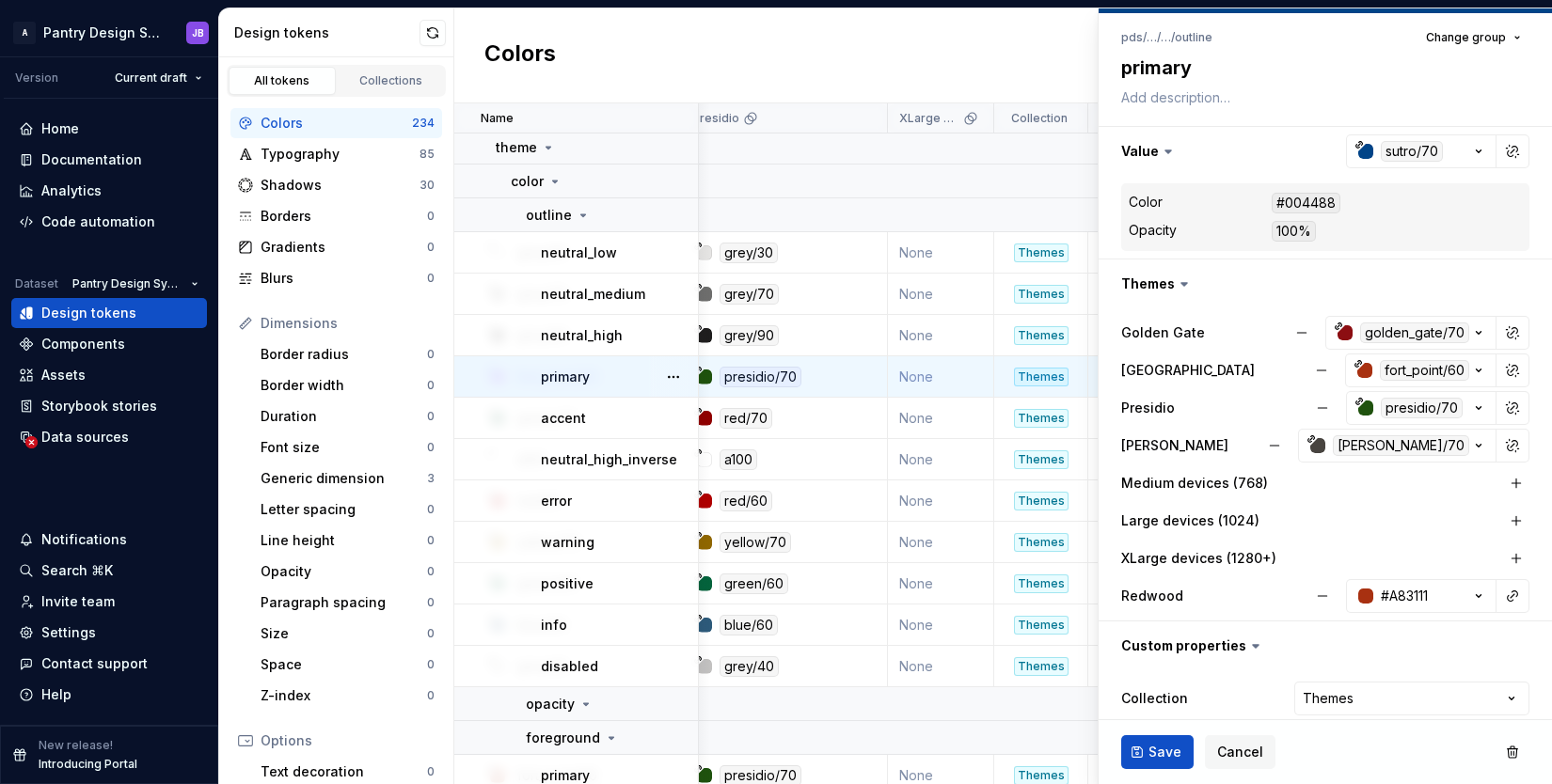
click at [1027, 26] on html "A Pantry Design System JB Version Current draft Home Documentation Analytics Co…" at bounding box center [776, 392] width 1552 height 784
click at [1377, 691] on html "A Pantry Design System JB Version Current draft Home Documentation Analytics Co…" at bounding box center [776, 392] width 1552 height 784
click at [1469, 599] on icon "button" at bounding box center [1478, 596] width 19 height 19
click at [1499, 599] on button "button" at bounding box center [1512, 596] width 26 height 26
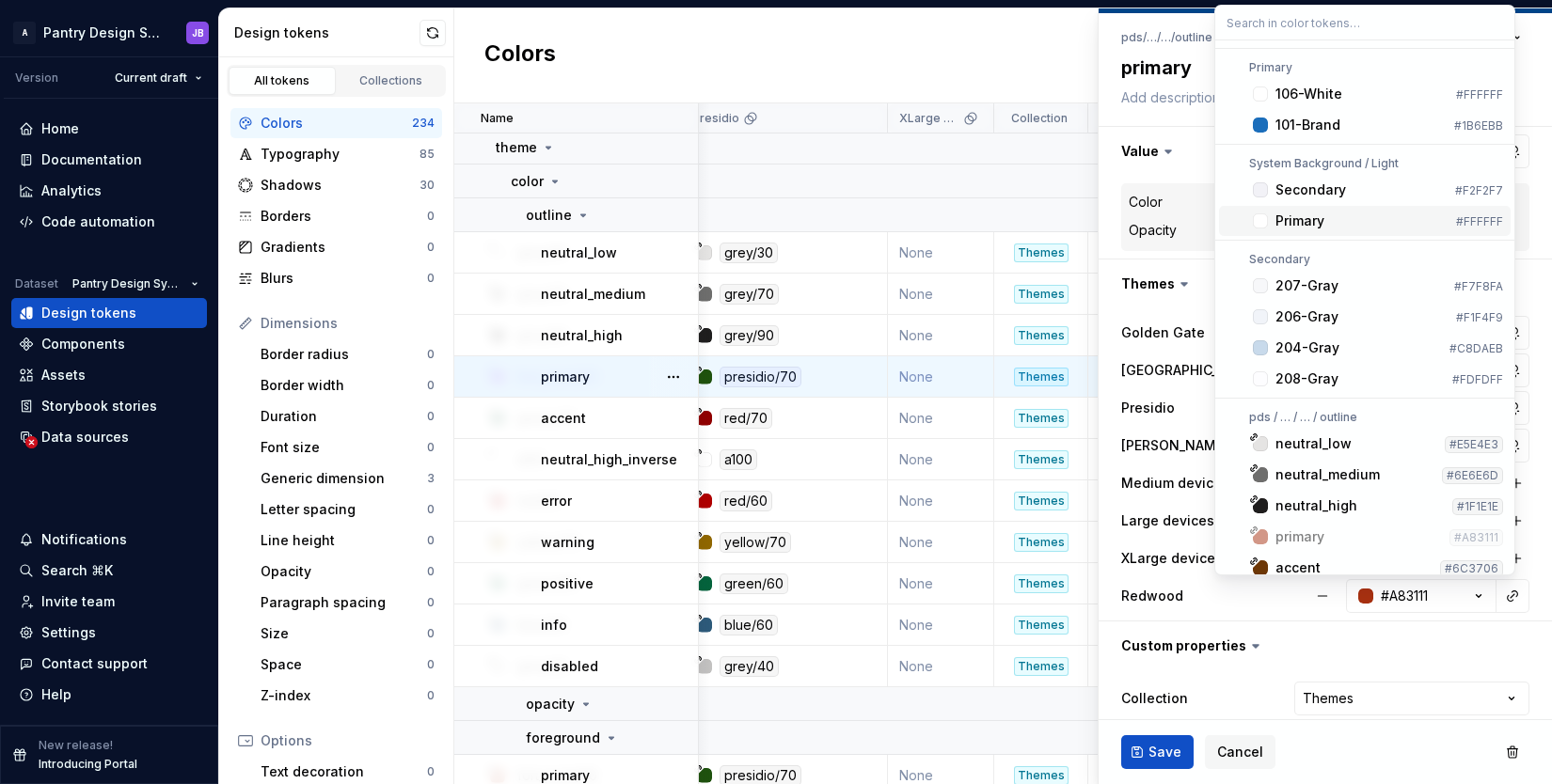
click at [1044, 81] on html "A Pantry Design System JB Version Current draft Home Documentation Analytics Co…" at bounding box center [776, 392] width 1552 height 784
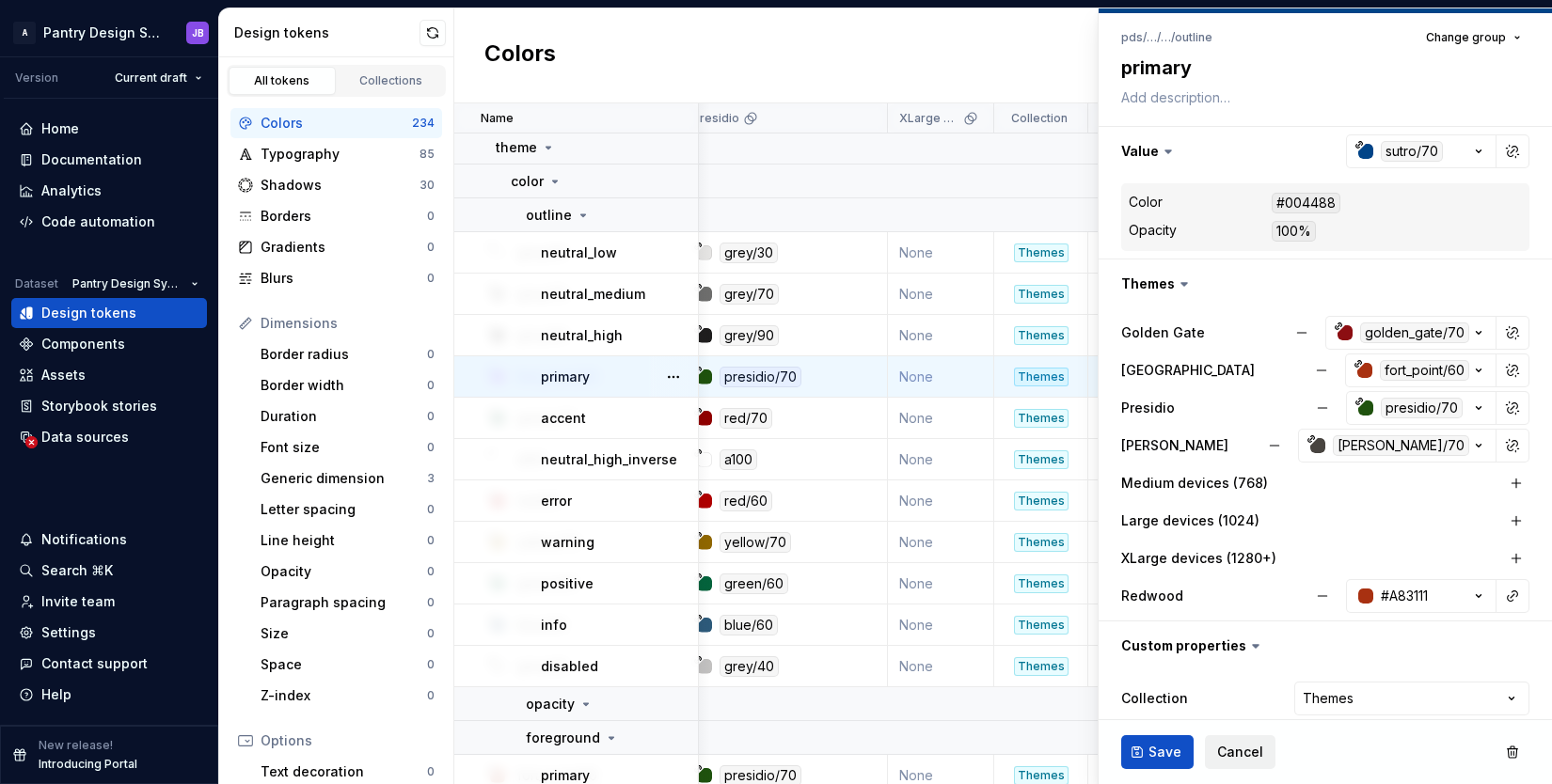
click at [1239, 751] on span "Cancel" at bounding box center [1239, 752] width 46 height 19
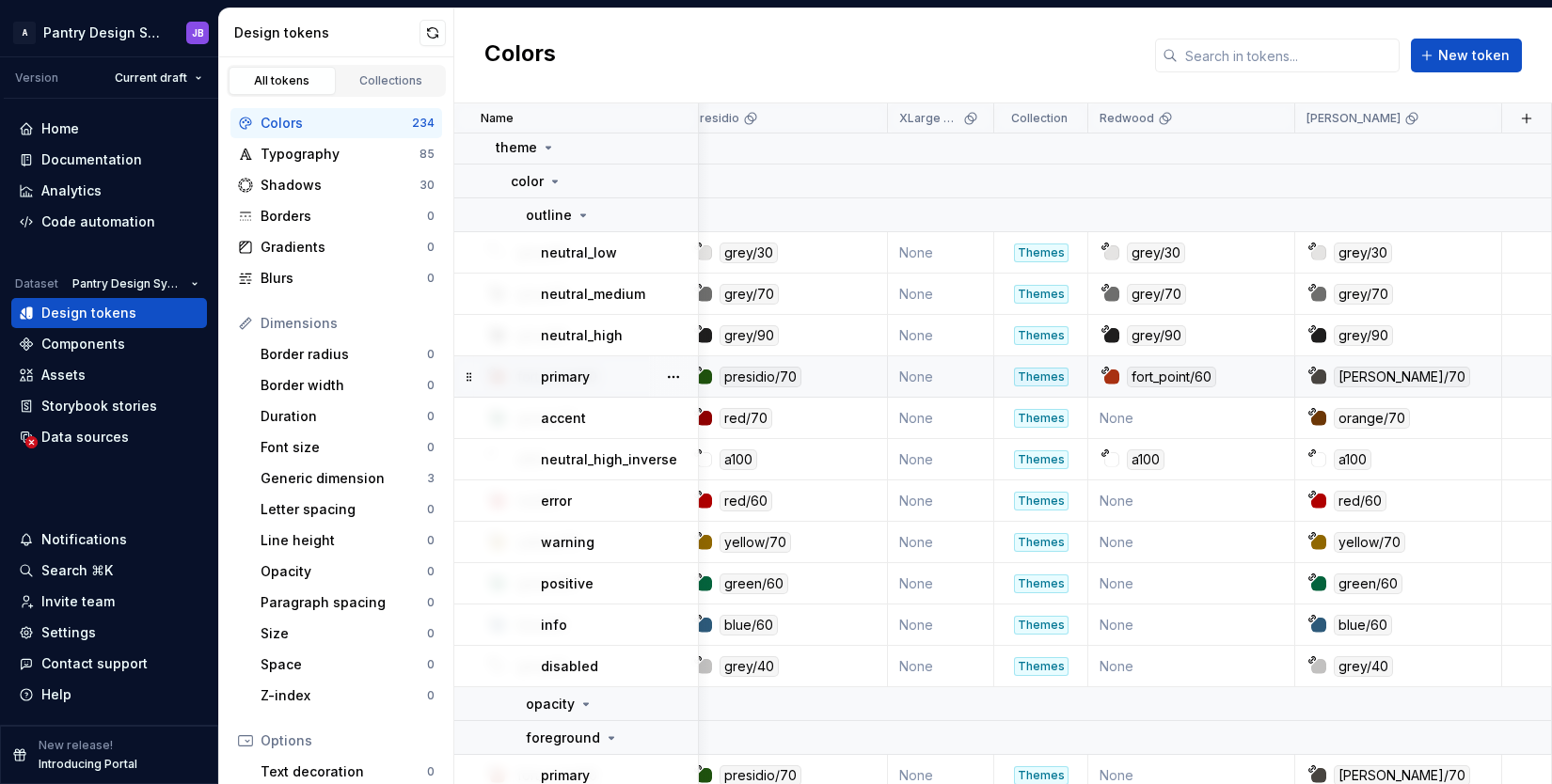
click at [789, 62] on div "Colors New token" at bounding box center [1003, 56] width 1097 height 95
click at [146, 280] on html "A Pantry Design System JB Version Current draft Home Documentation Analytics Co…" at bounding box center [776, 392] width 1552 height 784
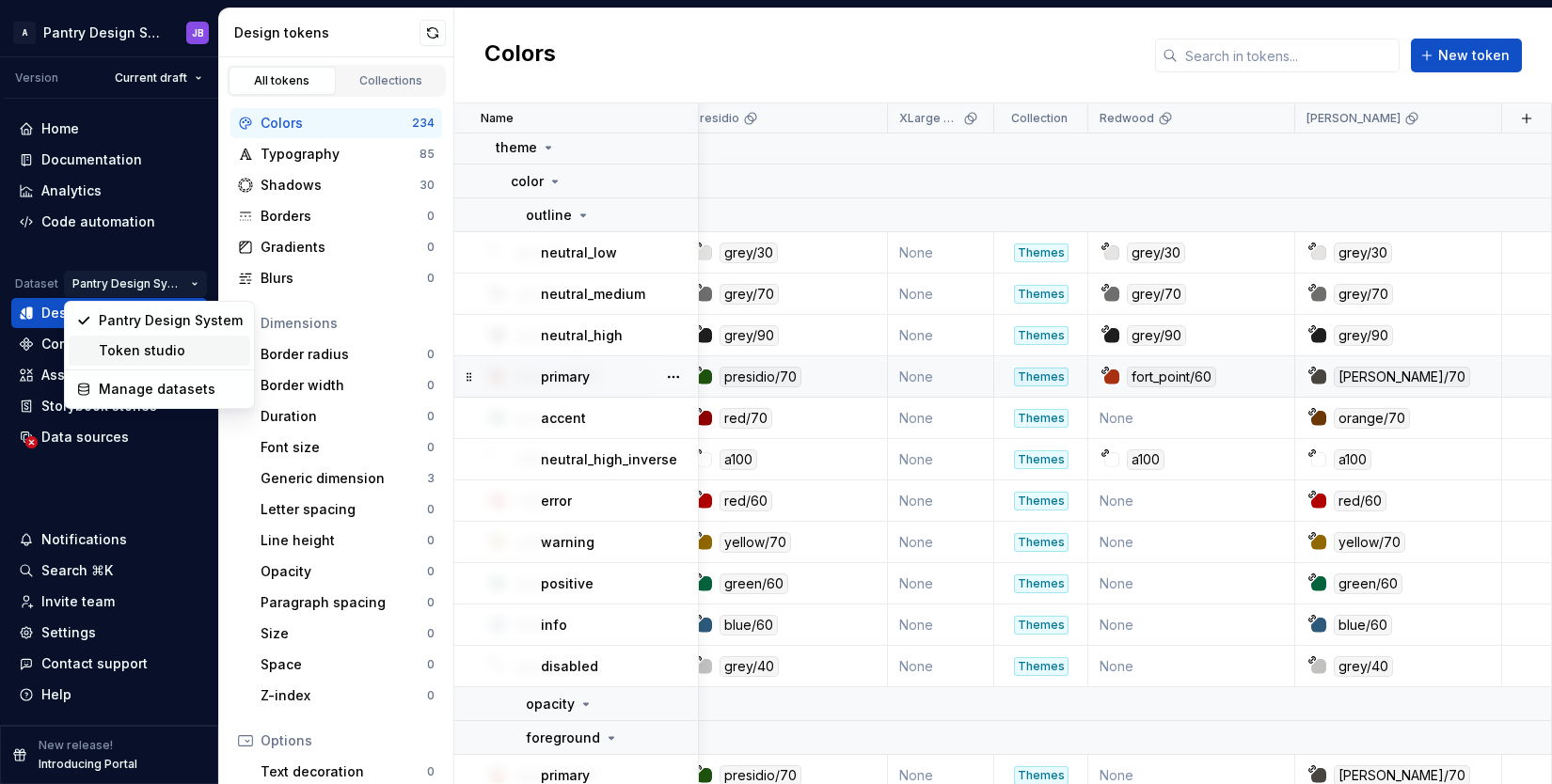
click at [166, 342] on div "Token studio" at bounding box center [170, 350] width 143 height 19
